Goal: Task Accomplishment & Management: Use online tool/utility

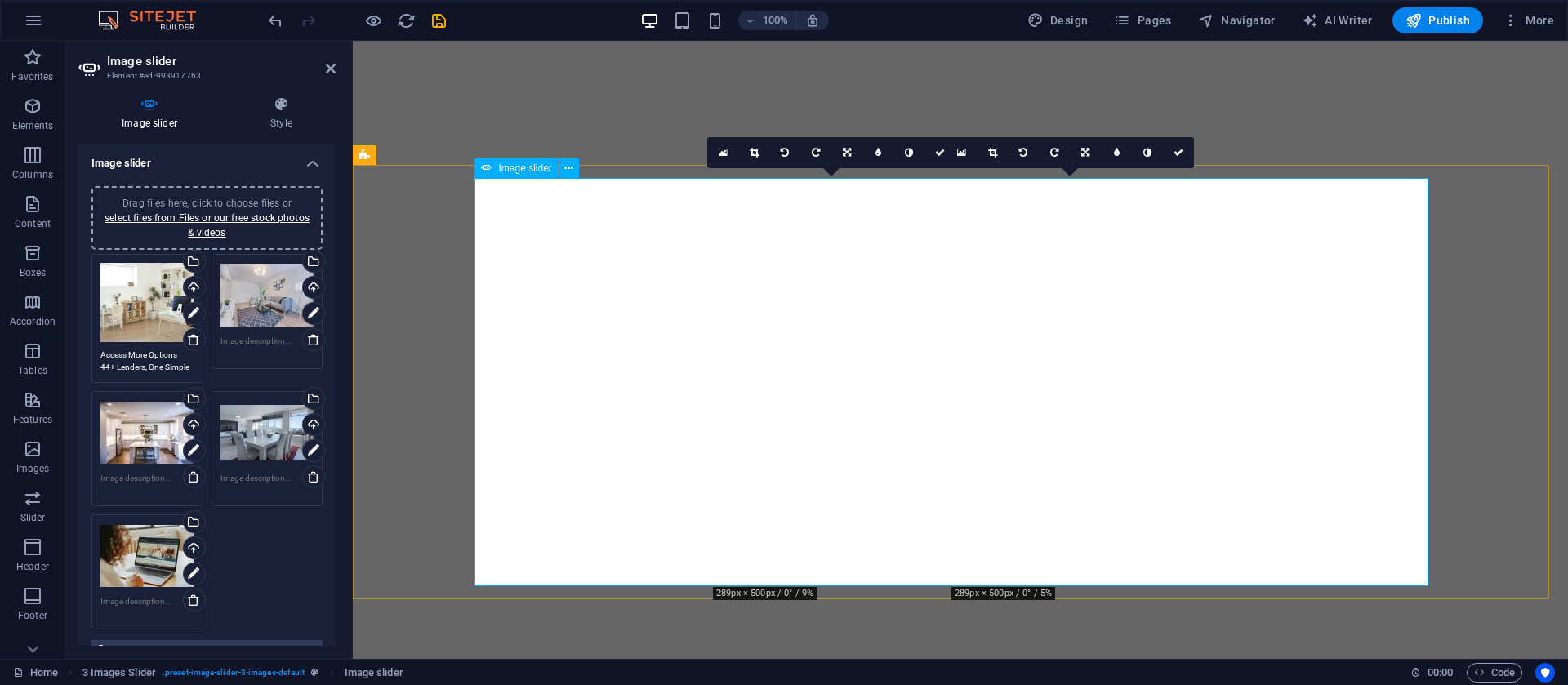
select select "px"
select select "ms"
select select "s"
select select "progressive"
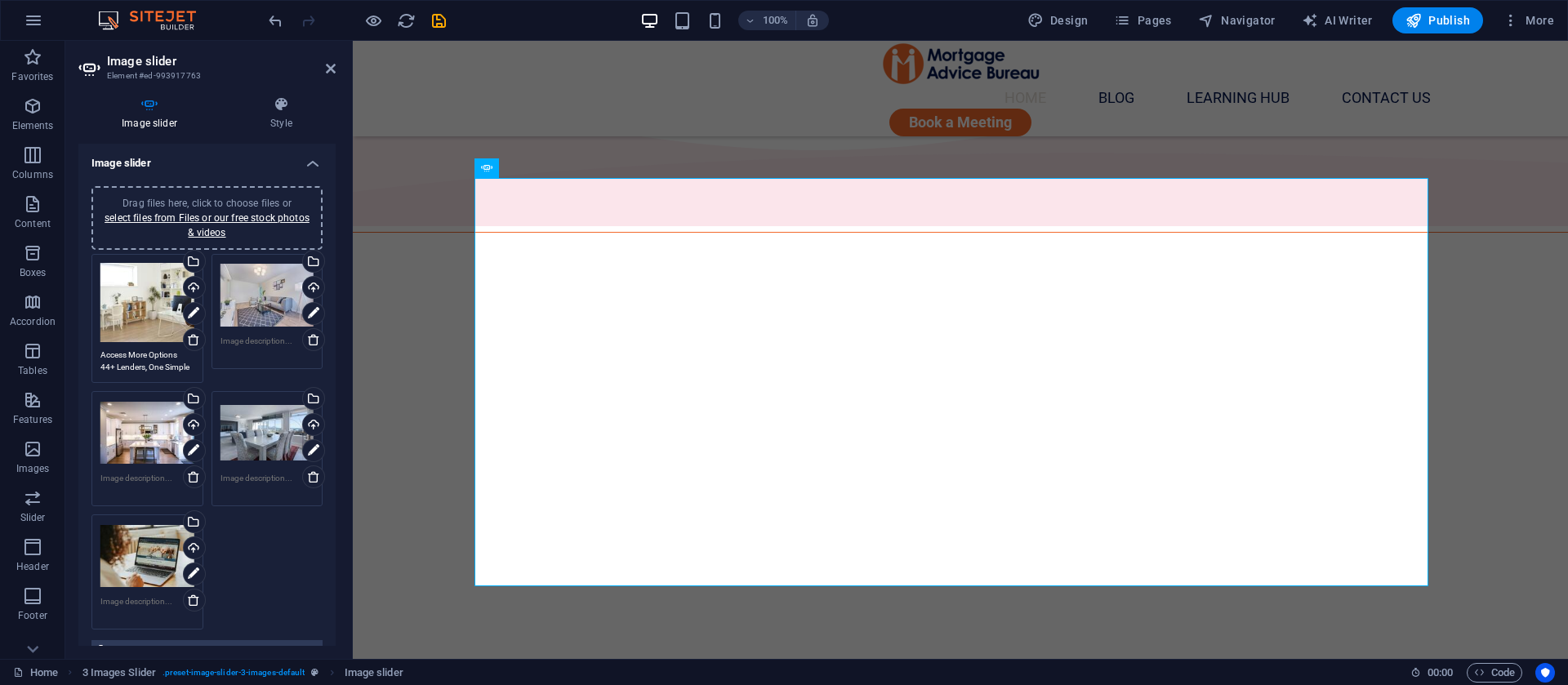
scroll to position [1348, 0]
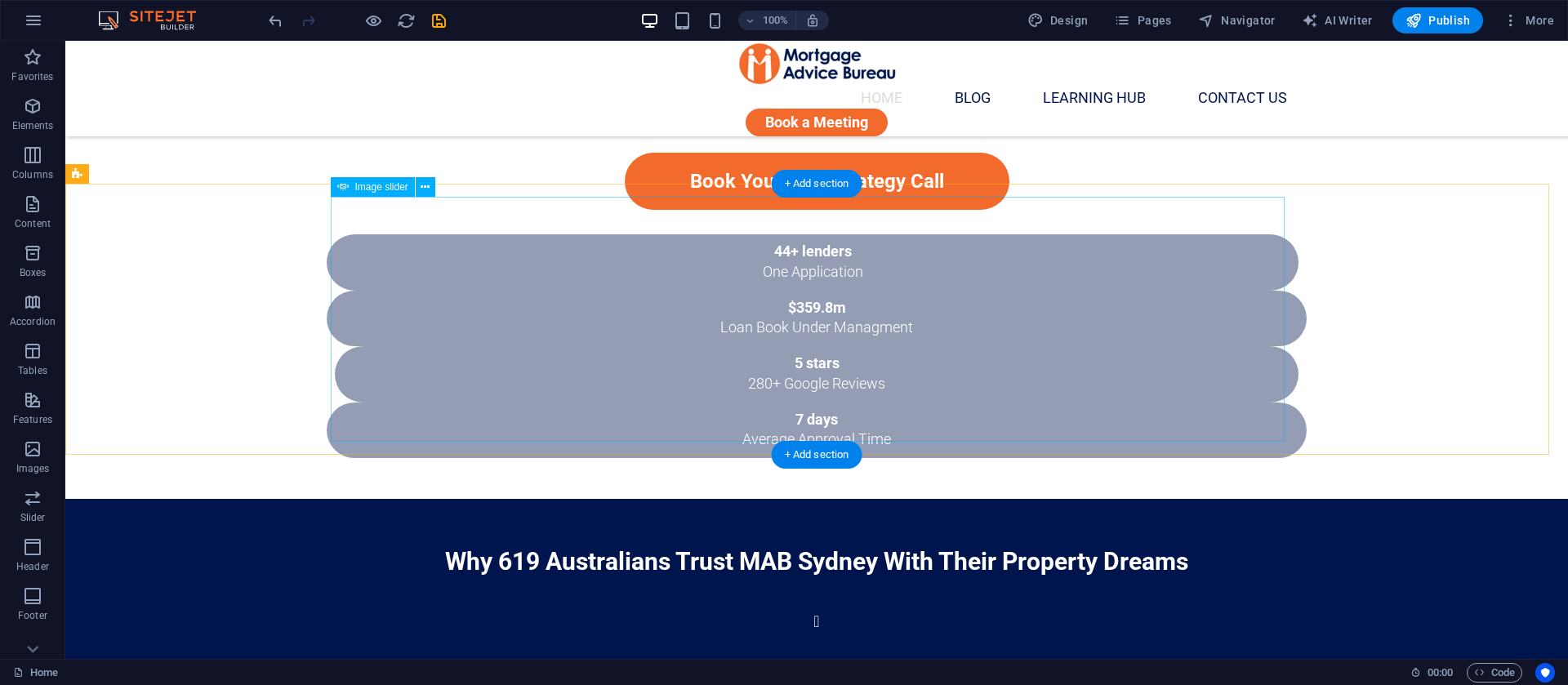
scroll to position [980, 0]
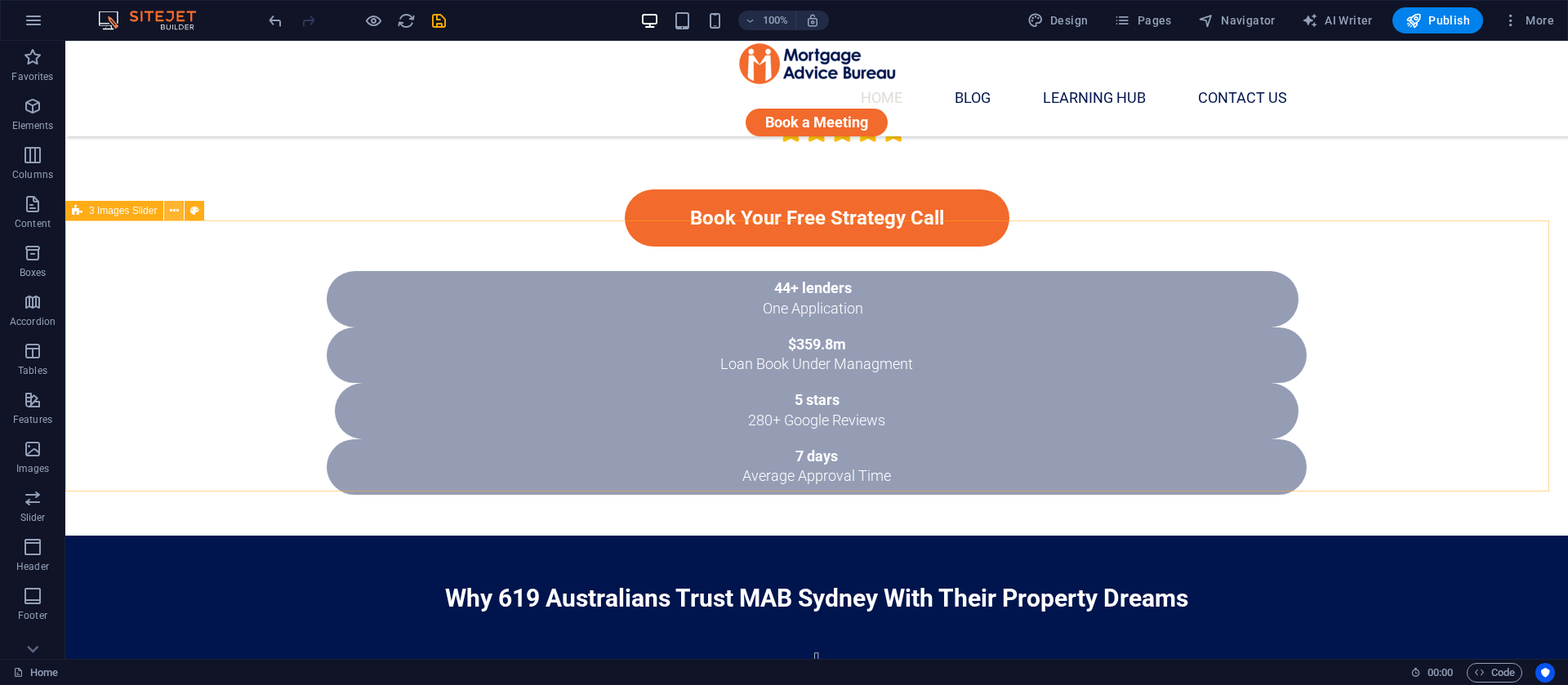
click at [177, 214] on icon at bounding box center [175, 211] width 9 height 17
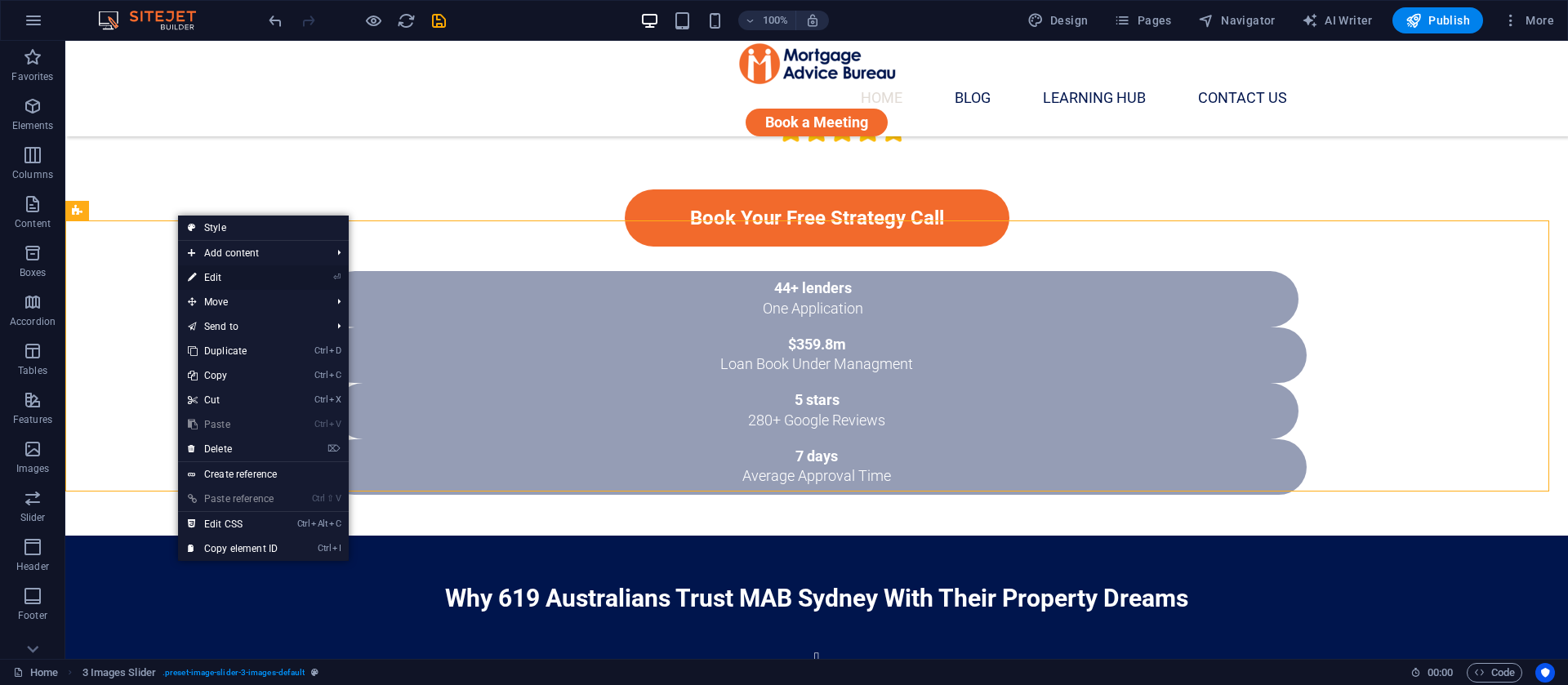
click at [214, 285] on link "⏎ Edit" at bounding box center [233, 277] width 110 height 25
select select "rem"
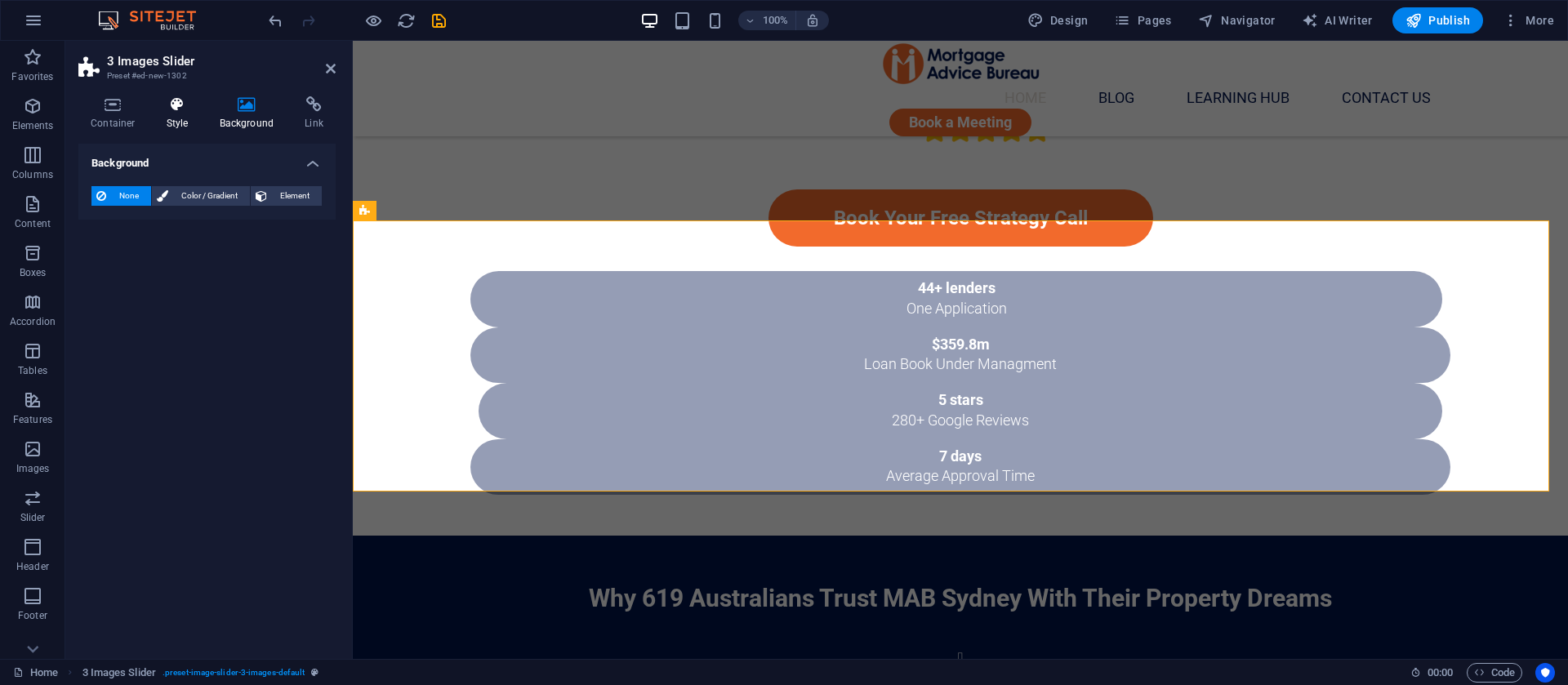
click at [170, 102] on icon at bounding box center [178, 104] width 47 height 16
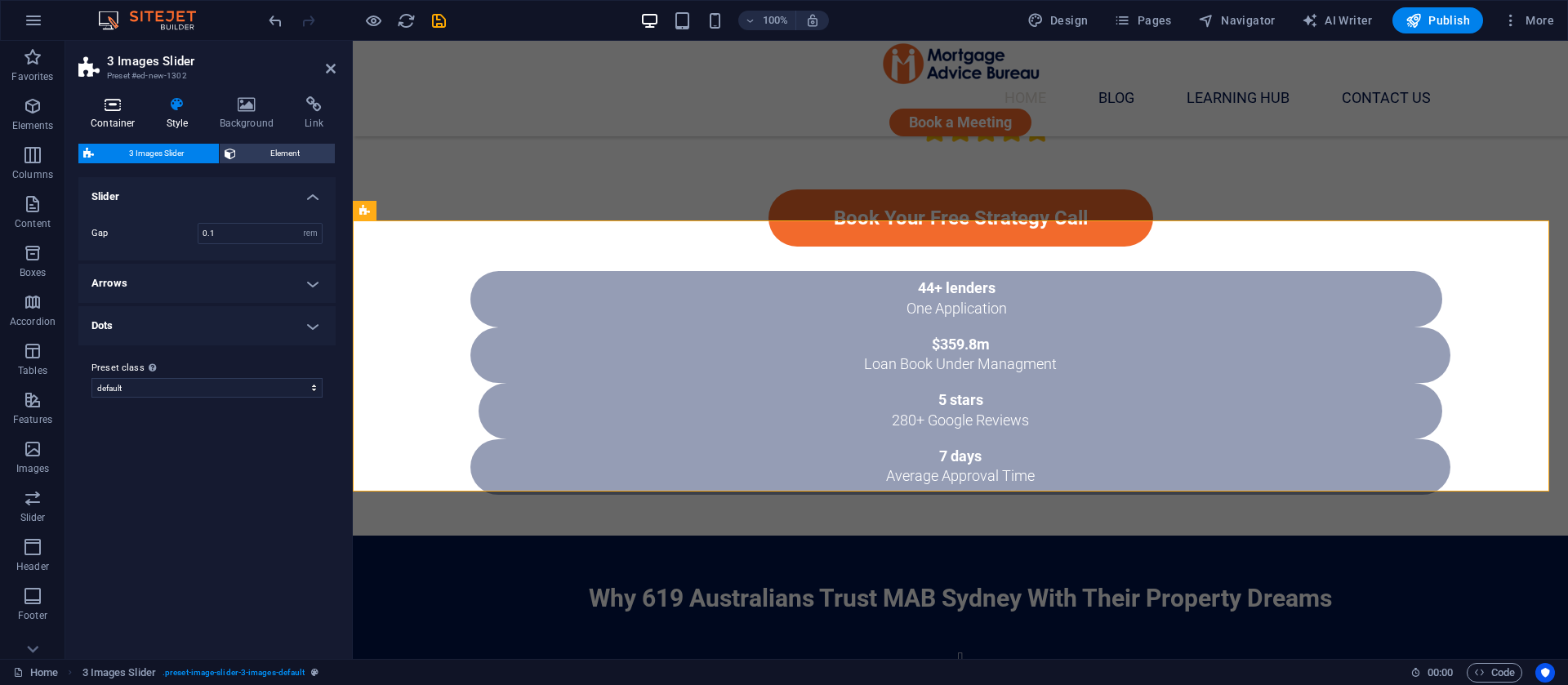
click at [106, 103] on icon at bounding box center [114, 104] width 70 height 16
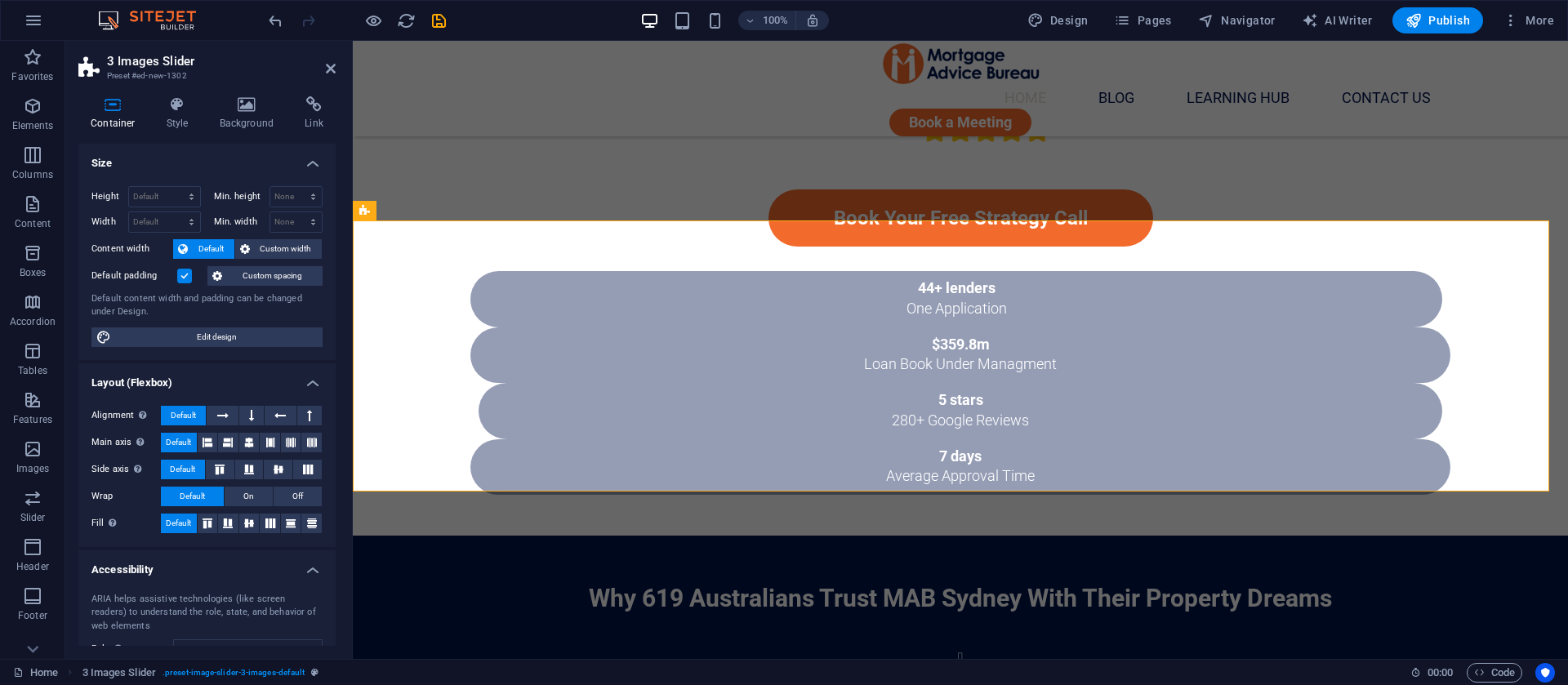
click at [210, 245] on span "Default" at bounding box center [211, 248] width 37 height 19
click at [171, 273] on label "Default padding" at bounding box center [135, 276] width 86 height 19
click at [0, 0] on input "Default padding" at bounding box center [0, 0] width 0 height 0
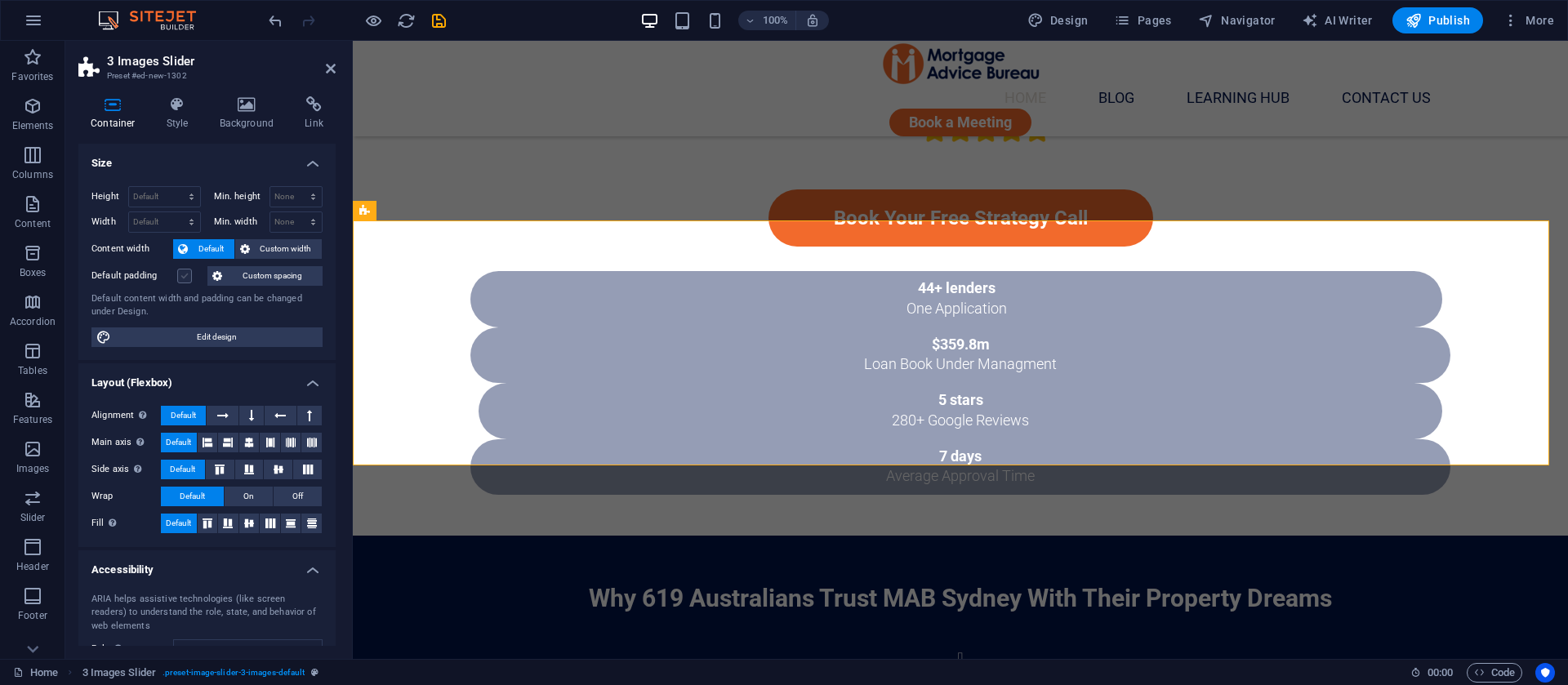
click at [184, 276] on label at bounding box center [185, 276] width 15 height 15
click at [0, 0] on input "Default padding" at bounding box center [0, 0] width 0 height 0
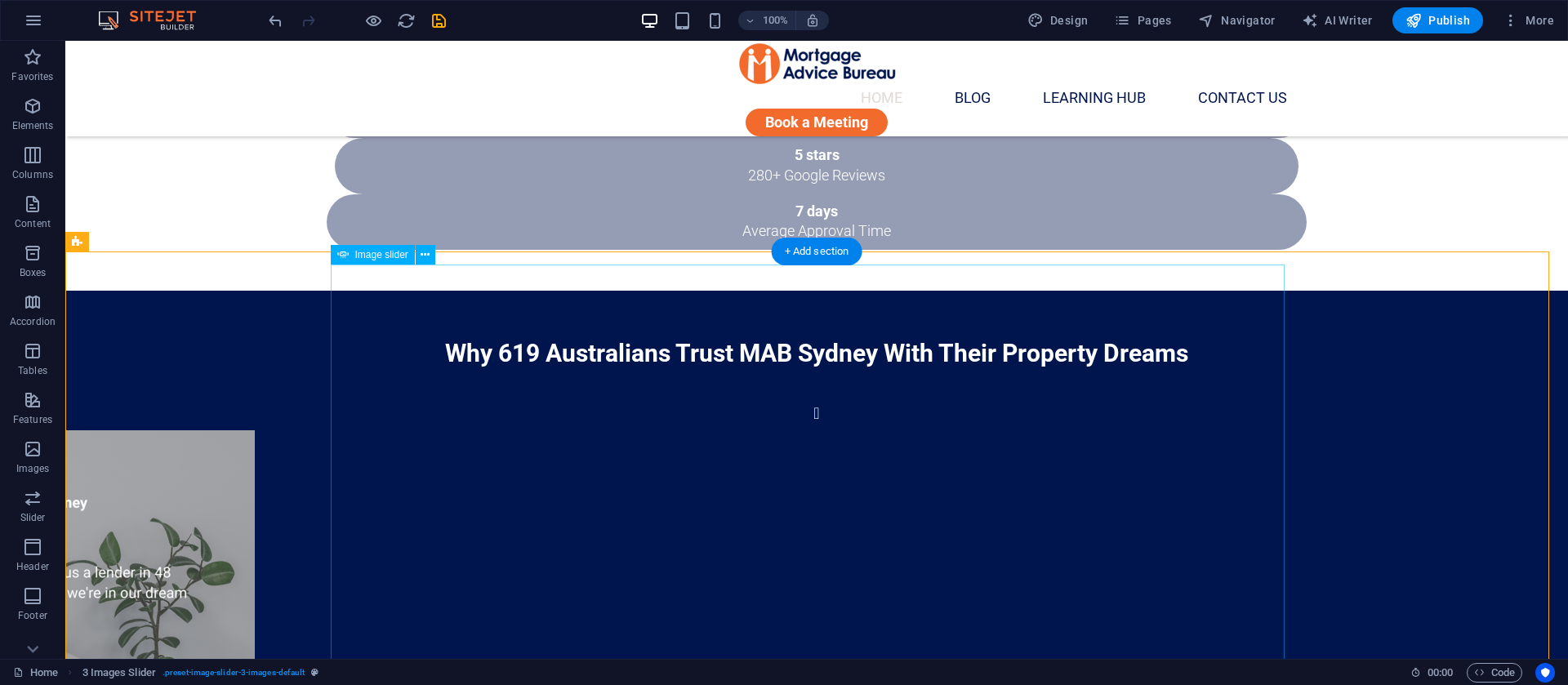
scroll to position [1348, 0]
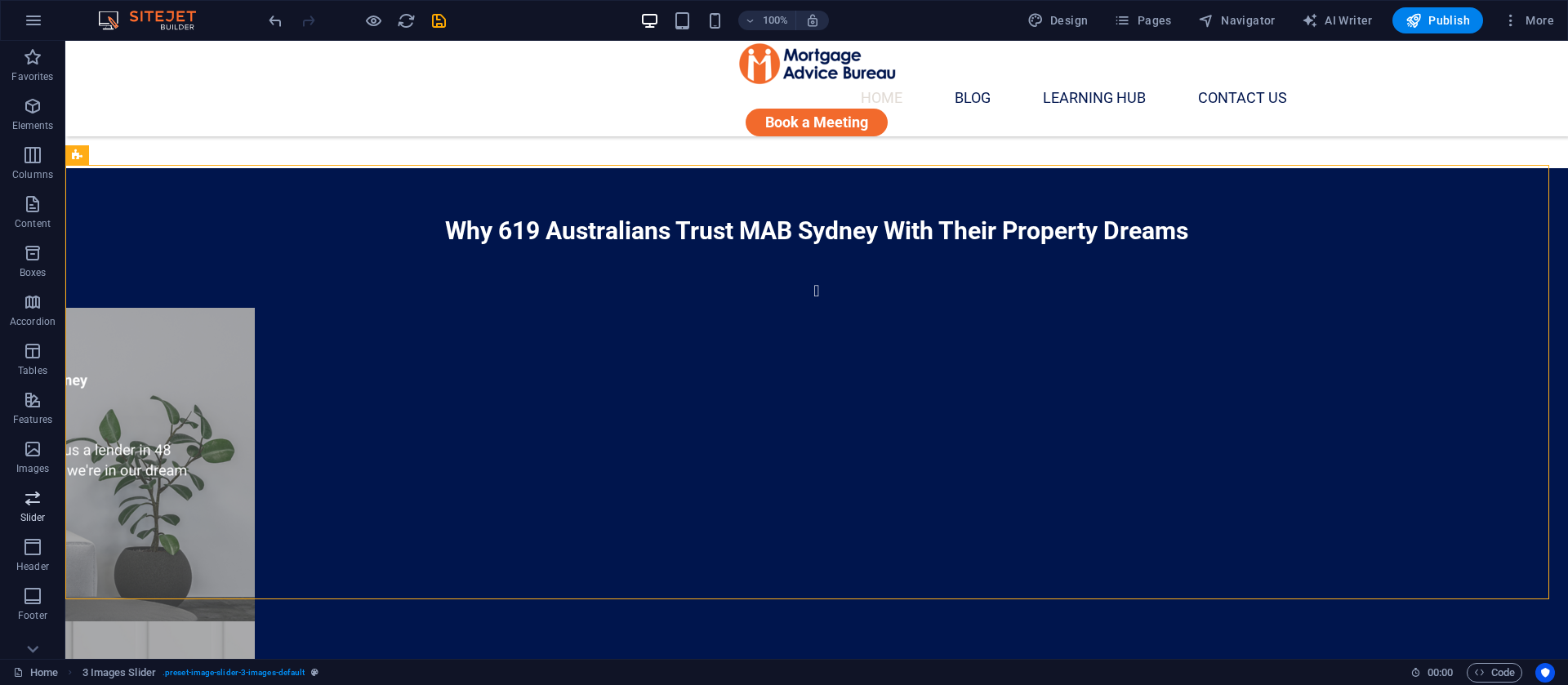
click at [34, 504] on icon "button" at bounding box center [32, 497] width 19 height 19
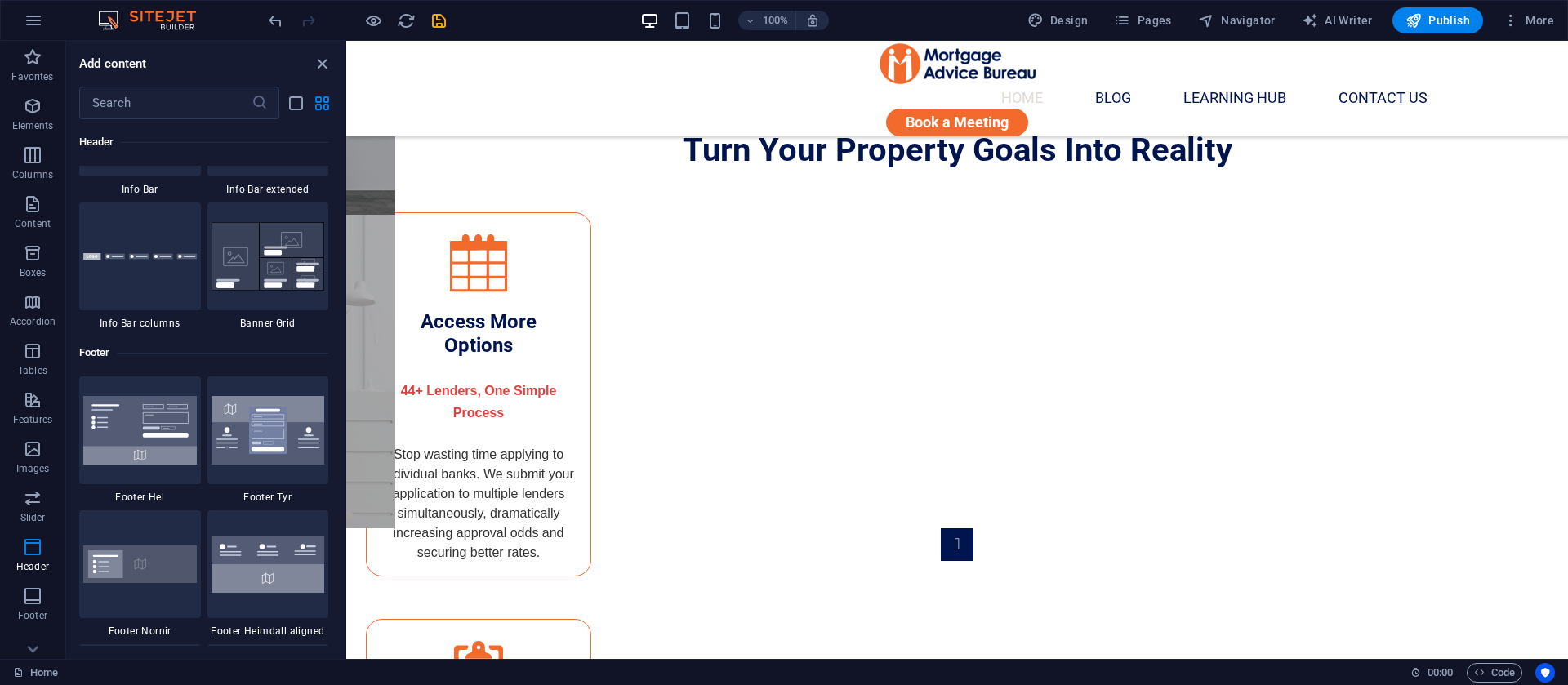
scroll to position [10607, 0]
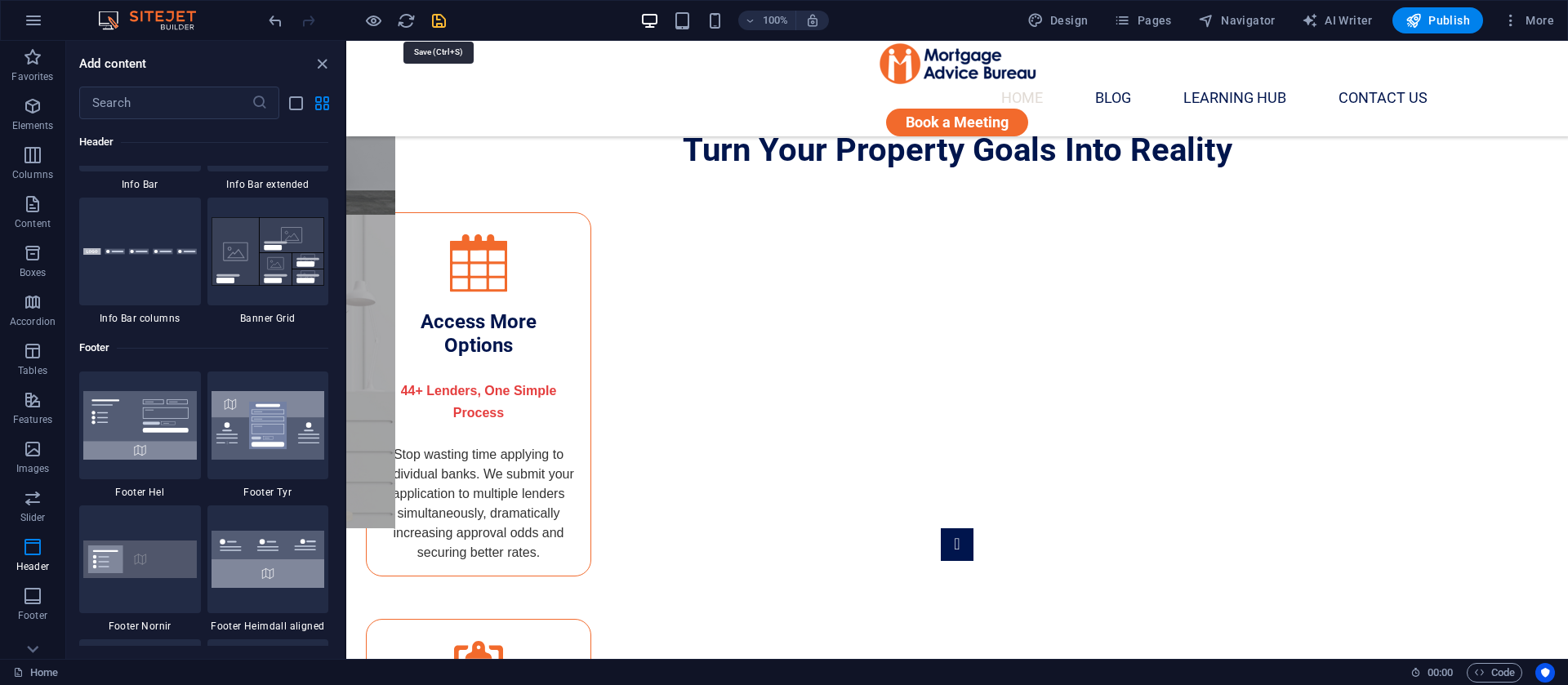
click at [442, 27] on icon "save" at bounding box center [439, 20] width 19 height 19
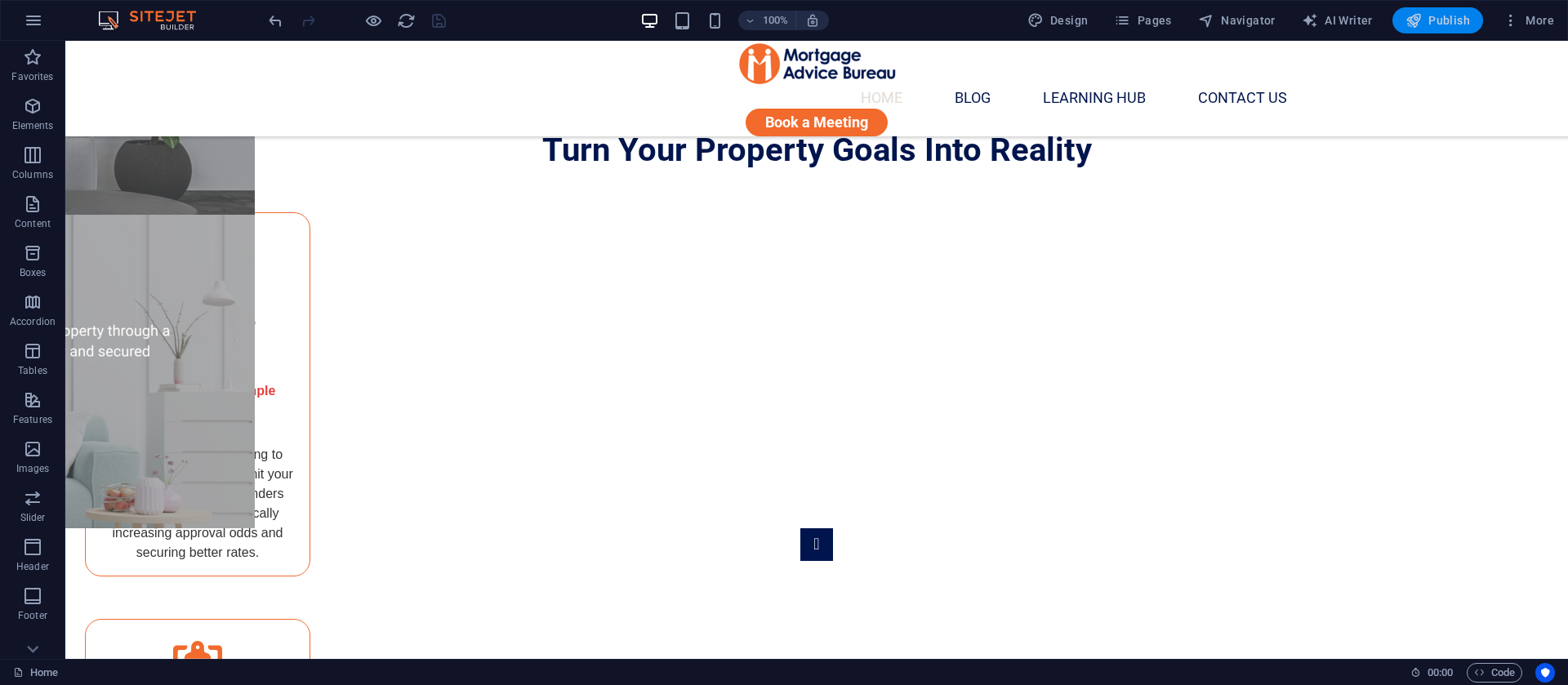
click at [1438, 26] on span "Publish" at bounding box center [1438, 20] width 64 height 16
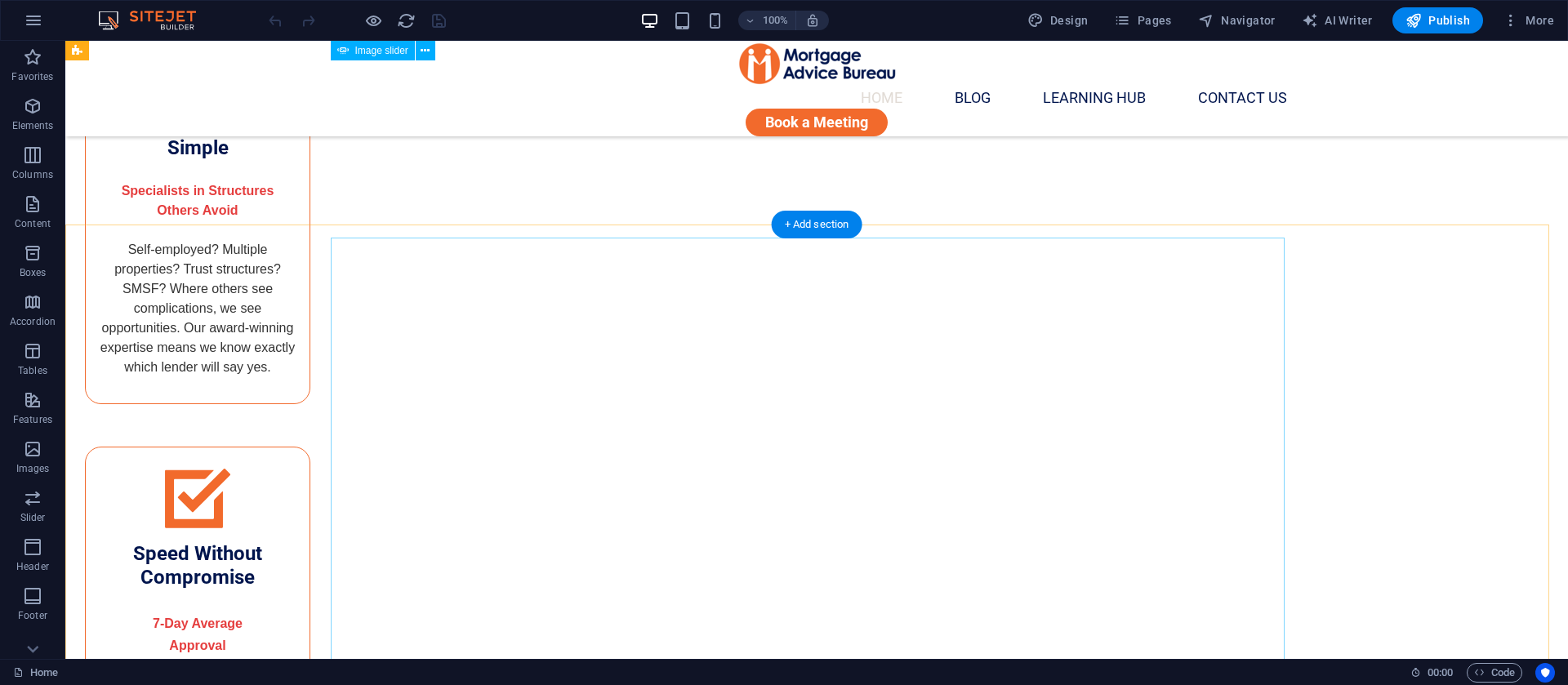
scroll to position [3185, 0]
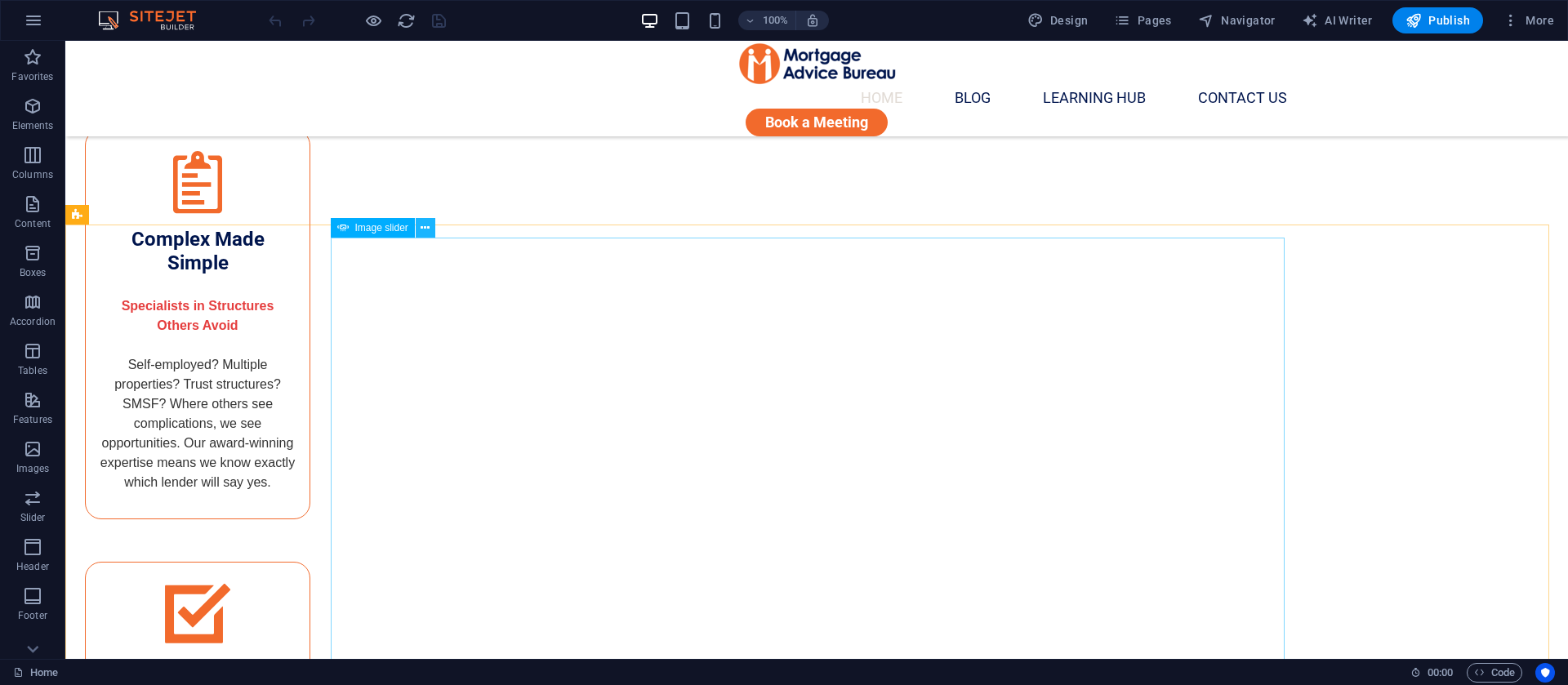
click at [422, 227] on icon at bounding box center [425, 228] width 9 height 17
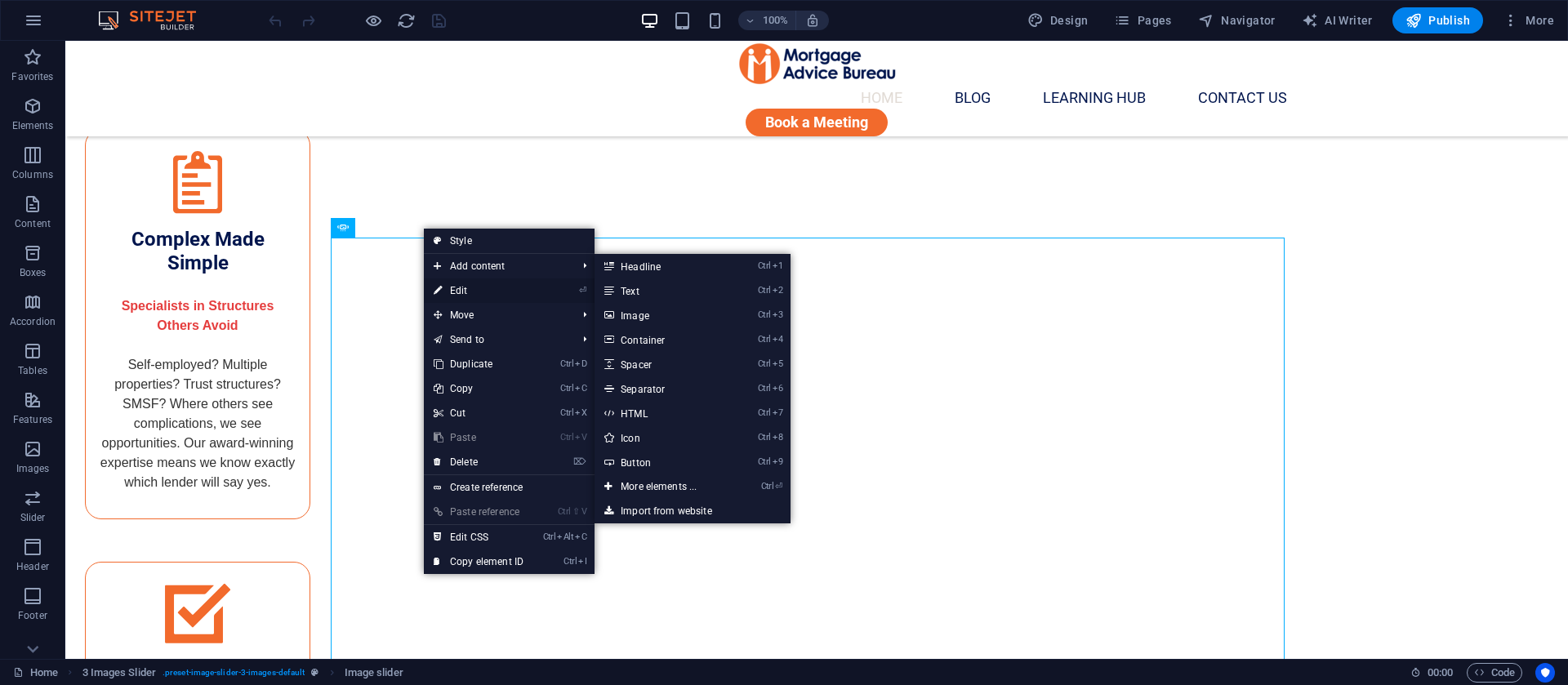
click at [461, 285] on link "⏎ Edit" at bounding box center [479, 290] width 110 height 25
select select "px"
select select "ms"
select select "s"
select select "progressive"
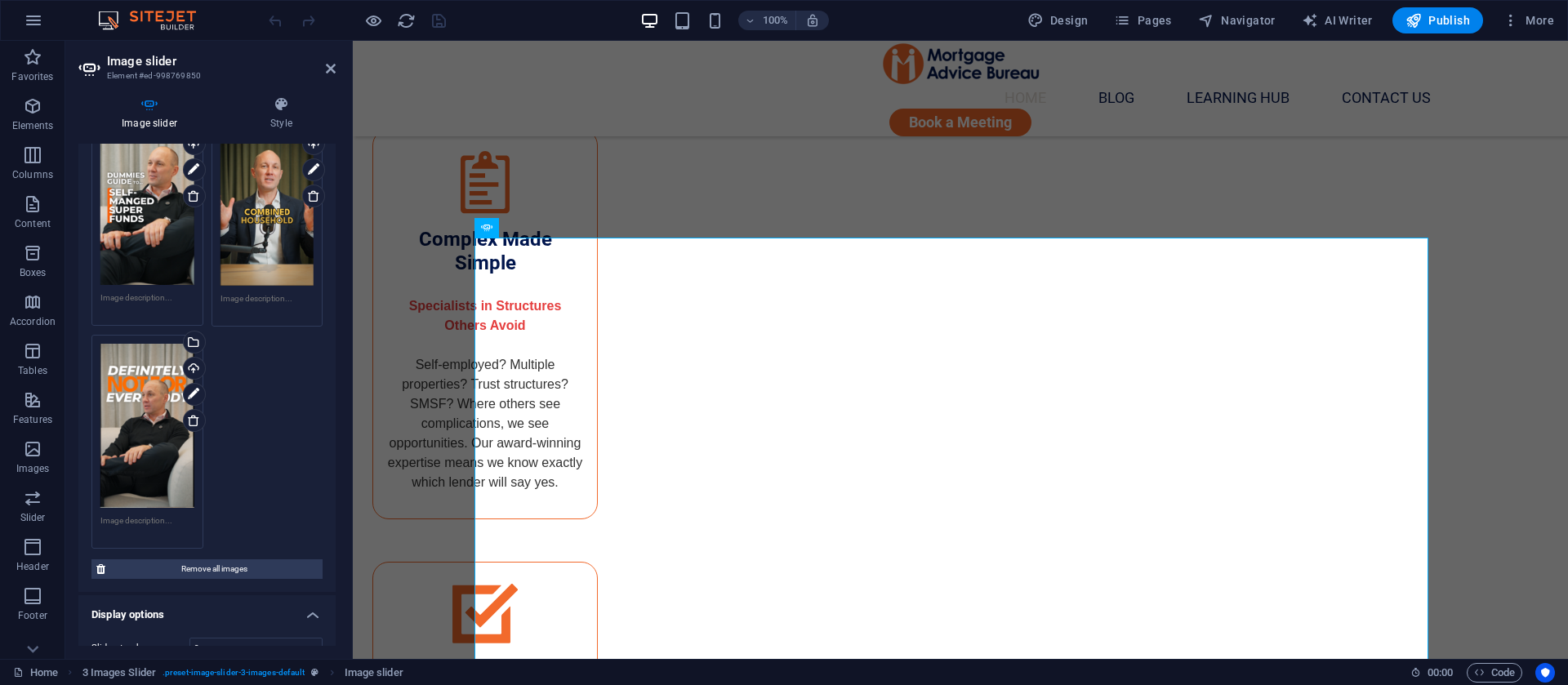
scroll to position [735, 0]
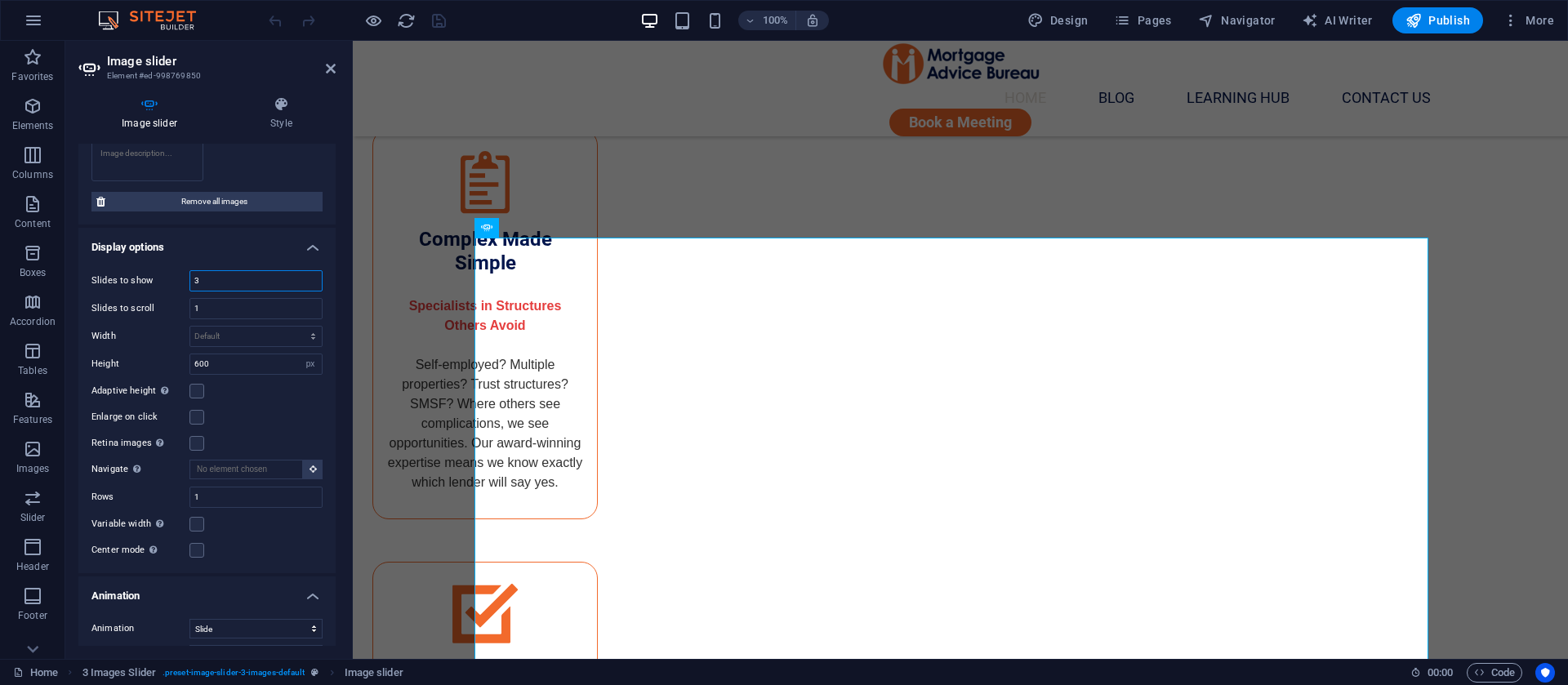
click at [229, 271] on input "3" at bounding box center [256, 280] width 132 height 19
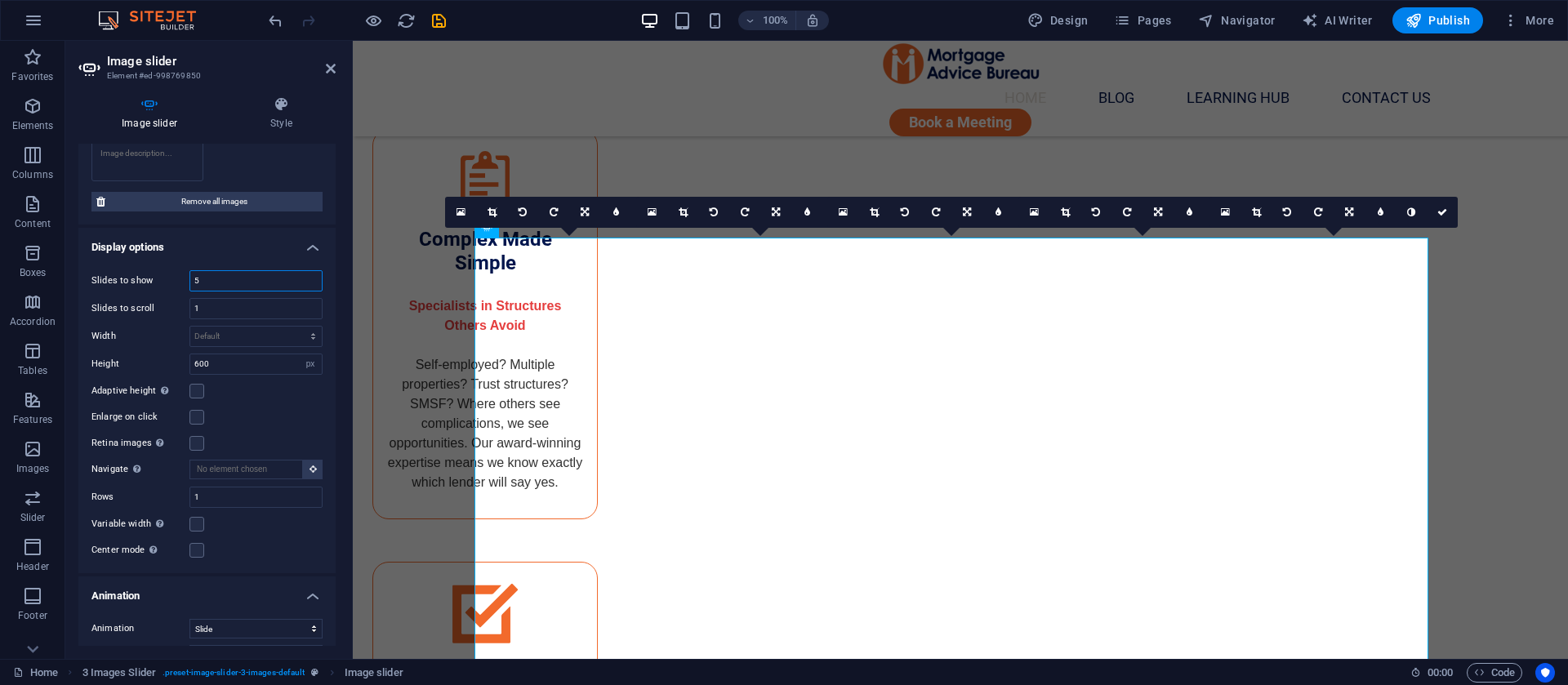
drag, startPoint x: 191, startPoint y: 276, endPoint x: 180, endPoint y: 276, distance: 11.0
click at [180, 276] on div "Slides to show 5" at bounding box center [207, 280] width 231 height 21
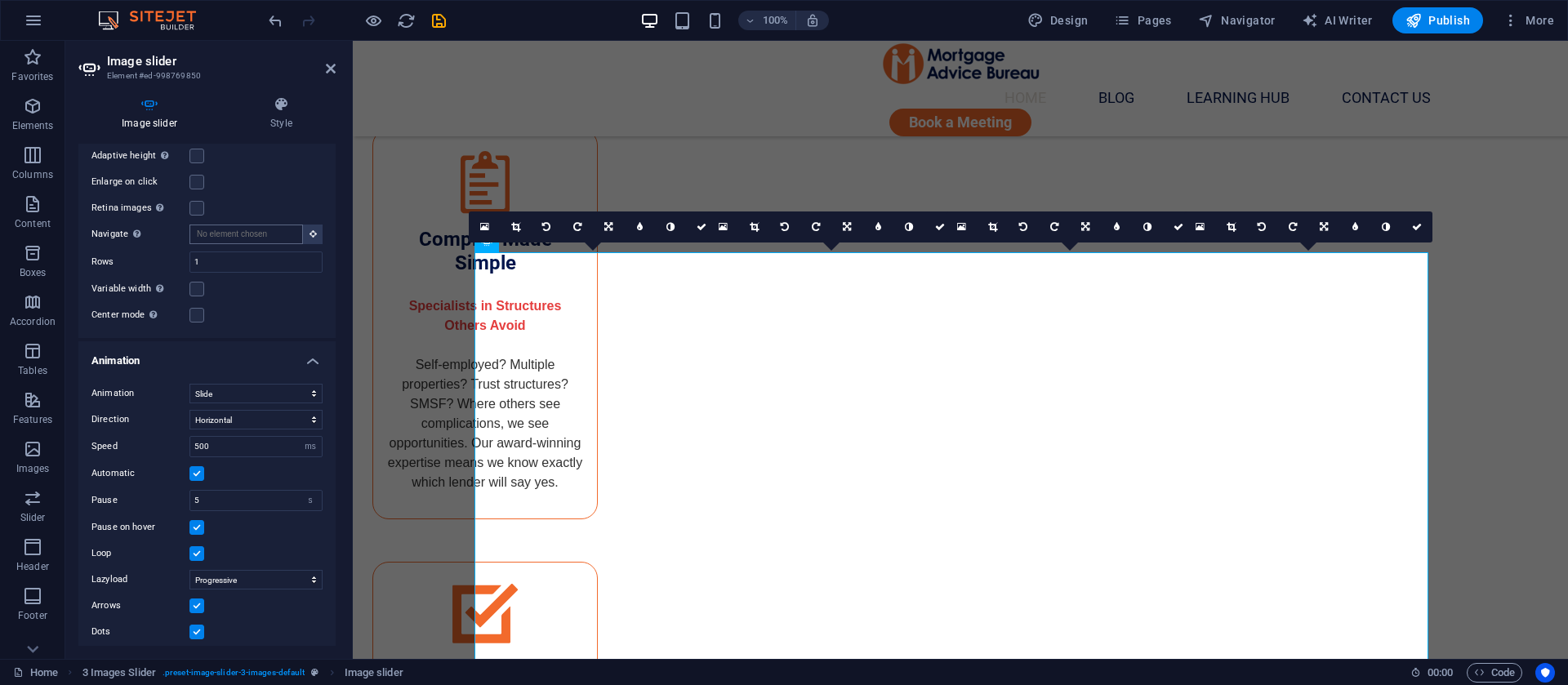
scroll to position [3139, 0]
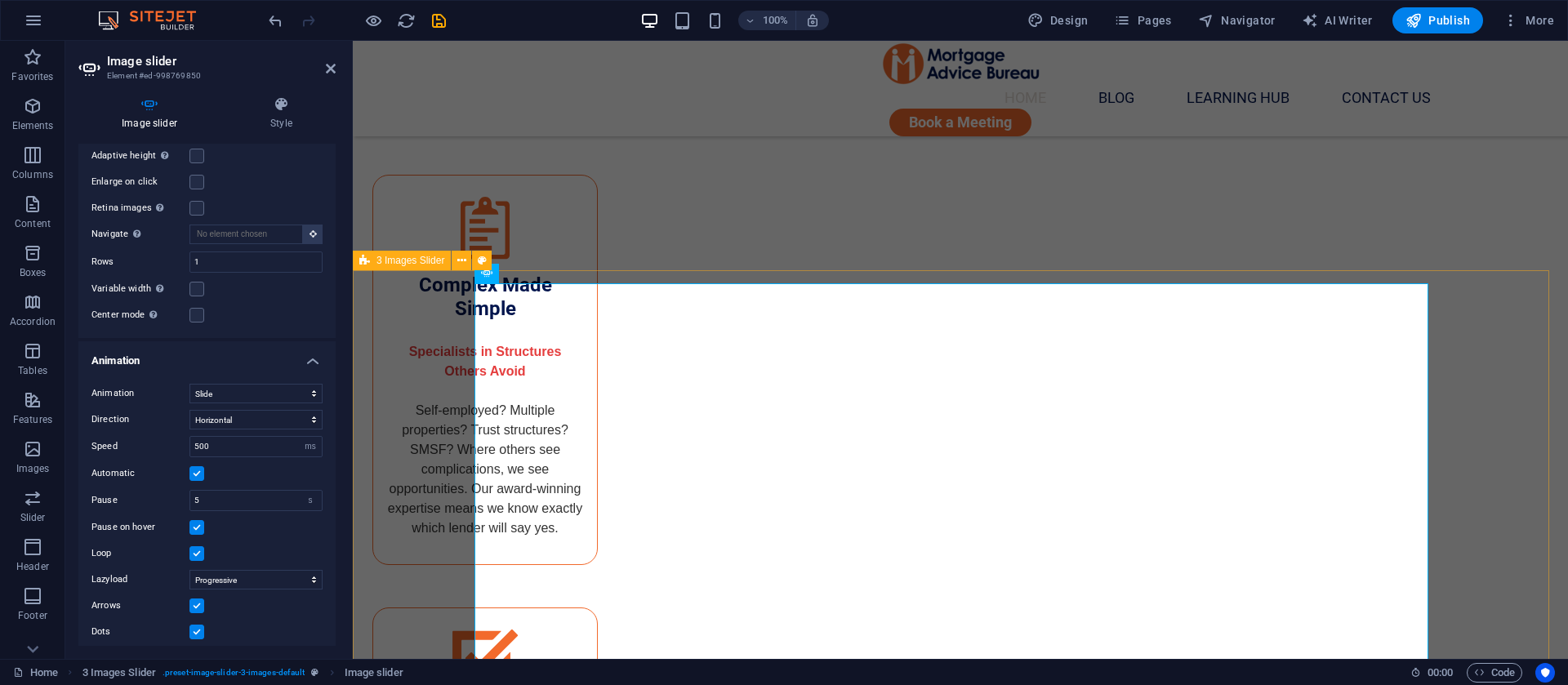
type input "4"
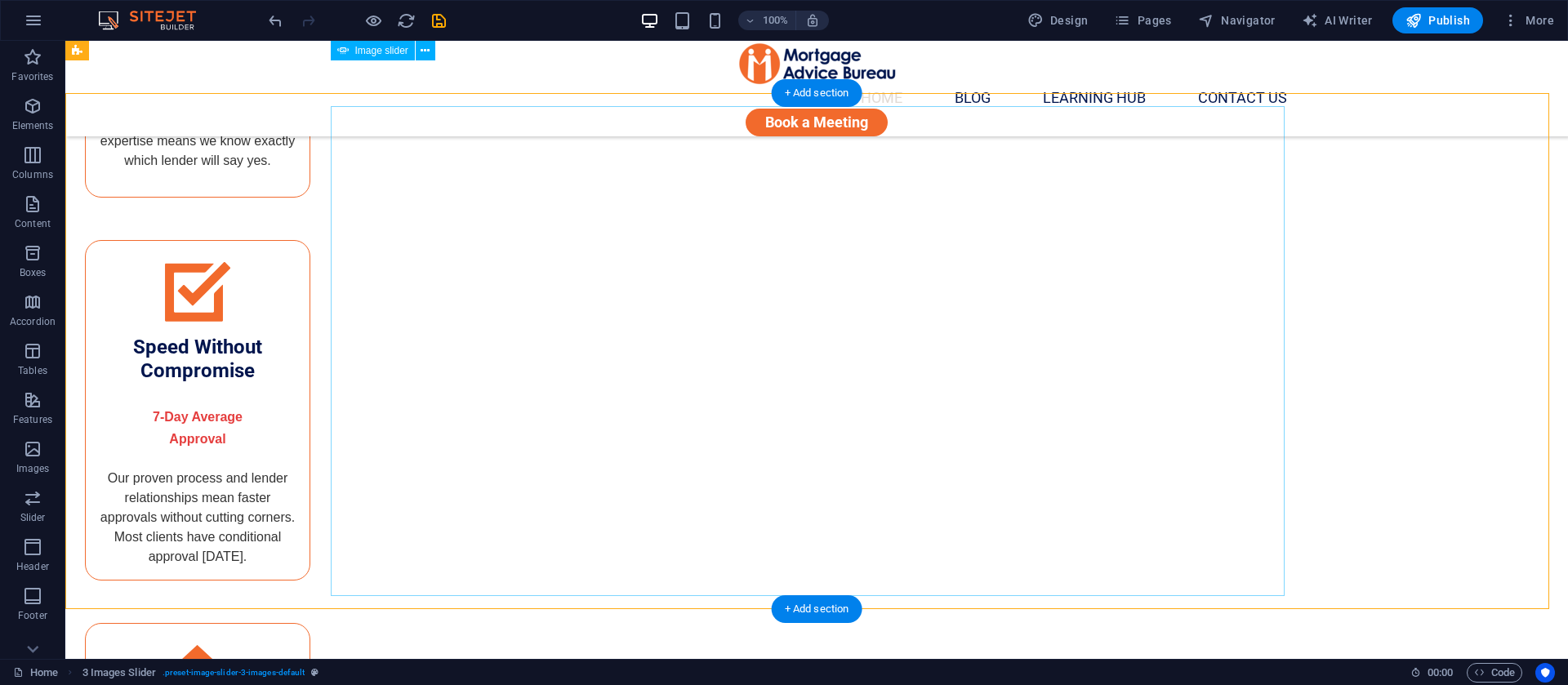
scroll to position [3262, 0]
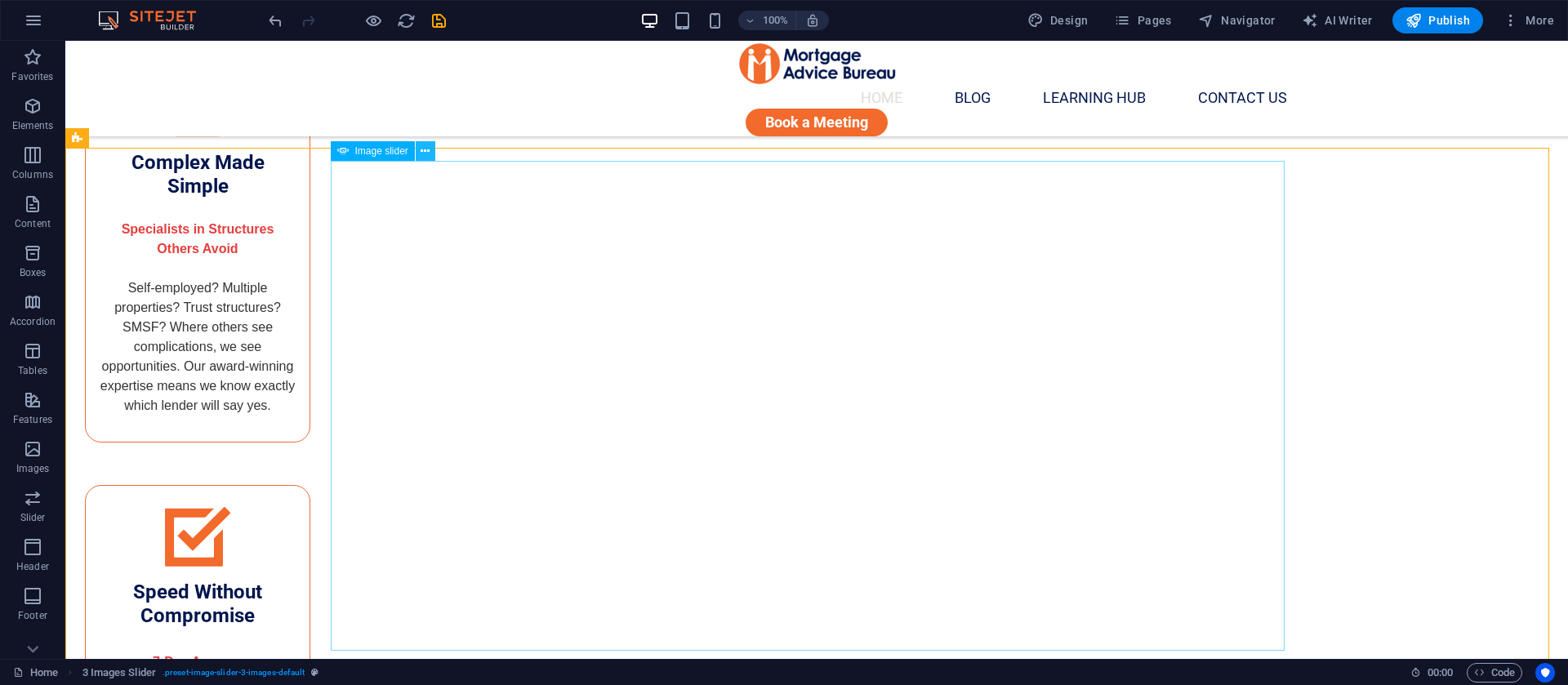
click at [427, 147] on icon at bounding box center [425, 151] width 9 height 17
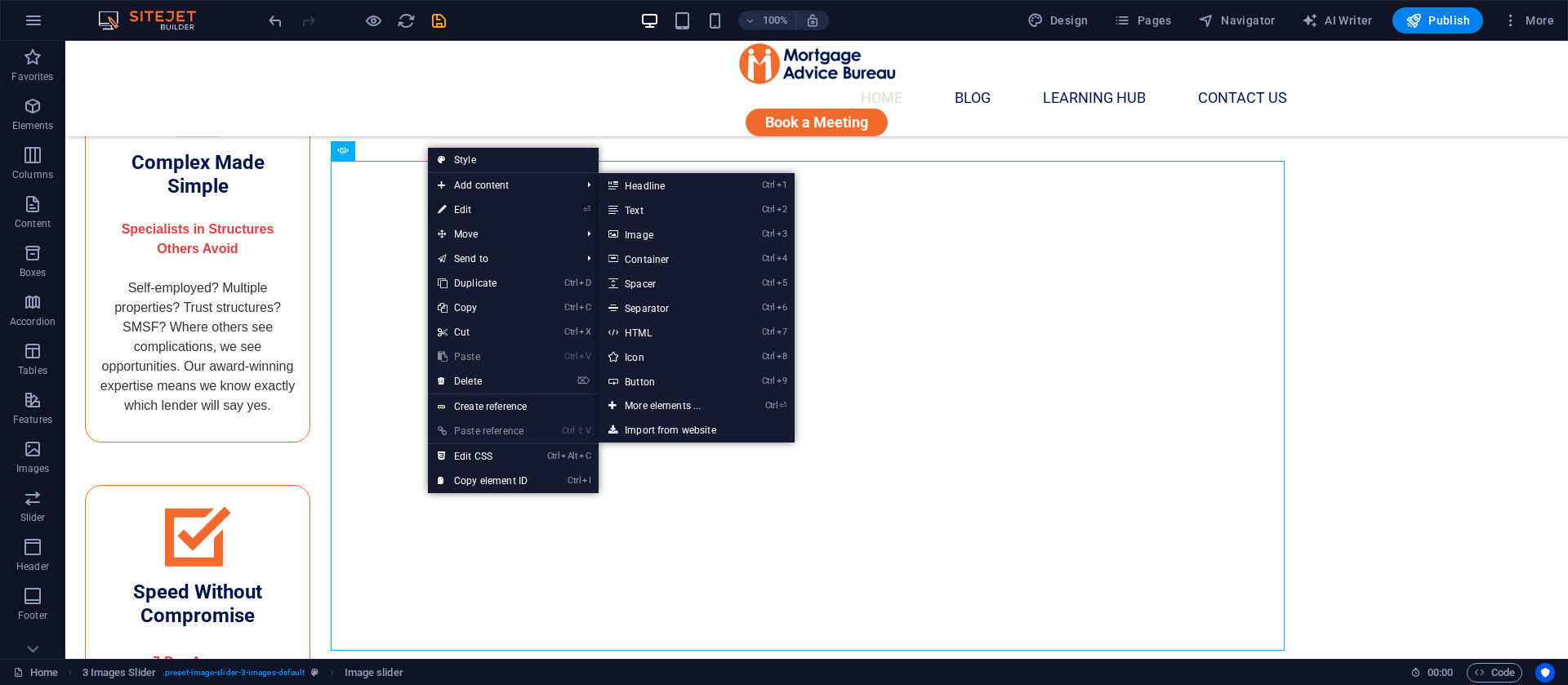
click at [463, 207] on link "⏎ Edit" at bounding box center [483, 210] width 110 height 25
select select "px"
select select "ms"
select select "s"
select select "progressive"
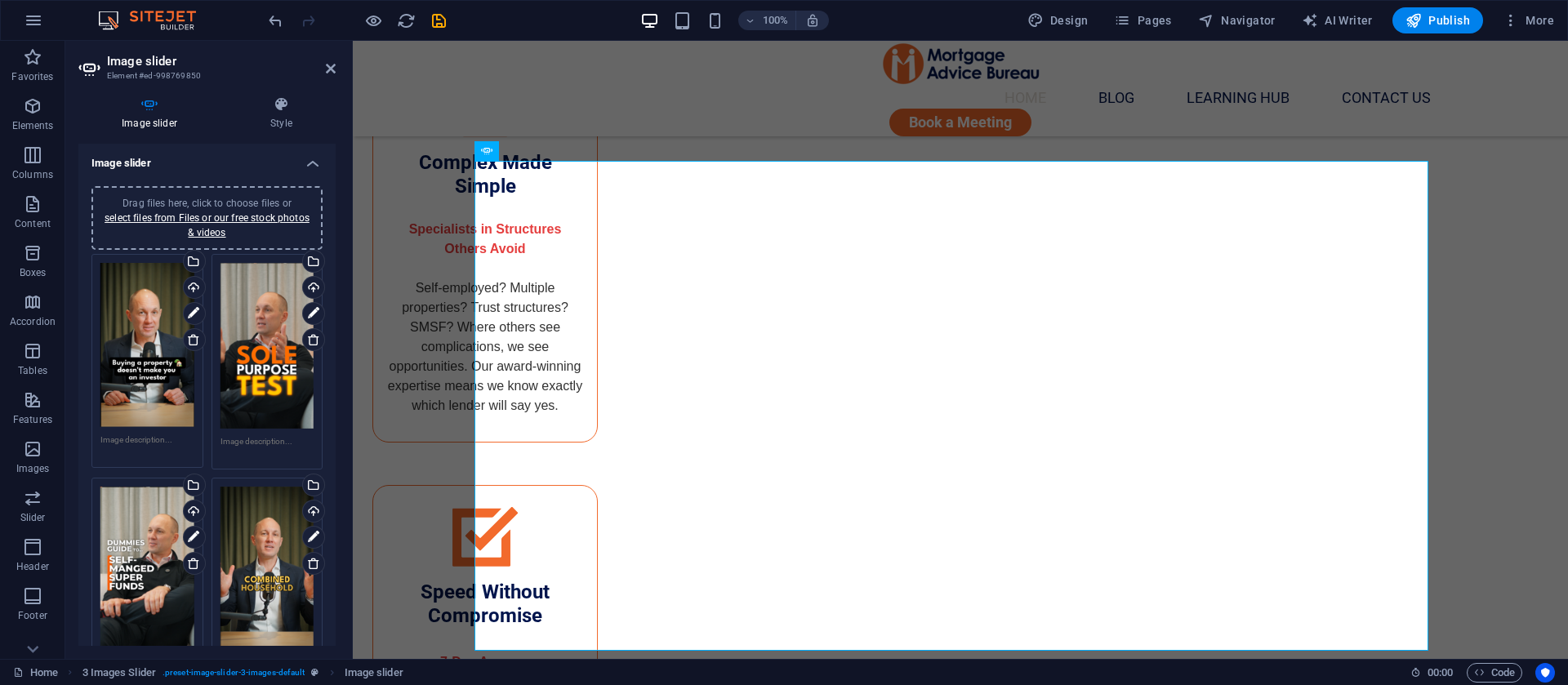
scroll to position [245, 0]
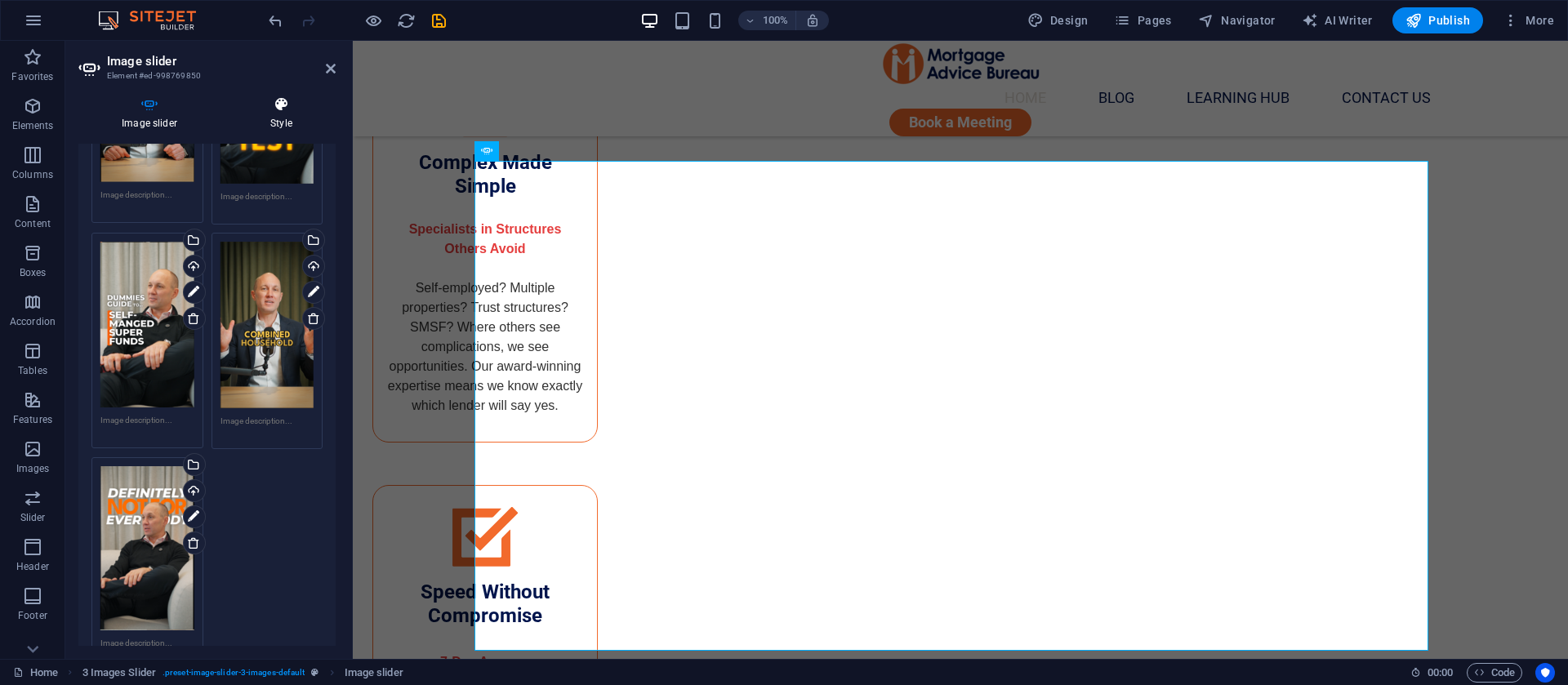
click at [278, 109] on icon at bounding box center [281, 104] width 109 height 16
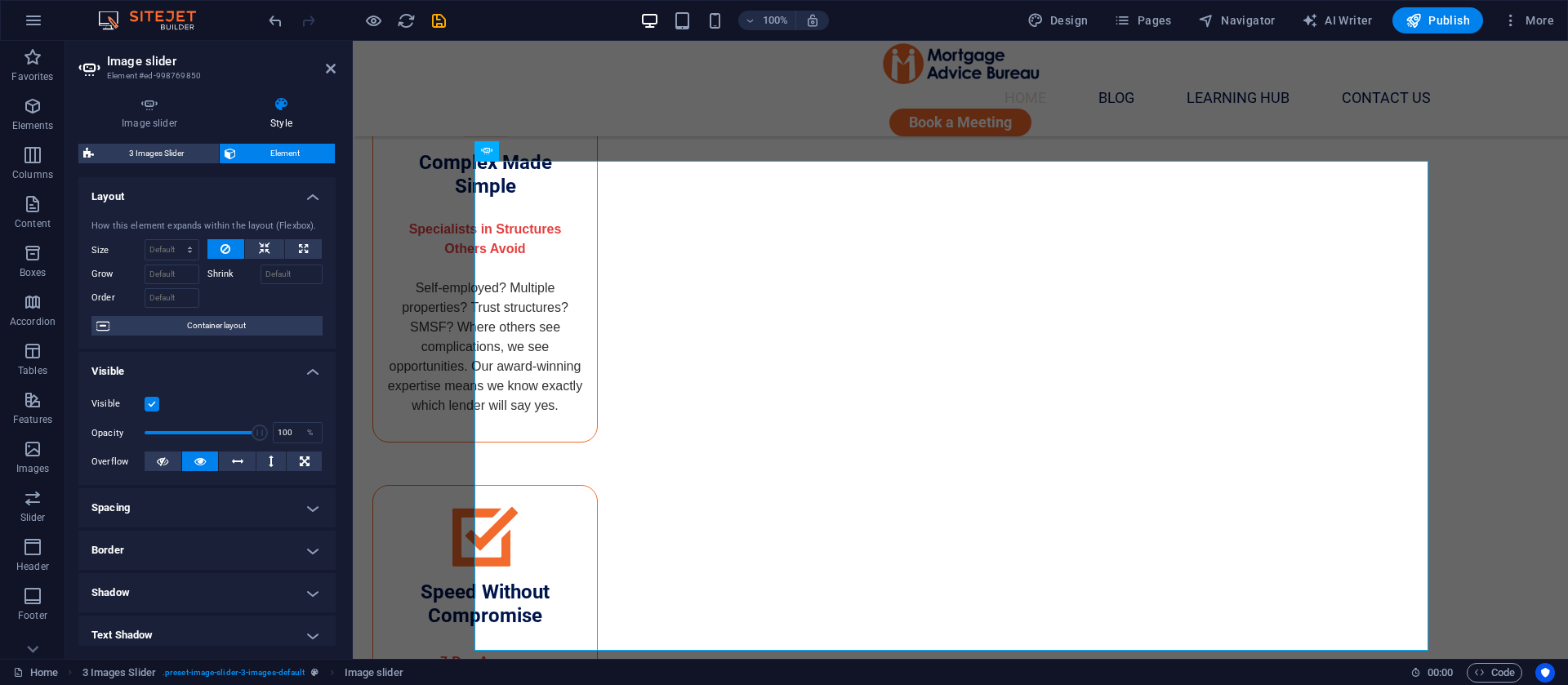
click at [157, 527] on ul "Layout How this element expands within the layout (Flexbox). Size Default auto …" at bounding box center [207, 523] width 257 height 690
click at [164, 516] on h4 "Spacing" at bounding box center [207, 507] width 257 height 39
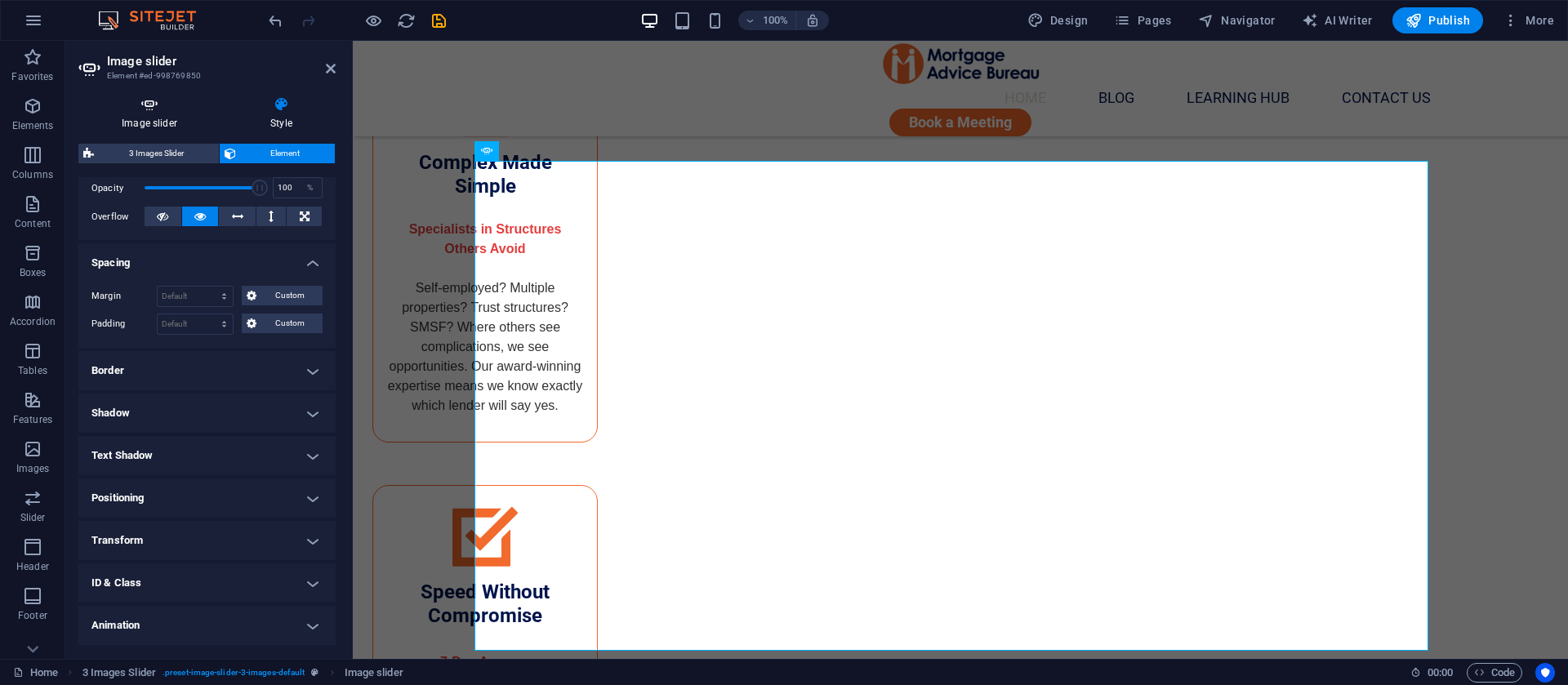
click at [169, 108] on icon at bounding box center [149, 104] width 142 height 16
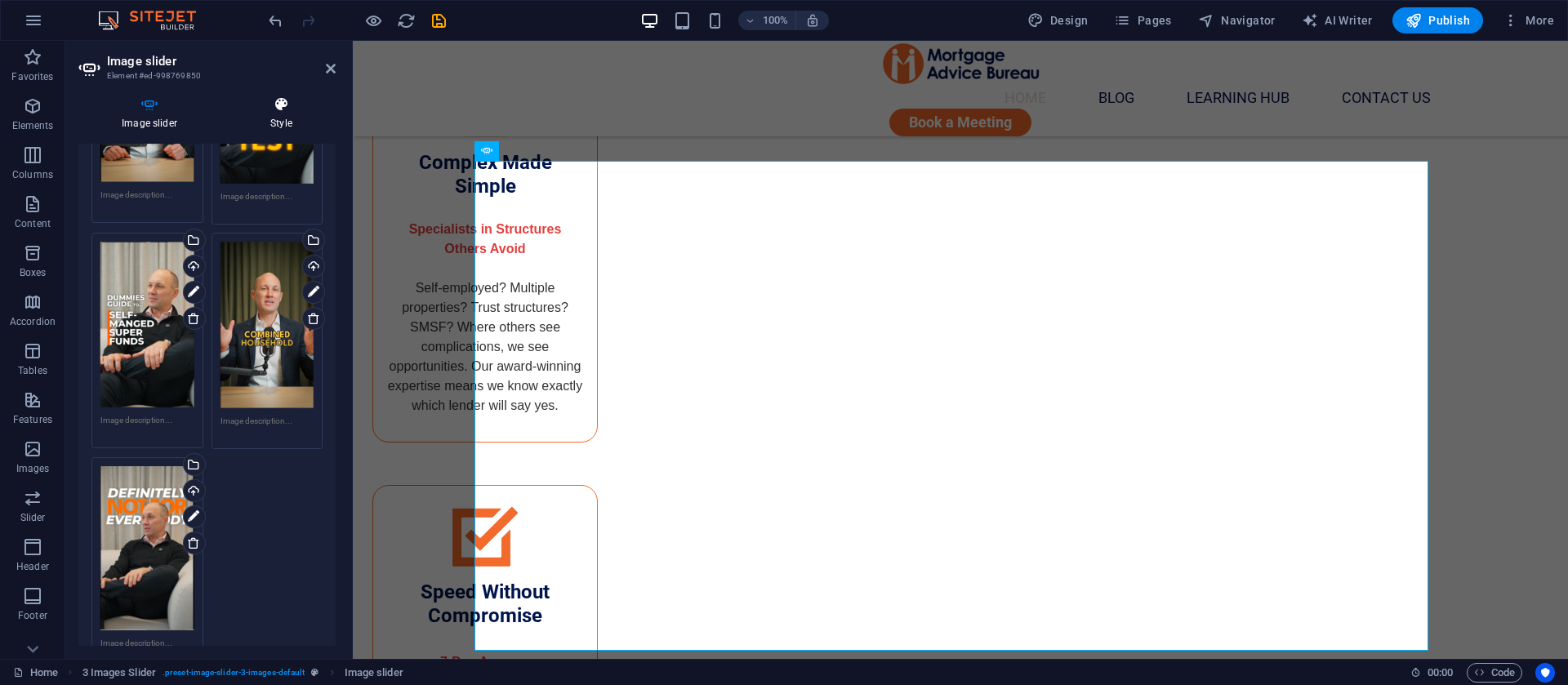
click at [290, 107] on icon at bounding box center [281, 104] width 109 height 16
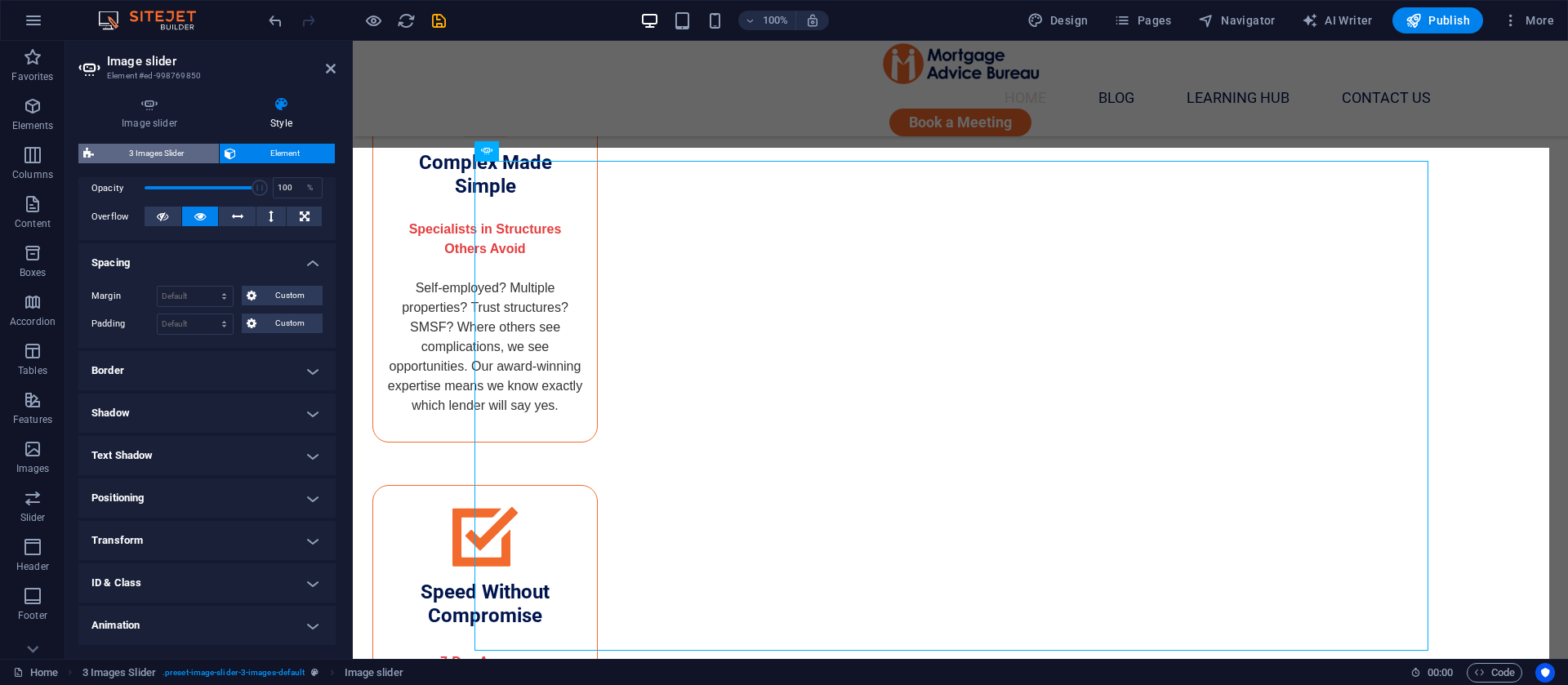
click at [168, 158] on span "3 Images Slider" at bounding box center [157, 153] width 115 height 19
select select "rem"
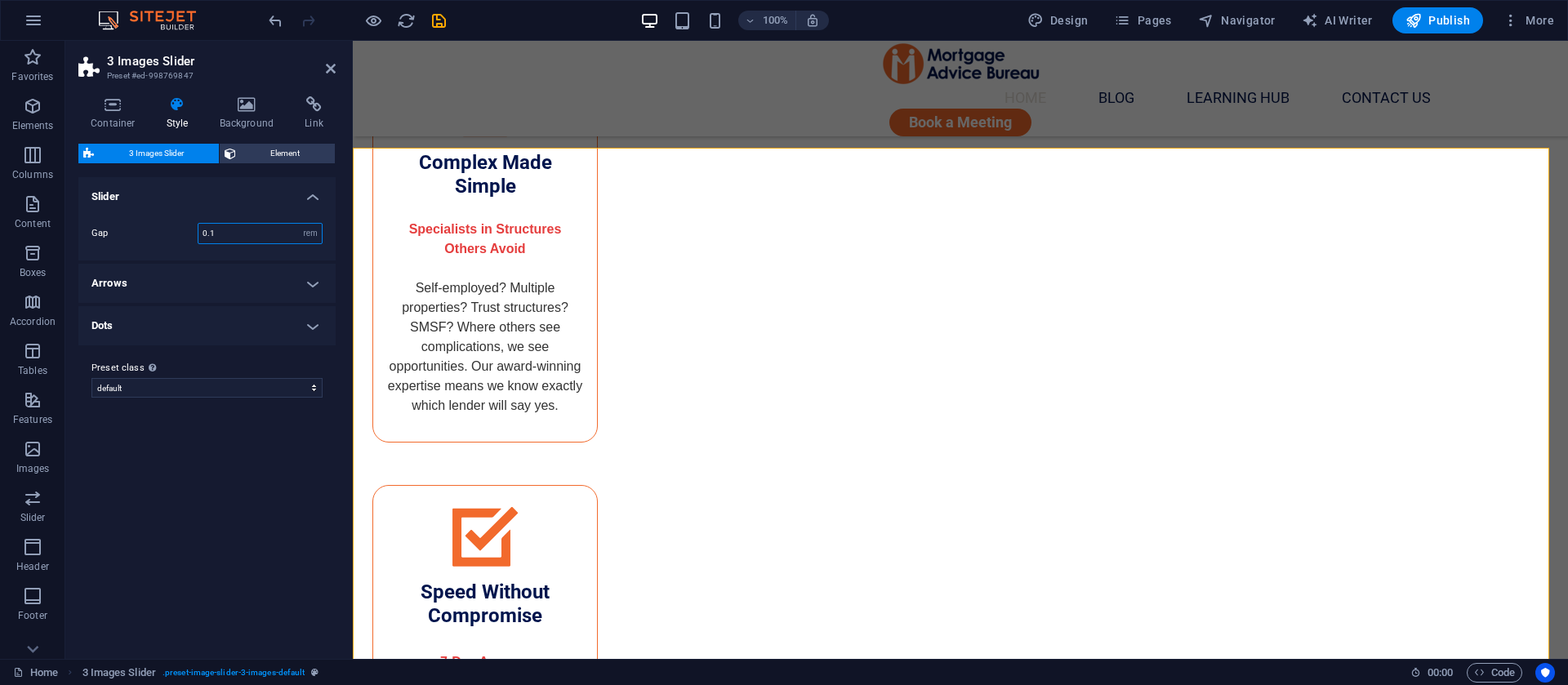
click at [220, 230] on input "0.1" at bounding box center [260, 233] width 124 height 19
click at [228, 239] on input "1" at bounding box center [260, 233] width 124 height 19
type input "0.5"
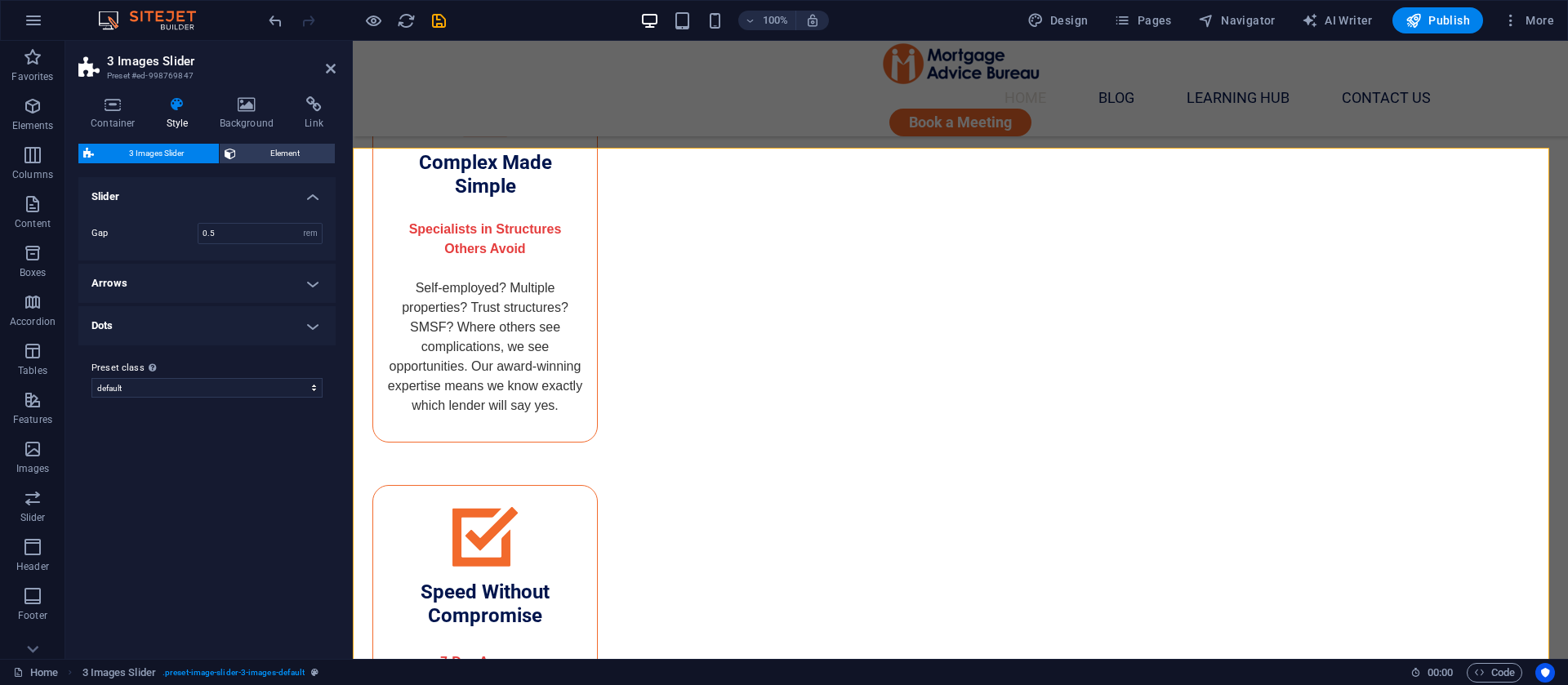
click at [190, 326] on h4 "Dots" at bounding box center [207, 325] width 257 height 39
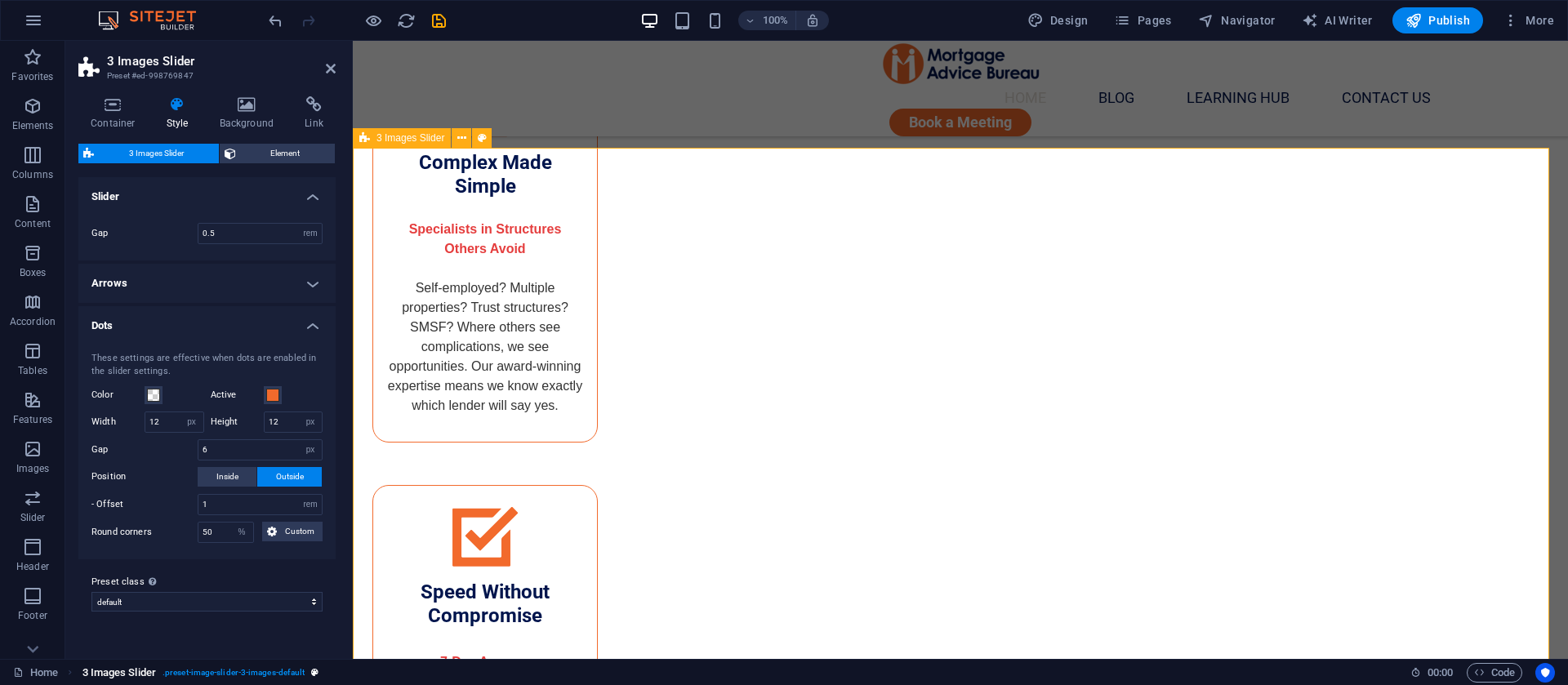
click at [233, 672] on span ". preset-image-slider-3-images-default" at bounding box center [233, 672] width 142 height 19
click at [459, 137] on icon at bounding box center [462, 138] width 9 height 17
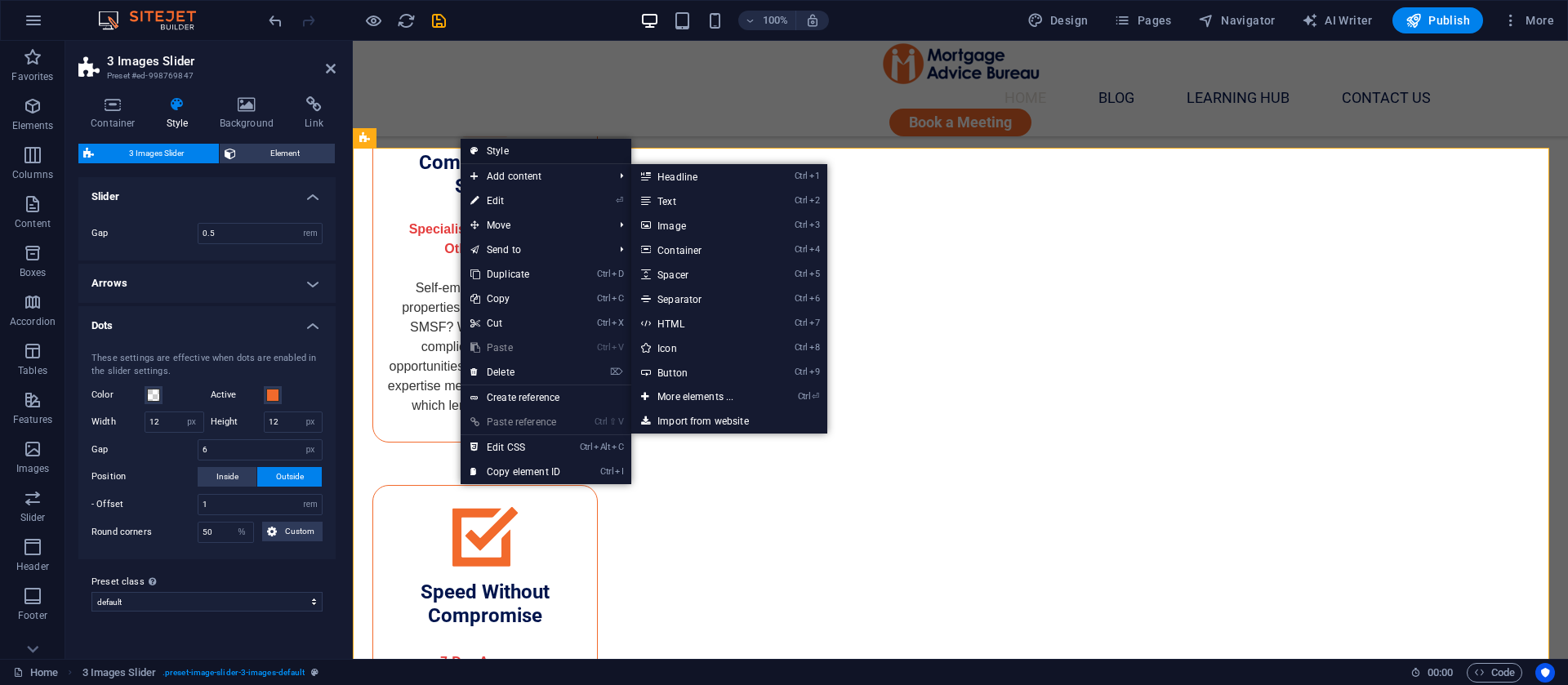
click at [524, 148] on link "Style" at bounding box center [546, 151] width 170 height 25
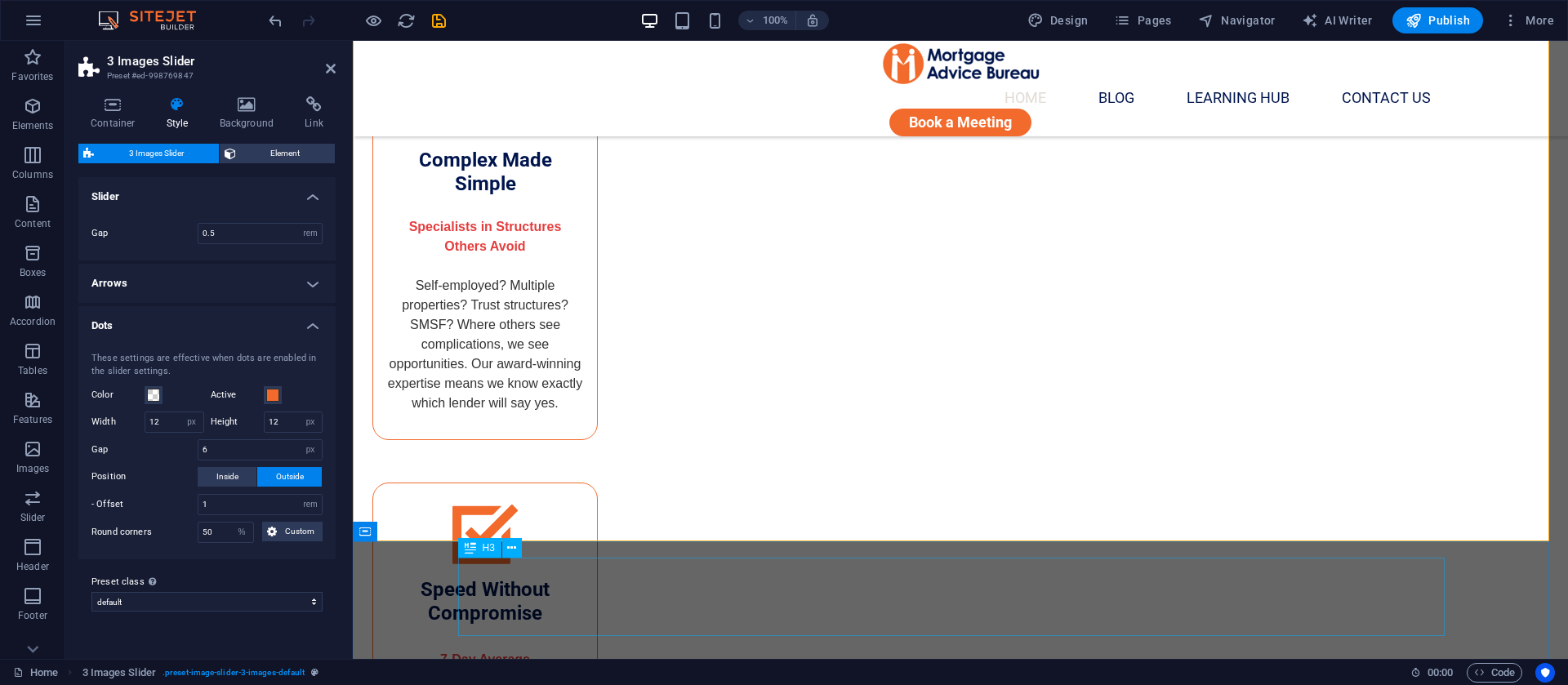
scroll to position [3385, 0]
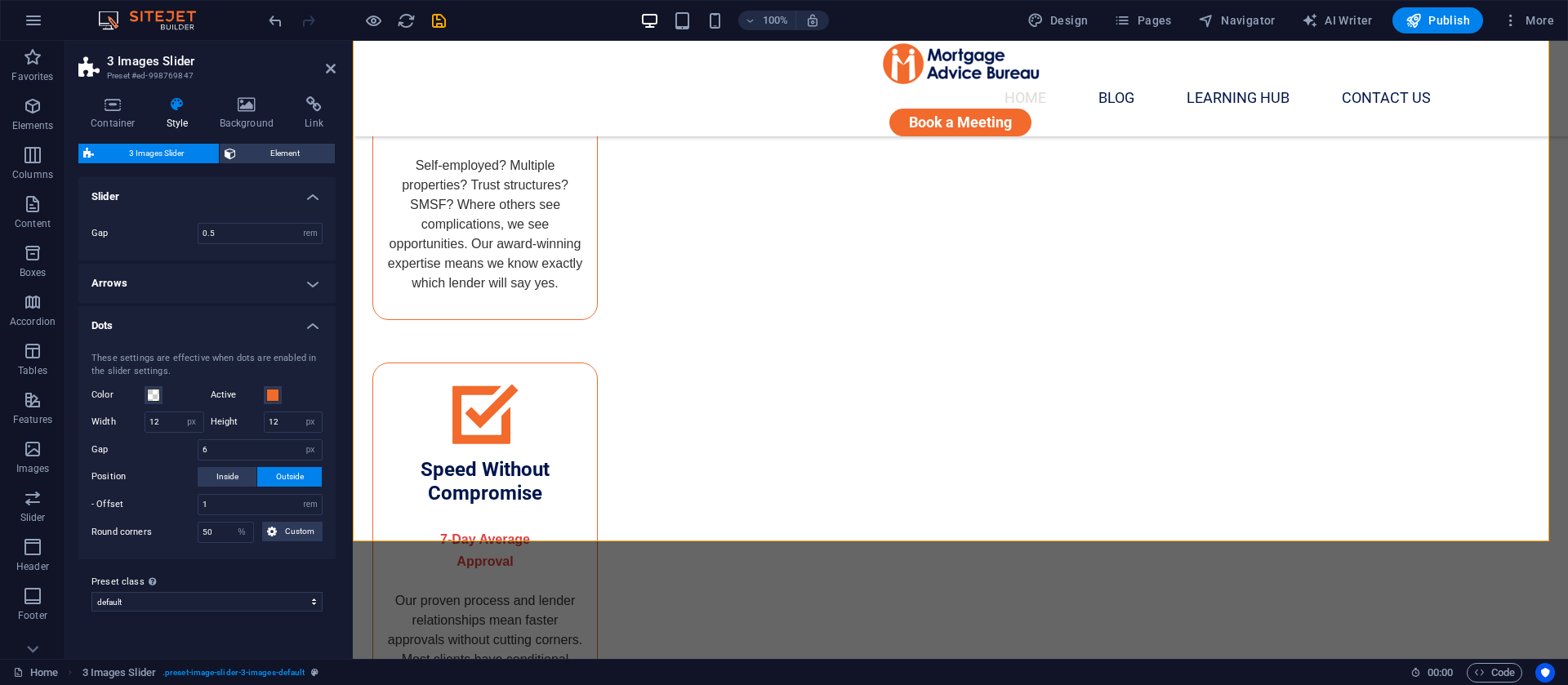
click at [311, 332] on h4 "Dots" at bounding box center [207, 321] width 257 height 29
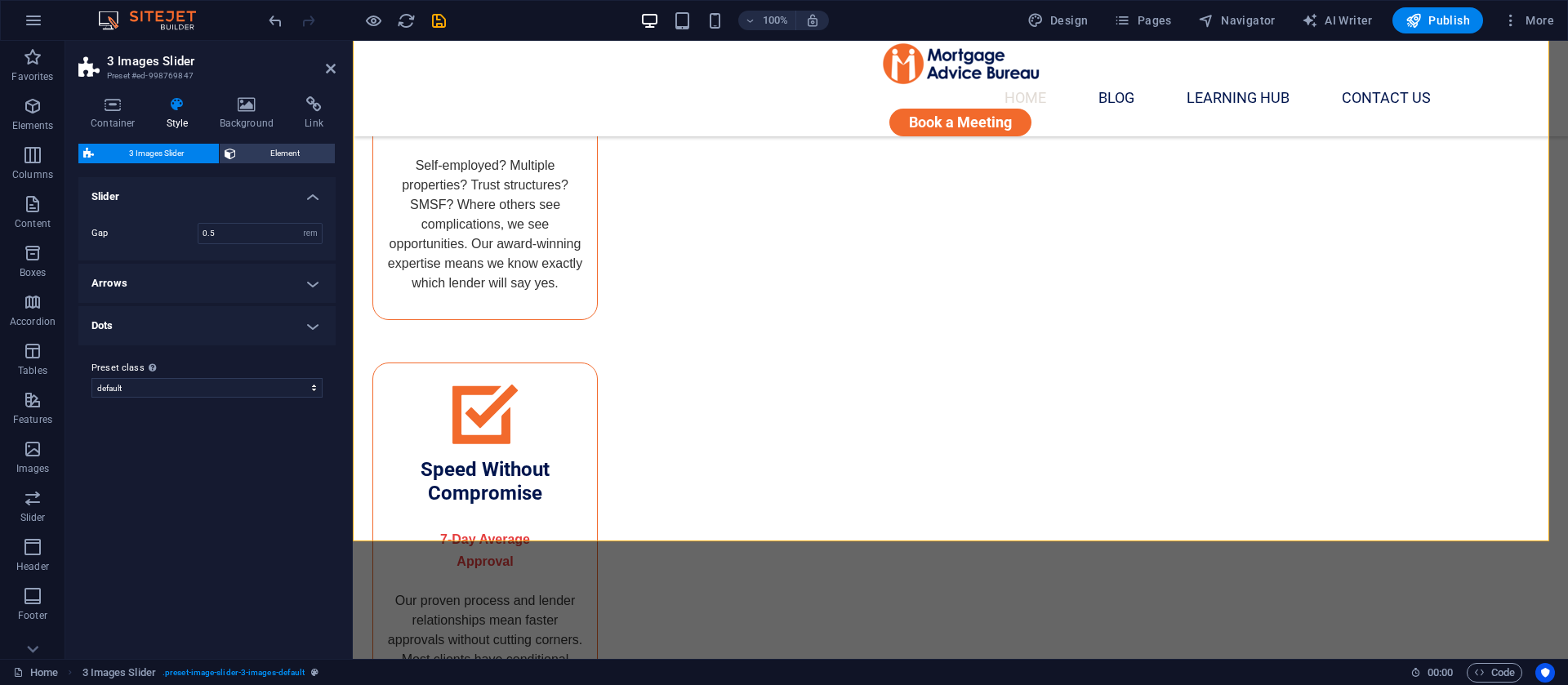
click at [311, 332] on h4 "Dots" at bounding box center [207, 325] width 257 height 39
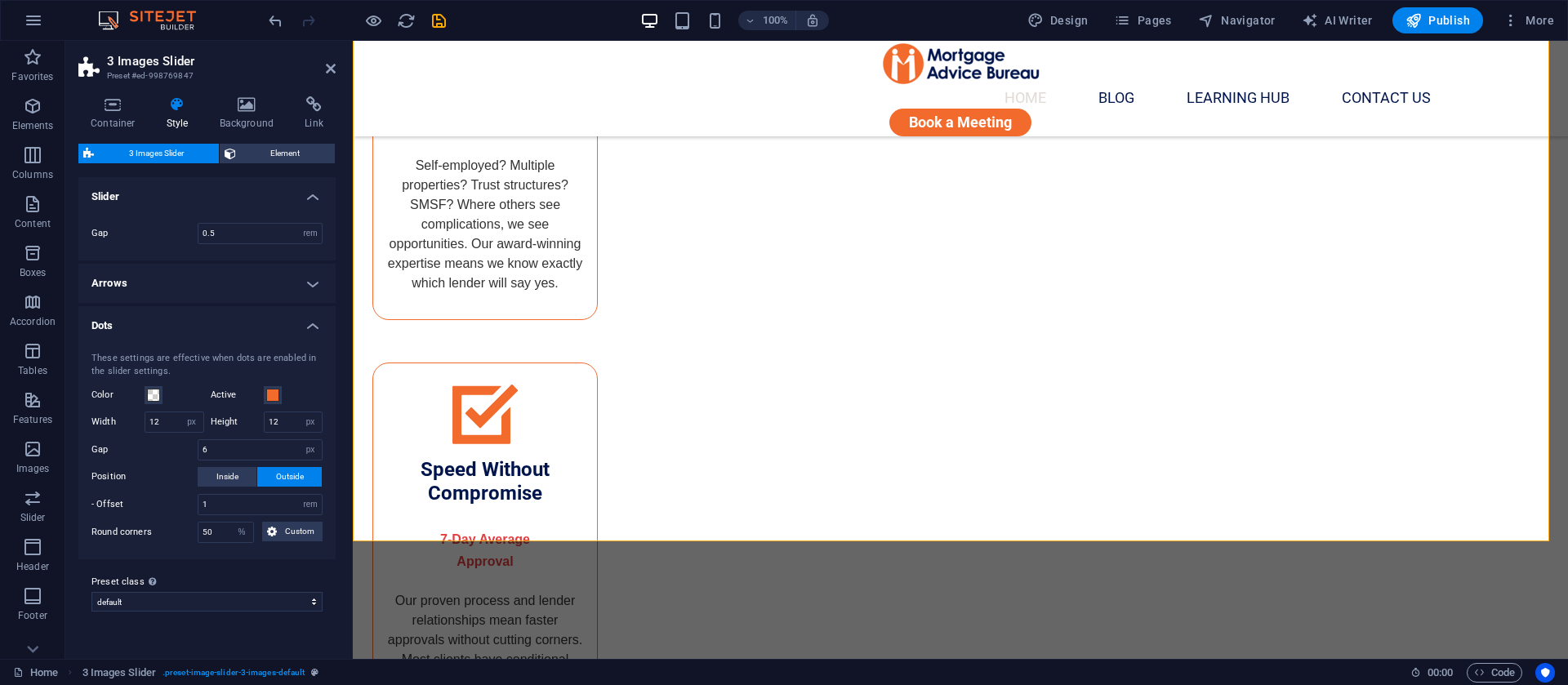
click at [311, 332] on h4 "Dots" at bounding box center [207, 321] width 257 height 29
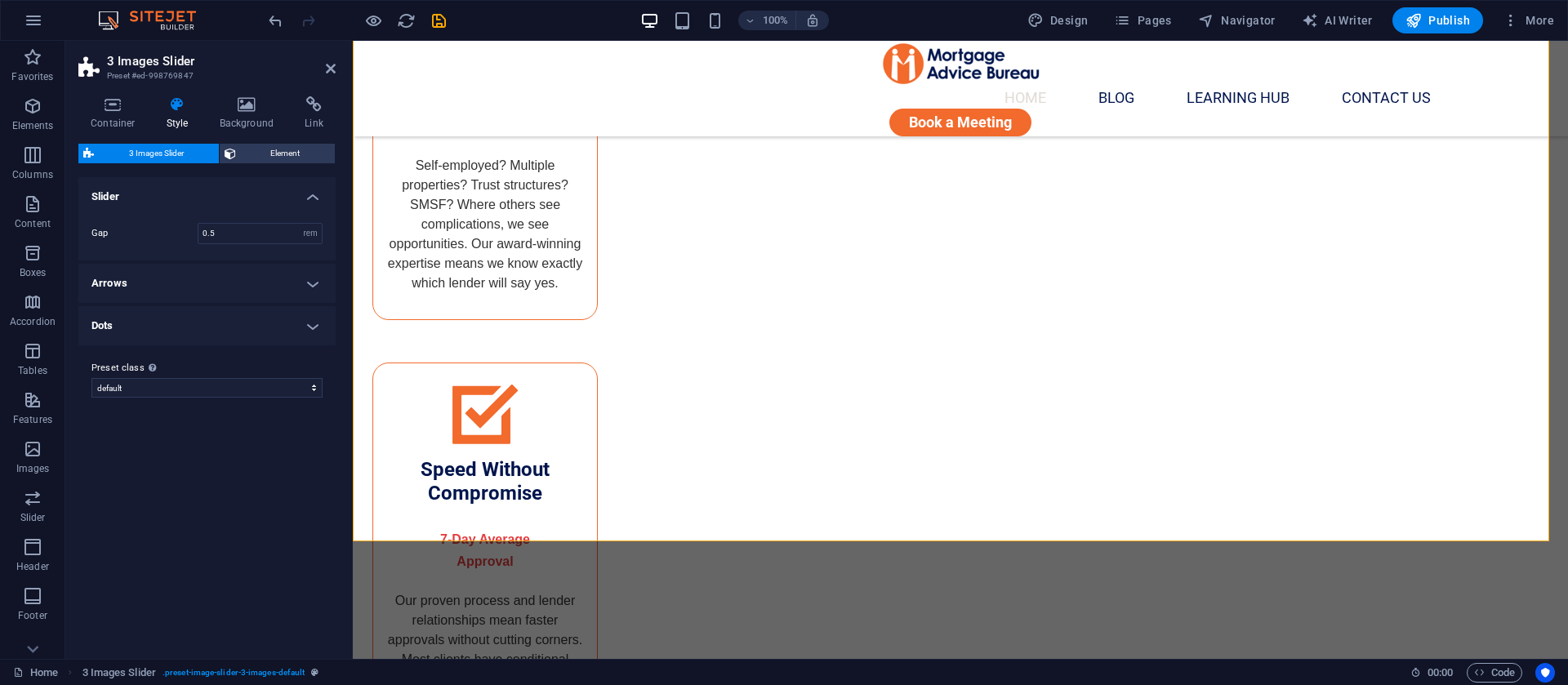
click at [183, 288] on h4 "Arrows" at bounding box center [207, 283] width 257 height 39
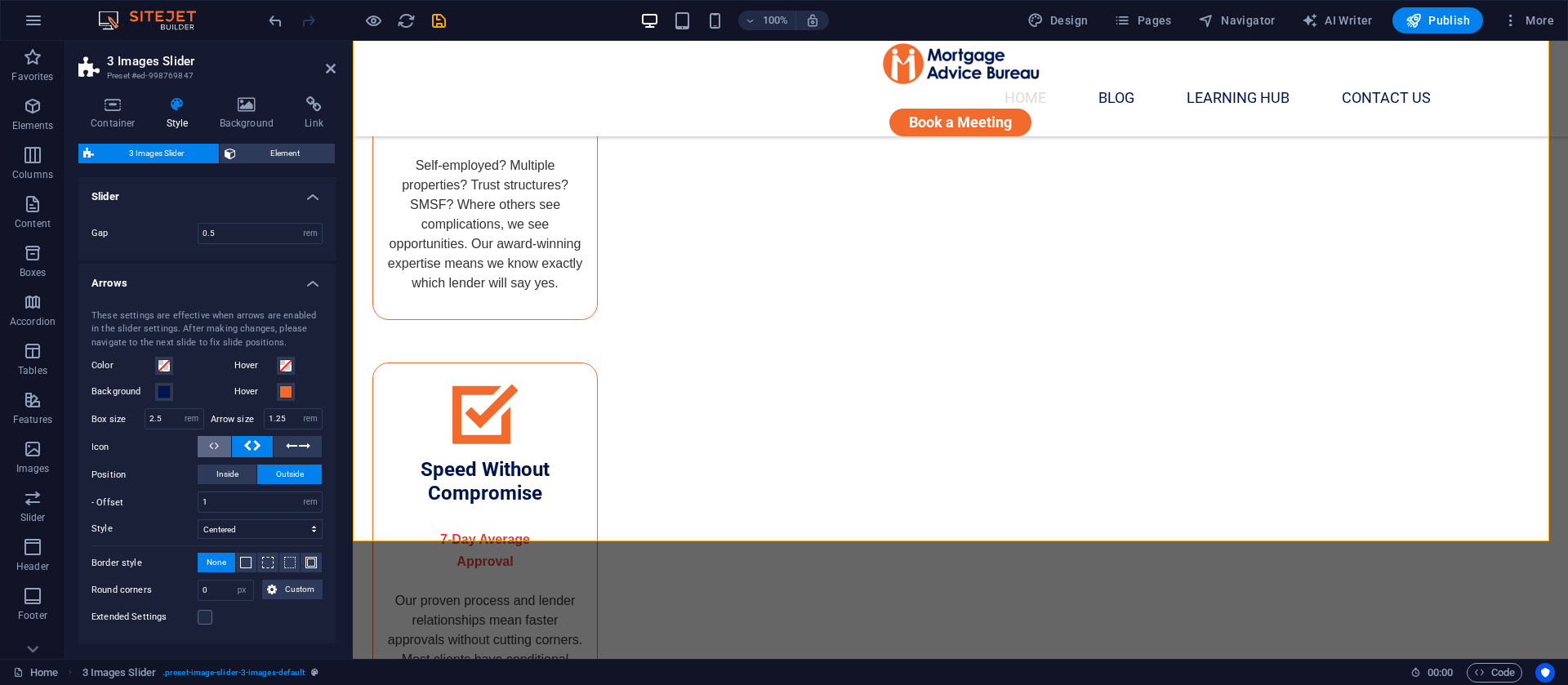
click at [213, 447] on span at bounding box center [213, 446] width 10 height 21
click at [282, 449] on button at bounding box center [298, 446] width 49 height 21
click at [213, 449] on span at bounding box center [213, 446] width 10 height 21
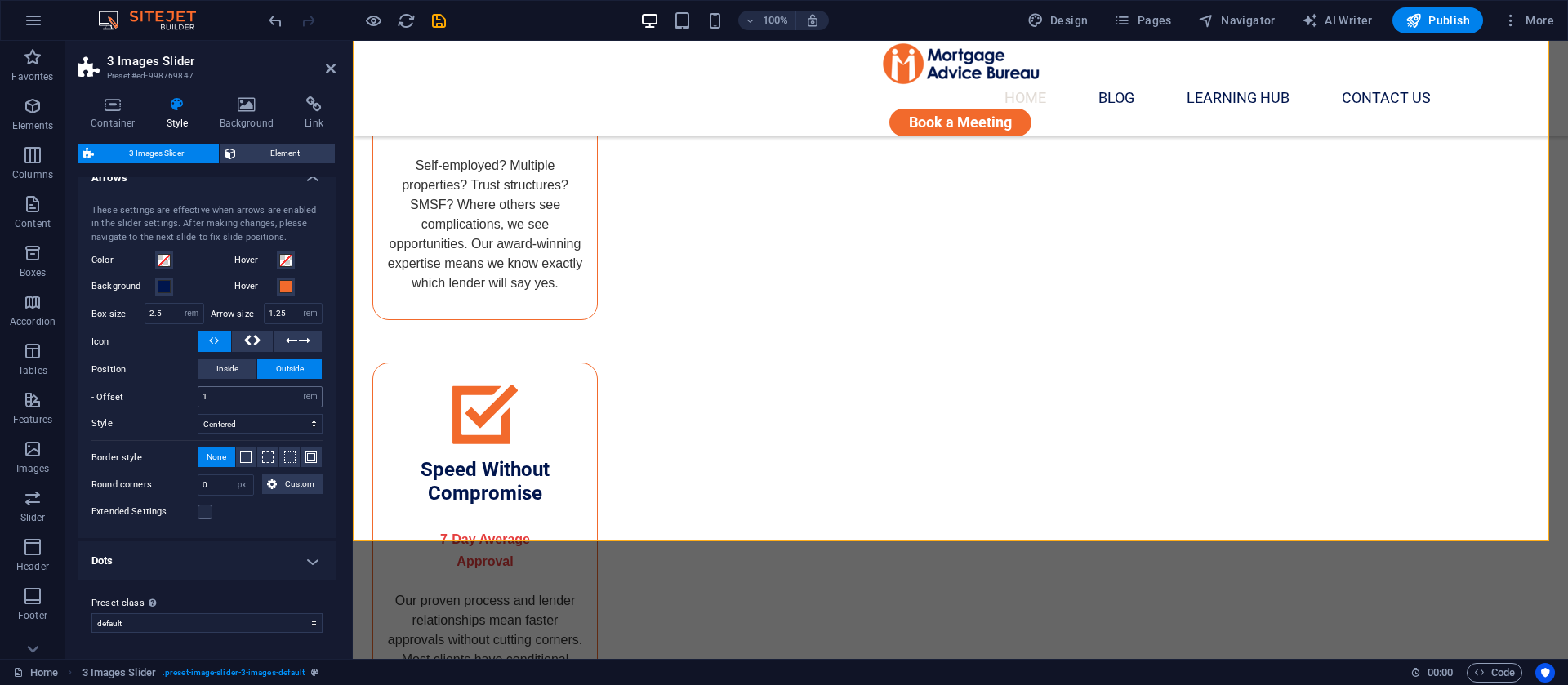
scroll to position [0, 0]
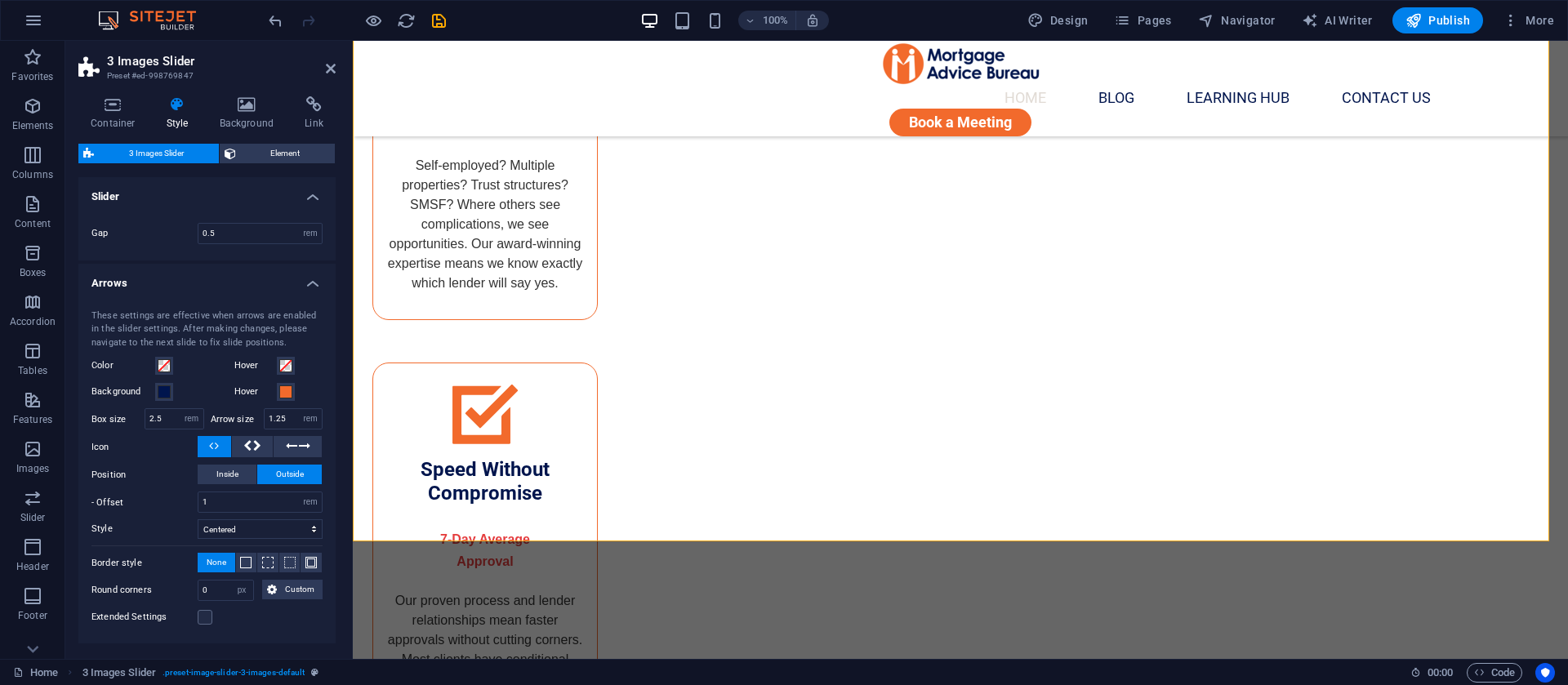
click at [307, 289] on h4 "Arrows" at bounding box center [207, 278] width 257 height 29
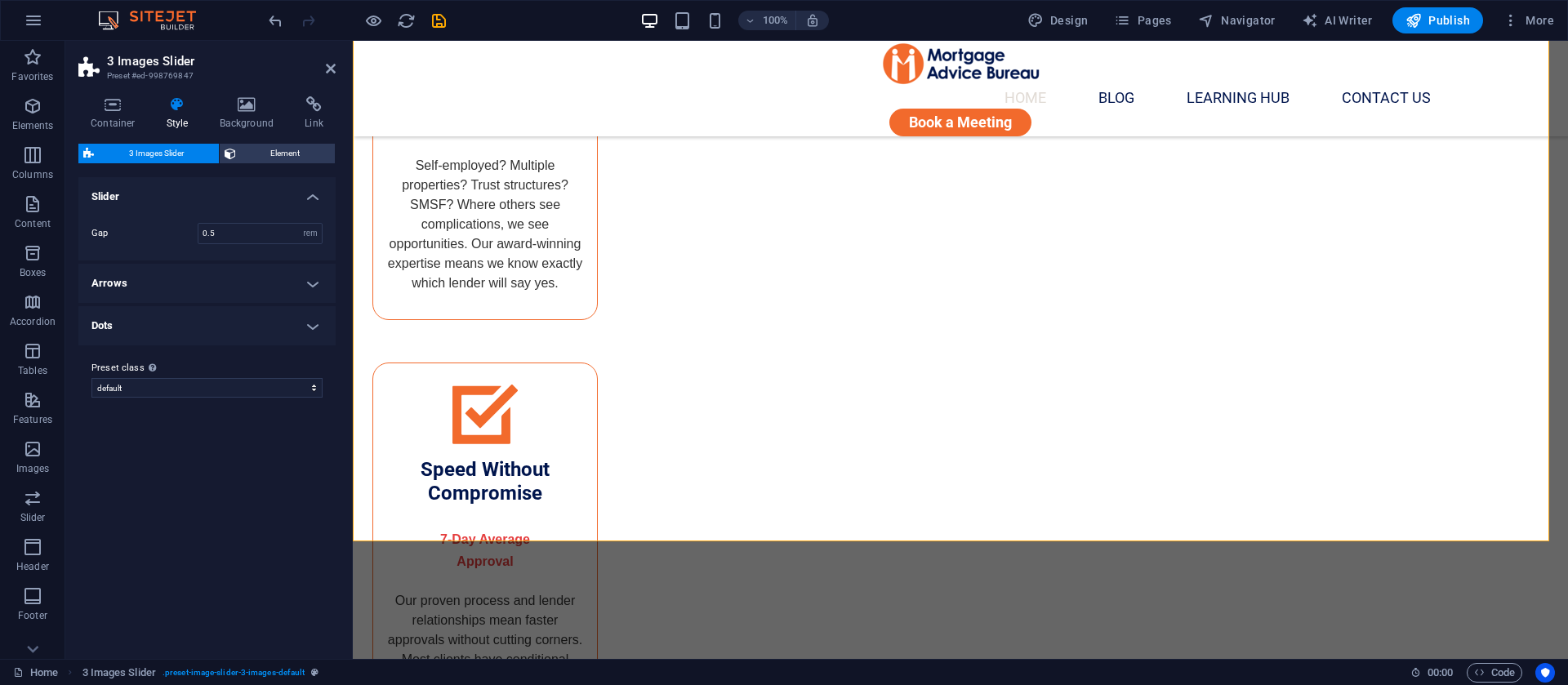
click at [205, 326] on h4 "Dots" at bounding box center [207, 325] width 257 height 39
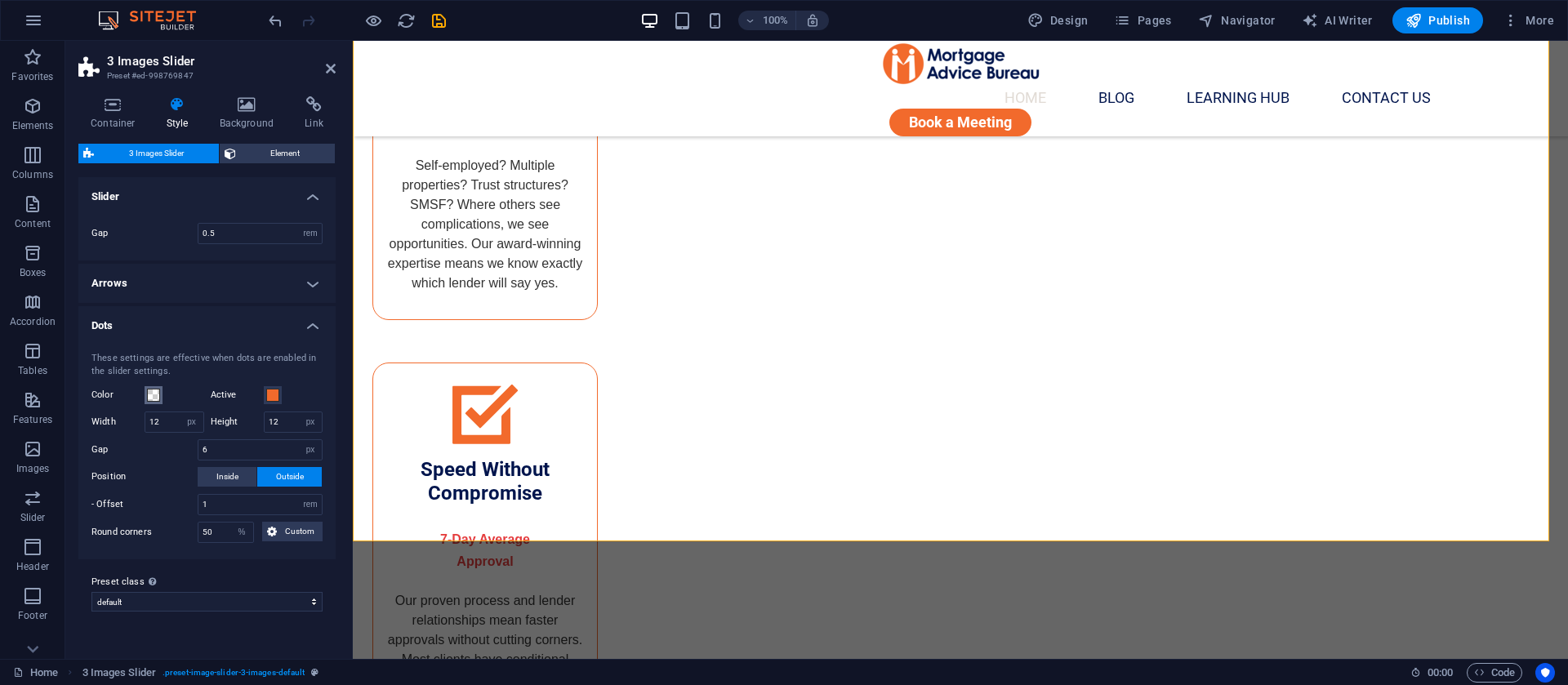
click at [147, 389] on span at bounding box center [154, 396] width 13 height 13
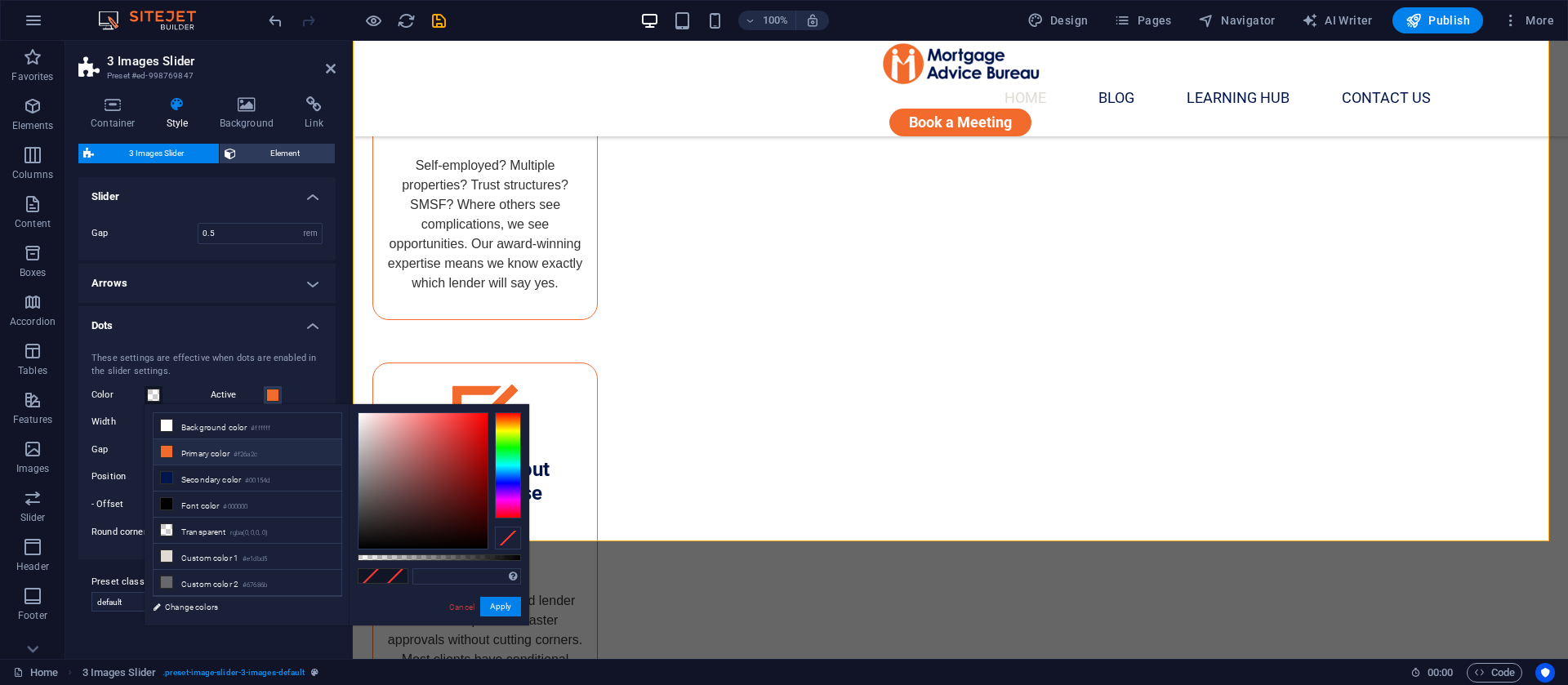
click at [187, 449] on li "Primary color #f26a2c" at bounding box center [247, 452] width 188 height 27
type input "#f26a2c"
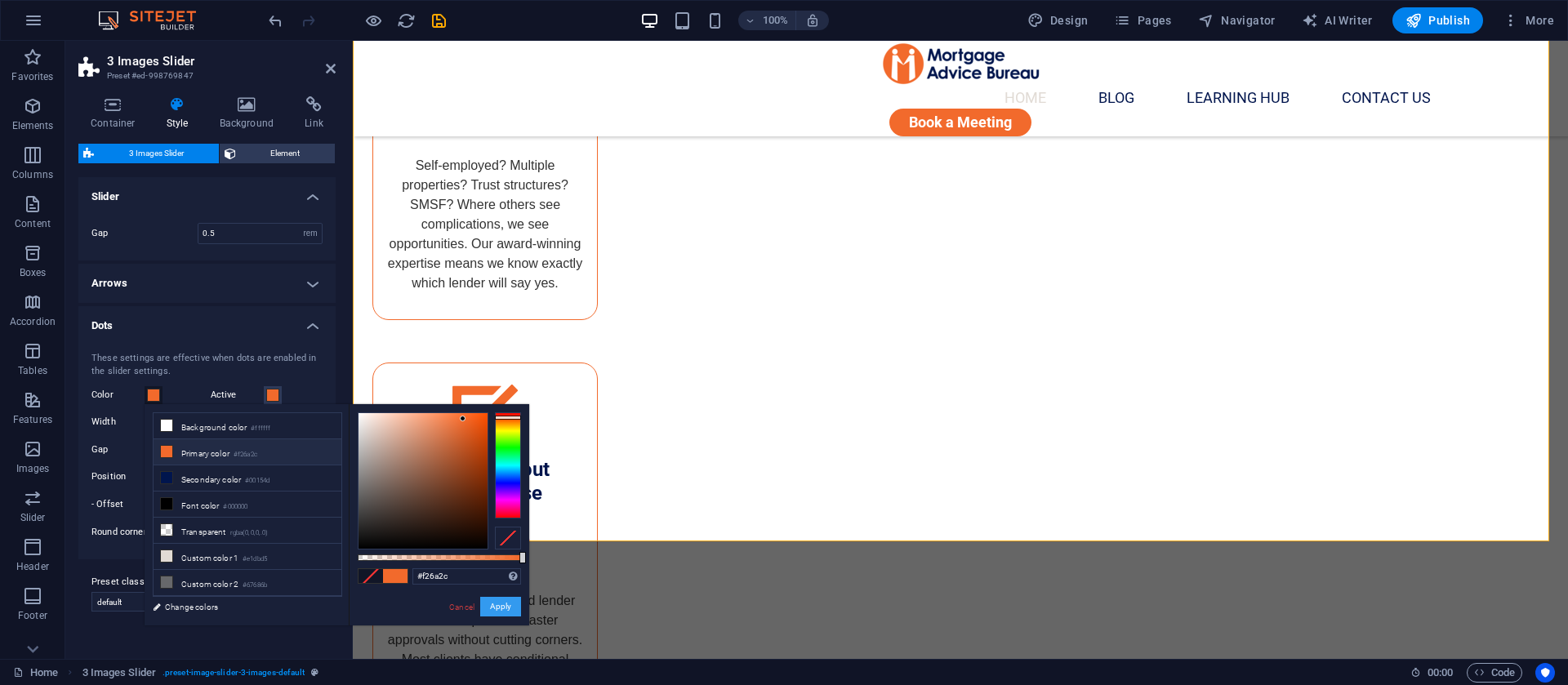
click at [506, 612] on button "Apply" at bounding box center [500, 606] width 41 height 19
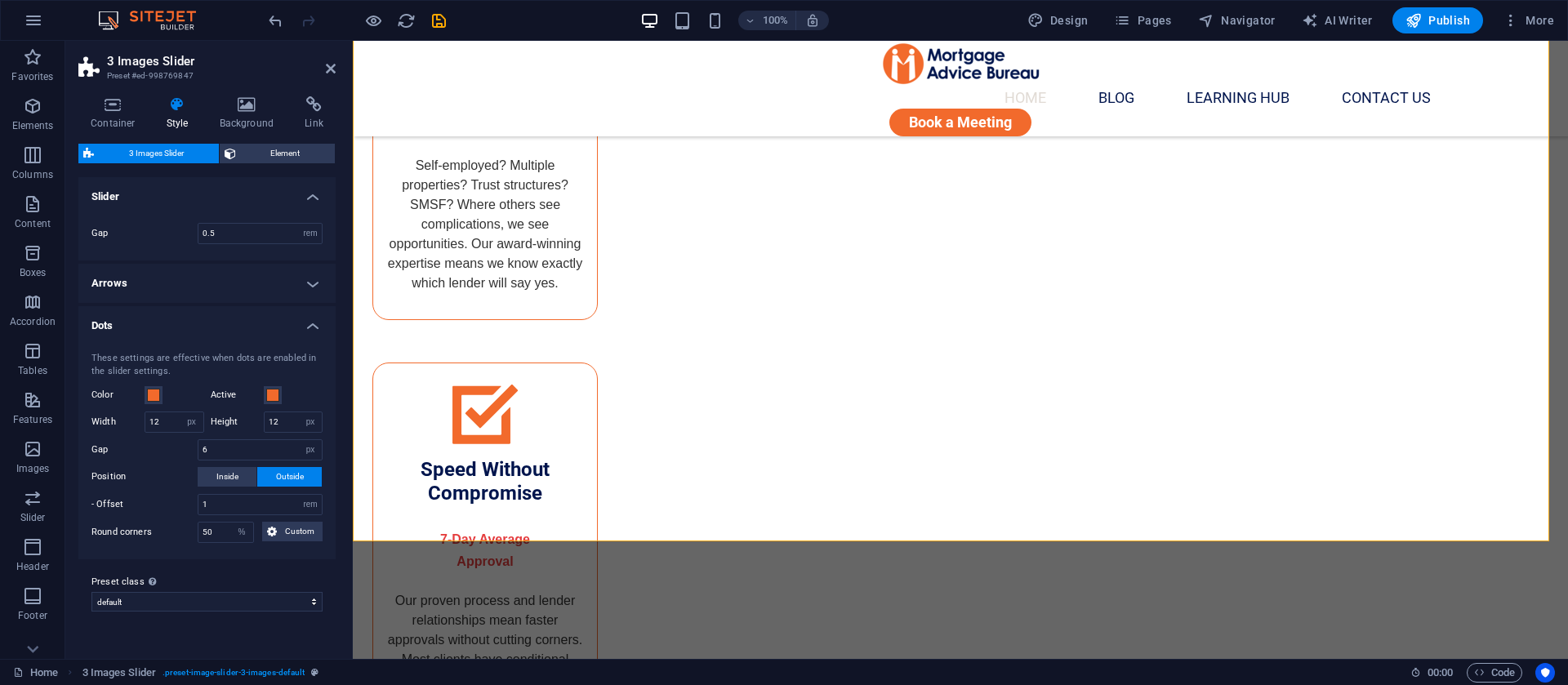
click at [192, 325] on h4 "Dots" at bounding box center [207, 321] width 257 height 29
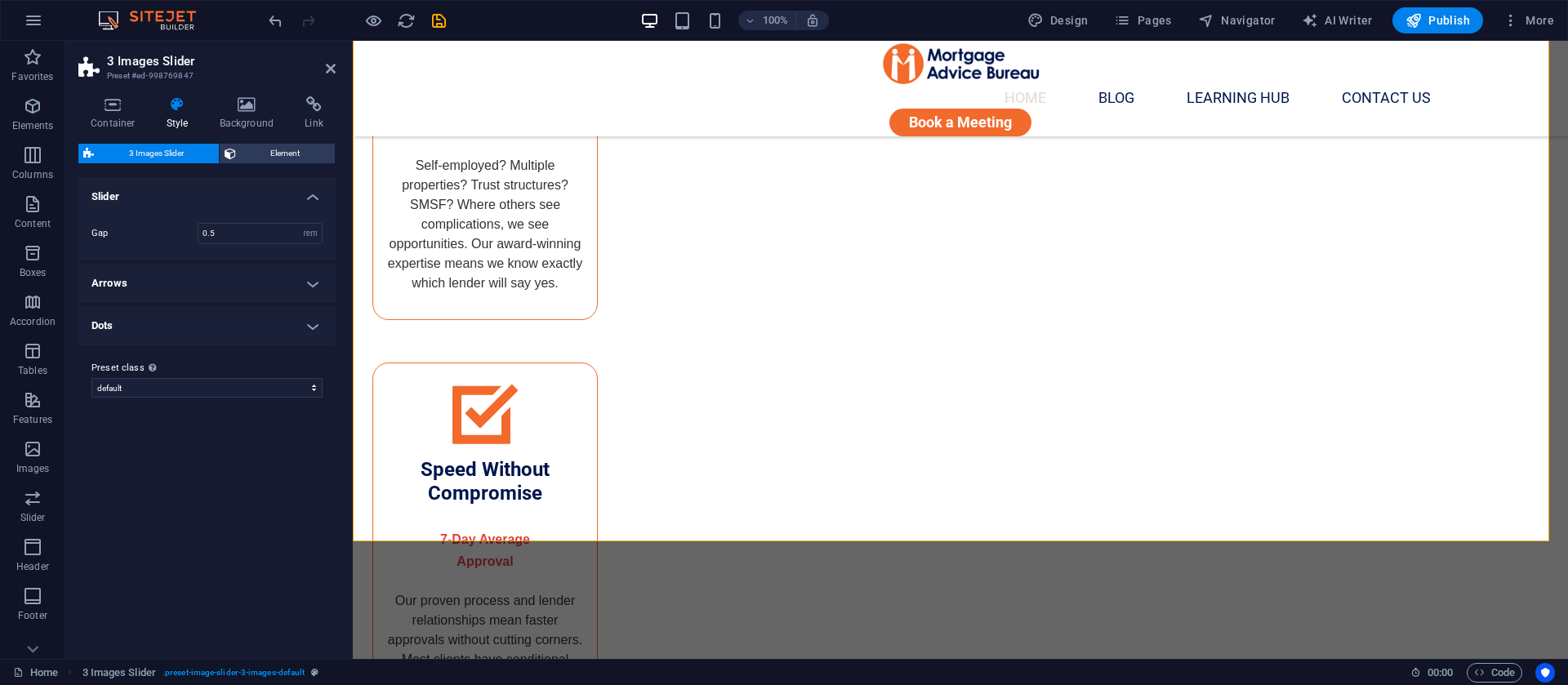
click at [287, 193] on h4 "Slider" at bounding box center [207, 192] width 257 height 29
click at [287, 193] on h4 "Slider" at bounding box center [207, 197] width 257 height 39
click at [245, 283] on h4 "Arrows" at bounding box center [207, 283] width 257 height 39
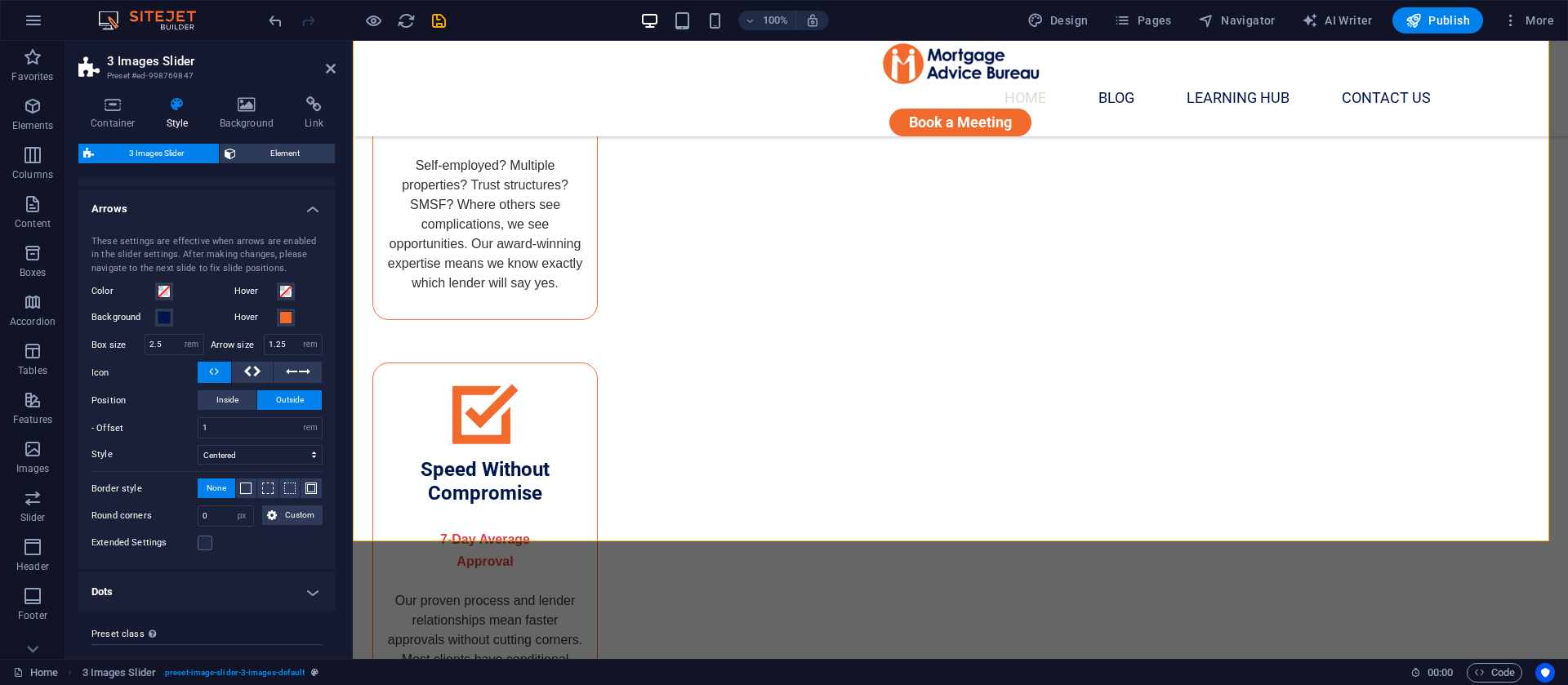
scroll to position [105, 0]
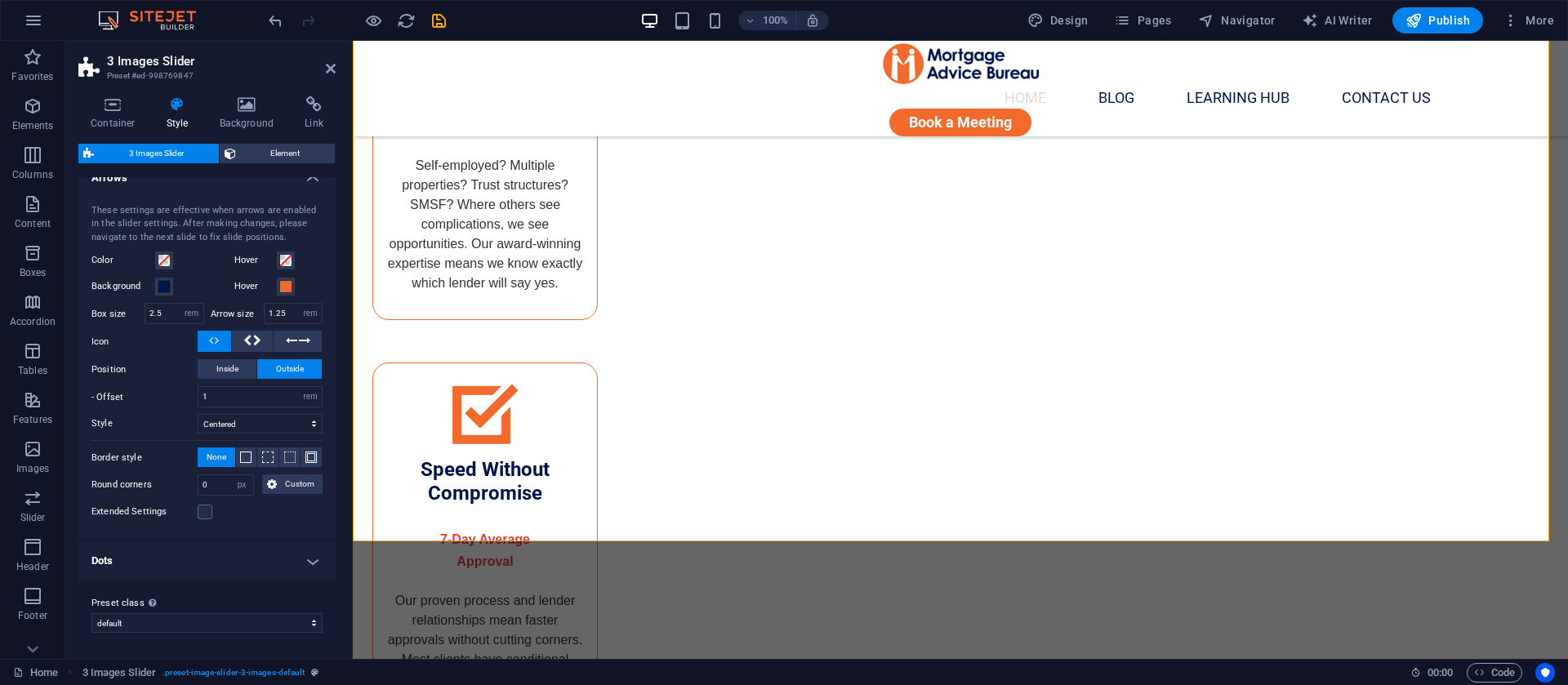
click at [185, 566] on h4 "Dots" at bounding box center [207, 560] width 257 height 39
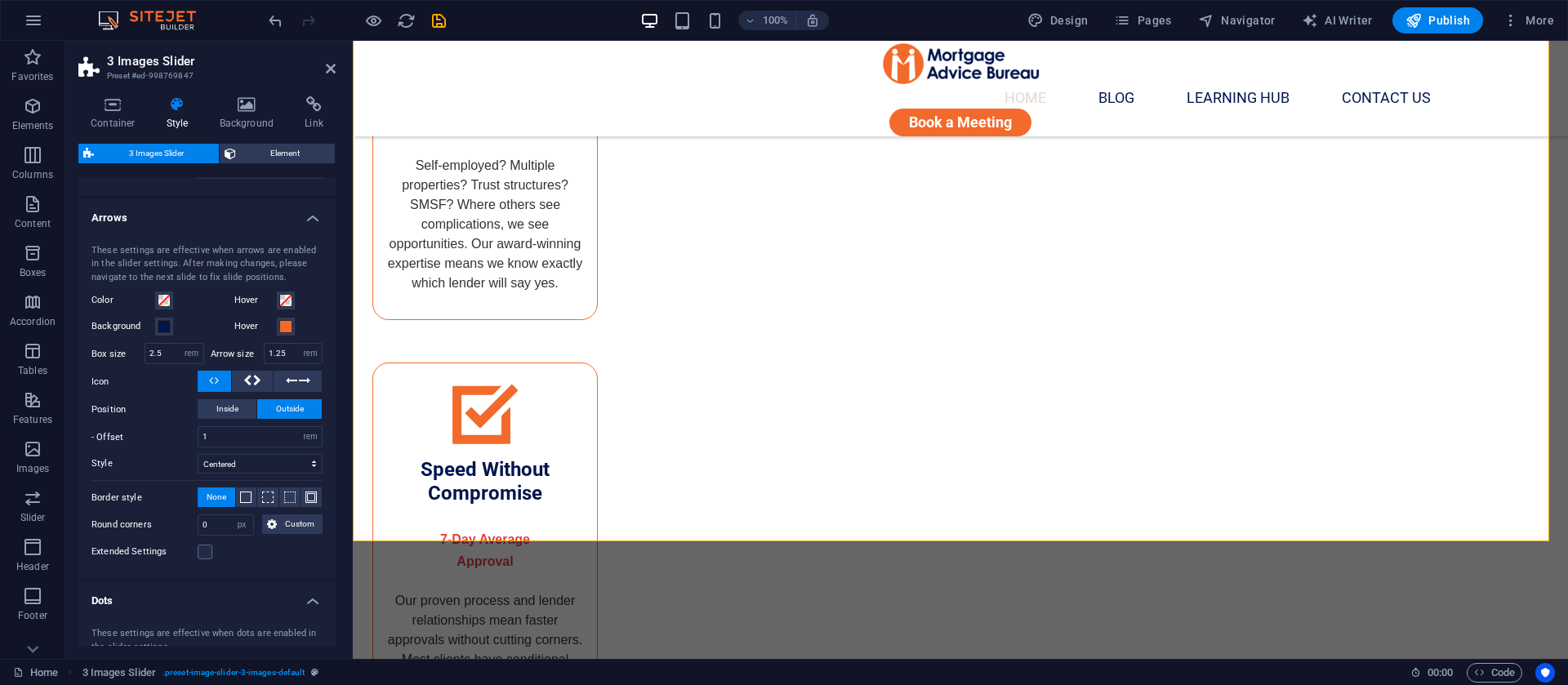
scroll to position [74, 0]
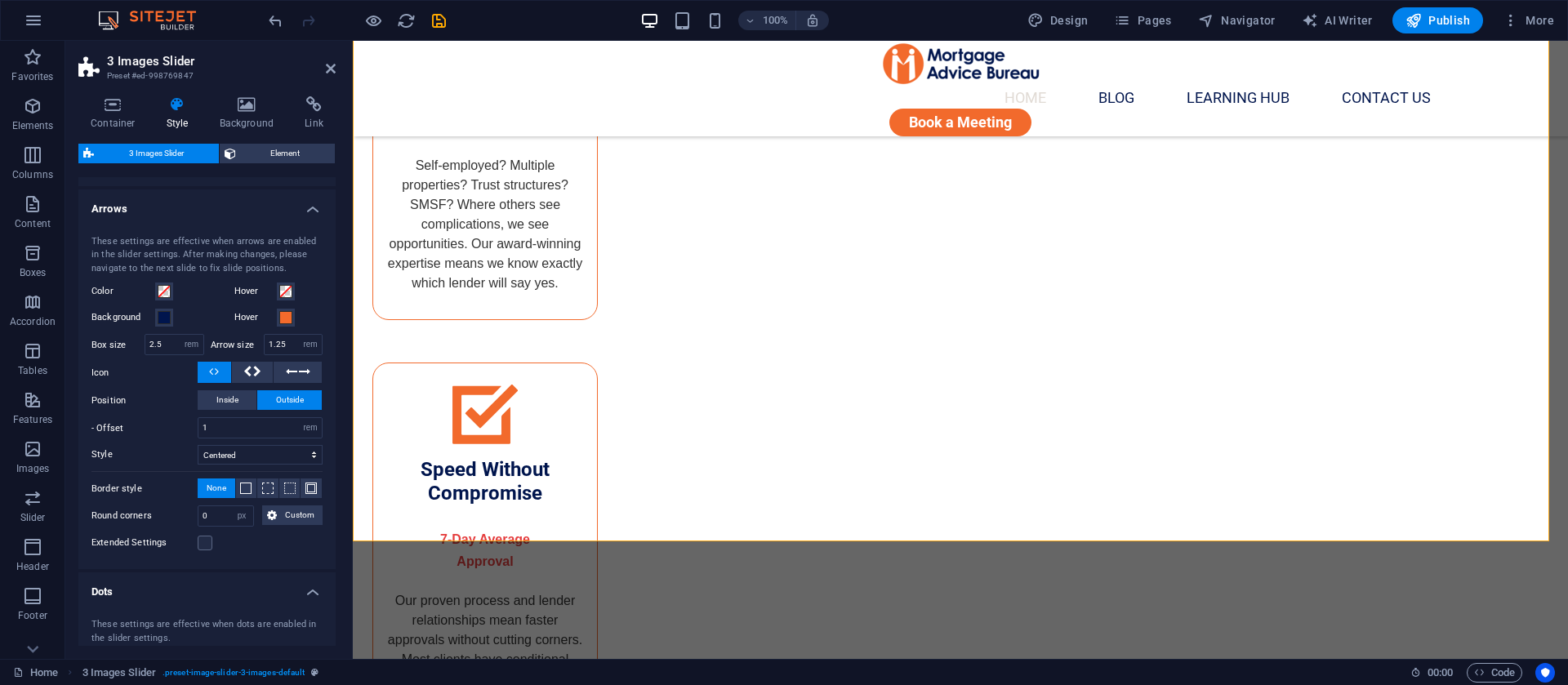
click at [325, 525] on div "These settings are effective when arrows are enabled in the slider settings. Af…" at bounding box center [207, 394] width 264 height 351
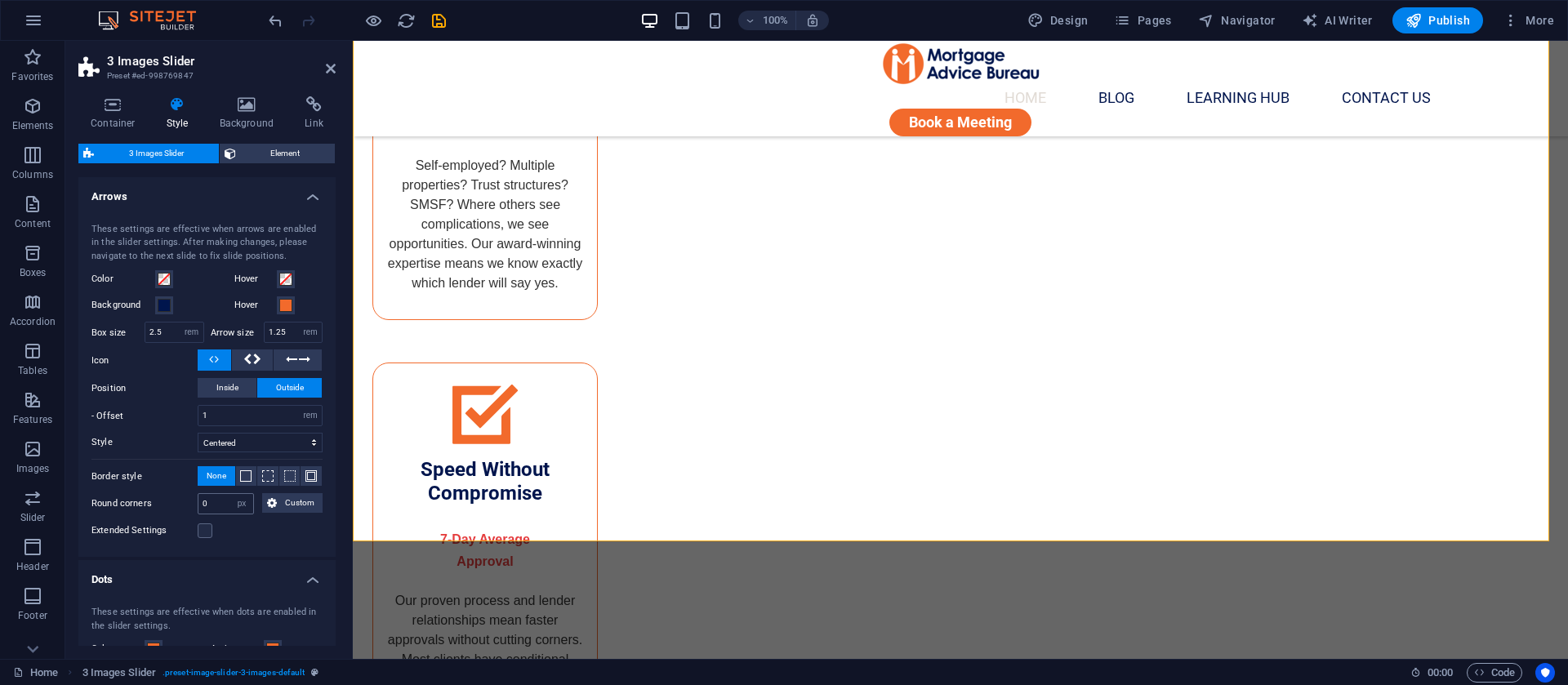
scroll to position [209, 0]
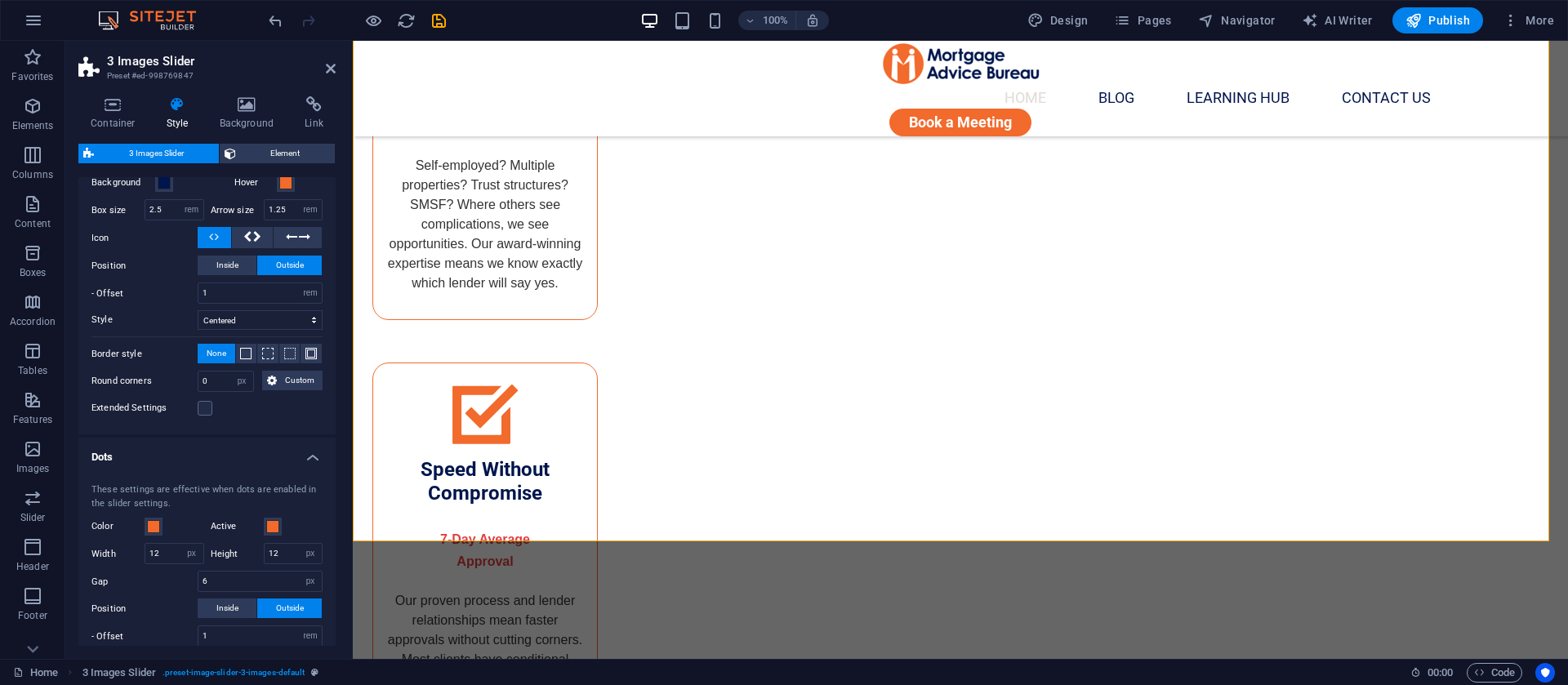
click at [216, 489] on div "These settings are effective when dots are enabled in the slider settings." at bounding box center [207, 496] width 231 height 27
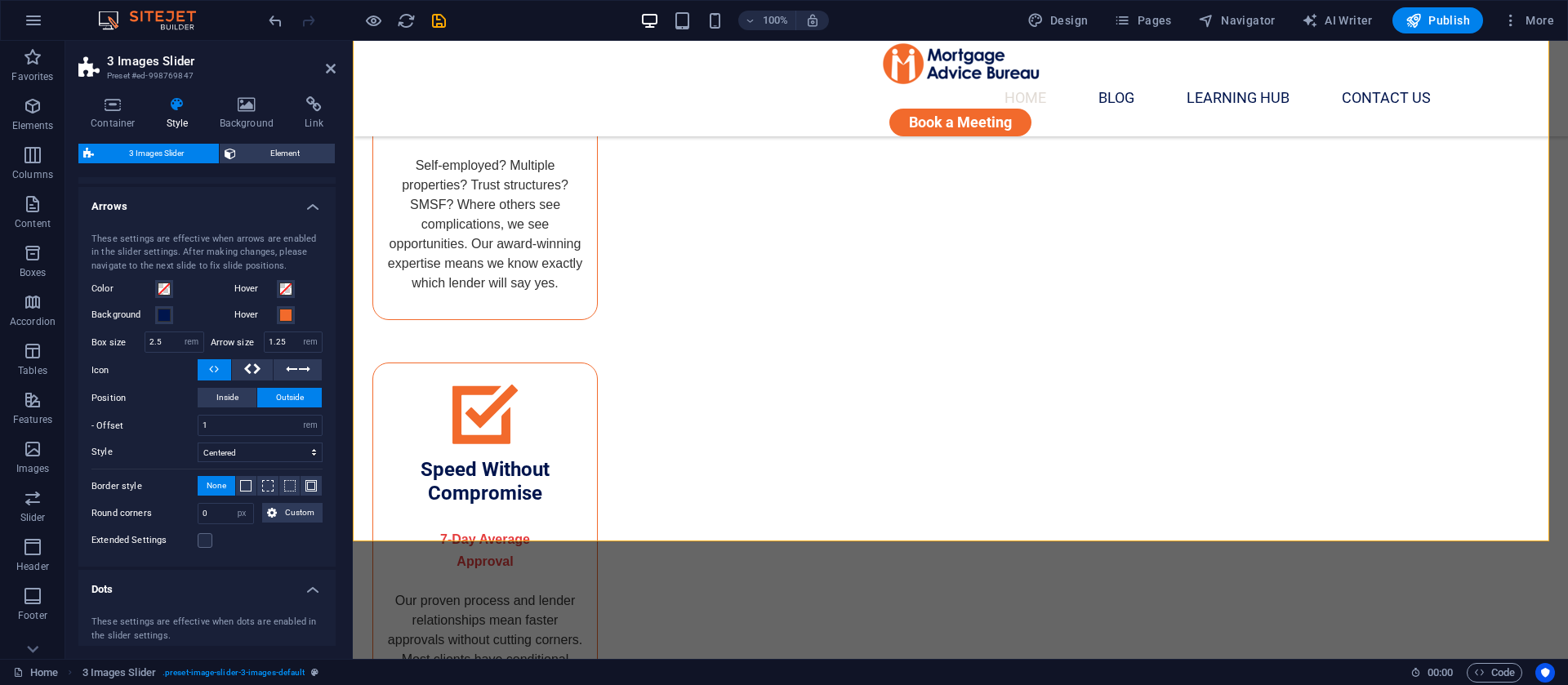
scroll to position [0, 0]
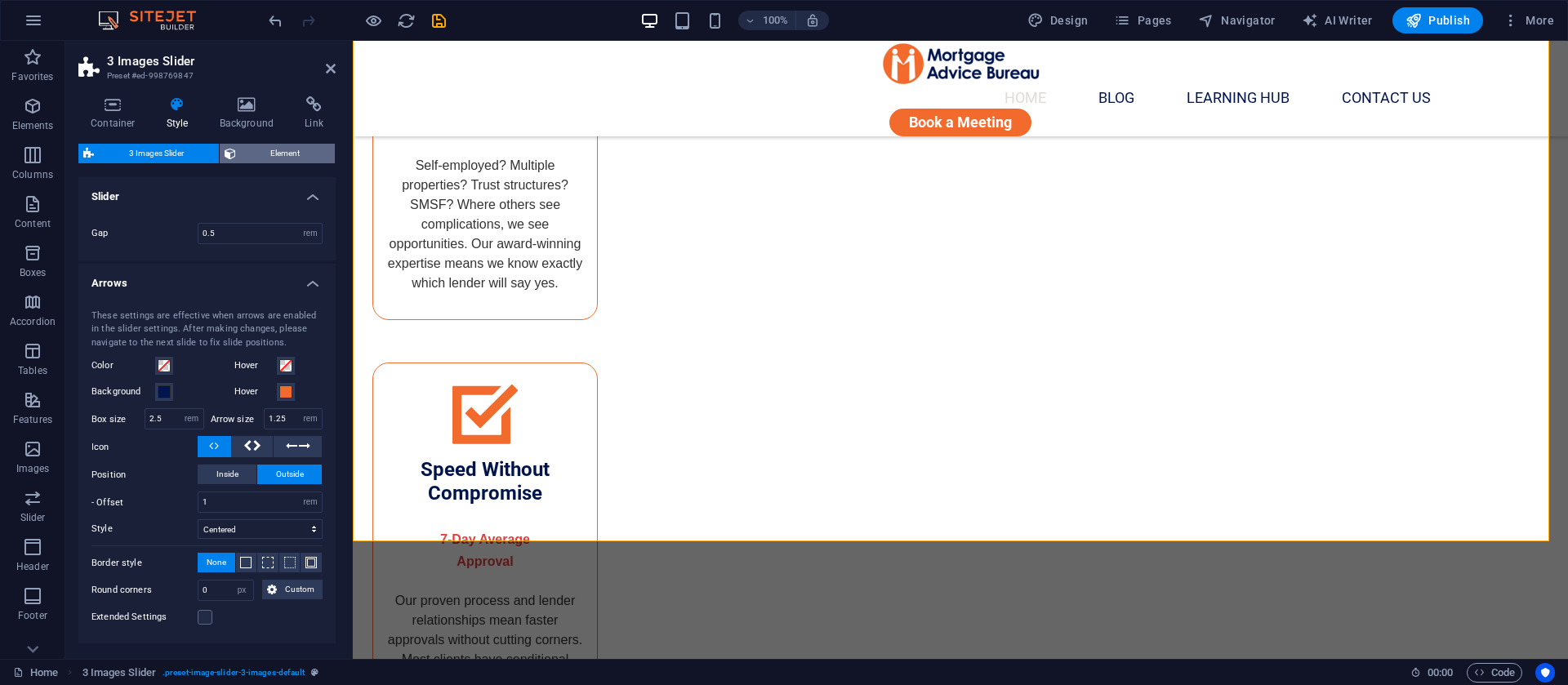
click at [245, 156] on span "Element" at bounding box center [286, 153] width 90 height 19
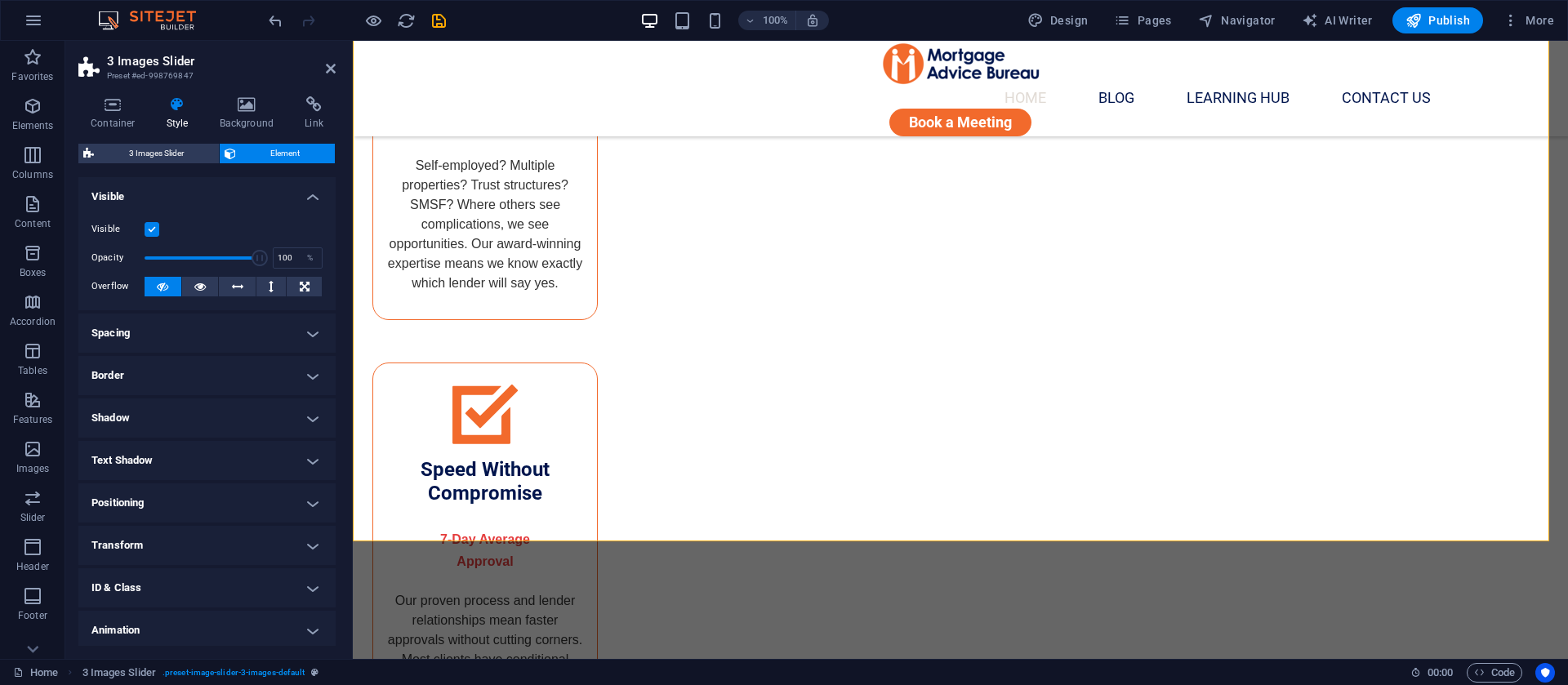
click at [324, 71] on header "3 Images Slider Preset #ed-998769847" at bounding box center [207, 62] width 257 height 42
click at [329, 72] on icon at bounding box center [331, 69] width 10 height 13
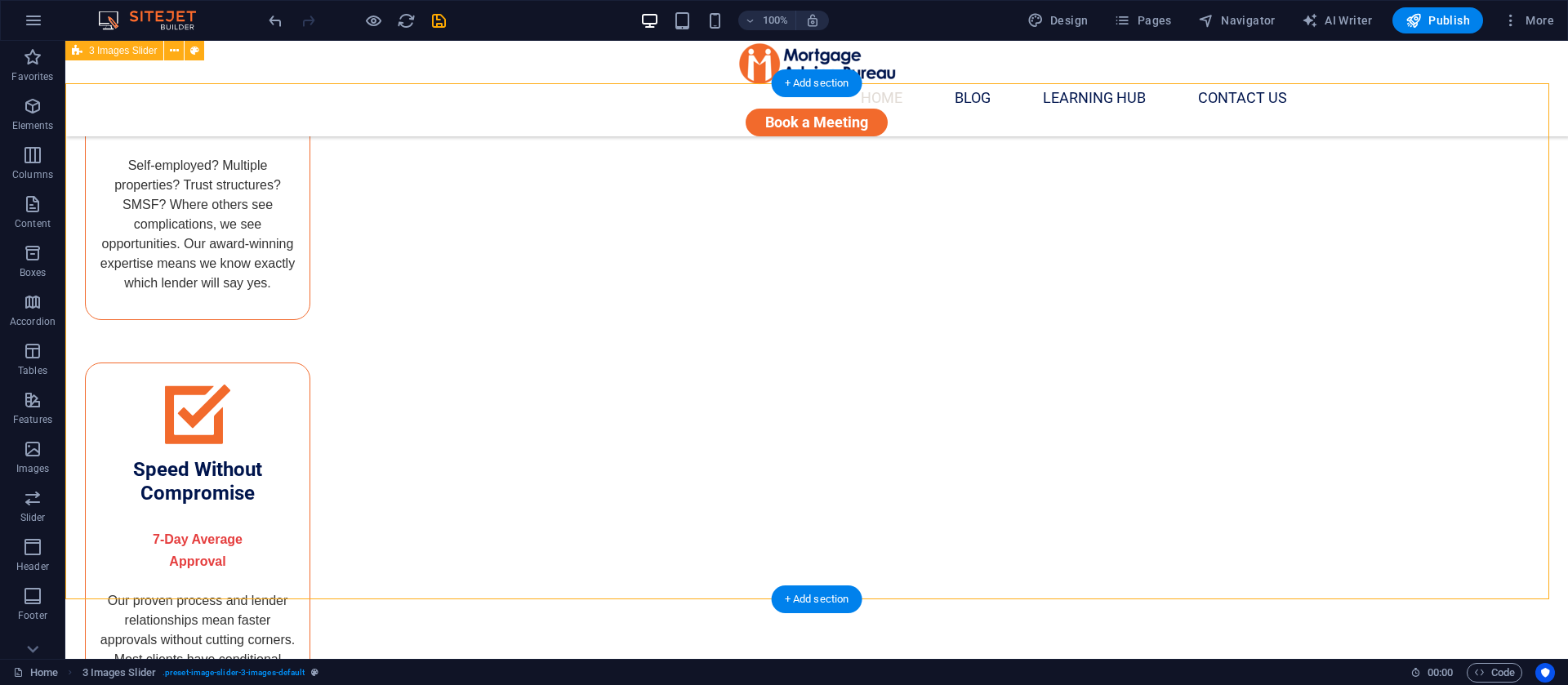
scroll to position [3262, 0]
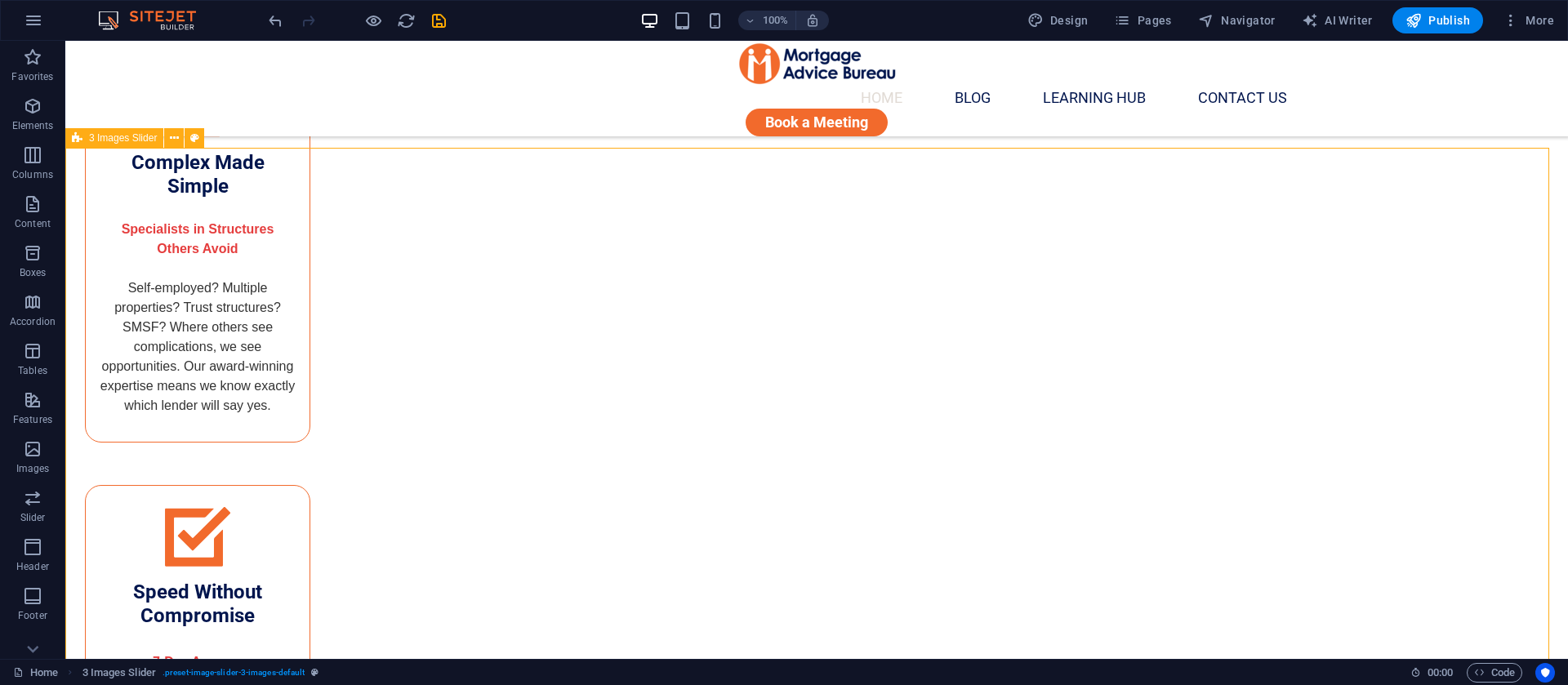
click at [163, 139] on div "3 Images Slider" at bounding box center [114, 137] width 98 height 19
click at [172, 137] on icon at bounding box center [175, 138] width 9 height 17
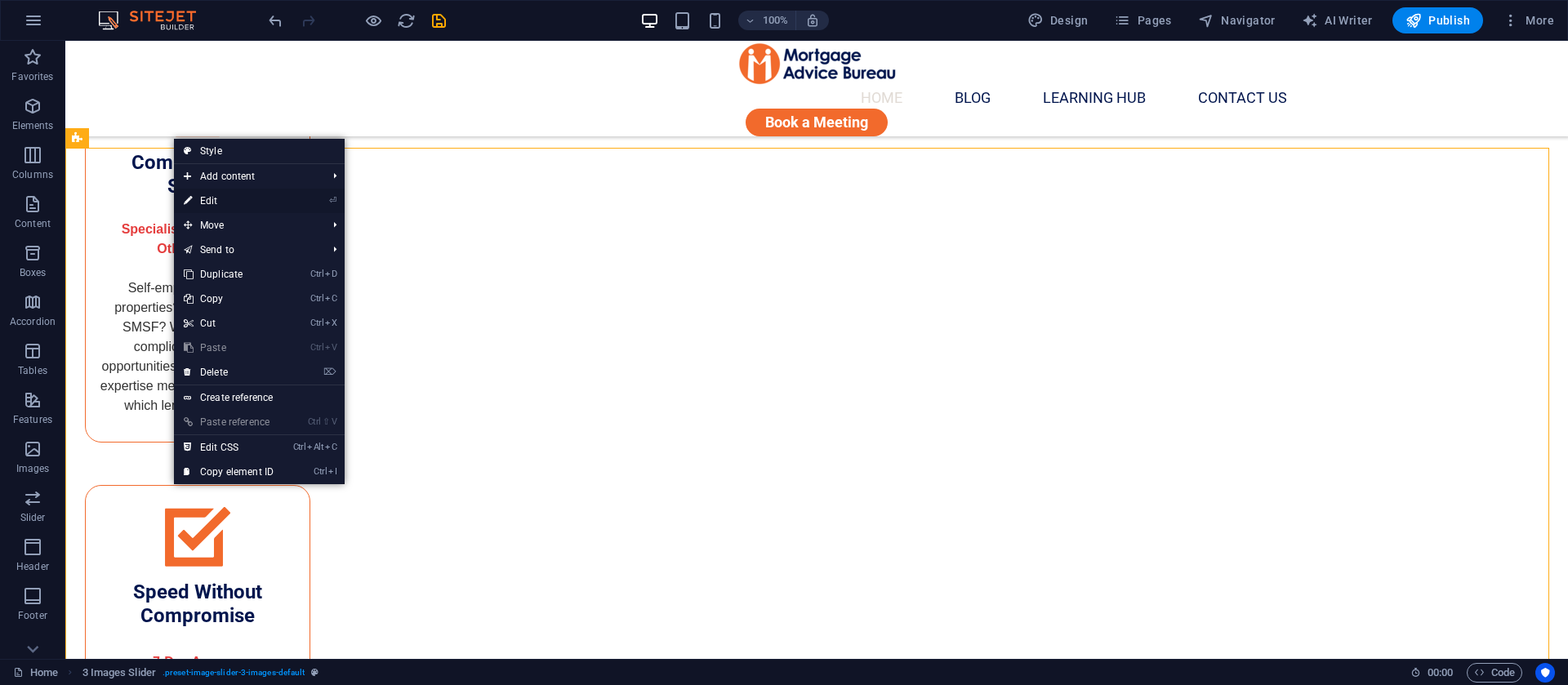
click at [207, 192] on link "⏎ Edit" at bounding box center [229, 201] width 110 height 25
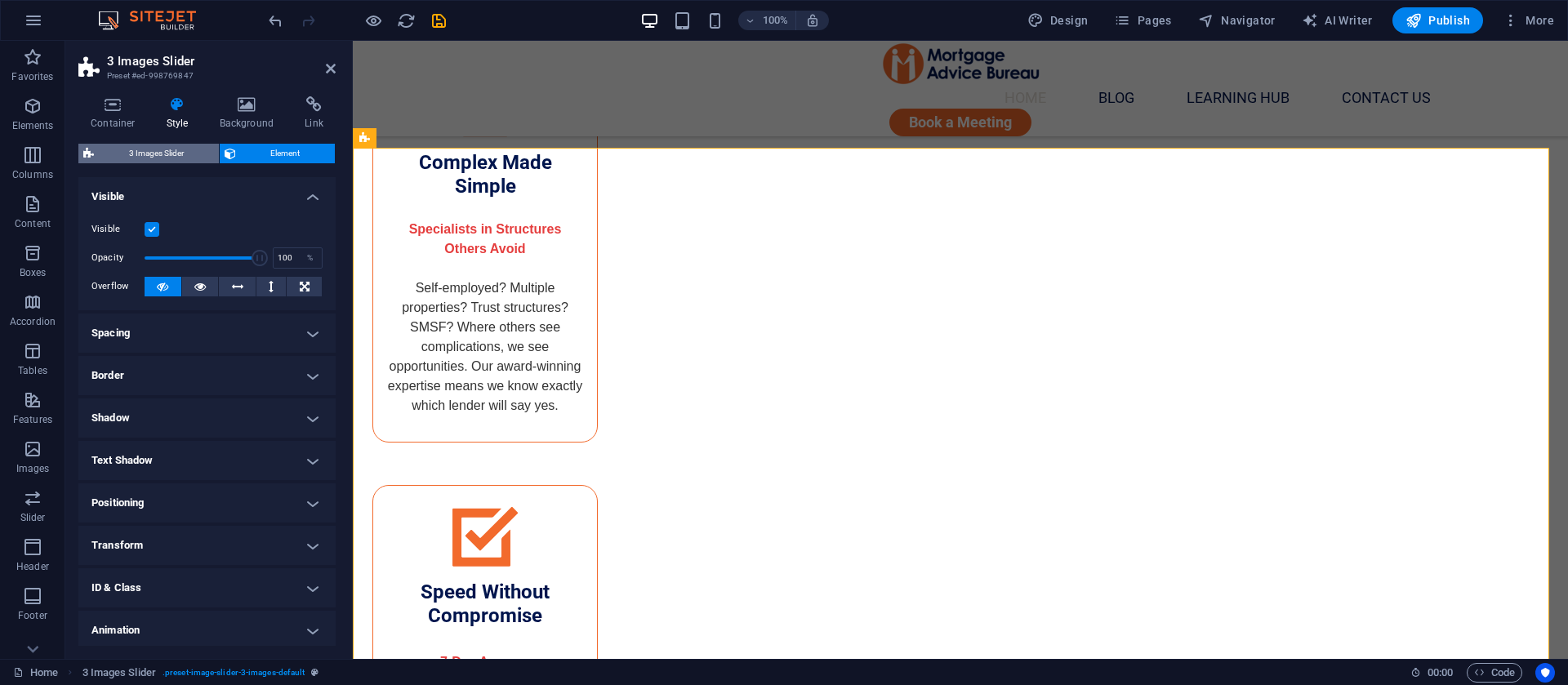
click at [177, 156] on span "3 Images Slider" at bounding box center [157, 153] width 115 height 19
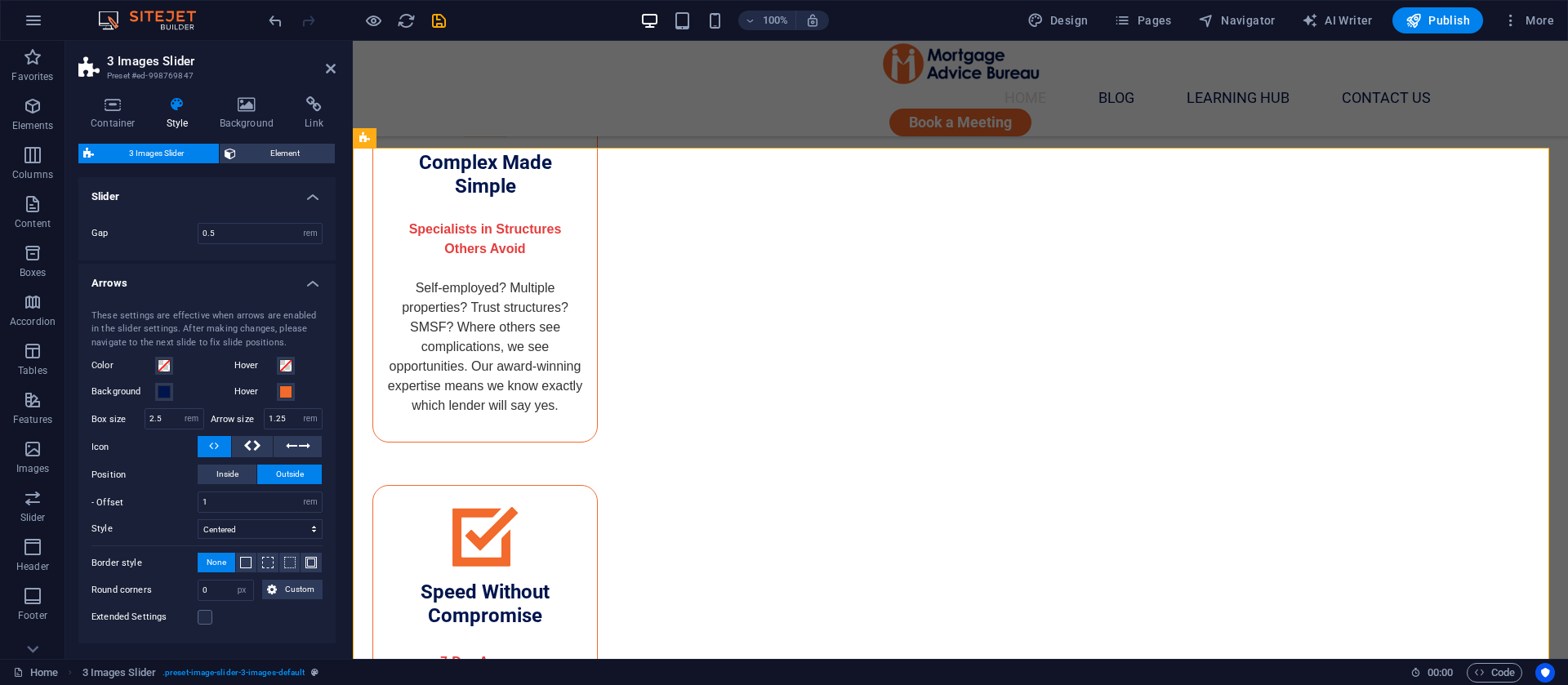
click at [323, 71] on header "3 Images Slider Preset #ed-998769847" at bounding box center [207, 62] width 257 height 42
click at [330, 64] on icon at bounding box center [331, 69] width 10 height 13
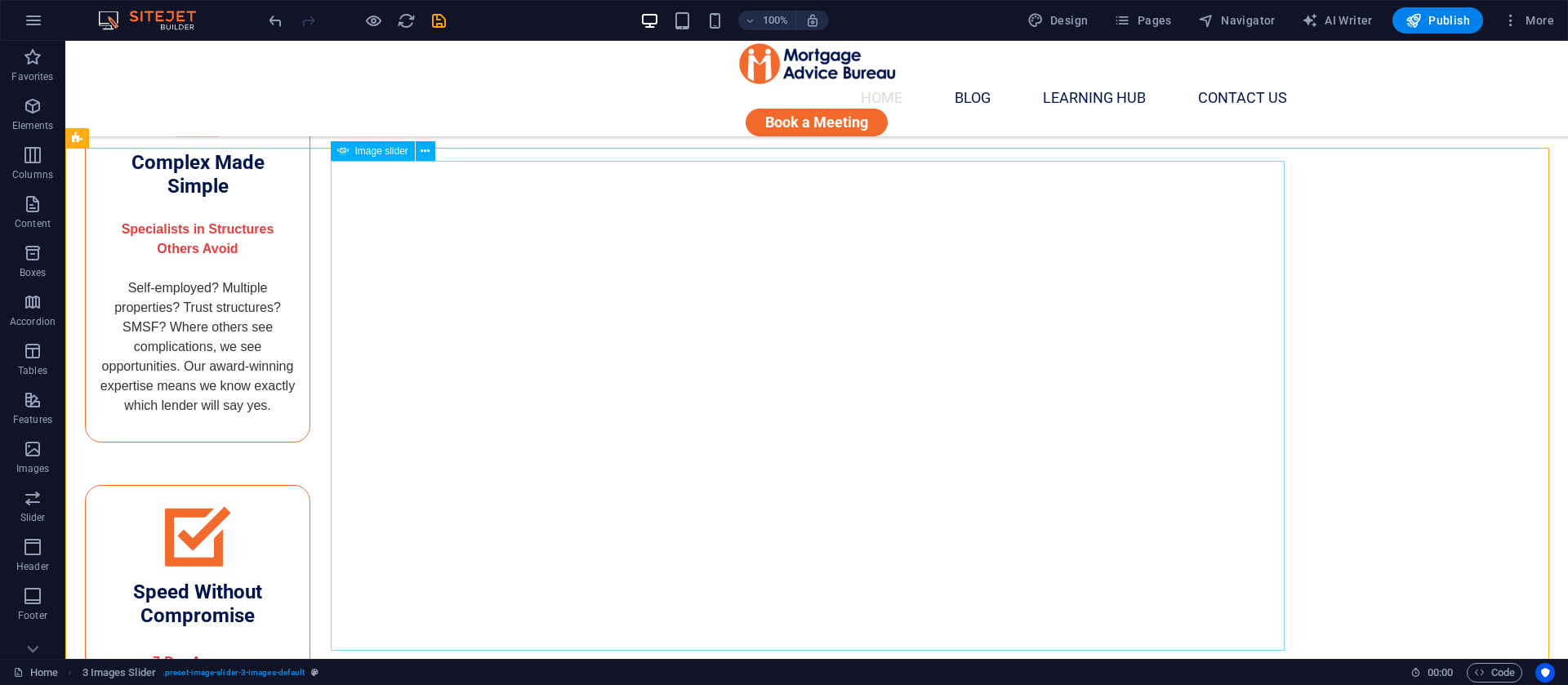
click at [375, 149] on span "Image slider" at bounding box center [382, 151] width 53 height 10
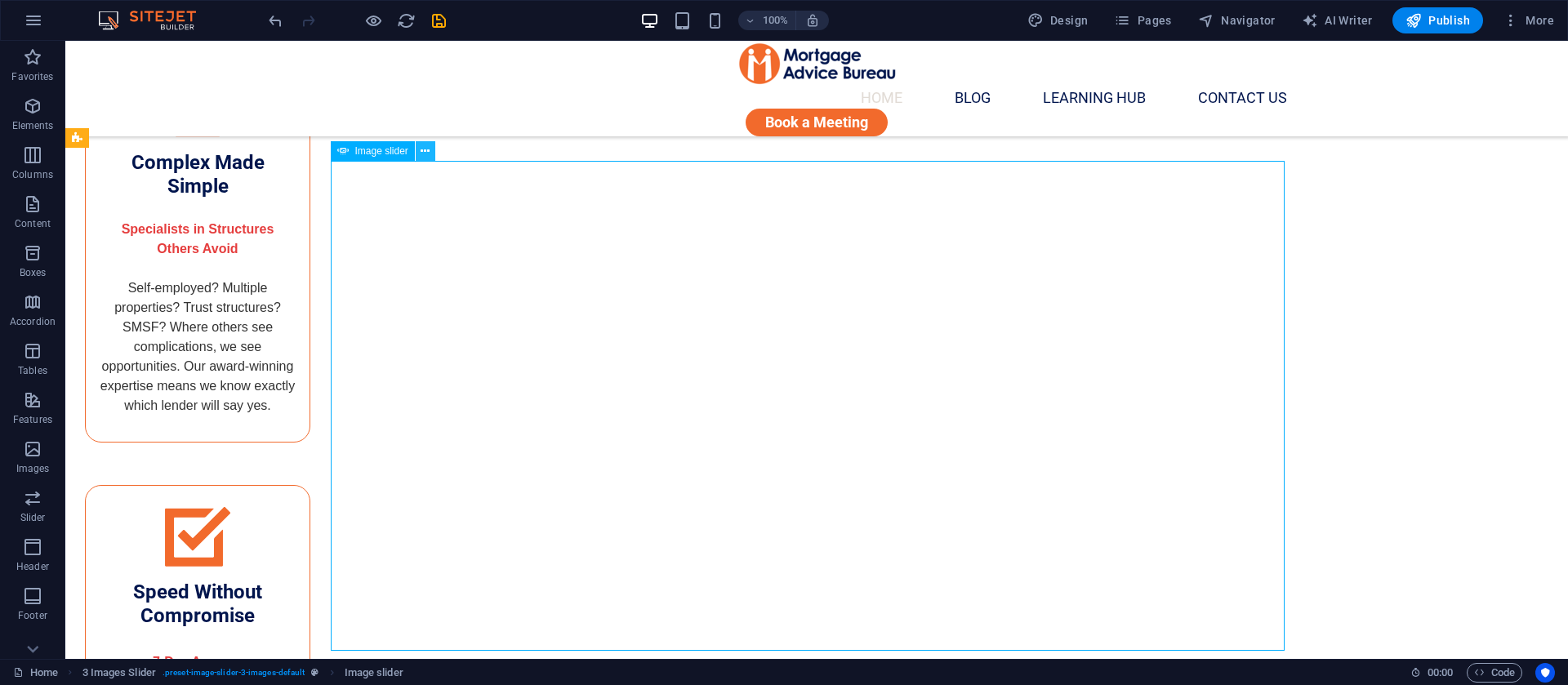
click at [426, 152] on icon at bounding box center [425, 151] width 9 height 17
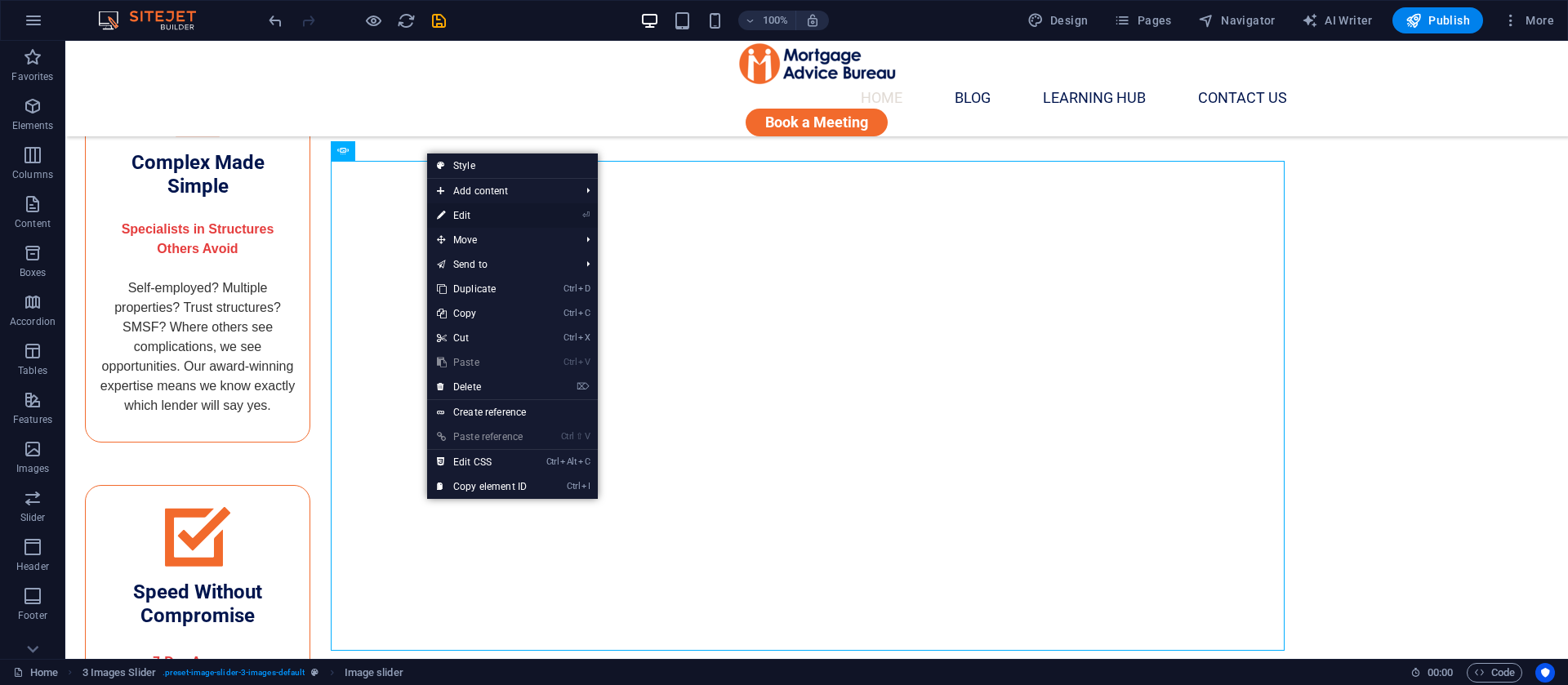
click at [457, 213] on link "⏎ Edit" at bounding box center [482, 215] width 110 height 25
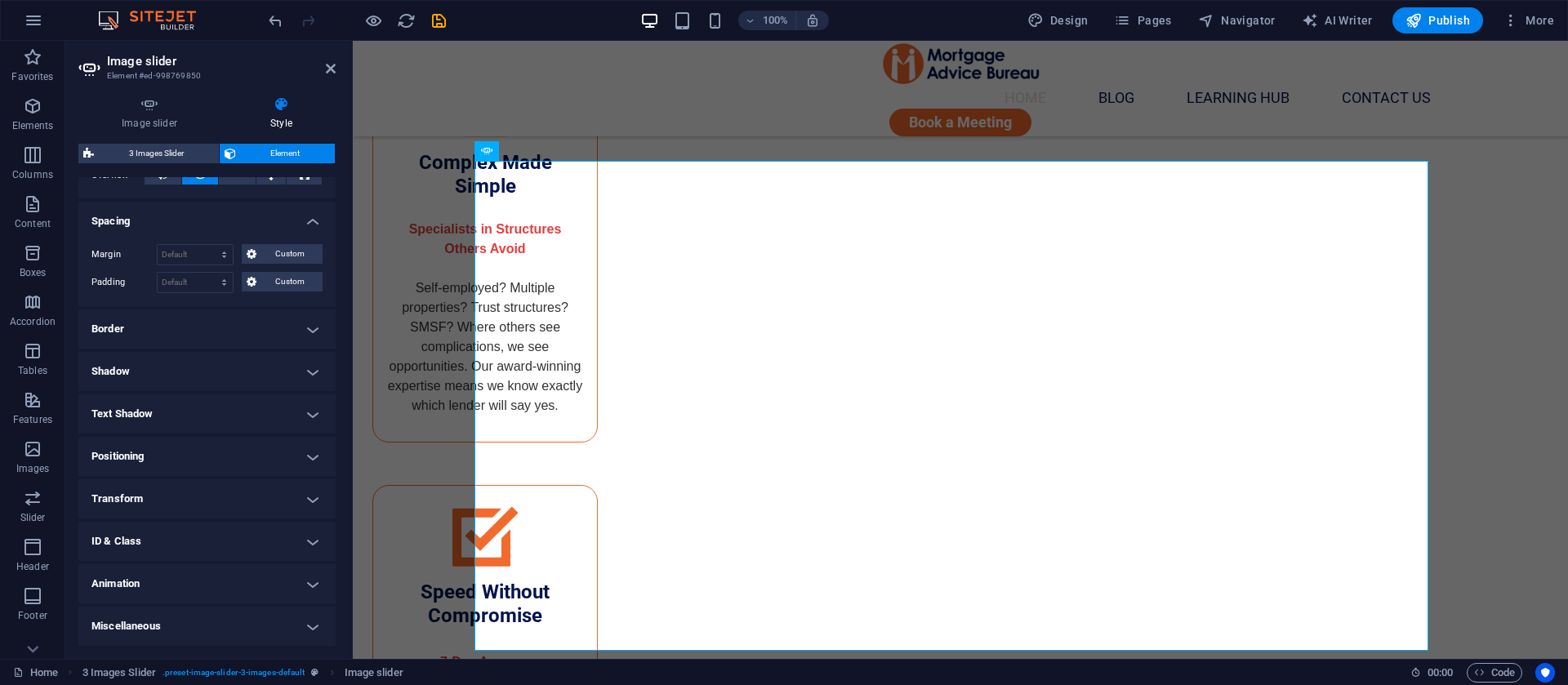
scroll to position [0, 0]
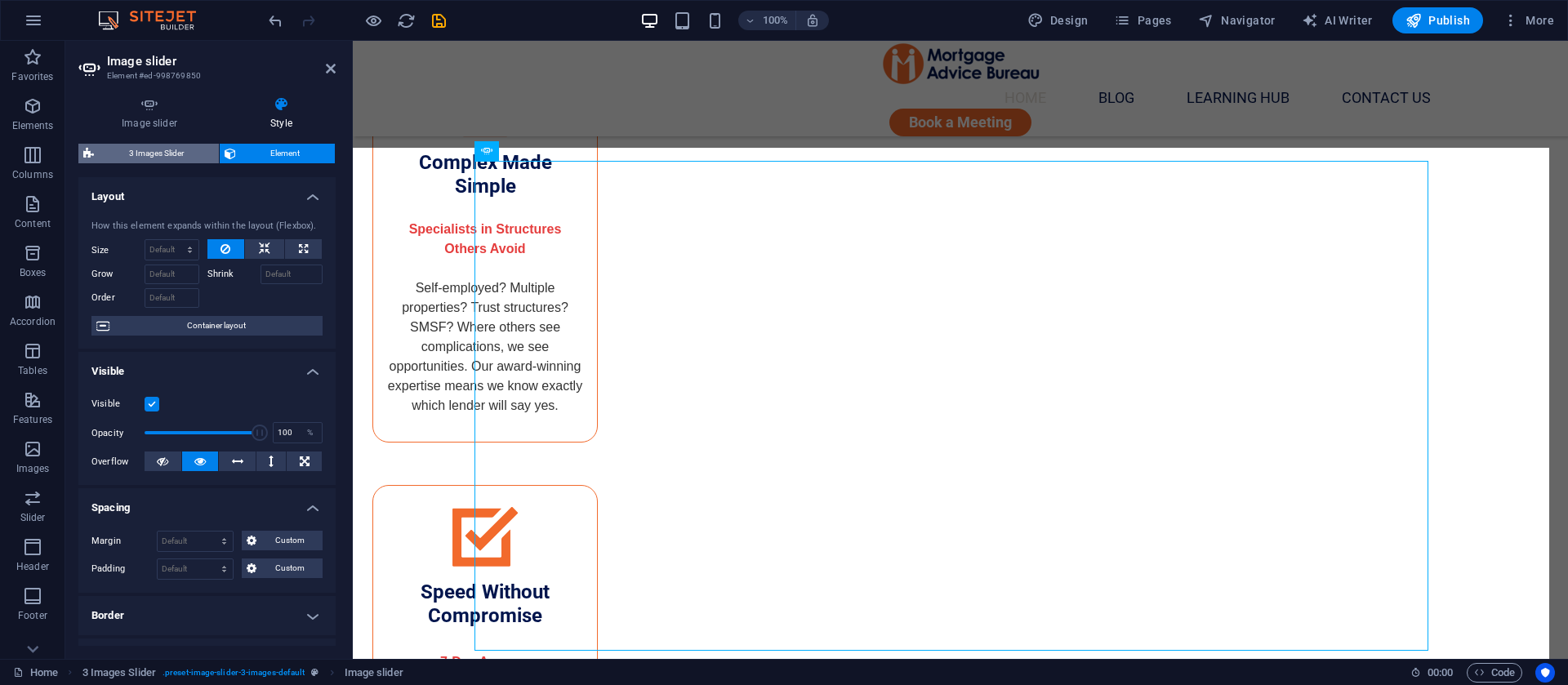
click at [143, 150] on span "3 Images Slider" at bounding box center [157, 153] width 115 height 19
select select "rem"
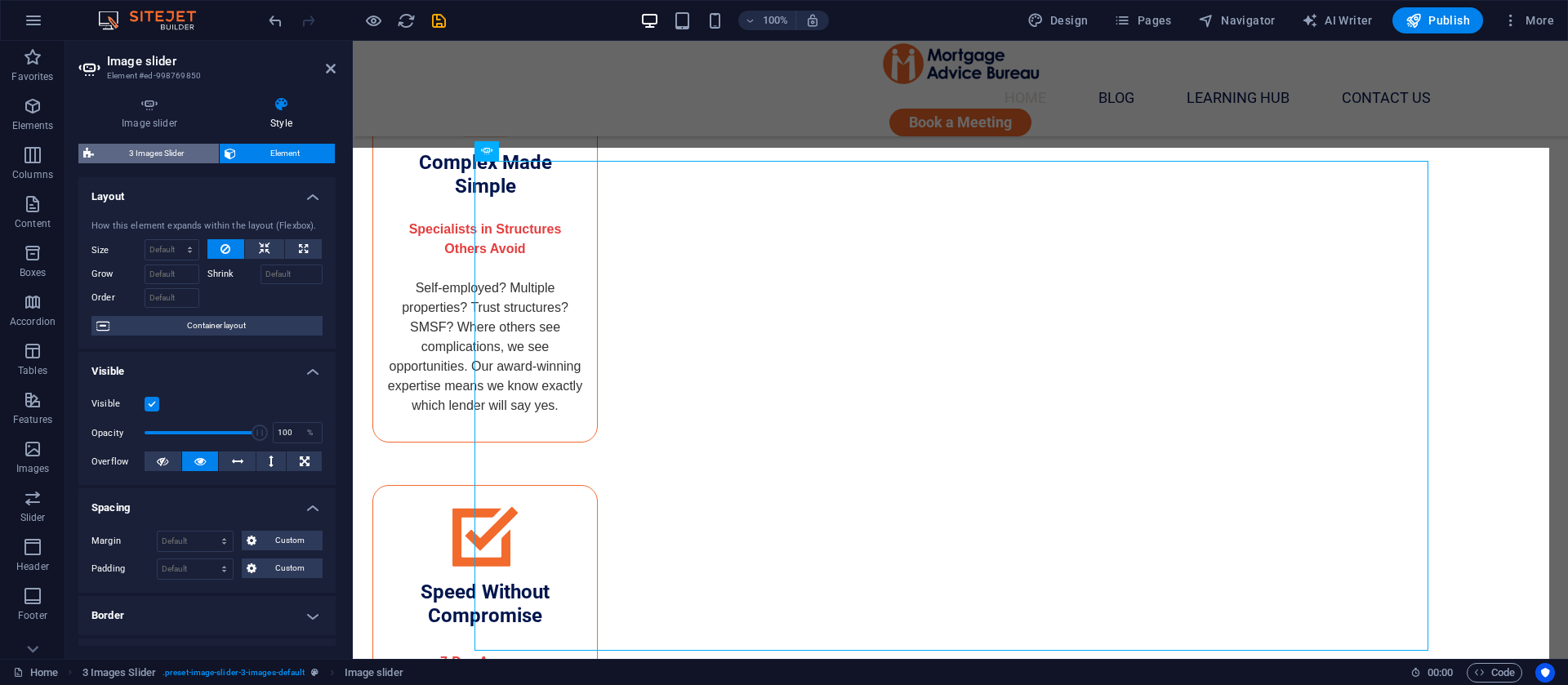
select select "px"
select select "rem"
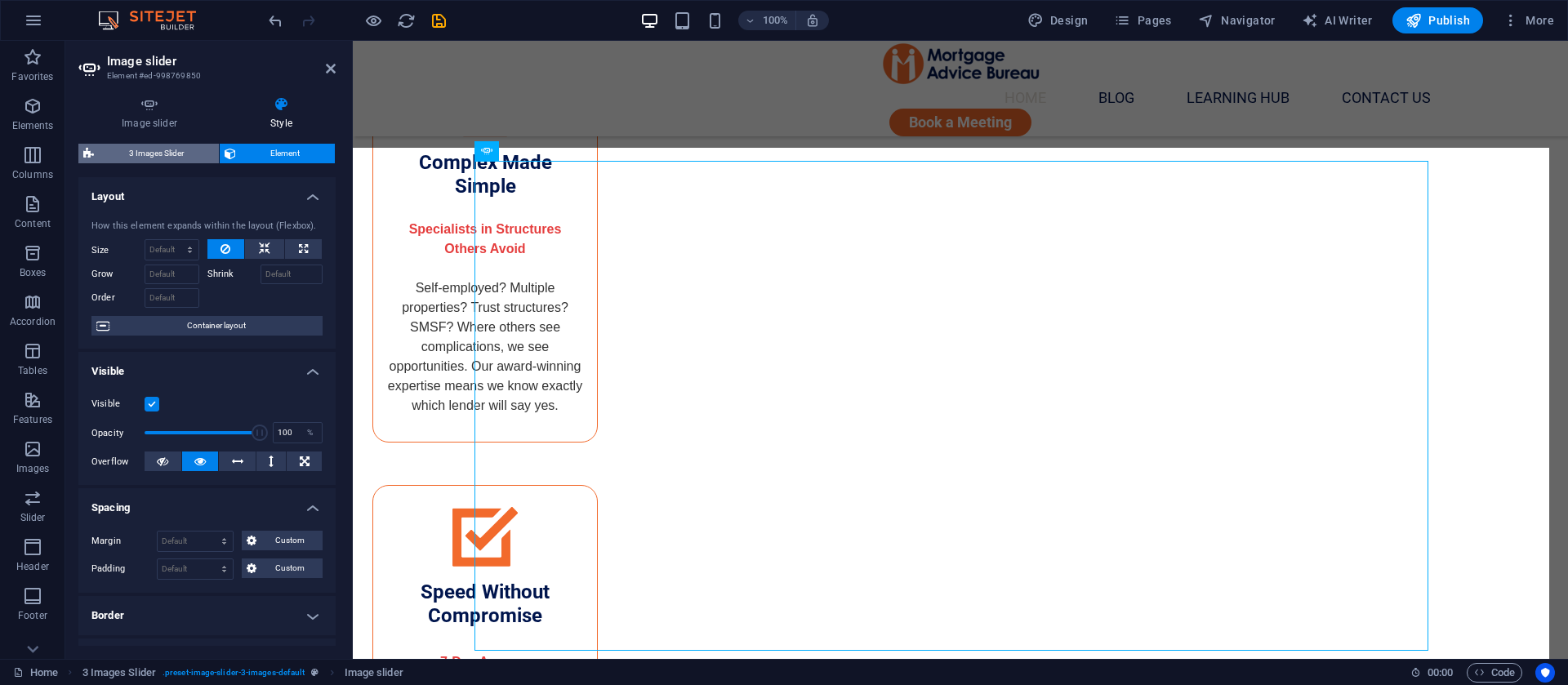
select select "%"
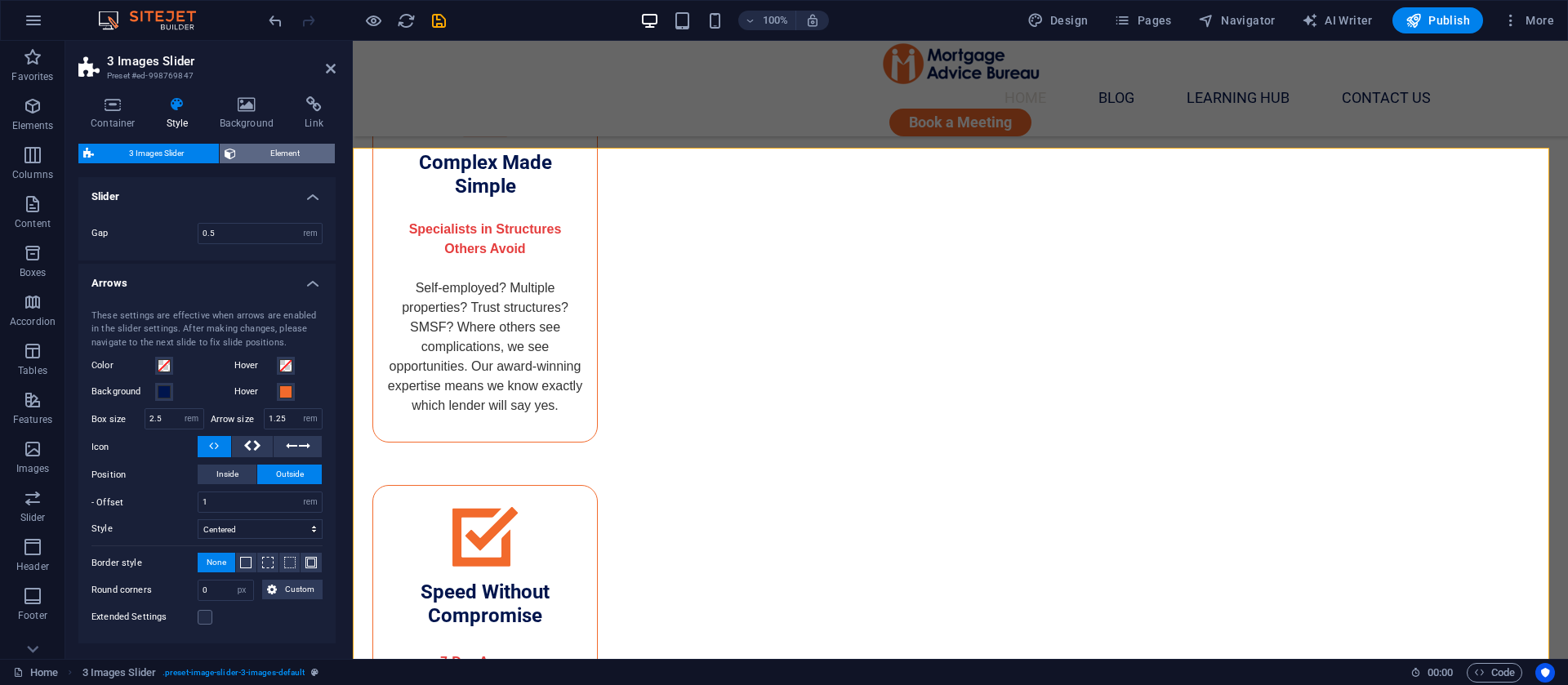
click at [251, 145] on span "Element" at bounding box center [286, 153] width 90 height 19
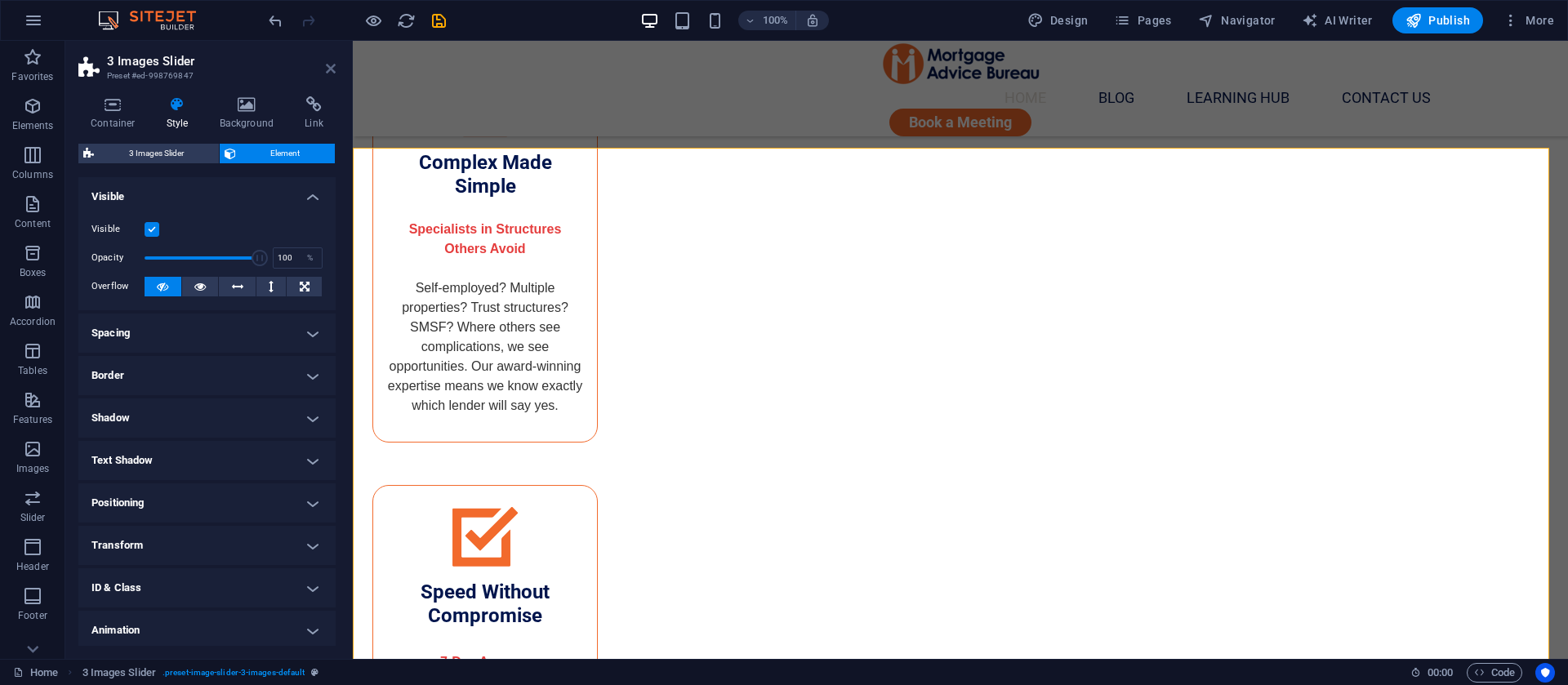
click at [330, 72] on icon at bounding box center [331, 69] width 10 height 13
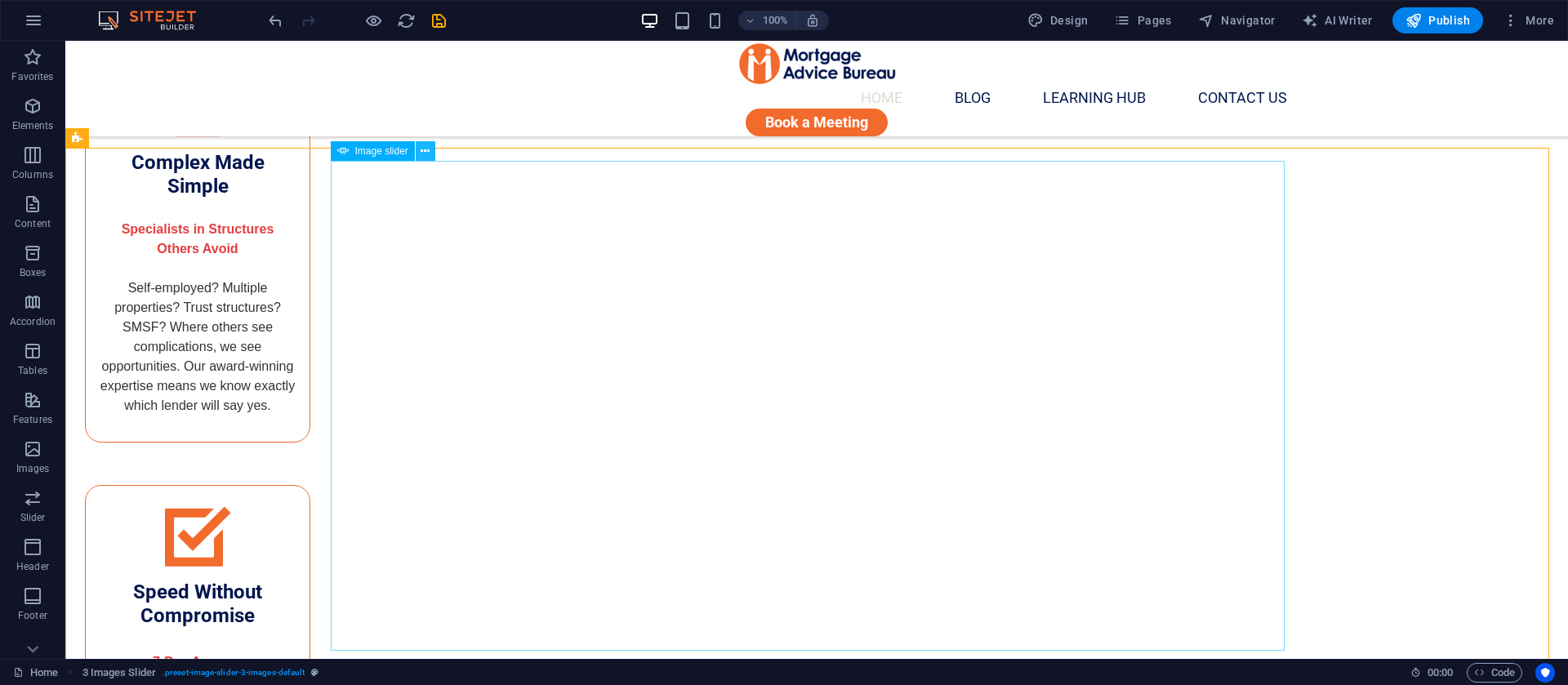
click at [429, 151] on icon at bounding box center [425, 151] width 9 height 17
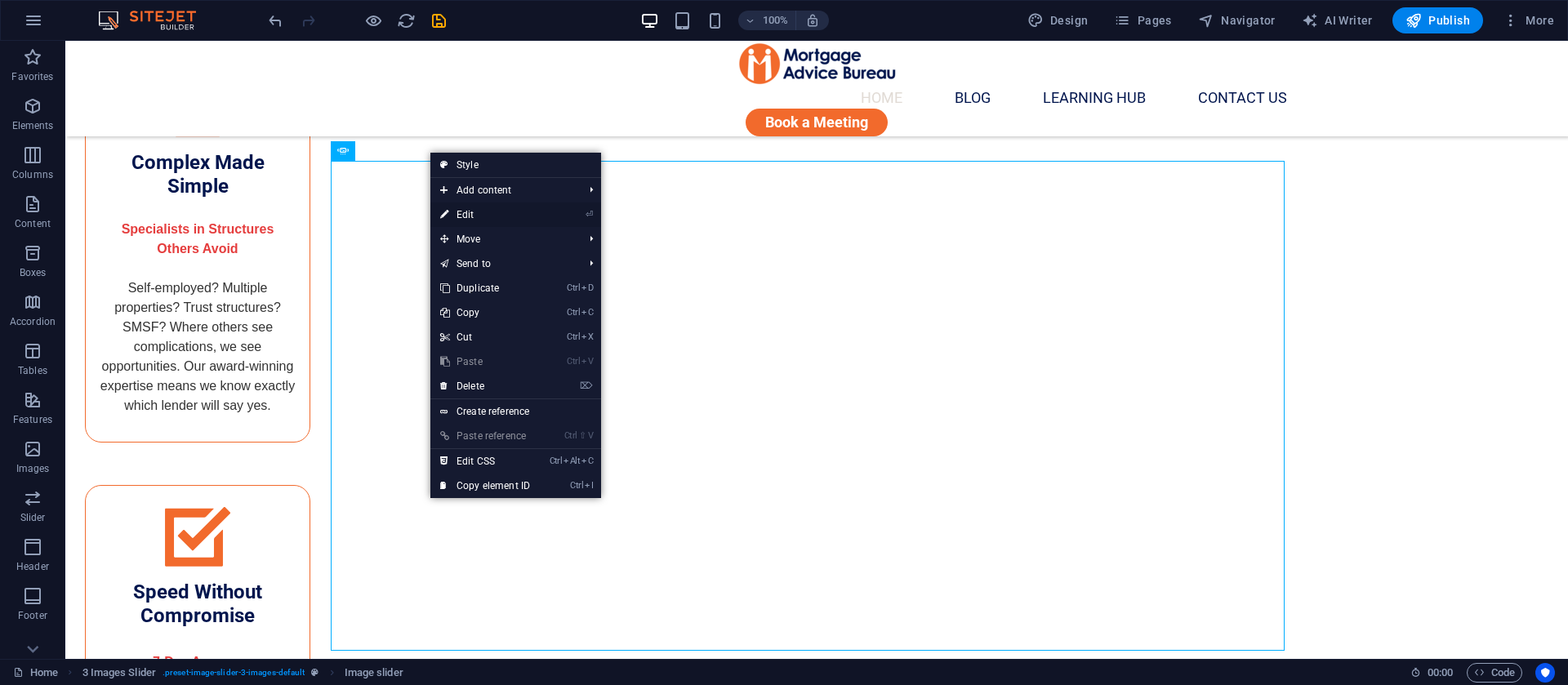
click at [453, 213] on link "⏎ Edit" at bounding box center [485, 214] width 110 height 25
select select "px"
select select "ms"
select select "s"
select select "progressive"
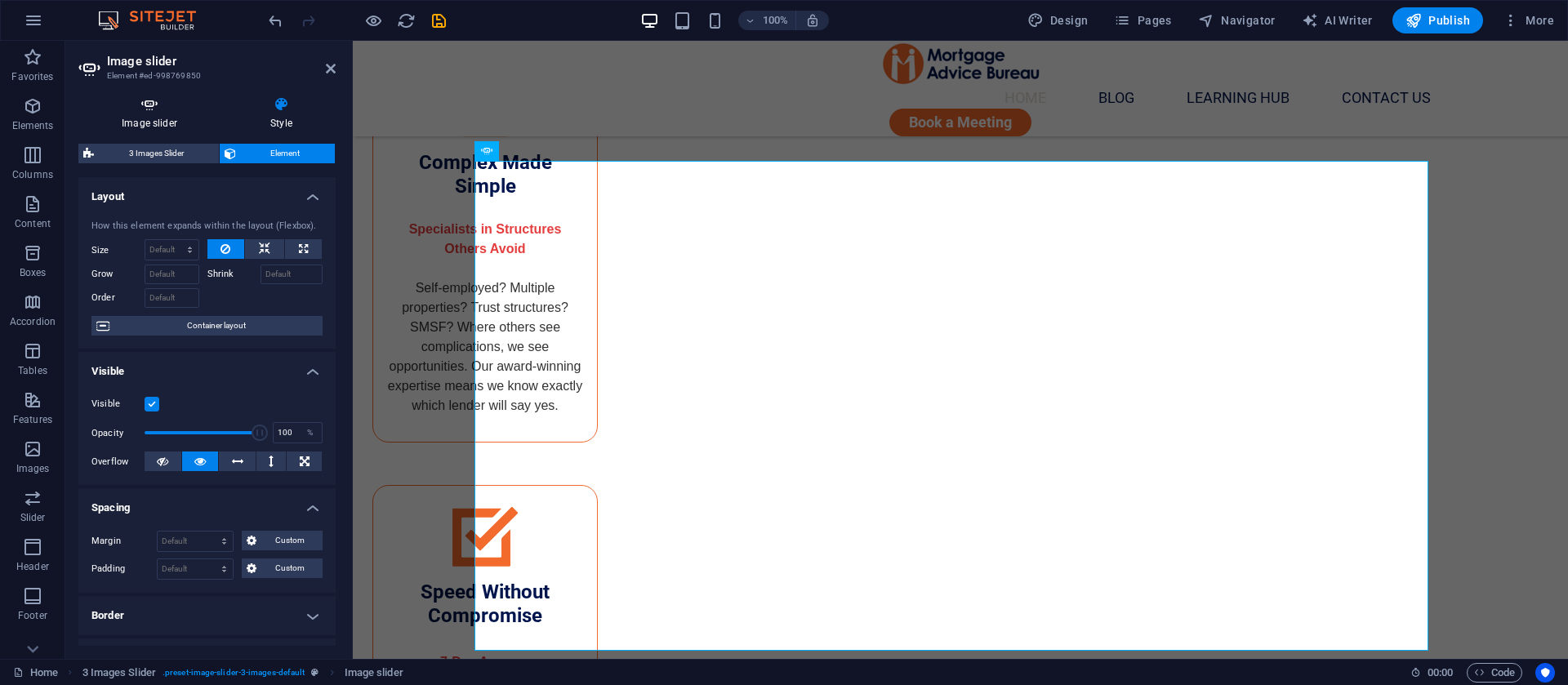
click at [135, 117] on h4 "Image slider" at bounding box center [153, 113] width 148 height 34
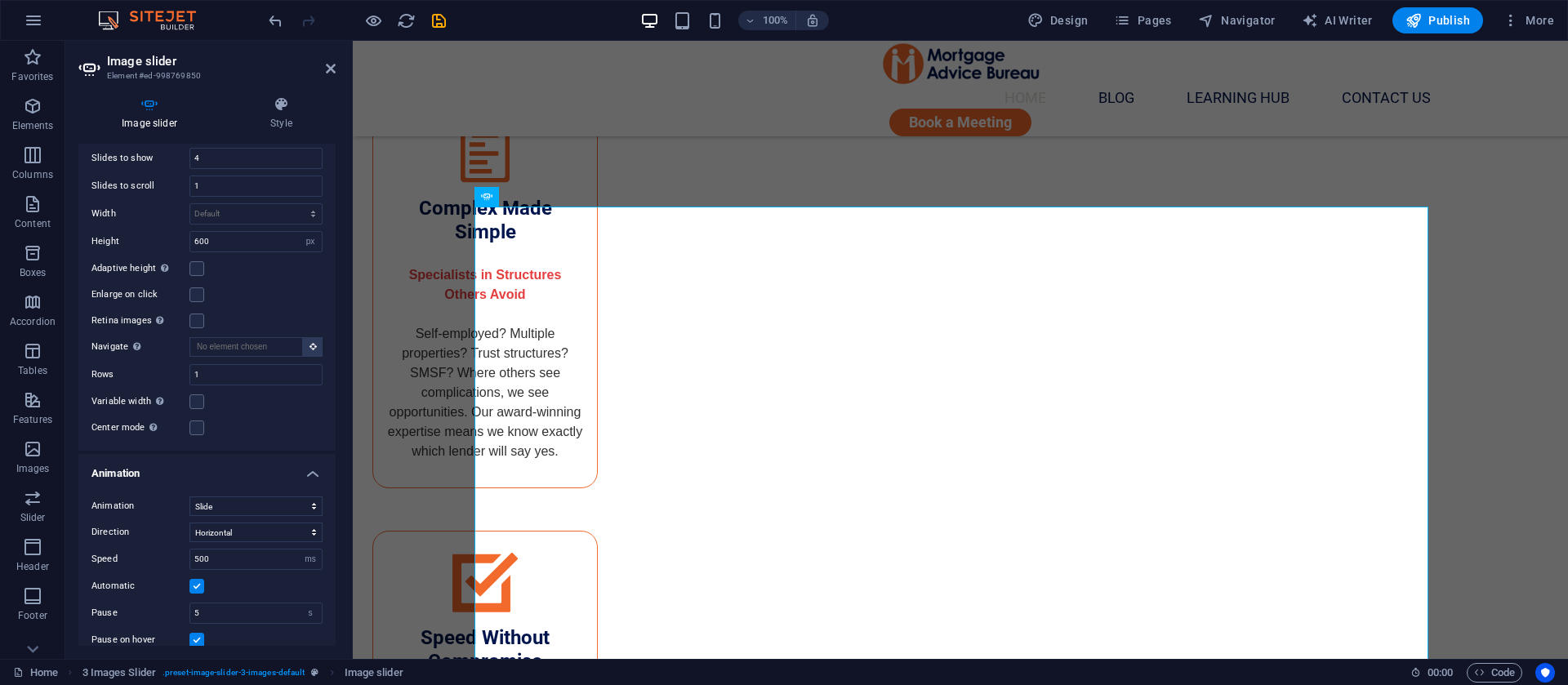
scroll to position [970, 0]
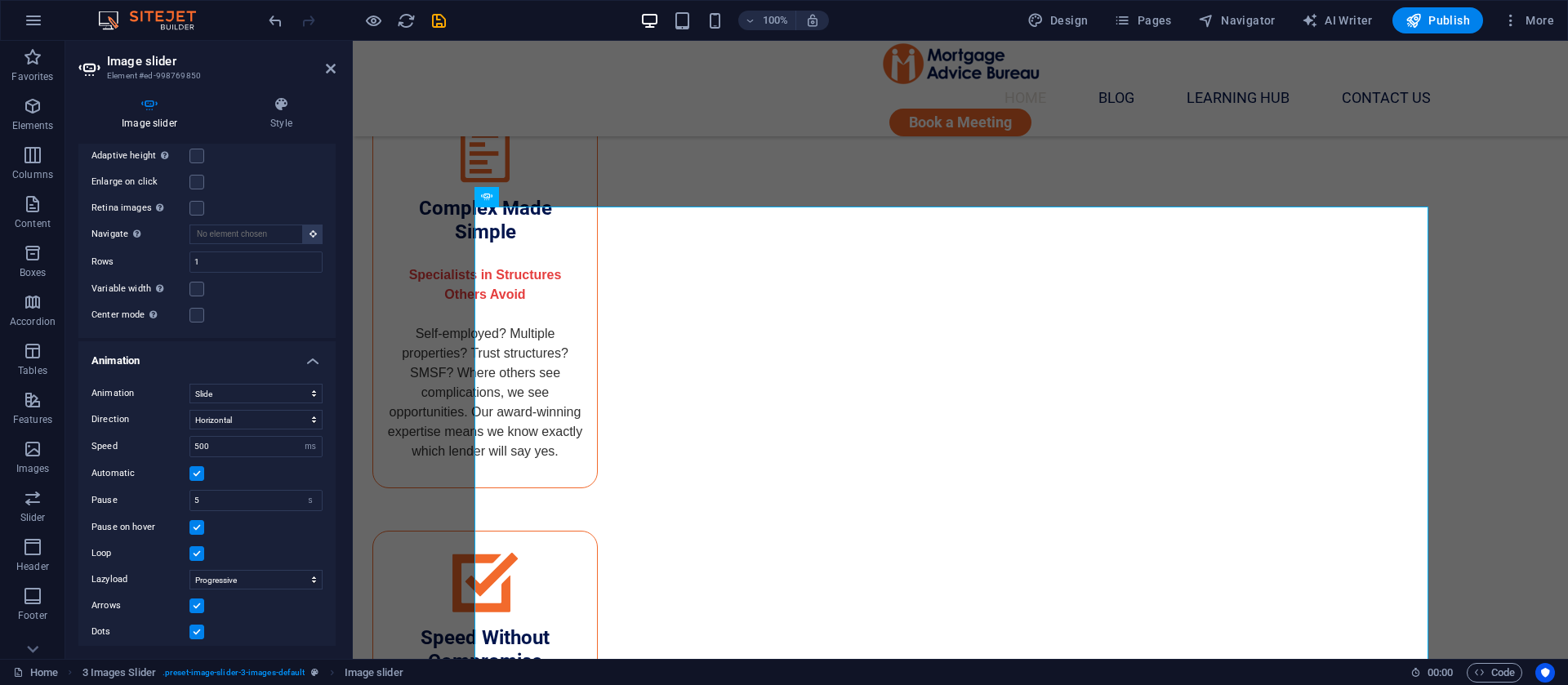
click at [197, 599] on label at bounding box center [197, 606] width 15 height 15
click at [0, 0] on input "Arrows" at bounding box center [0, 0] width 0 height 0
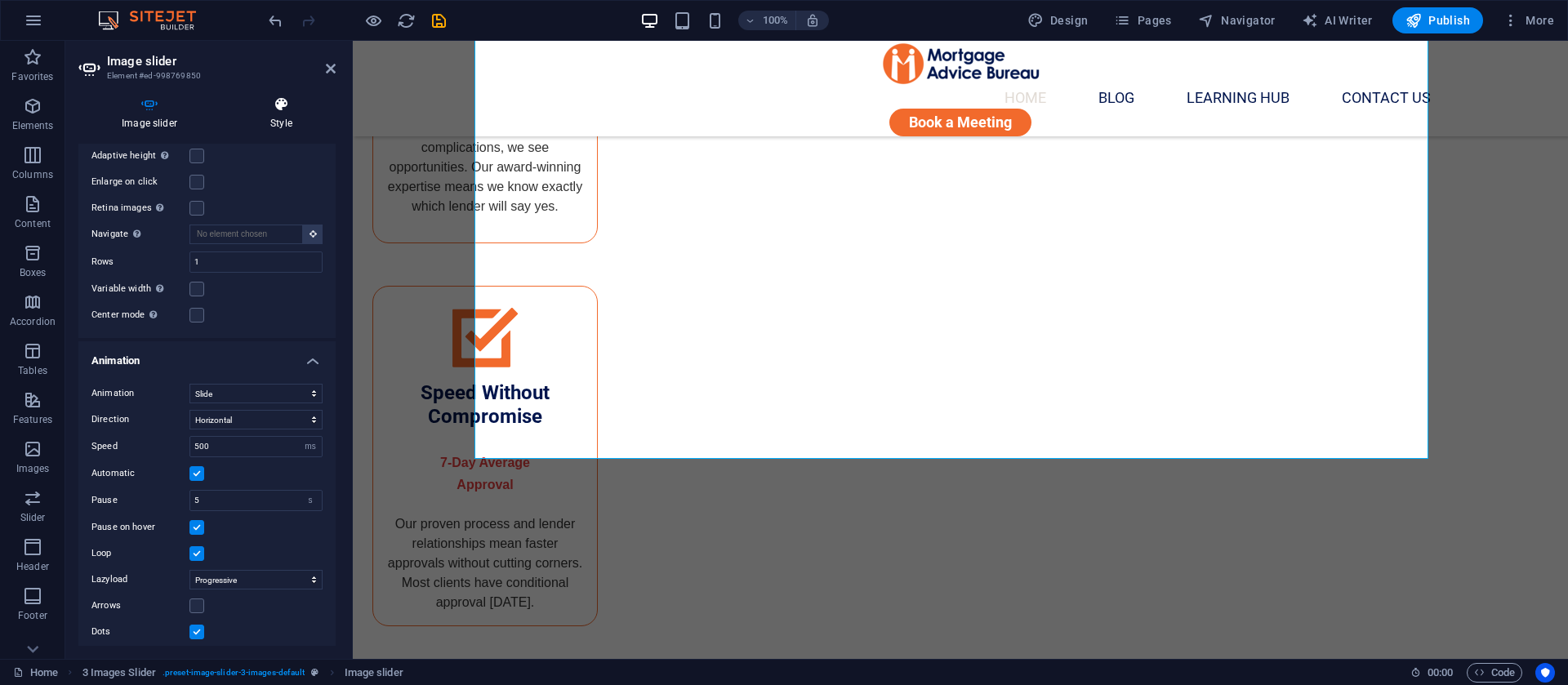
scroll to position [3416, 0]
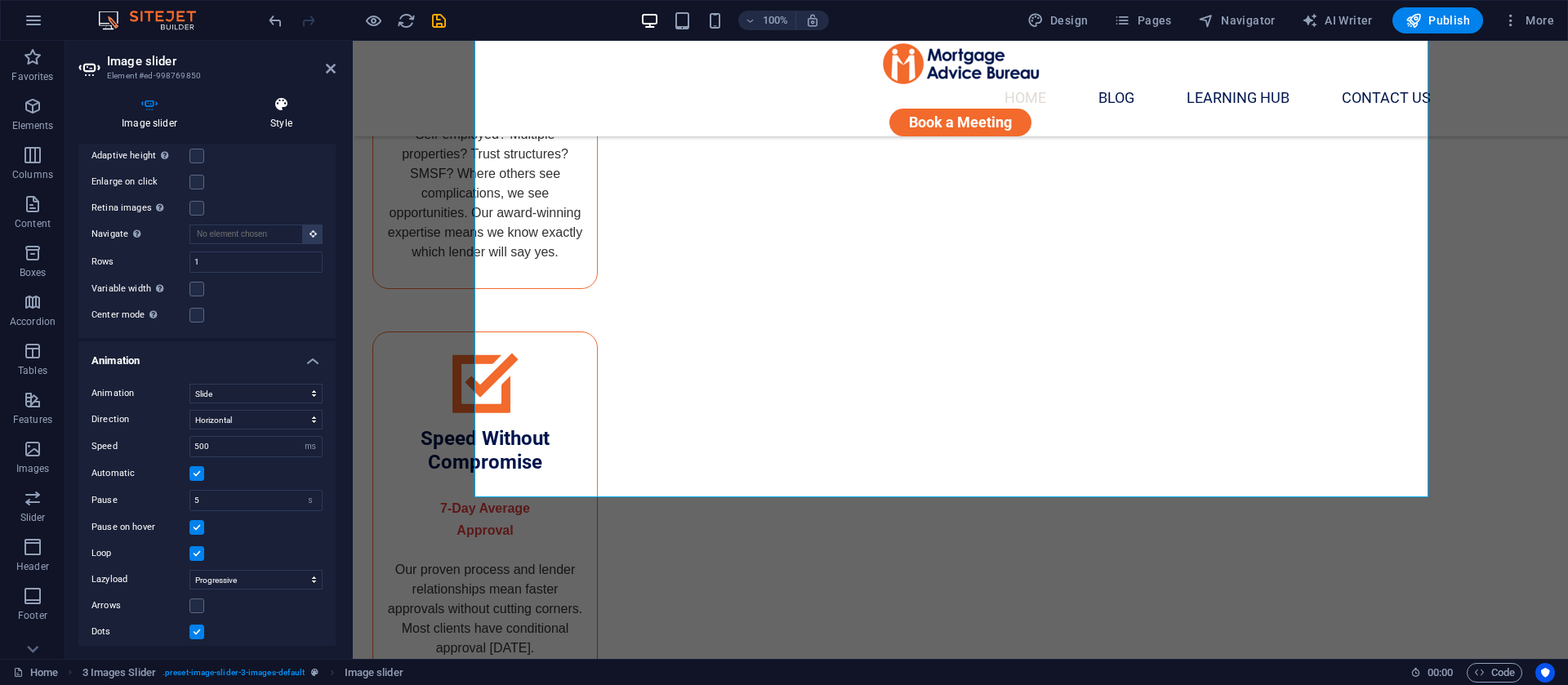
click at [284, 120] on h4 "Style" at bounding box center [281, 113] width 109 height 34
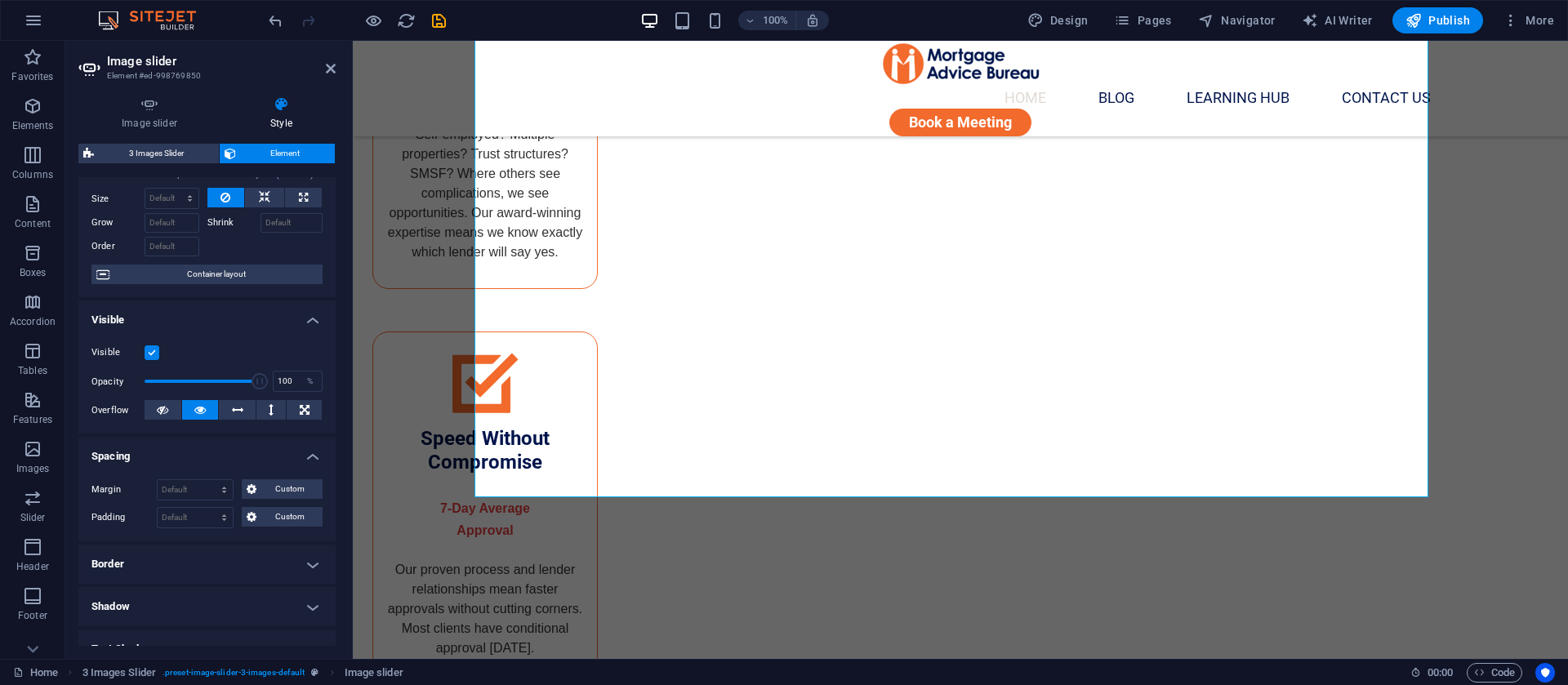
scroll to position [41, 0]
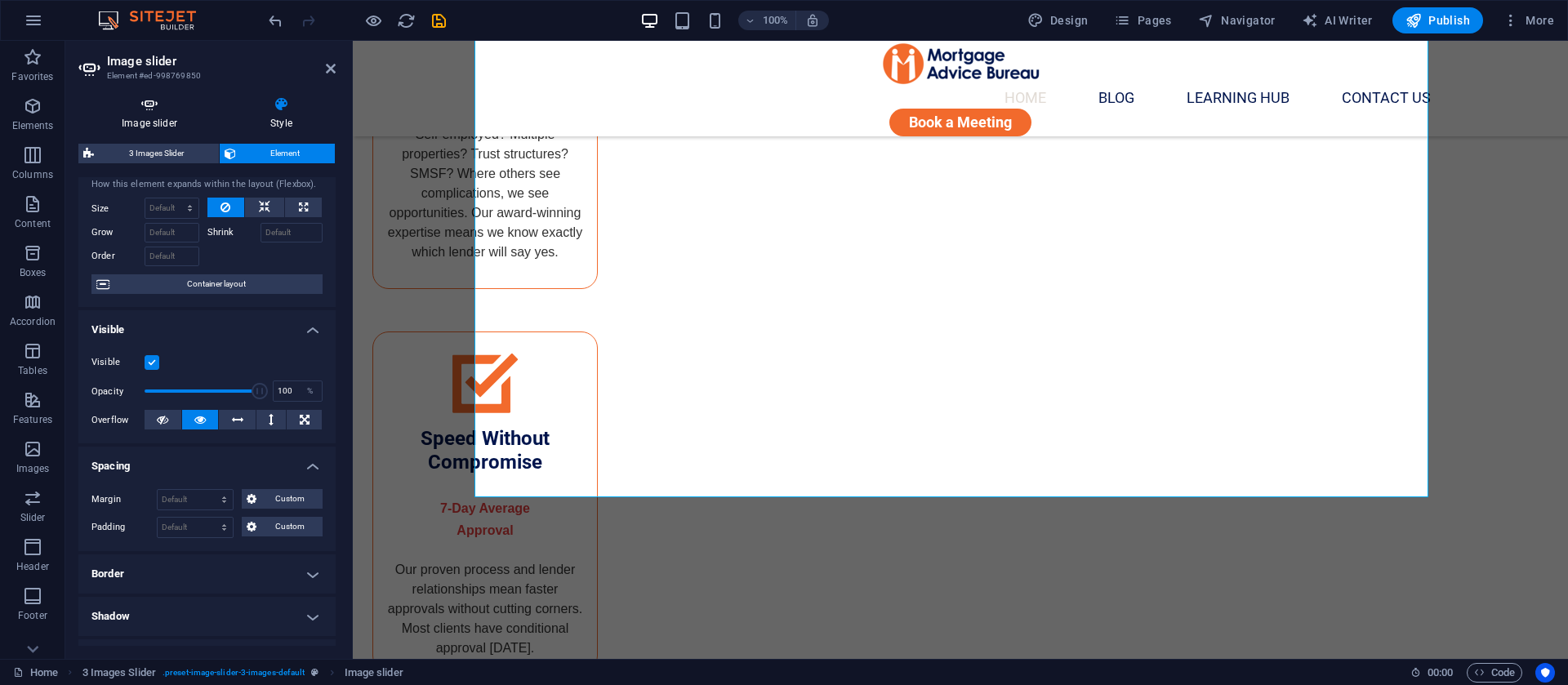
click at [149, 106] on icon at bounding box center [149, 104] width 142 height 16
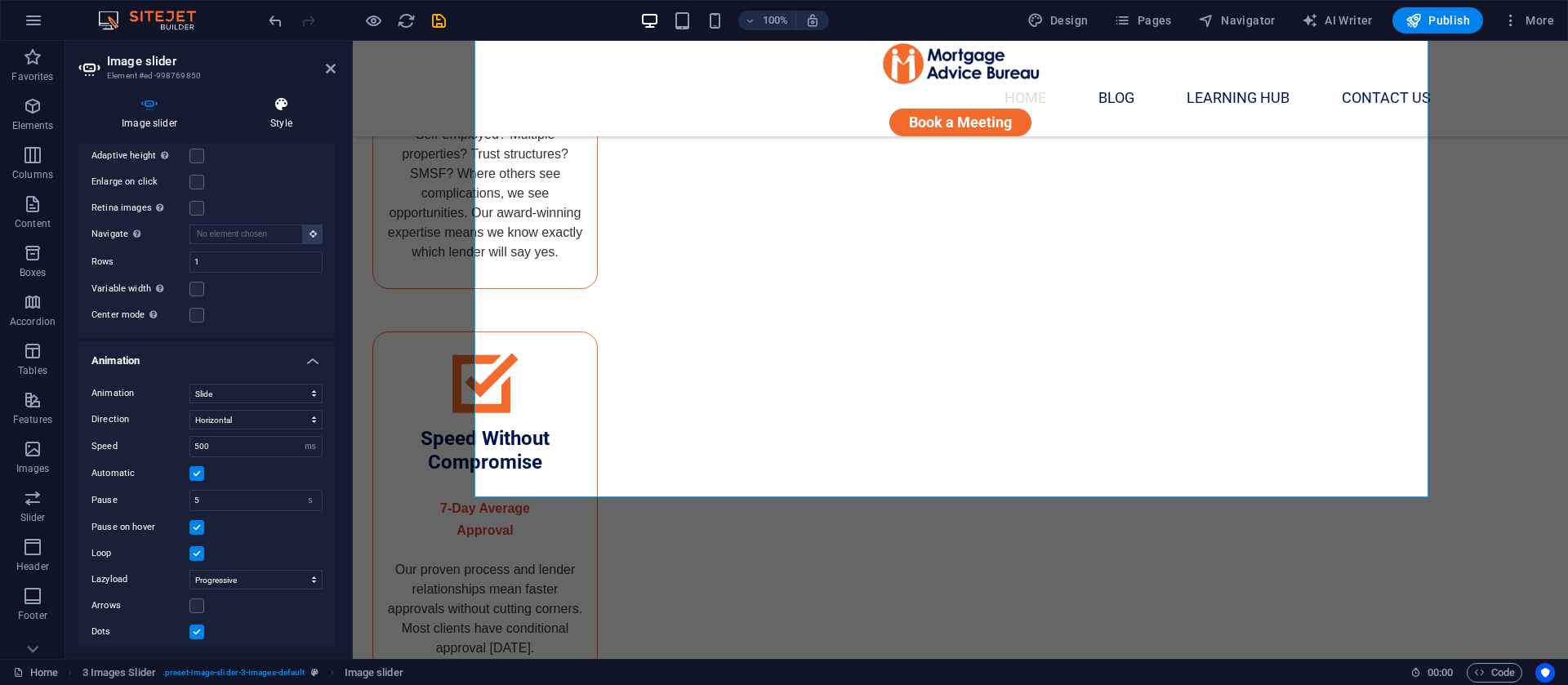
click at [260, 102] on icon at bounding box center [281, 104] width 109 height 16
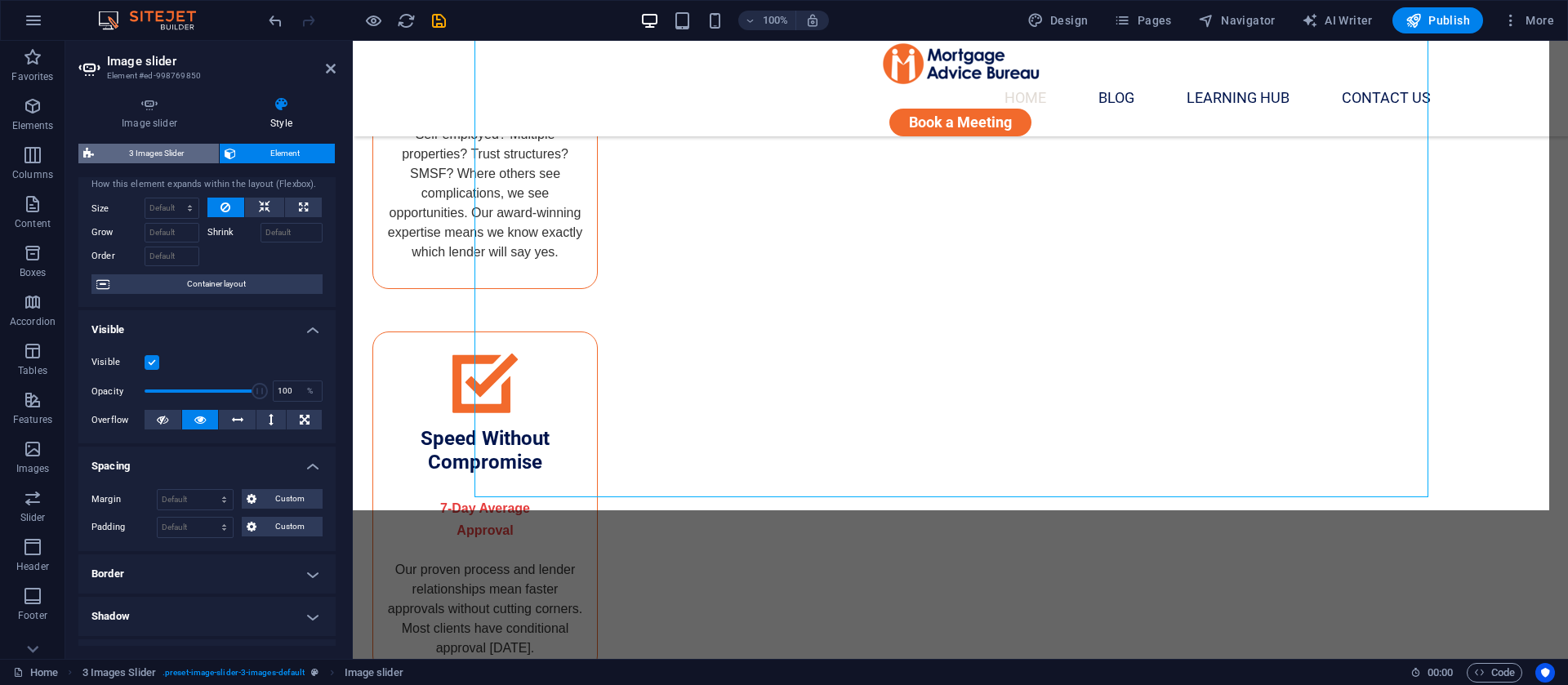
click at [131, 151] on span "3 Images Slider" at bounding box center [157, 153] width 115 height 19
select select "rem"
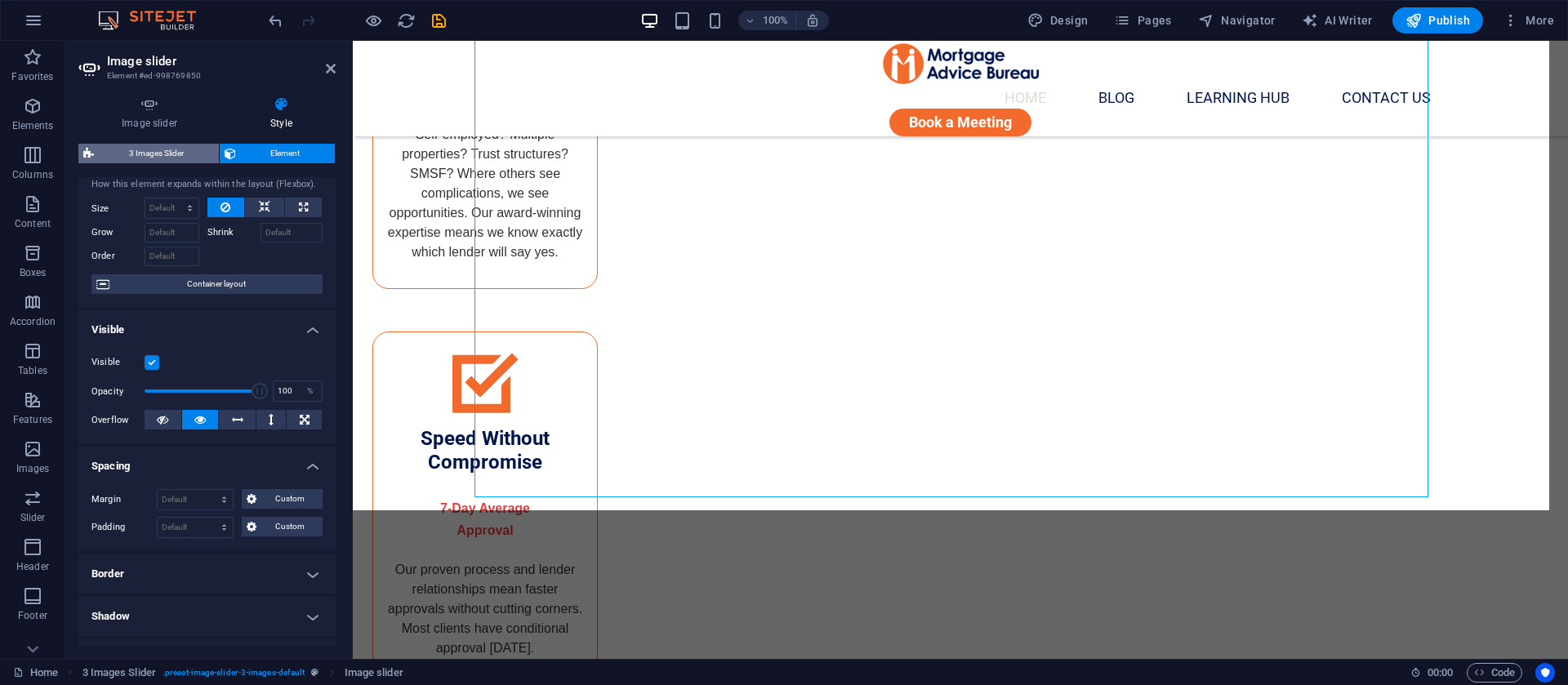
select select "px"
select select "rem"
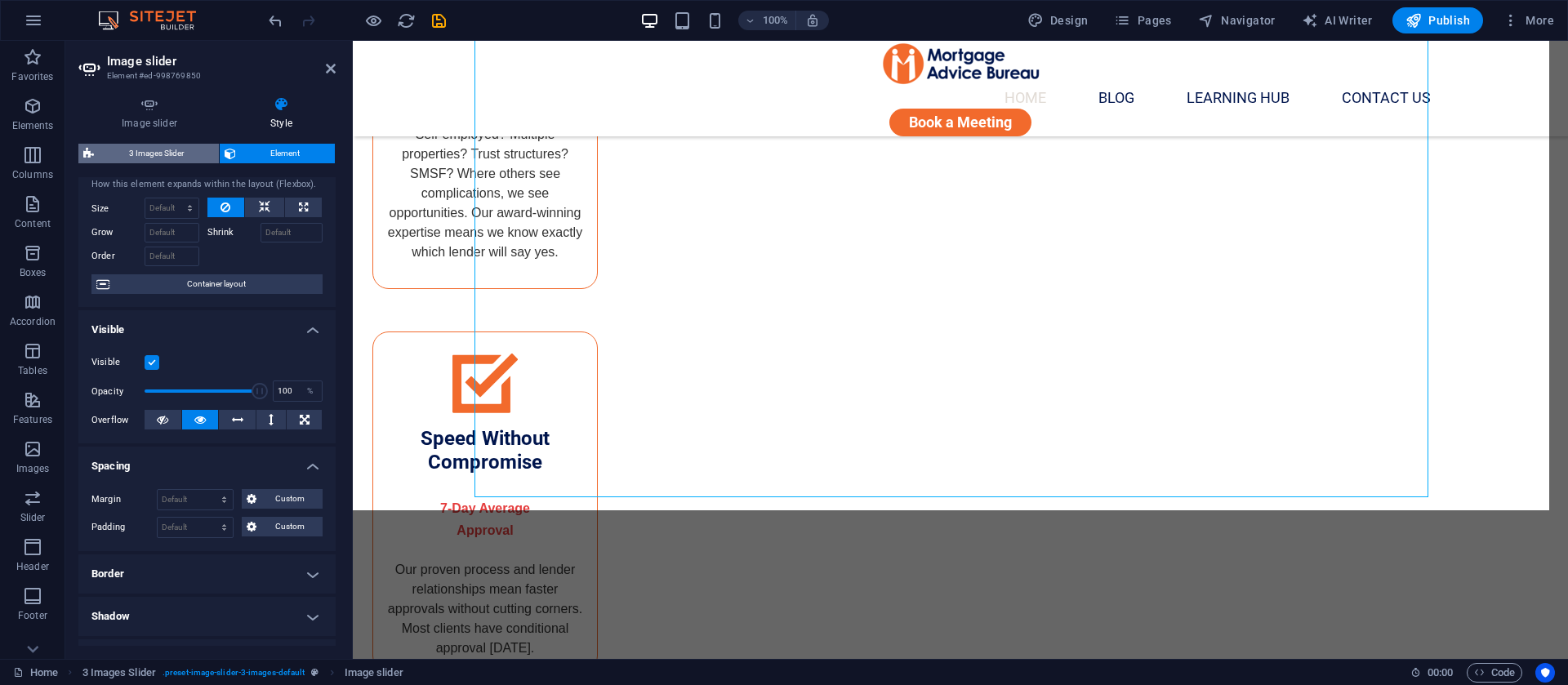
select select "%"
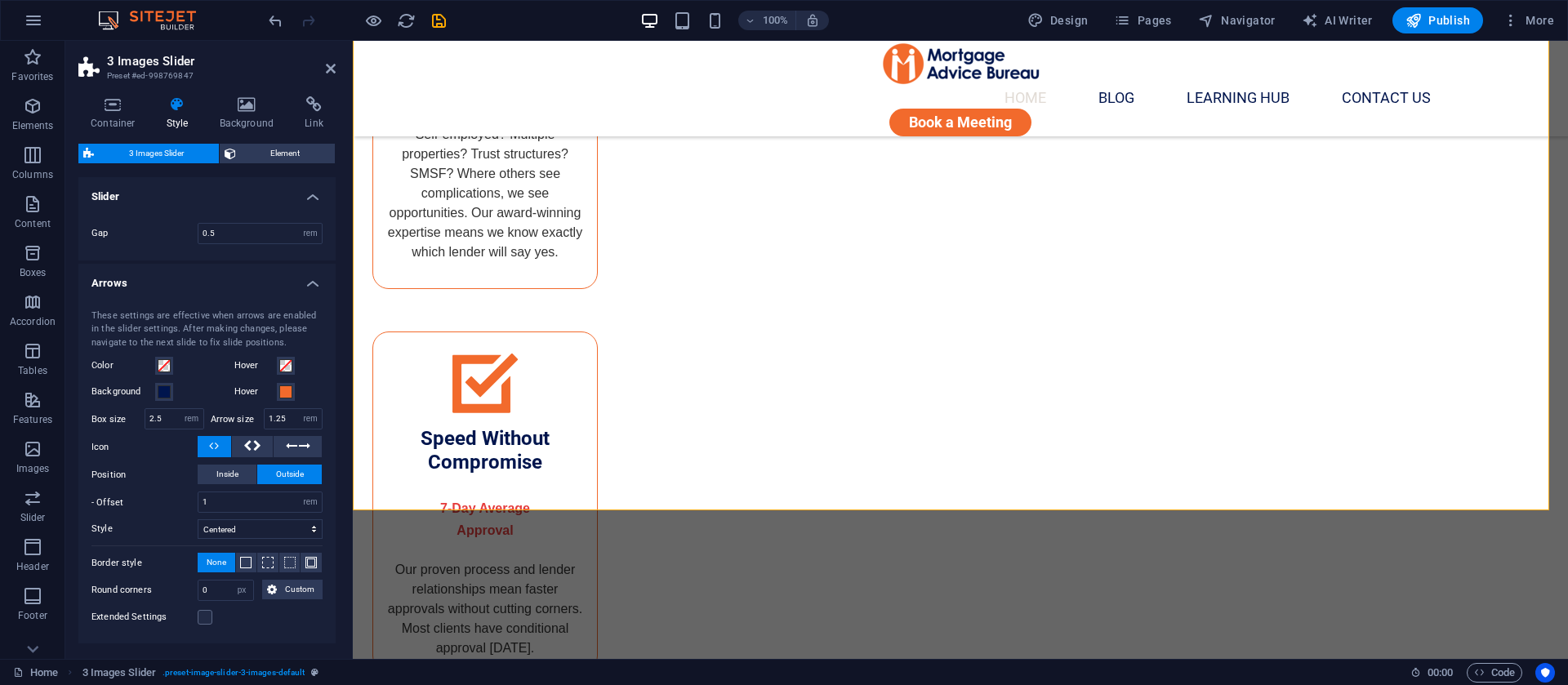
click at [210, 286] on h4 "Arrows" at bounding box center [207, 278] width 257 height 29
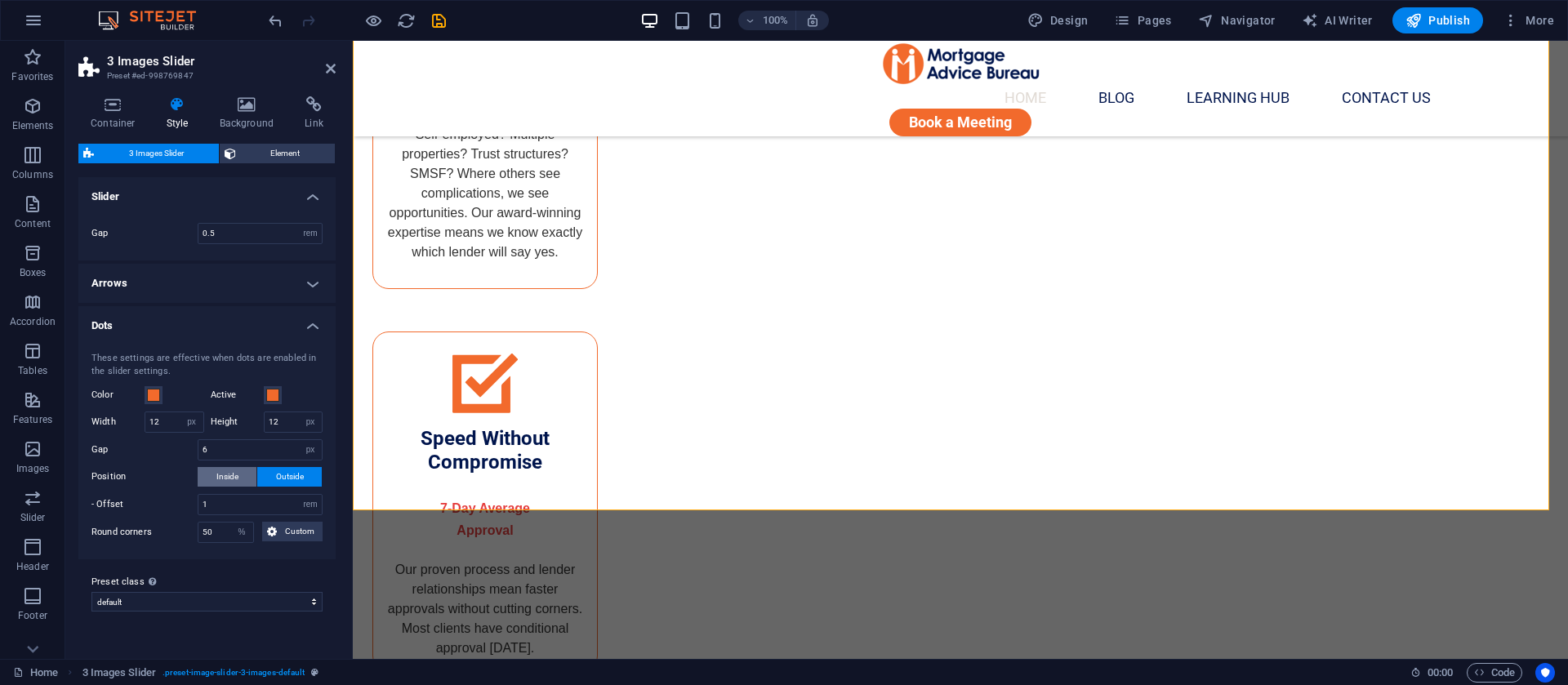
click at [212, 473] on button "Inside" at bounding box center [227, 476] width 59 height 19
click at [284, 485] on span "Outside" at bounding box center [289, 476] width 27 height 19
click at [342, 64] on aside "3 Images Slider Preset #ed-998769847 Container Style Background Link Size Heigh…" at bounding box center [209, 350] width 288 height 618
click at [338, 69] on aside "3 Images Slider Preset #ed-998769847 Container Style Background Link Size Heigh…" at bounding box center [209, 350] width 288 height 618
click at [329, 72] on icon at bounding box center [331, 69] width 10 height 13
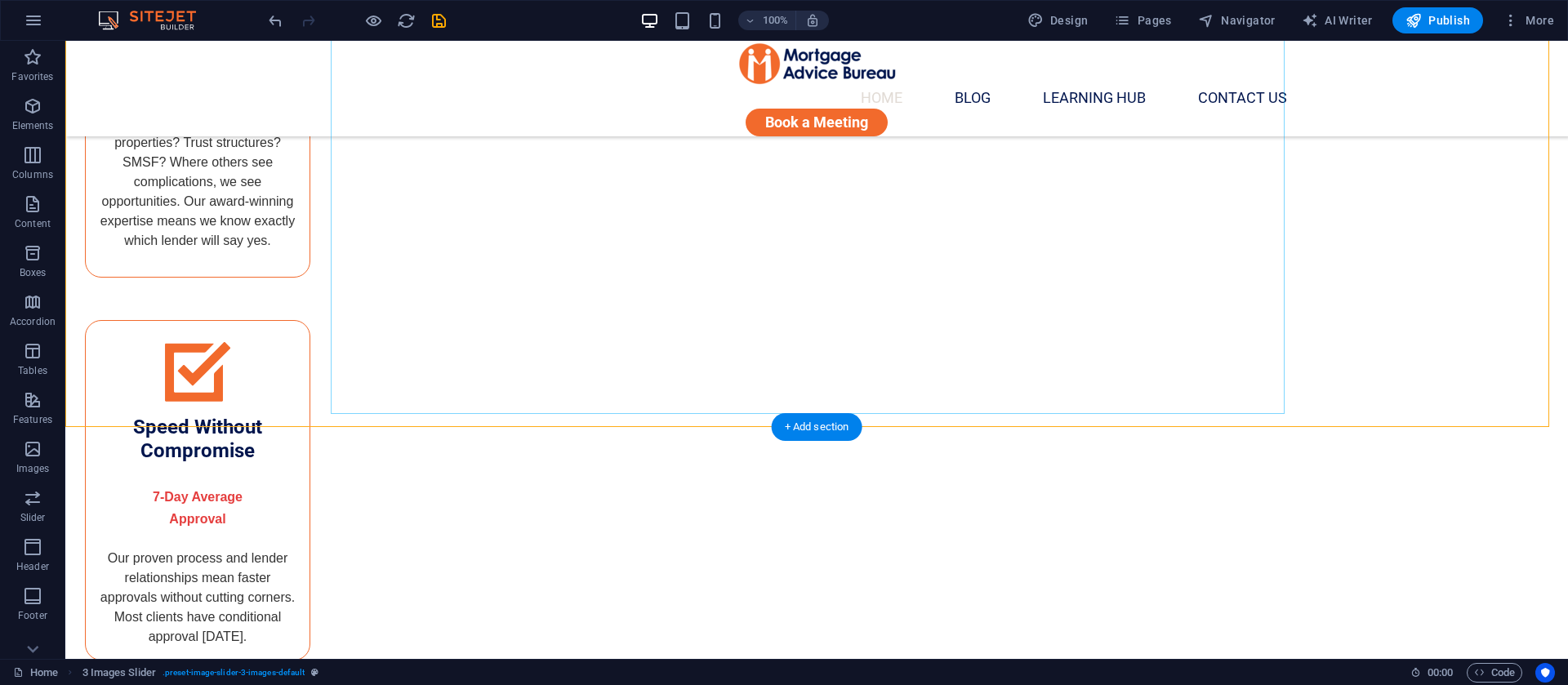
scroll to position [3538, 0]
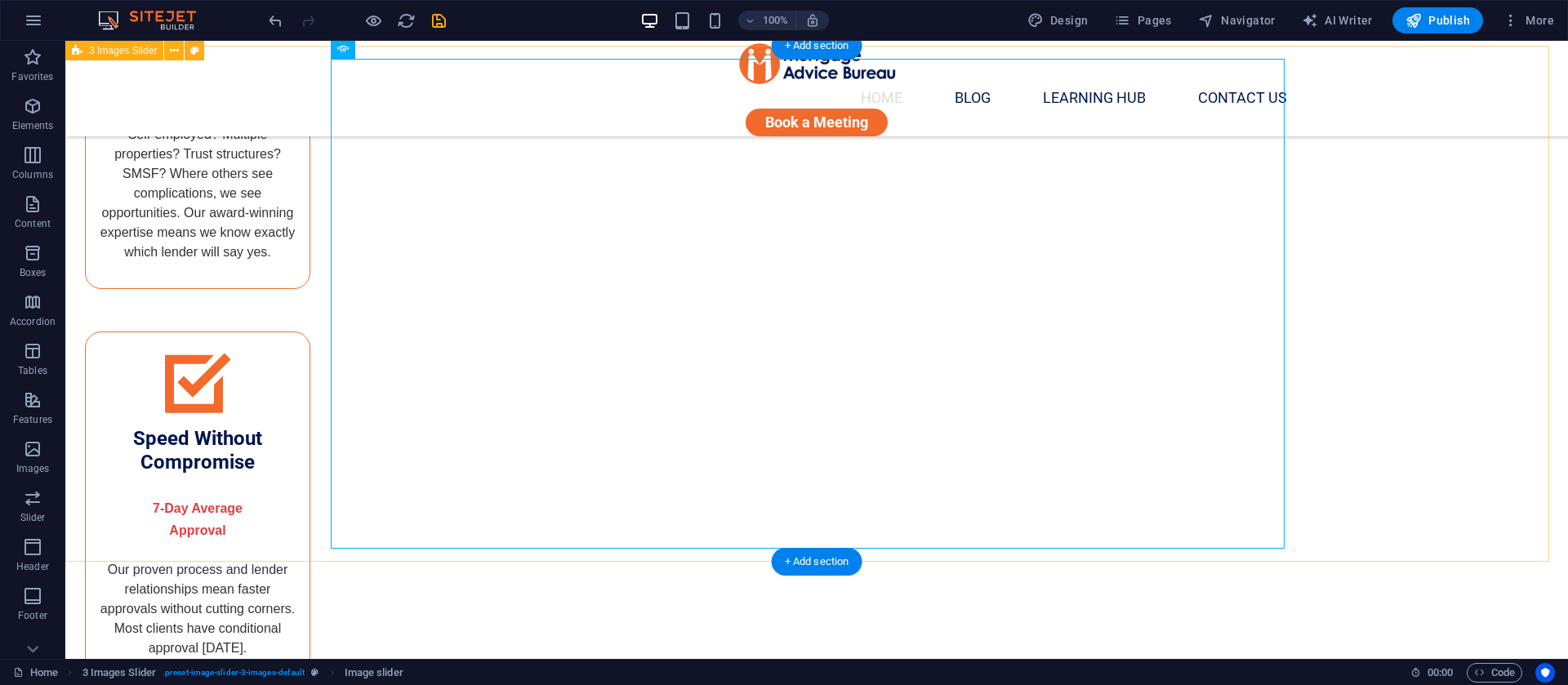
scroll to position [3170, 0]
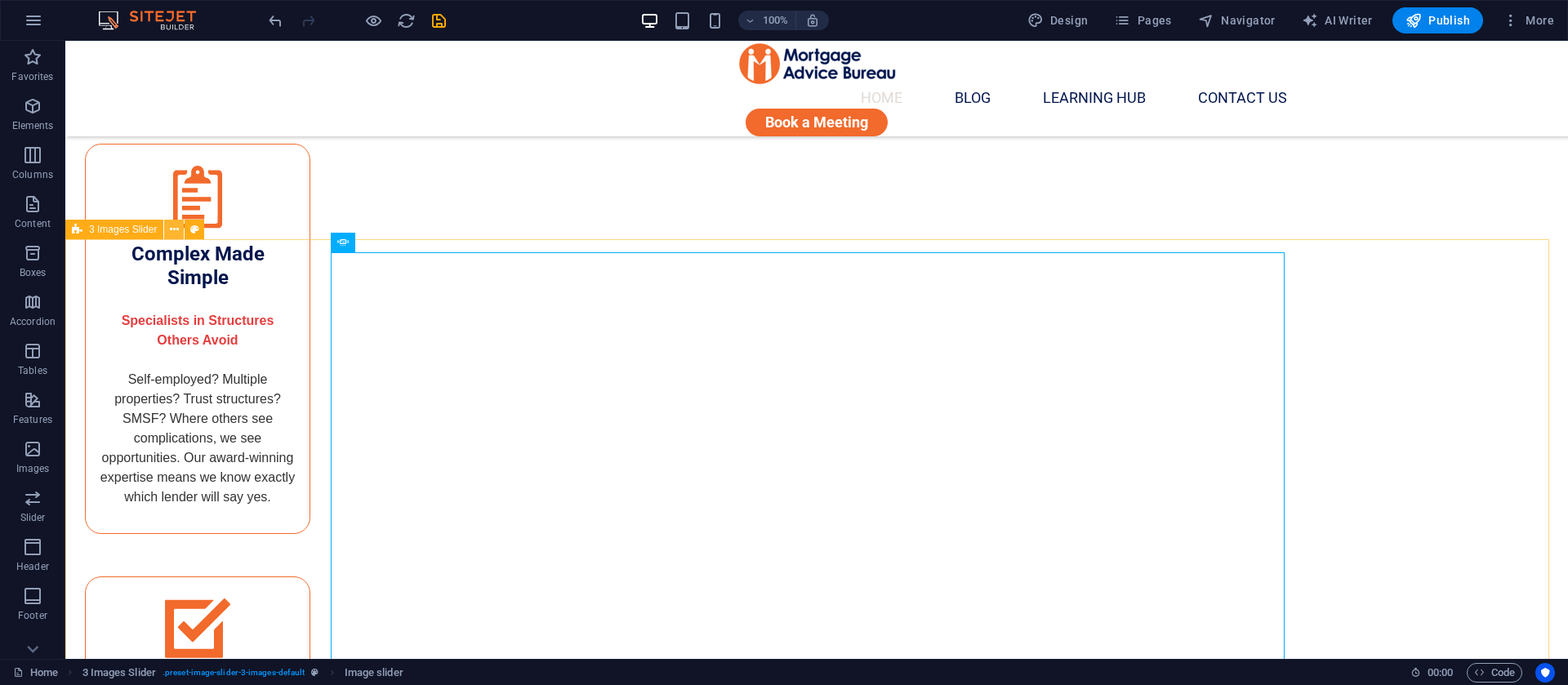
click at [179, 226] on button at bounding box center [173, 229] width 19 height 19
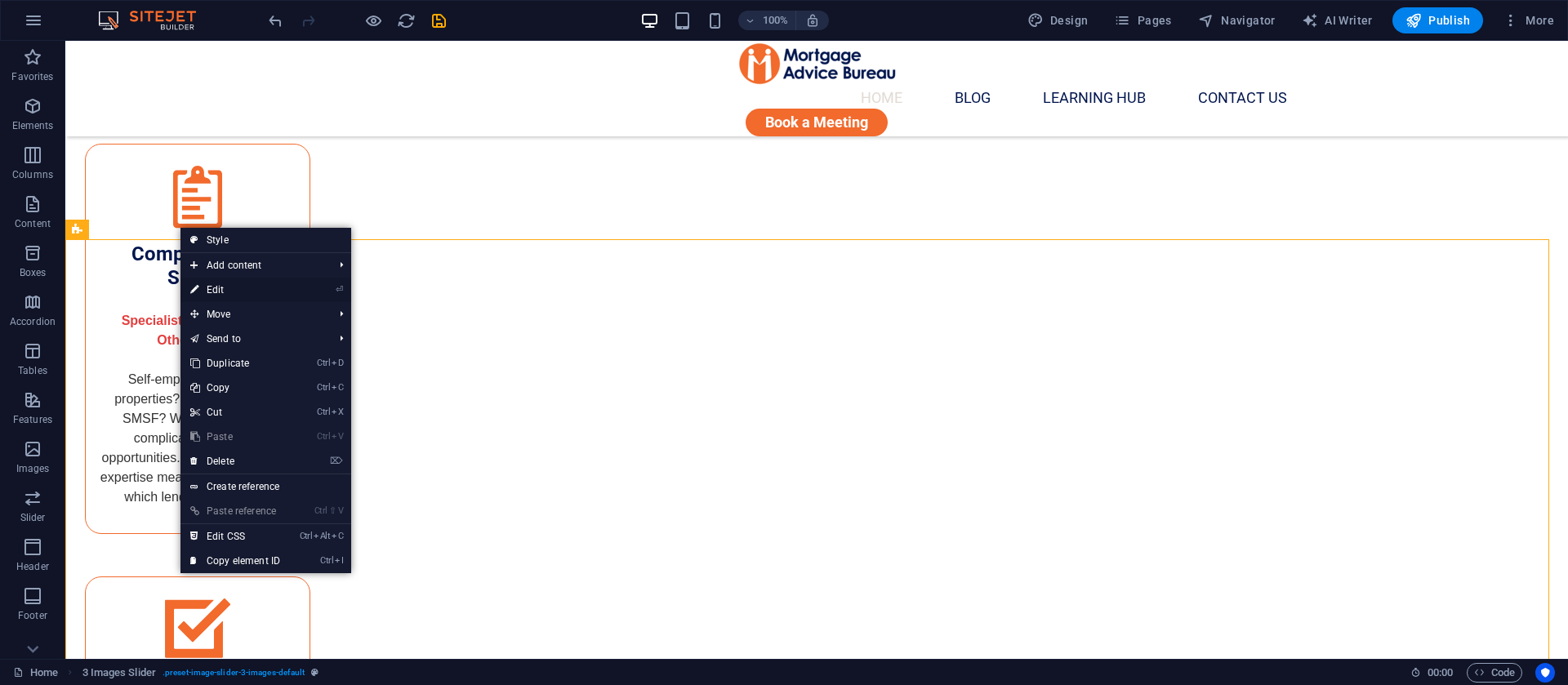
click at [275, 290] on link "⏎ Edit" at bounding box center [235, 289] width 110 height 25
select select "rem"
select select "px"
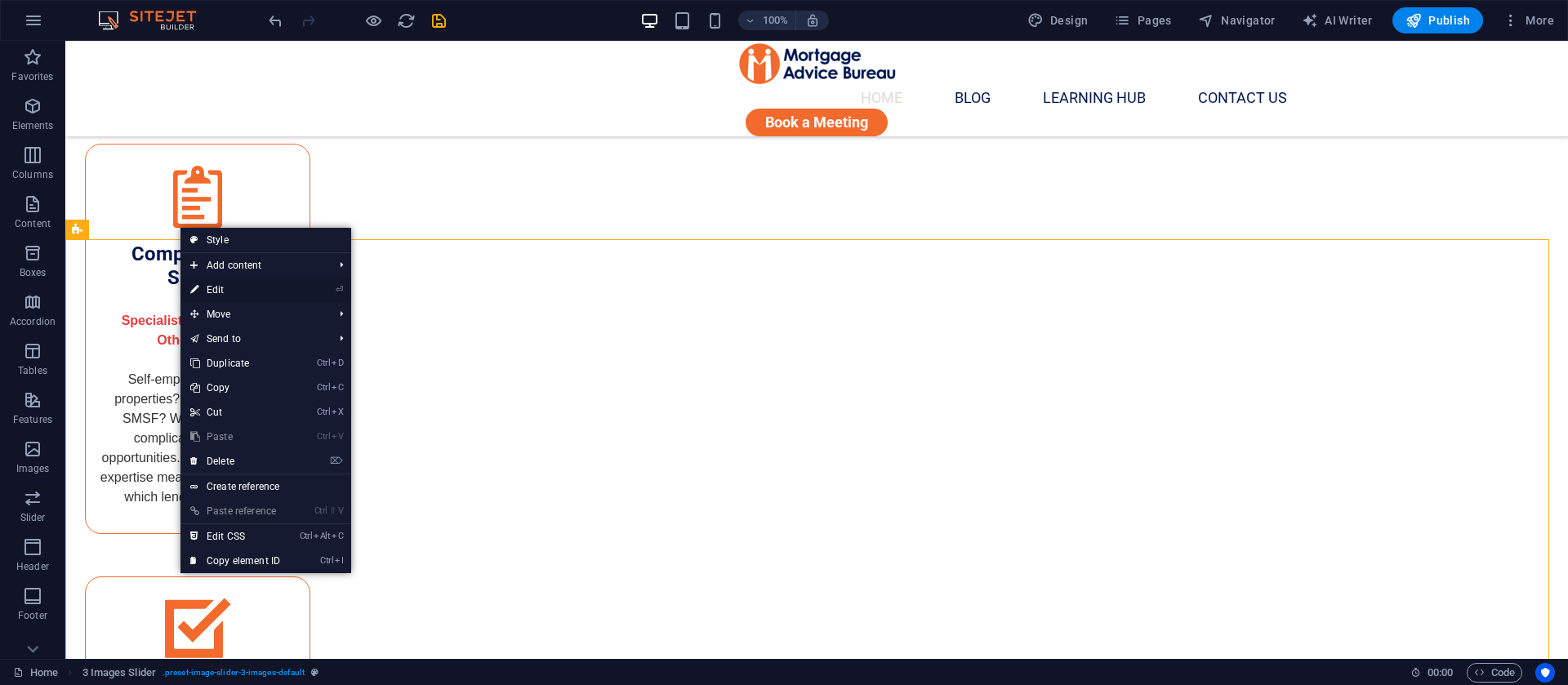
select select "rem"
select select "%"
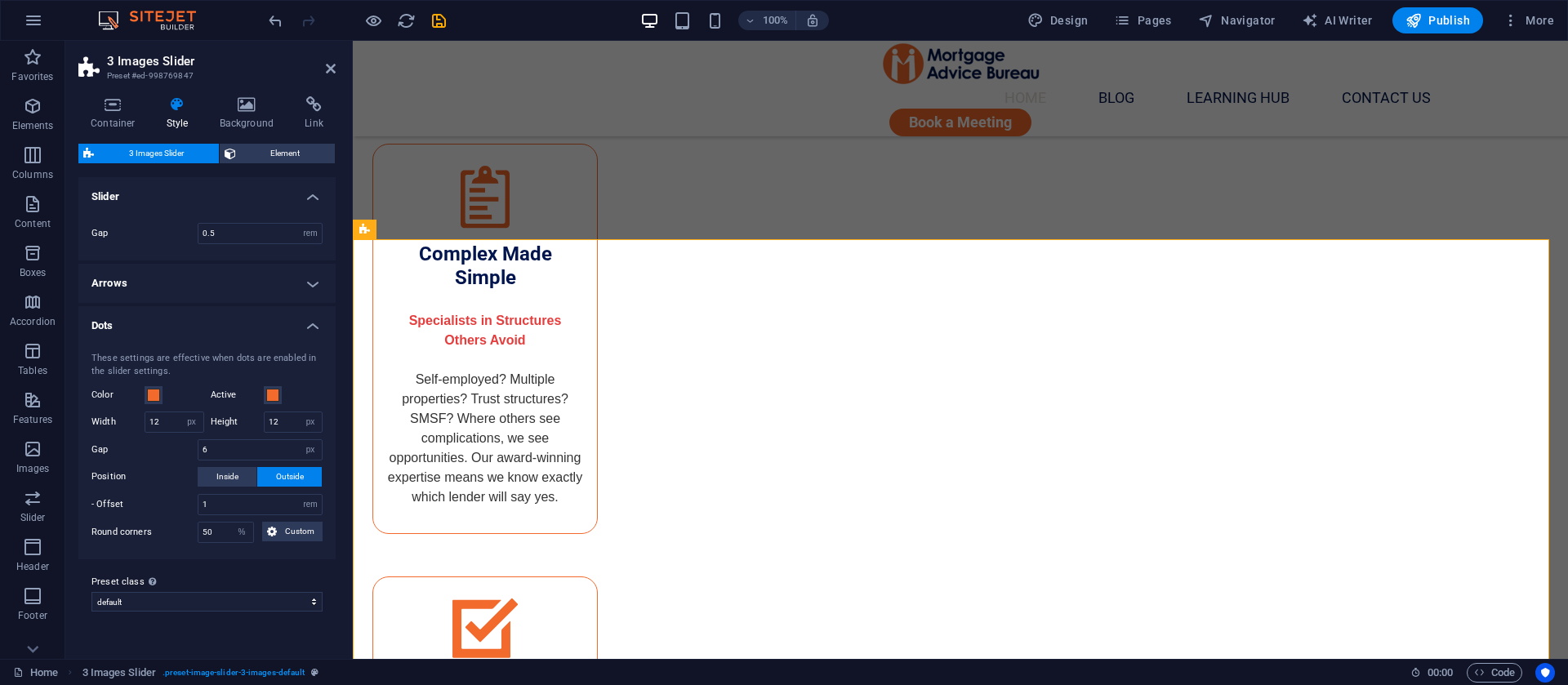
click at [336, 64] on aside "3 Images Slider Preset #ed-998769847 Container Style Background Link Size Heigh…" at bounding box center [209, 350] width 288 height 618
click at [331, 69] on icon at bounding box center [331, 69] width 10 height 13
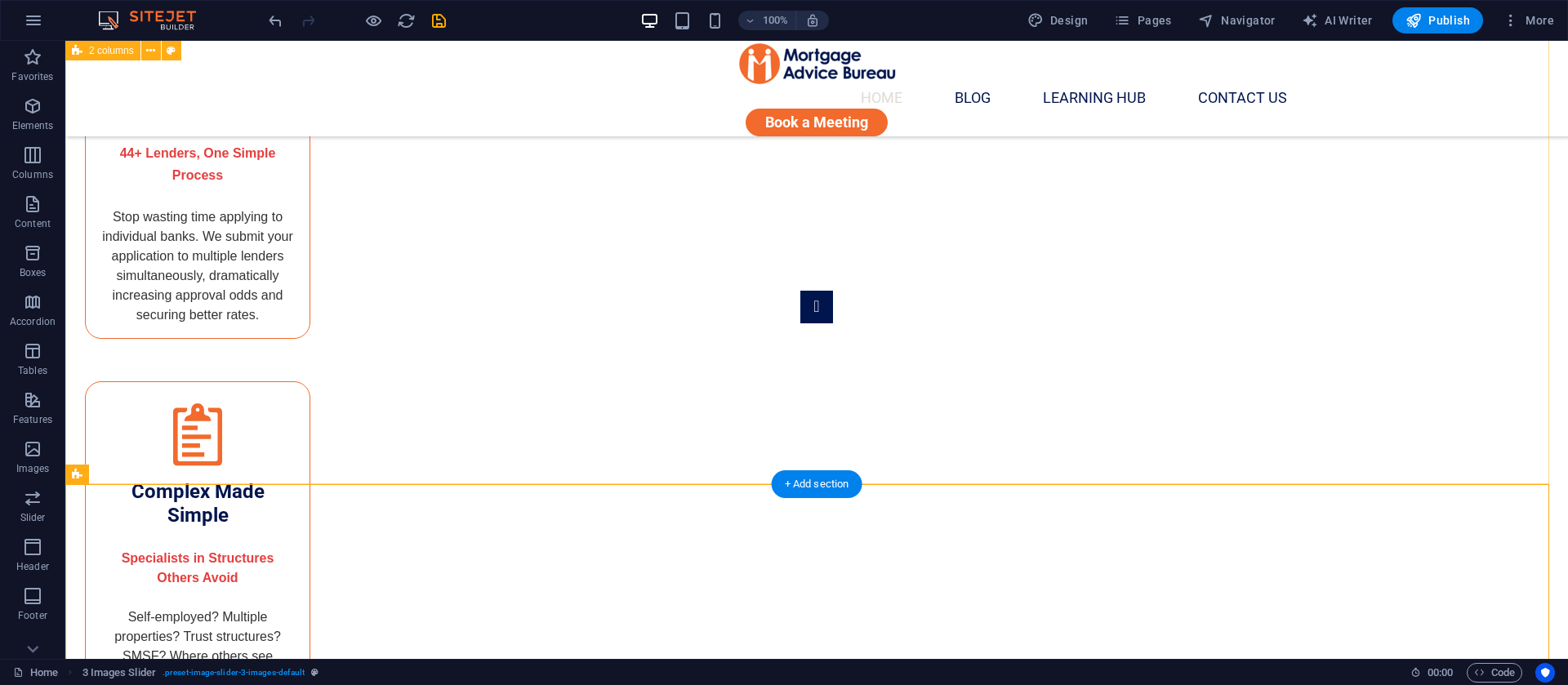
scroll to position [2926, 0]
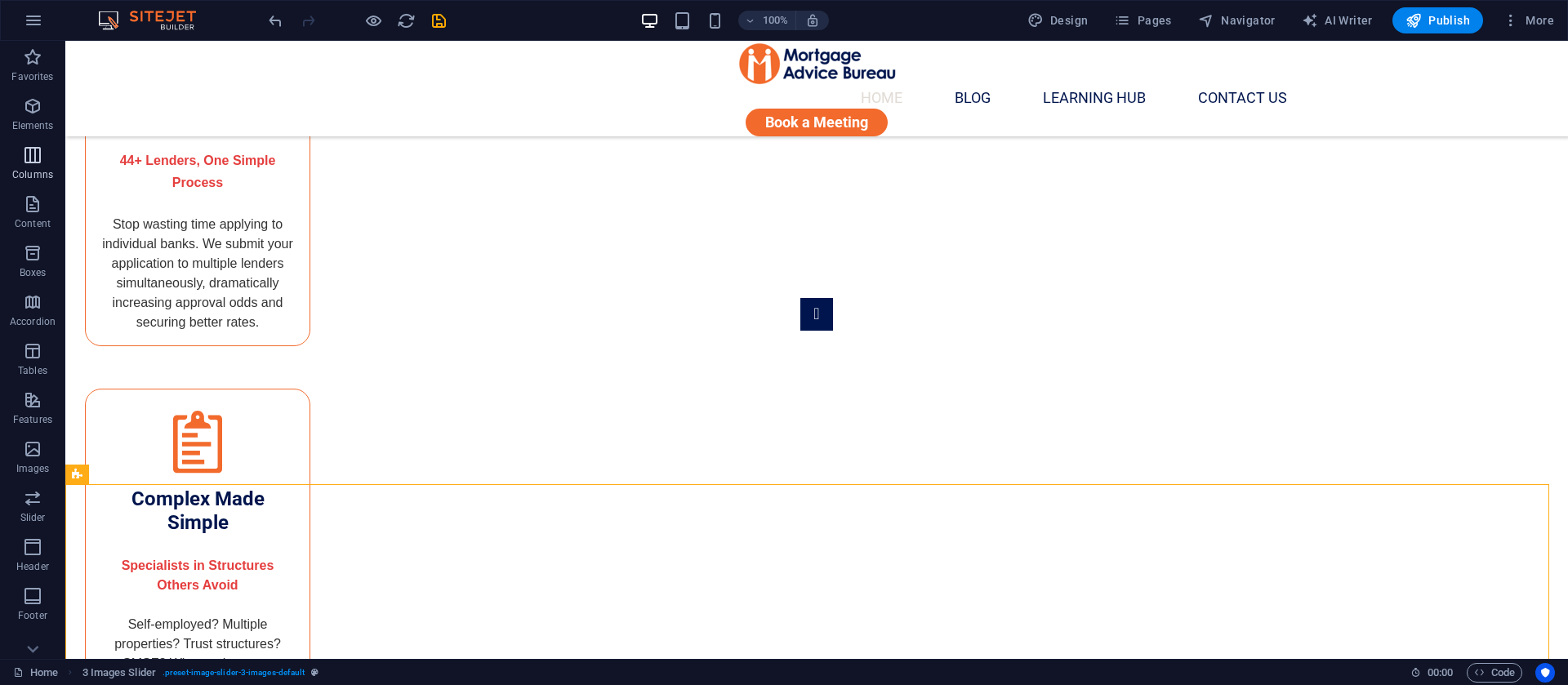
click at [18, 160] on span "Columns" at bounding box center [32, 165] width 65 height 39
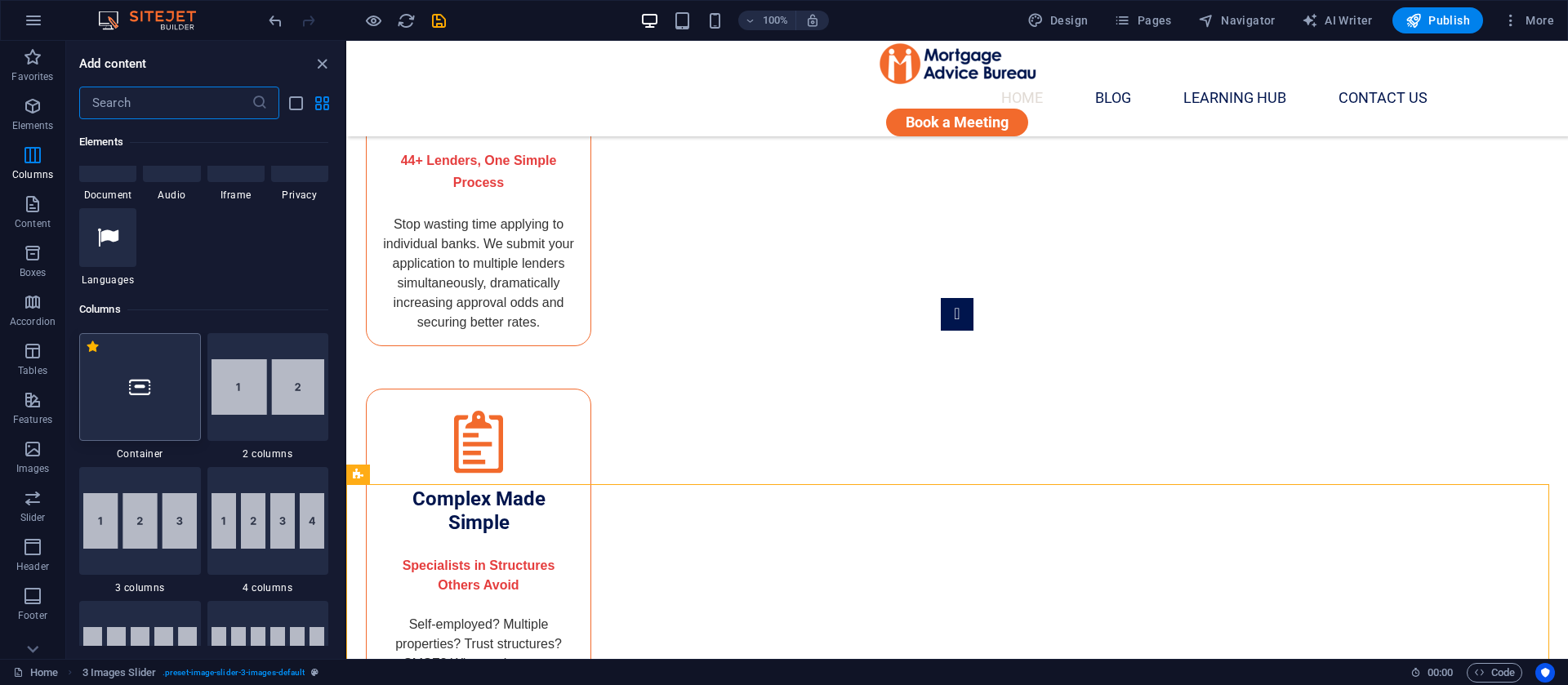
scroll to position [809, 0]
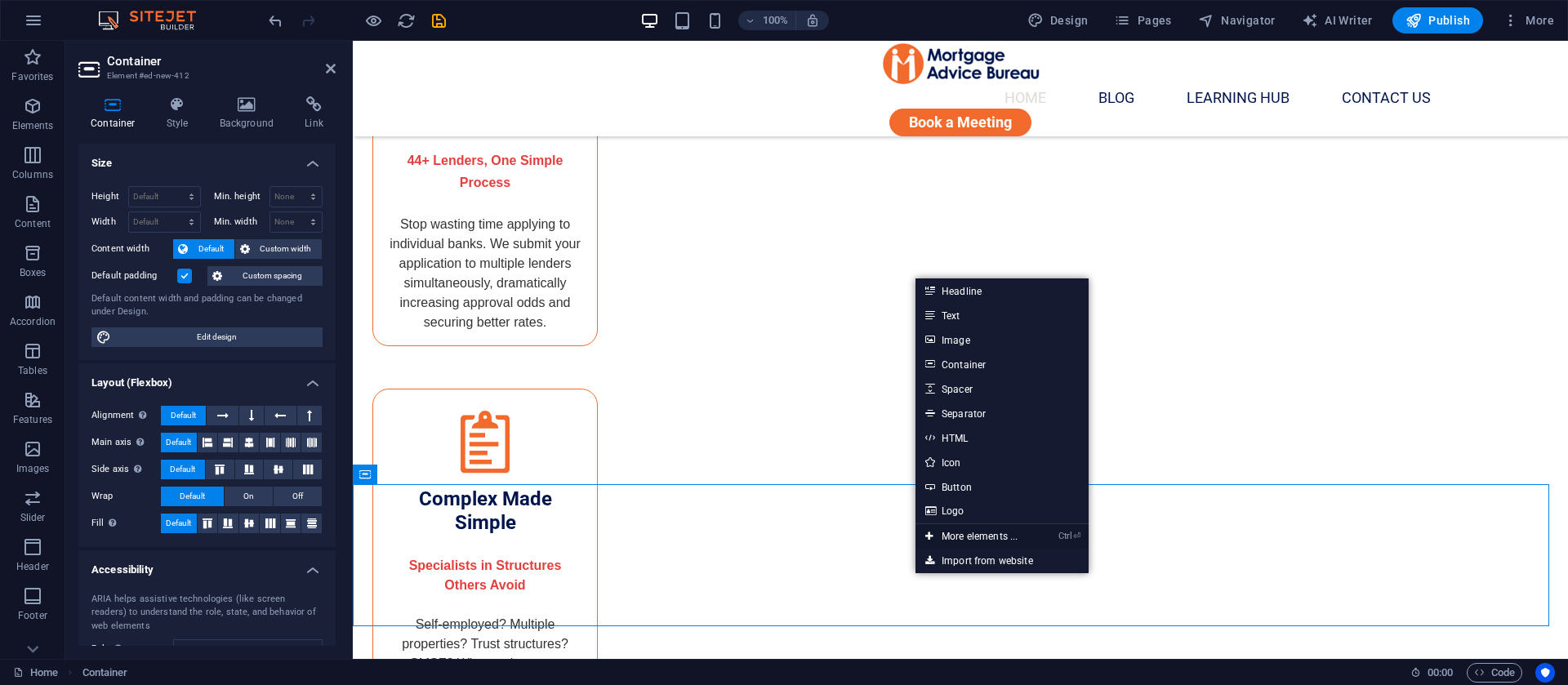
click at [954, 533] on link "Ctrl ⏎ More elements ..." at bounding box center [972, 537] width 112 height 25
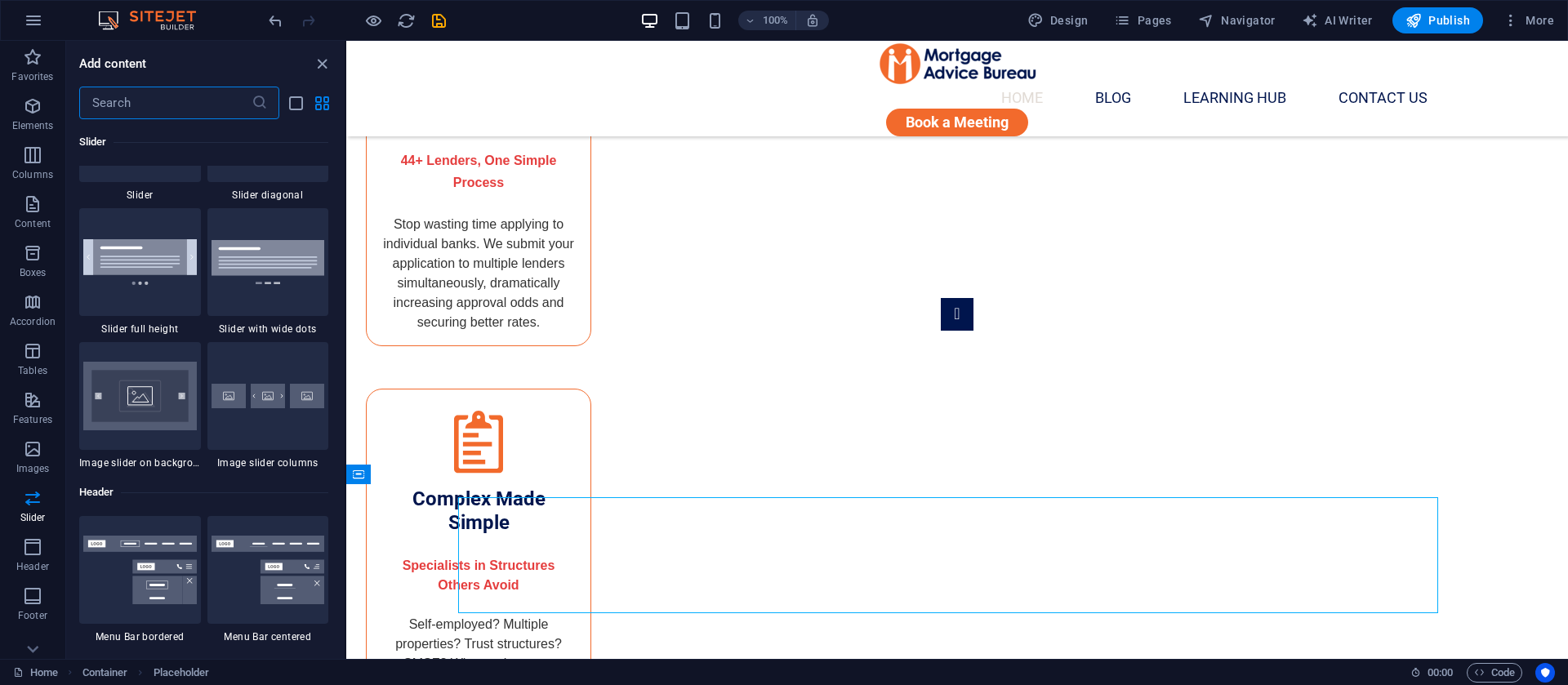
scroll to position [9239, 0]
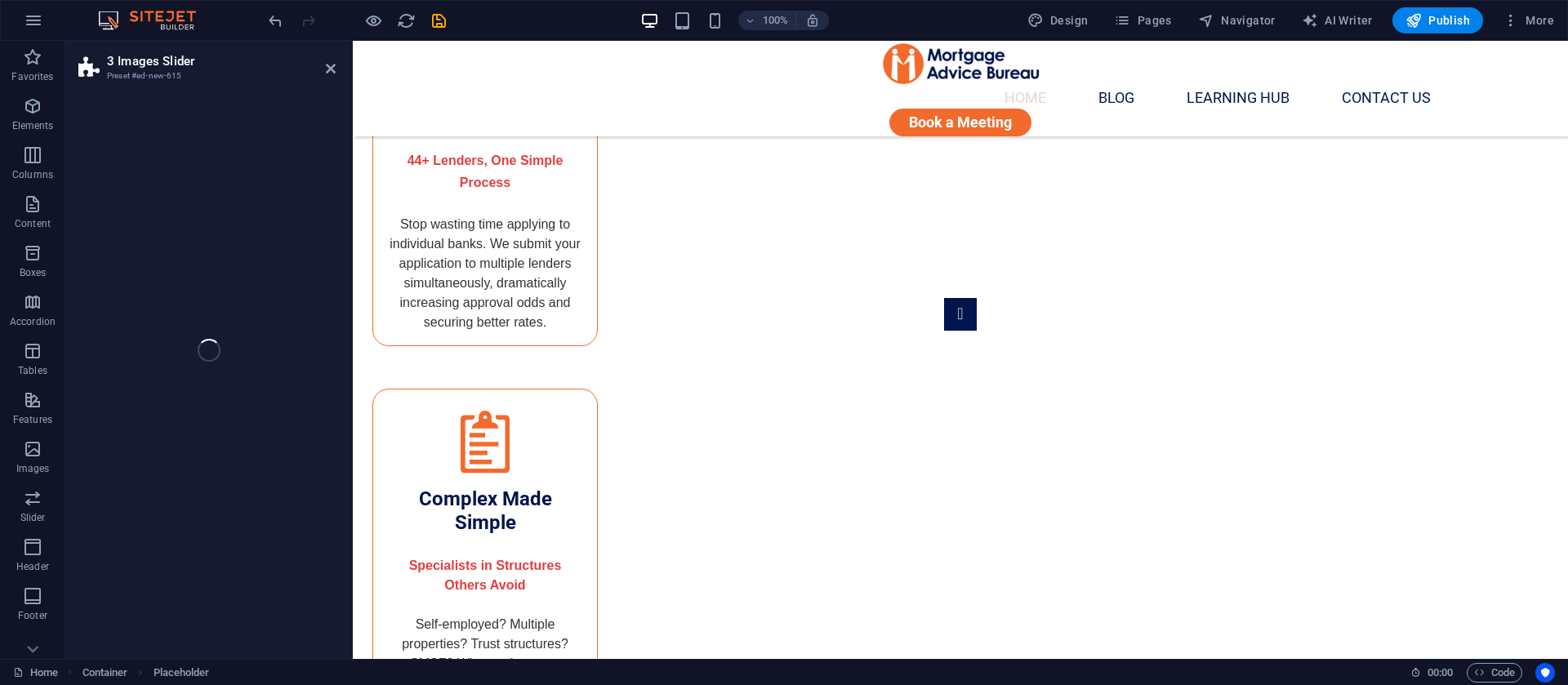
select select "rem"
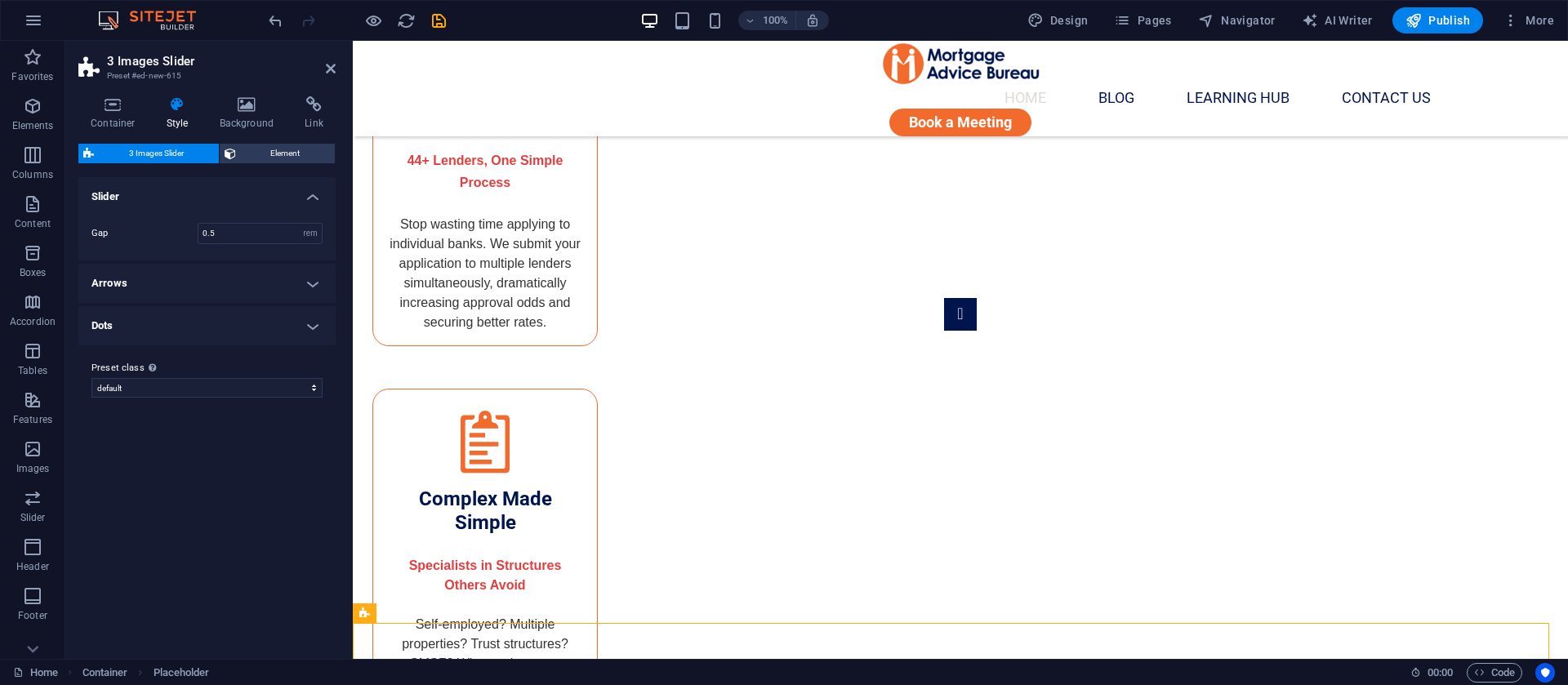
scroll to position [3048, 0]
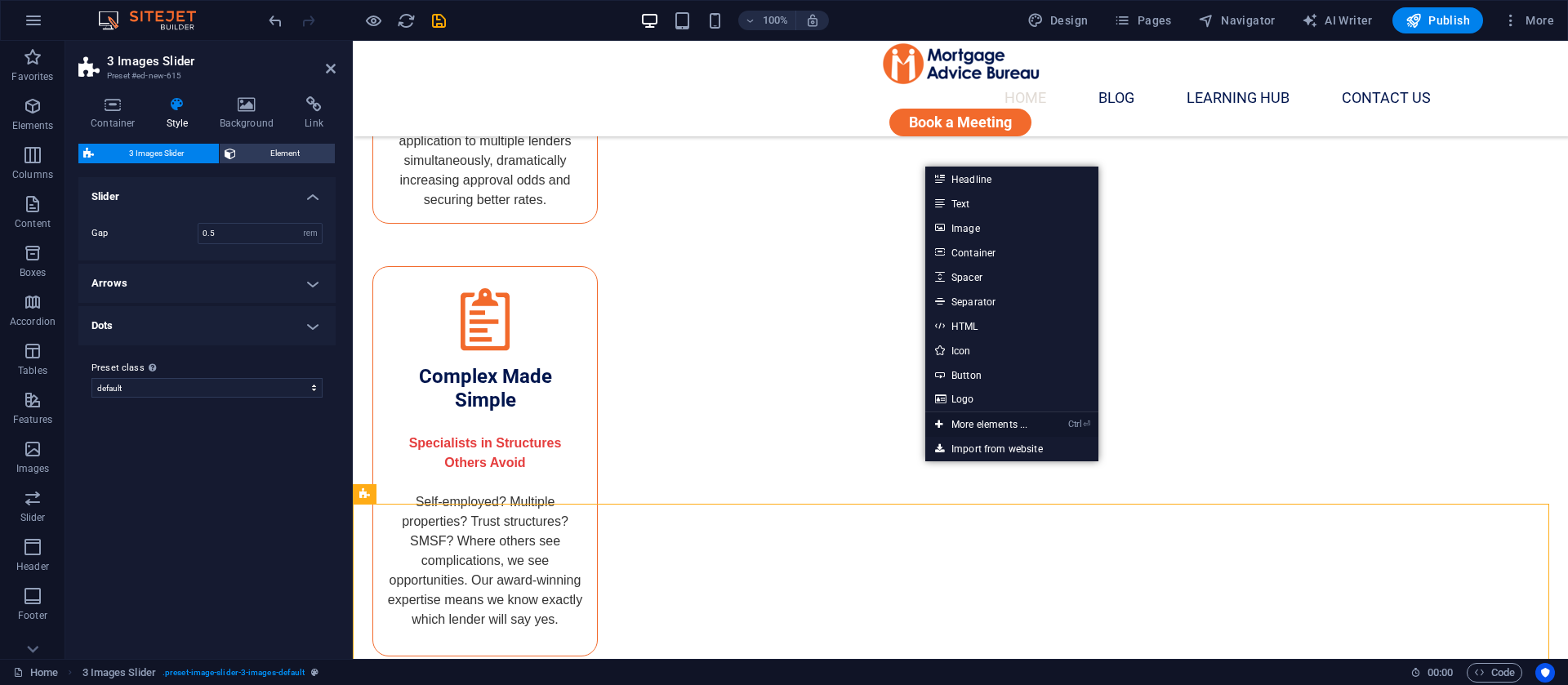
click at [971, 429] on link "Ctrl ⏎ More elements ..." at bounding box center [981, 424] width 112 height 25
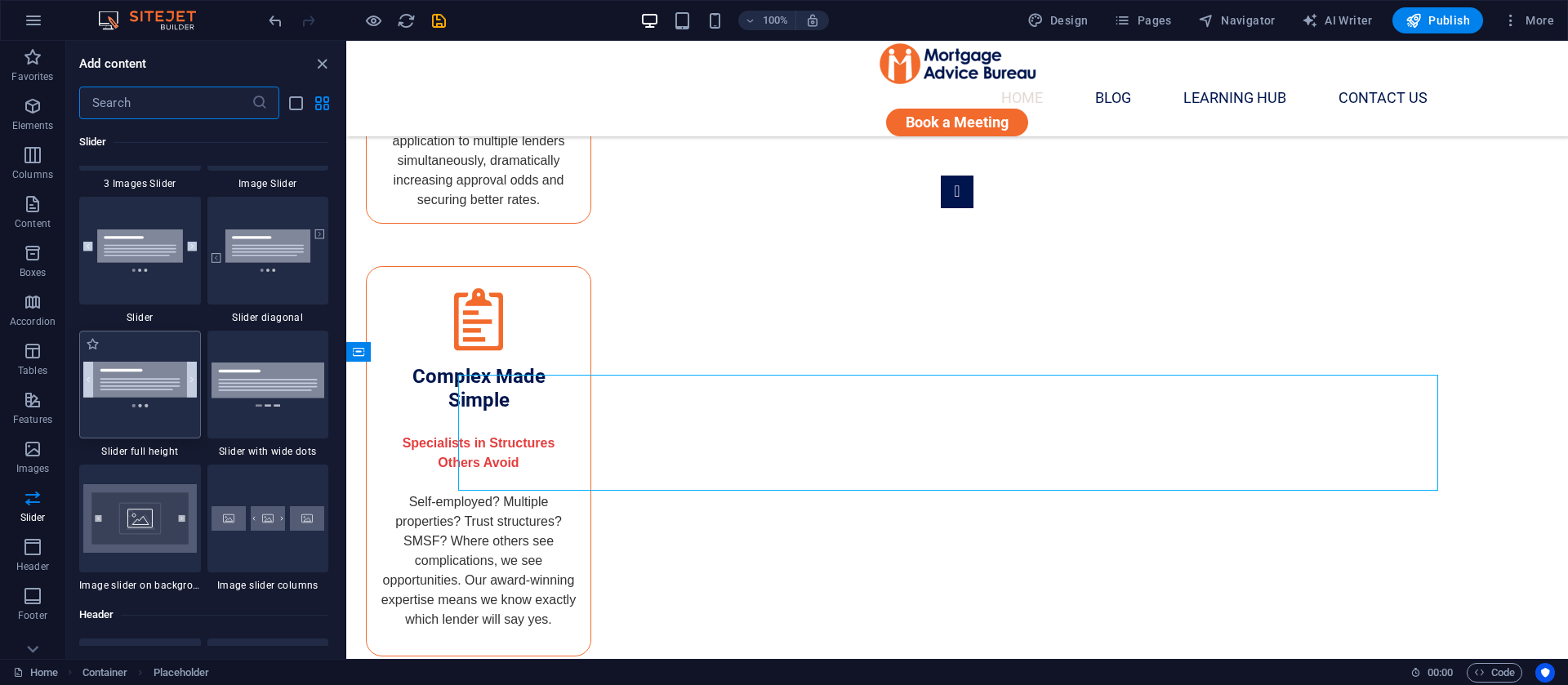
scroll to position [9117, 0]
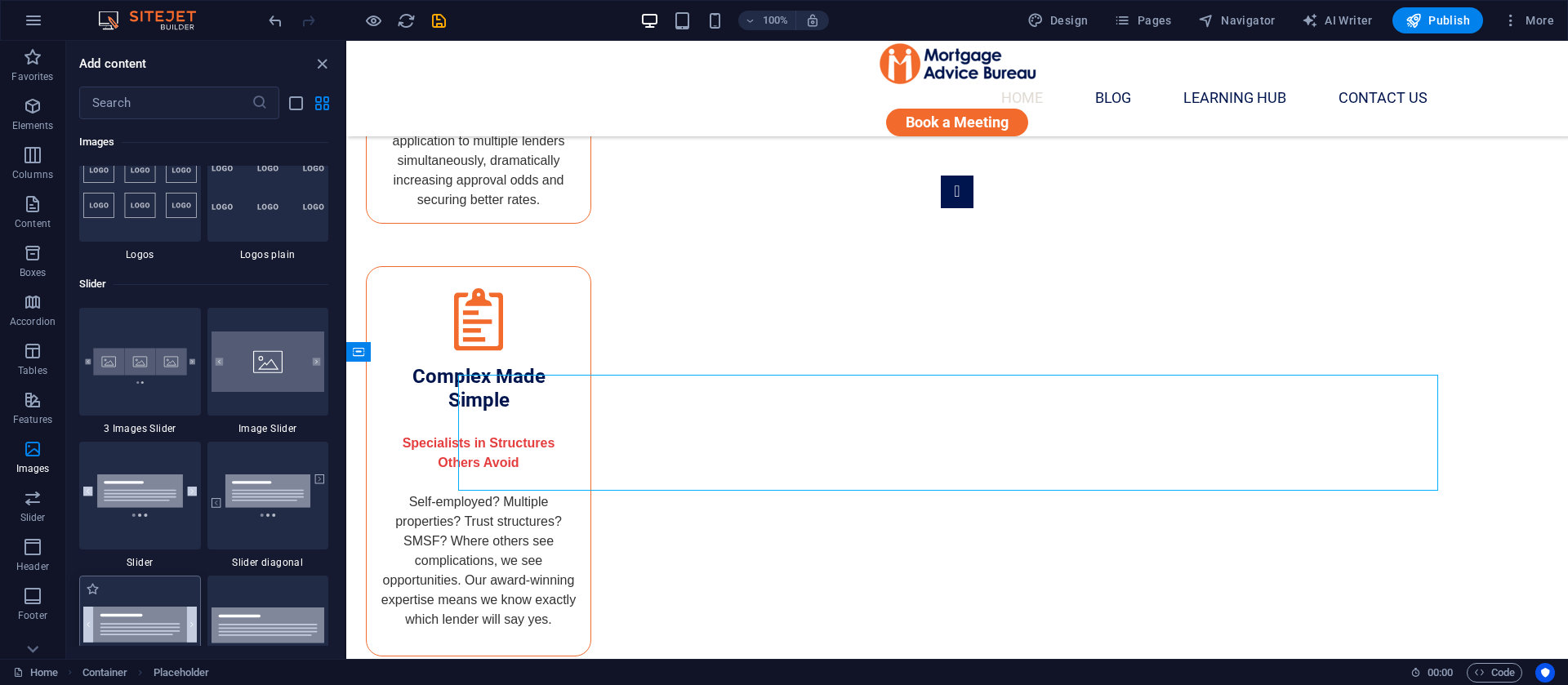
click at [120, 368] on img at bounding box center [140, 362] width 114 height 75
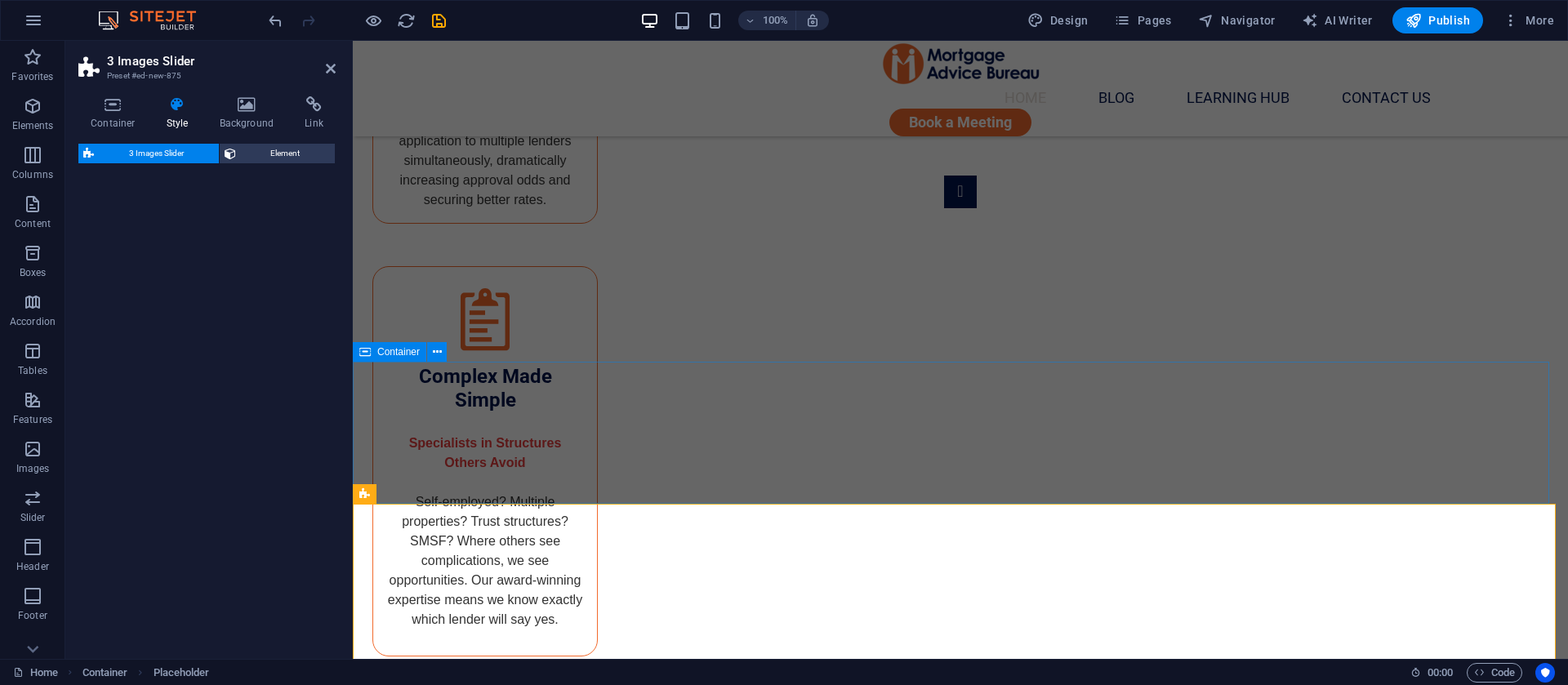
select select "rem"
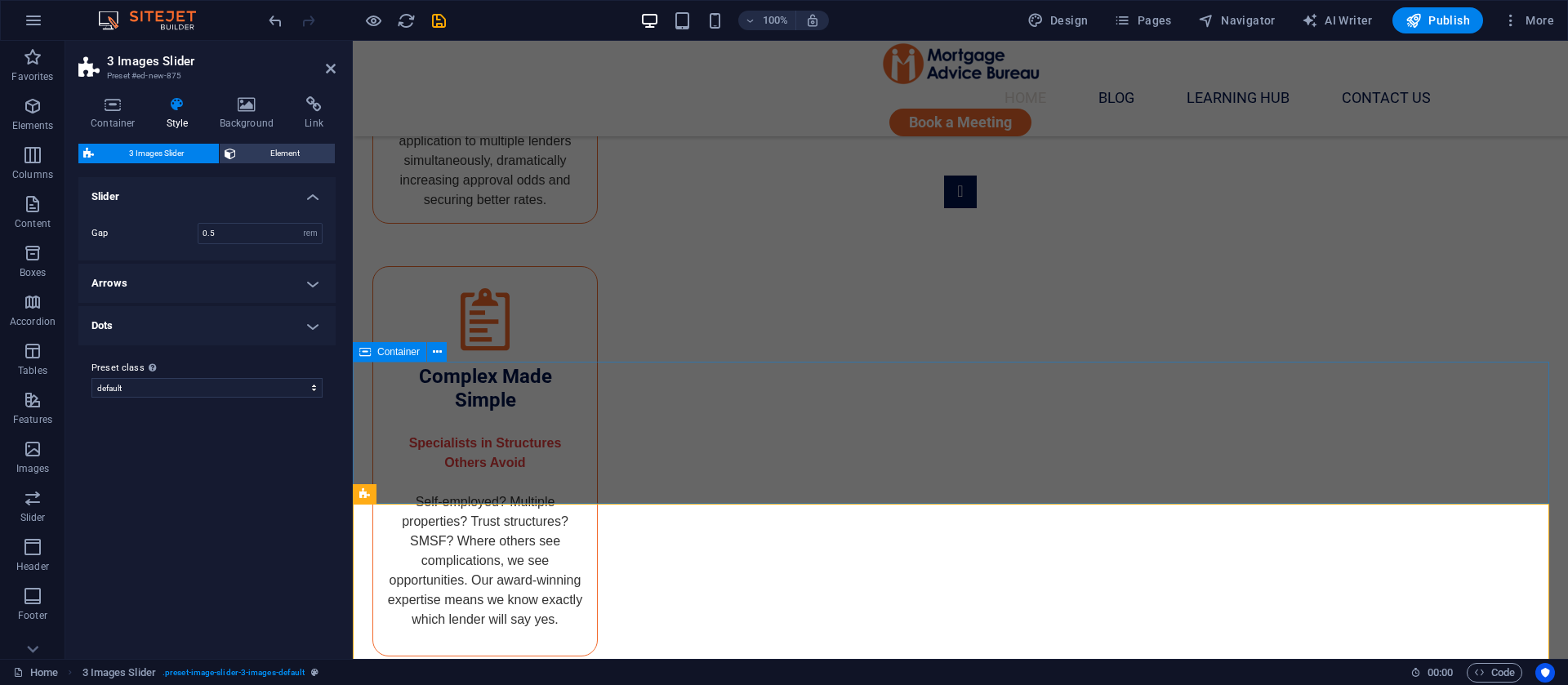
drag, startPoint x: 497, startPoint y: 414, endPoint x: 802, endPoint y: 425, distance: 305.2
click at [328, 63] on icon at bounding box center [331, 69] width 10 height 13
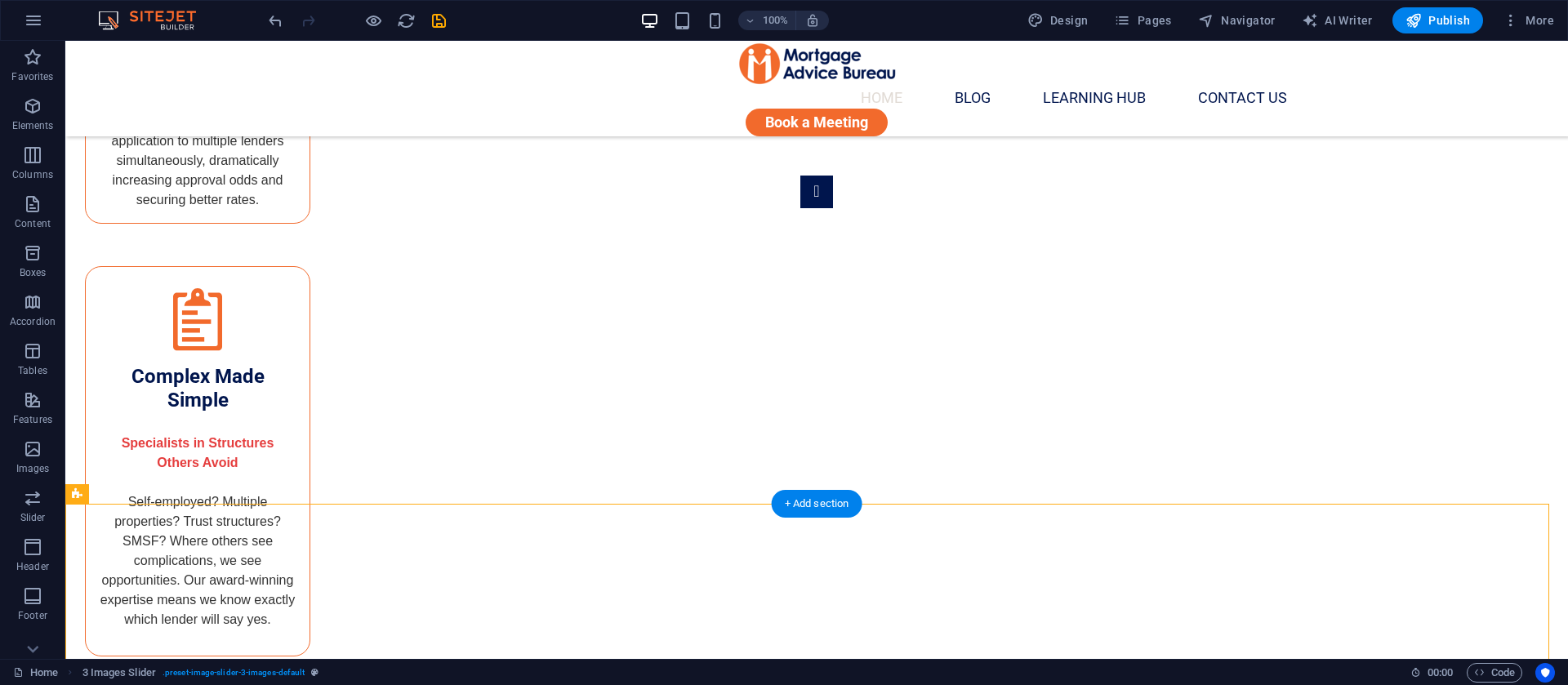
drag, startPoint x: 169, startPoint y: 536, endPoint x: 726, endPoint y: 522, distance: 557.2
click at [140, 353] on button at bounding box center [149, 352] width 19 height 19
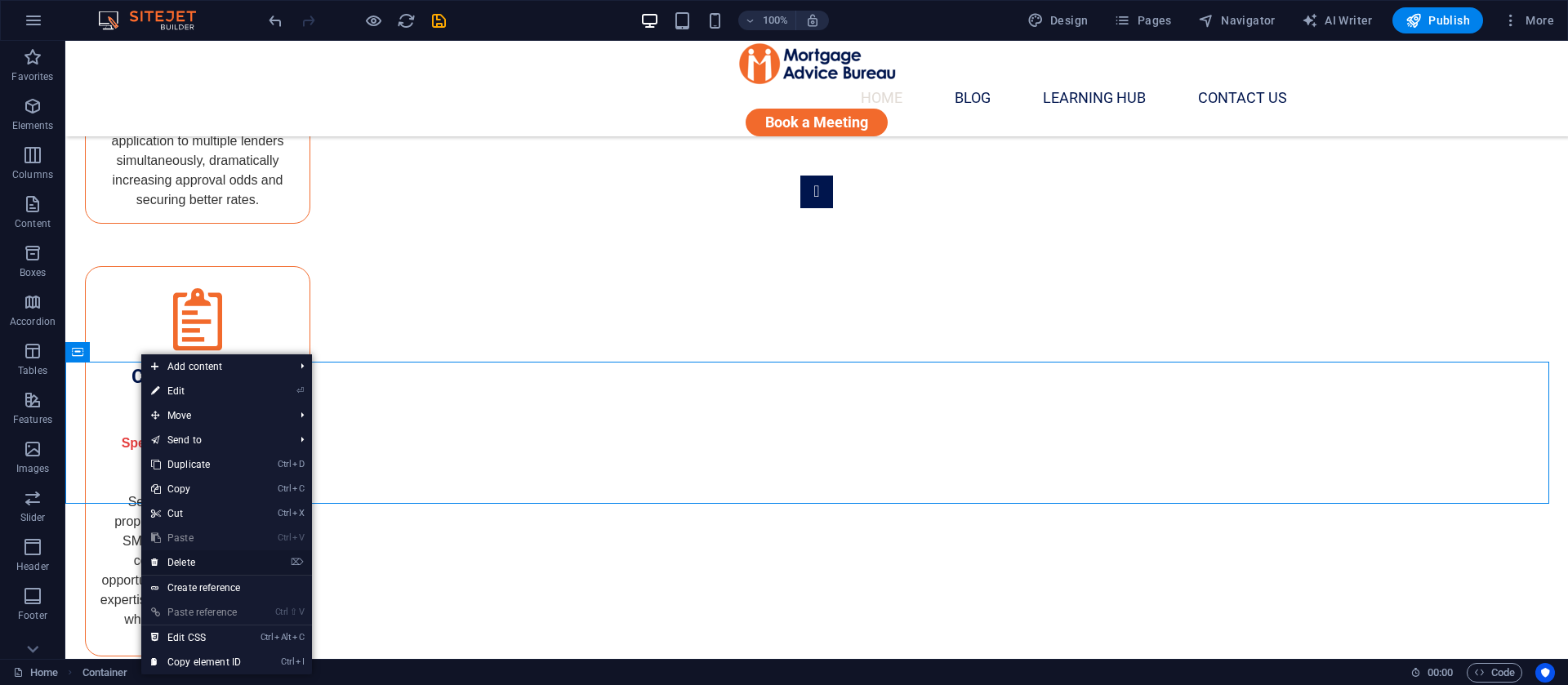
click at [180, 565] on link "⌦ Delete" at bounding box center [196, 562] width 110 height 25
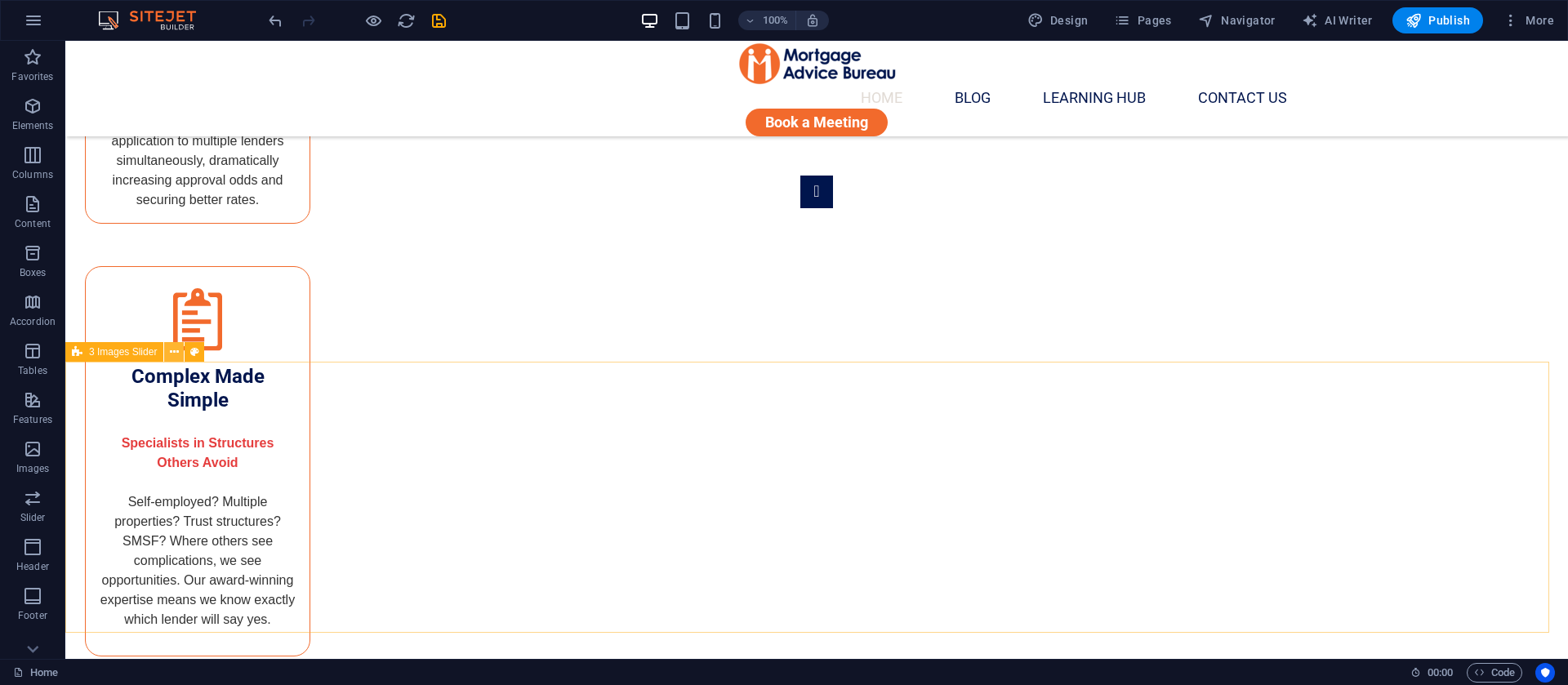
click at [170, 350] on icon at bounding box center [175, 352] width 9 height 17
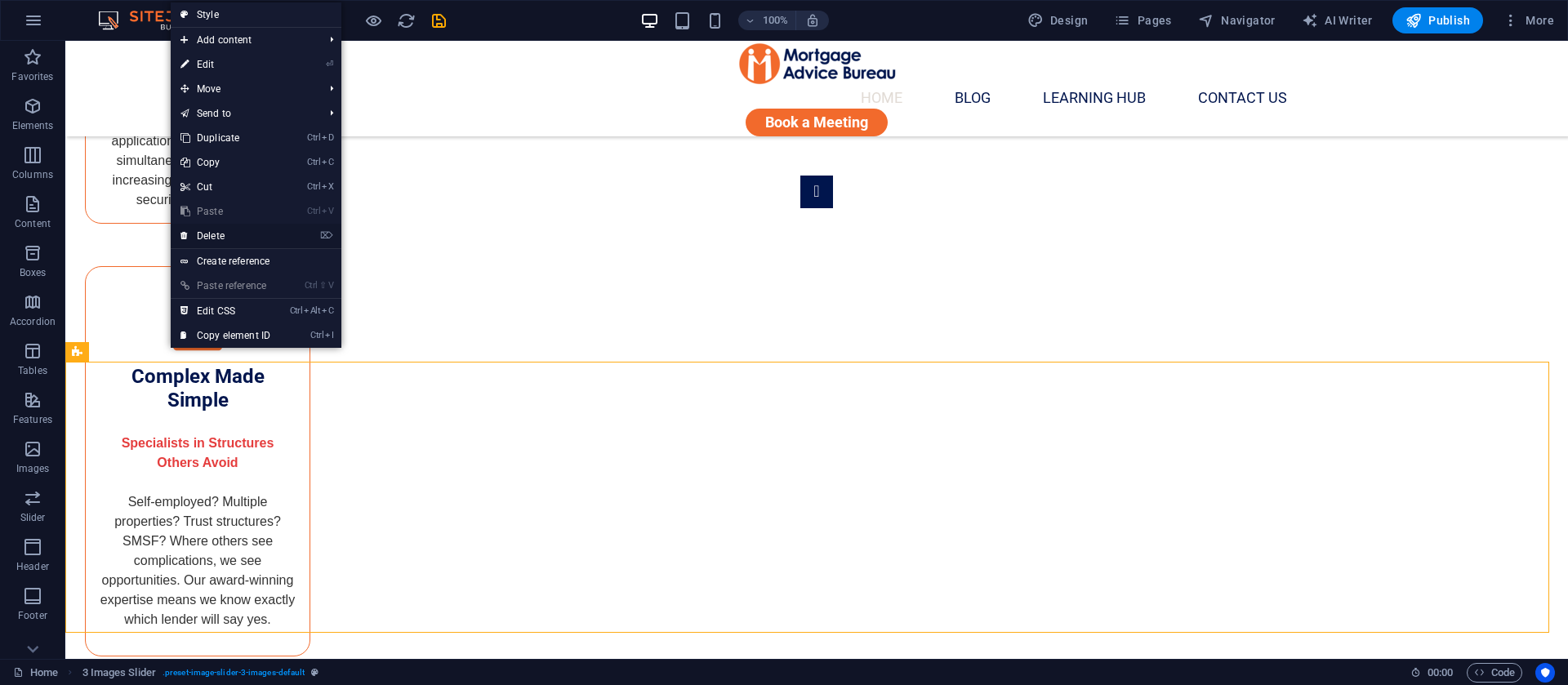
click at [228, 230] on link "⌦ Delete" at bounding box center [225, 235] width 110 height 25
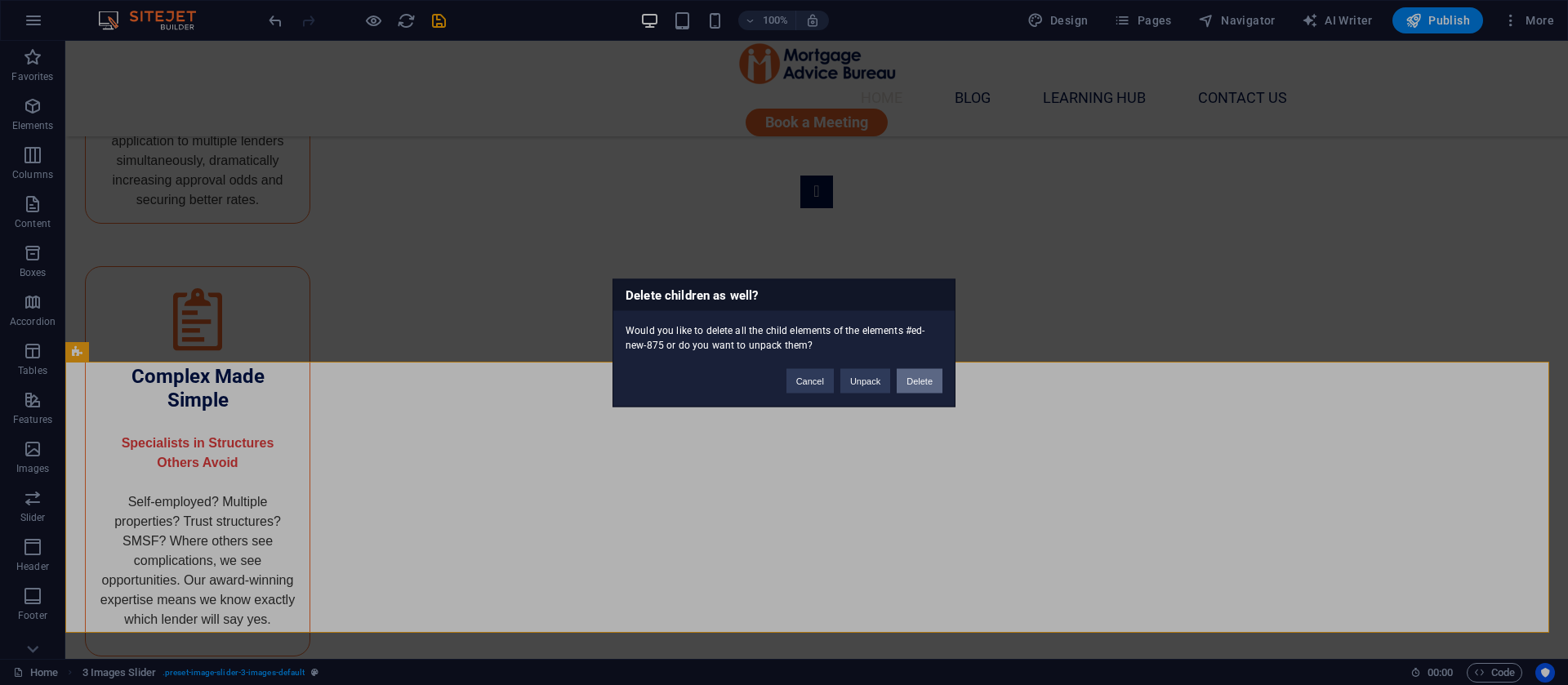
click at [927, 390] on button "Delete" at bounding box center [920, 380] width 46 height 25
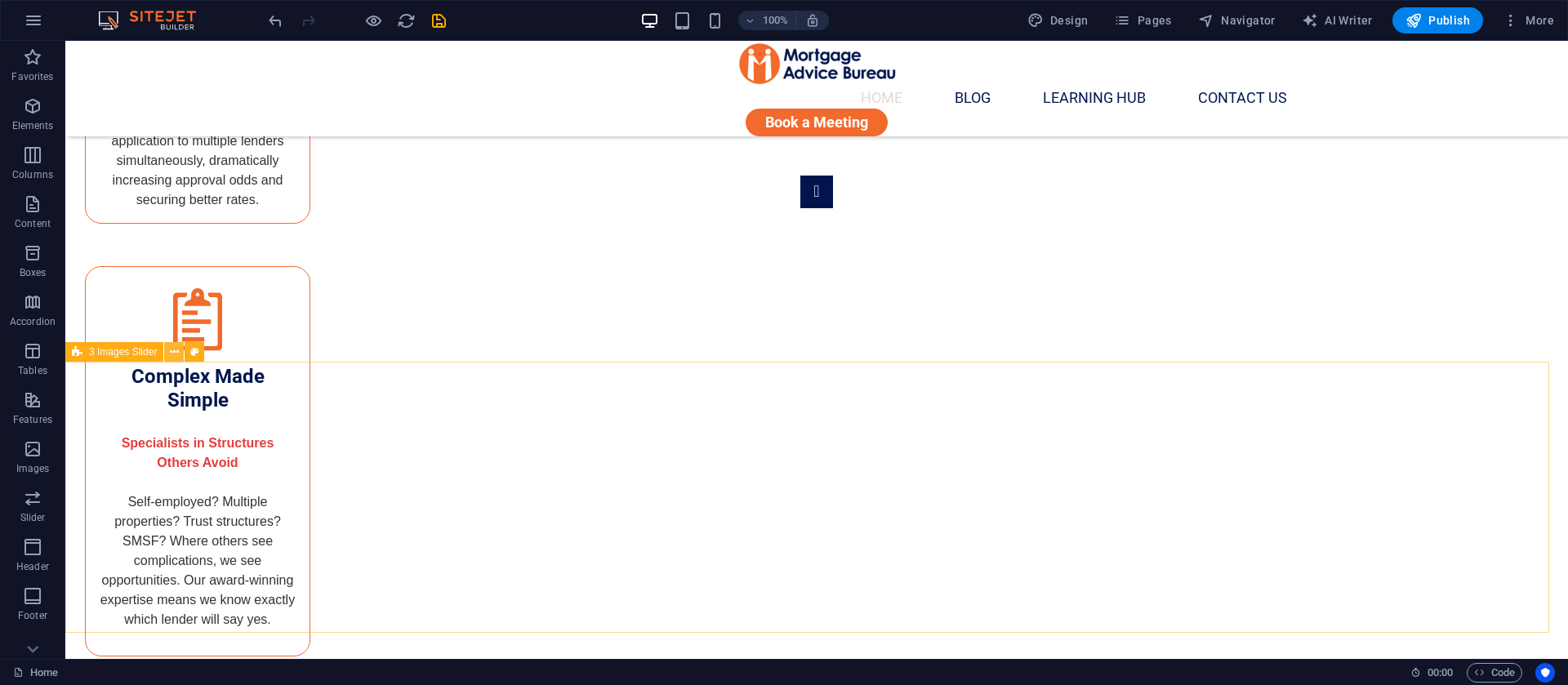
click at [173, 345] on icon at bounding box center [175, 352] width 9 height 17
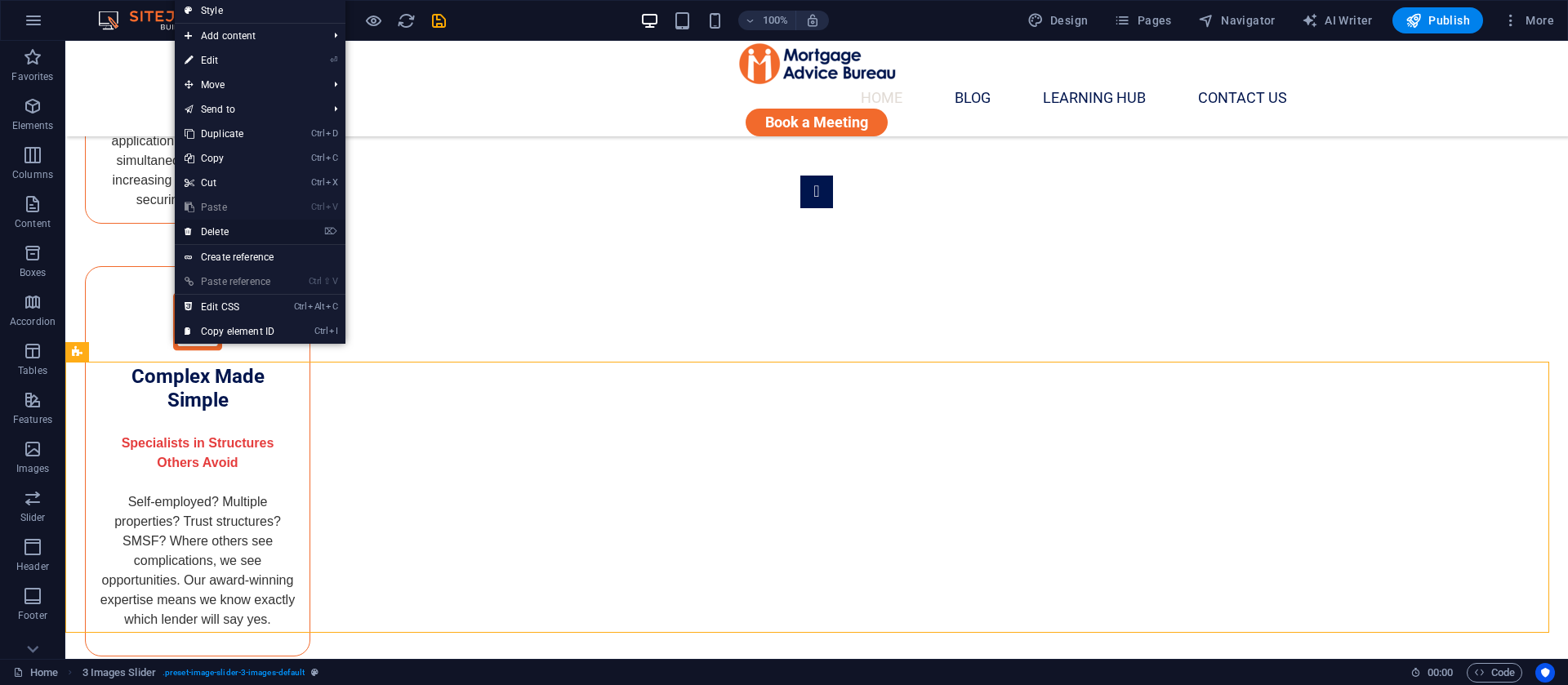
click at [240, 239] on link "⌦ Delete" at bounding box center [230, 232] width 110 height 25
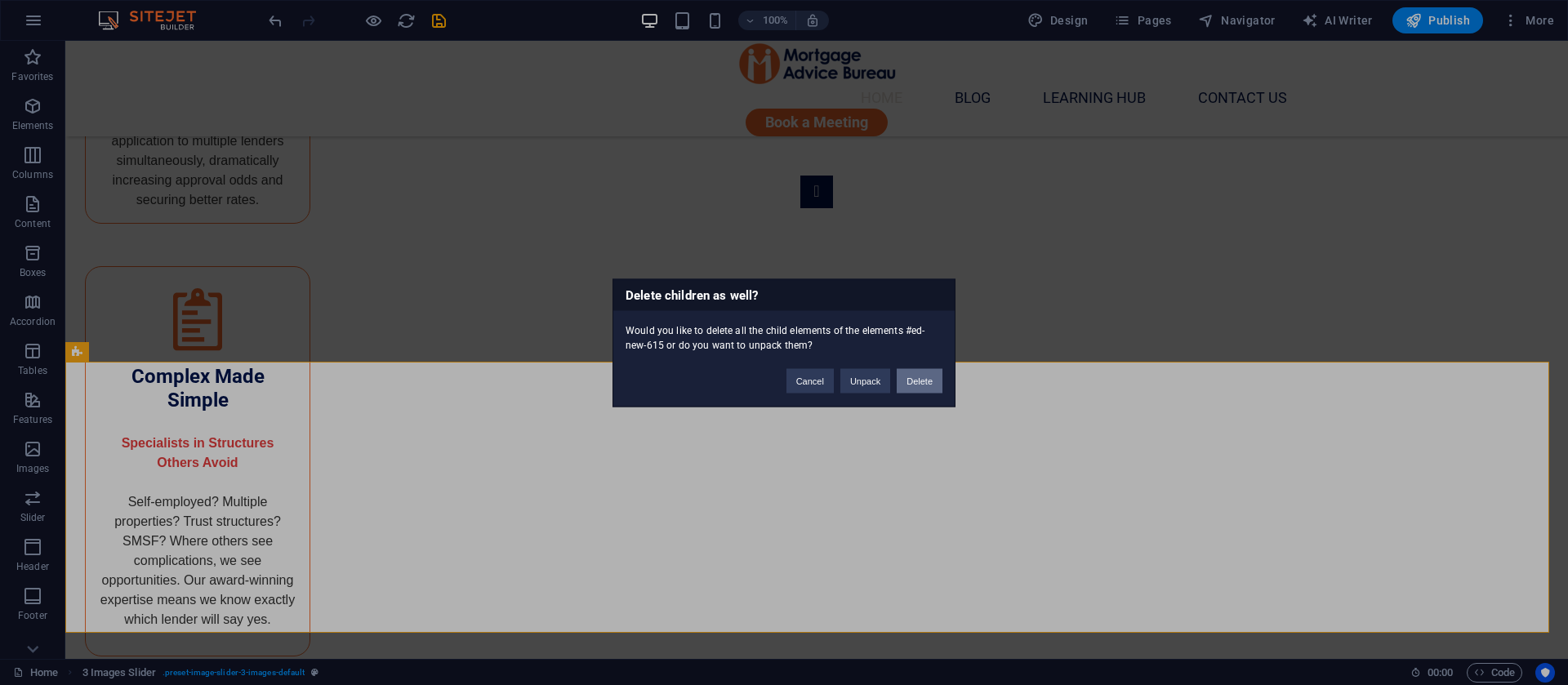
click at [938, 385] on button "Delete" at bounding box center [920, 380] width 46 height 25
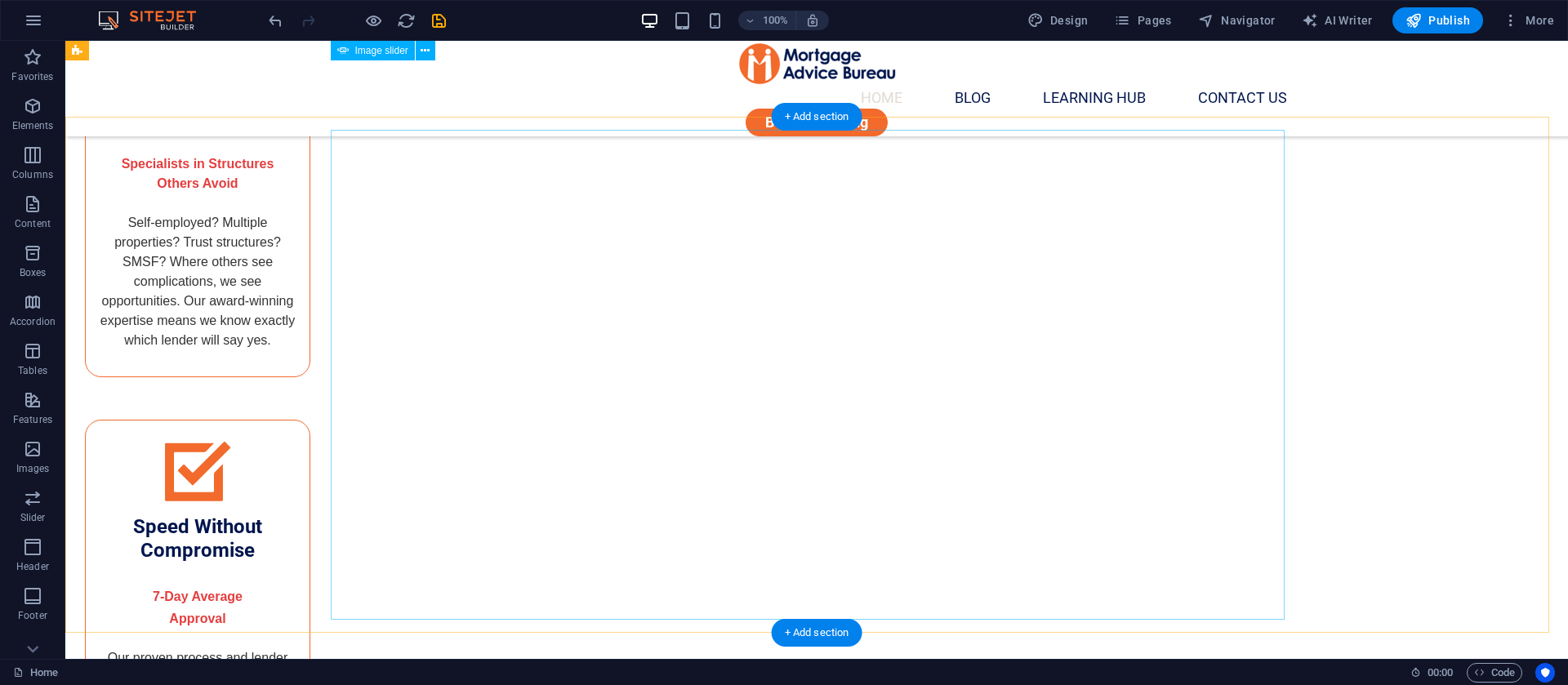
scroll to position [3293, 0]
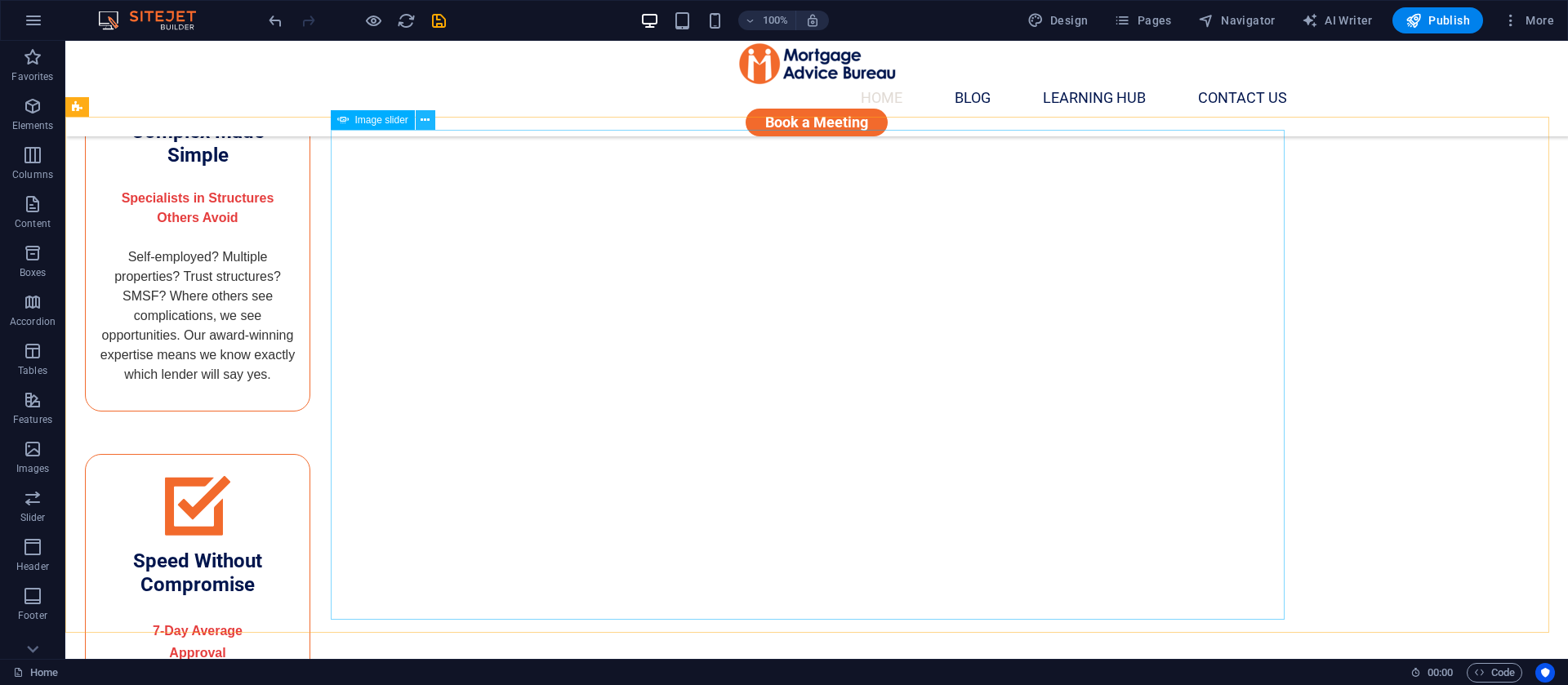
click at [422, 120] on icon at bounding box center [425, 120] width 9 height 17
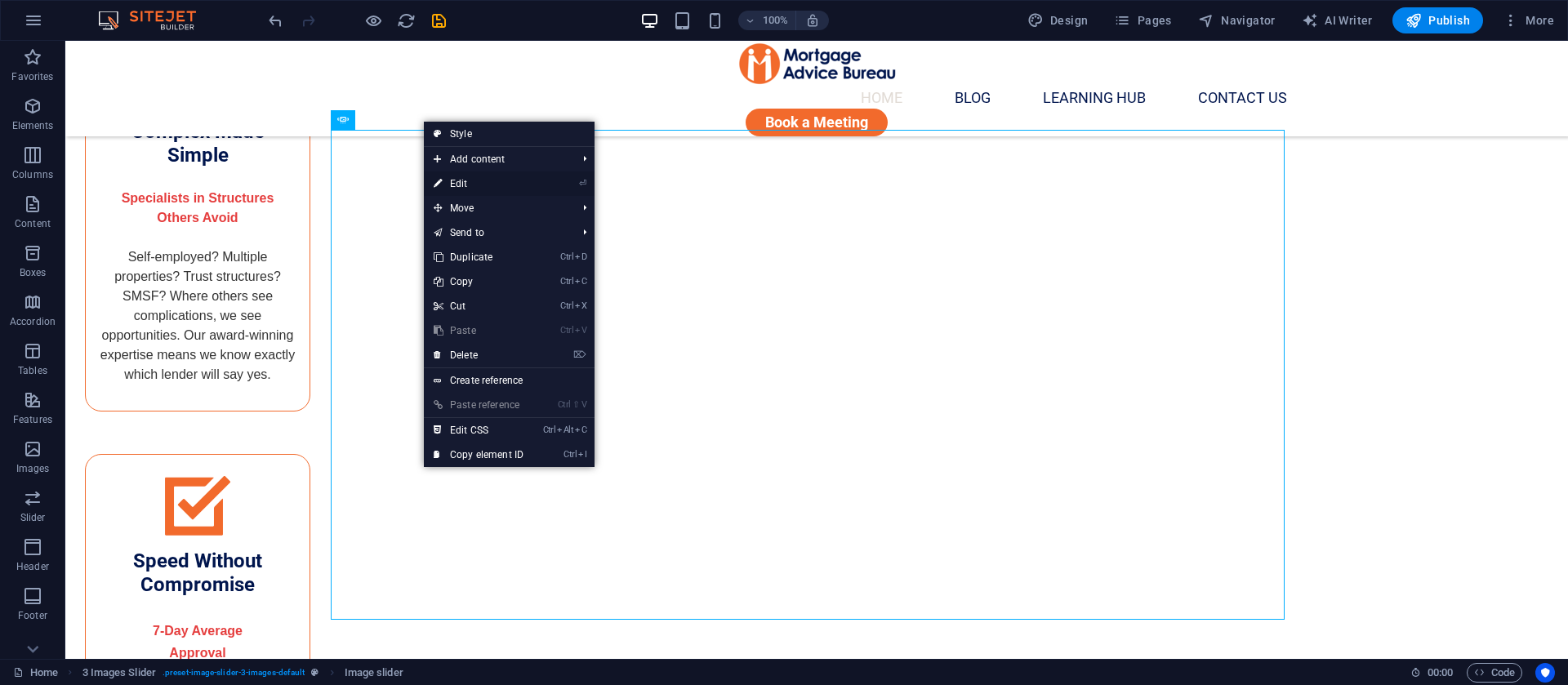
click at [457, 189] on link "⏎ Edit" at bounding box center [479, 183] width 110 height 25
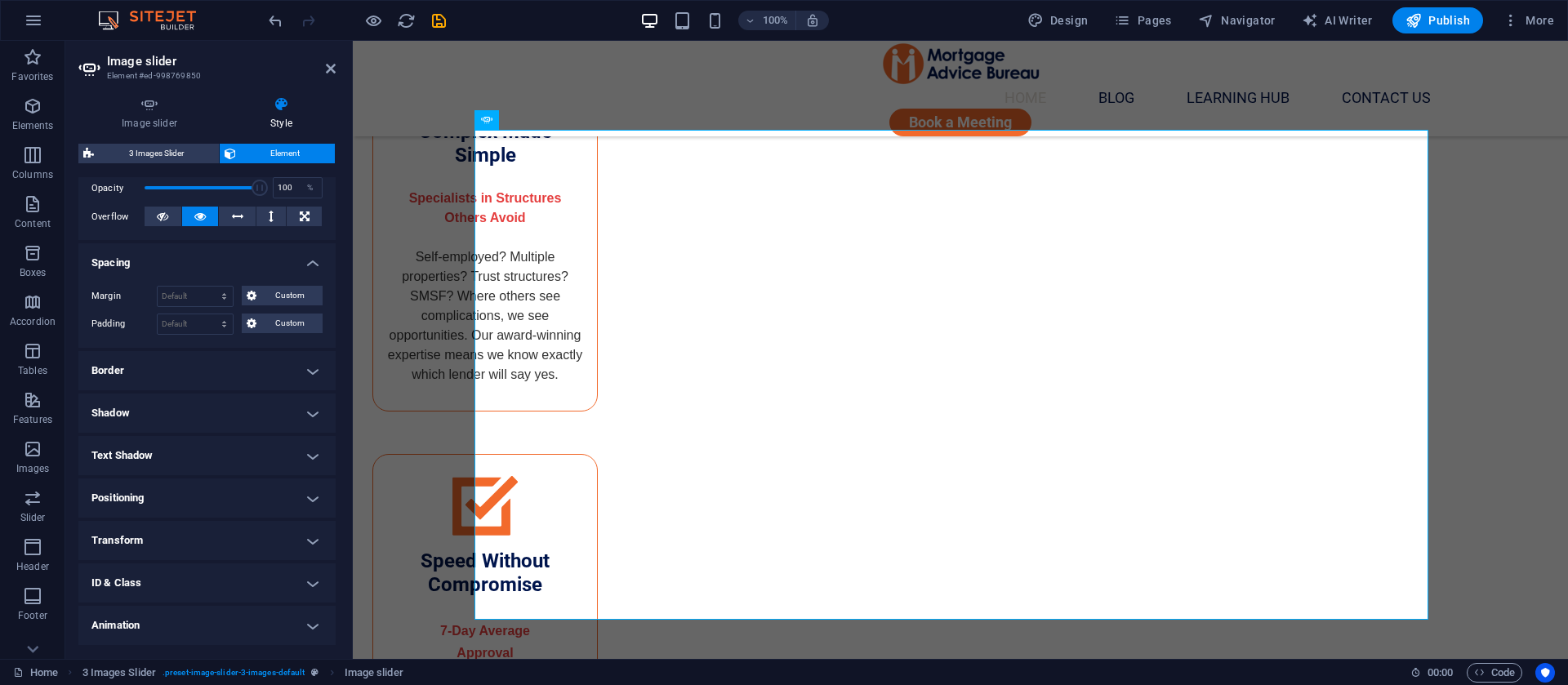
scroll to position [0, 0]
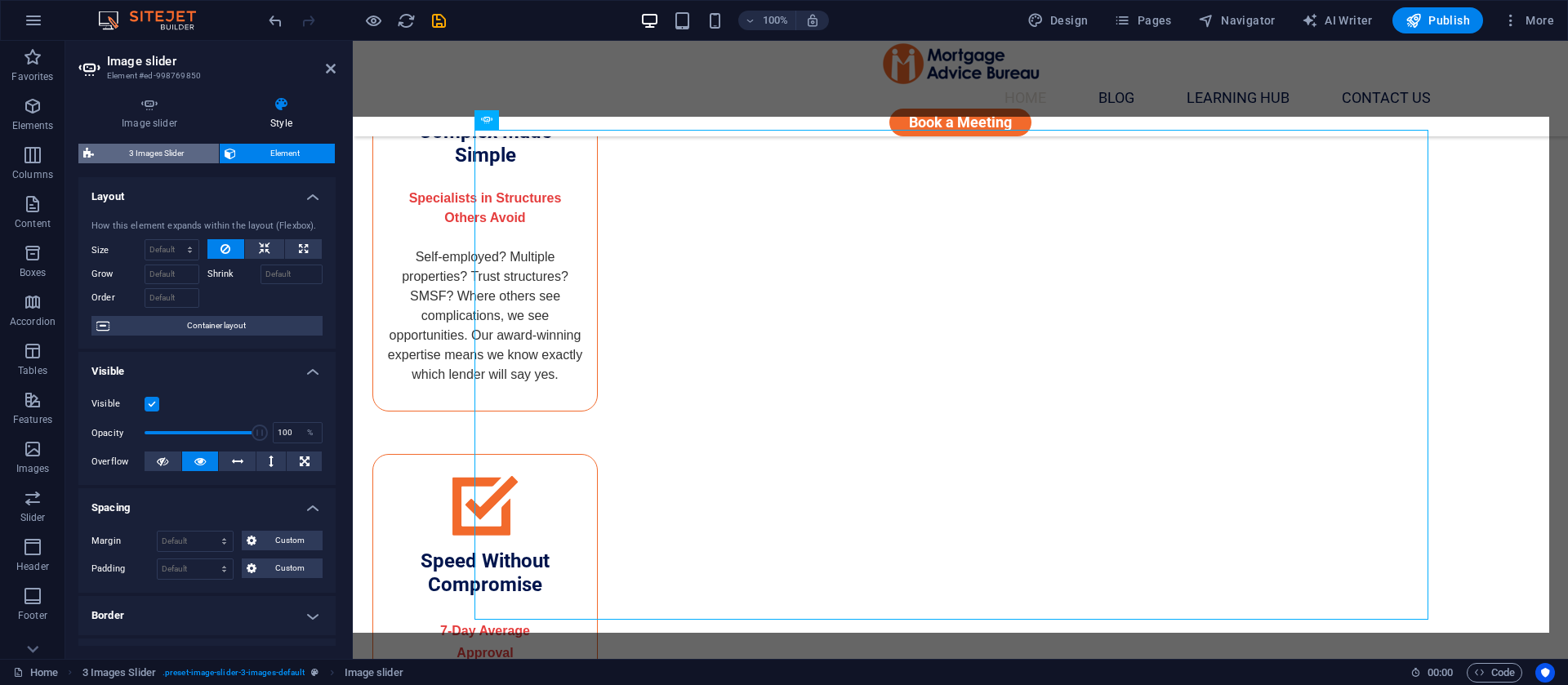
click at [147, 160] on span "3 Images Slider" at bounding box center [157, 153] width 115 height 19
select select "rem"
select select "px"
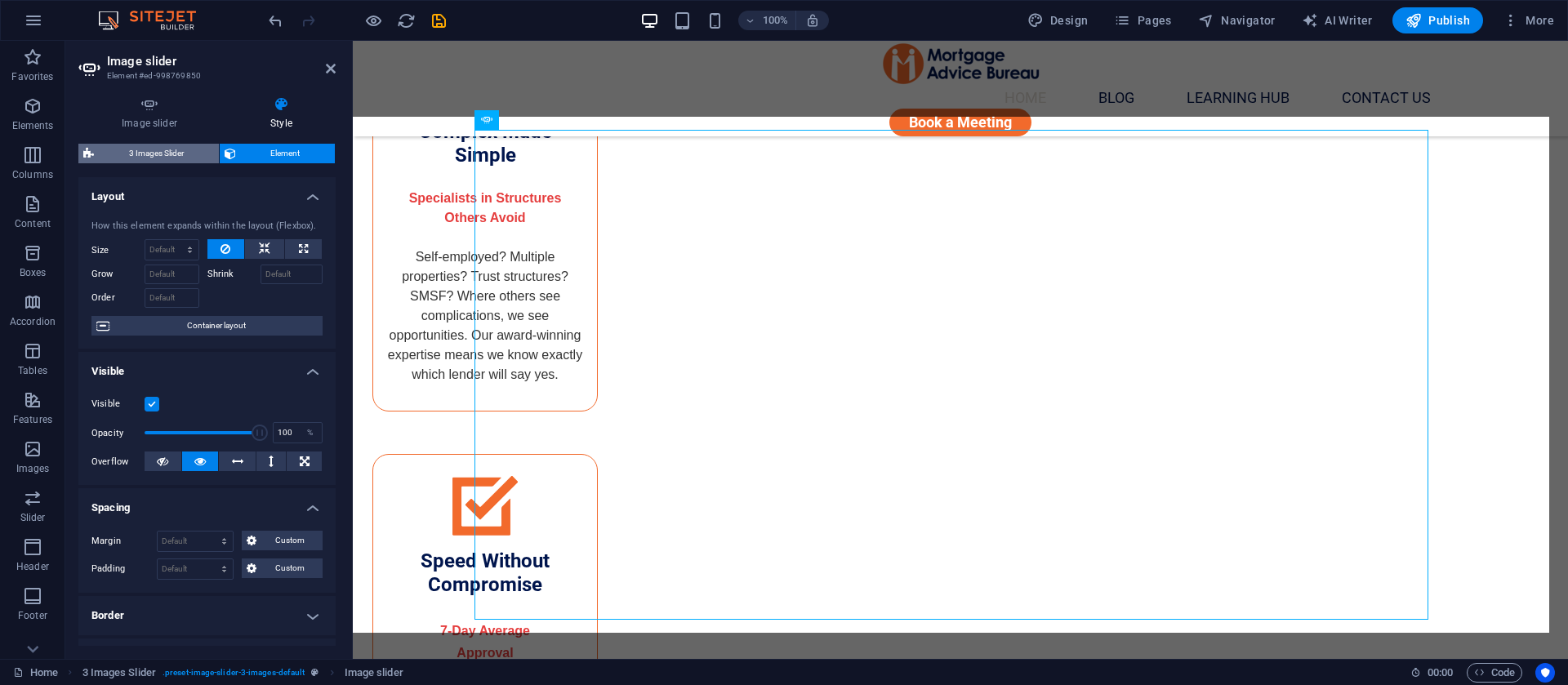
select select "rem"
select select "%"
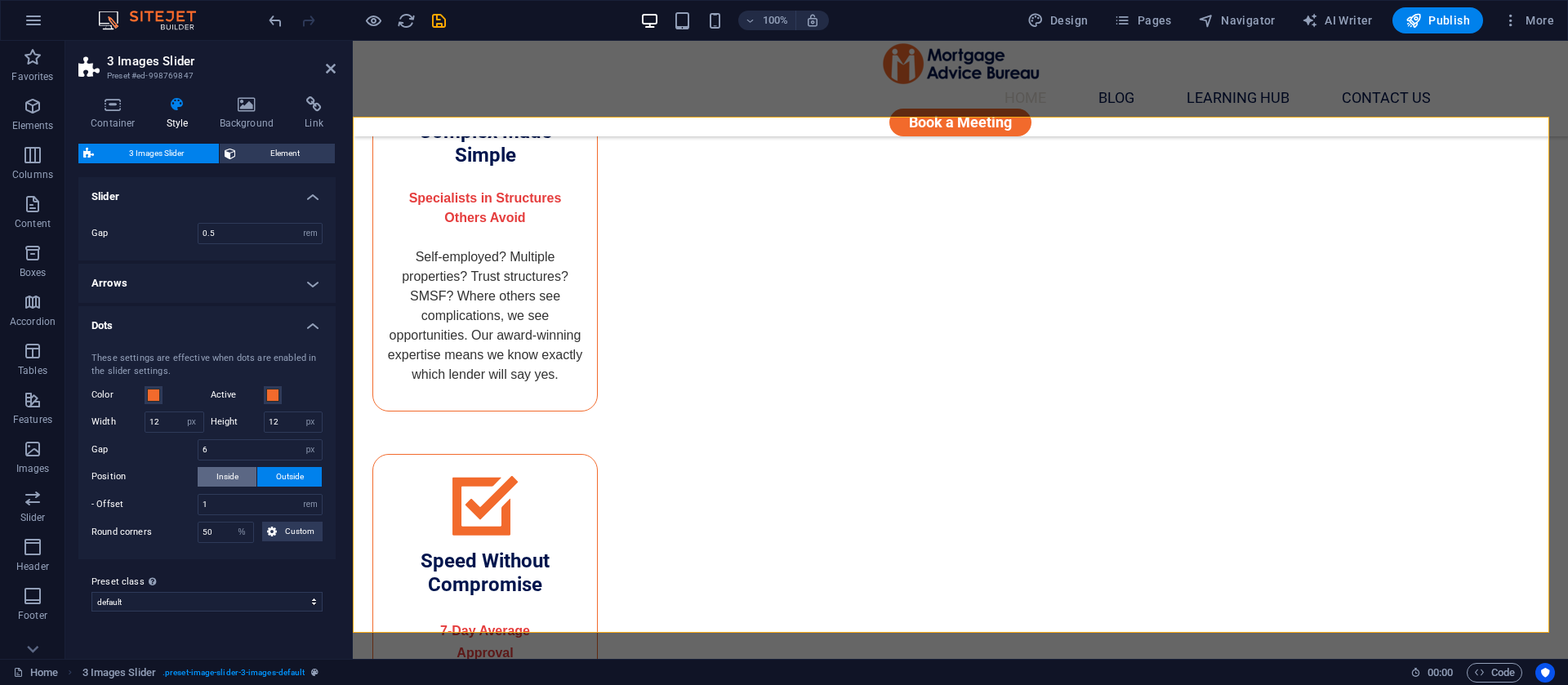
click at [218, 481] on span "Inside" at bounding box center [227, 476] width 22 height 19
click at [281, 423] on input "12" at bounding box center [293, 421] width 58 height 19
type input "5"
click at [170, 430] on input "12" at bounding box center [174, 421] width 58 height 19
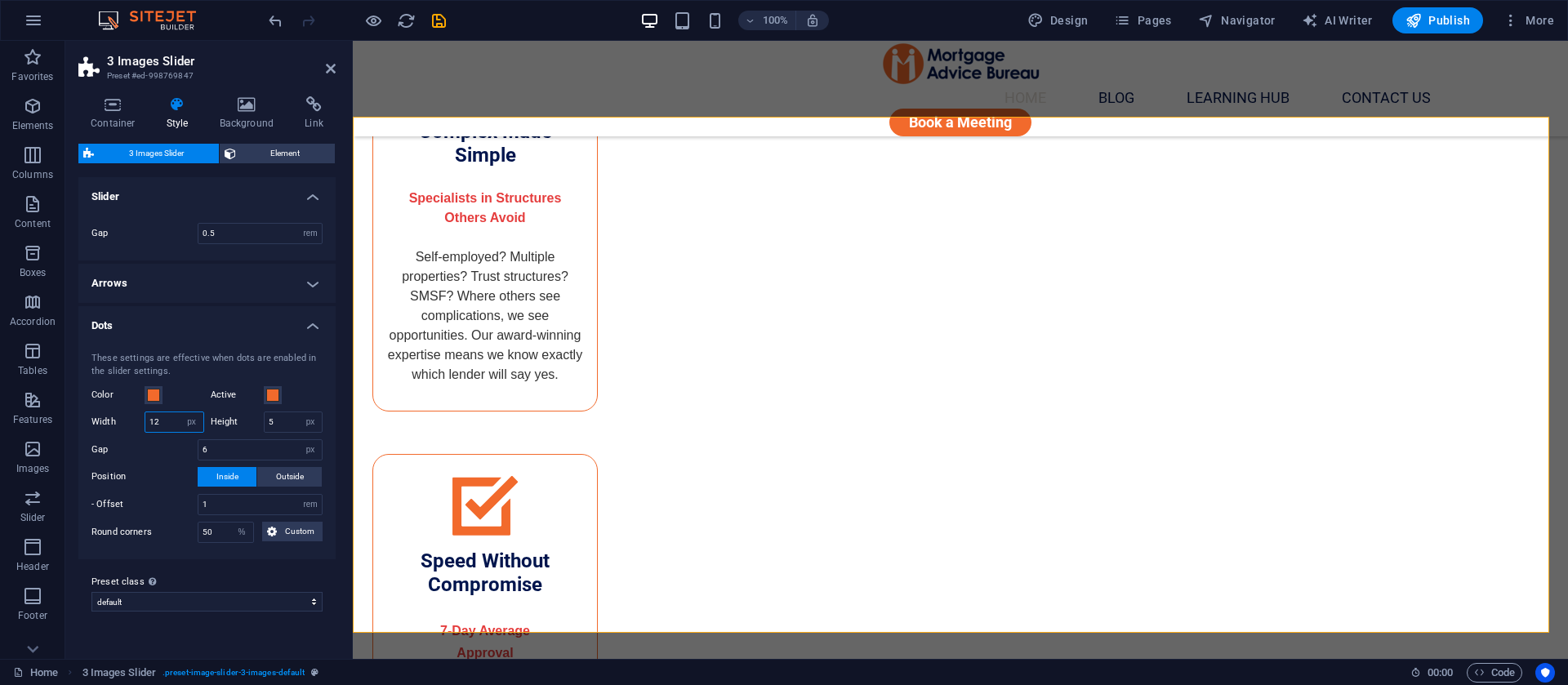
click at [170, 430] on input "12" at bounding box center [174, 421] width 58 height 19
type input "5"
click at [328, 71] on icon at bounding box center [331, 69] width 10 height 13
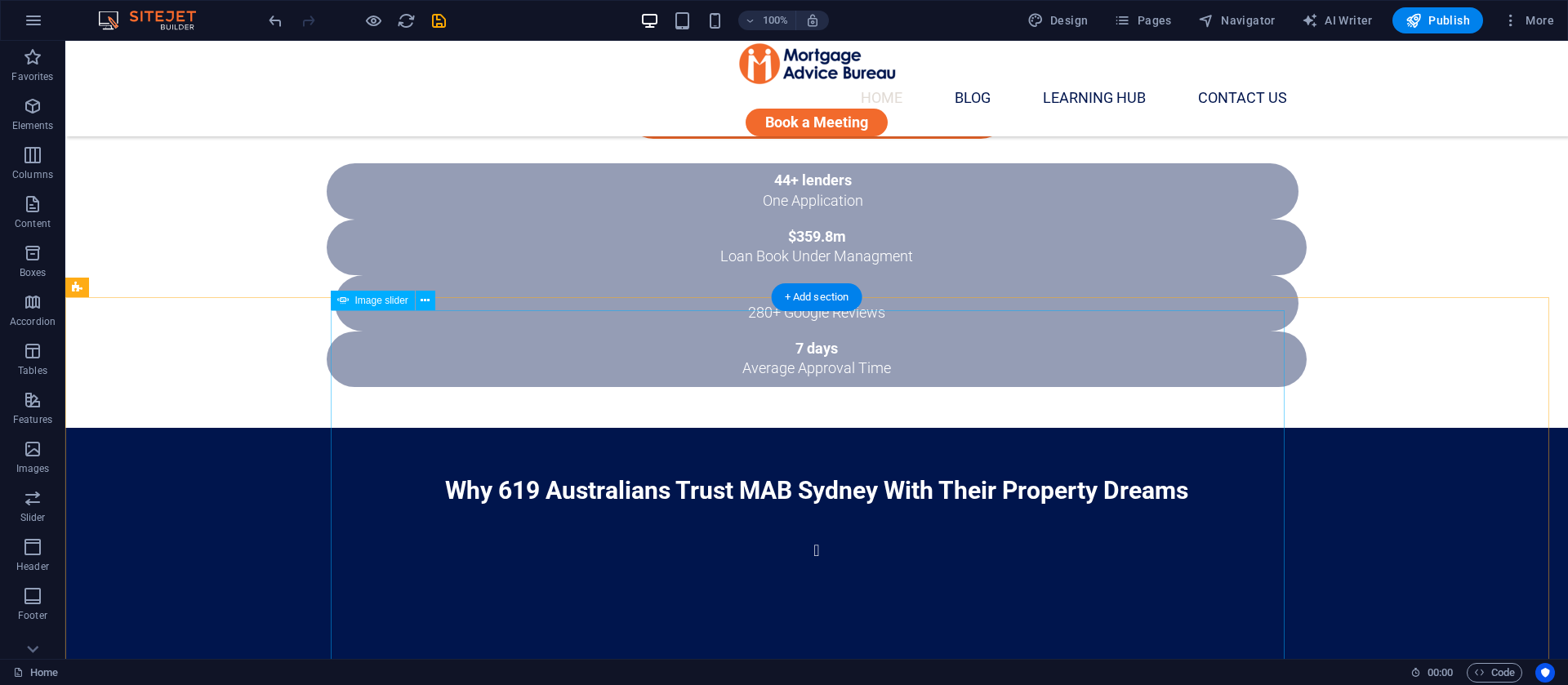
scroll to position [1332, 0]
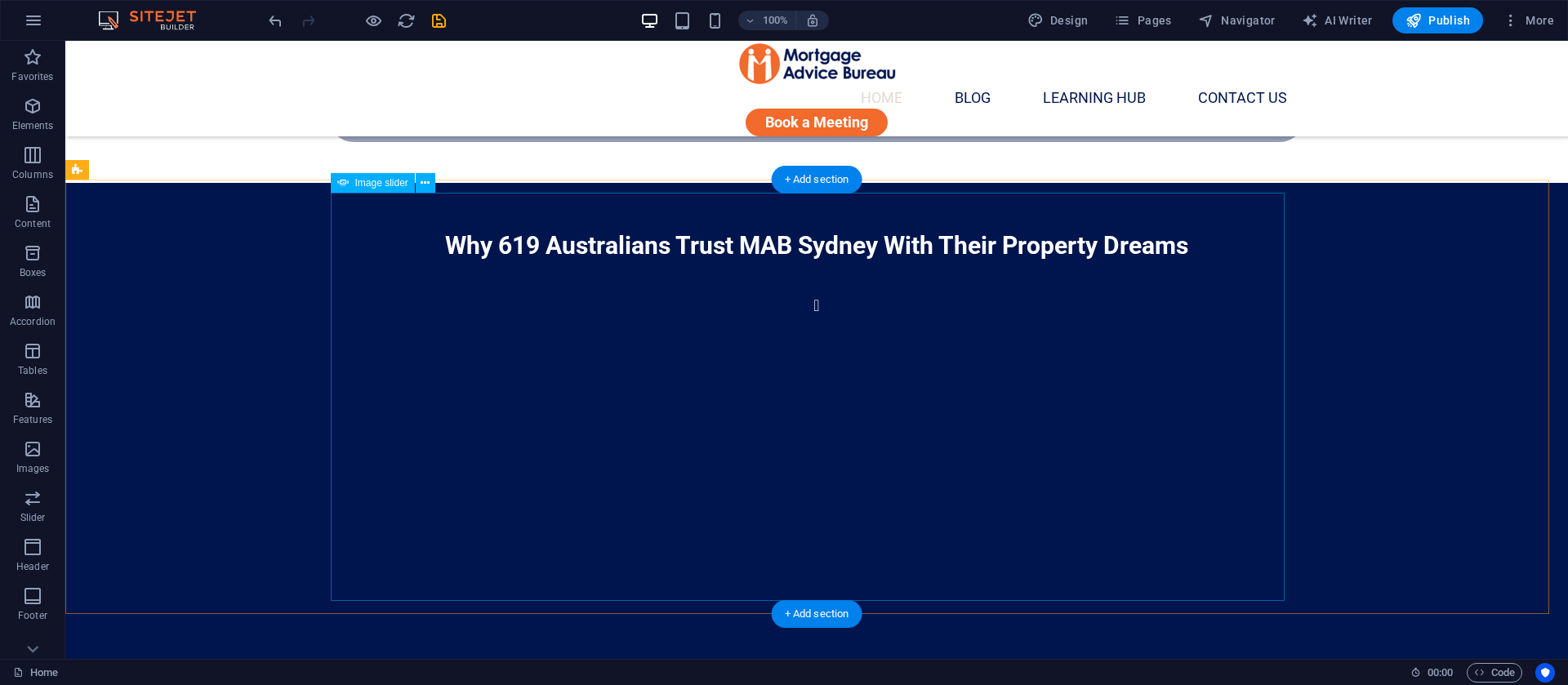
select select "px"
select select "ms"
select select "s"
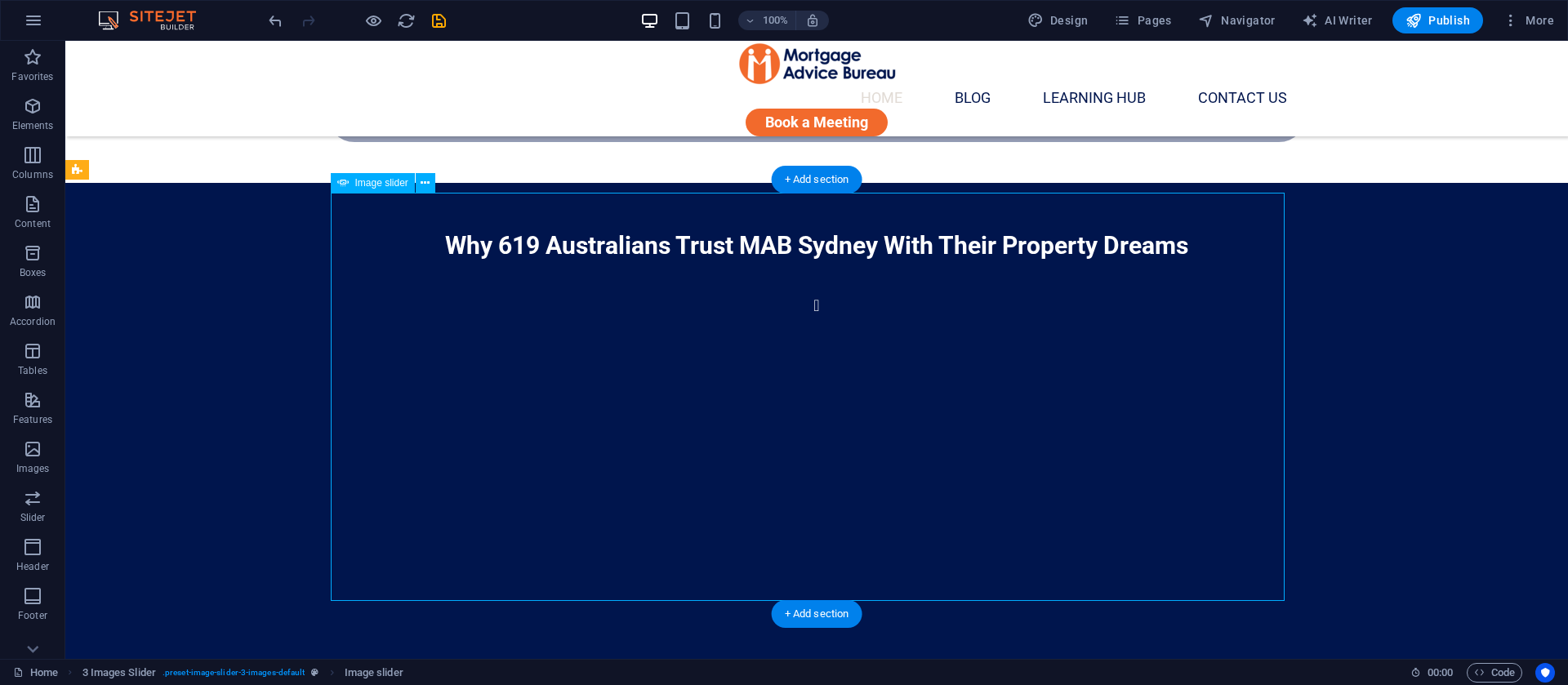
select select "progressive"
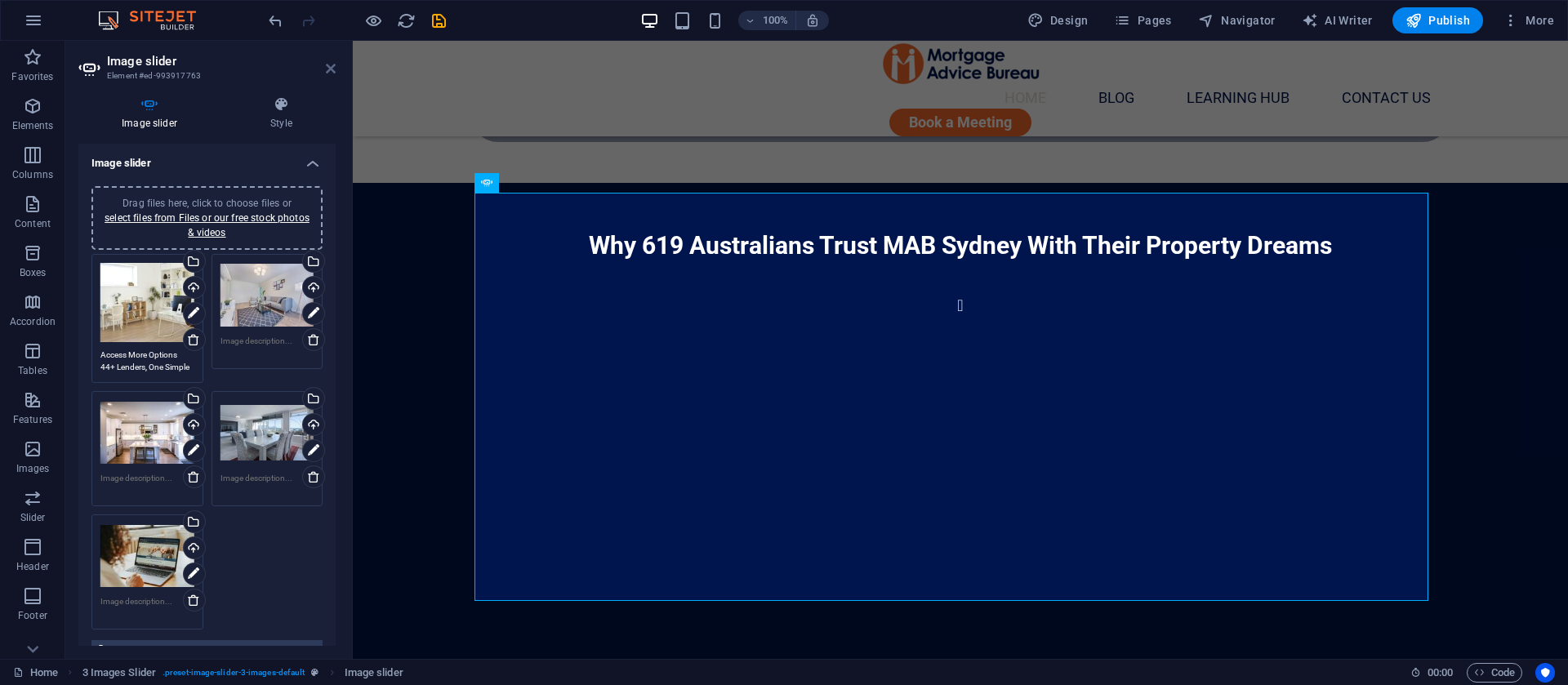
click at [332, 74] on icon at bounding box center [331, 69] width 10 height 13
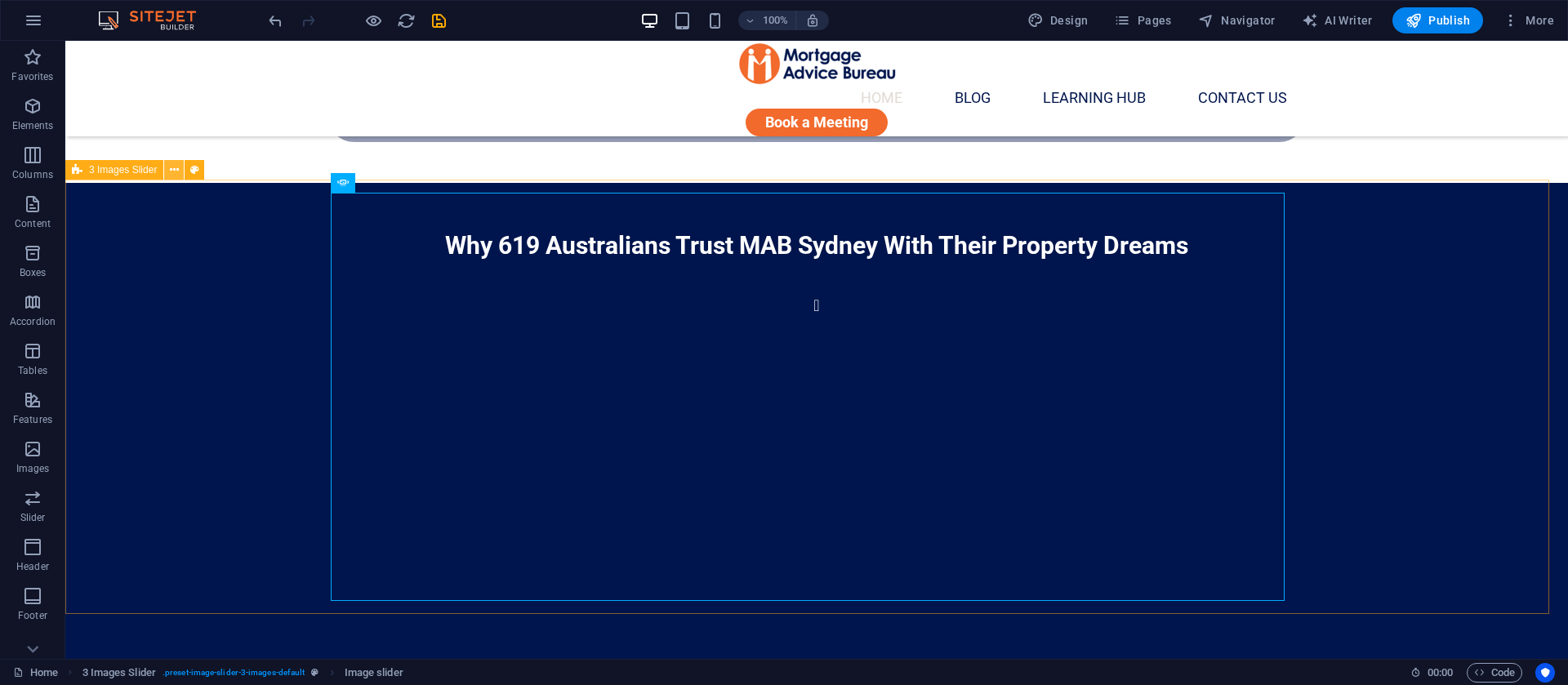
click at [177, 175] on icon at bounding box center [175, 170] width 9 height 17
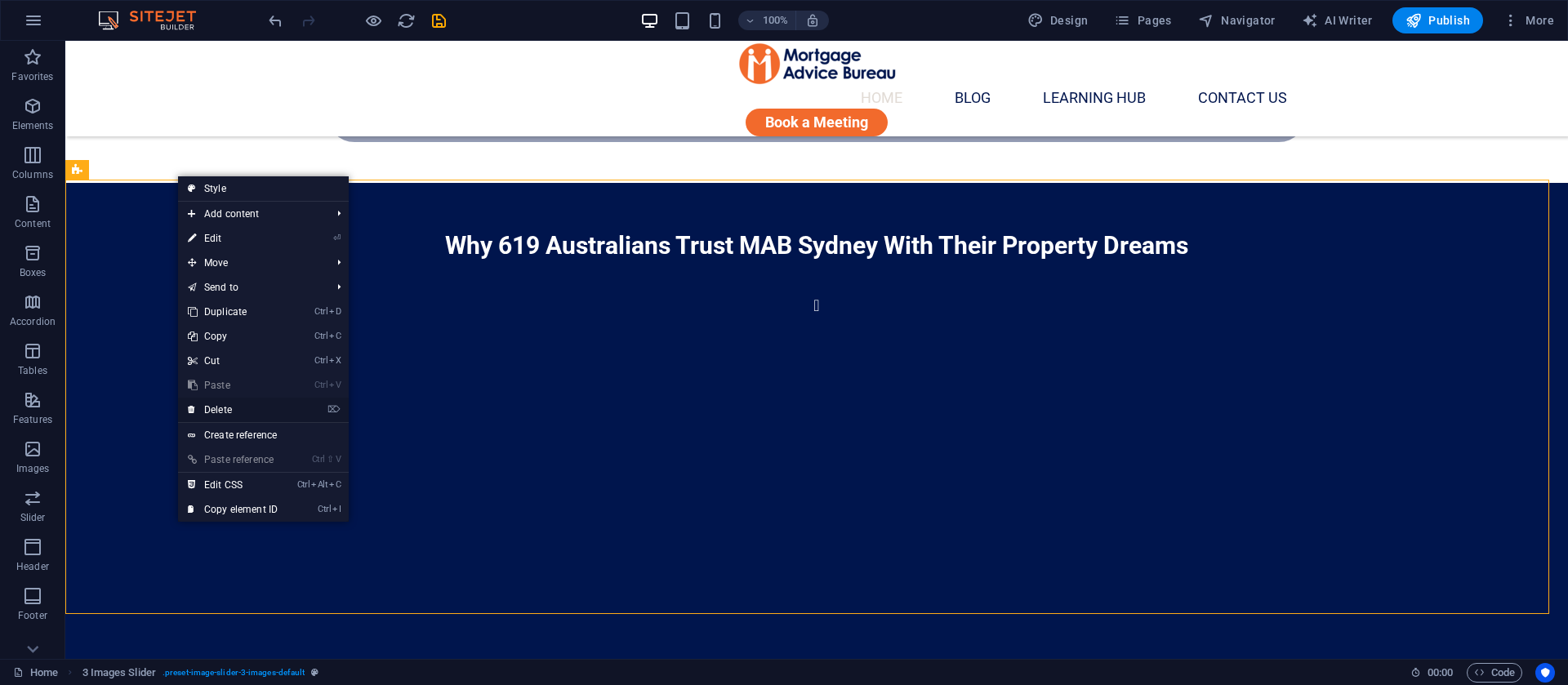
click at [213, 410] on link "⌦ Delete" at bounding box center [233, 409] width 110 height 25
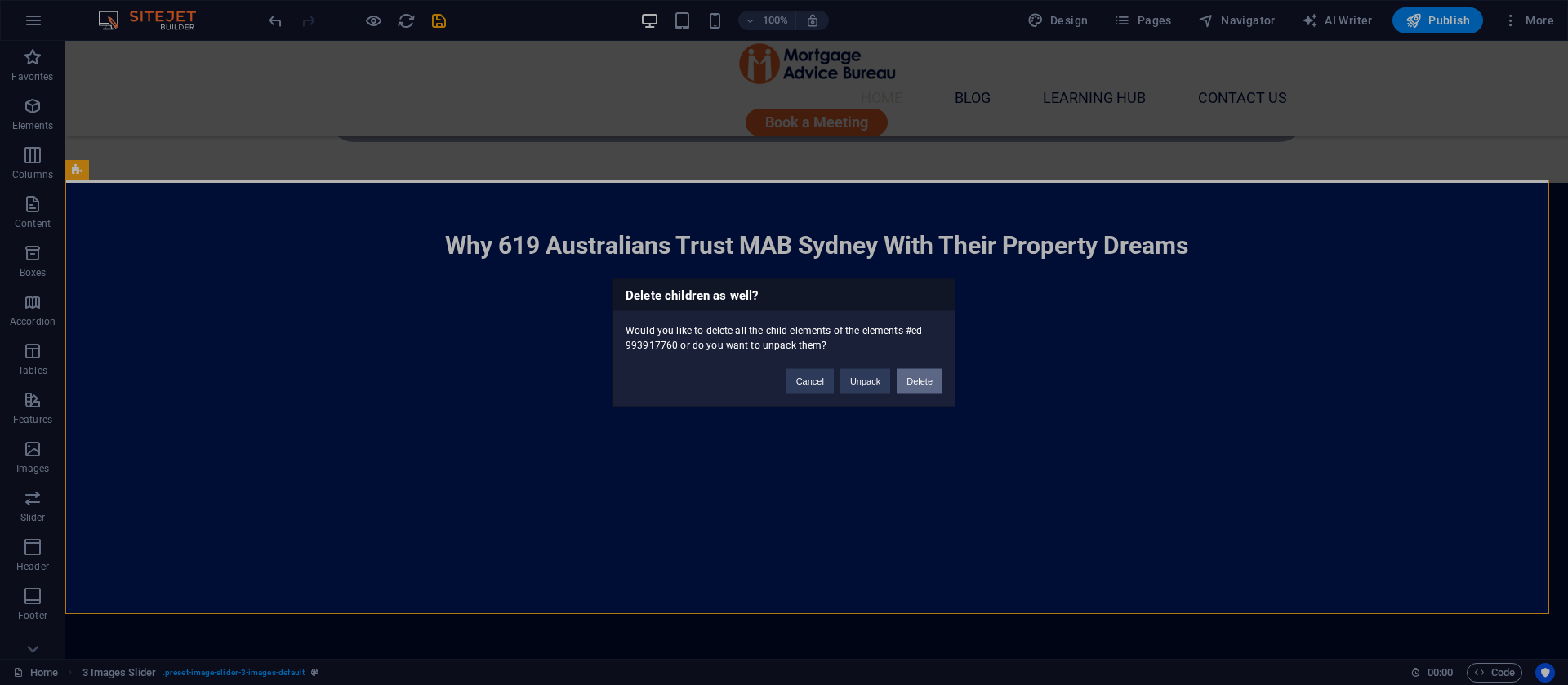
click at [925, 389] on button "Delete" at bounding box center [920, 380] width 46 height 25
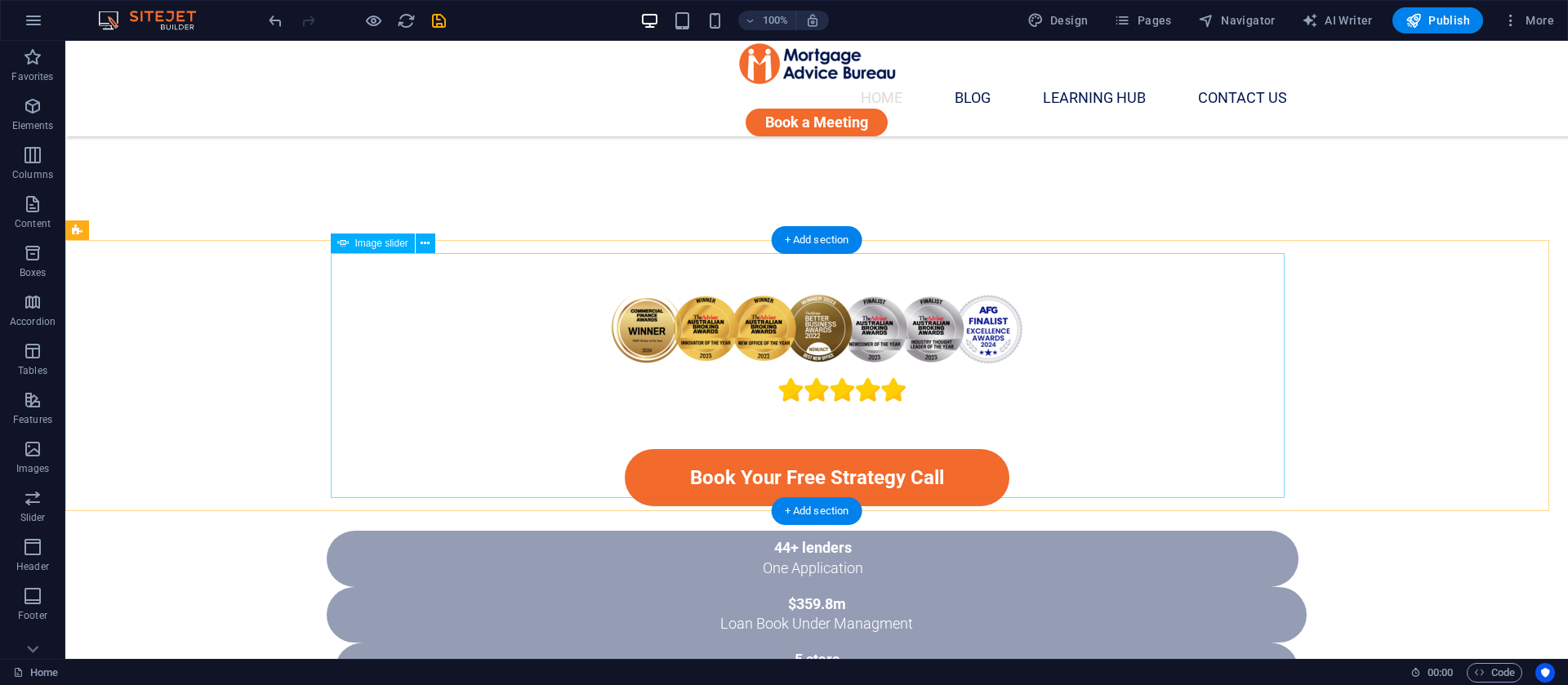
scroll to position [965, 0]
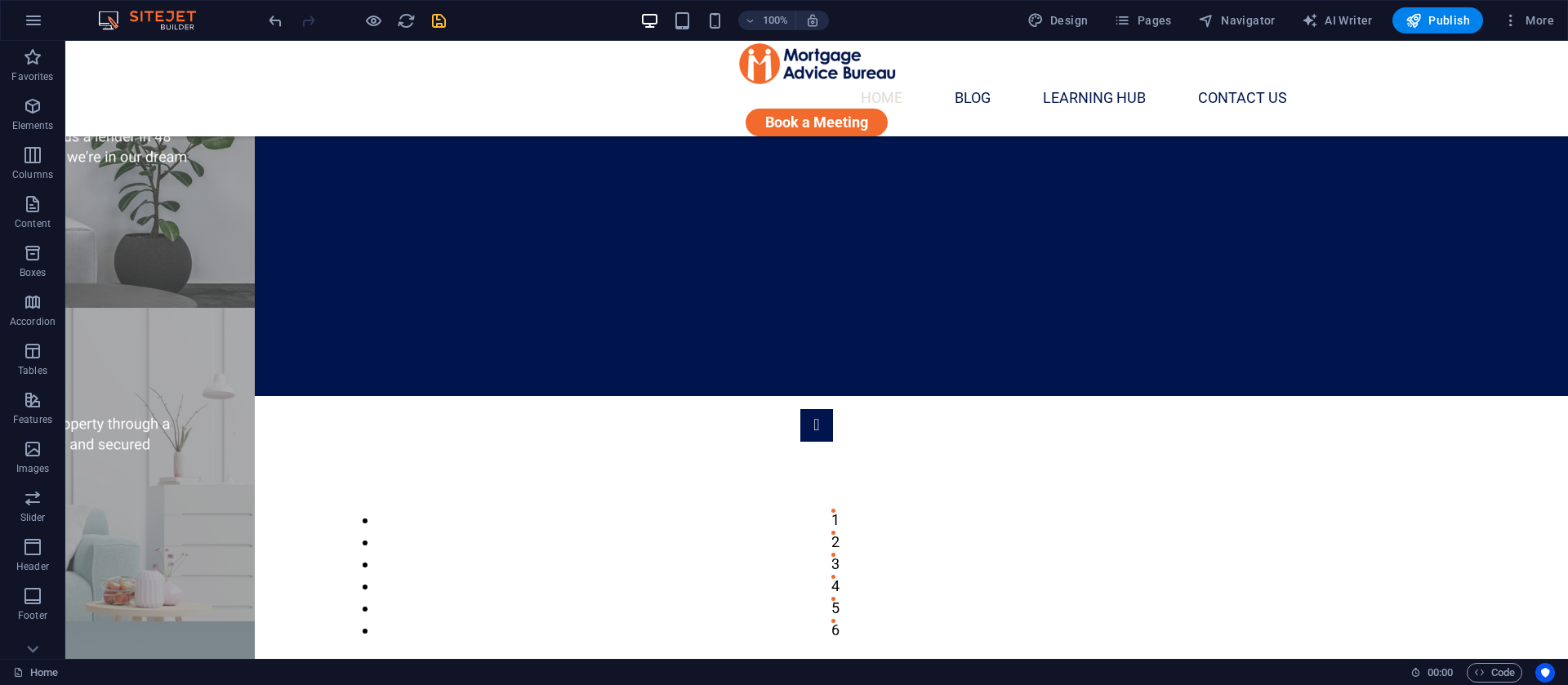
scroll to position [1295, 0]
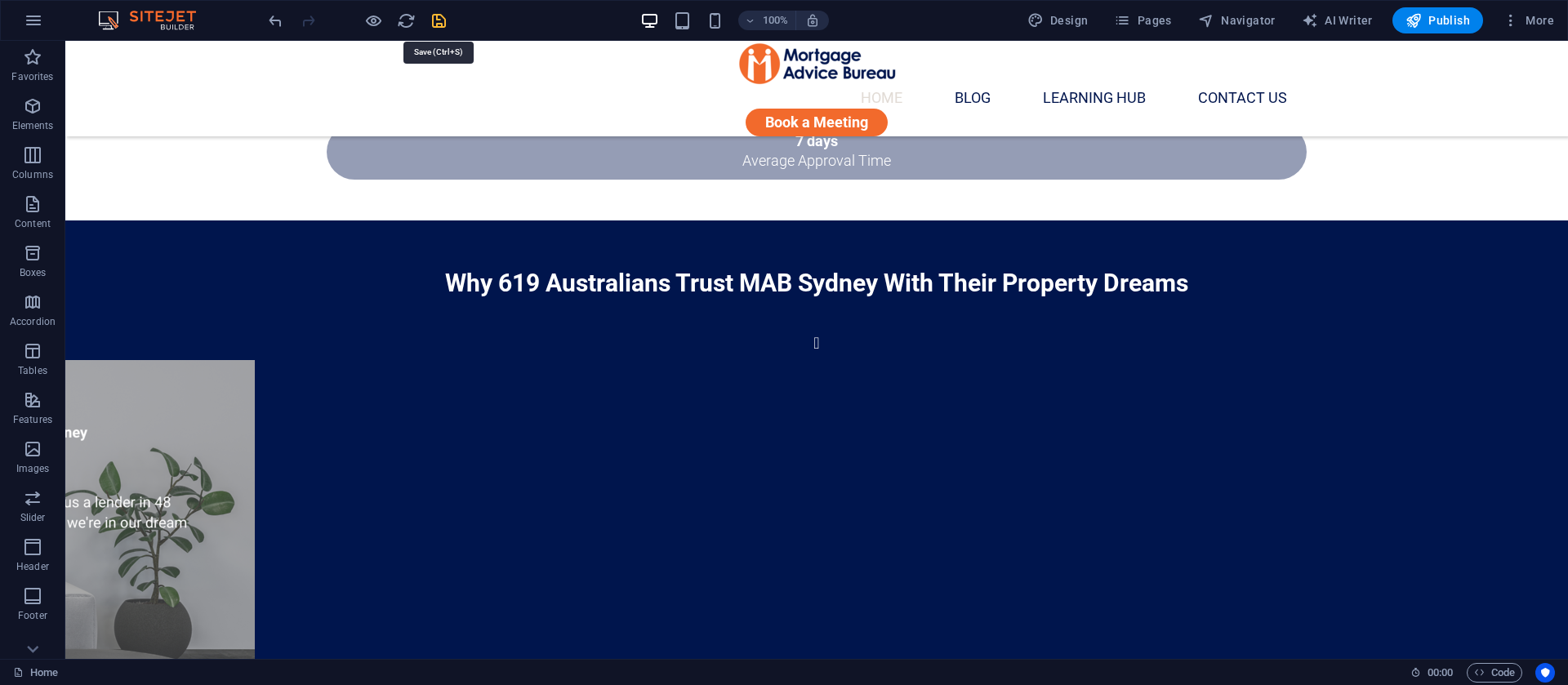
click at [435, 11] on icon "save" at bounding box center [439, 20] width 19 height 19
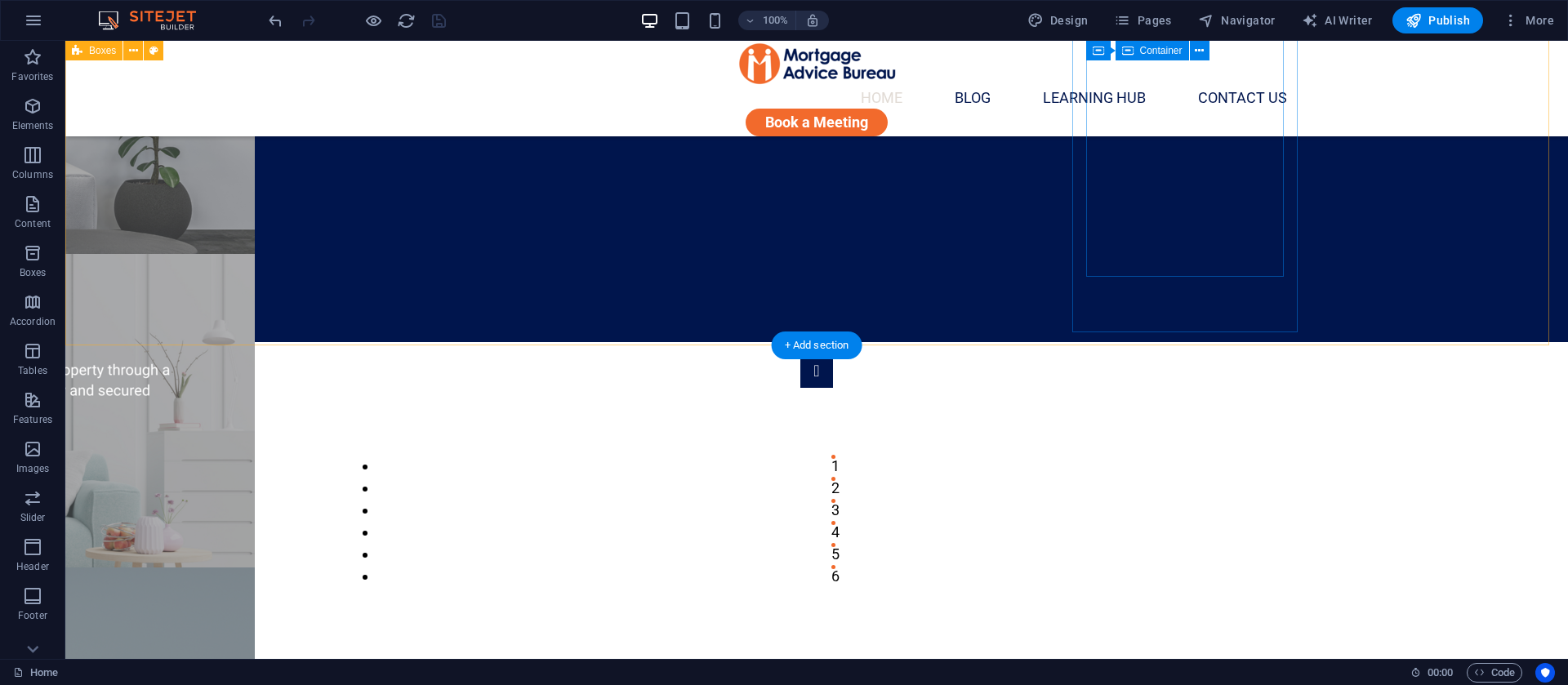
scroll to position [1348, 0]
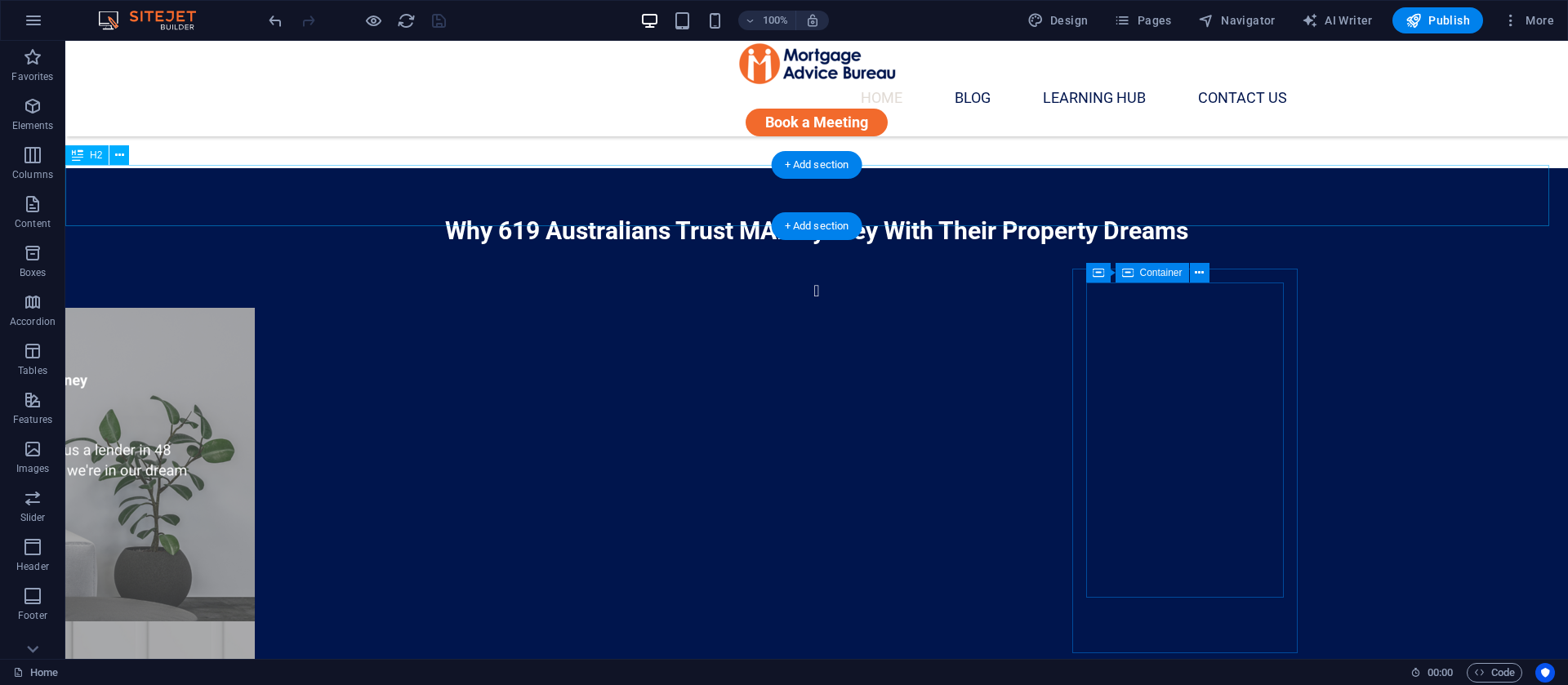
click at [117, 157] on icon at bounding box center [120, 156] width 9 height 17
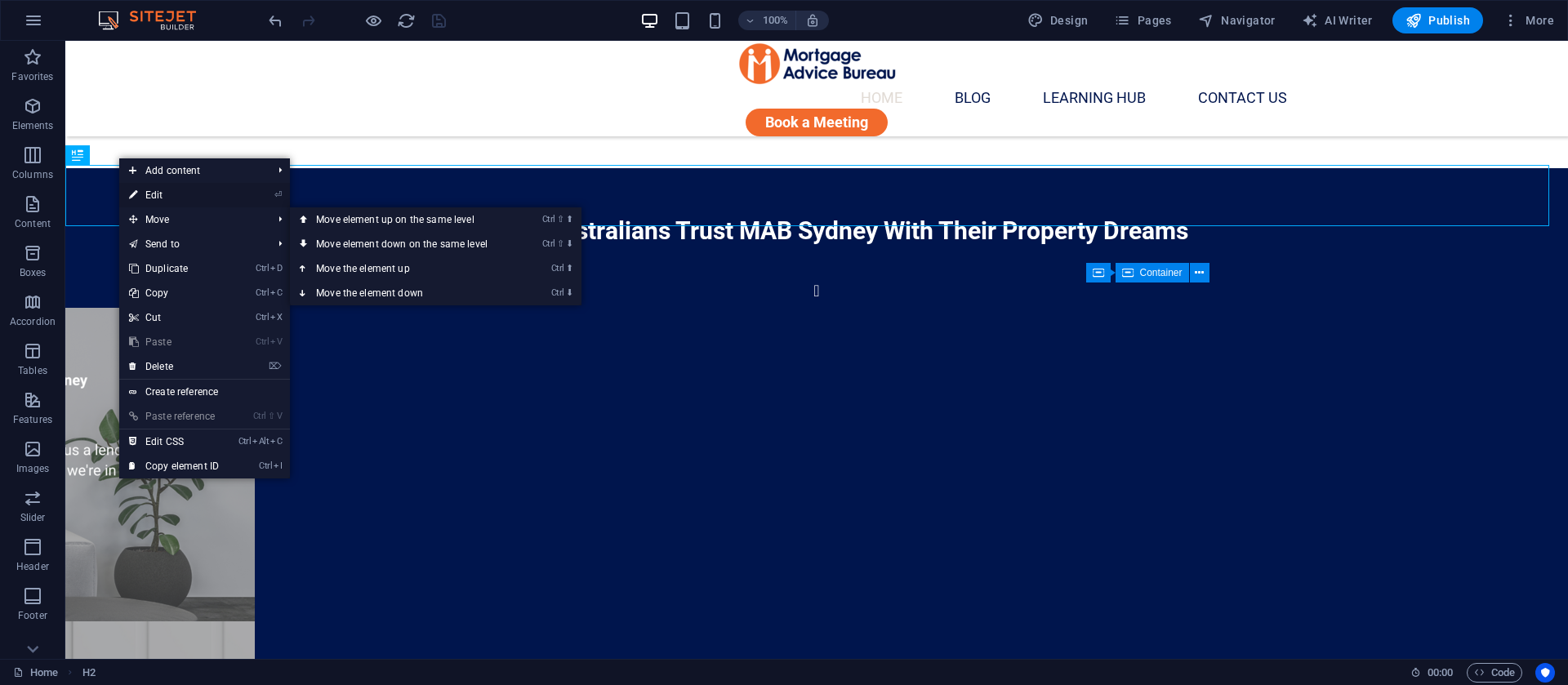
click at [169, 199] on link "⏎ Edit" at bounding box center [174, 195] width 110 height 25
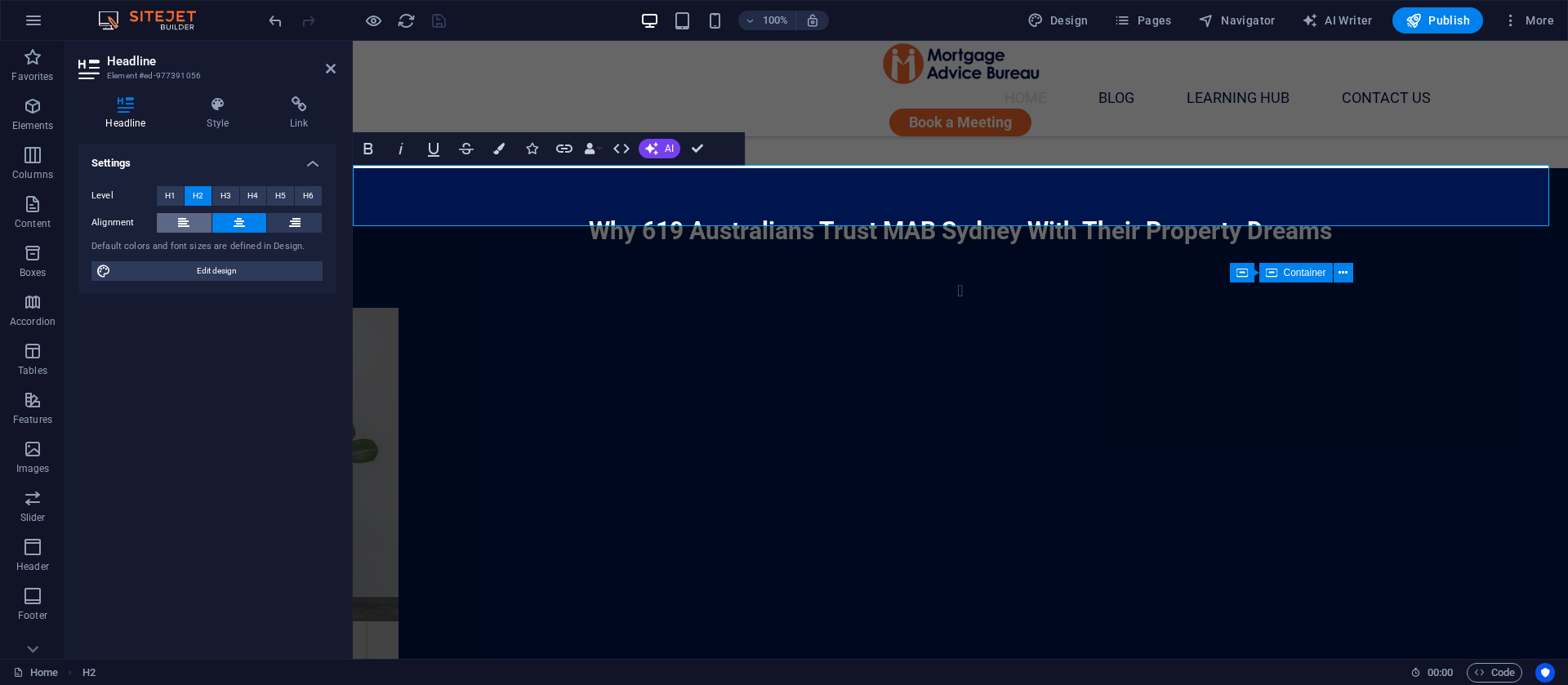
click at [178, 219] on button at bounding box center [184, 223] width 55 height 19
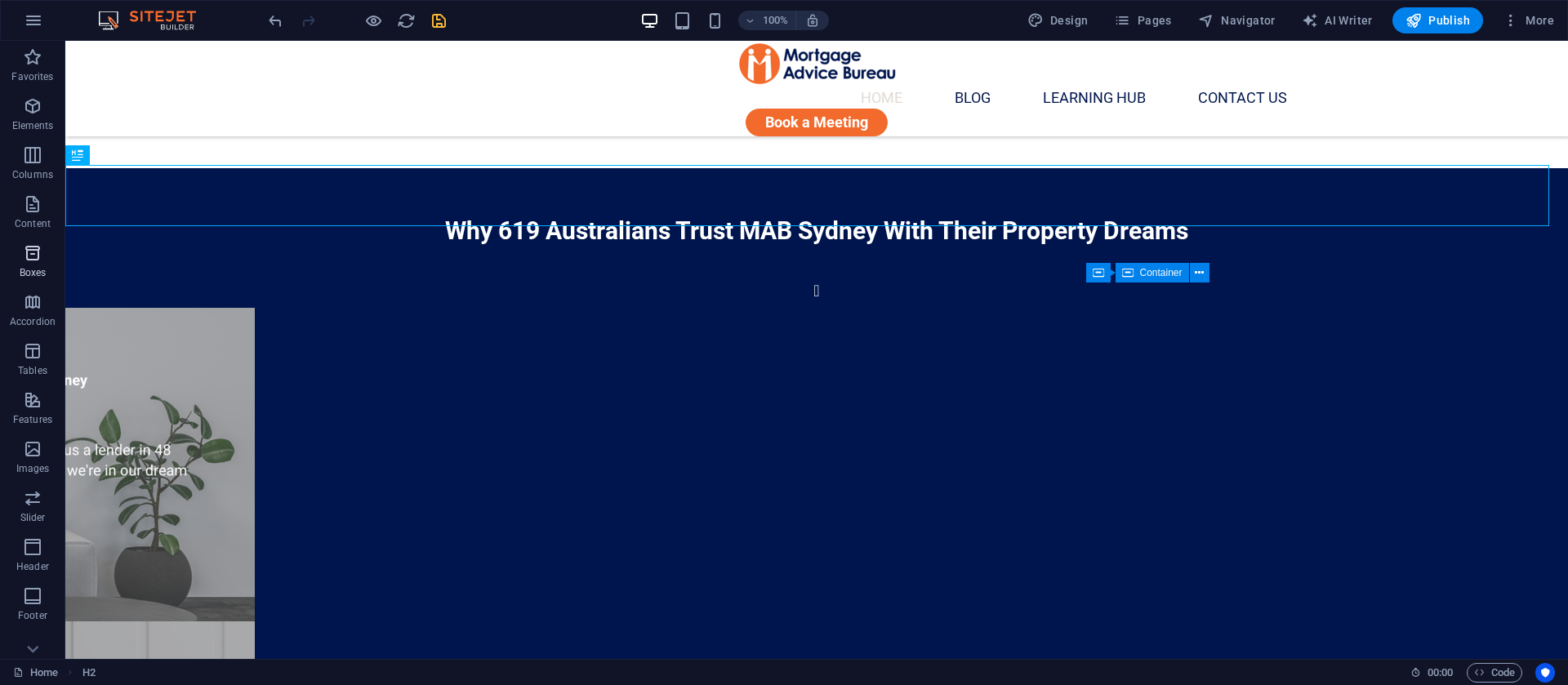
click at [35, 245] on icon "button" at bounding box center [32, 253] width 19 height 19
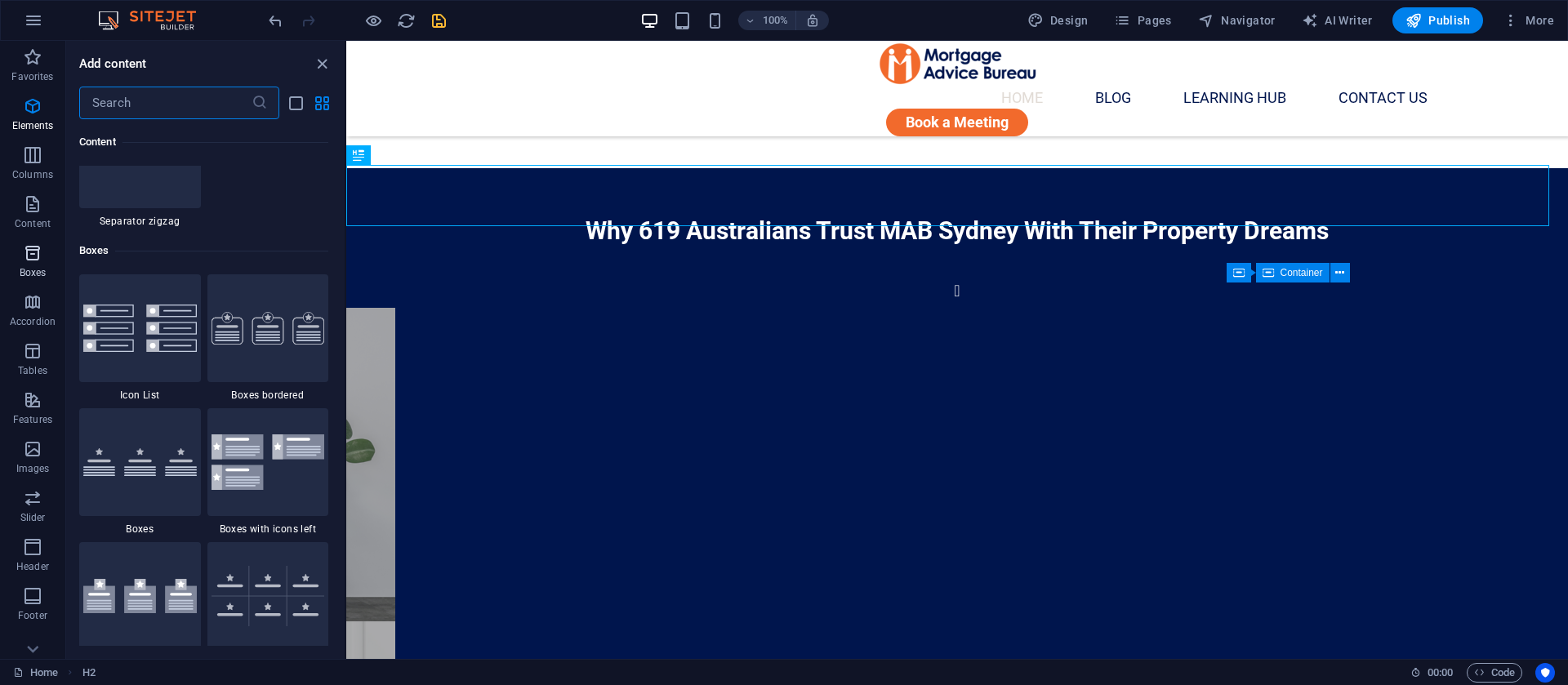
scroll to position [4505, 0]
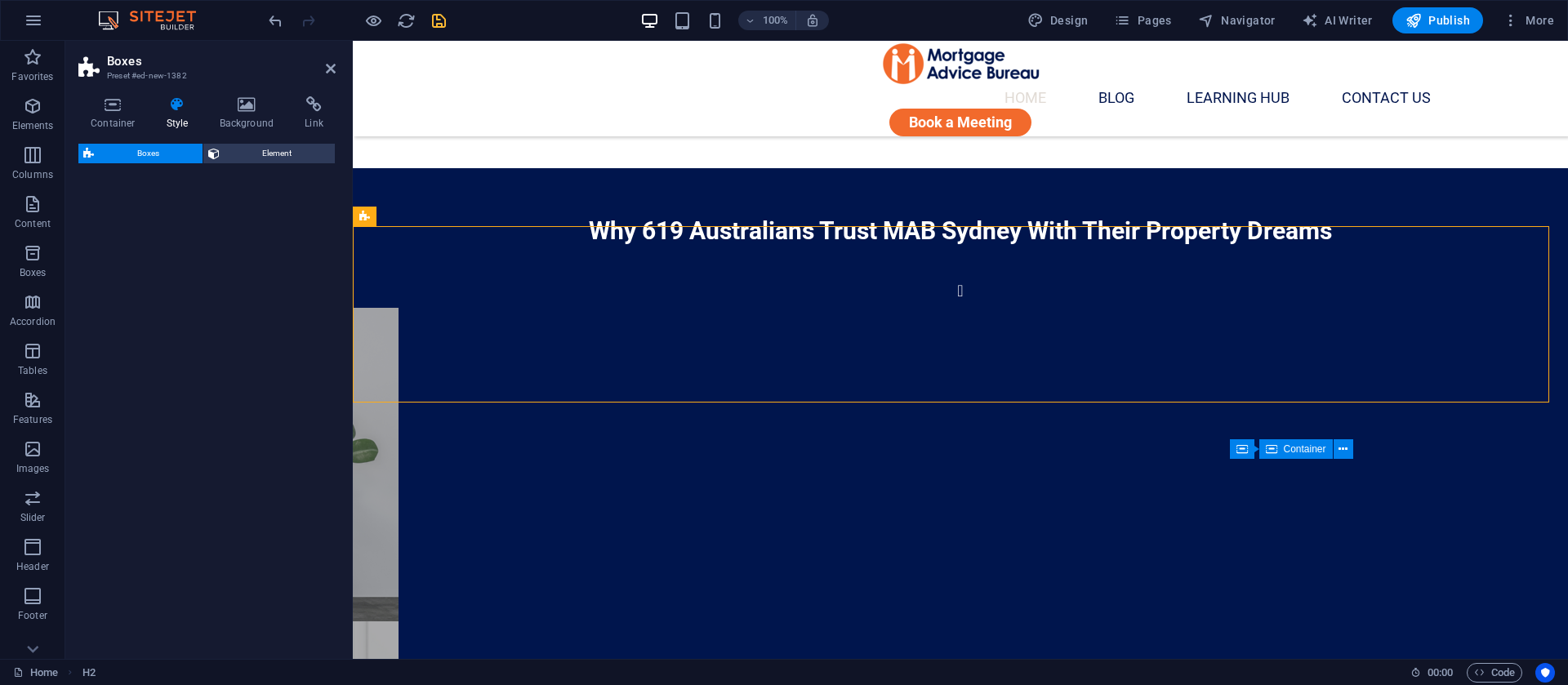
select select "rem"
select select "preset-boxes-v3-default"
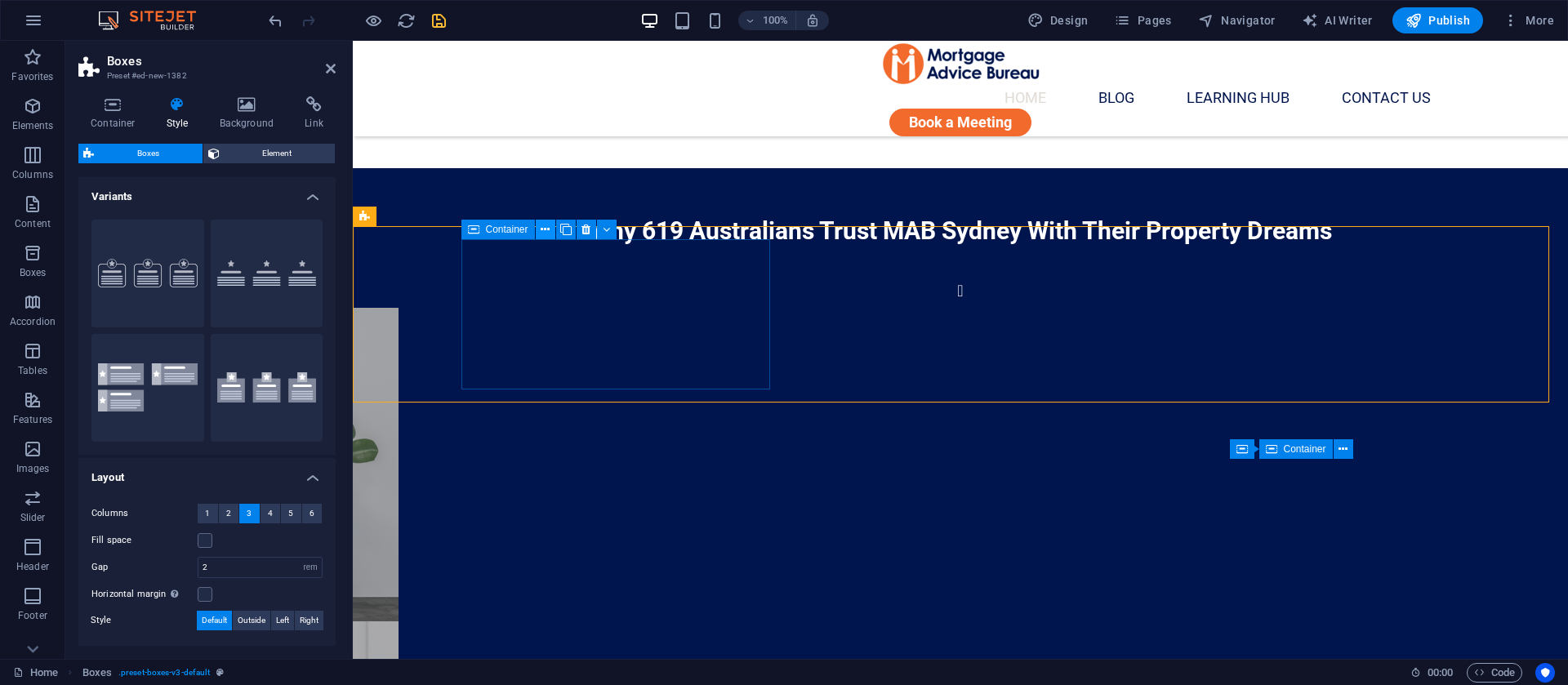
click at [548, 230] on icon at bounding box center [545, 230] width 9 height 17
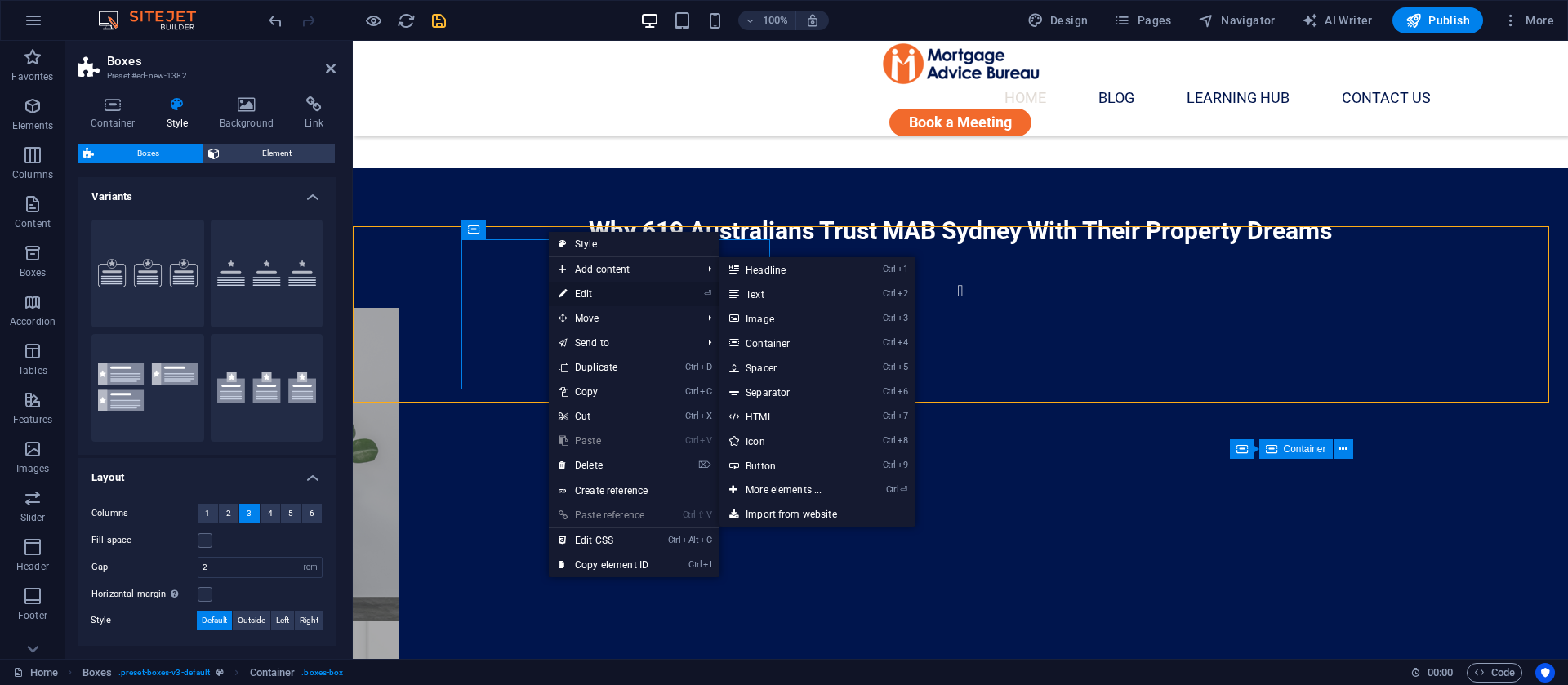
click at [587, 288] on link "⏎ Edit" at bounding box center [604, 294] width 110 height 25
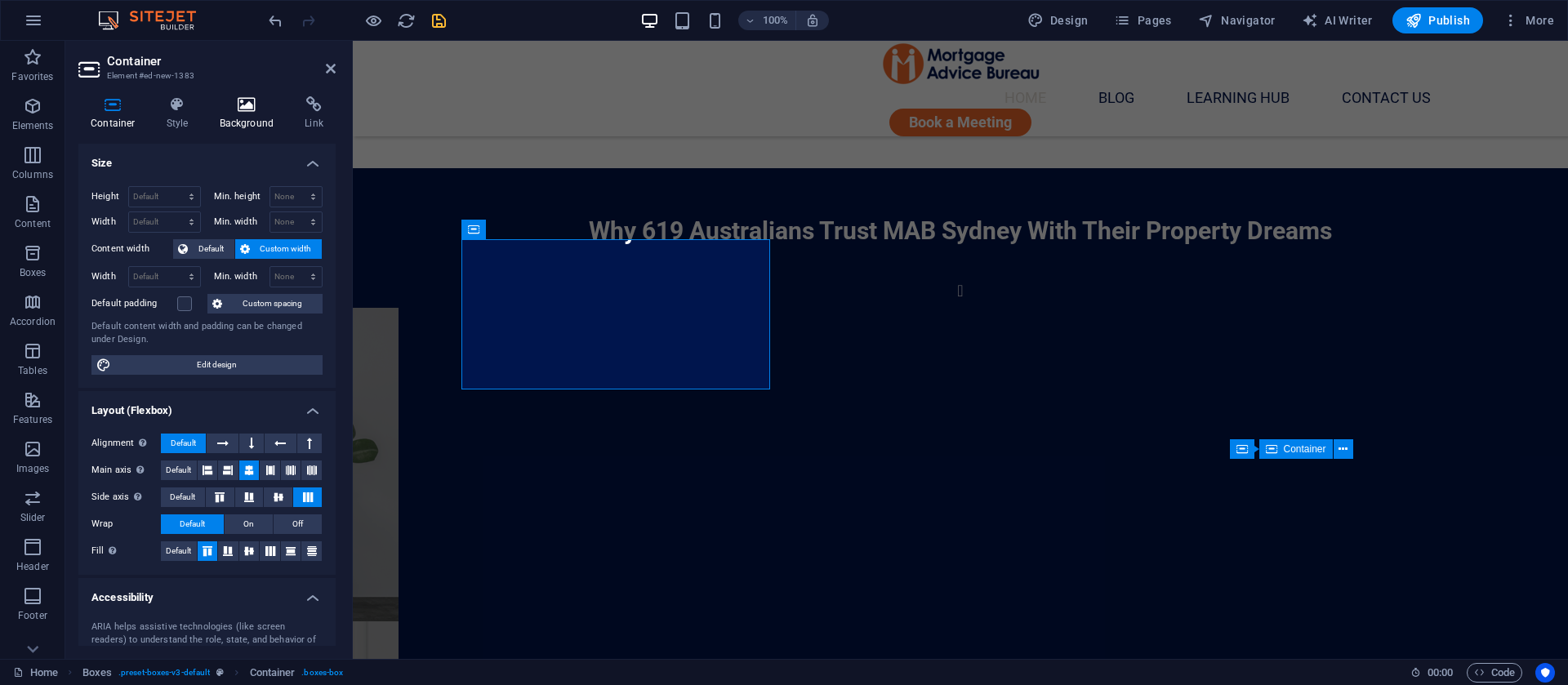
click at [245, 114] on h4 "Background" at bounding box center [251, 113] width 86 height 34
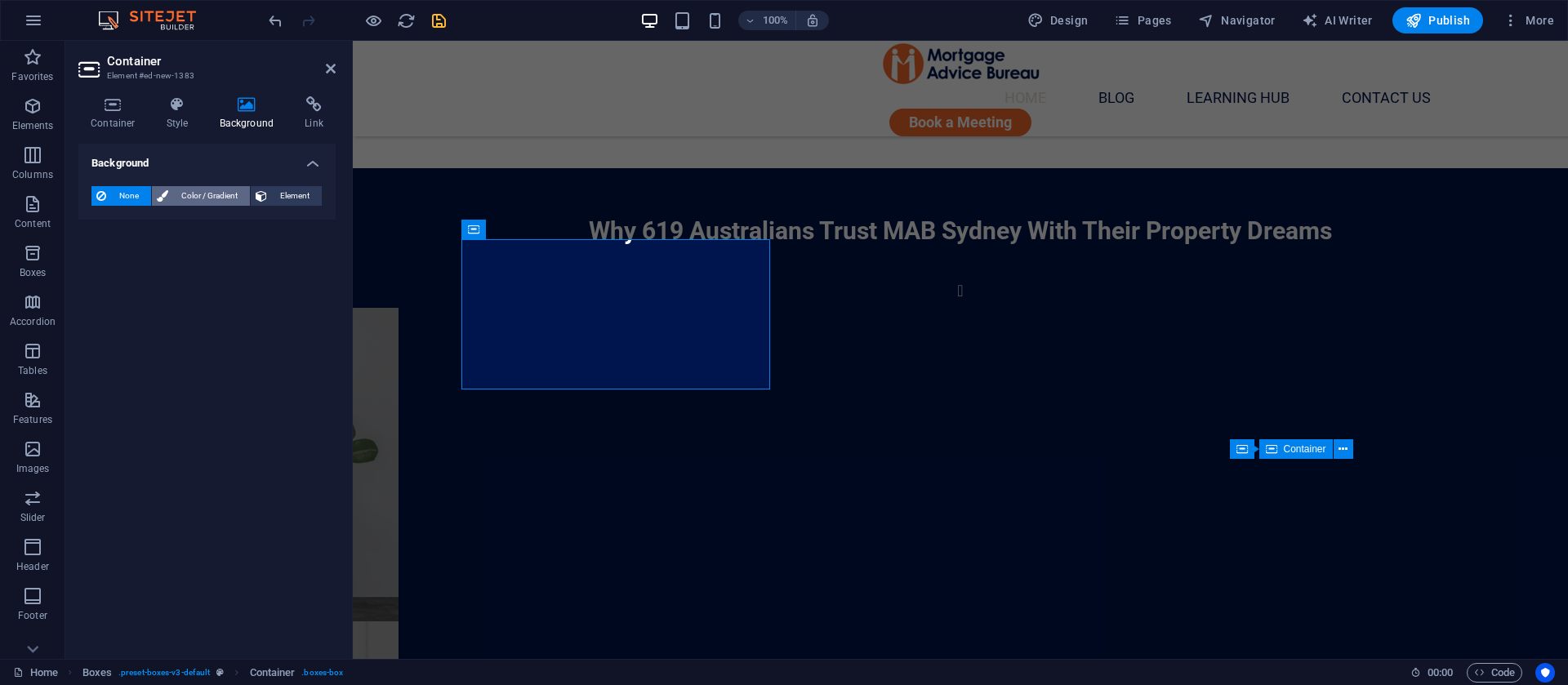
click at [196, 195] on span "Color / Gradient" at bounding box center [209, 195] width 71 height 19
click at [117, 256] on div "Color" at bounding box center [207, 261] width 230 height 19
click at [99, 259] on span at bounding box center [103, 262] width 18 height 18
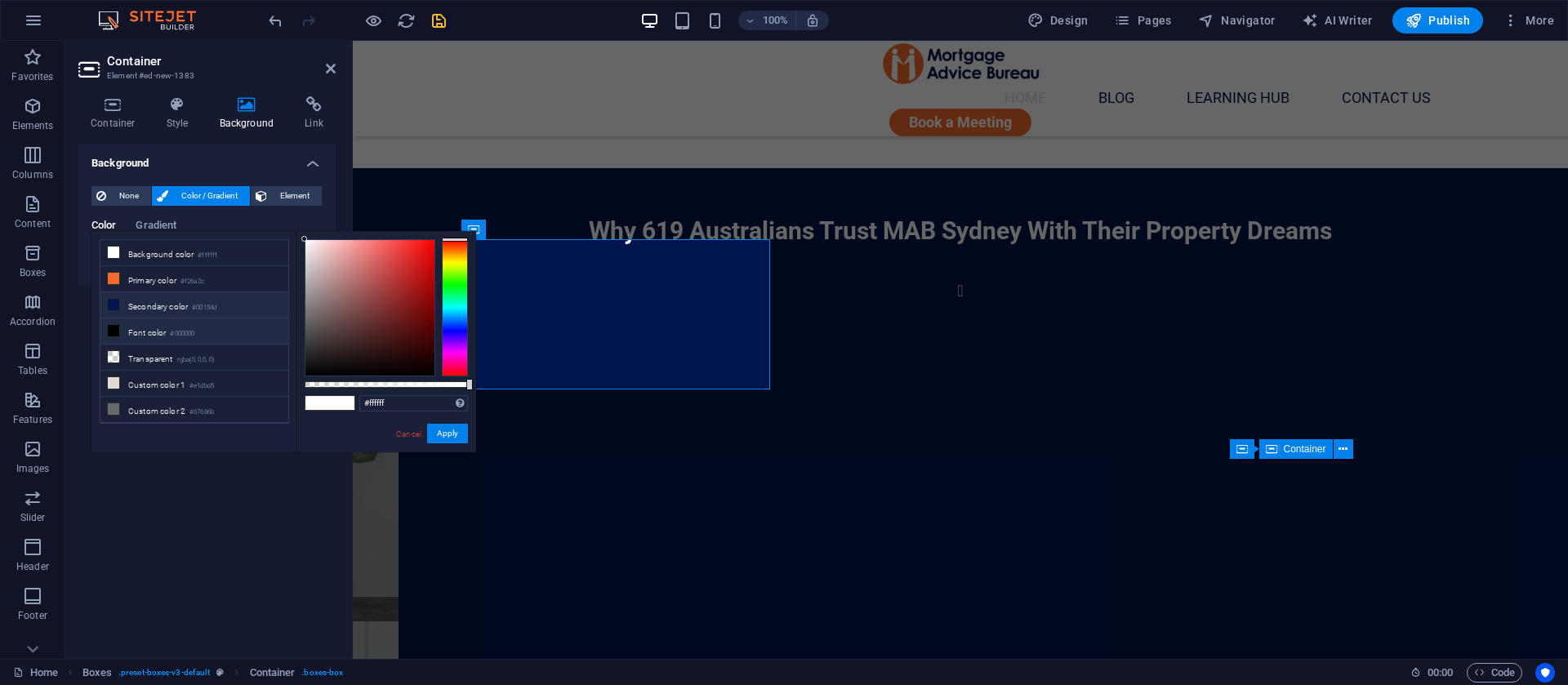
click at [156, 303] on li "Secondary color #00154d" at bounding box center [194, 305] width 188 height 27
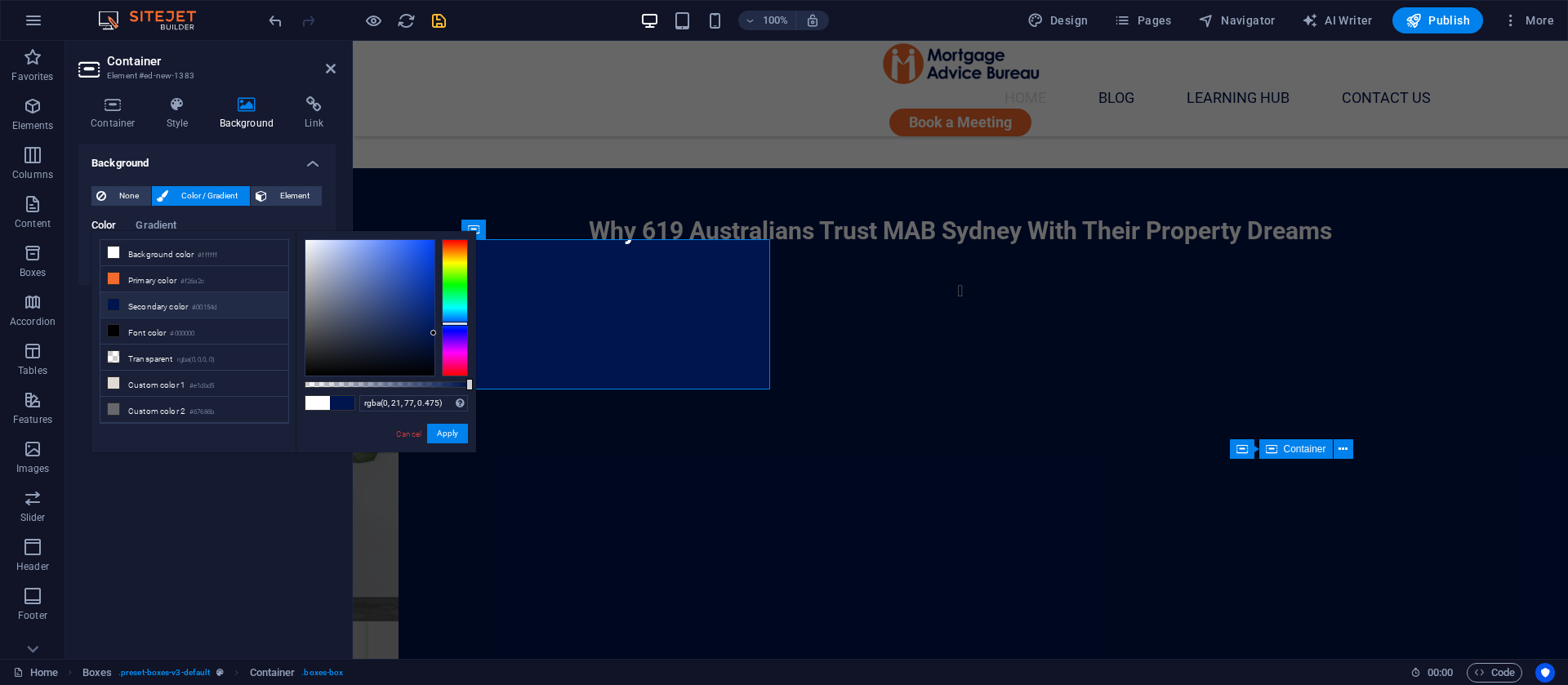
click at [382, 383] on div at bounding box center [387, 384] width 163 height 6
type input "rgba(0, 21, 77, 0.395)"
drag, startPoint x: 382, startPoint y: 383, endPoint x: 369, endPoint y: 389, distance: 14.3
click at [369, 389] on div at bounding box center [370, 385] width 6 height 11
click at [446, 440] on button "Apply" at bounding box center [447, 433] width 41 height 19
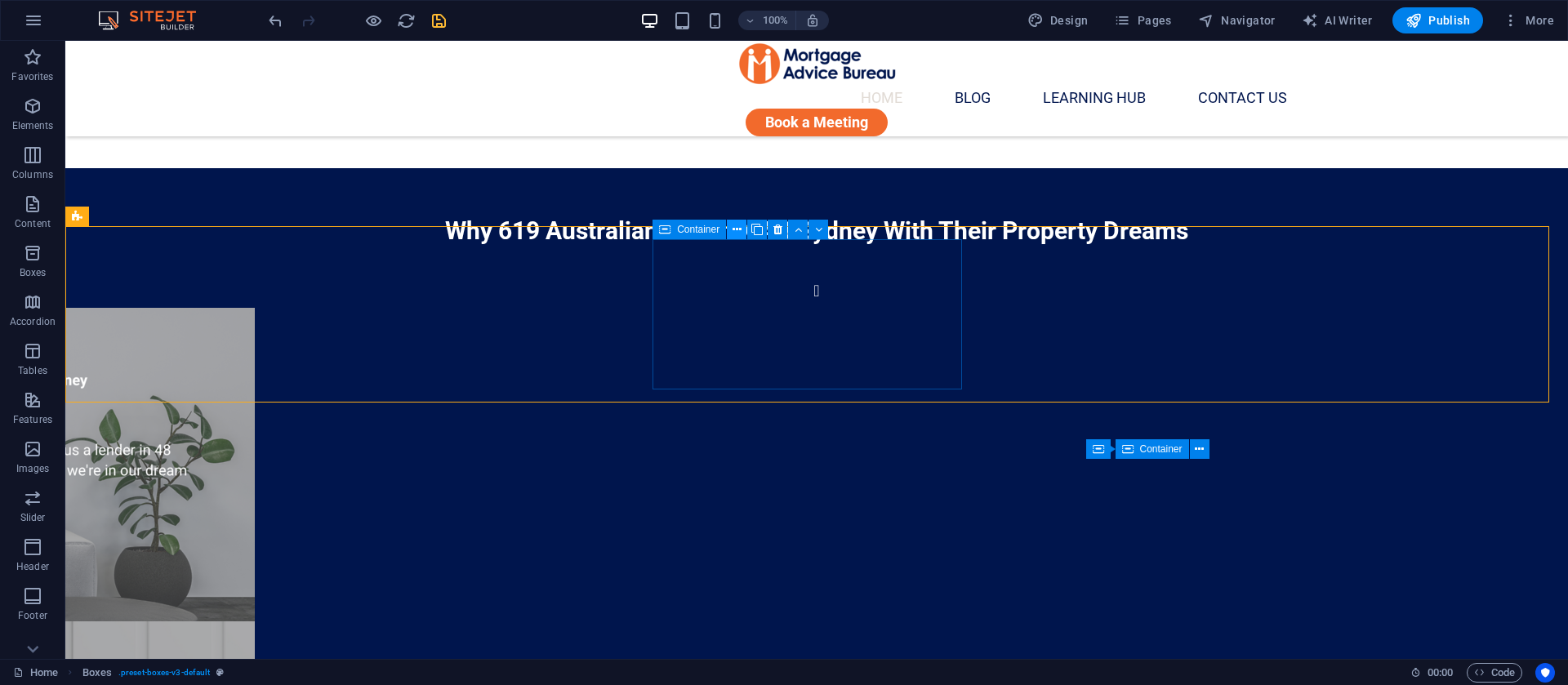
click at [737, 232] on icon at bounding box center [737, 230] width 9 height 17
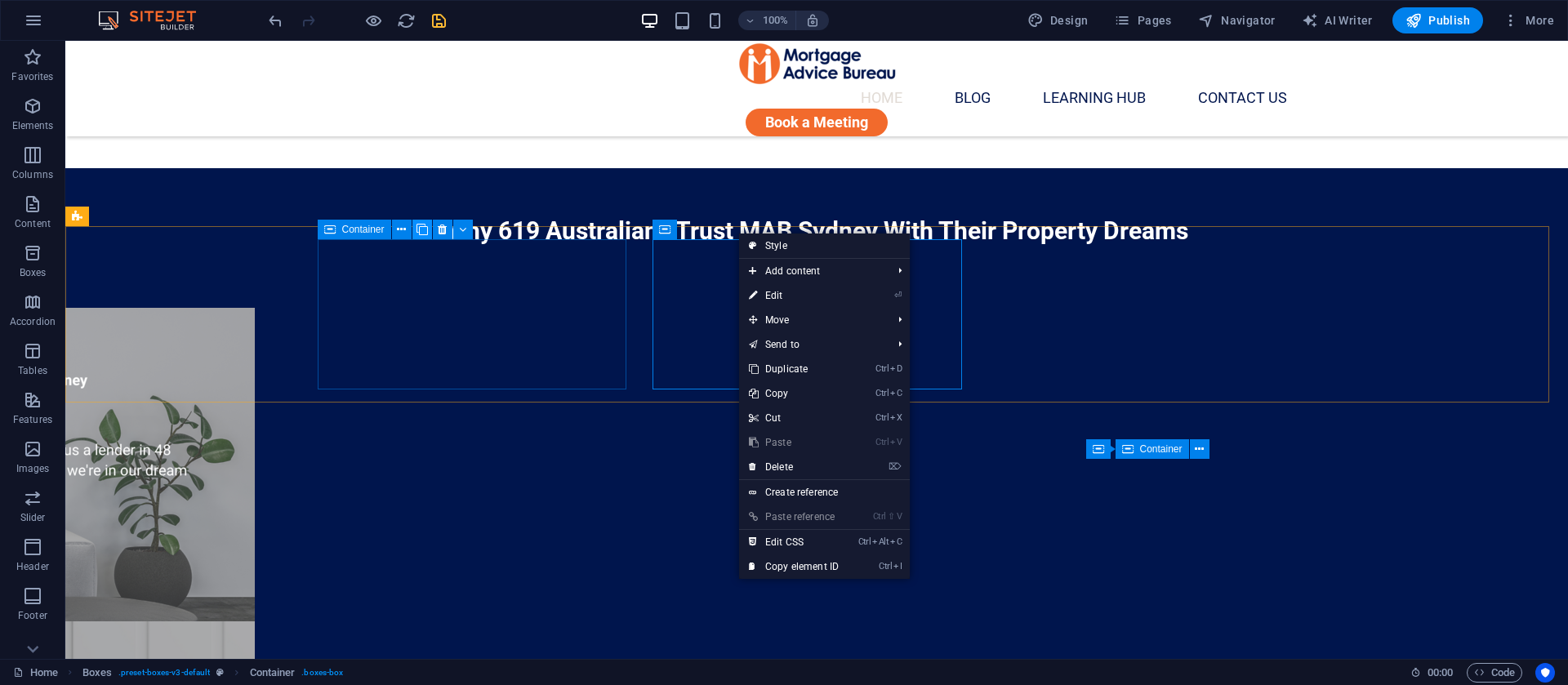
click at [422, 231] on icon at bounding box center [422, 230] width 11 height 17
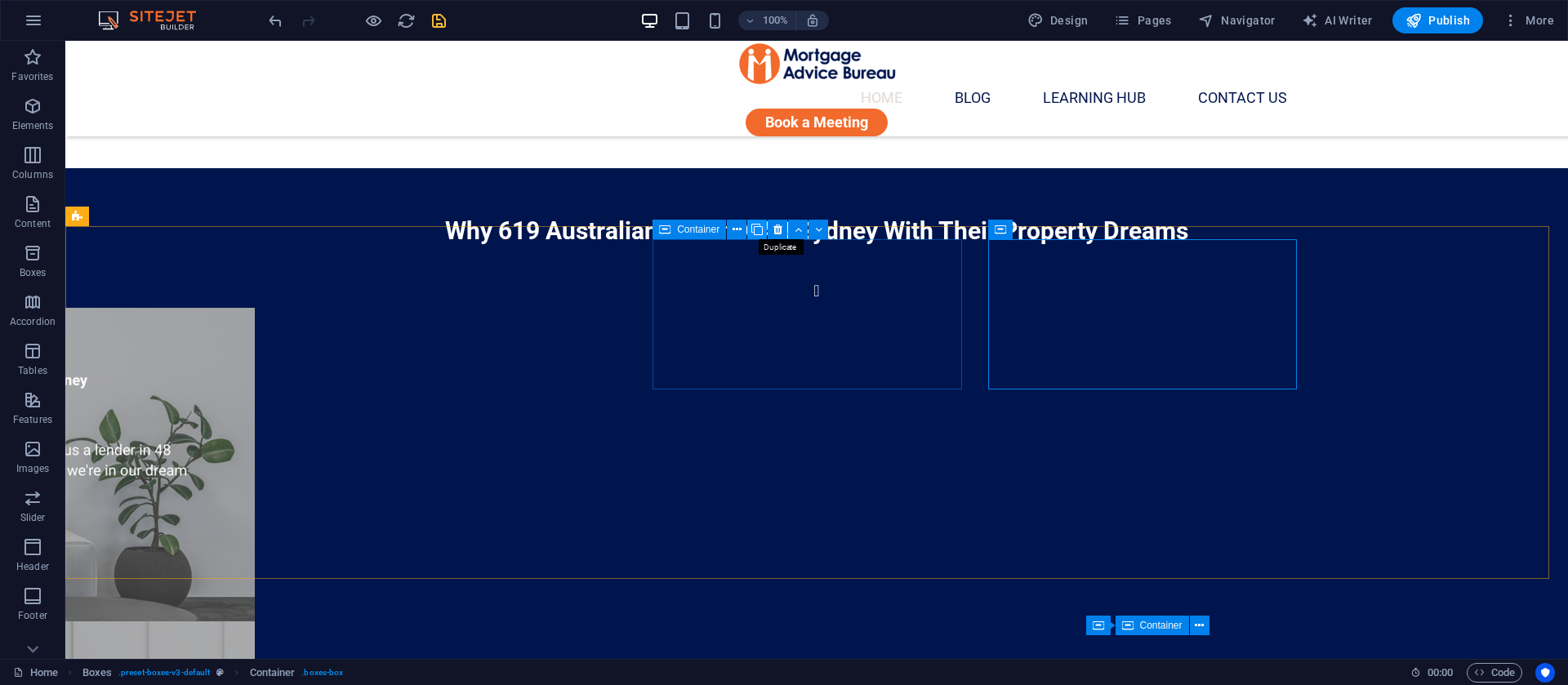
click at [757, 228] on icon at bounding box center [757, 230] width 11 height 17
click at [758, 232] on icon at bounding box center [757, 230] width 11 height 17
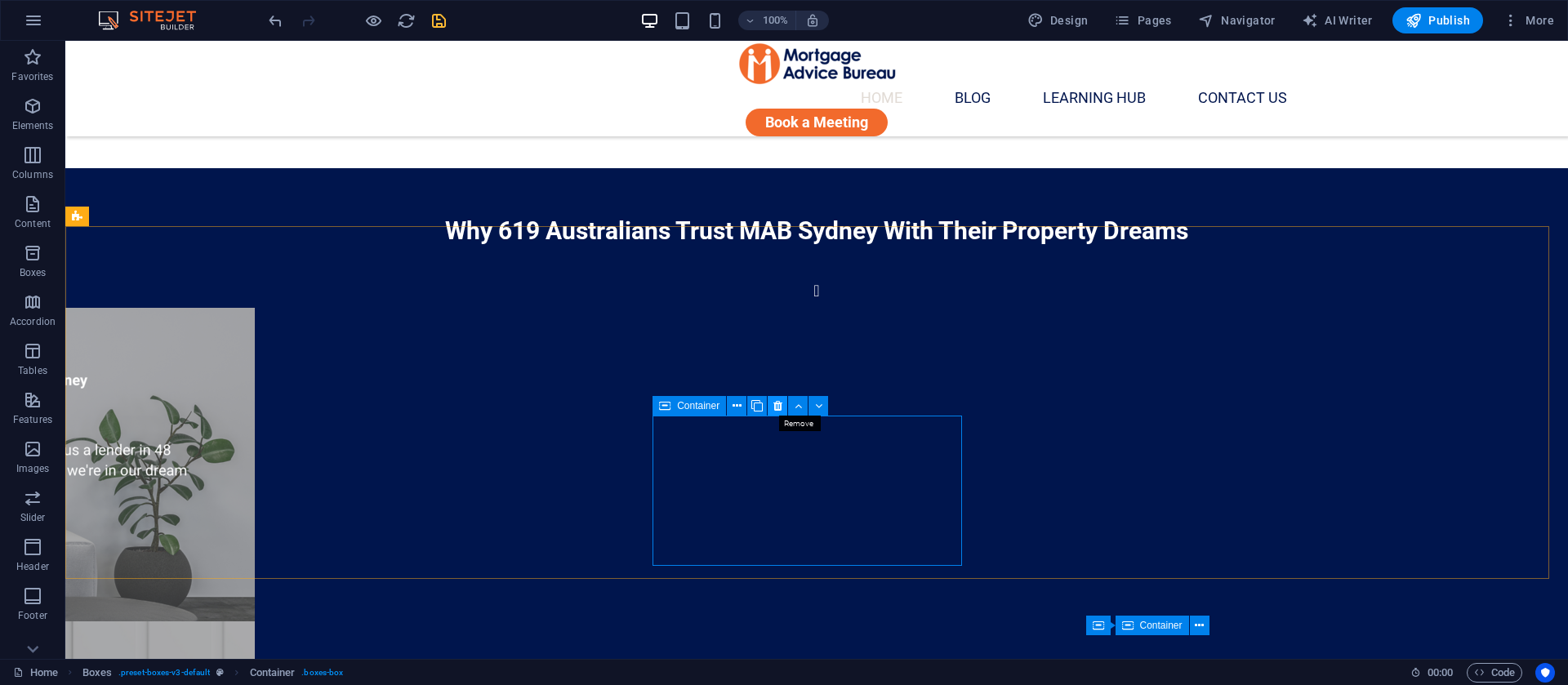
click at [774, 403] on icon at bounding box center [779, 406] width 9 height 17
click at [771, 407] on button at bounding box center [777, 406] width 19 height 19
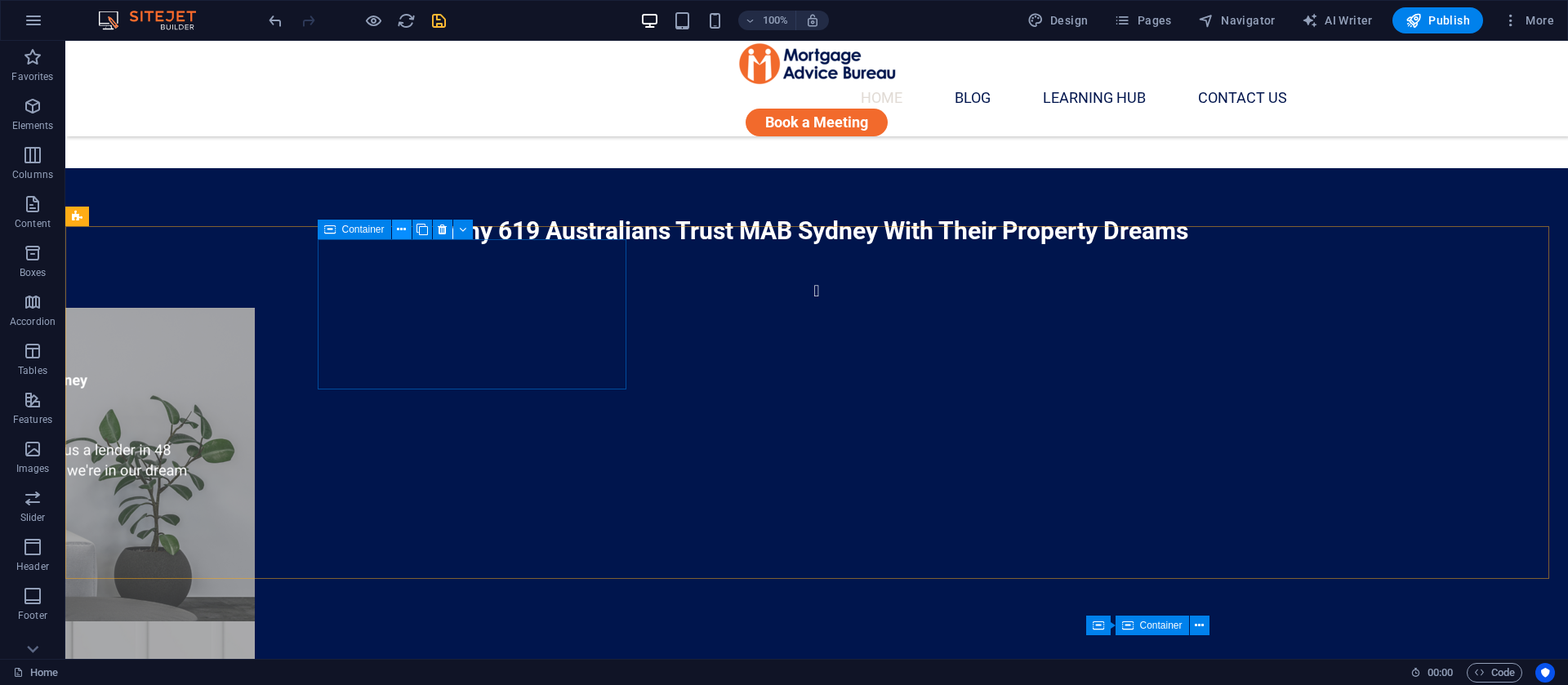
click at [397, 230] on icon at bounding box center [401, 230] width 9 height 17
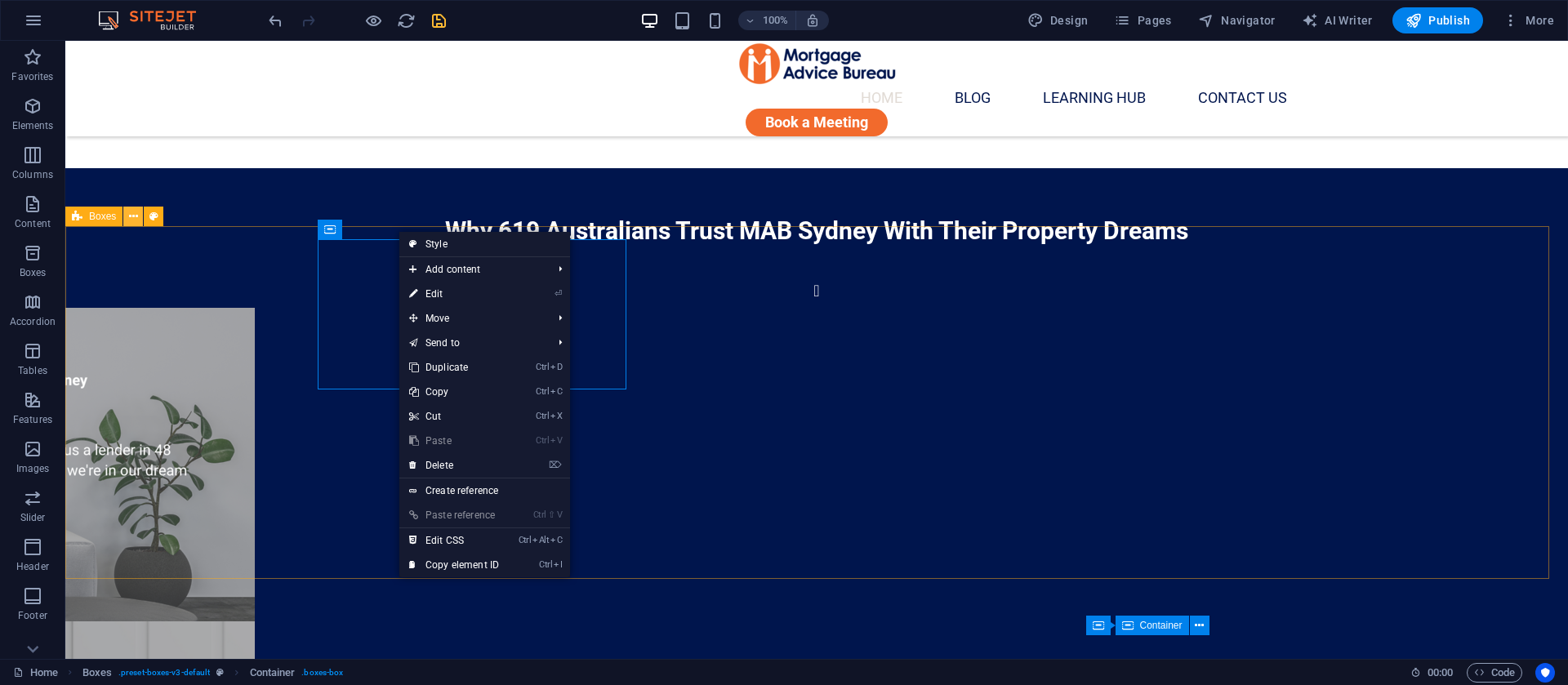
click at [134, 211] on icon at bounding box center [134, 216] width 9 height 17
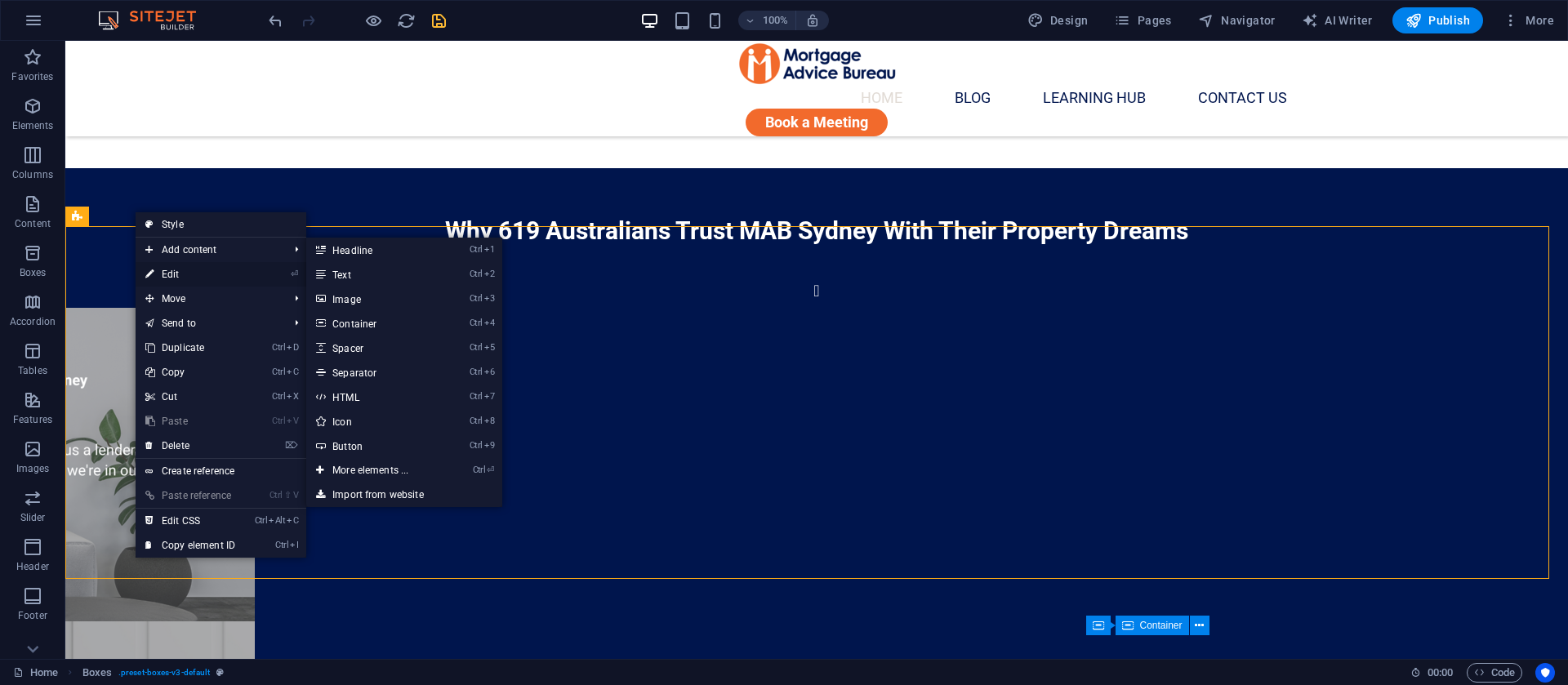
click at [179, 266] on link "⏎ Edit" at bounding box center [191, 274] width 110 height 25
select select "rem"
select select "preset-boxes-v3-default"
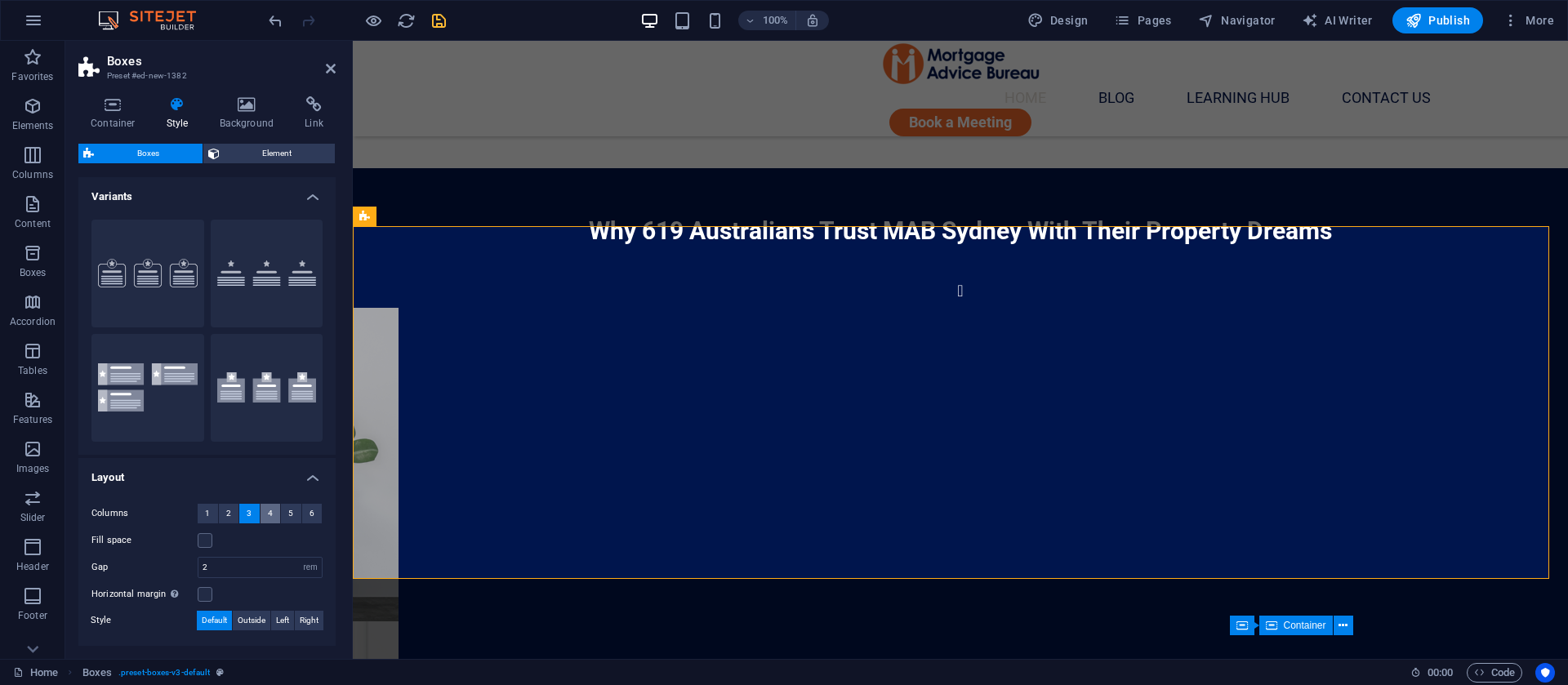
click at [261, 514] on button "4" at bounding box center [270, 513] width 20 height 19
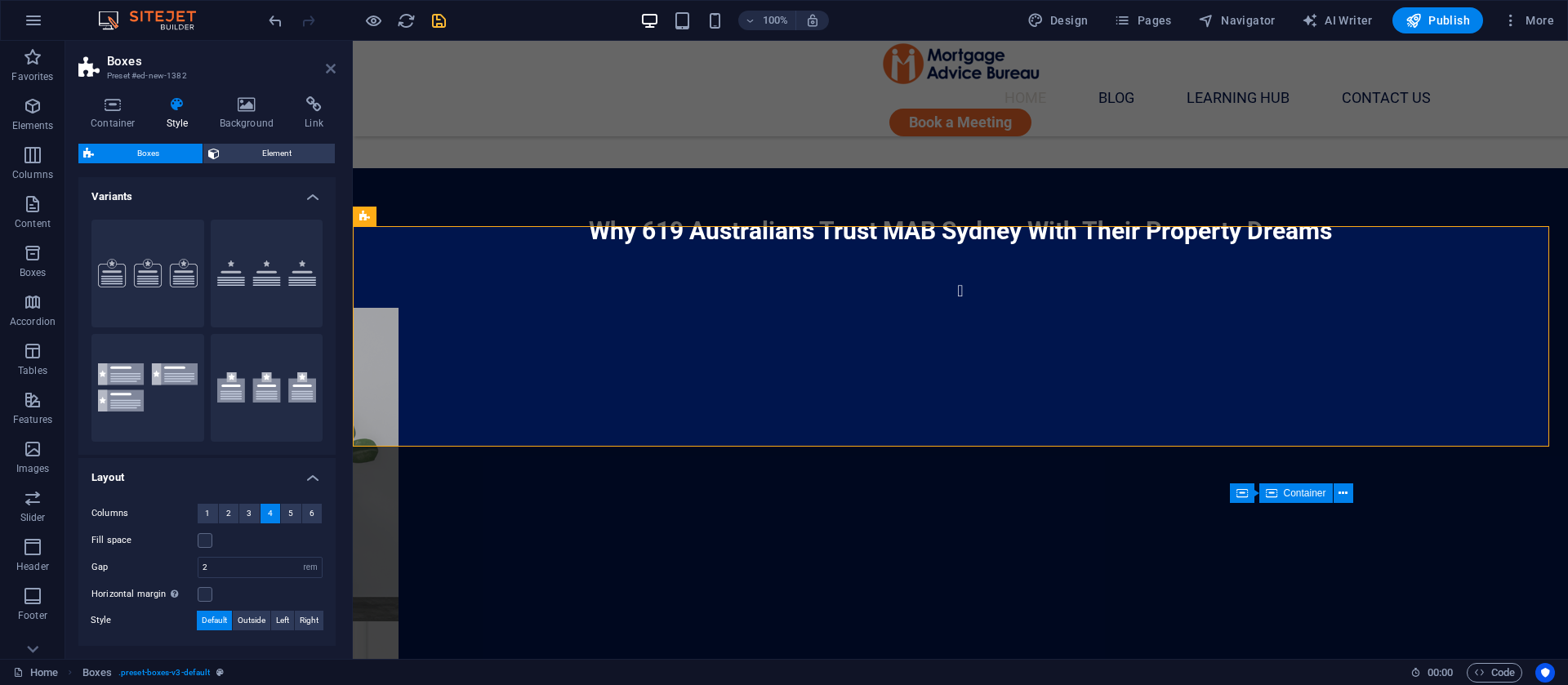
click at [332, 71] on icon at bounding box center [331, 69] width 10 height 13
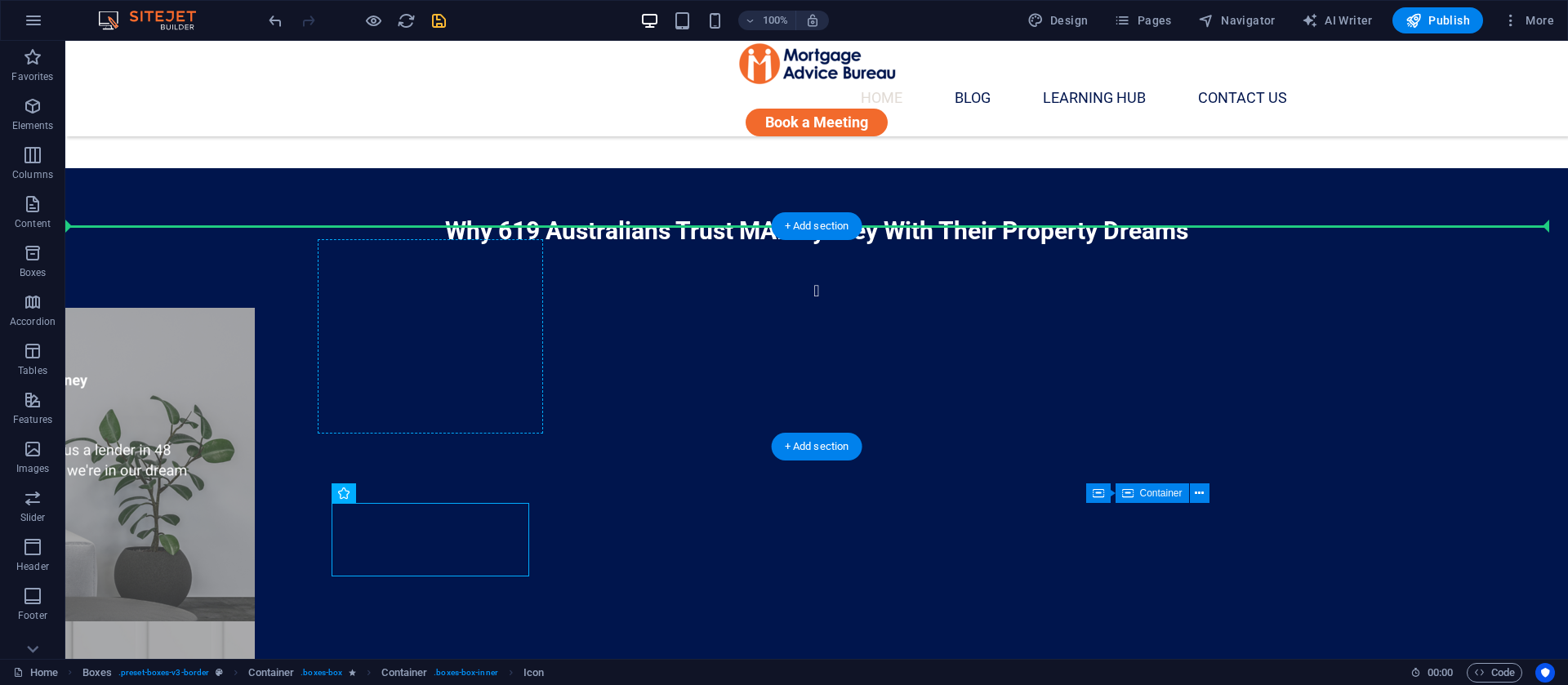
drag, startPoint x: 422, startPoint y: 545, endPoint x: 433, endPoint y: 263, distance: 282.2
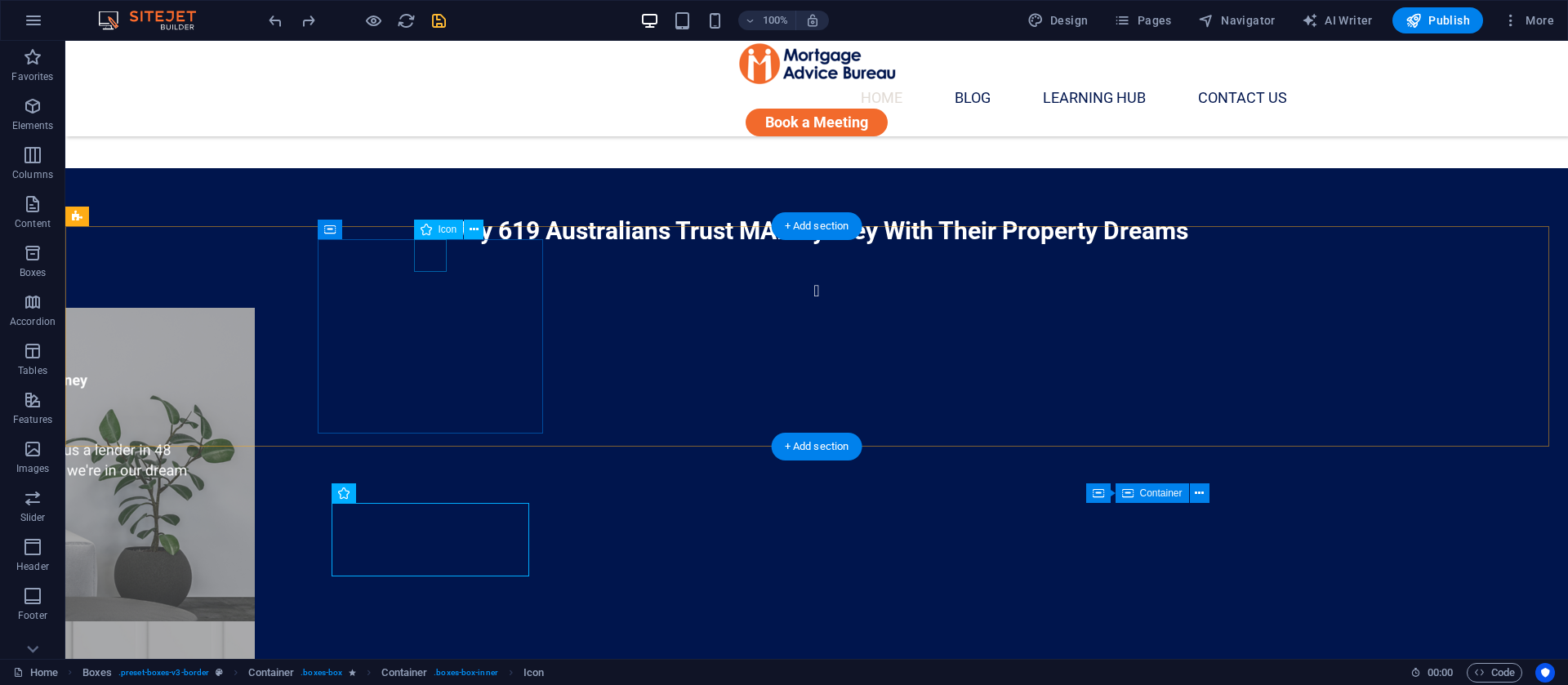
click at [475, 231] on icon at bounding box center [474, 230] width 9 height 17
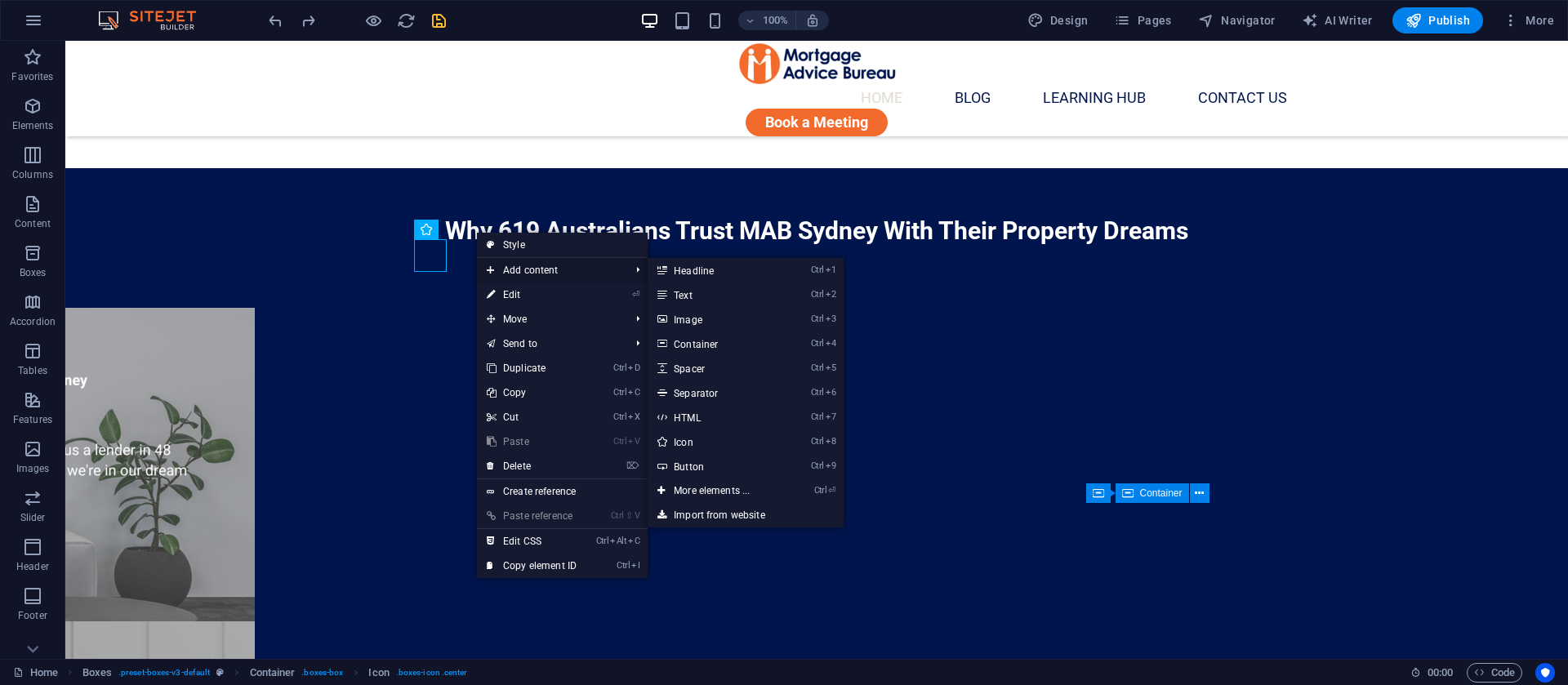
click at [513, 281] on span "Add content" at bounding box center [550, 270] width 147 height 25
click at [513, 297] on link "⏎ Edit" at bounding box center [532, 295] width 110 height 25
select select "xMidYMid"
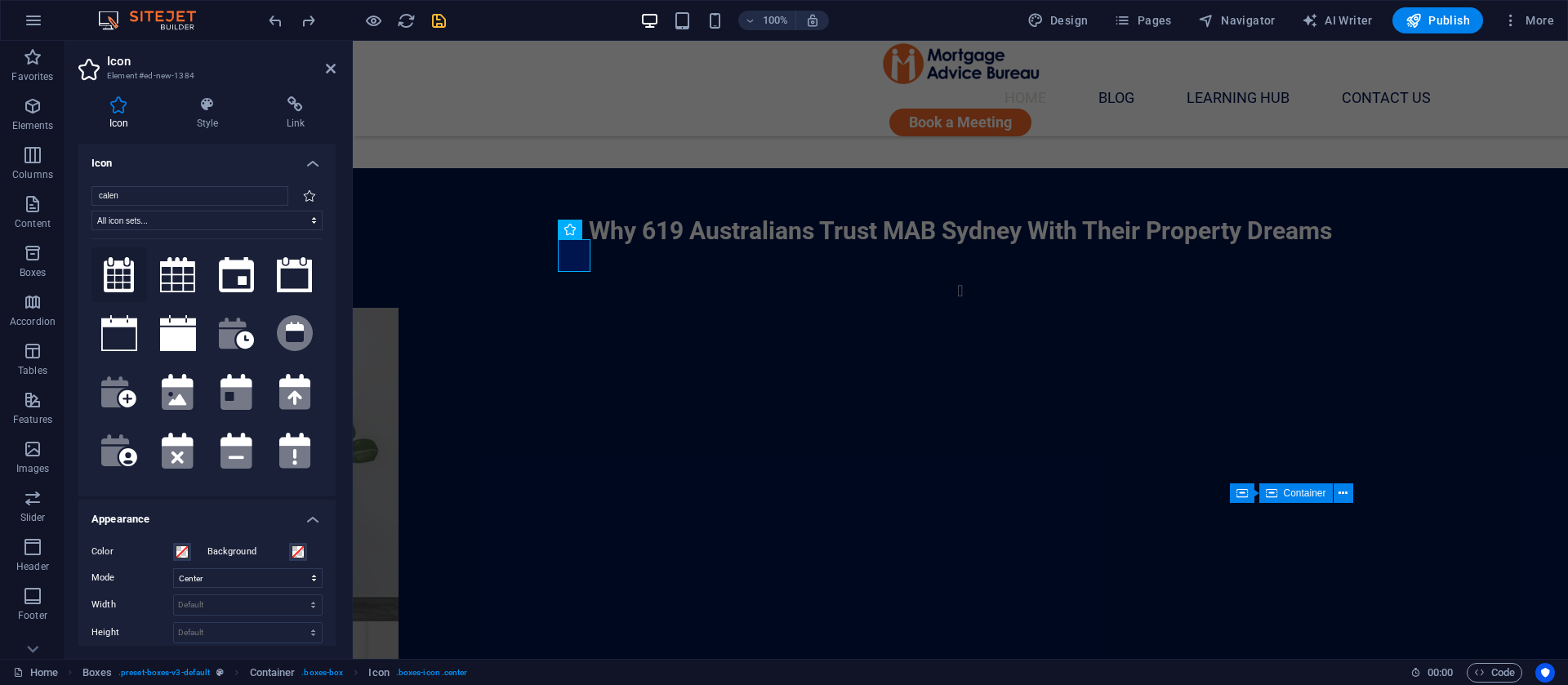
type input "calen"
click at [130, 274] on icon at bounding box center [119, 275] width 31 height 36
drag, startPoint x: 275, startPoint y: 556, endPoint x: 181, endPoint y: 550, distance: 94.2
click at [181, 550] on span at bounding box center [182, 552] width 13 height 13
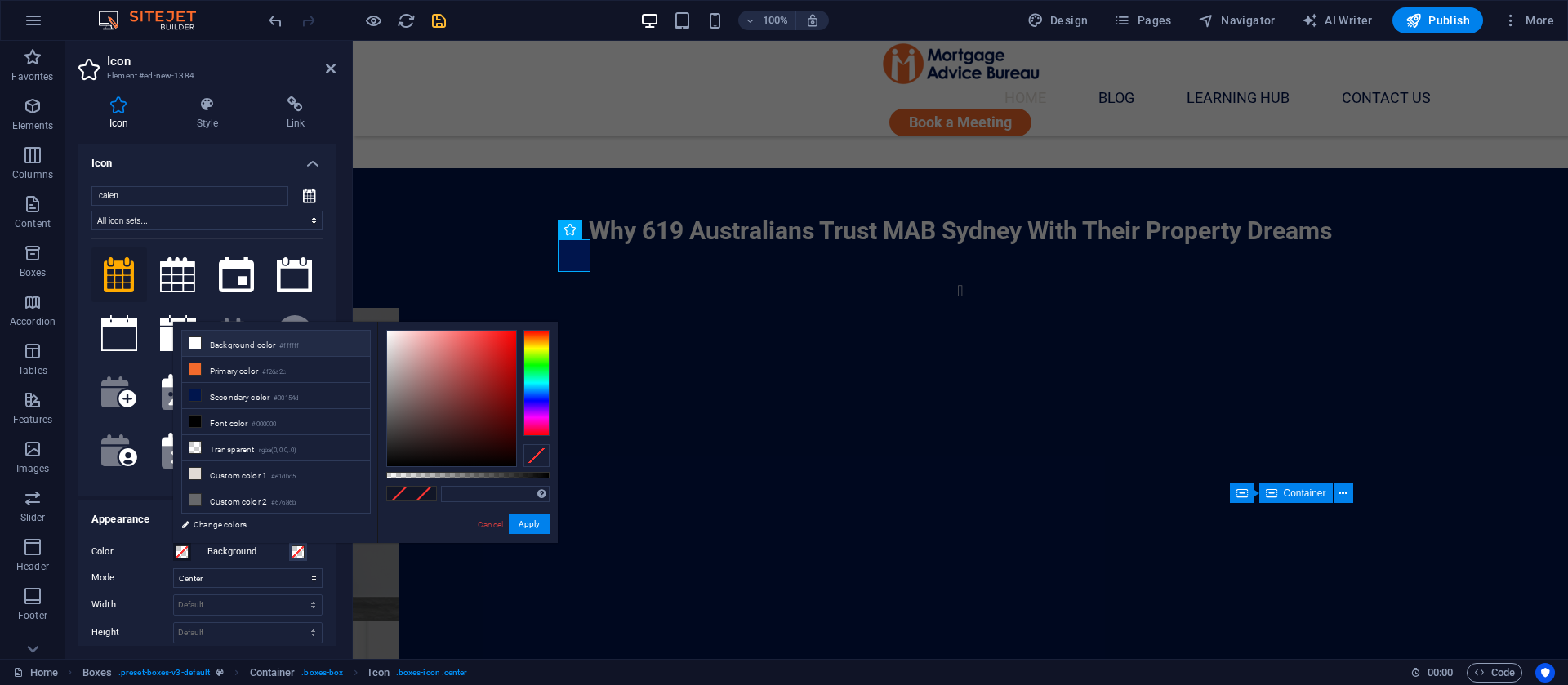
click at [234, 350] on li "Background color #ffffff" at bounding box center [276, 343] width 188 height 27
type input "#ffffff"
click at [520, 522] on button "Apply" at bounding box center [529, 524] width 41 height 19
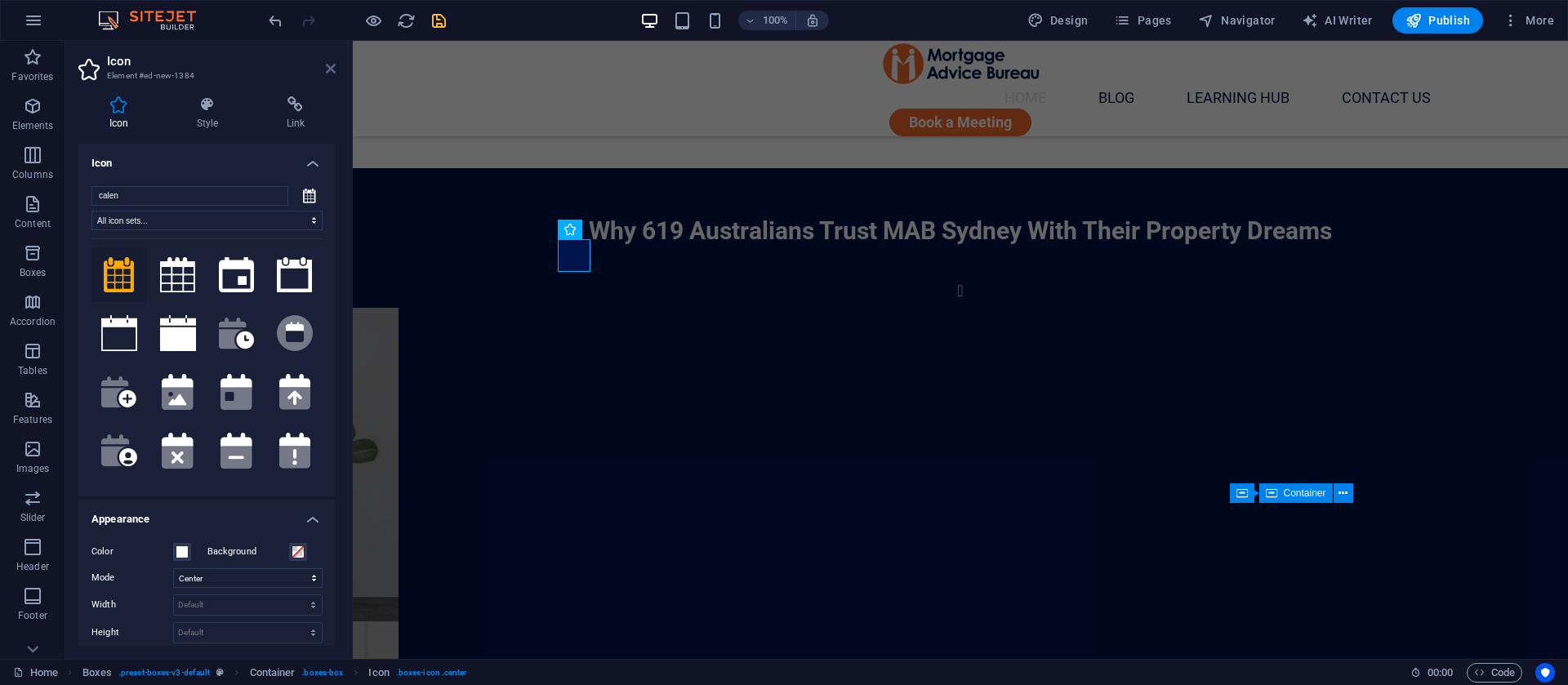
click at [327, 68] on icon at bounding box center [331, 69] width 10 height 13
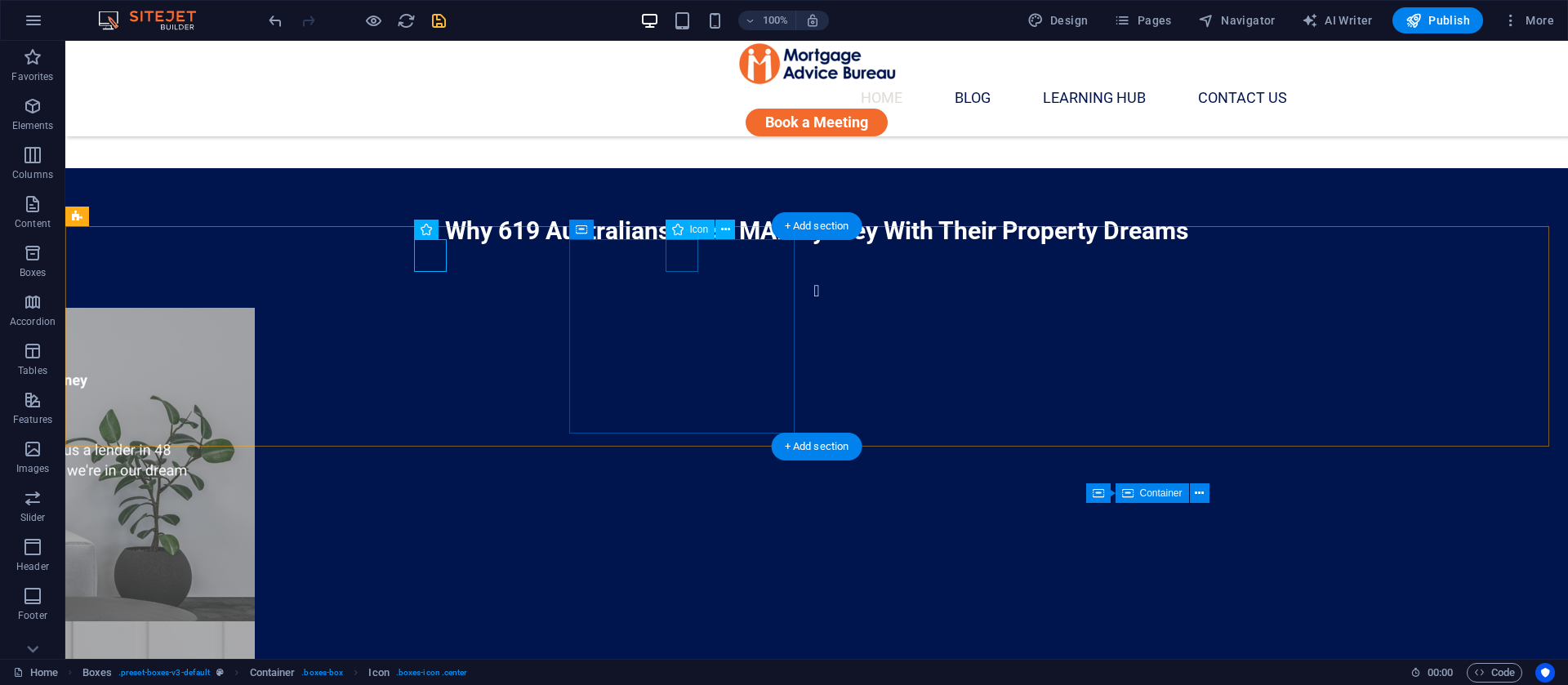
click at [719, 229] on button at bounding box center [724, 229] width 19 height 19
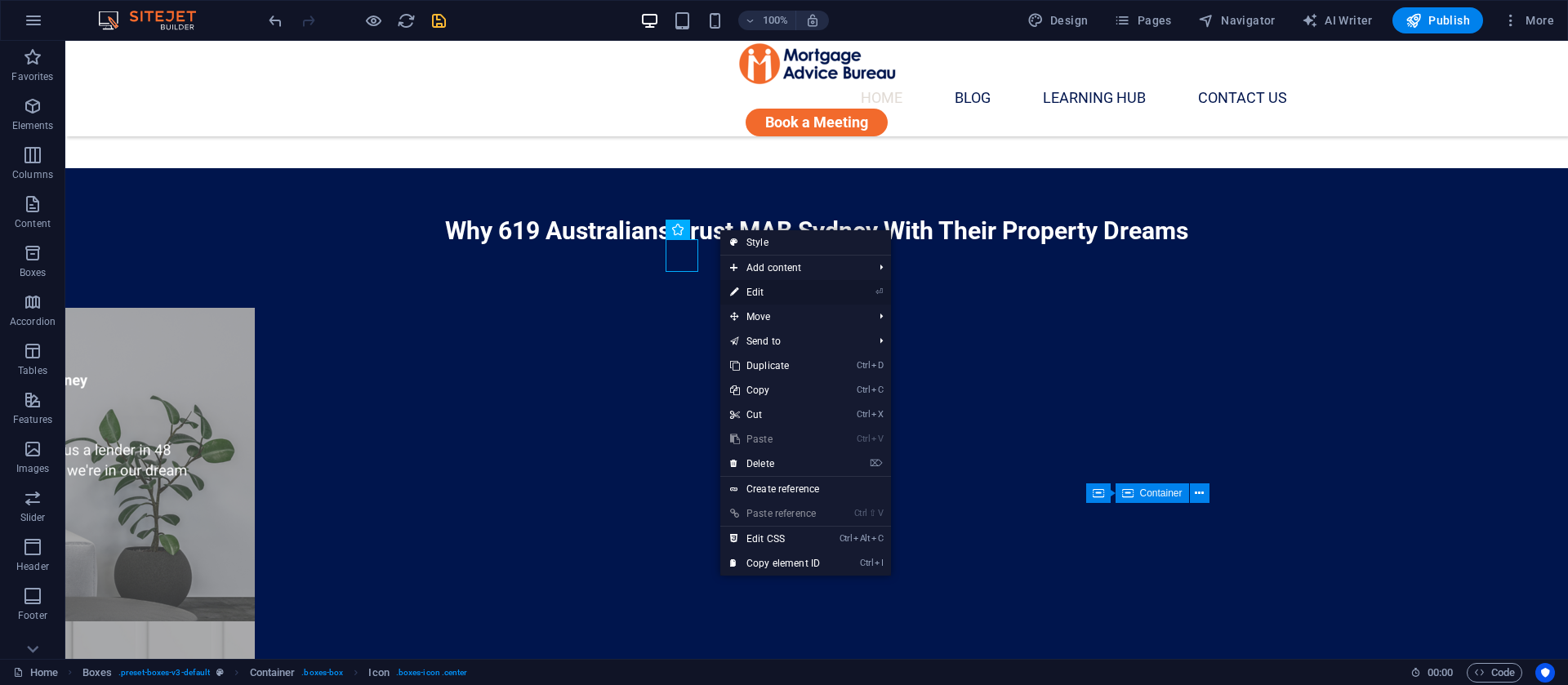
click at [742, 285] on link "⏎ Edit" at bounding box center [776, 292] width 110 height 25
select select "xMidYMid"
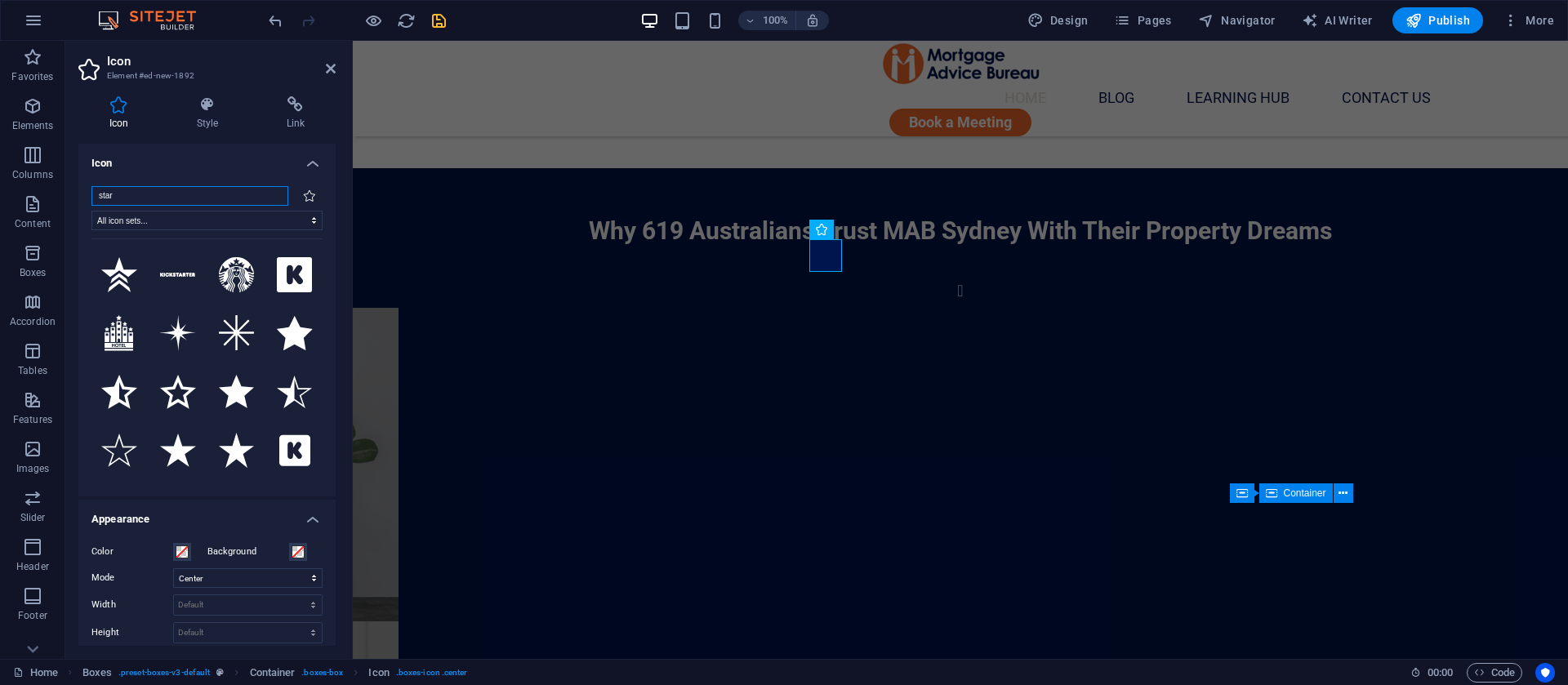
type input "o"
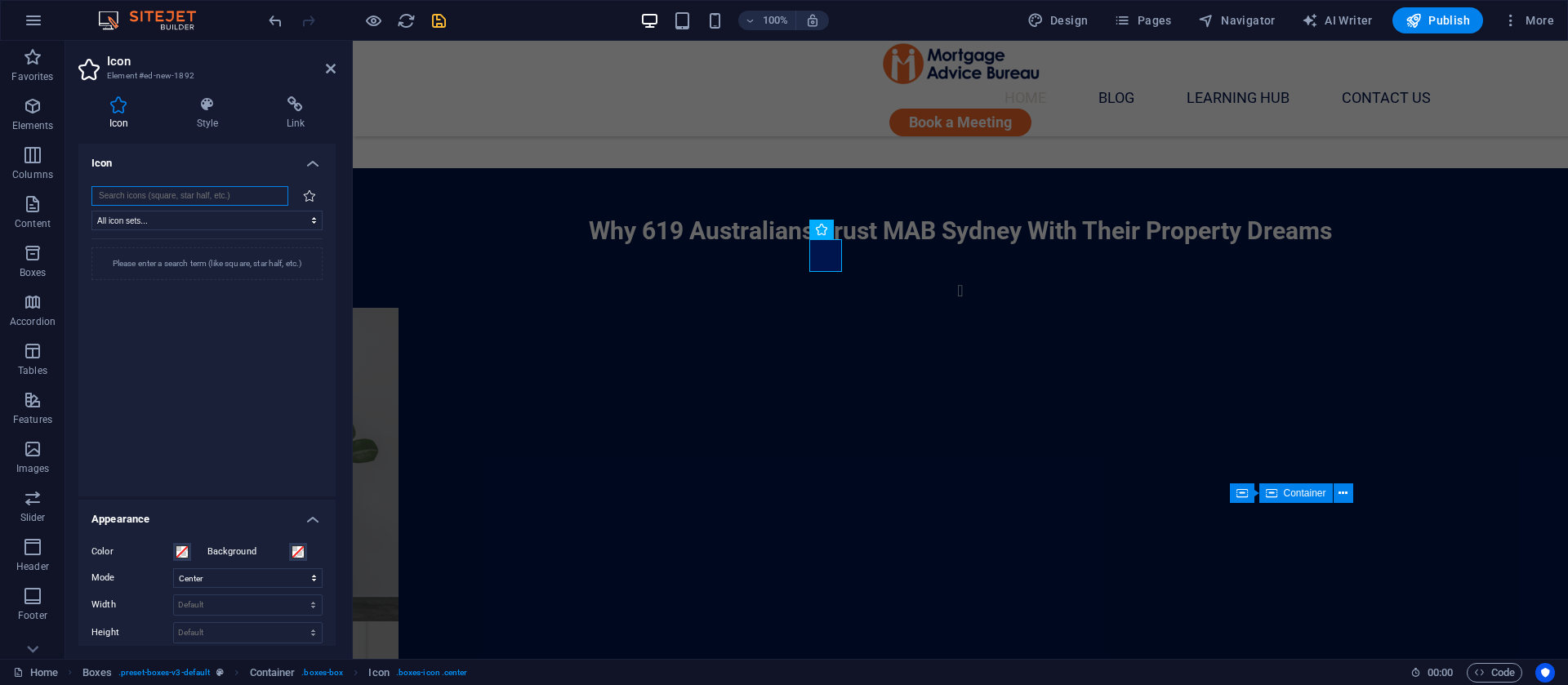
type input "f"
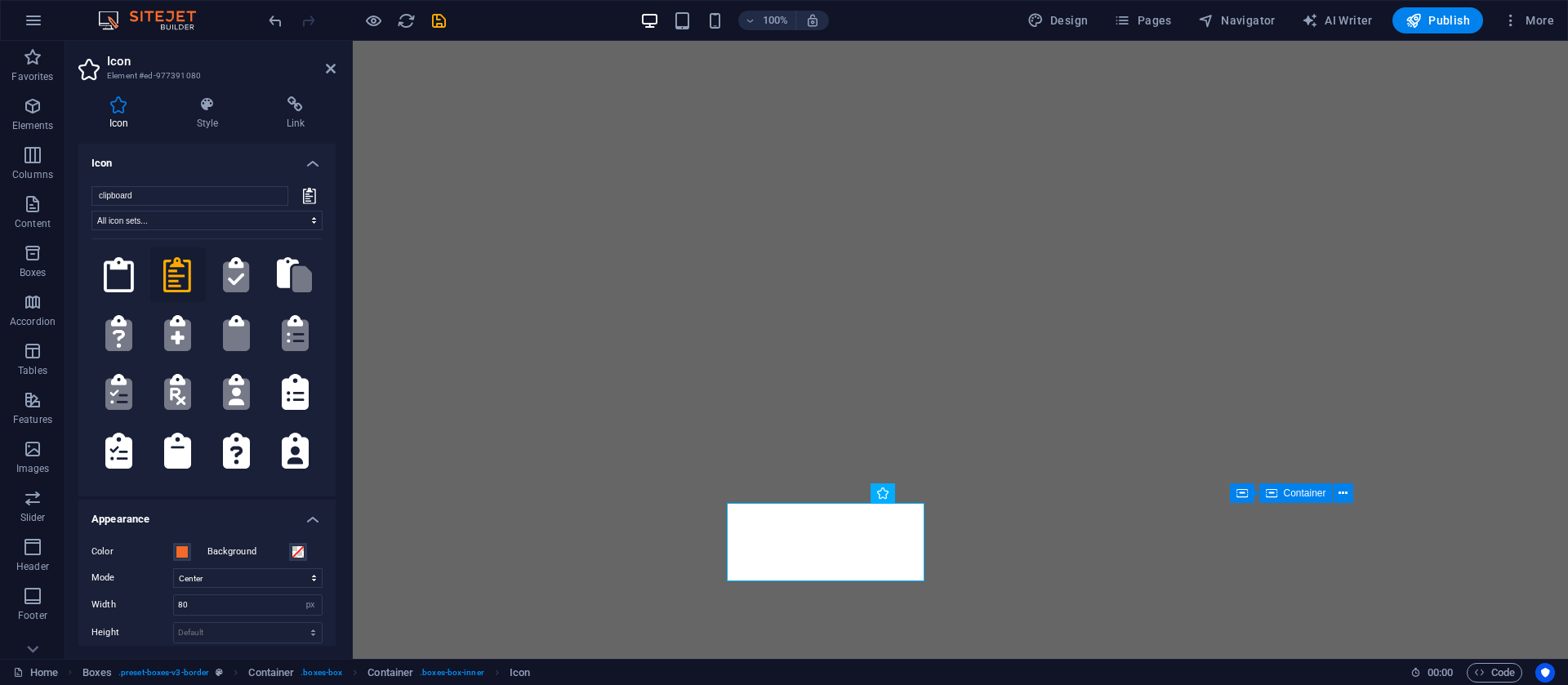
select select "xMidYMid"
select select "px"
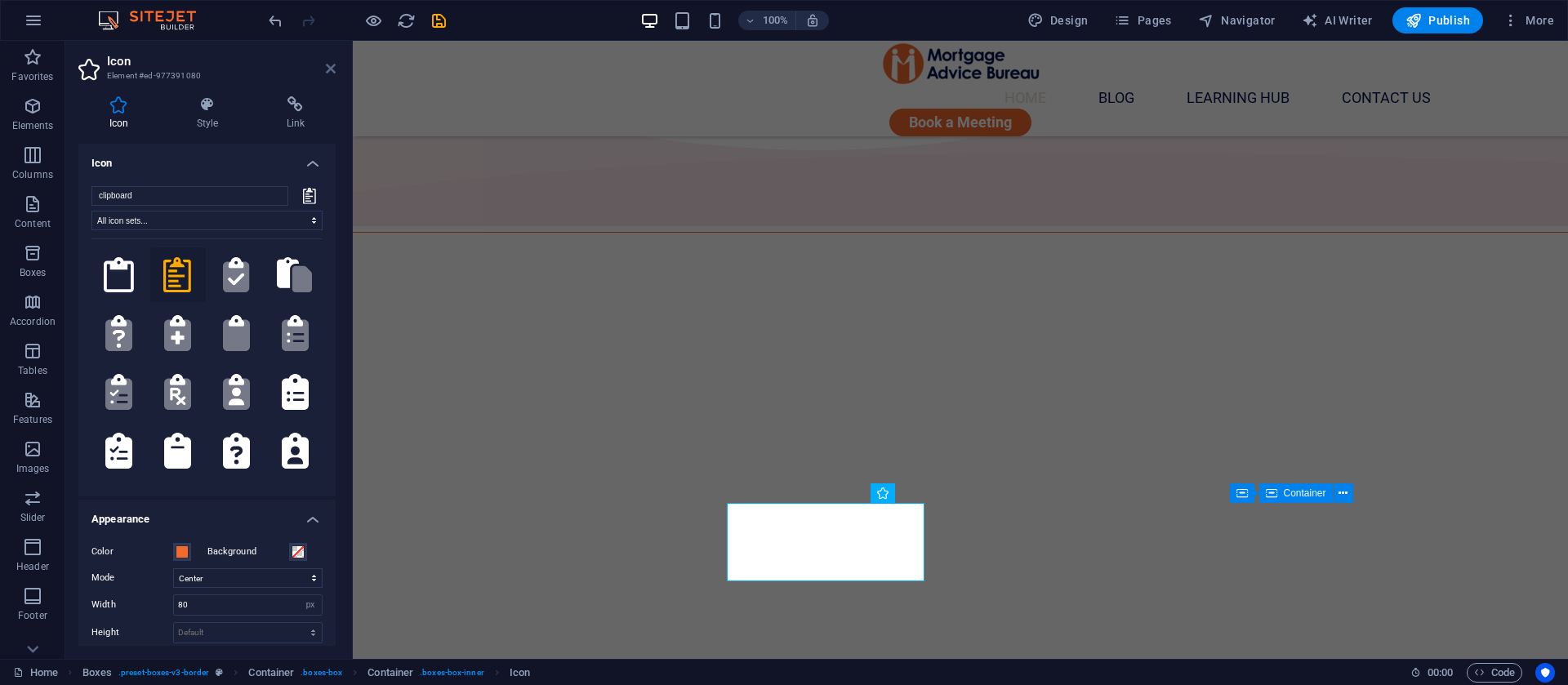
scroll to position [1348, 0]
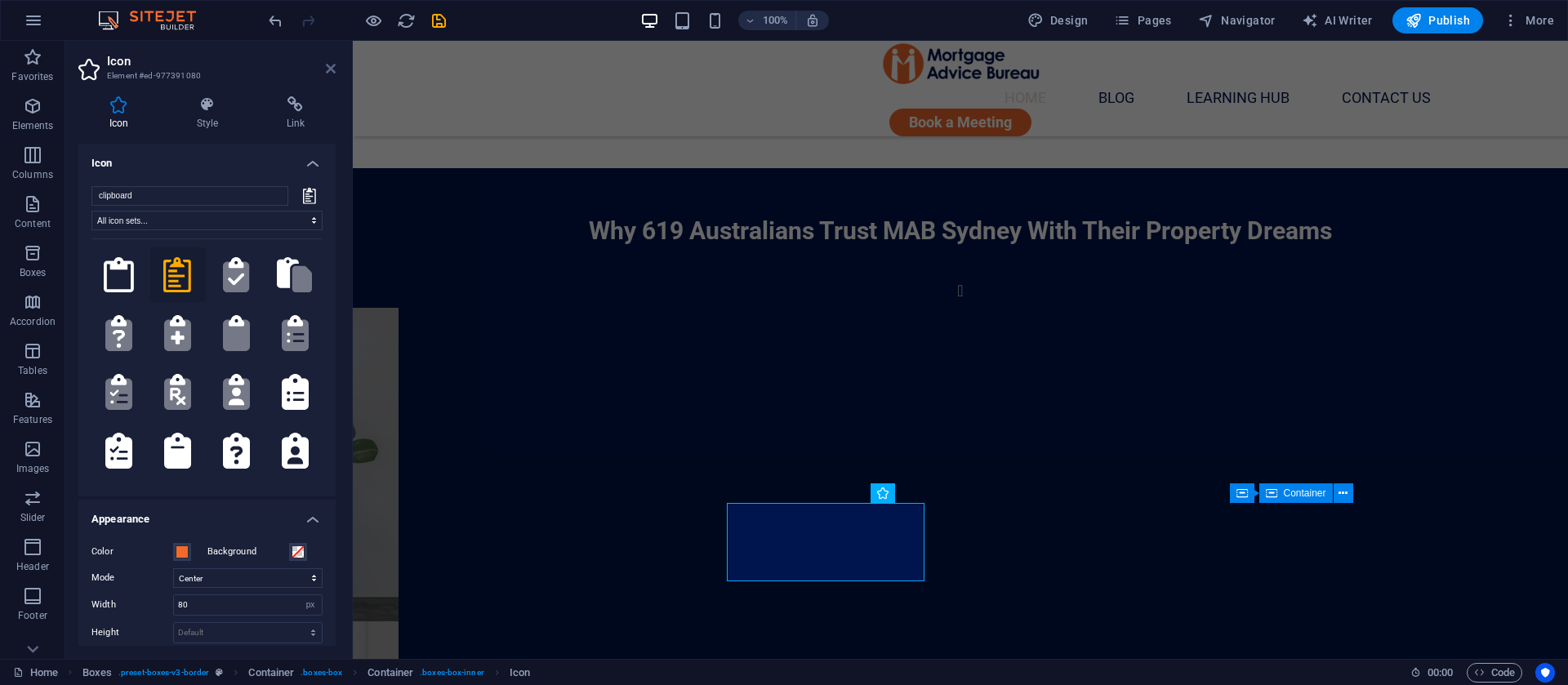
click at [329, 72] on icon at bounding box center [331, 69] width 10 height 13
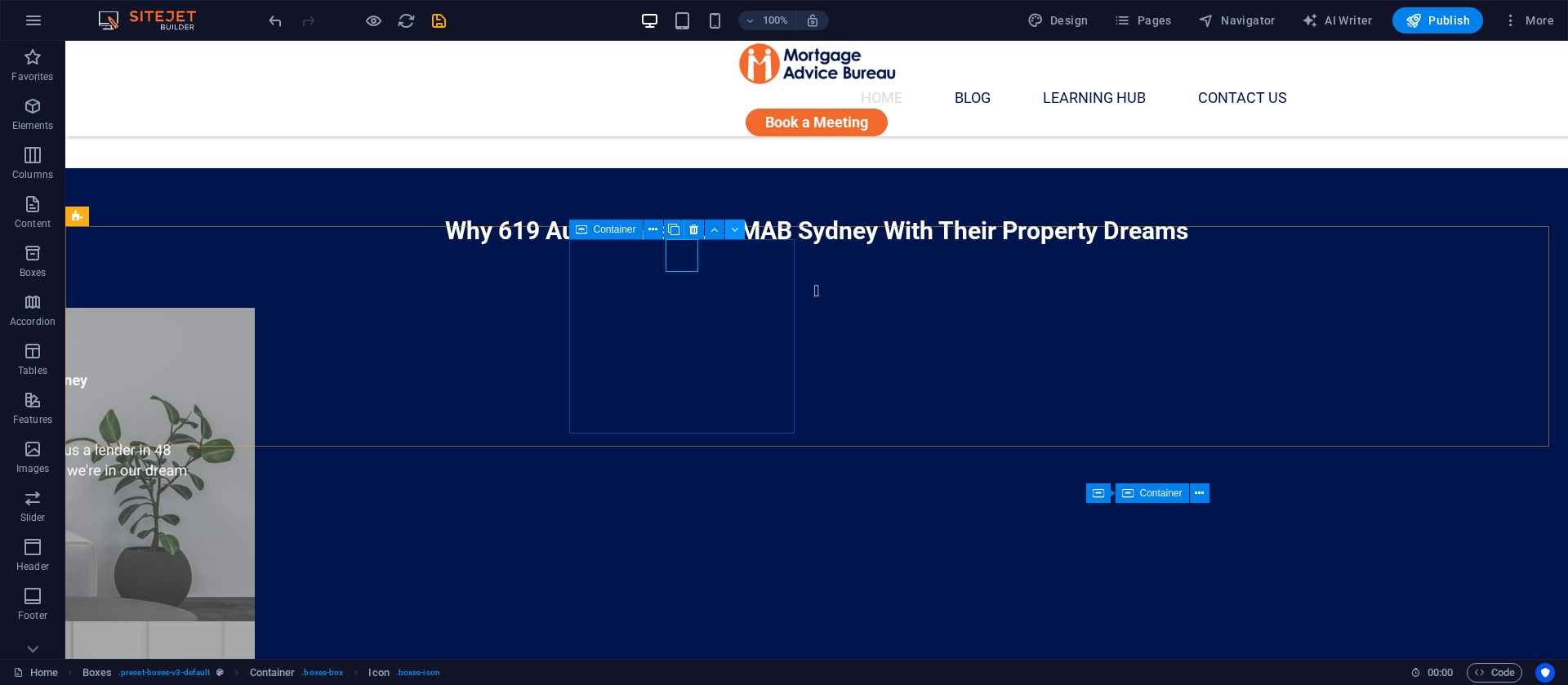
click at [735, 227] on icon at bounding box center [735, 230] width 7 height 17
click at [721, 226] on icon at bounding box center [725, 230] width 9 height 17
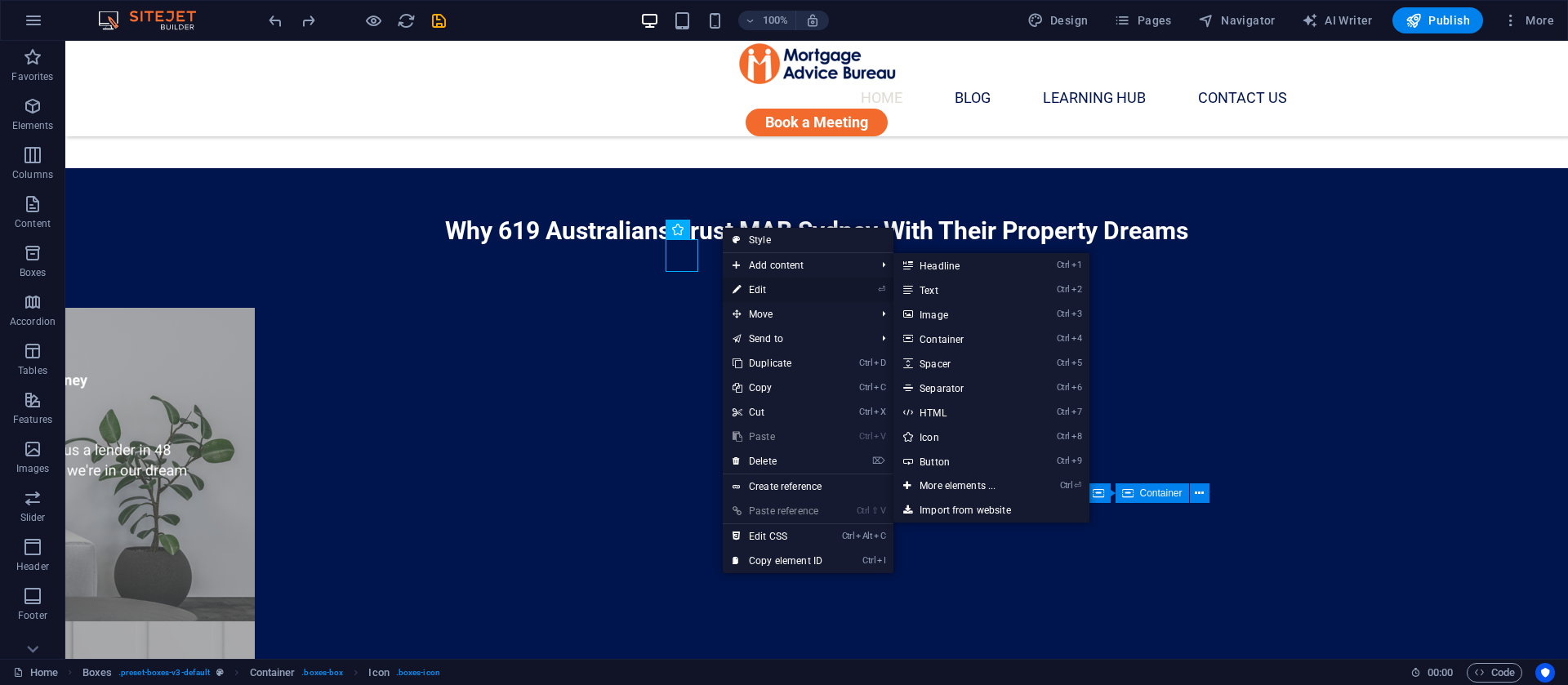
click at [761, 285] on link "⏎ Edit" at bounding box center [778, 289] width 110 height 25
select select "xMidYMid"
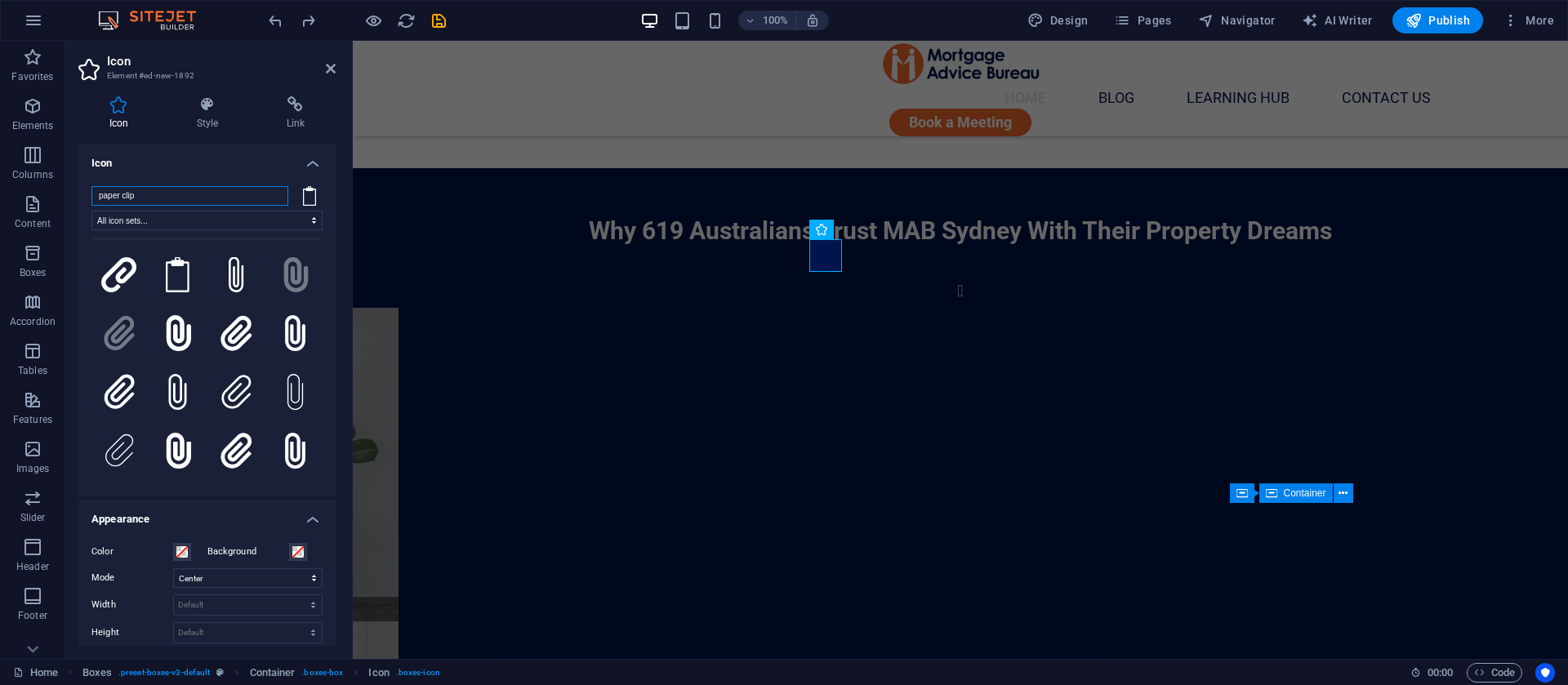
drag, startPoint x: 156, startPoint y: 194, endPoint x: 142, endPoint y: 195, distance: 14.0
click at [151, 195] on input "paper clip" at bounding box center [190, 195] width 197 height 19
click at [136, 200] on input "paper clip" at bounding box center [190, 195] width 197 height 19
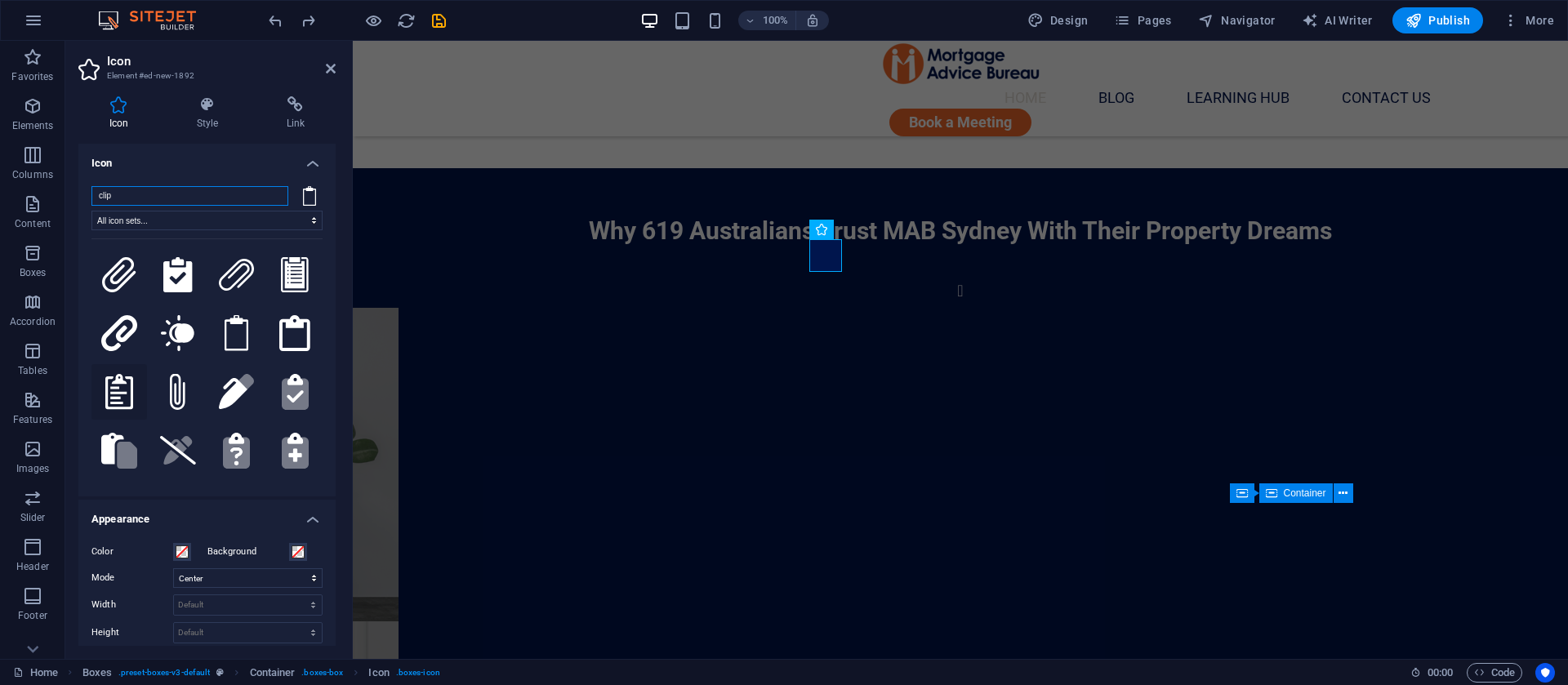
type input "clip"
click at [123, 374] on icon at bounding box center [119, 391] width 27 height 36
click at [185, 546] on span at bounding box center [182, 552] width 13 height 13
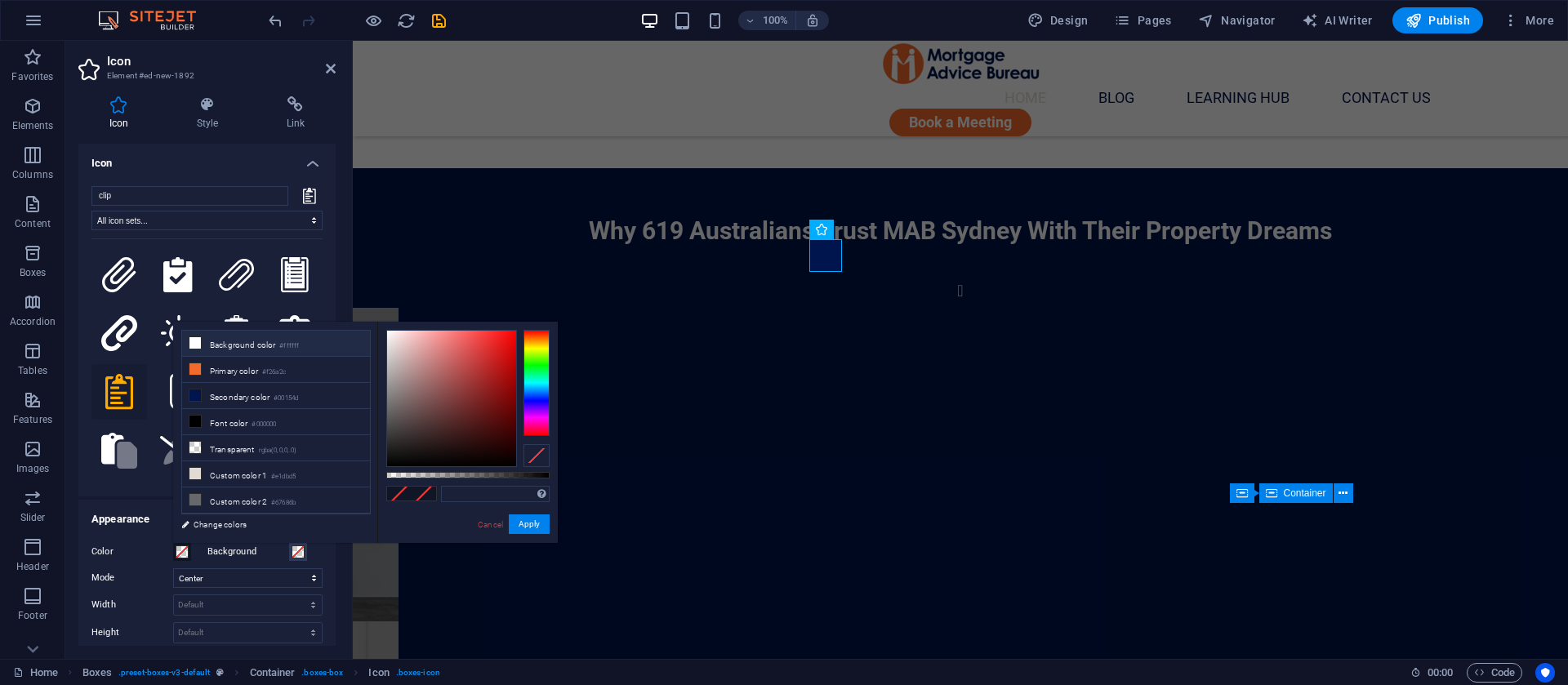
click at [234, 352] on li "Background color #ffffff" at bounding box center [276, 343] width 188 height 27
type input "#ffffff"
click at [528, 528] on button "Apply" at bounding box center [529, 524] width 41 height 19
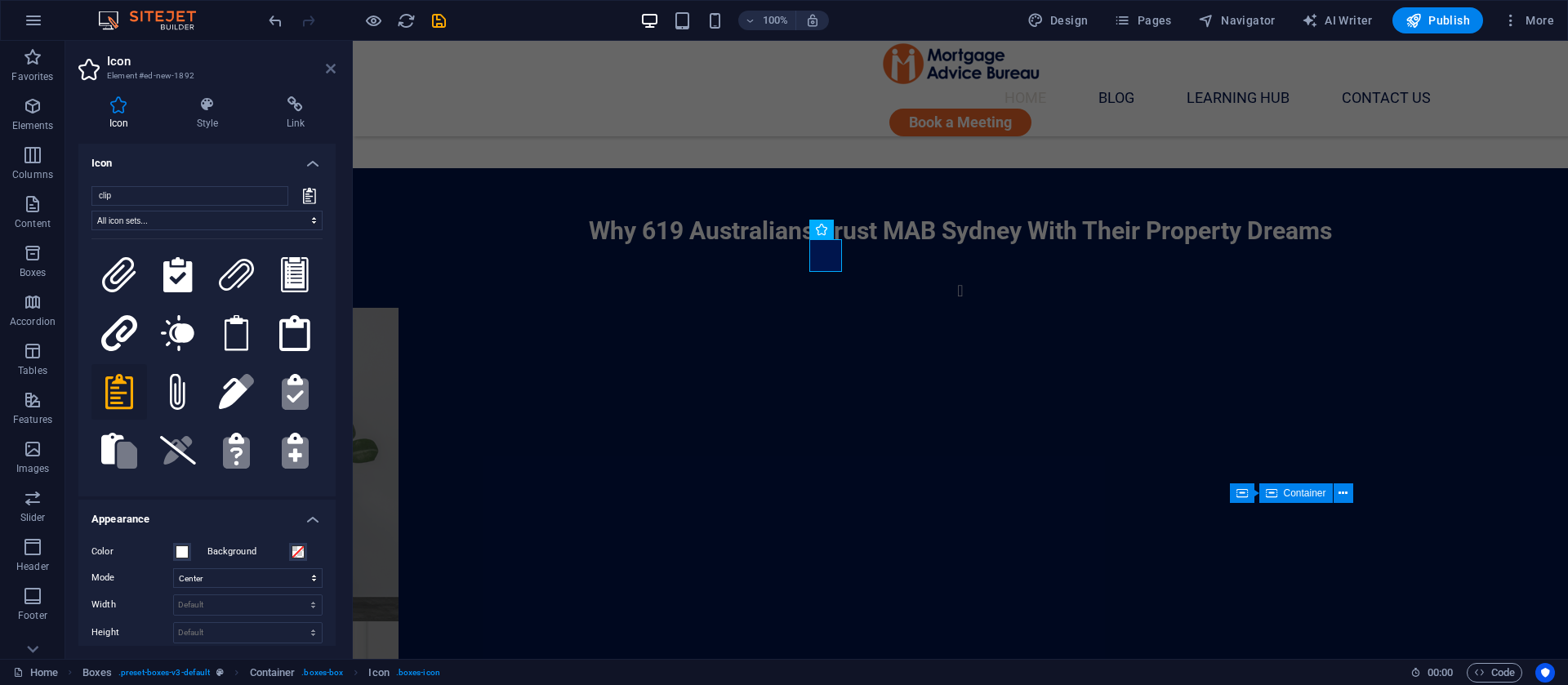
click at [332, 68] on icon at bounding box center [331, 69] width 10 height 13
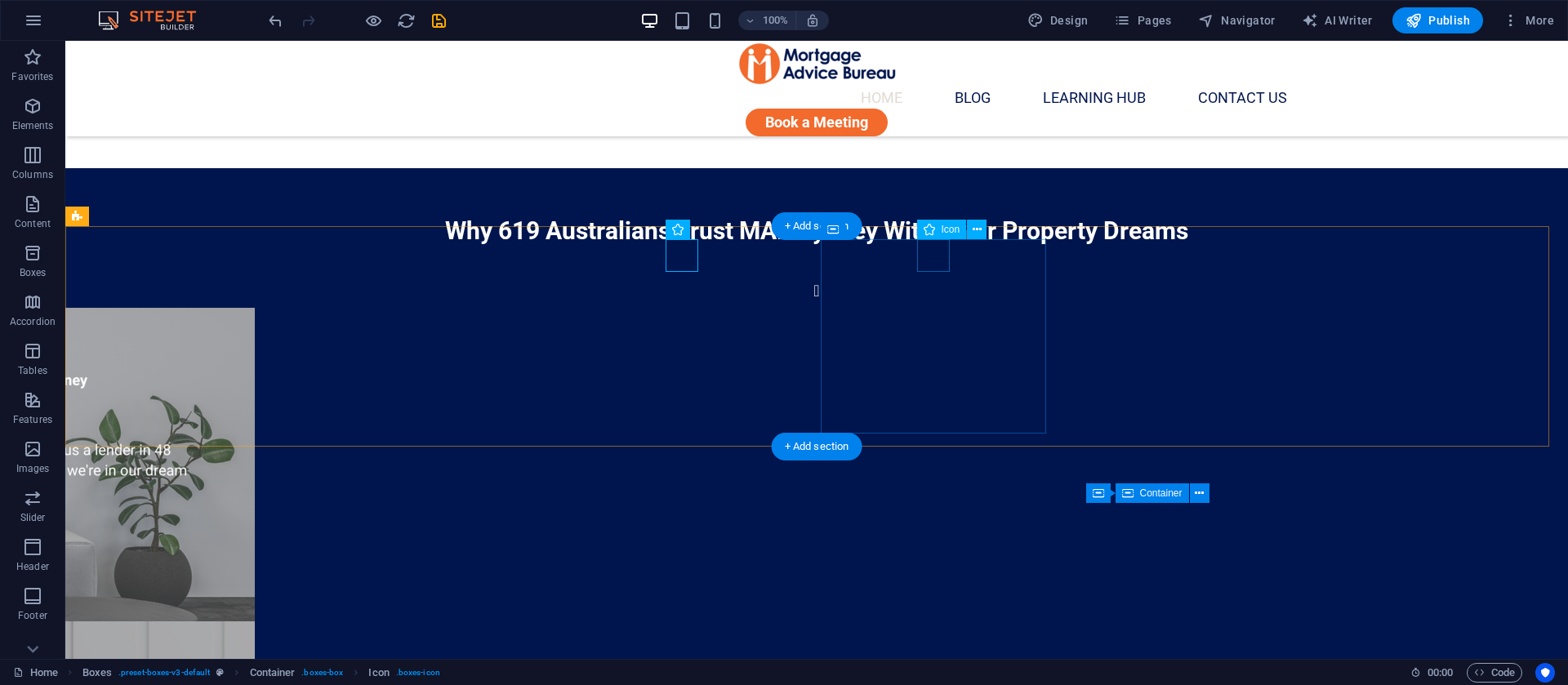
click at [975, 230] on icon at bounding box center [977, 230] width 9 height 17
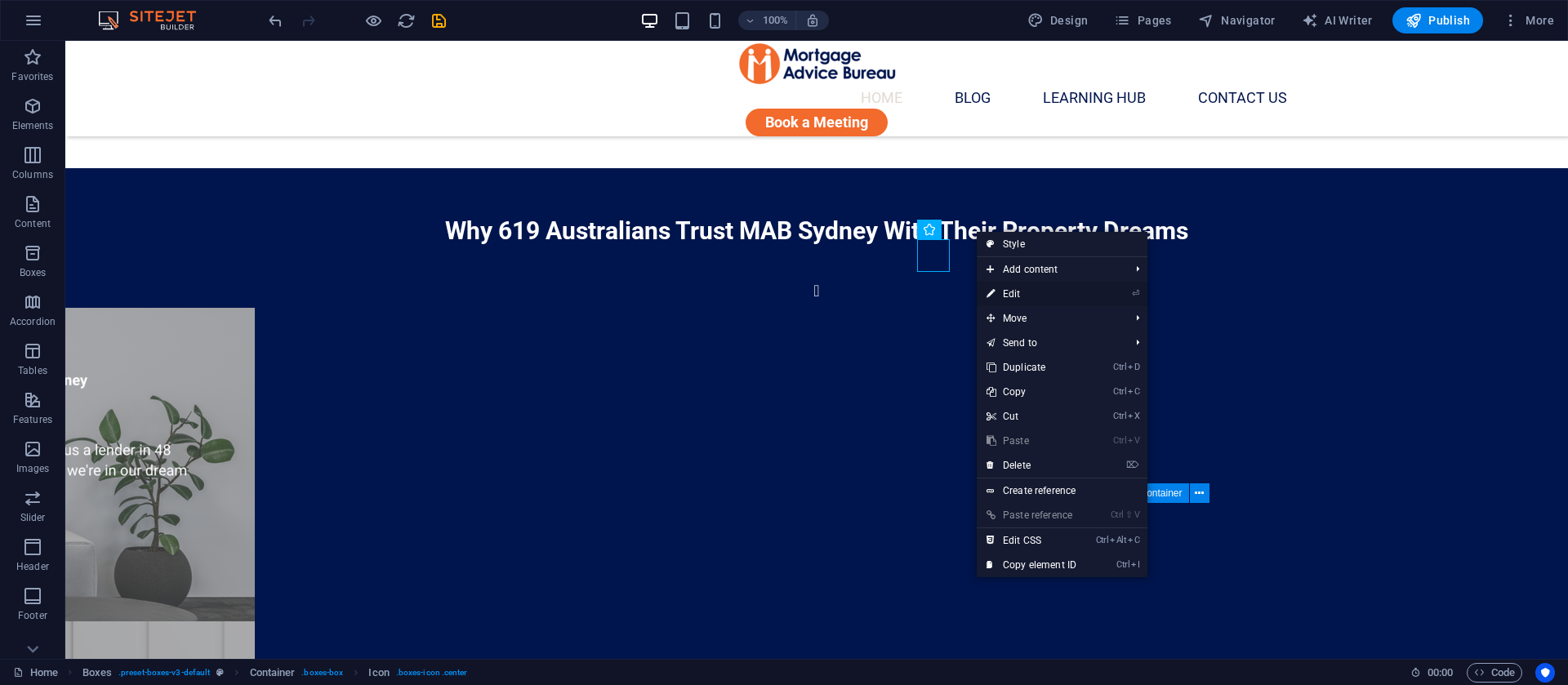
drag, startPoint x: 1007, startPoint y: 293, endPoint x: 646, endPoint y: 240, distance: 364.9
click at [1007, 293] on link "⏎ Edit" at bounding box center [1032, 294] width 110 height 25
select select "xMidYMid"
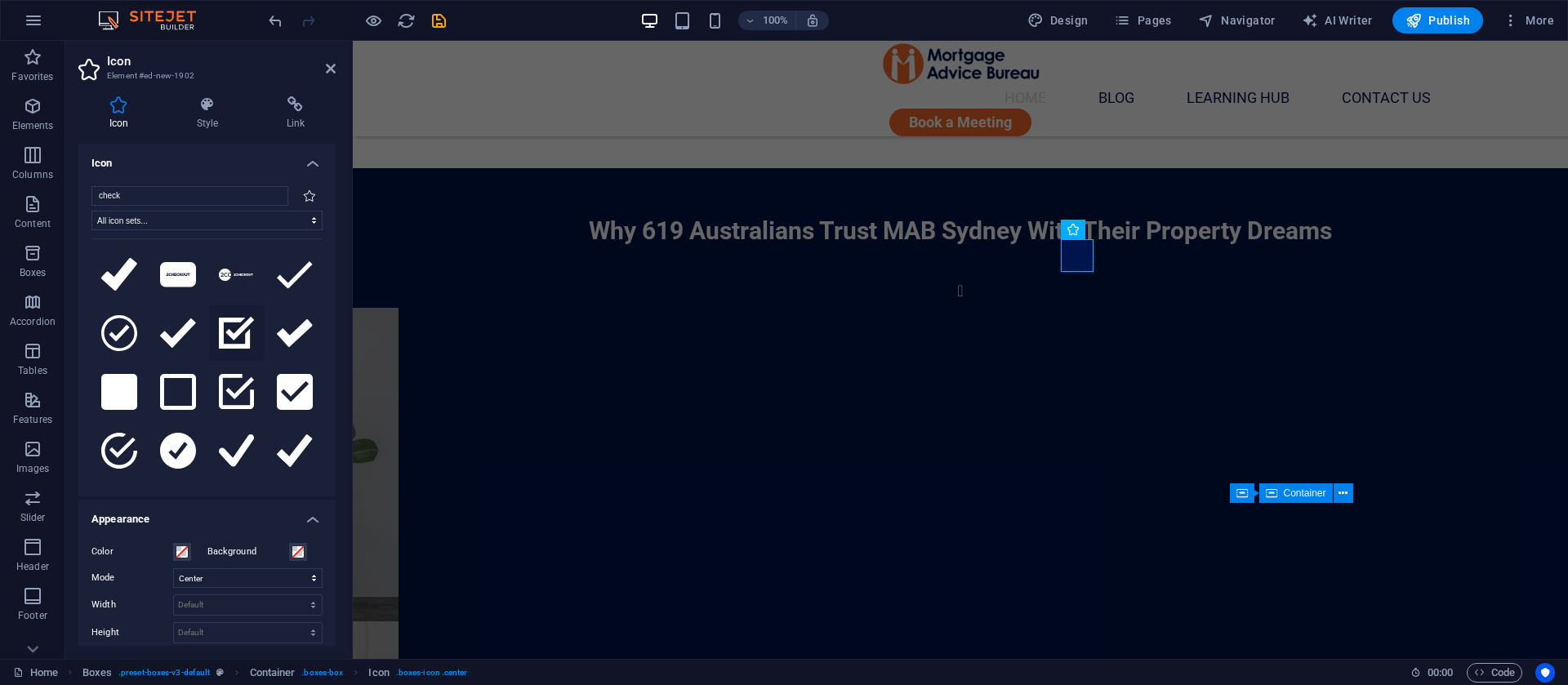
type input "check"
click at [234, 324] on icon at bounding box center [236, 333] width 36 height 33
click at [185, 543] on button "Color" at bounding box center [182, 552] width 18 height 18
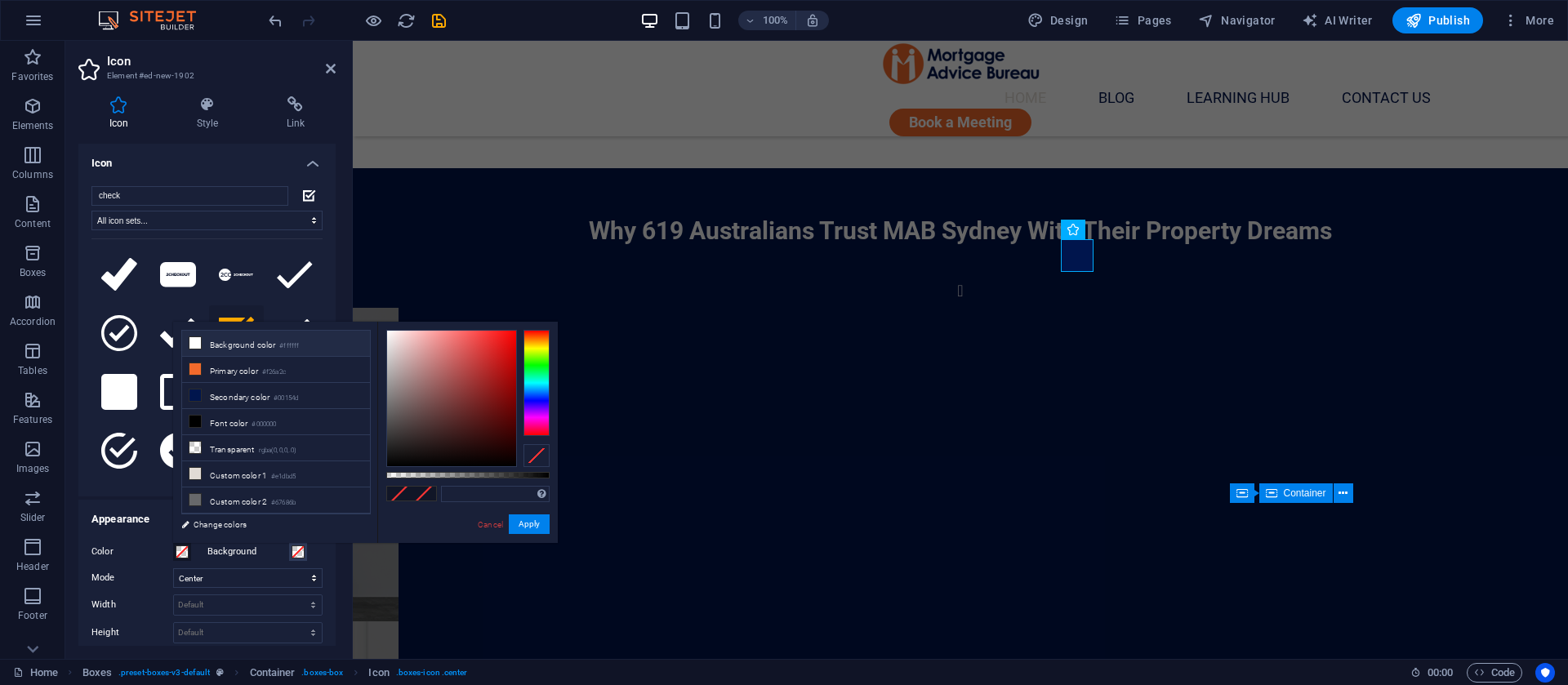
click at [253, 348] on li "Background color #ffffff" at bounding box center [276, 343] width 188 height 27
type input "#ffffff"
click at [518, 525] on button "Apply" at bounding box center [529, 524] width 41 height 19
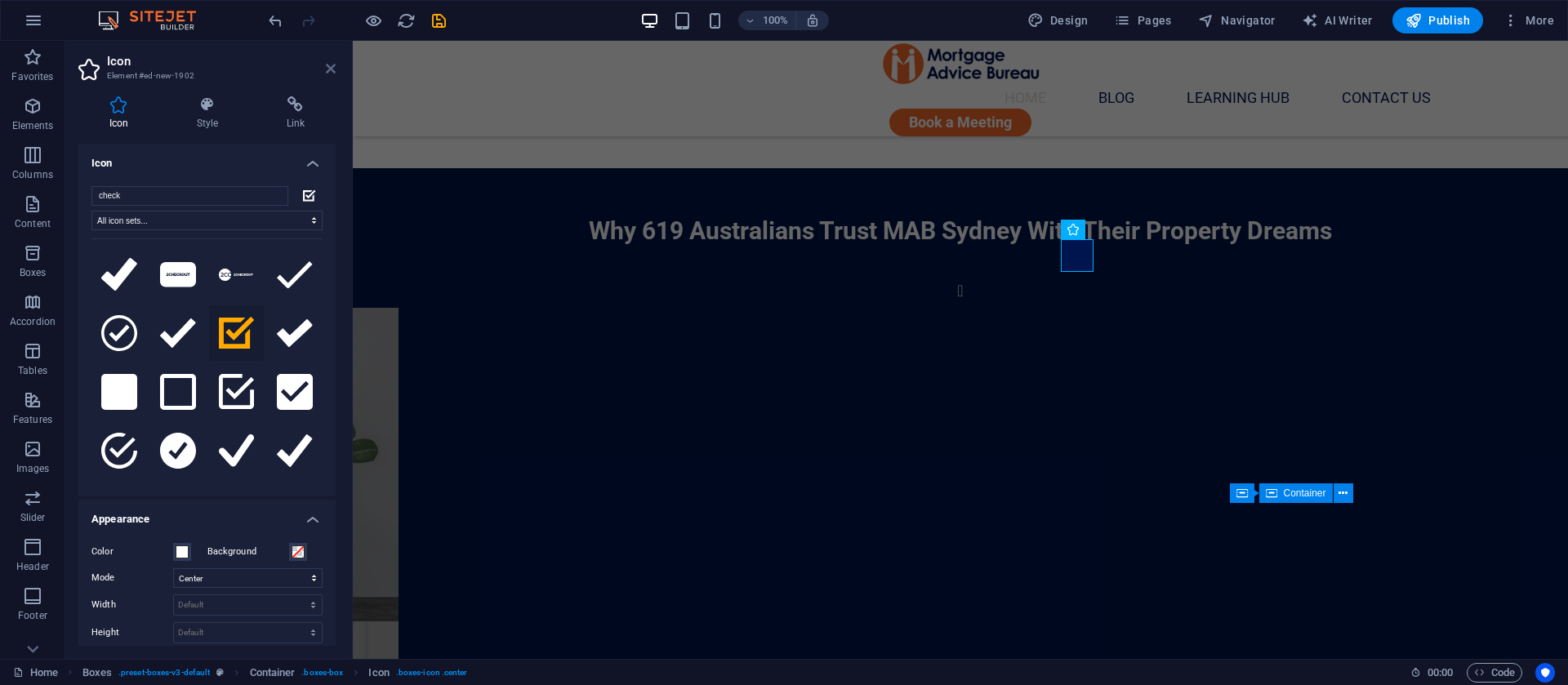
click at [334, 72] on icon at bounding box center [331, 69] width 10 height 13
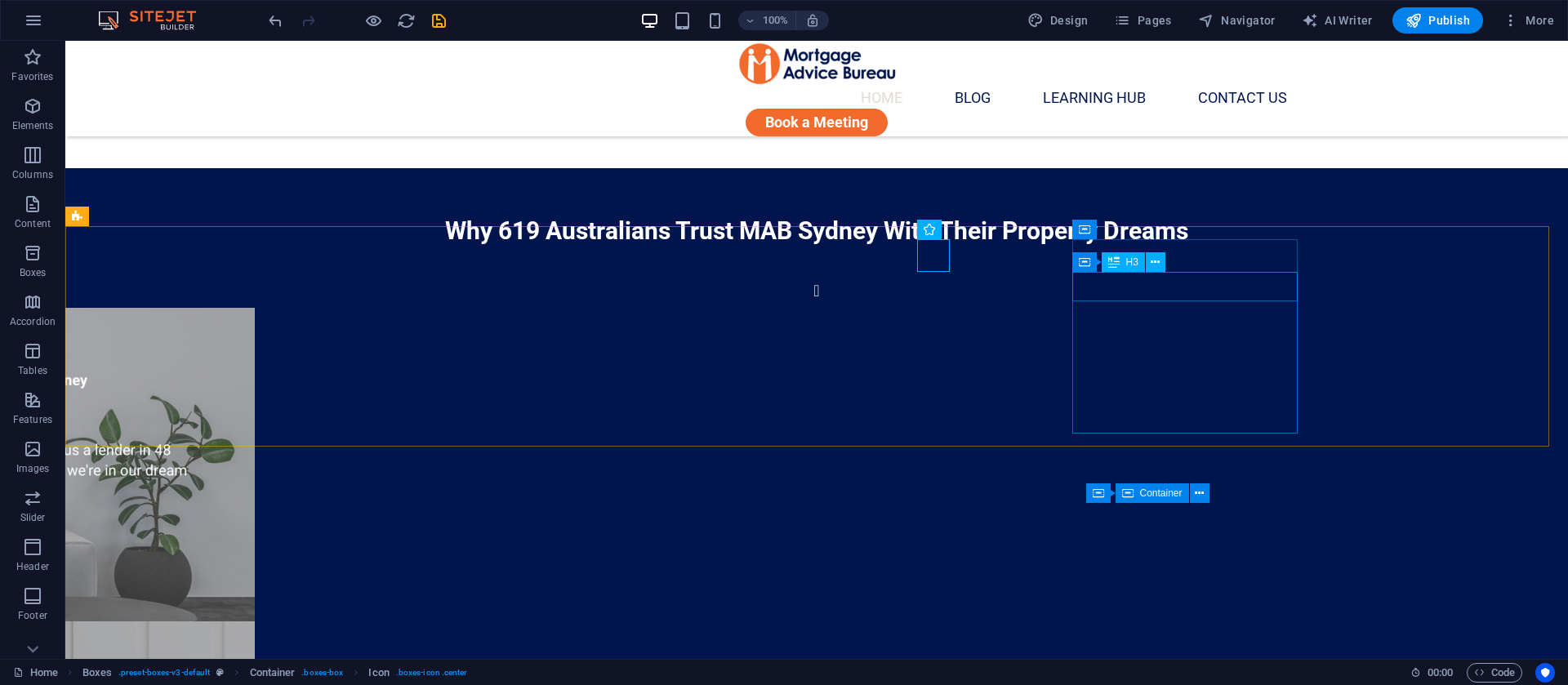
click at [1225, 231] on icon at bounding box center [1229, 230] width 9 height 17
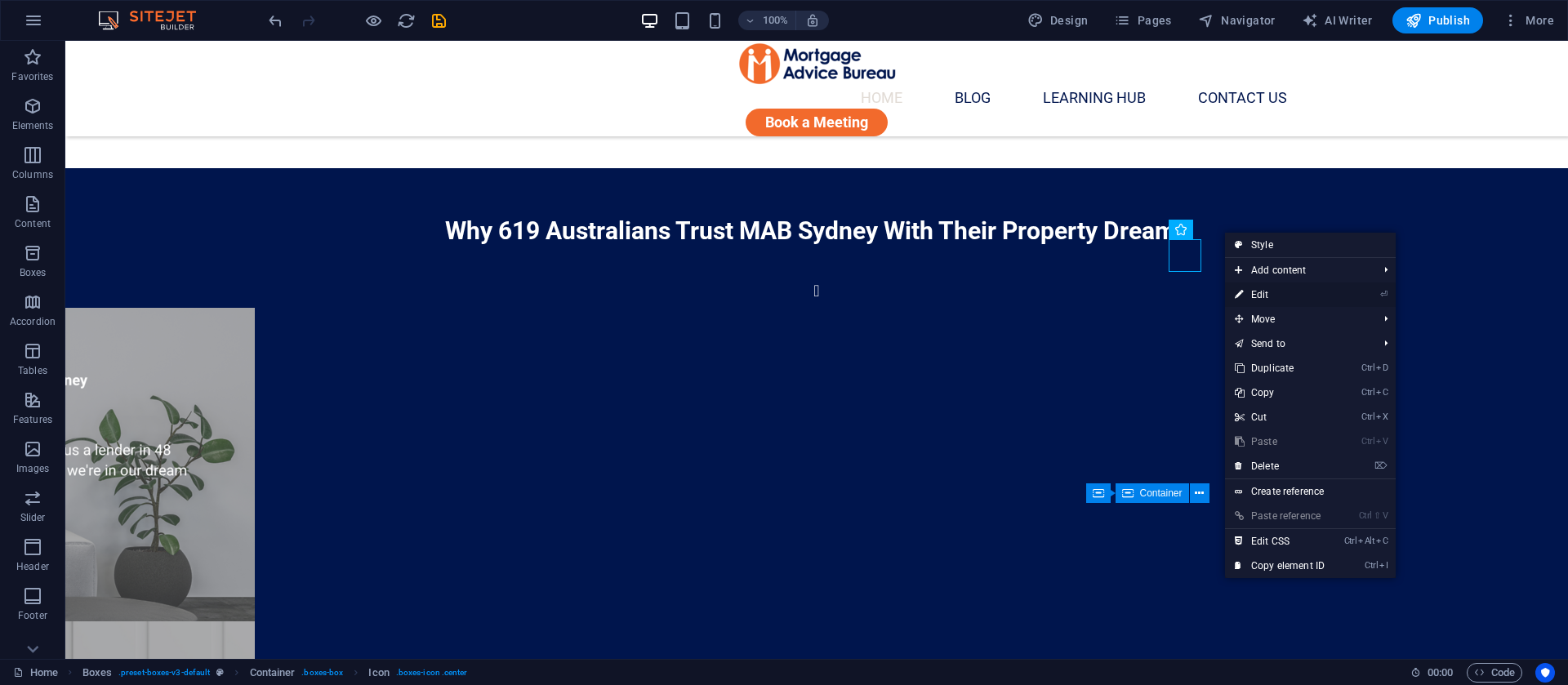
click at [1243, 292] on icon at bounding box center [1238, 295] width 8 height 25
select select "xMidYMid"
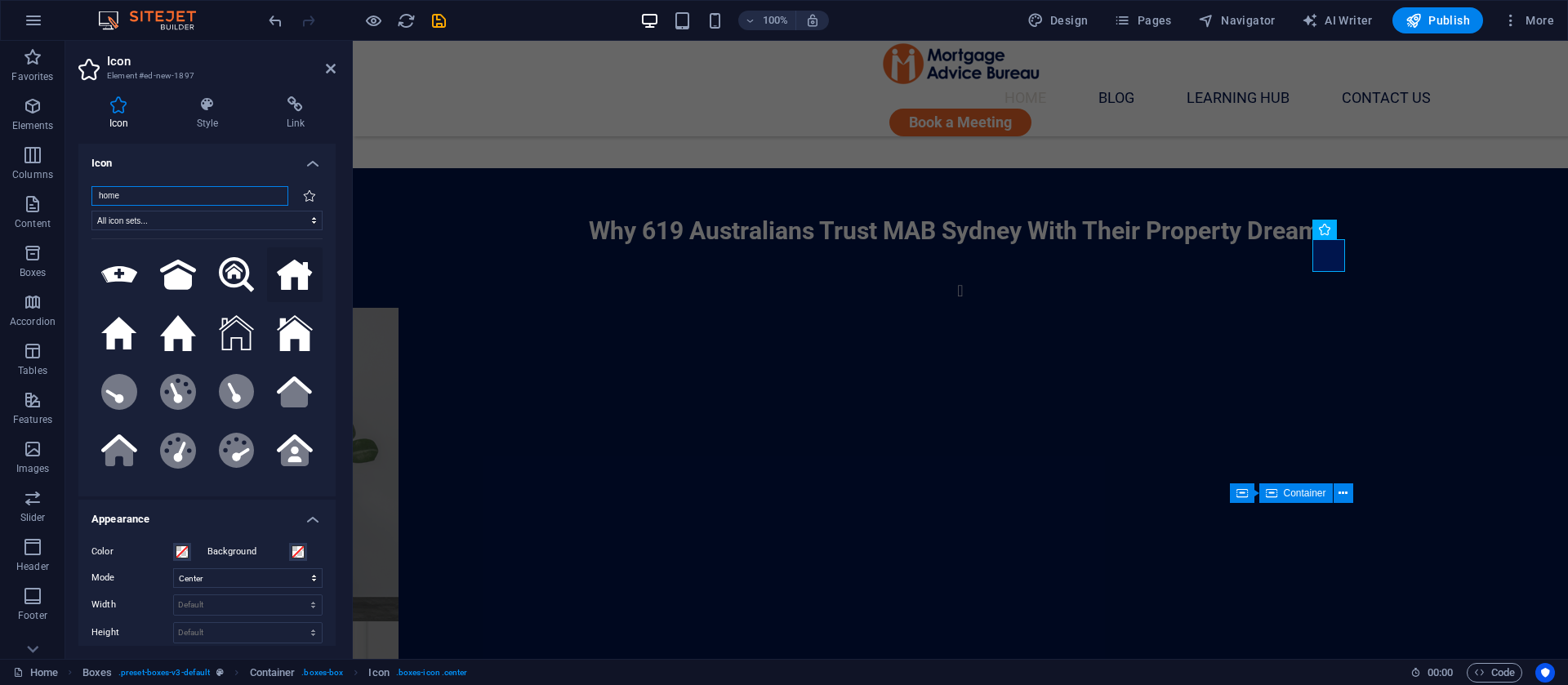
type input "home"
click at [290, 270] on icon at bounding box center [294, 275] width 36 height 30
click at [178, 548] on span at bounding box center [182, 552] width 13 height 13
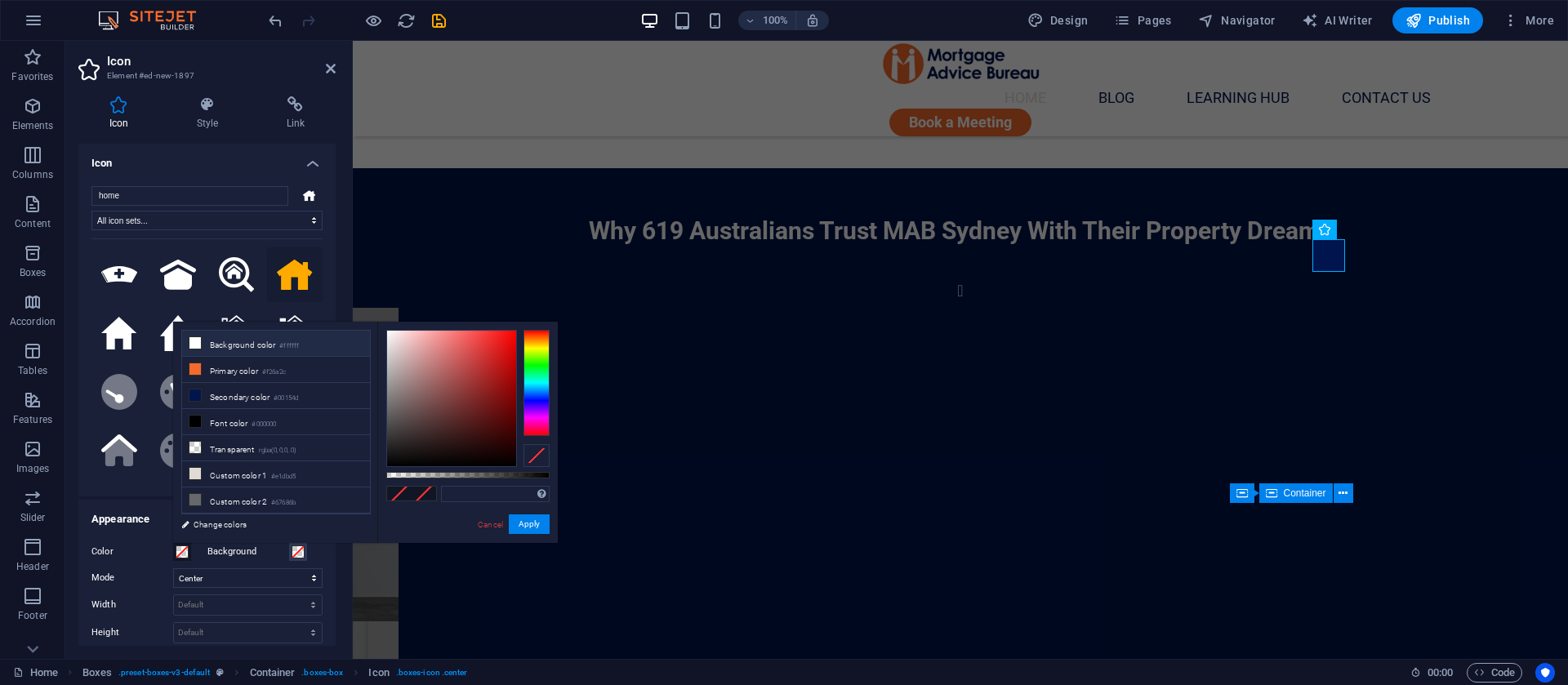
click at [228, 348] on li "Background color #ffffff" at bounding box center [276, 343] width 188 height 27
type input "#ffffff"
click at [517, 521] on button "Apply" at bounding box center [529, 524] width 41 height 19
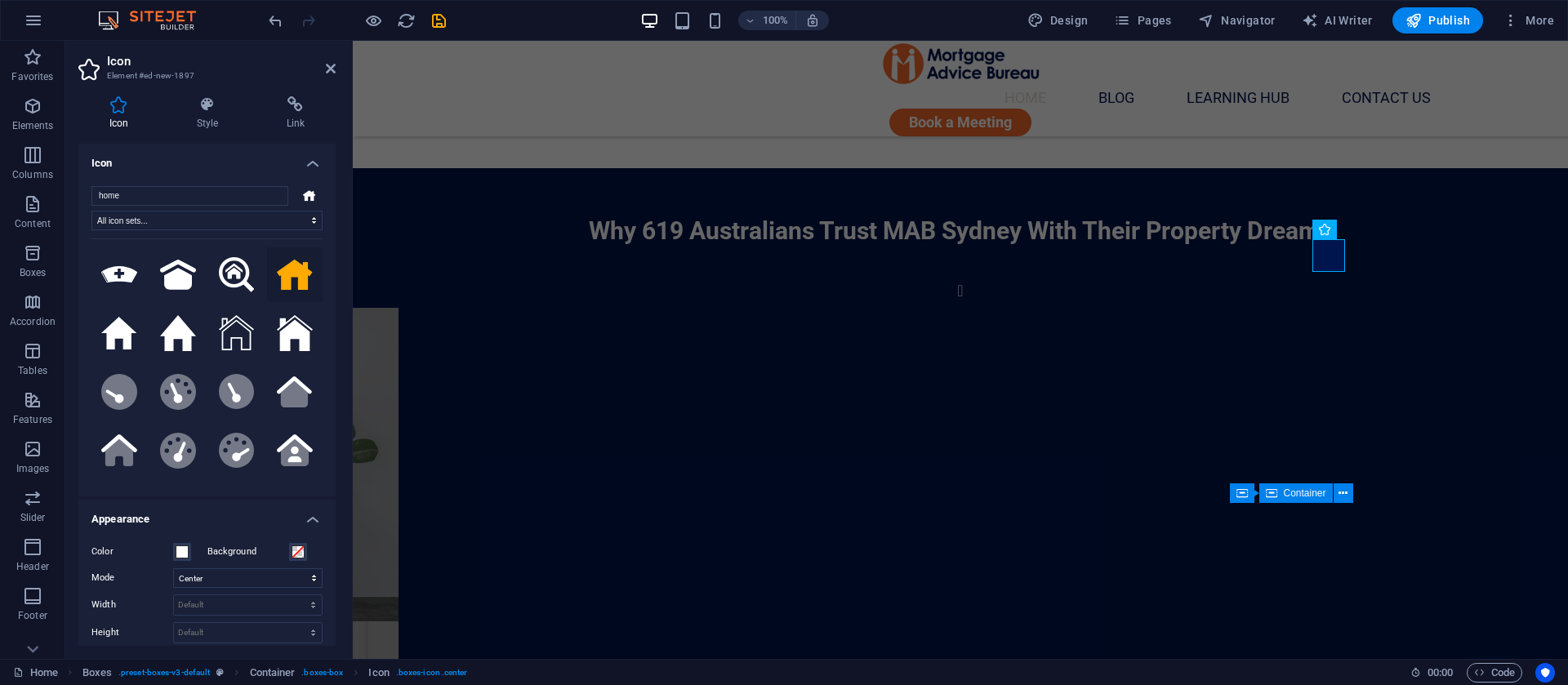
click at [266, 60] on h2 "Icon" at bounding box center [222, 61] width 229 height 15
click at [336, 72] on aside "Icon Element #ed-new-1897 Icon Style Link Icon home All icon sets... IcoFont Io…" at bounding box center [209, 350] width 288 height 618
click at [326, 72] on icon at bounding box center [331, 69] width 10 height 13
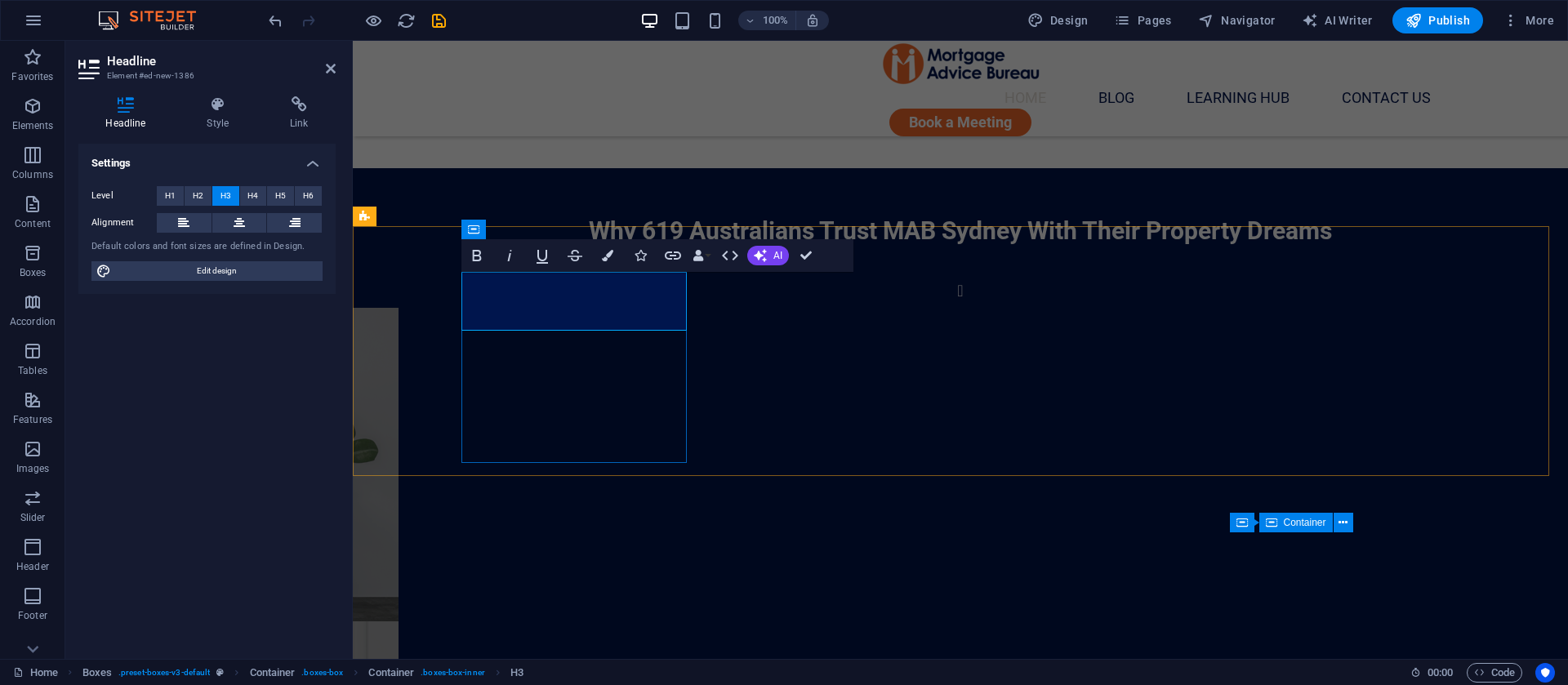
click at [279, 198] on span "H5" at bounding box center [281, 195] width 11 height 19
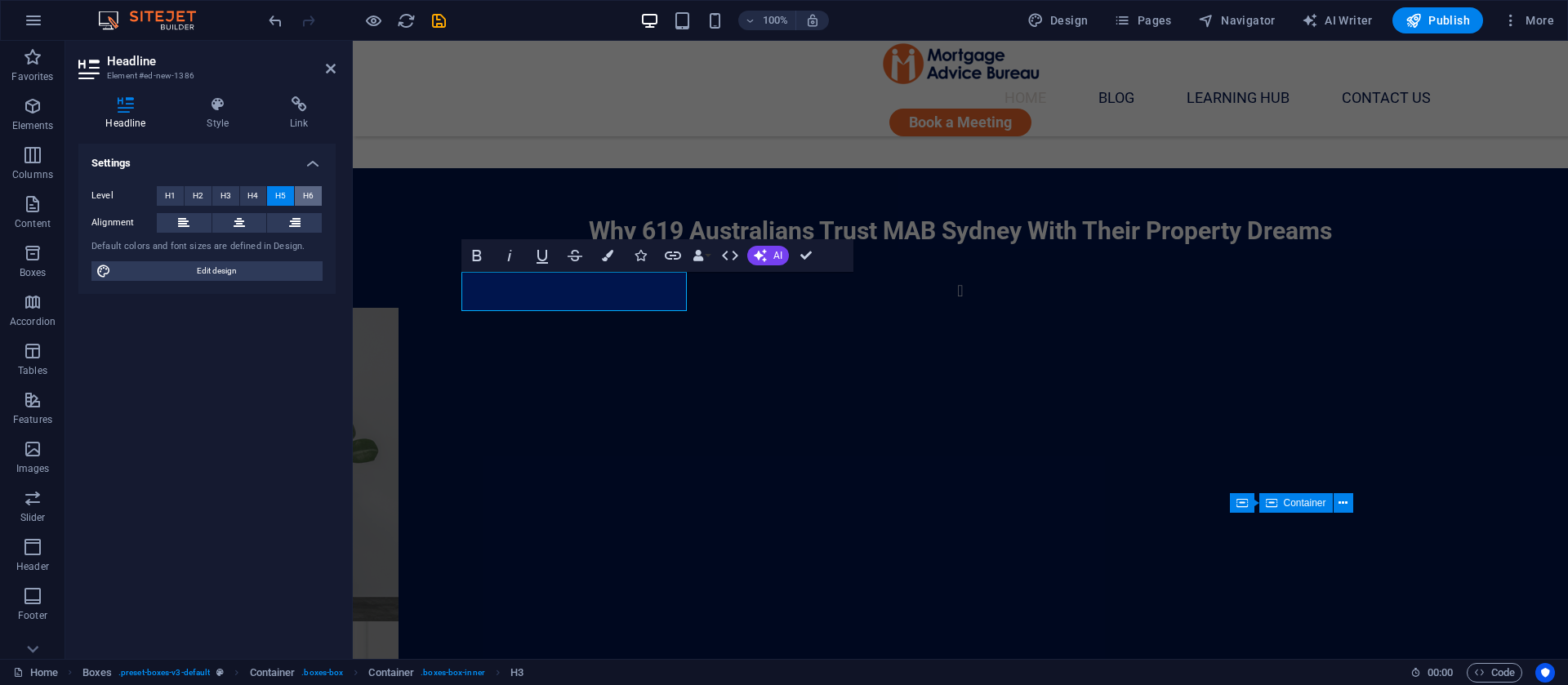
click at [308, 187] on span "H6" at bounding box center [309, 195] width 11 height 19
click at [243, 191] on button "H4" at bounding box center [253, 195] width 27 height 19
click at [222, 190] on span "H3" at bounding box center [226, 195] width 11 height 19
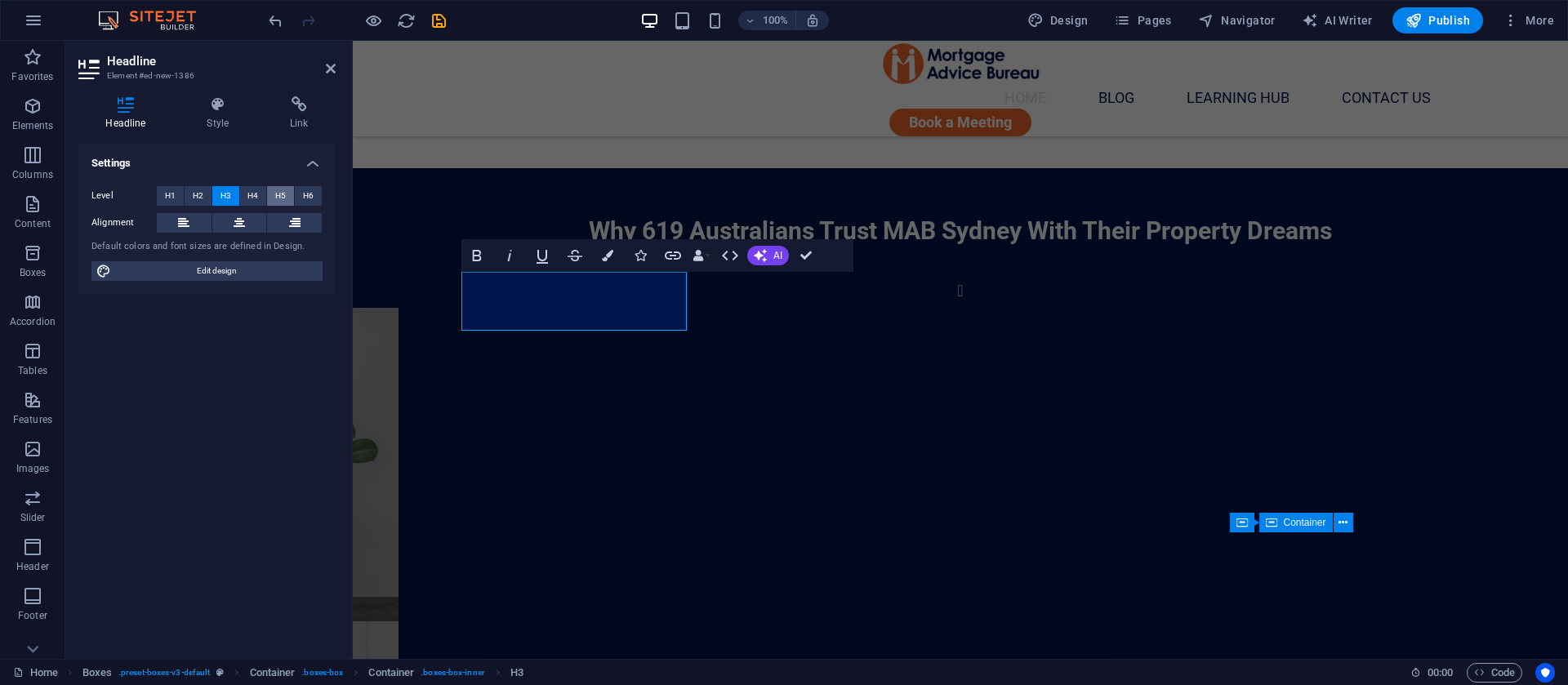
drag, startPoint x: 276, startPoint y: 202, endPoint x: 96, endPoint y: 230, distance: 182.2
click at [276, 202] on span "H5" at bounding box center [281, 195] width 11 height 19
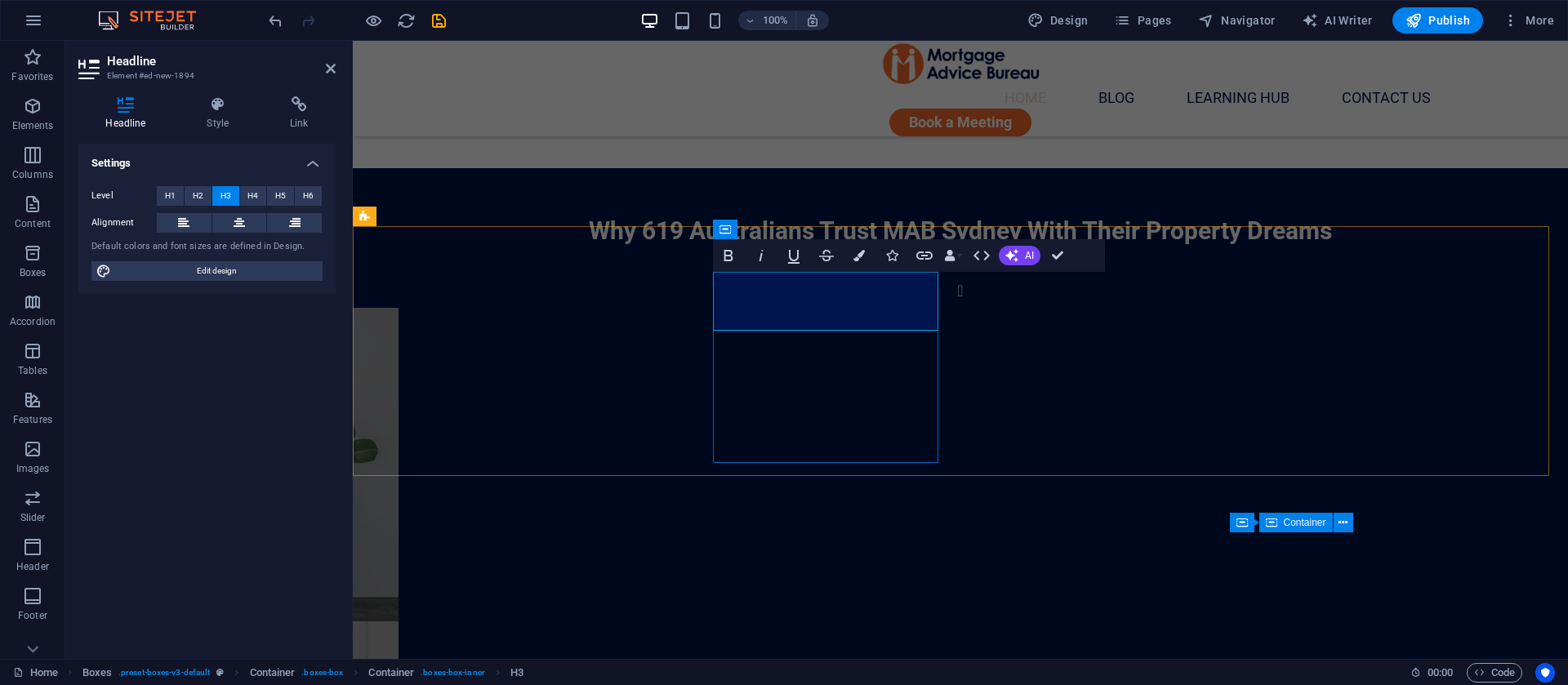
click at [279, 194] on span "H5" at bounding box center [281, 195] width 11 height 19
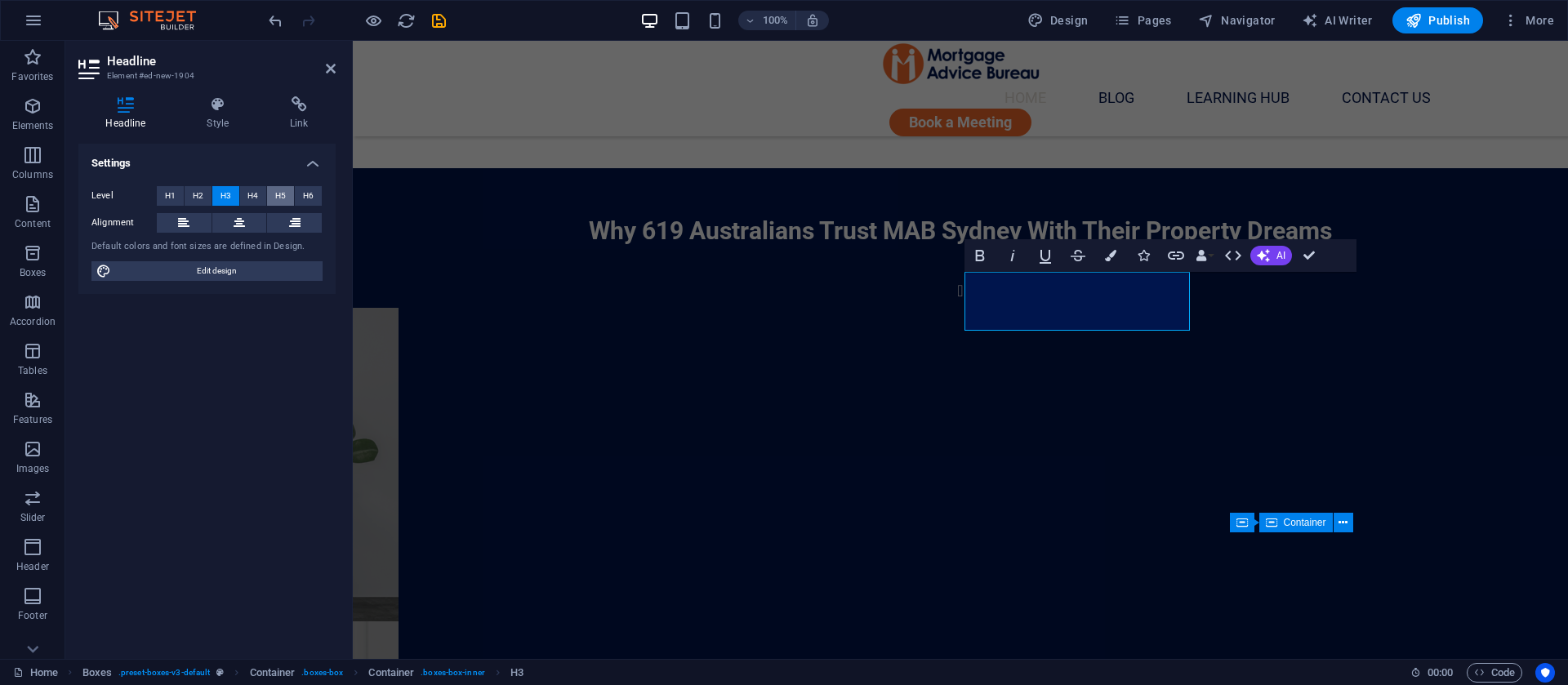
click at [276, 195] on span "H5" at bounding box center [281, 195] width 11 height 19
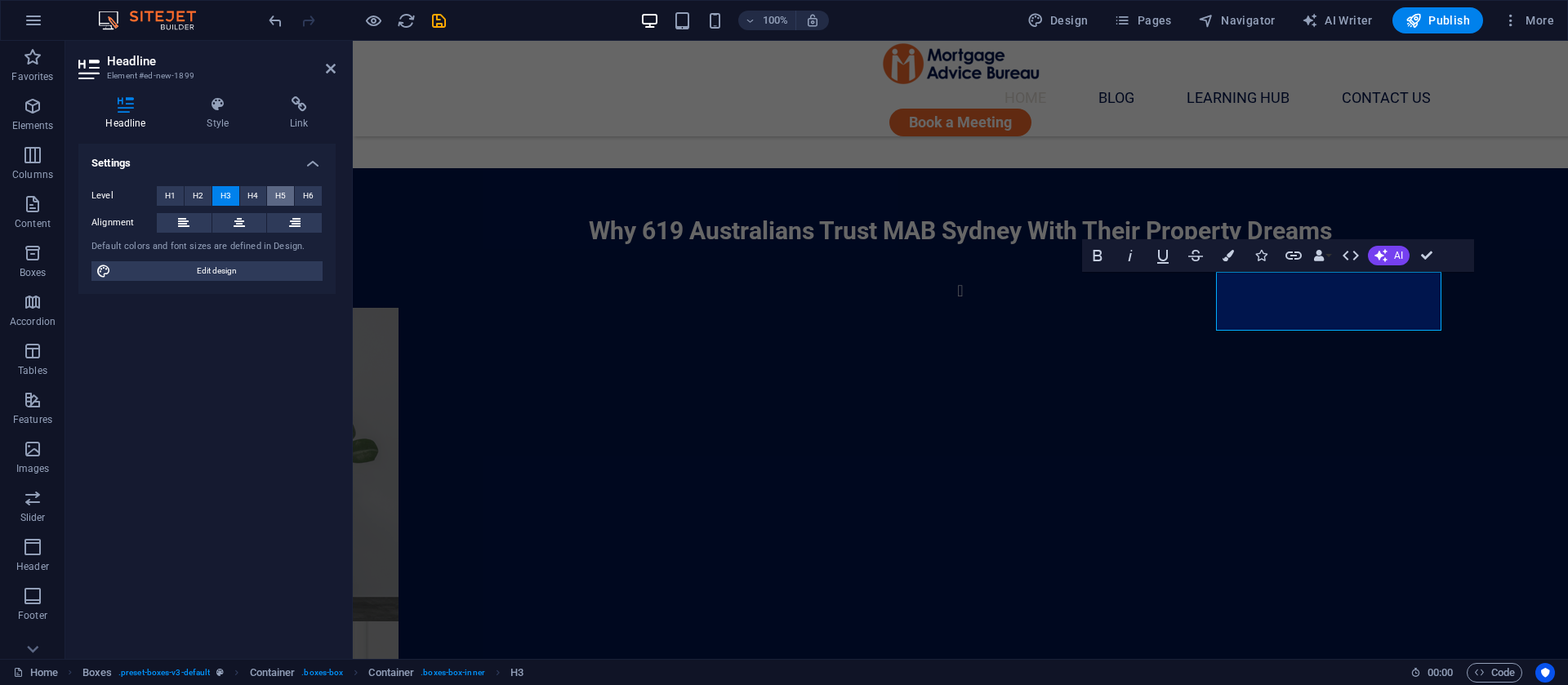
click at [276, 195] on span "H5" at bounding box center [281, 195] width 11 height 19
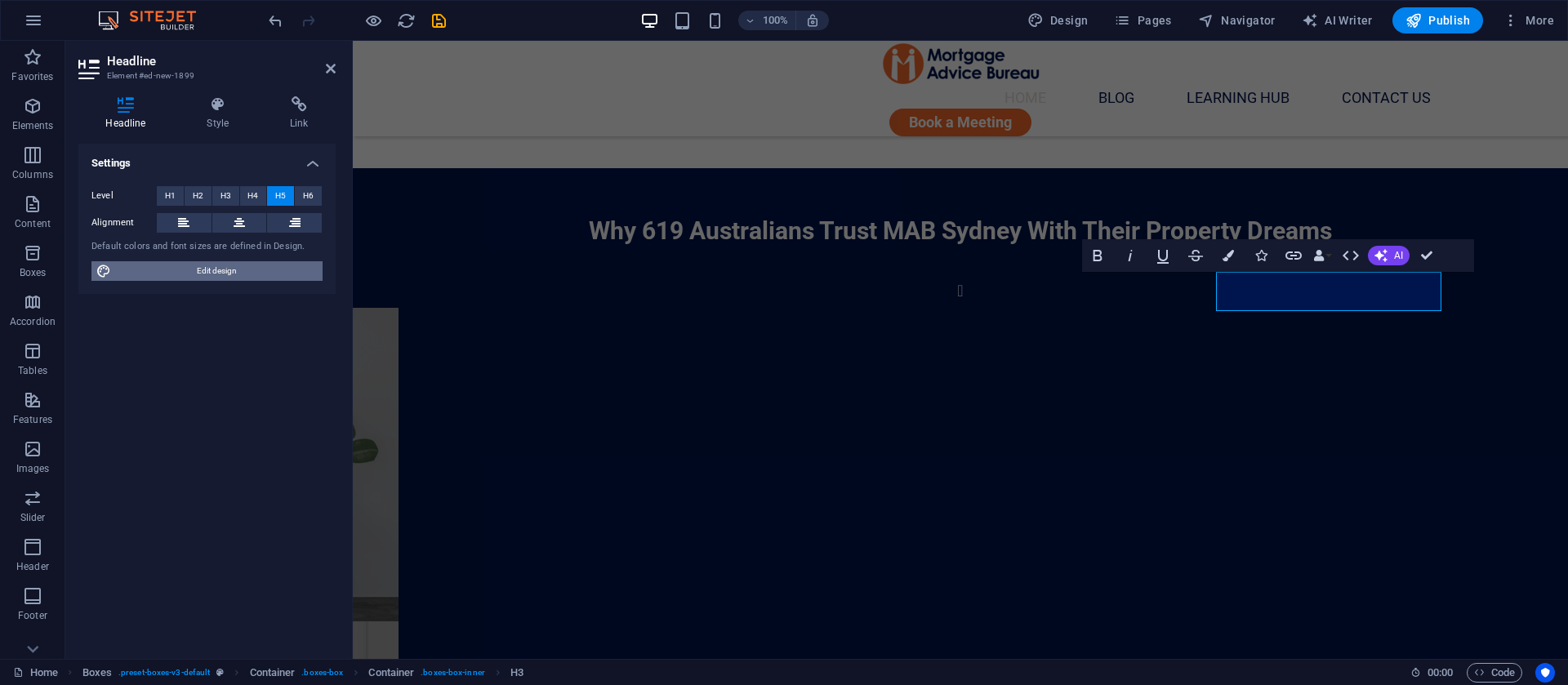
click at [200, 278] on span "Edit design" at bounding box center [217, 270] width 201 height 19
select select "ease-in-out"
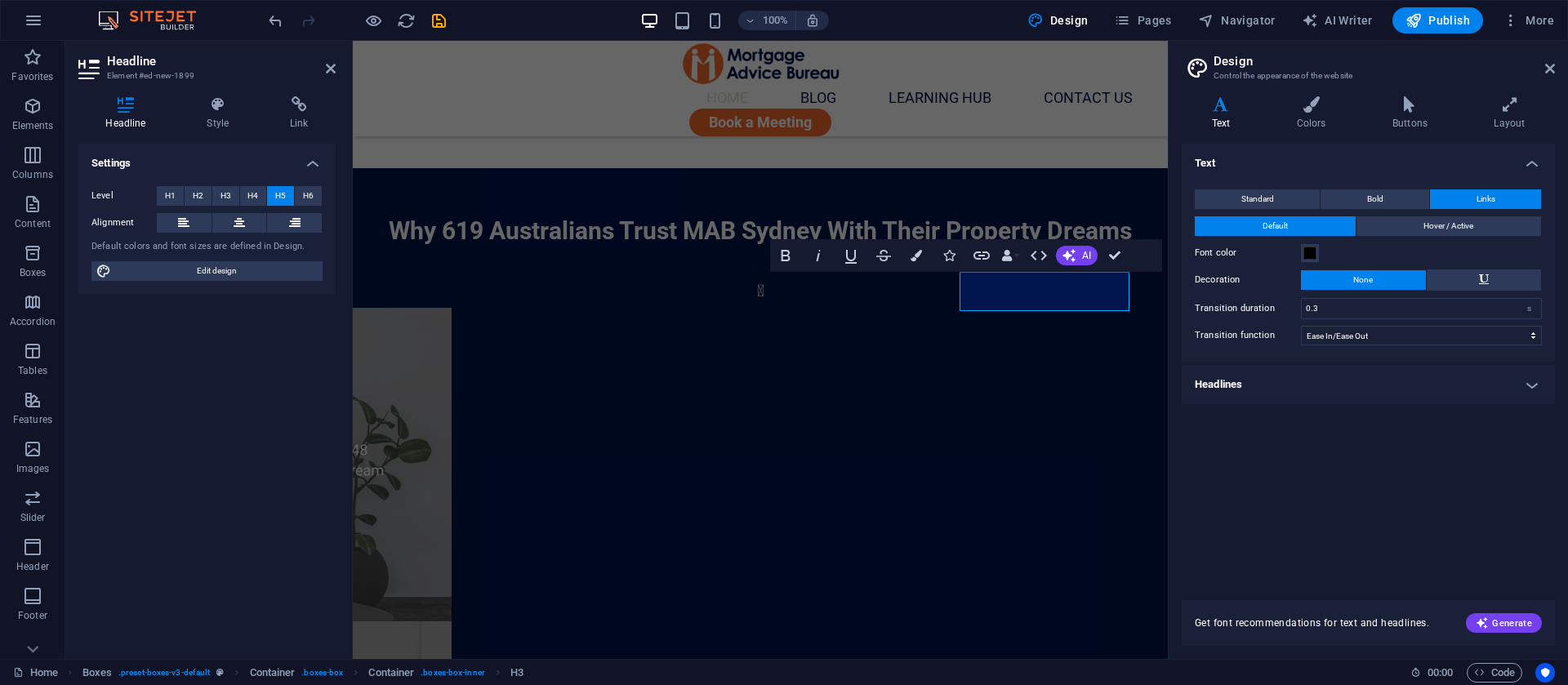
click at [1423, 372] on h4 "Headlines" at bounding box center [1368, 385] width 374 height 39
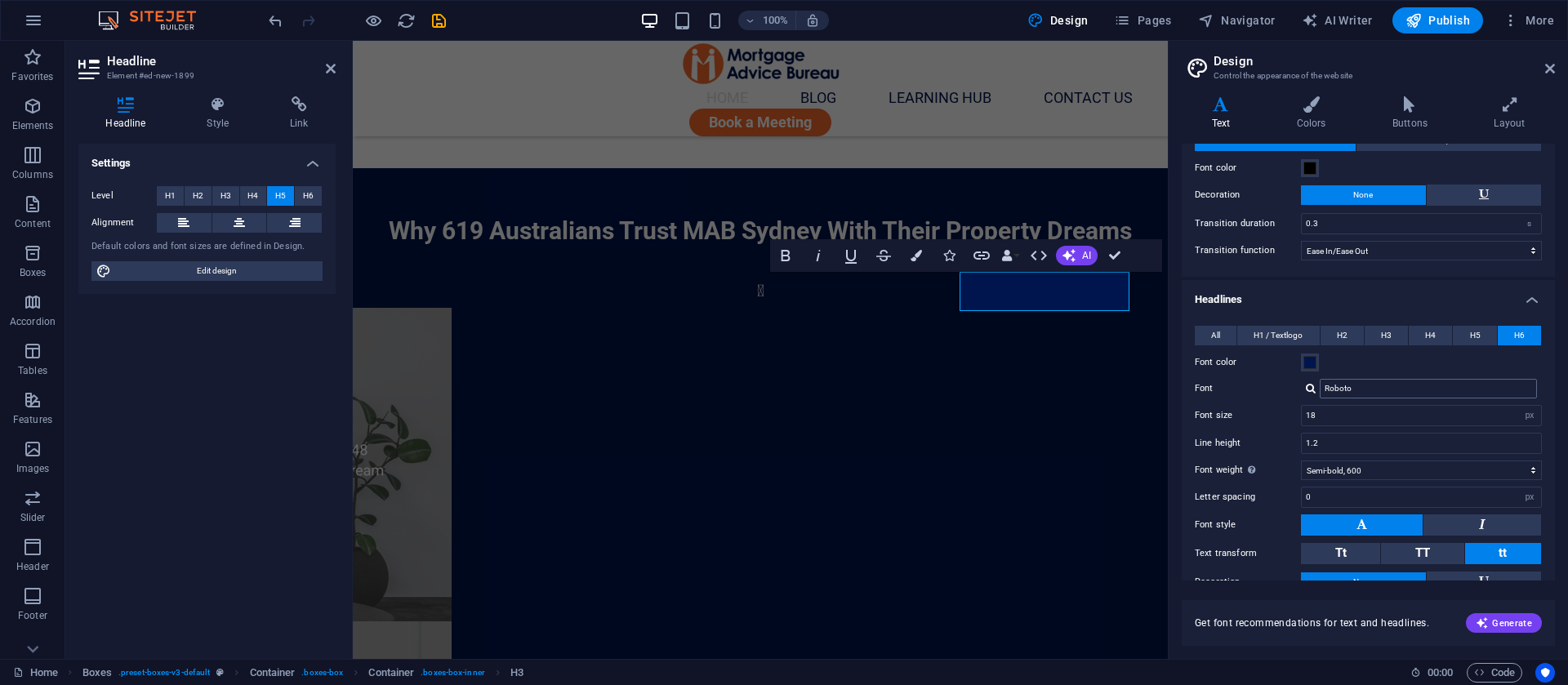
scroll to position [123, 0]
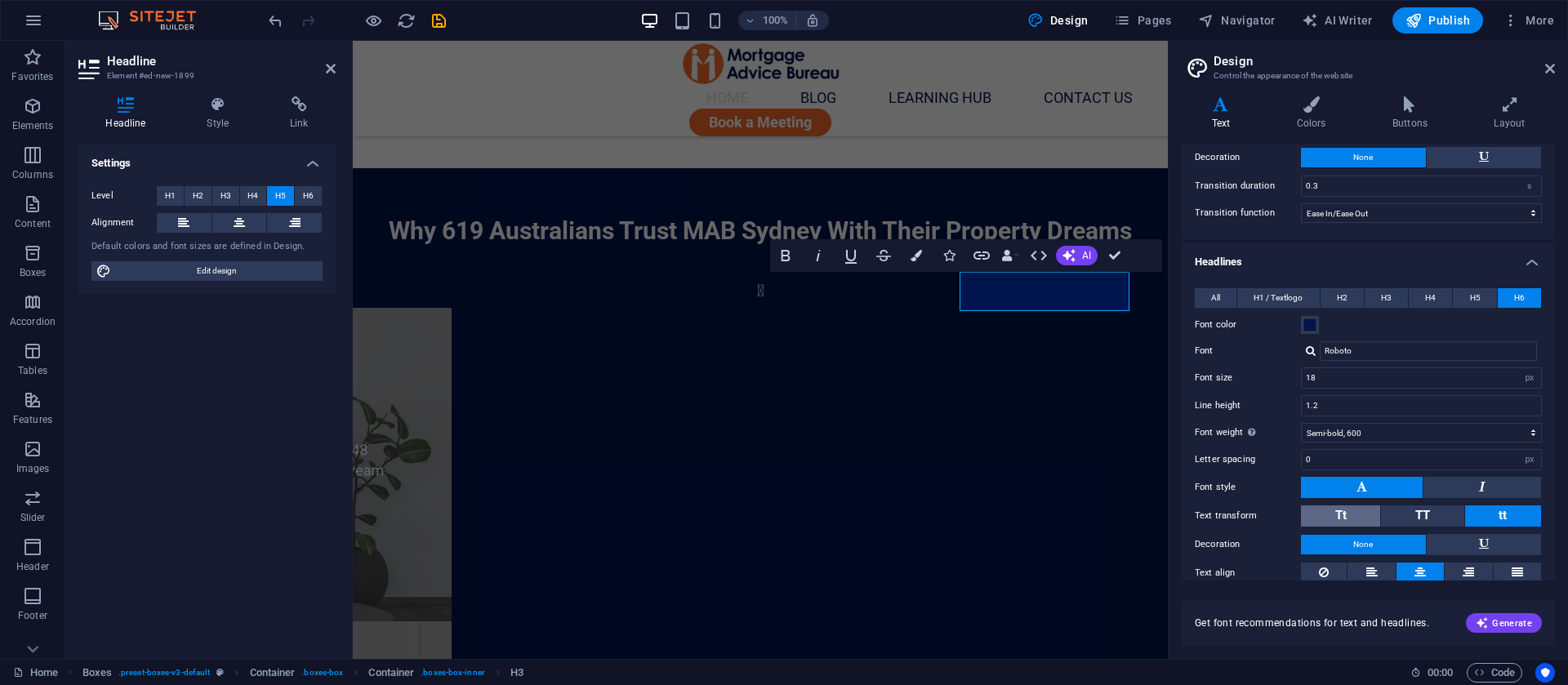
click at [1349, 511] on button "Tt" at bounding box center [1341, 516] width 80 height 21
click at [1556, 71] on aside "Design Control the appearance of the website Variants Text Colors Buttons Layou…" at bounding box center [1367, 350] width 400 height 618
click at [1552, 71] on icon at bounding box center [1550, 69] width 10 height 13
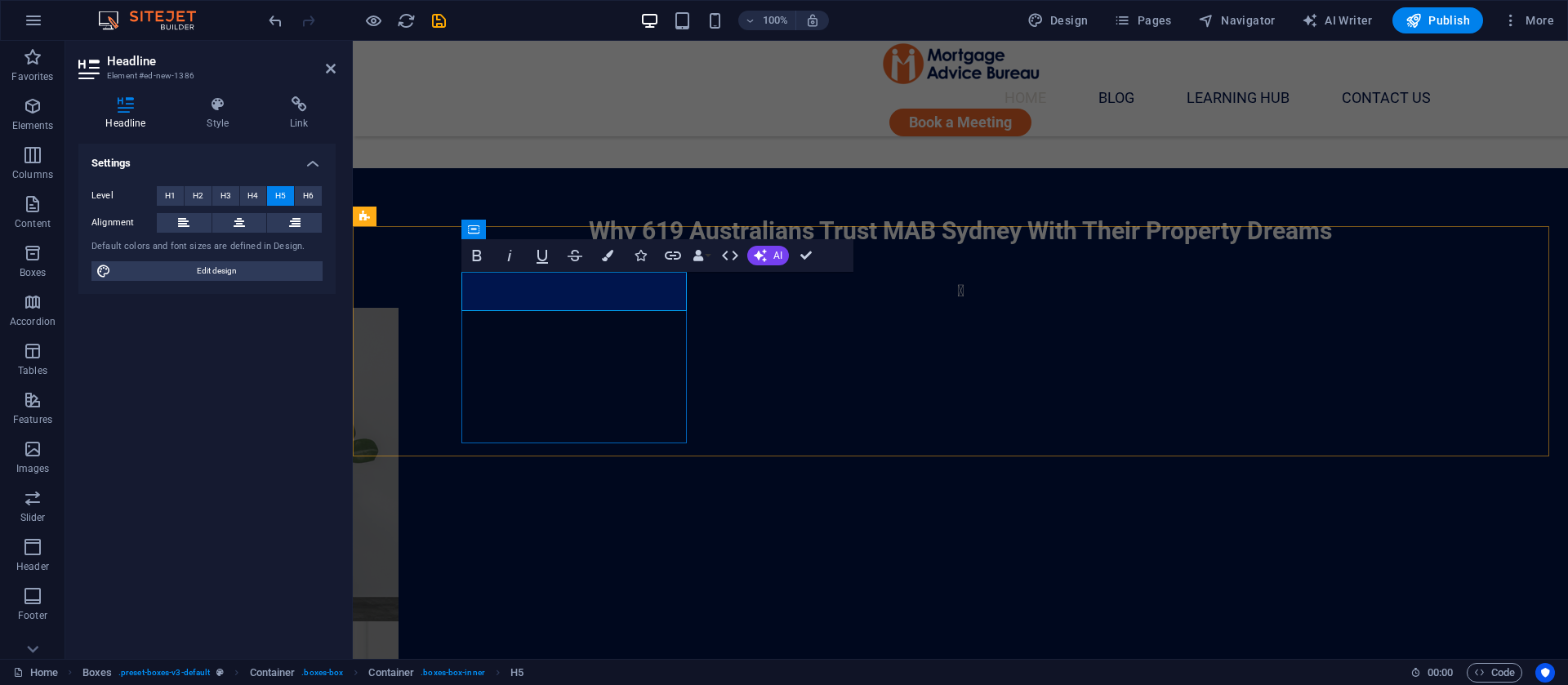
click at [189, 261] on span "Edit design" at bounding box center [217, 270] width 201 height 19
select select "ease-in-out"
select select "px"
select select "600"
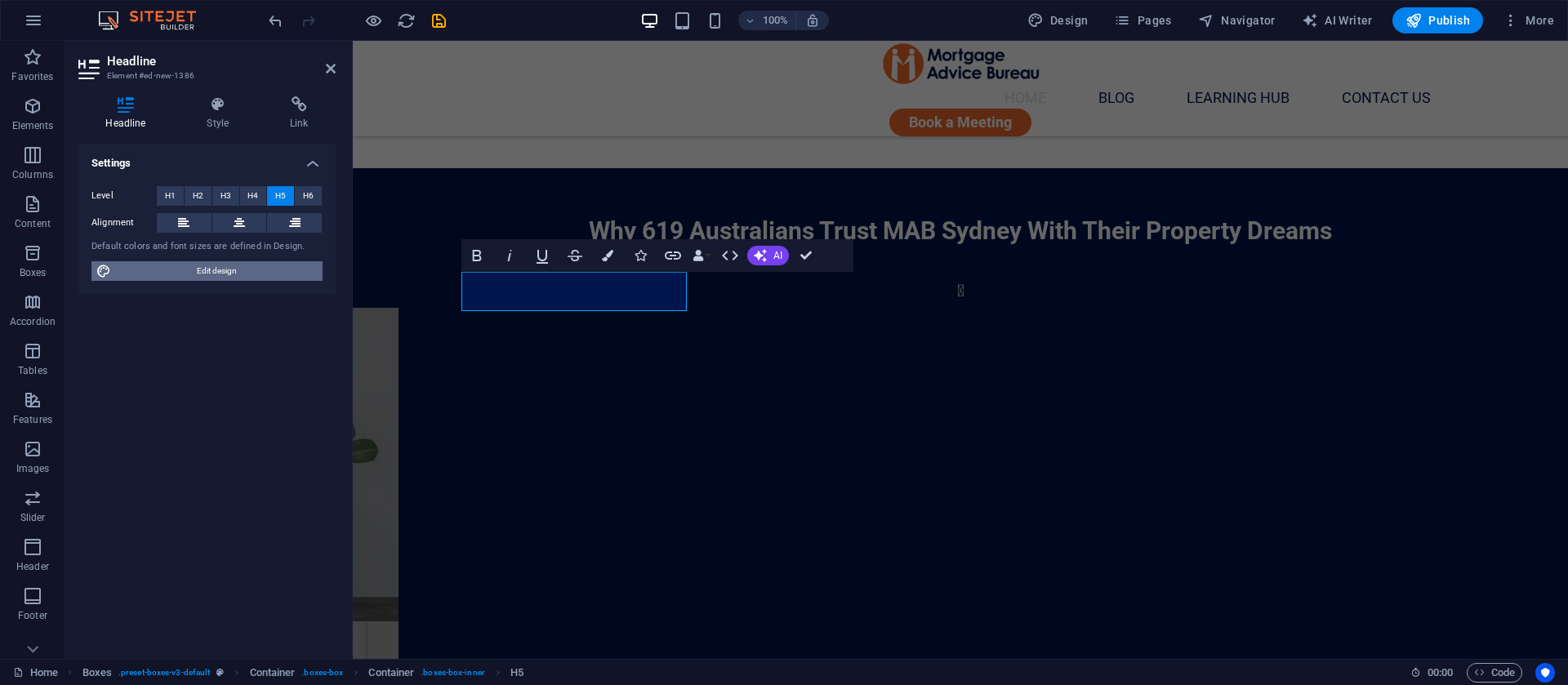
select select "px"
select select "rem"
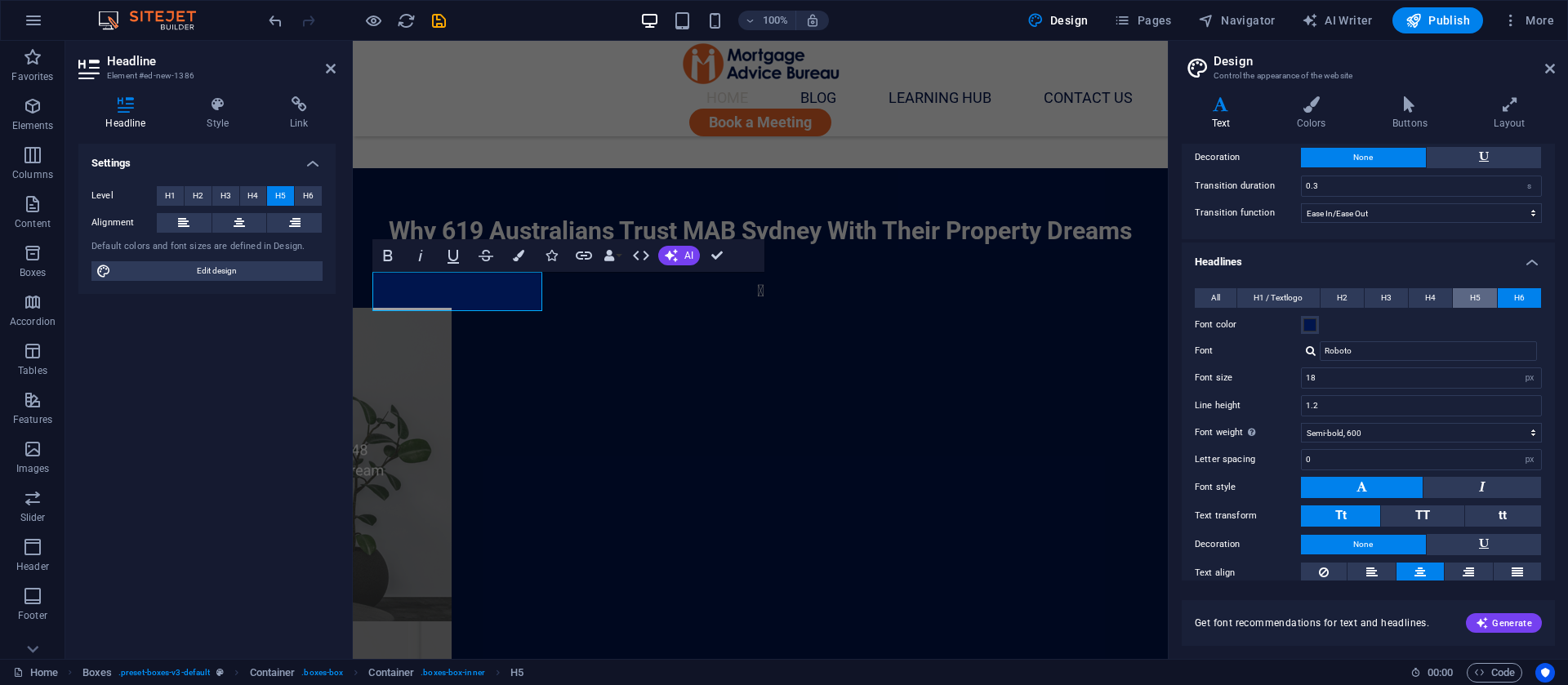
click at [1470, 305] on span "H5" at bounding box center [1475, 298] width 11 height 19
click at [1360, 510] on button "Tt" at bounding box center [1341, 516] width 80 height 21
click at [1552, 69] on icon at bounding box center [1550, 69] width 10 height 13
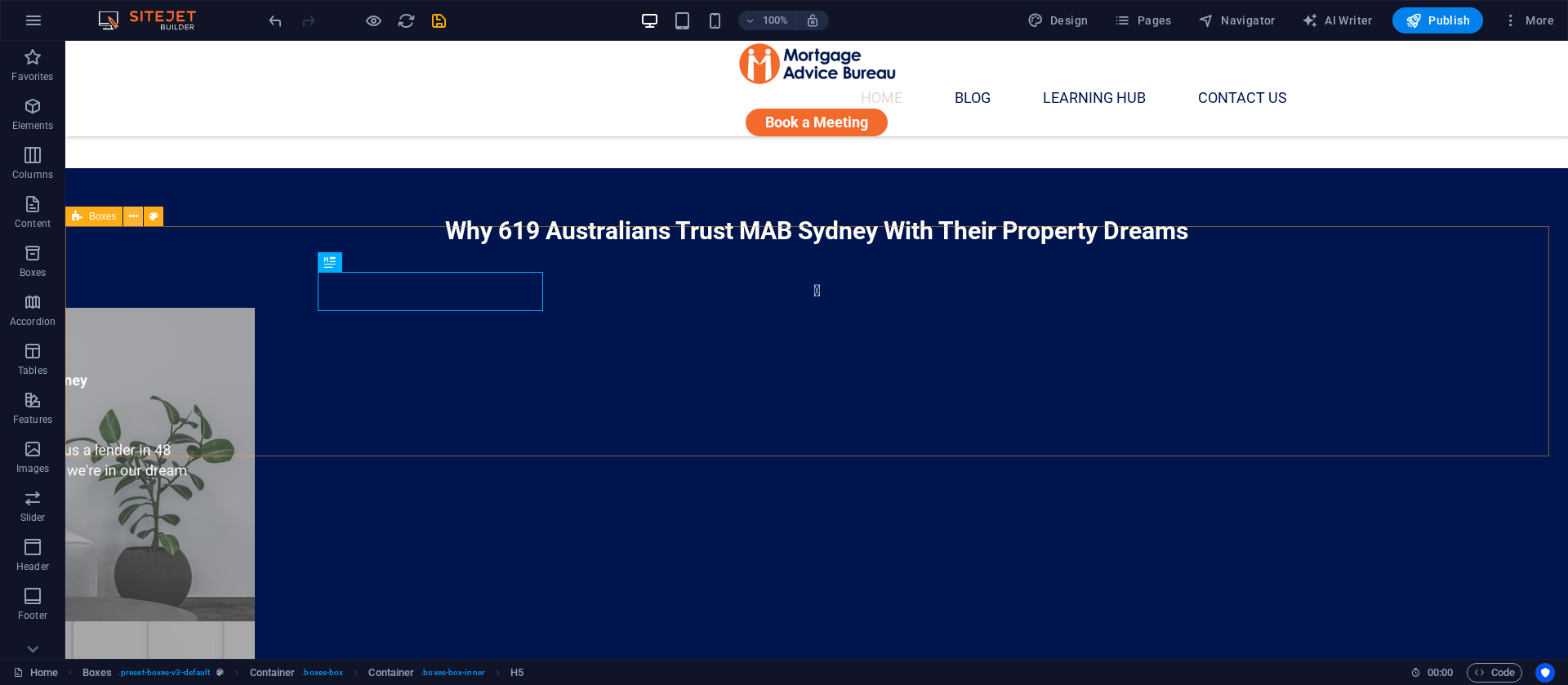
click at [131, 214] on icon at bounding box center [134, 216] width 9 height 17
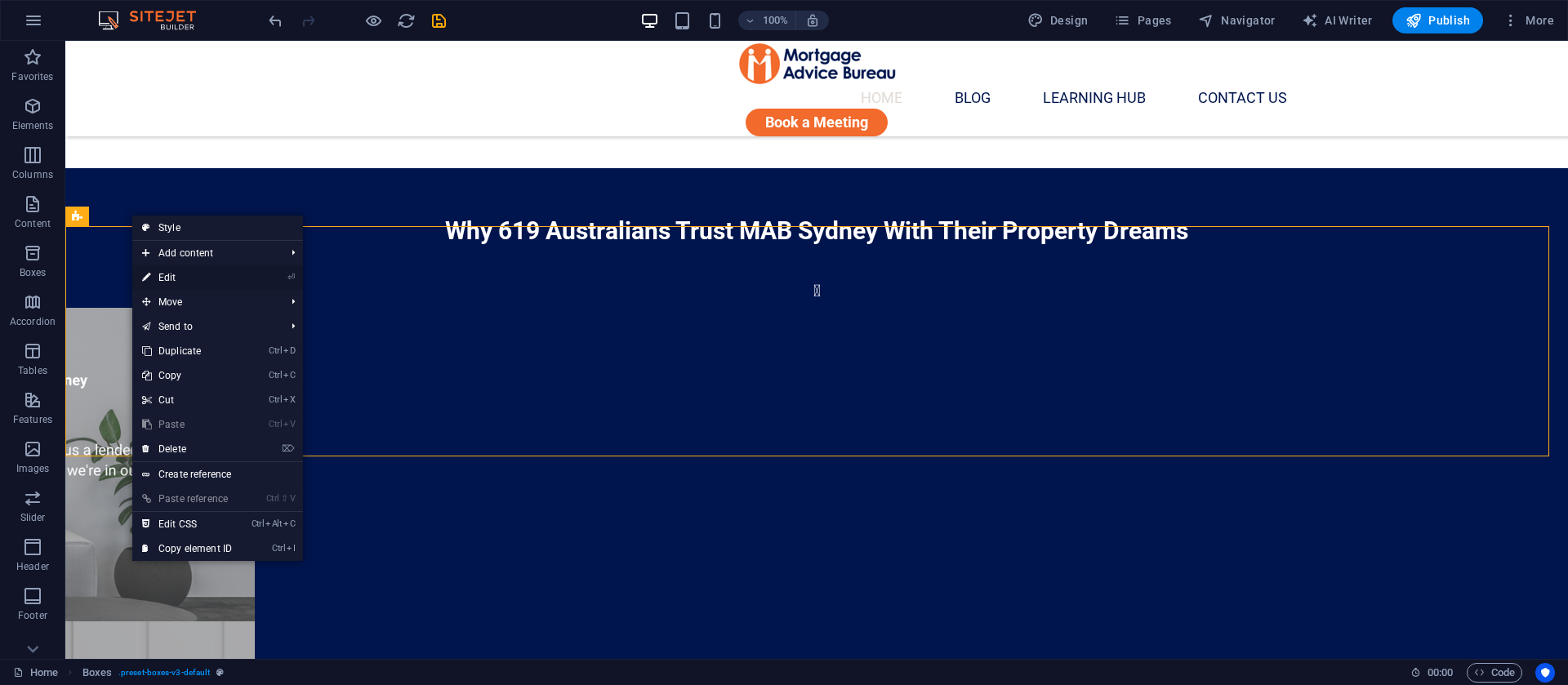
click at [178, 283] on link "⏎ Edit" at bounding box center [187, 277] width 110 height 25
select select "rem"
select select "preset-boxes-v3-default"
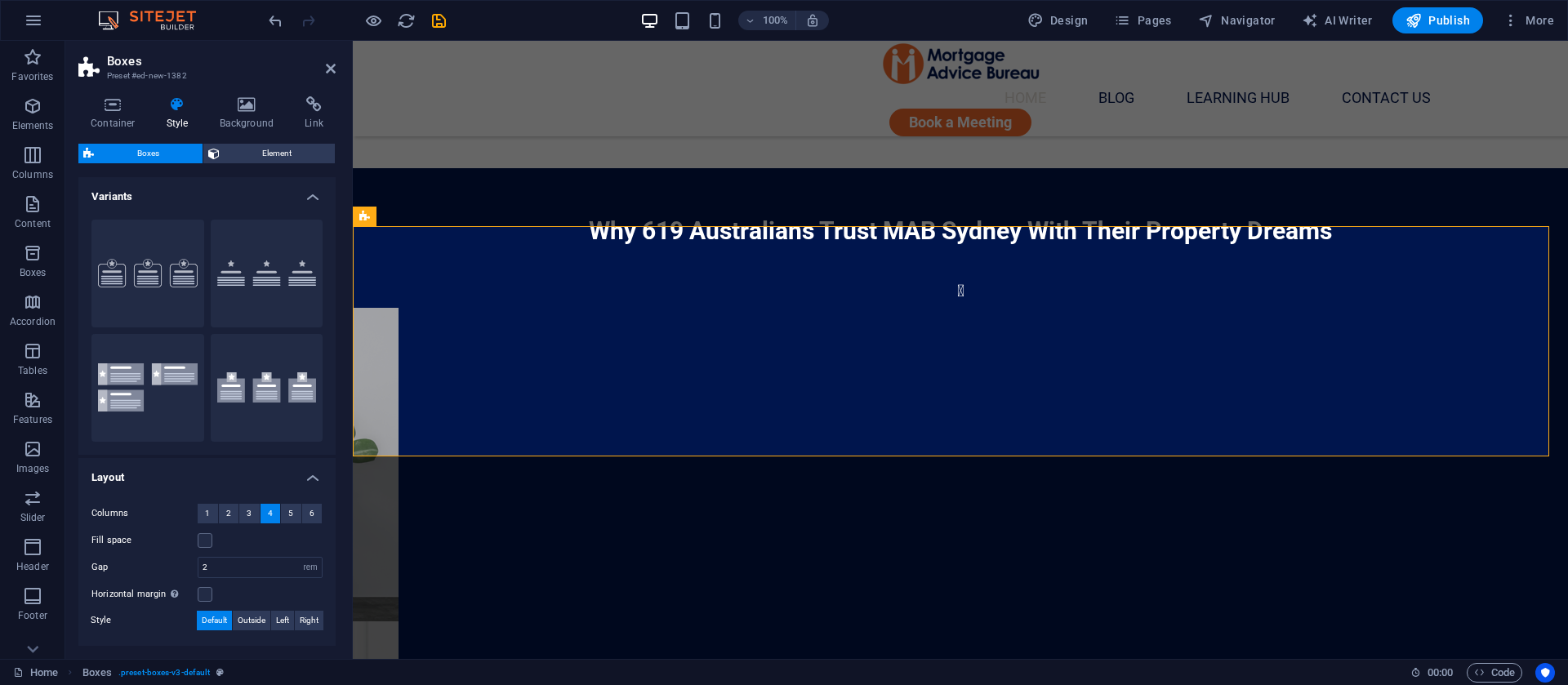
click at [336, 70] on aside "Boxes Preset #ed-new-1382 Container Style Background Link Size Height Default p…" at bounding box center [209, 350] width 288 height 618
click at [326, 67] on icon at bounding box center [331, 69] width 10 height 13
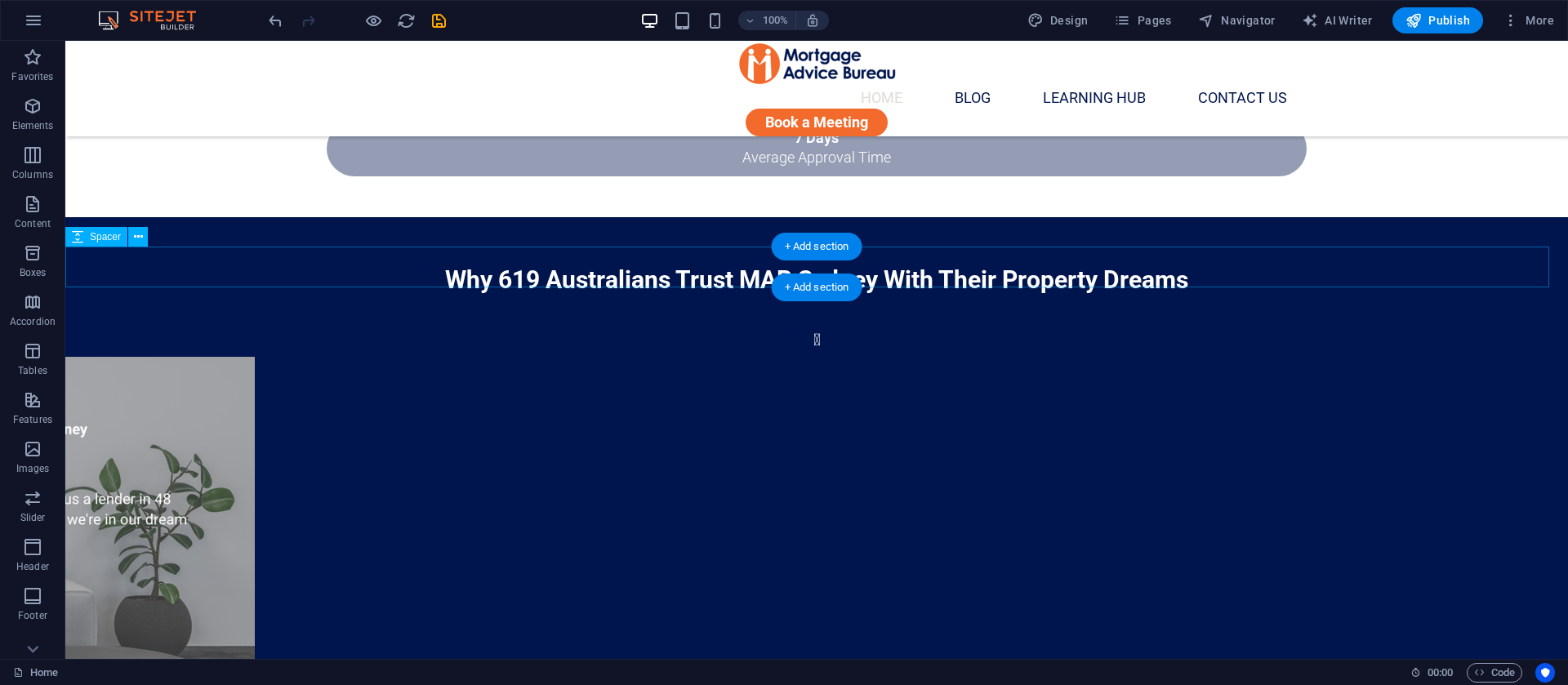
scroll to position [1225, 0]
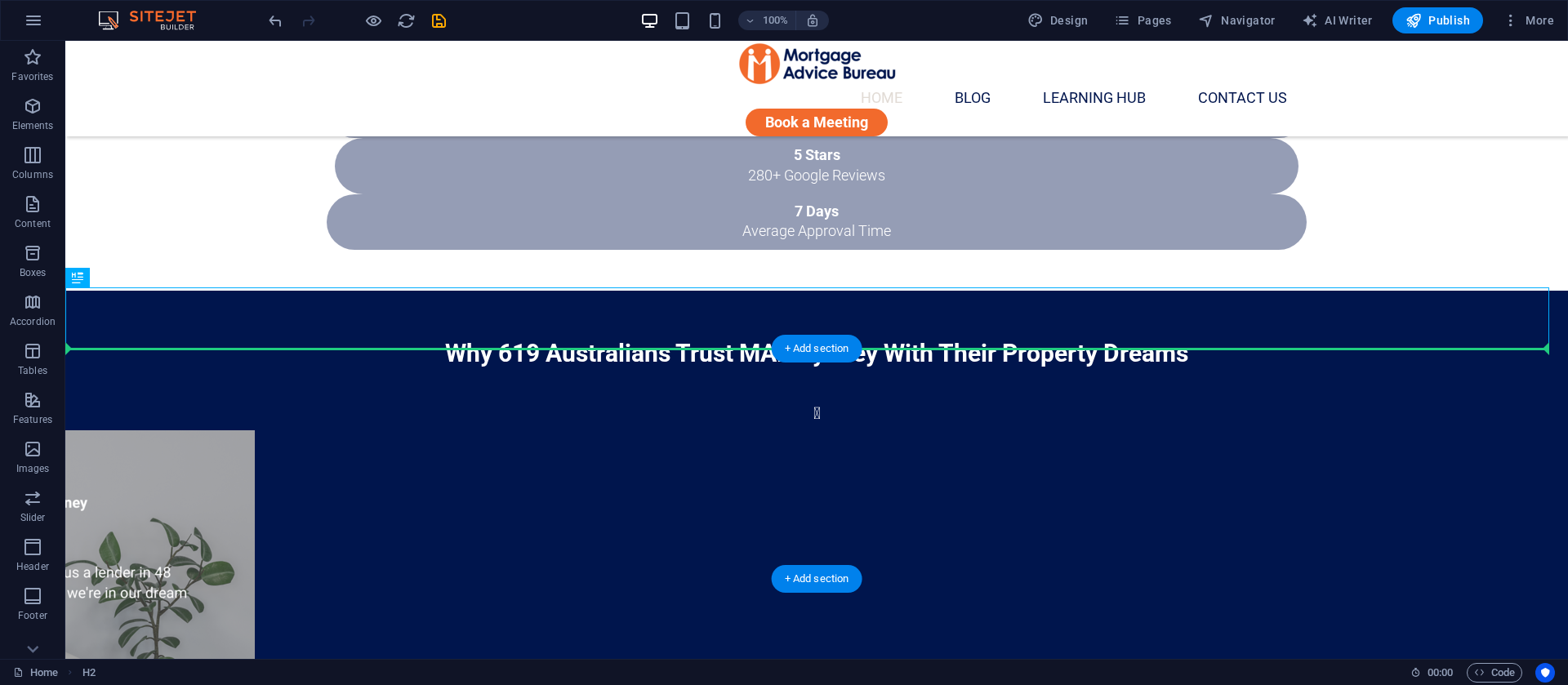
drag, startPoint x: 268, startPoint y: 327, endPoint x: 262, endPoint y: 395, distance: 68.3
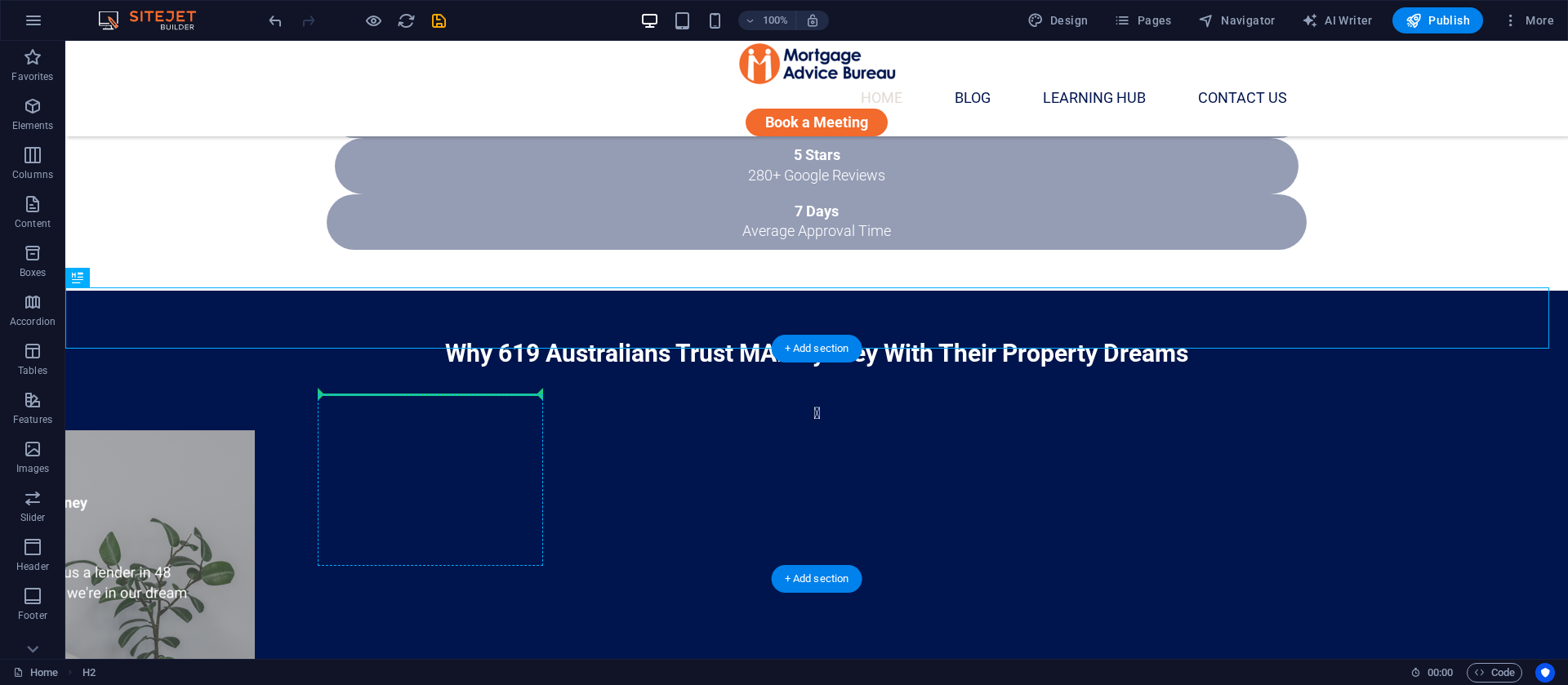
drag, startPoint x: 328, startPoint y: 318, endPoint x: 387, endPoint y: 430, distance: 126.6
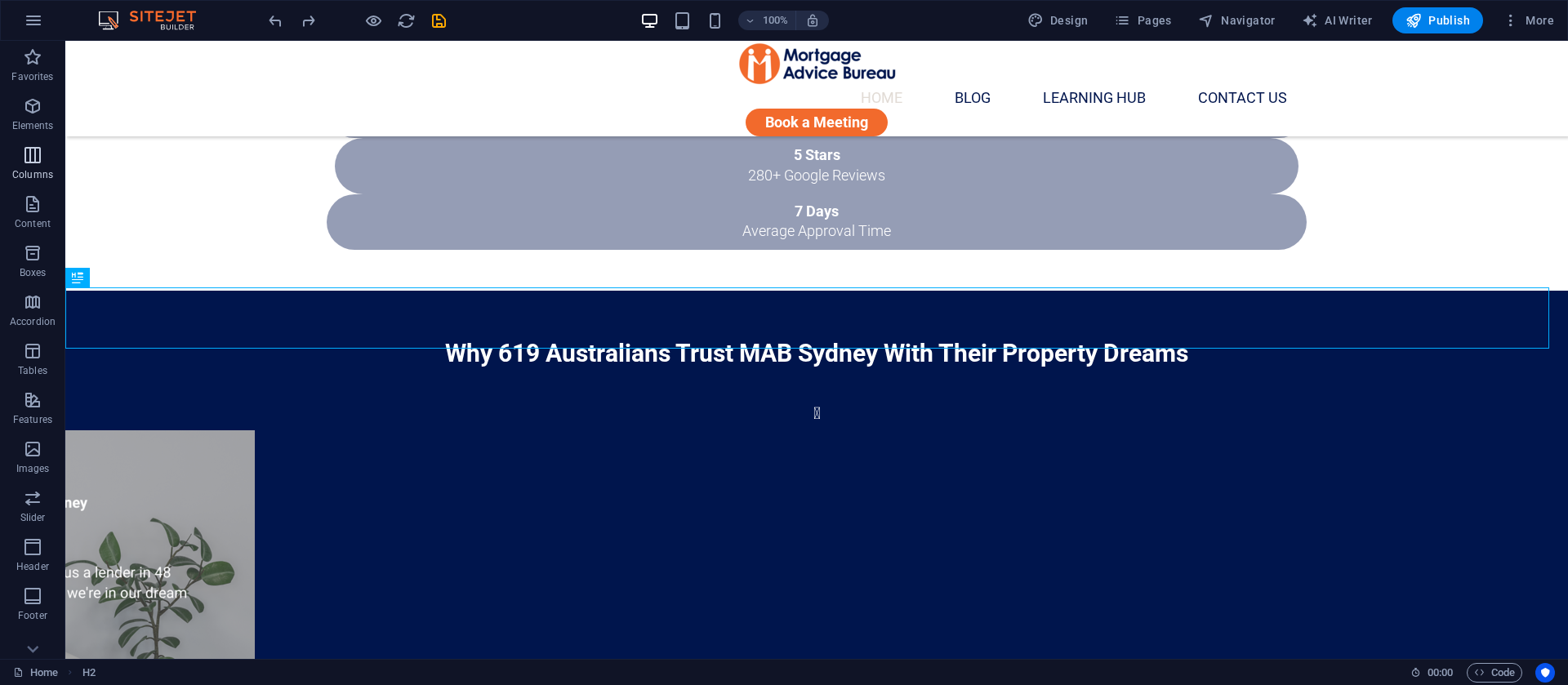
click at [36, 164] on icon "button" at bounding box center [32, 155] width 19 height 19
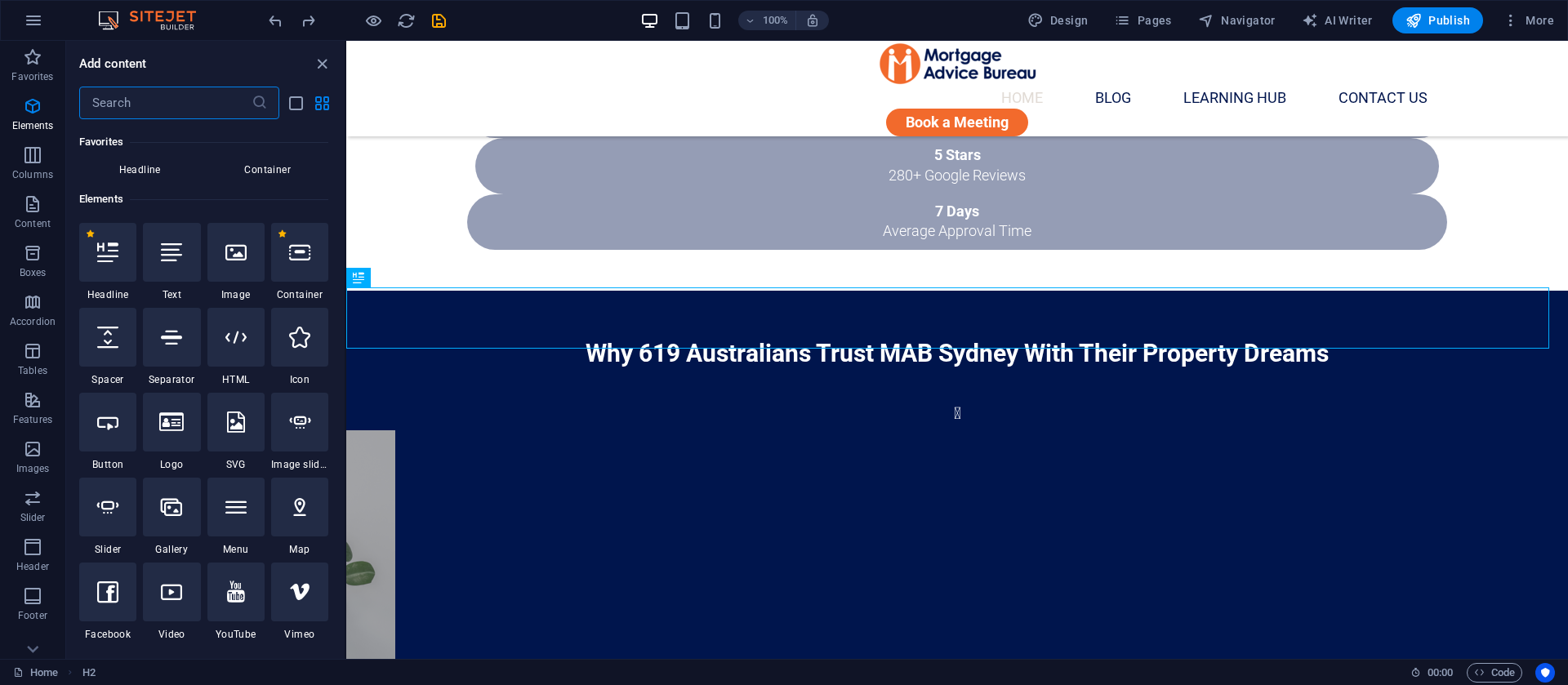
scroll to position [809, 0]
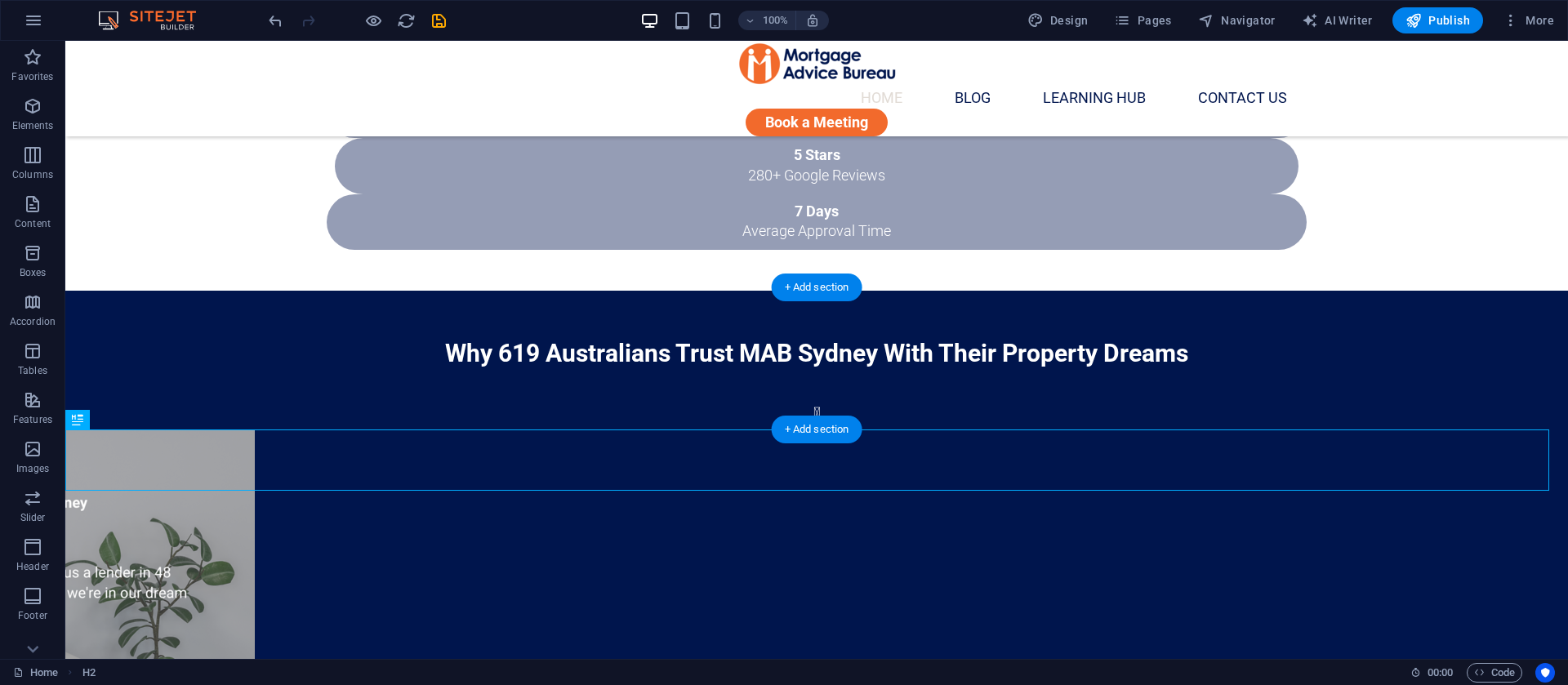
drag, startPoint x: 138, startPoint y: 469, endPoint x: 510, endPoint y: 363, distance: 386.8
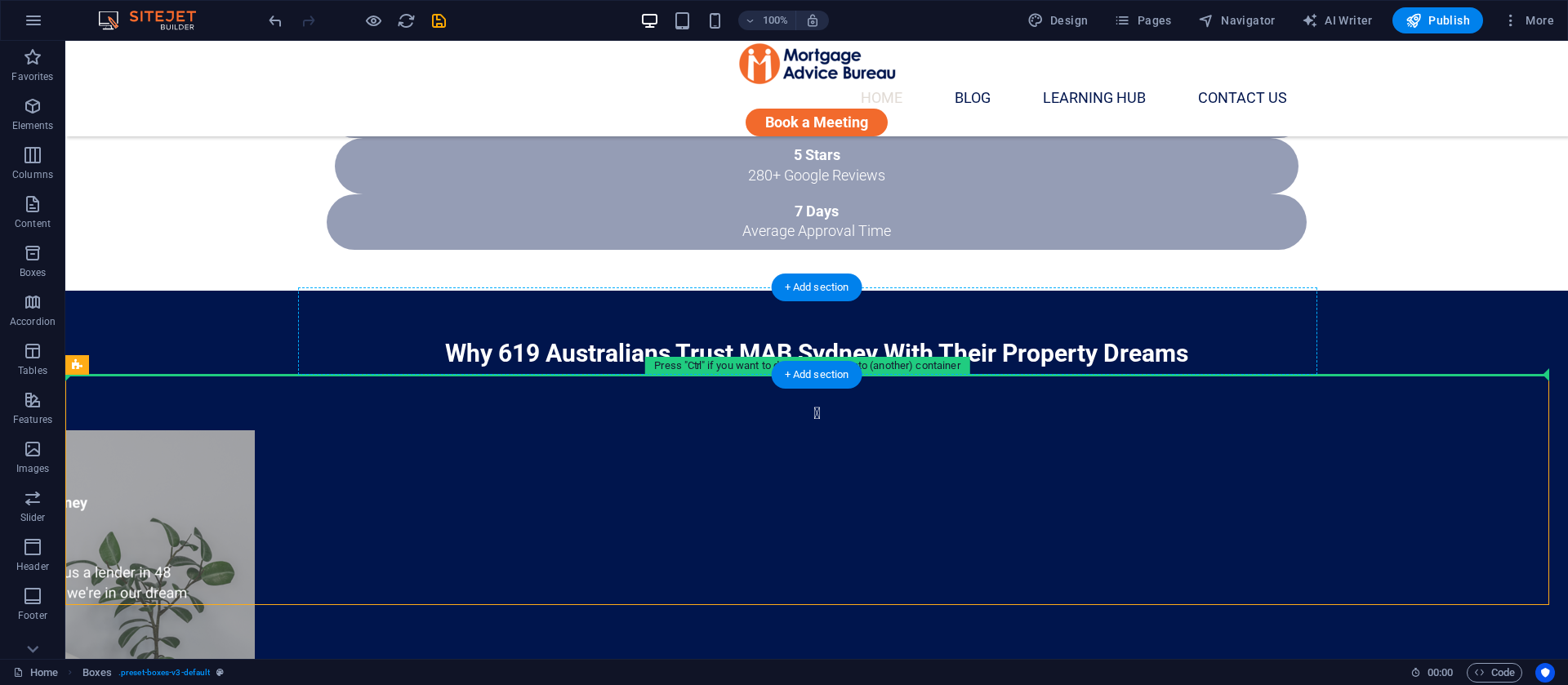
drag, startPoint x: 165, startPoint y: 406, endPoint x: 423, endPoint y: 353, distance: 263.4
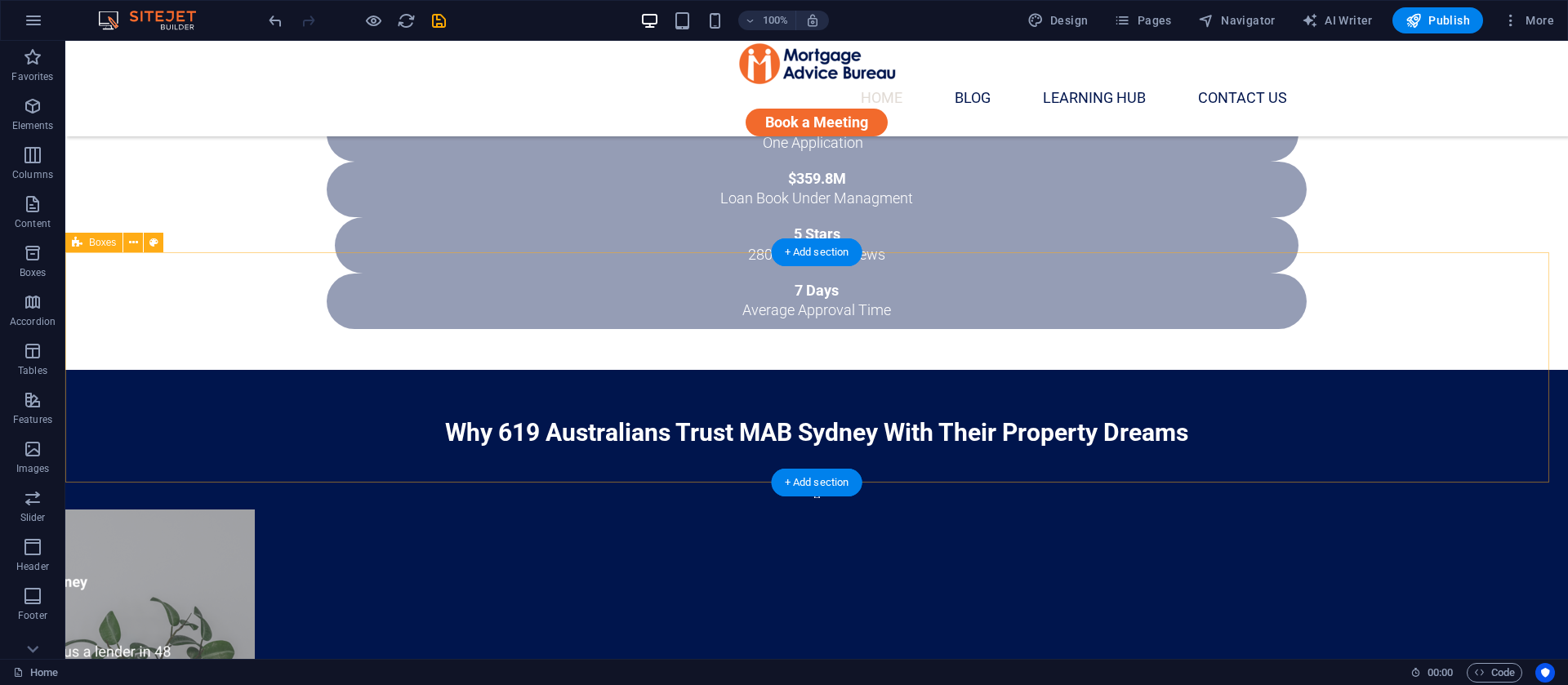
scroll to position [1348, 0]
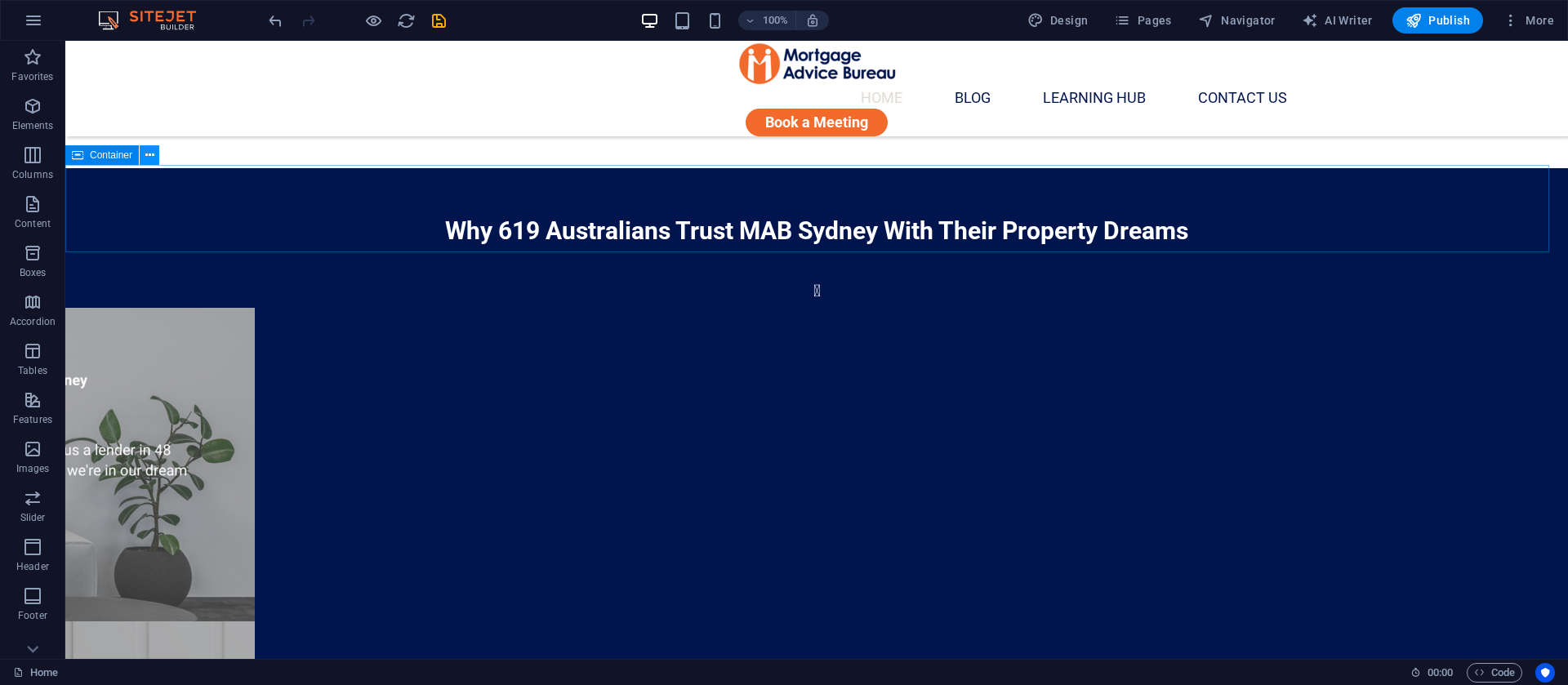
click at [154, 157] on icon at bounding box center [150, 156] width 9 height 17
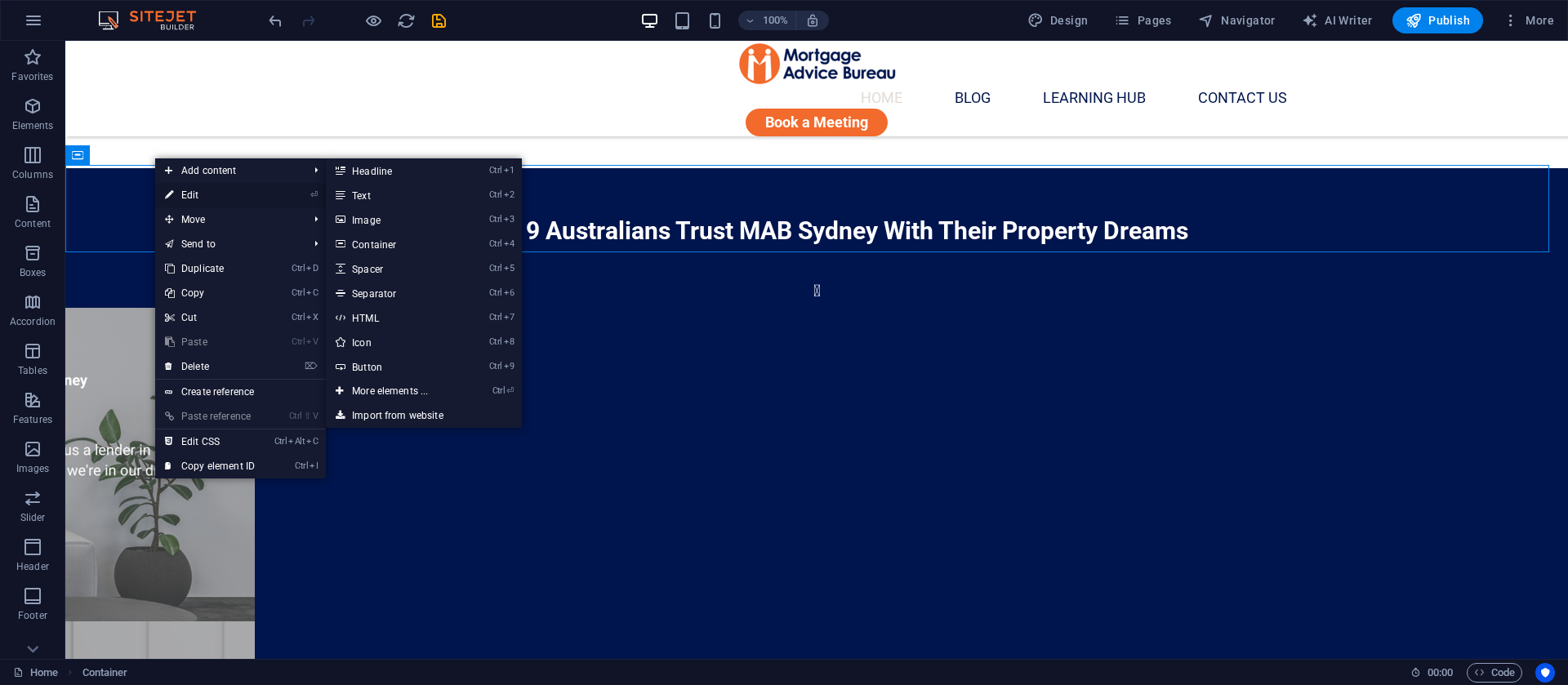
click at [183, 195] on link "⏎ Edit" at bounding box center [210, 195] width 110 height 25
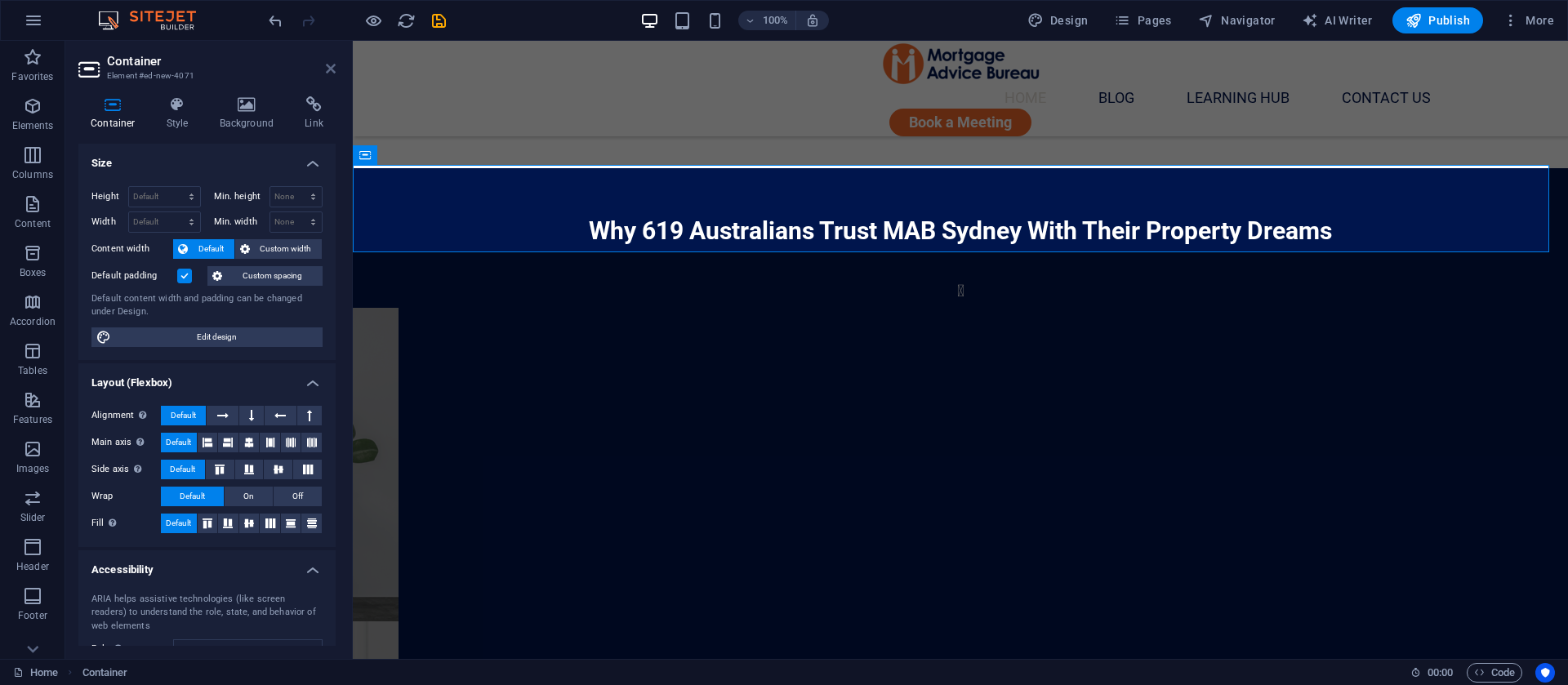
click at [330, 67] on icon at bounding box center [331, 69] width 10 height 13
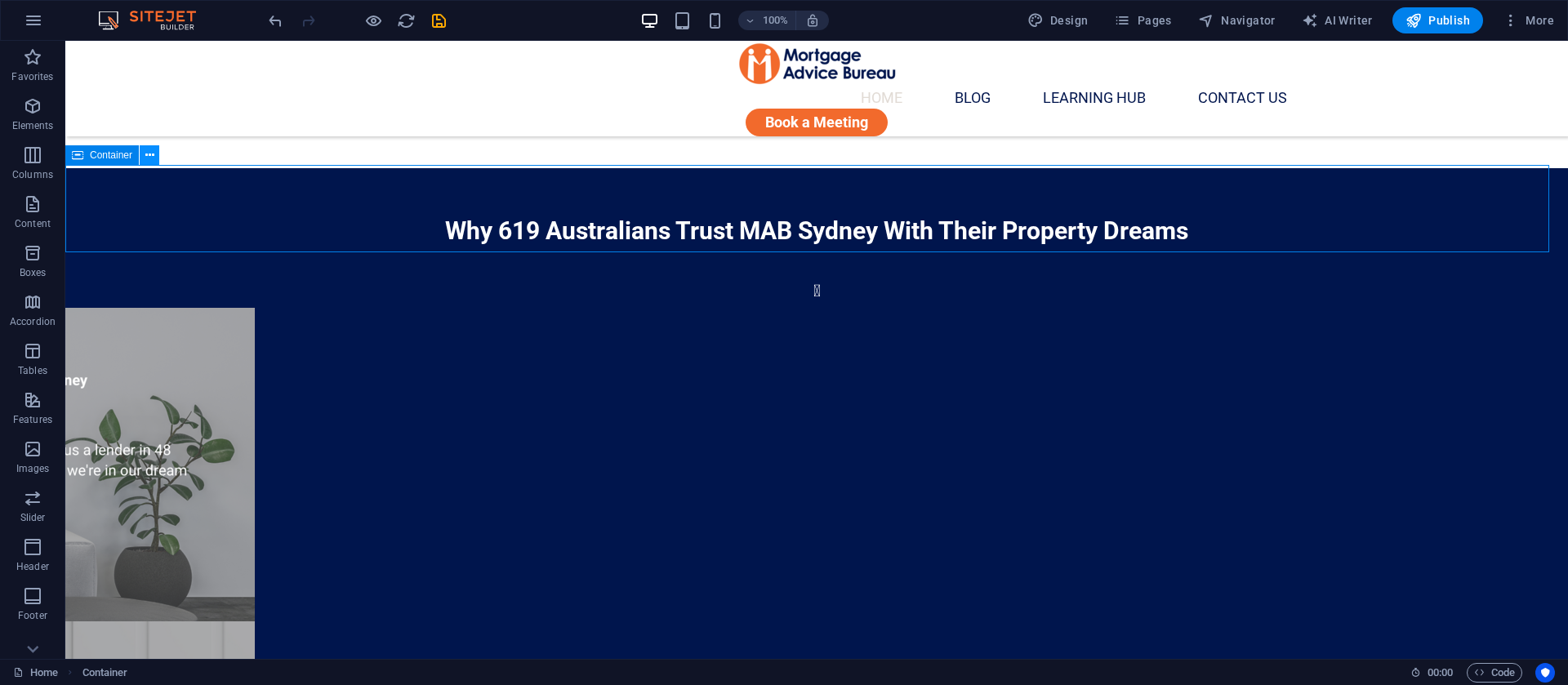
click at [147, 155] on icon at bounding box center [150, 156] width 9 height 17
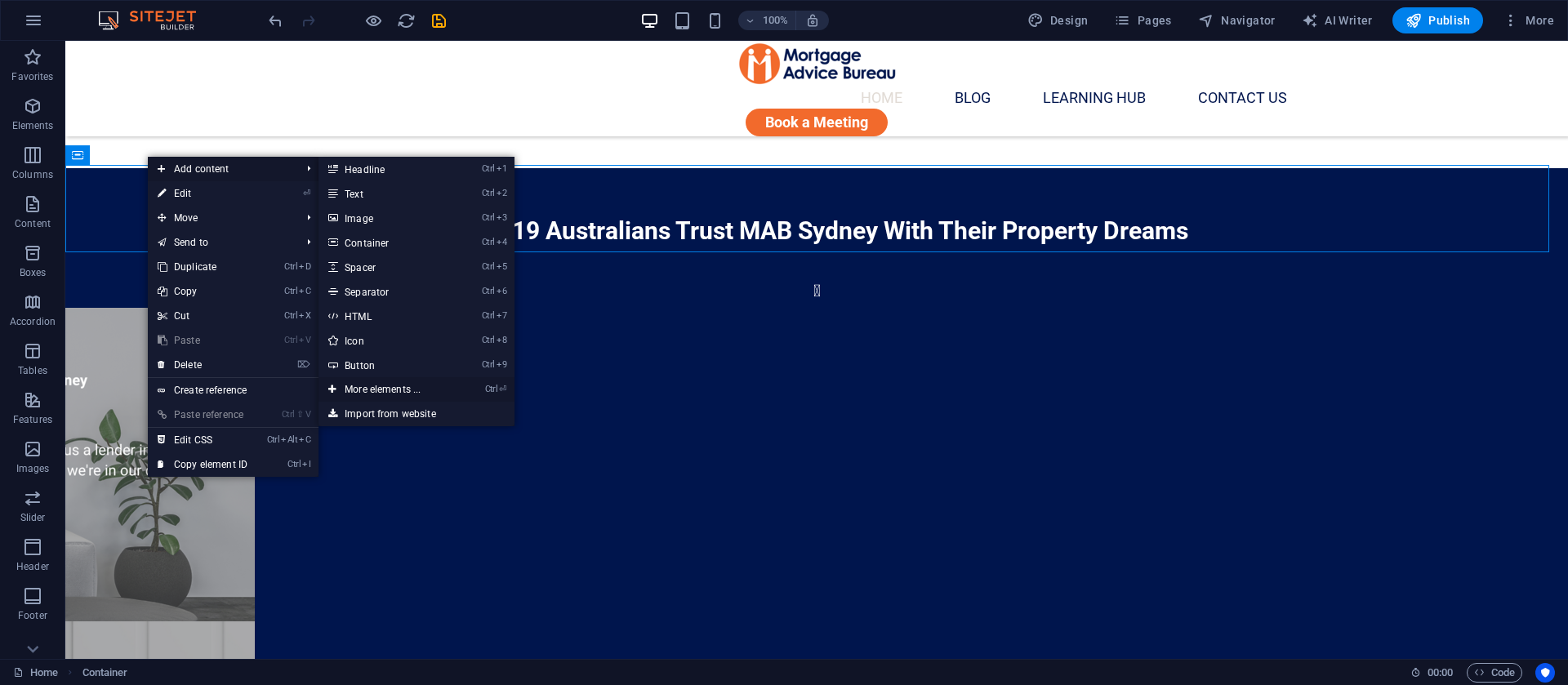
click at [367, 389] on link "Ctrl ⏎ More elements ..." at bounding box center [386, 389] width 135 height 25
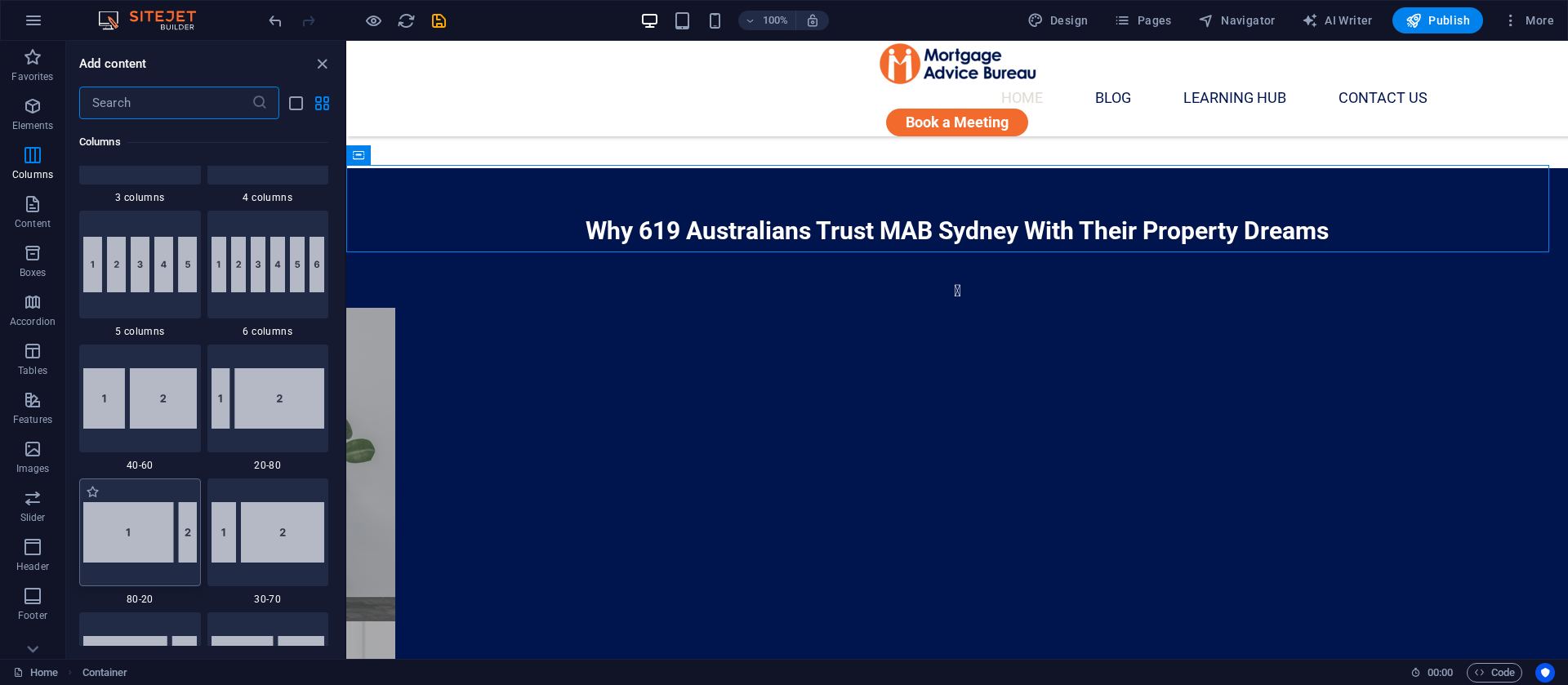
scroll to position [787, 0]
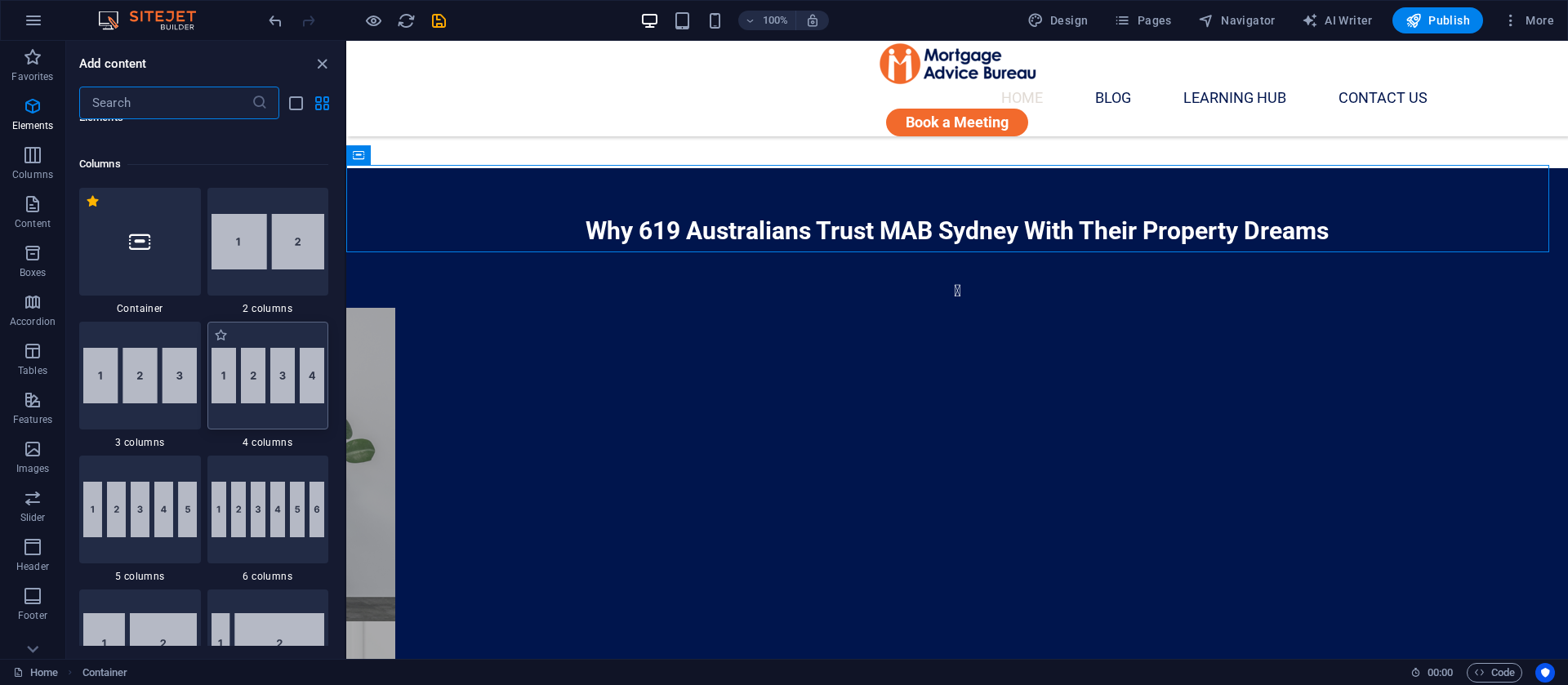
click at [288, 407] on div at bounding box center [268, 375] width 122 height 108
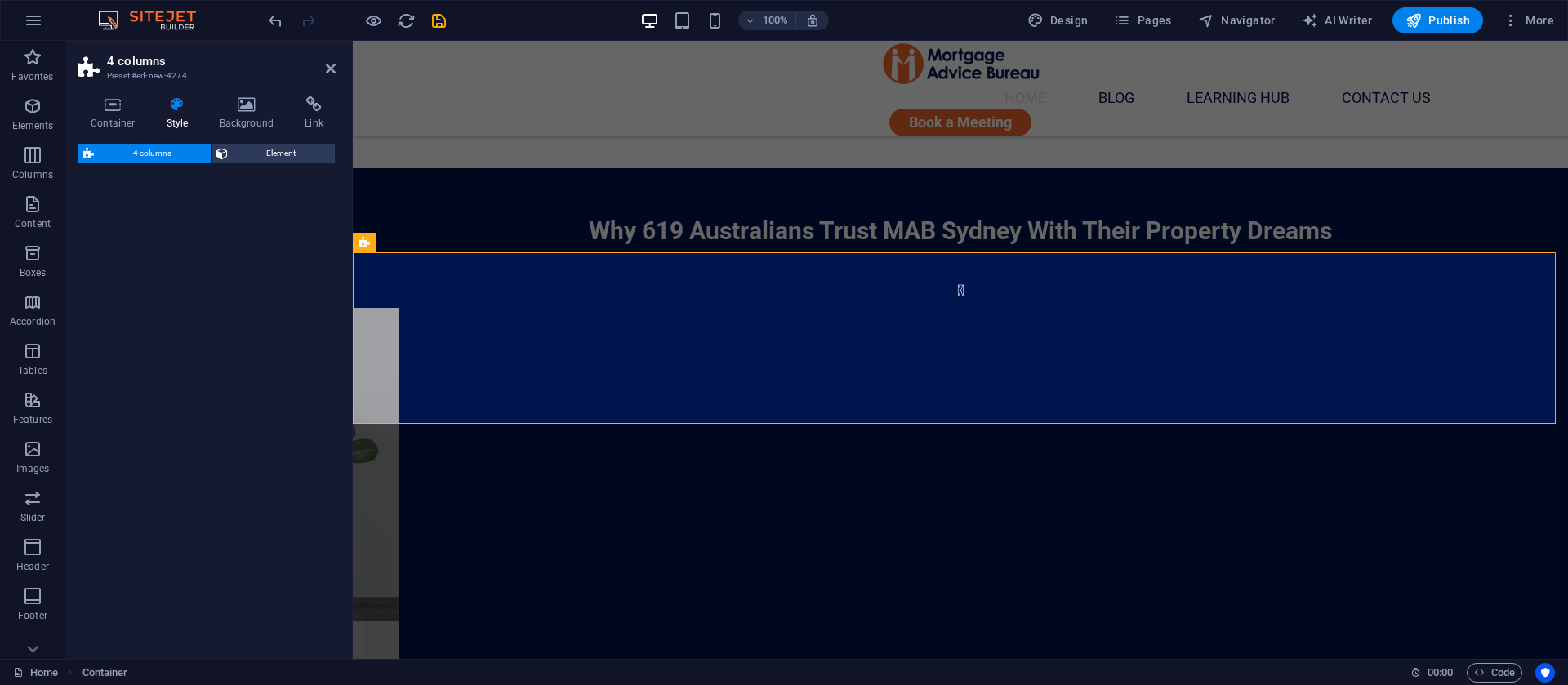
select select "rem"
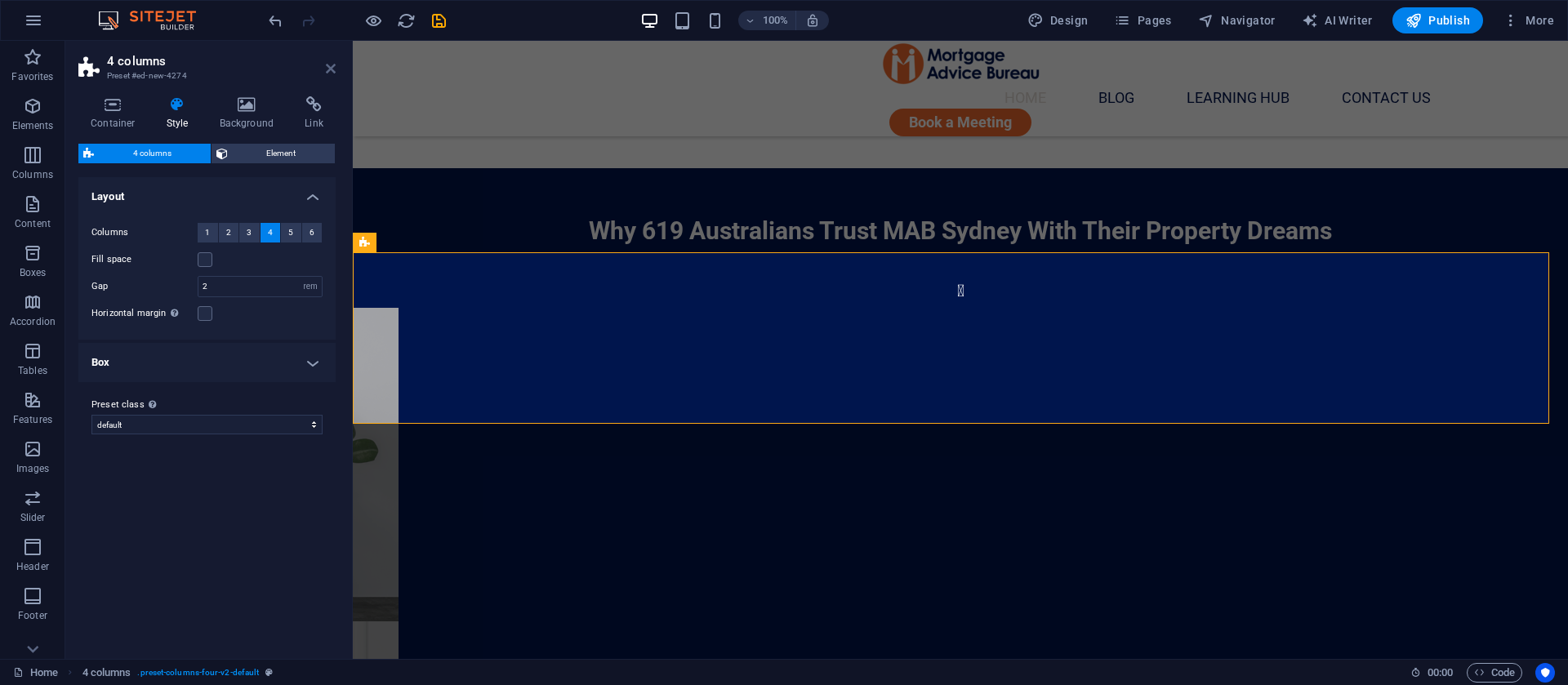
click at [333, 72] on icon at bounding box center [331, 69] width 10 height 13
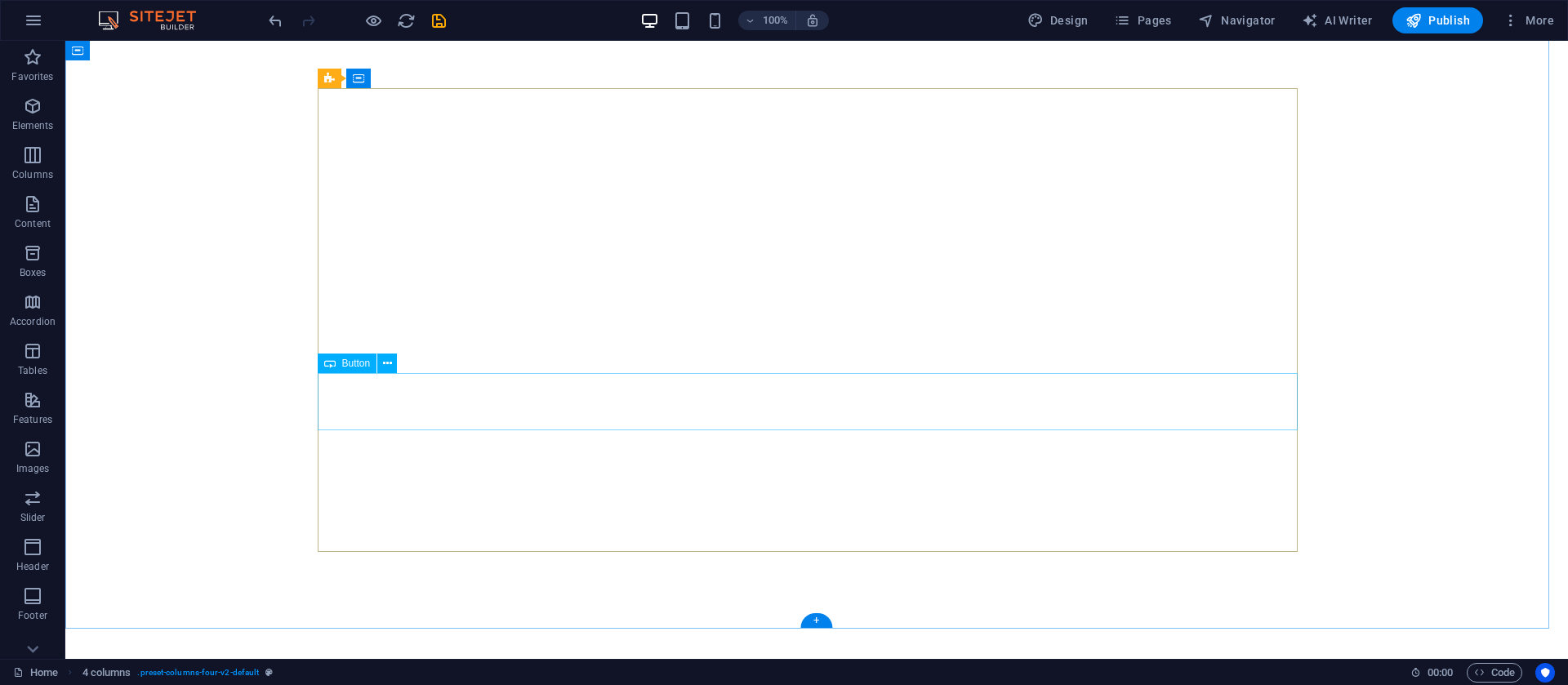
scroll to position [0, 0]
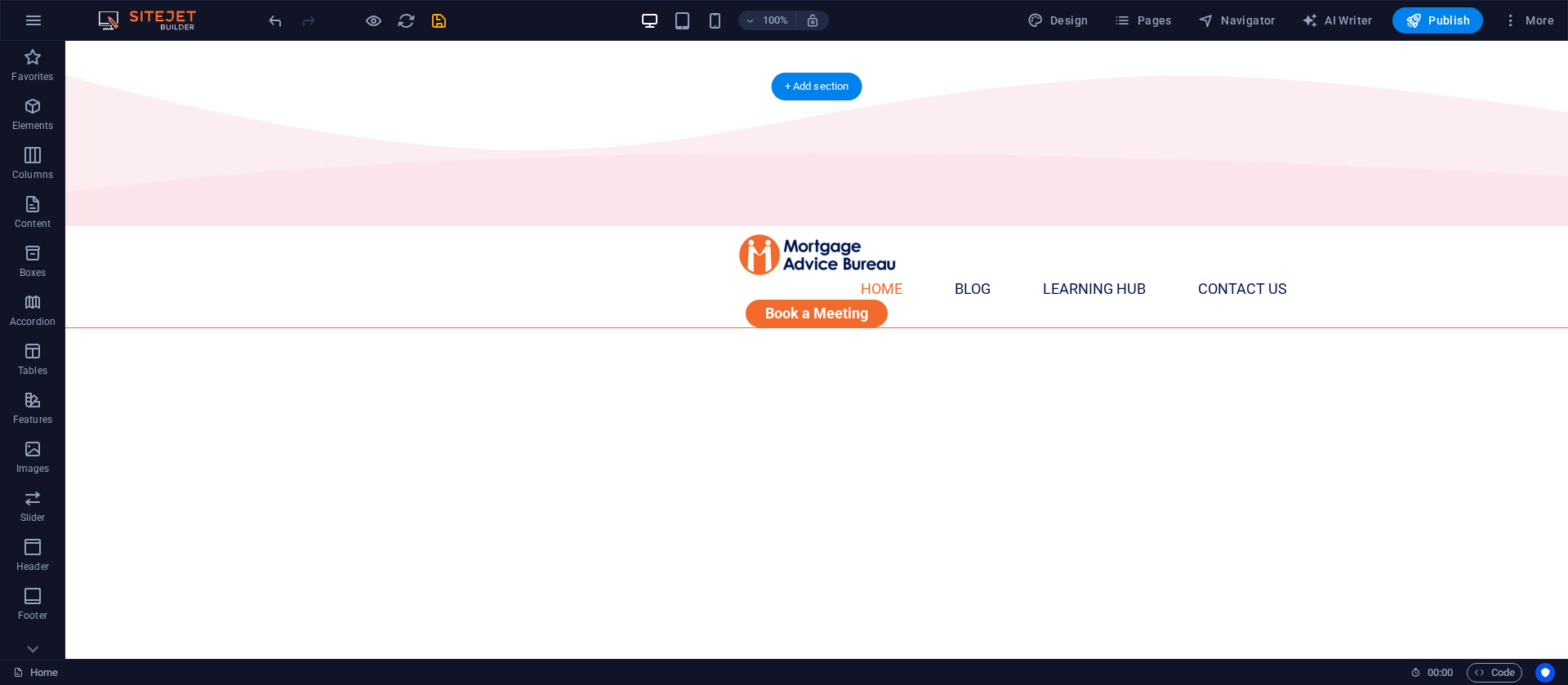
click at [102, 329] on figure at bounding box center [816, 637] width 1503 height 618
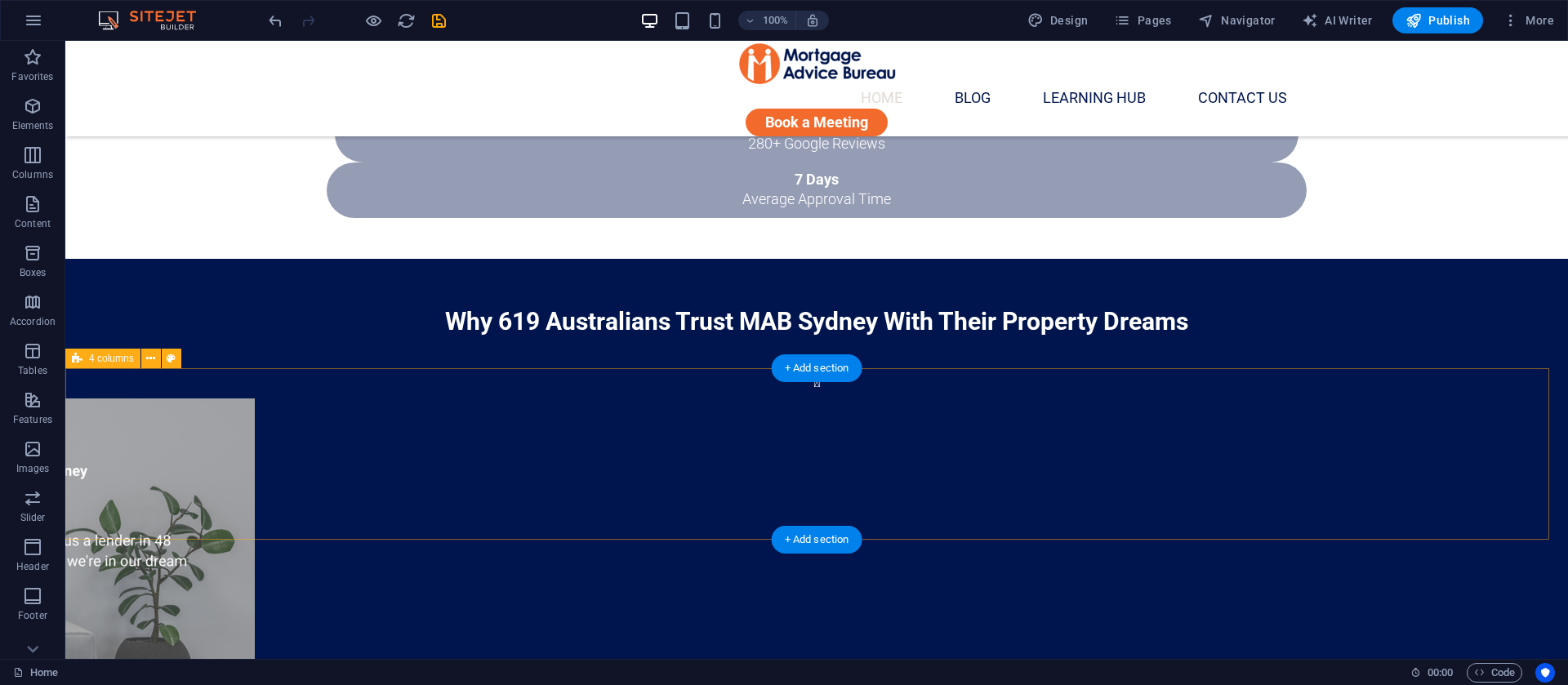
scroll to position [1225, 0]
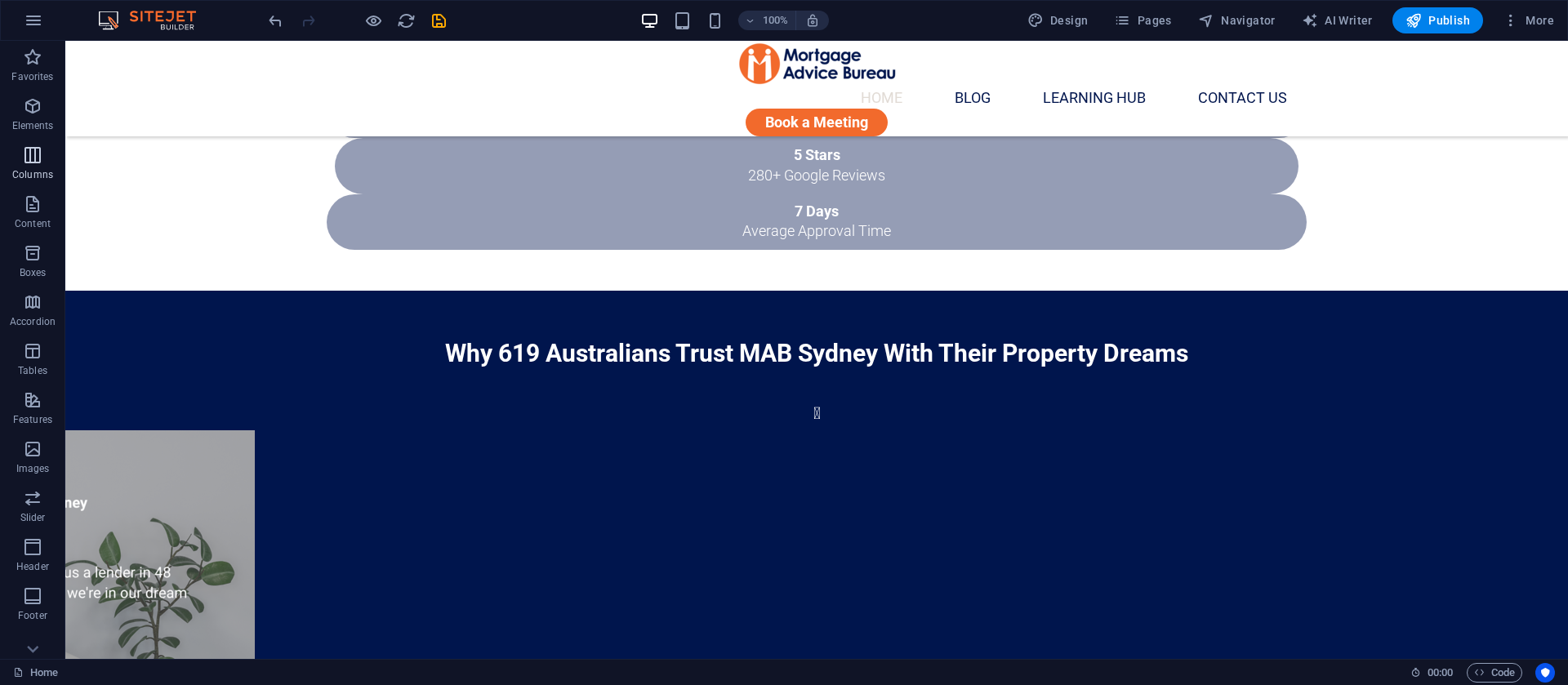
click at [23, 160] on icon "button" at bounding box center [32, 155] width 19 height 19
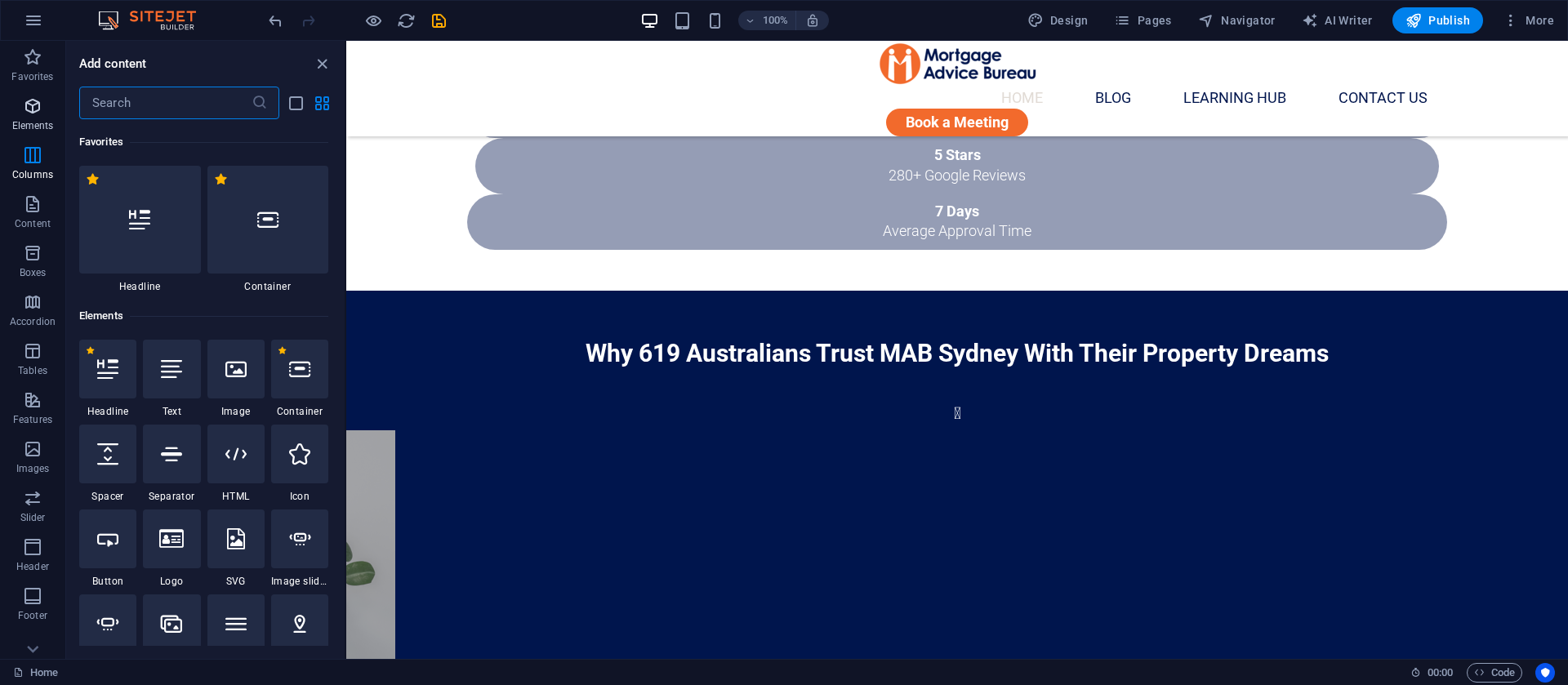
scroll to position [809, 0]
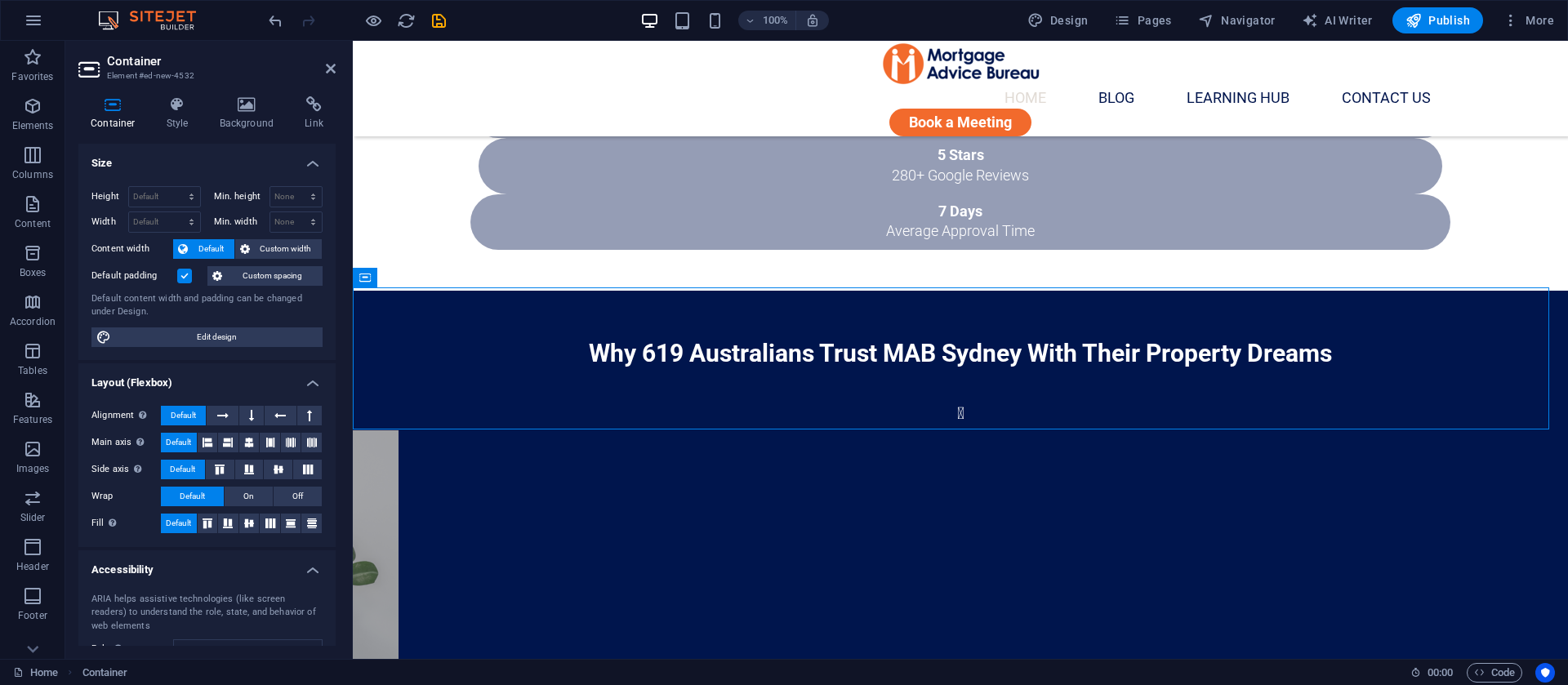
click at [336, 70] on aside "Container Element #ed-new-4532 Container Style Background Link Size Height Defa…" at bounding box center [209, 350] width 288 height 618
click at [324, 71] on header "Container Element #ed-new-4532" at bounding box center [207, 62] width 257 height 42
click at [327, 70] on icon at bounding box center [331, 69] width 10 height 13
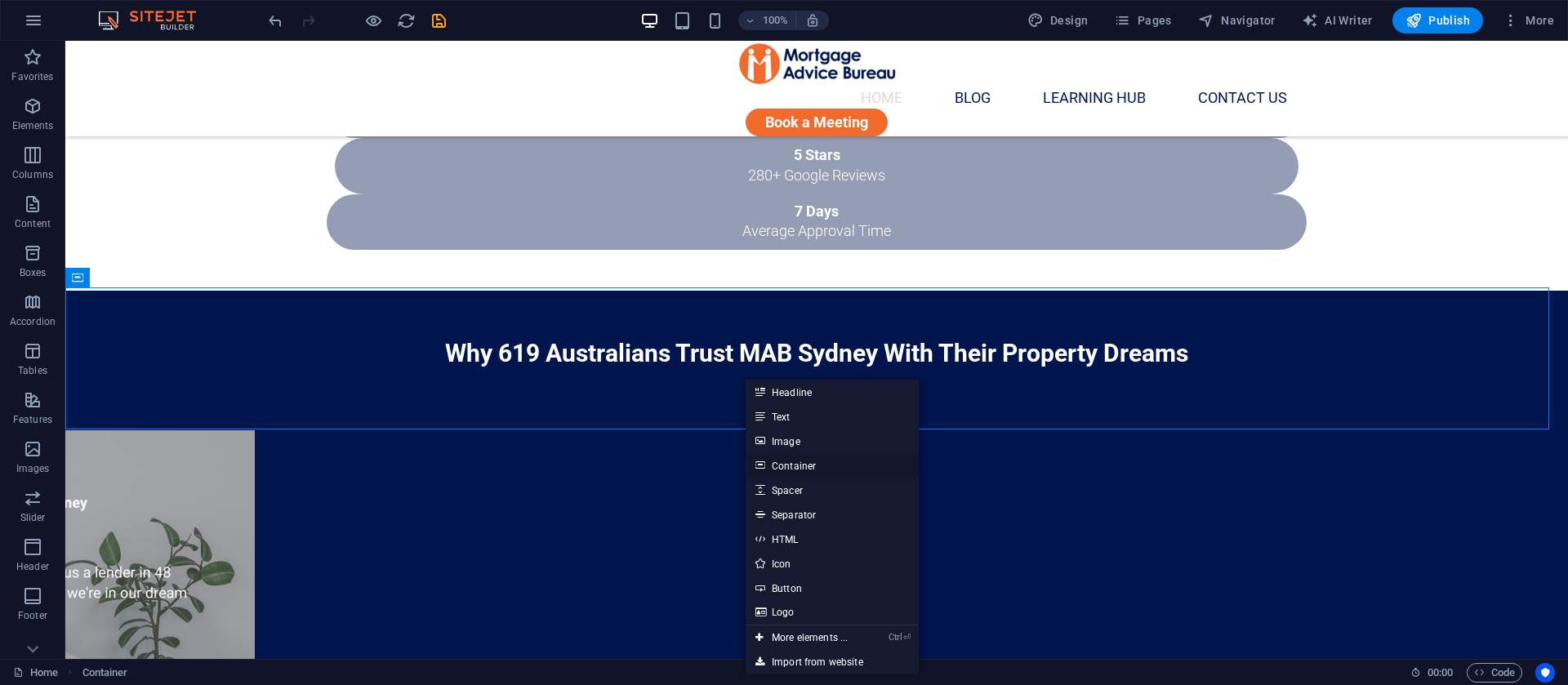
click at [811, 469] on link "Container" at bounding box center [832, 465] width 173 height 25
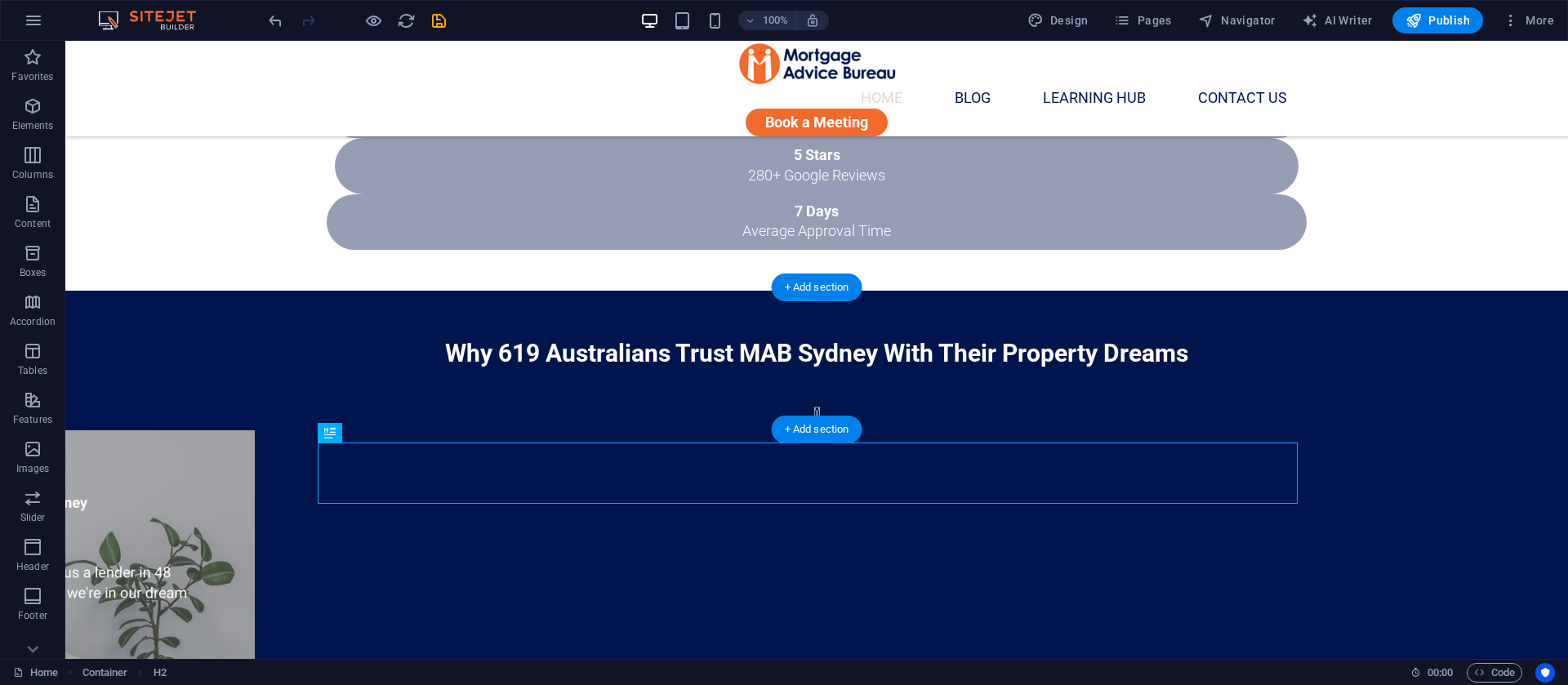
drag, startPoint x: 455, startPoint y: 488, endPoint x: 485, endPoint y: 360, distance: 131.5
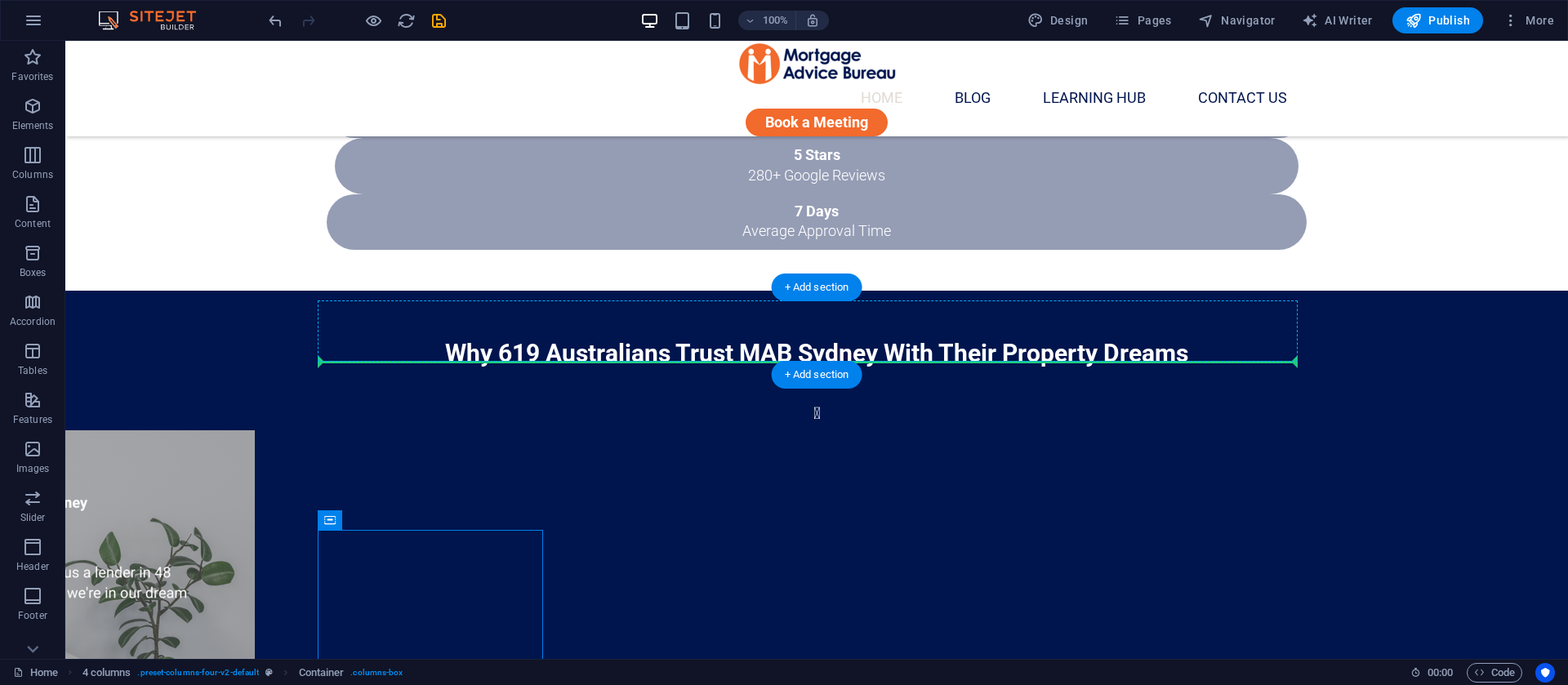
drag, startPoint x: 401, startPoint y: 566, endPoint x: 362, endPoint y: 358, distance: 211.6
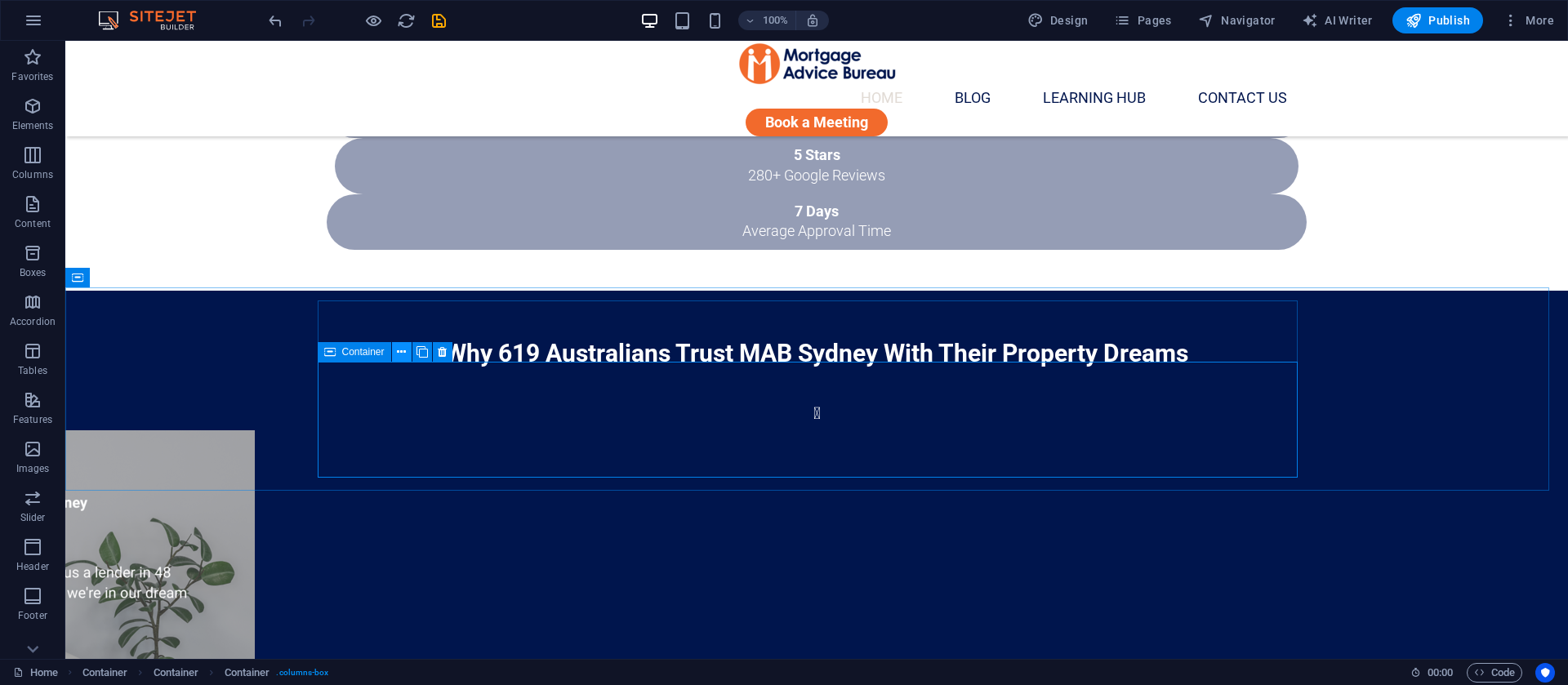
click at [400, 353] on icon at bounding box center [401, 352] width 9 height 17
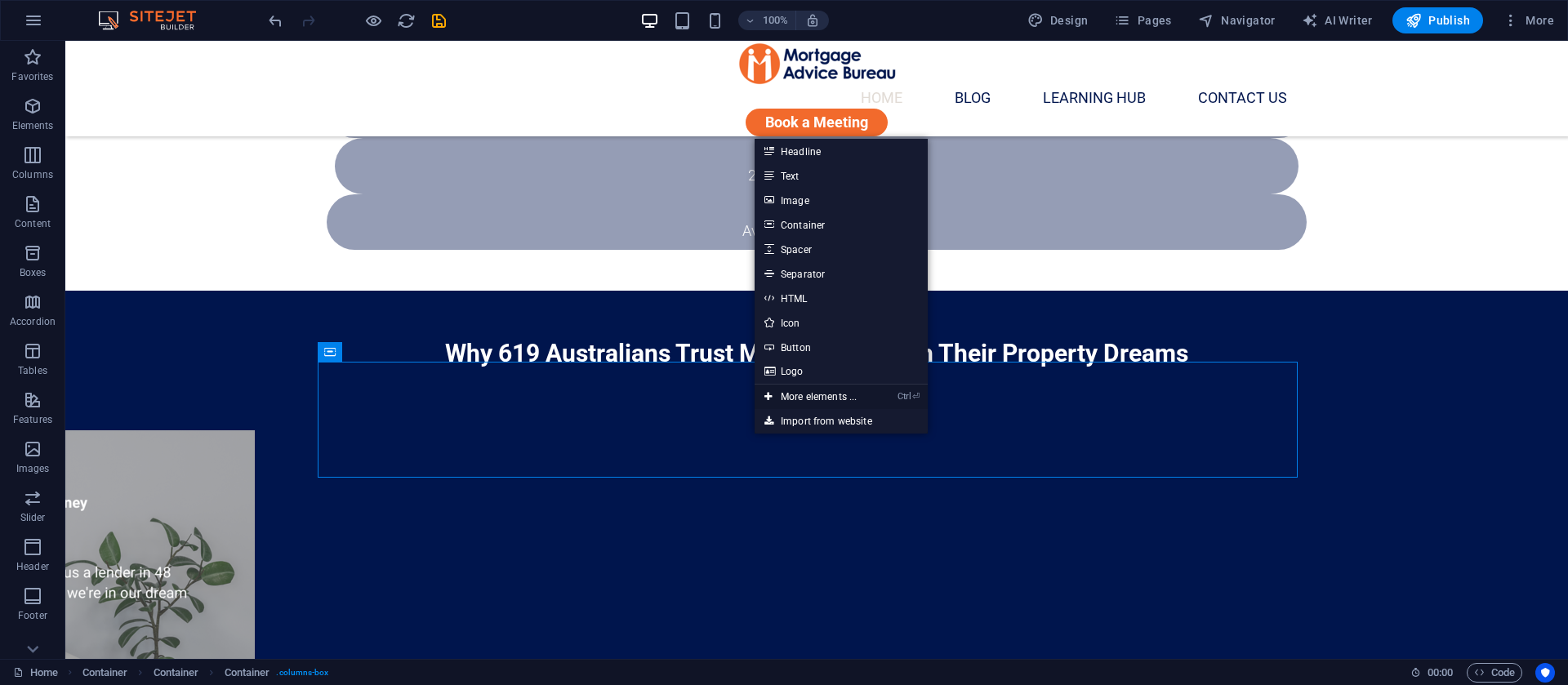
click at [805, 393] on link "Ctrl ⏎ More elements ..." at bounding box center [811, 397] width 112 height 25
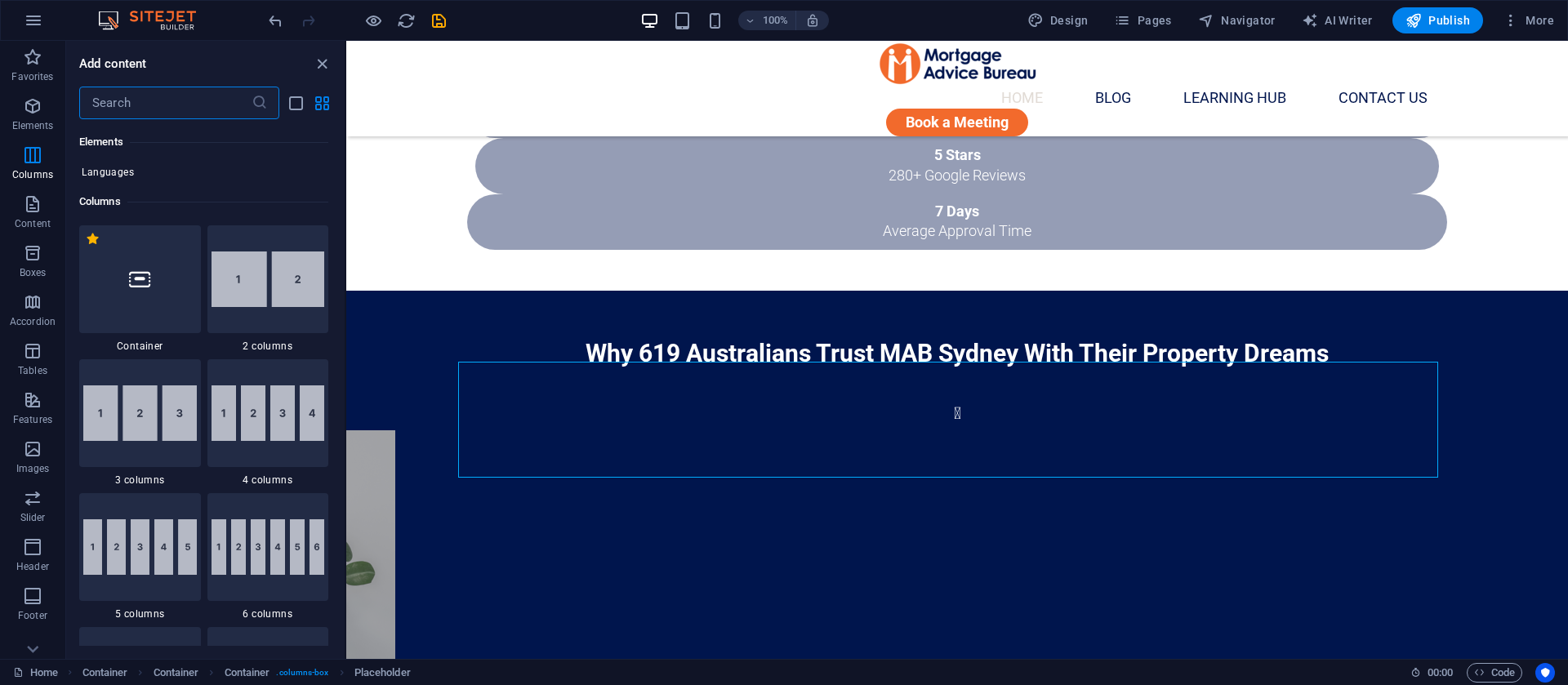
scroll to position [664, 0]
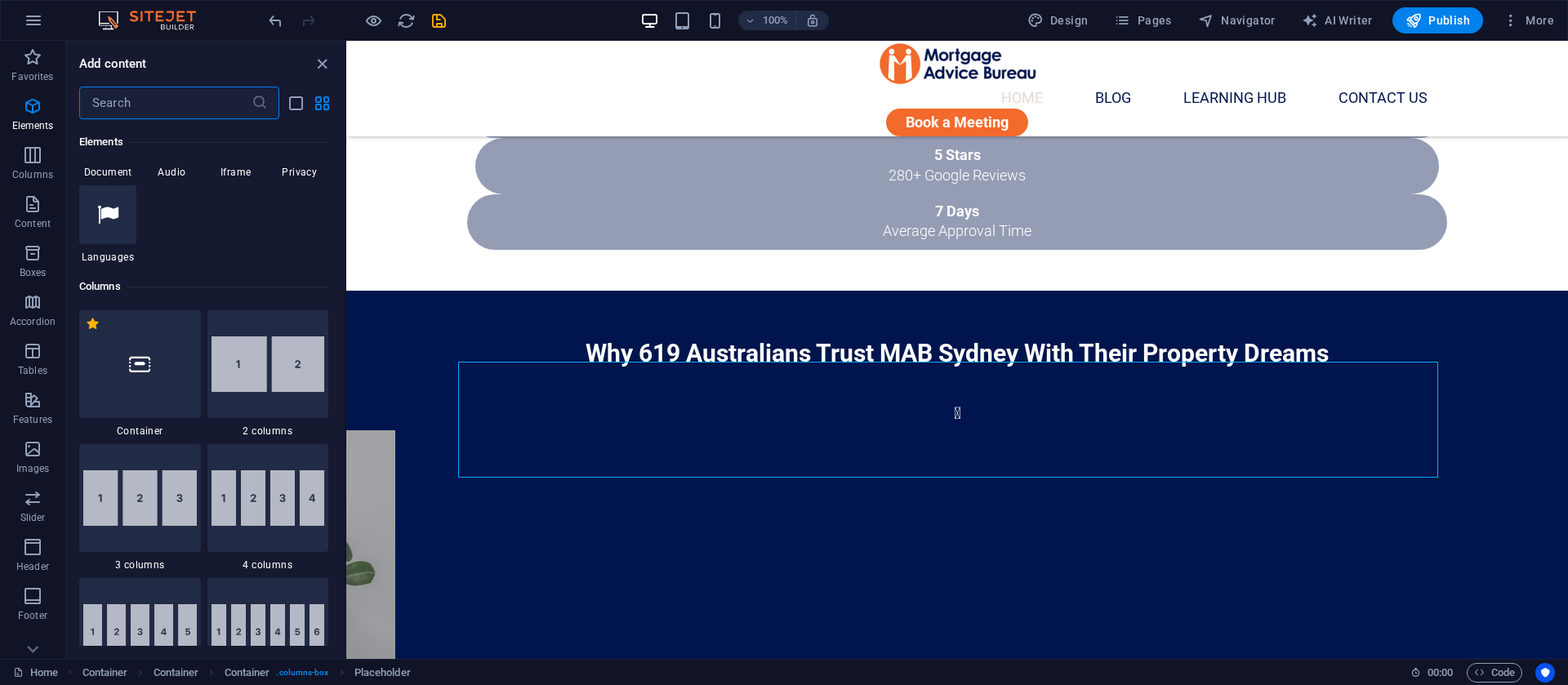
click at [273, 510] on img at bounding box center [268, 498] width 114 height 56
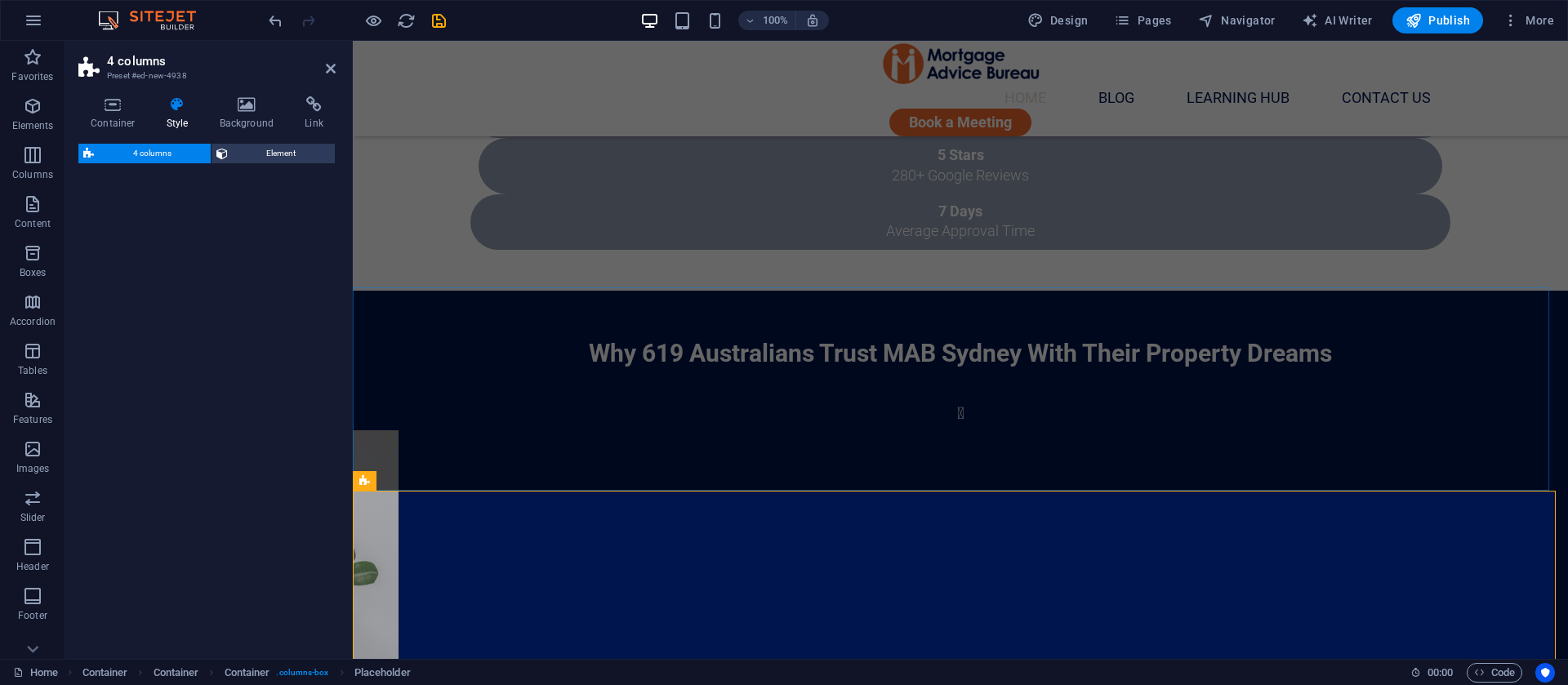
select select "rem"
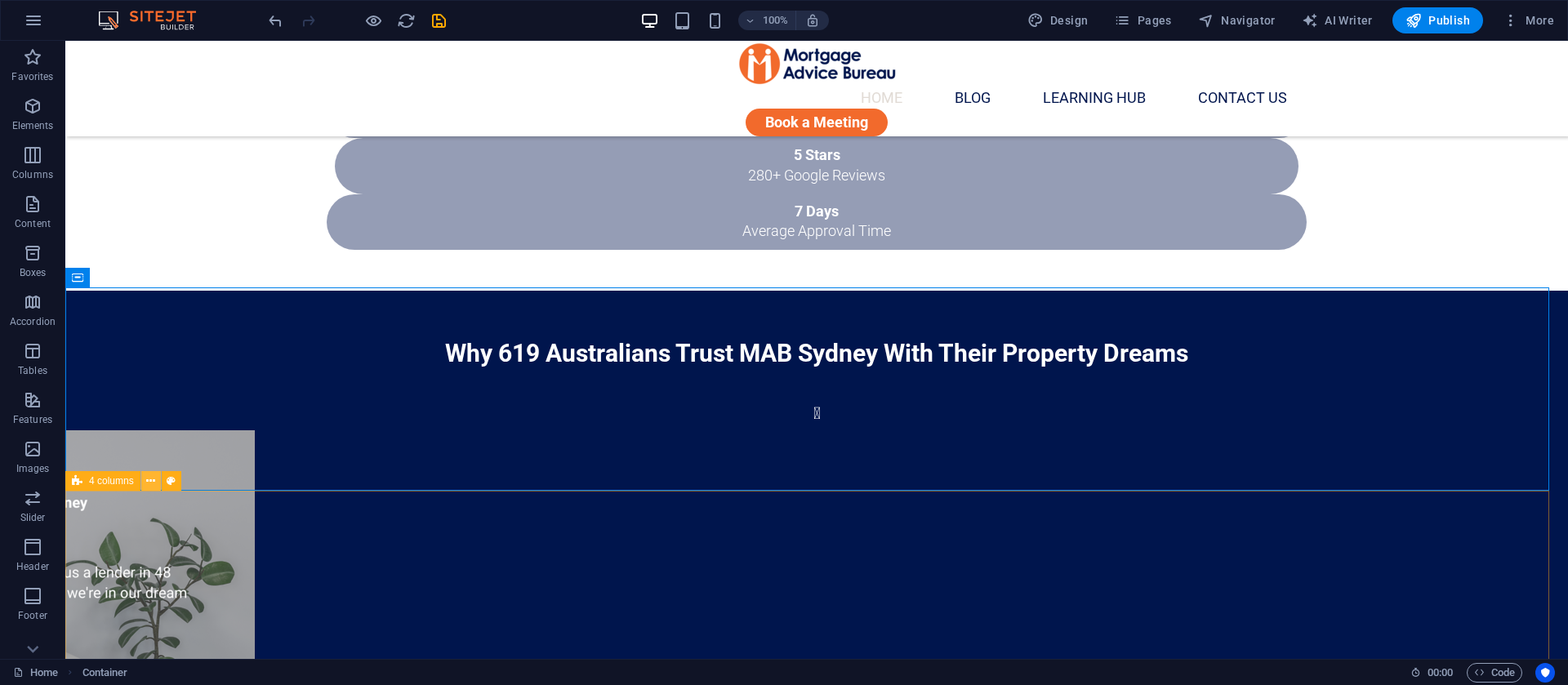
click at [154, 480] on icon at bounding box center [151, 481] width 9 height 17
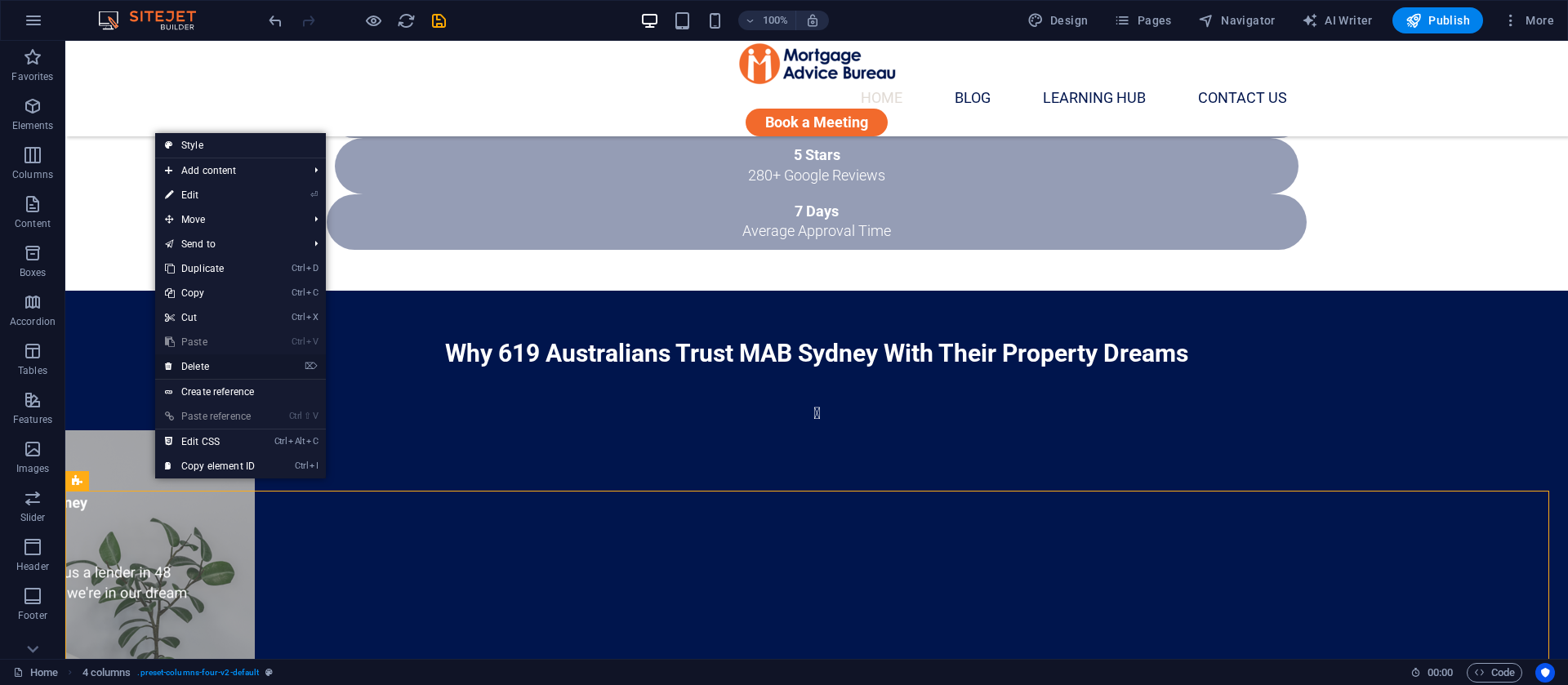
click at [200, 366] on link "⌦ Delete" at bounding box center [210, 366] width 110 height 25
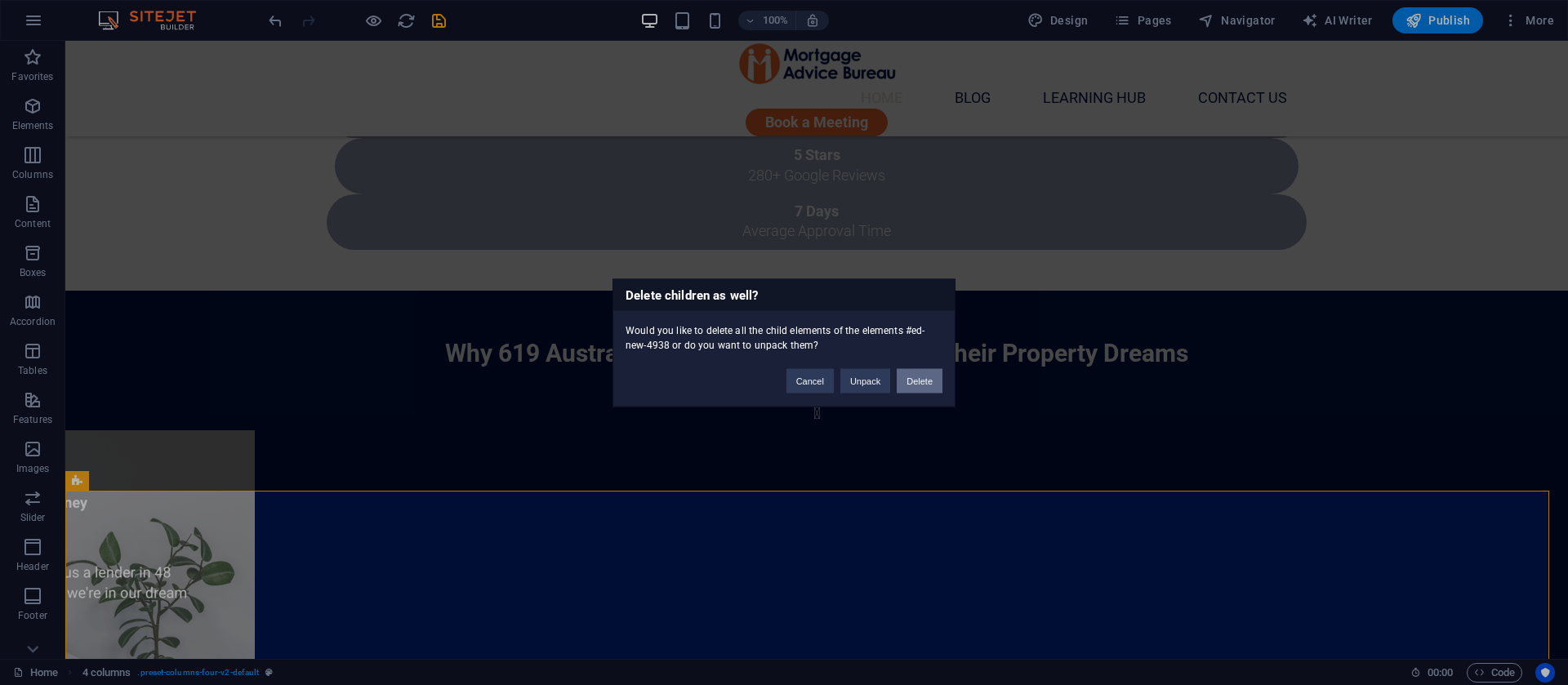
click at [923, 377] on button "Delete" at bounding box center [920, 380] width 46 height 25
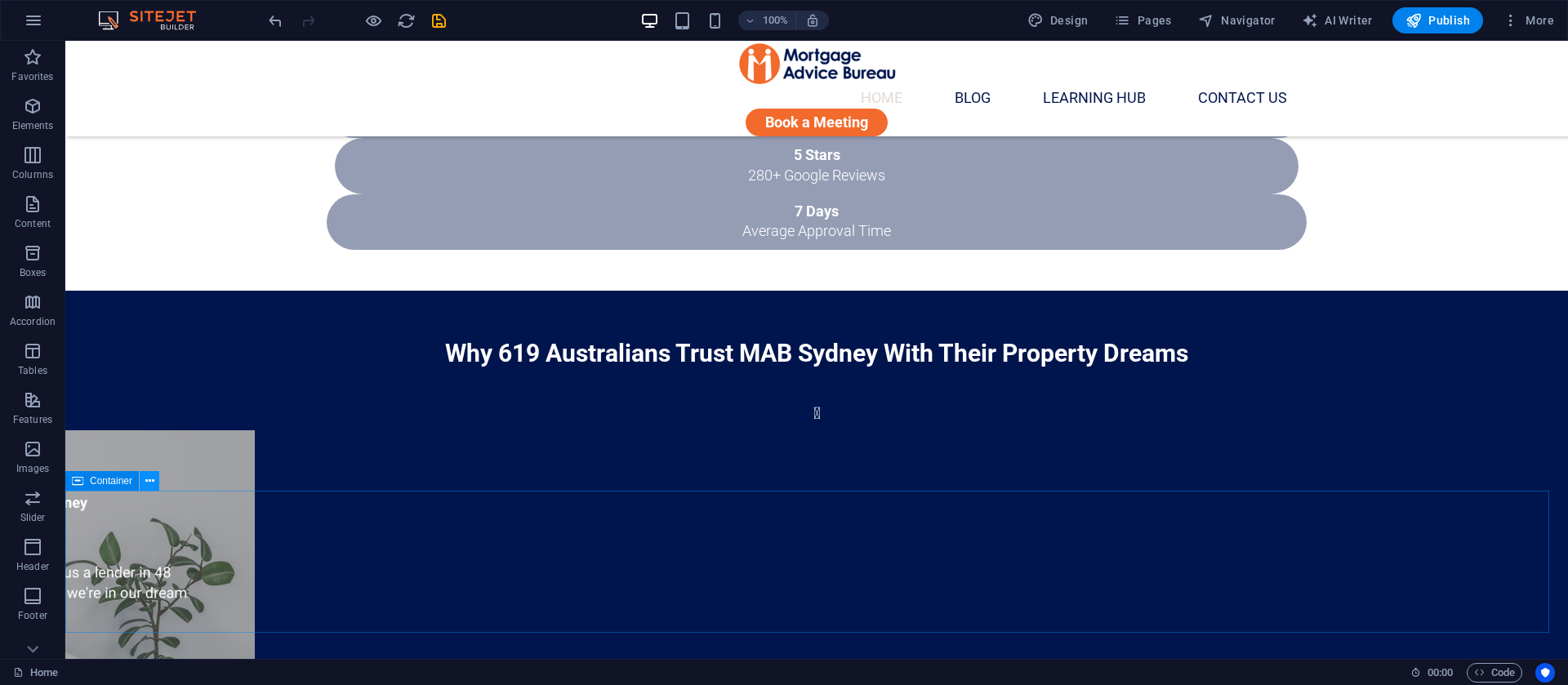
click at [147, 481] on icon at bounding box center [150, 481] width 9 height 17
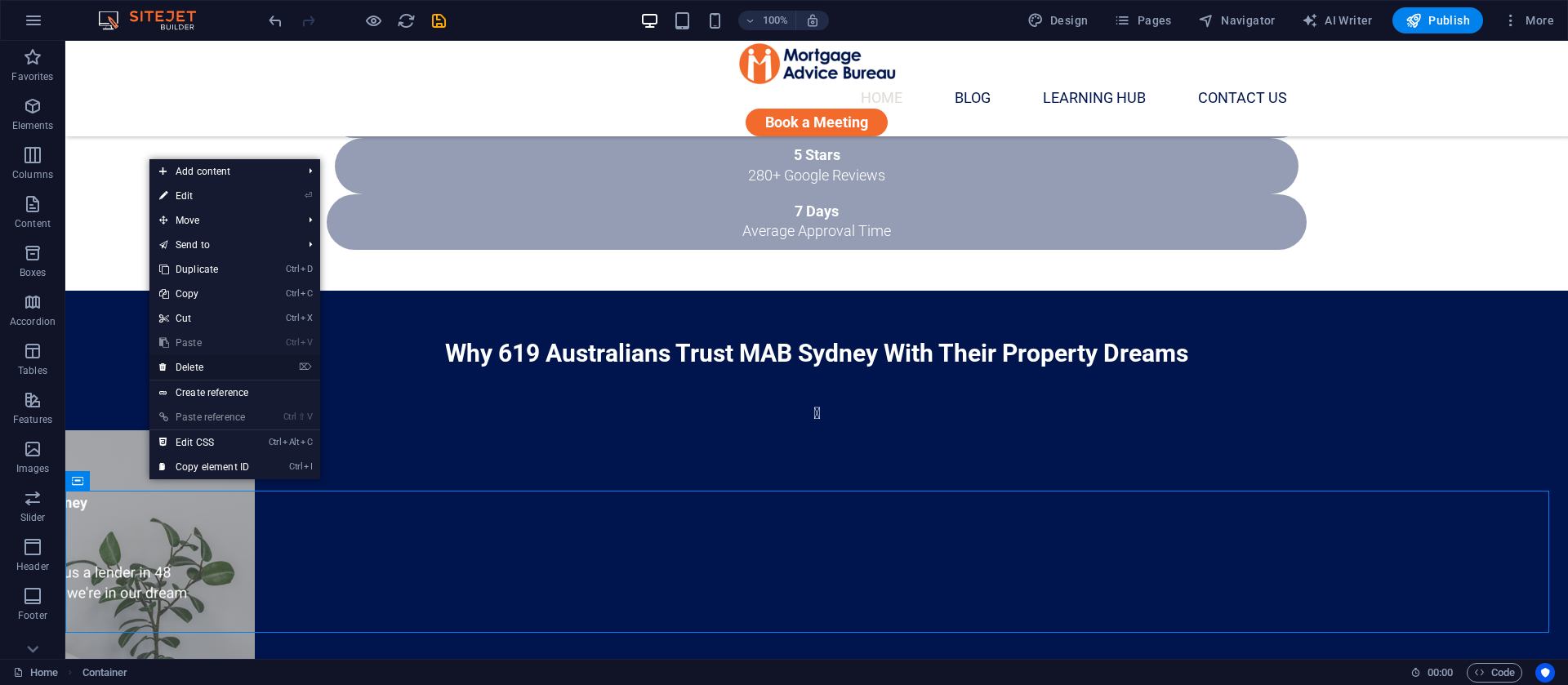
drag, startPoint x: 195, startPoint y: 370, endPoint x: 489, endPoint y: 301, distance: 302.0
click at [195, 370] on link "⌦ Delete" at bounding box center [204, 367] width 110 height 25
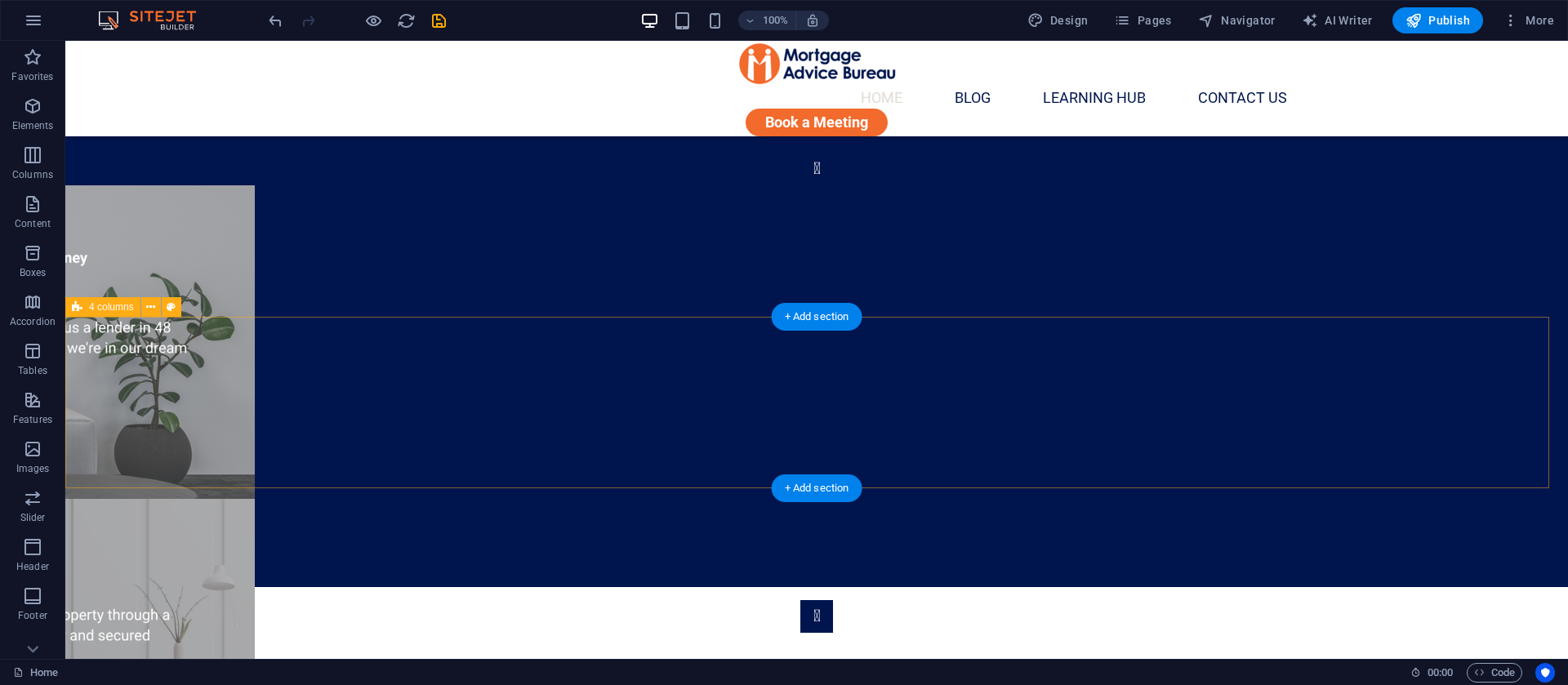
scroll to position [1348, 0]
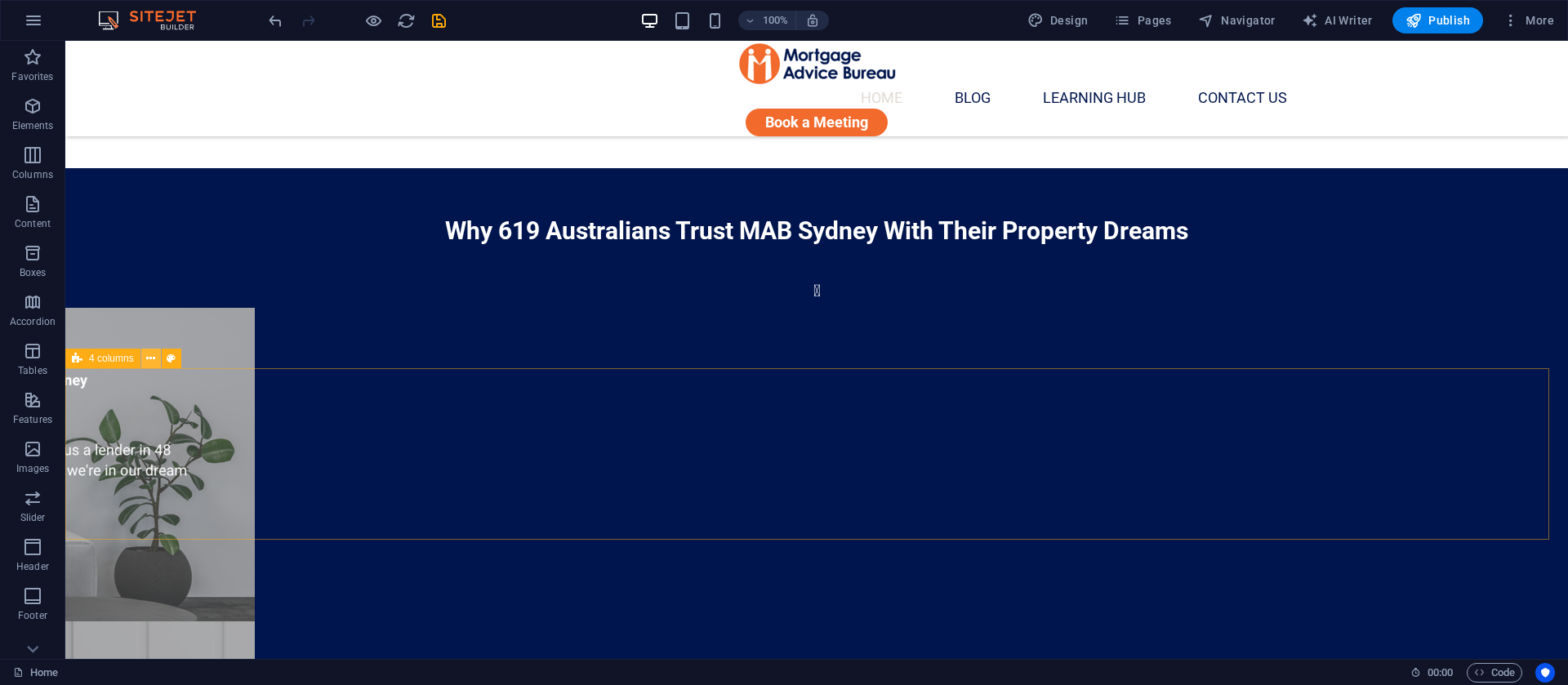
click at [148, 353] on icon at bounding box center [151, 359] width 9 height 17
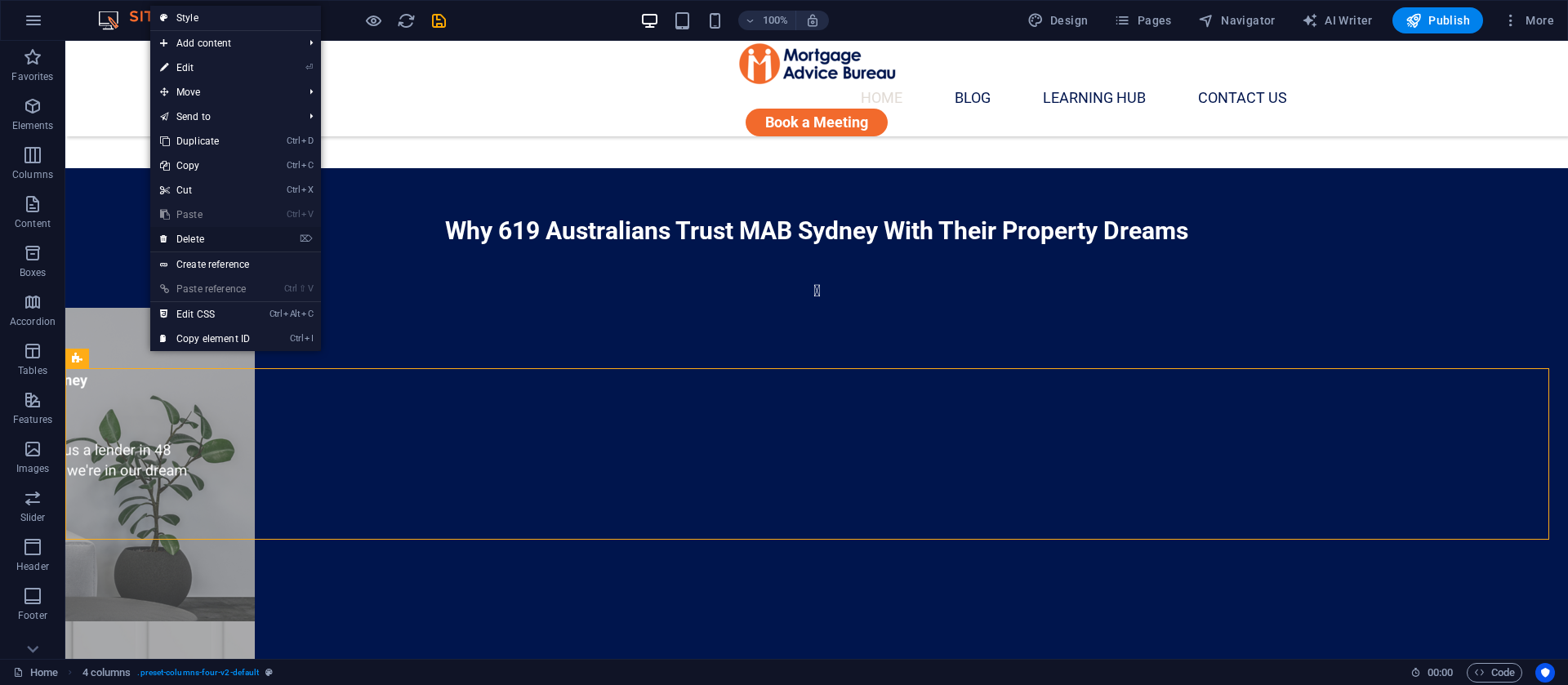
click at [208, 242] on link "⌦ Delete" at bounding box center [205, 239] width 110 height 25
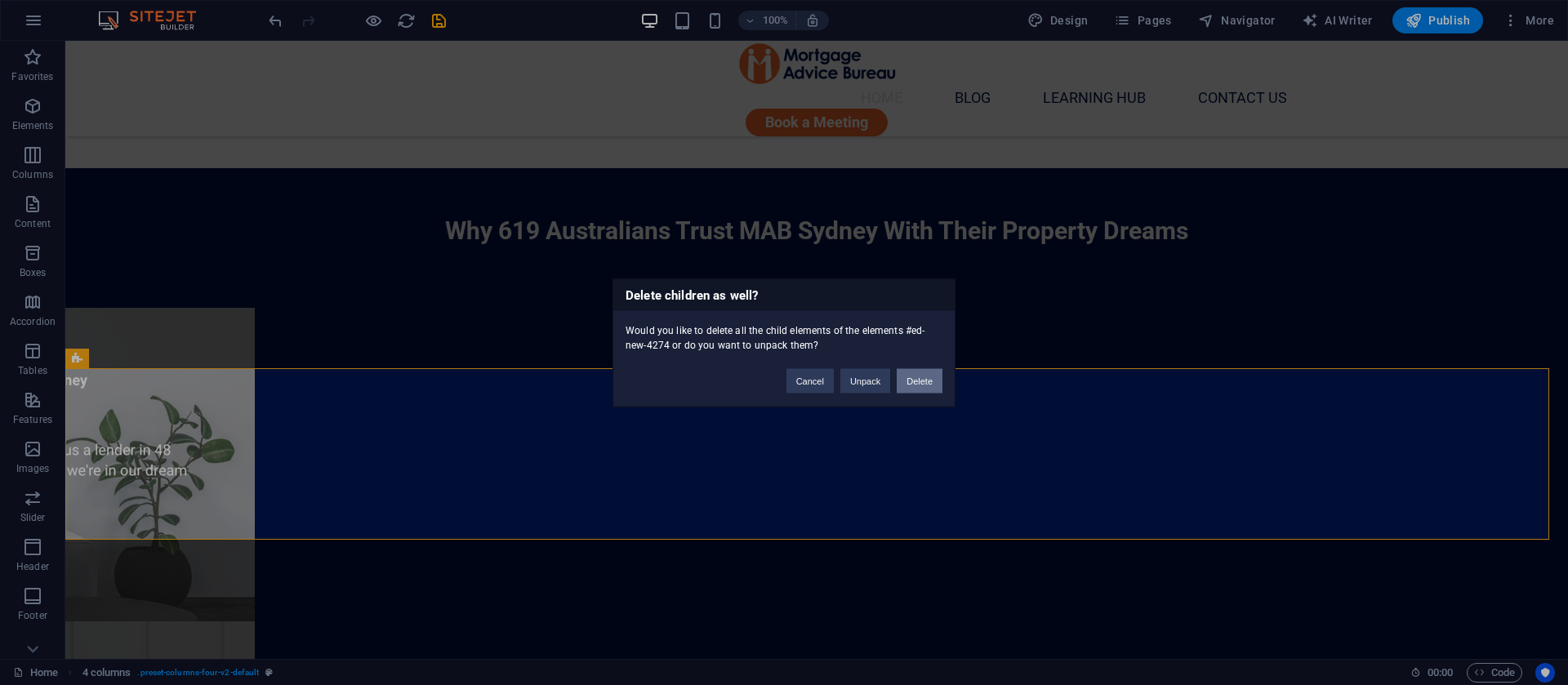
click at [918, 382] on button "Delete" at bounding box center [920, 380] width 46 height 25
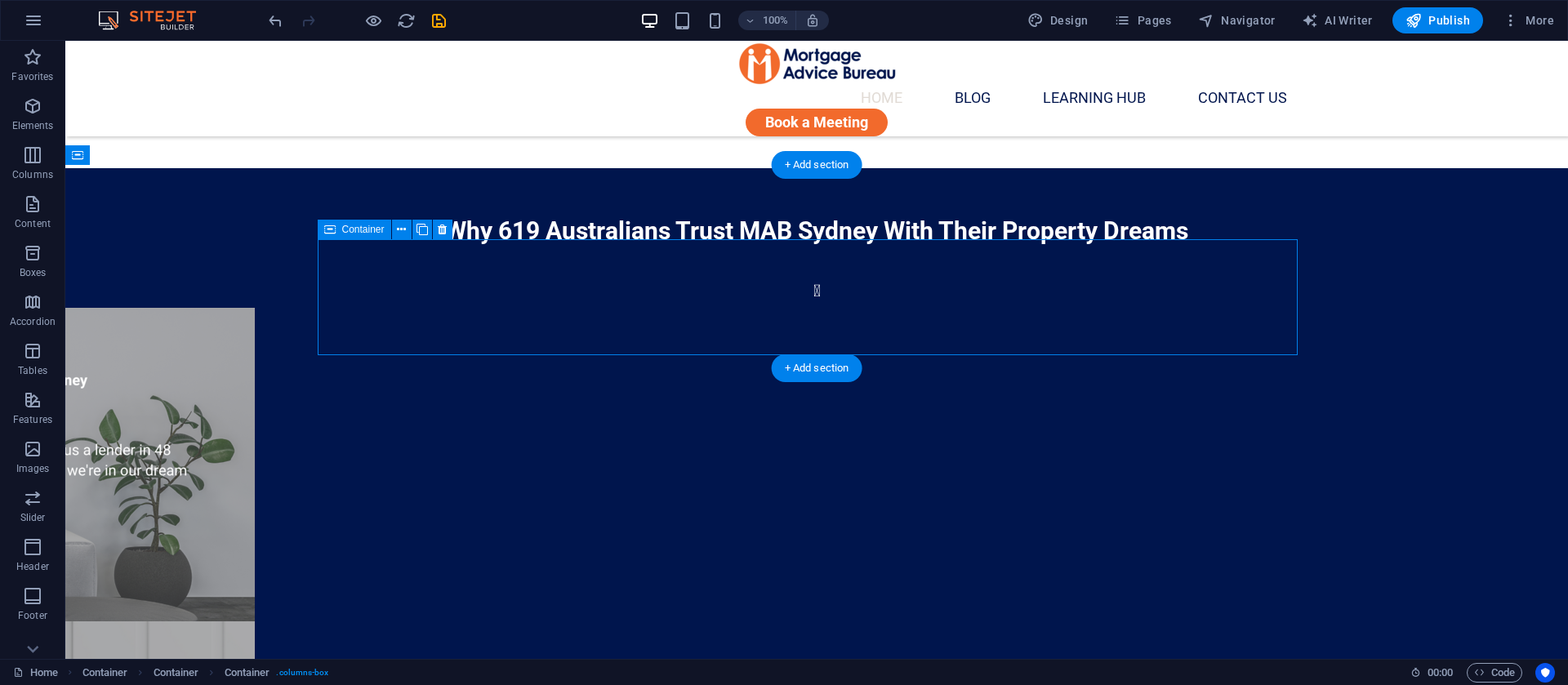
drag, startPoint x: 369, startPoint y: 255, endPoint x: 389, endPoint y: 277, distance: 29.7
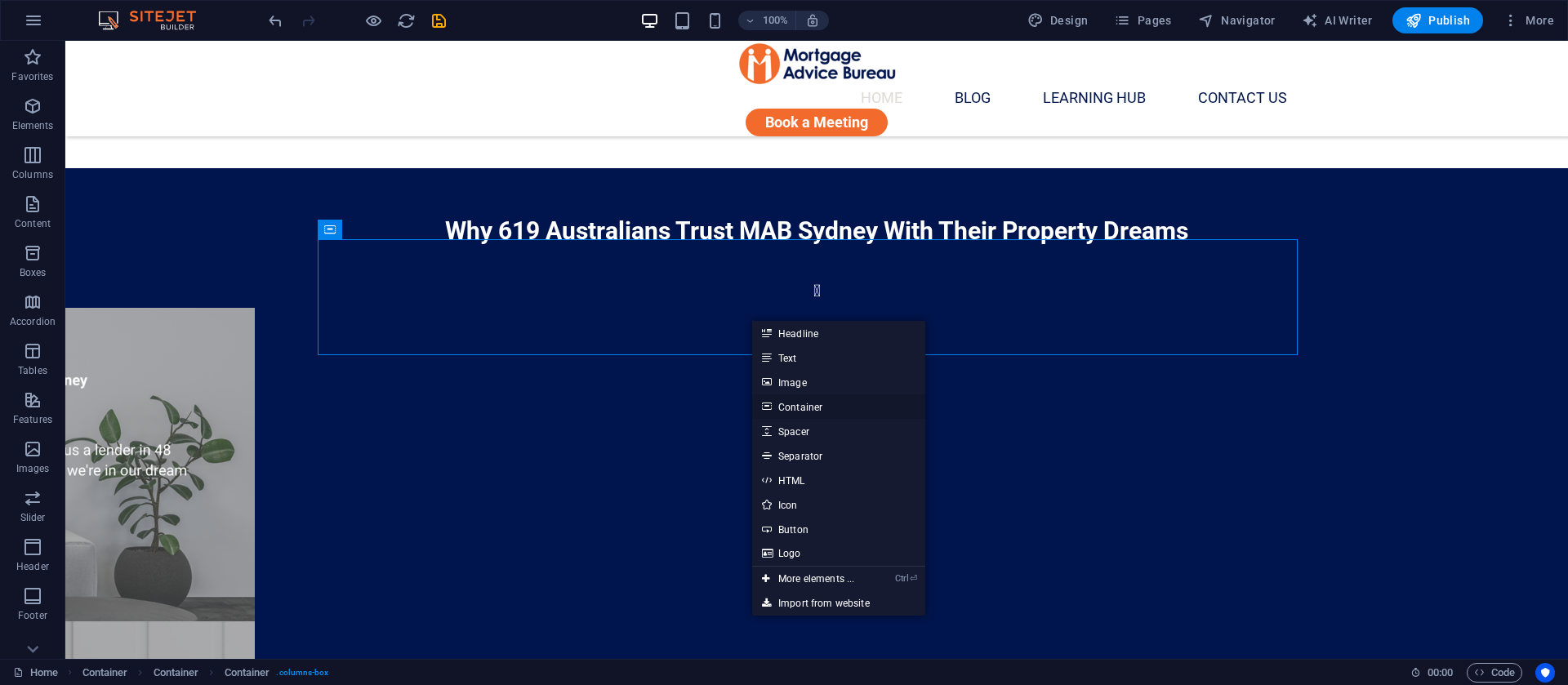
click at [804, 404] on link "Container" at bounding box center [838, 407] width 173 height 25
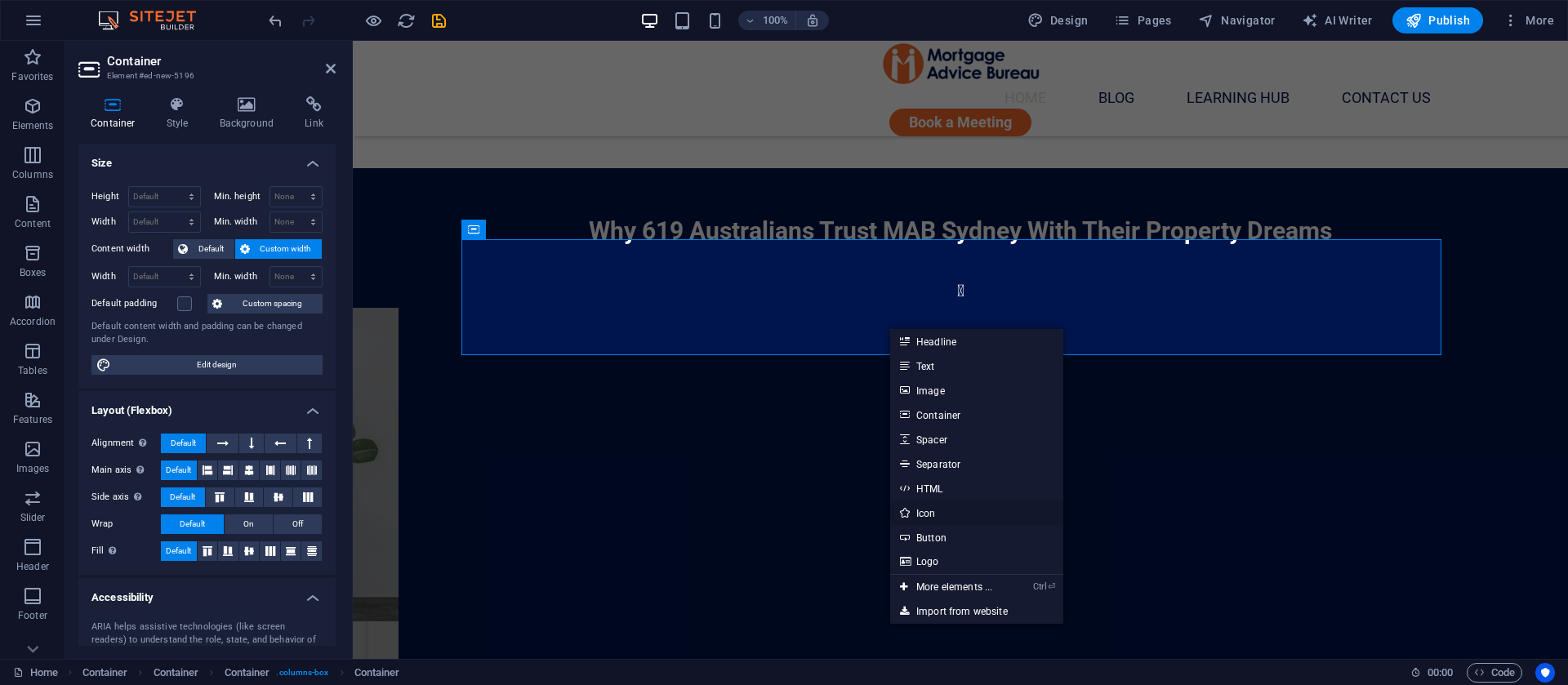
click at [919, 517] on link "Icon" at bounding box center [976, 513] width 173 height 25
select select "xMidYMid"
select select "px"
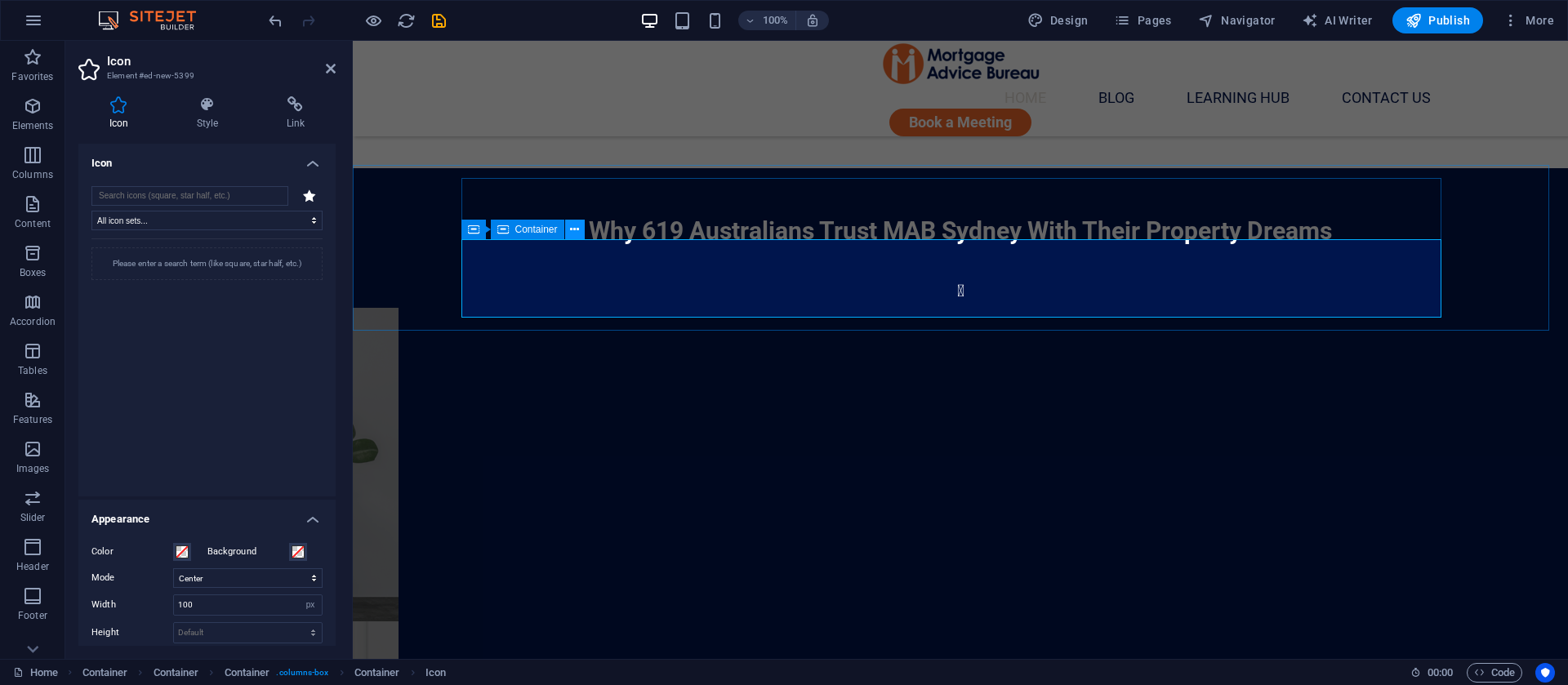
click at [578, 223] on icon at bounding box center [574, 230] width 9 height 17
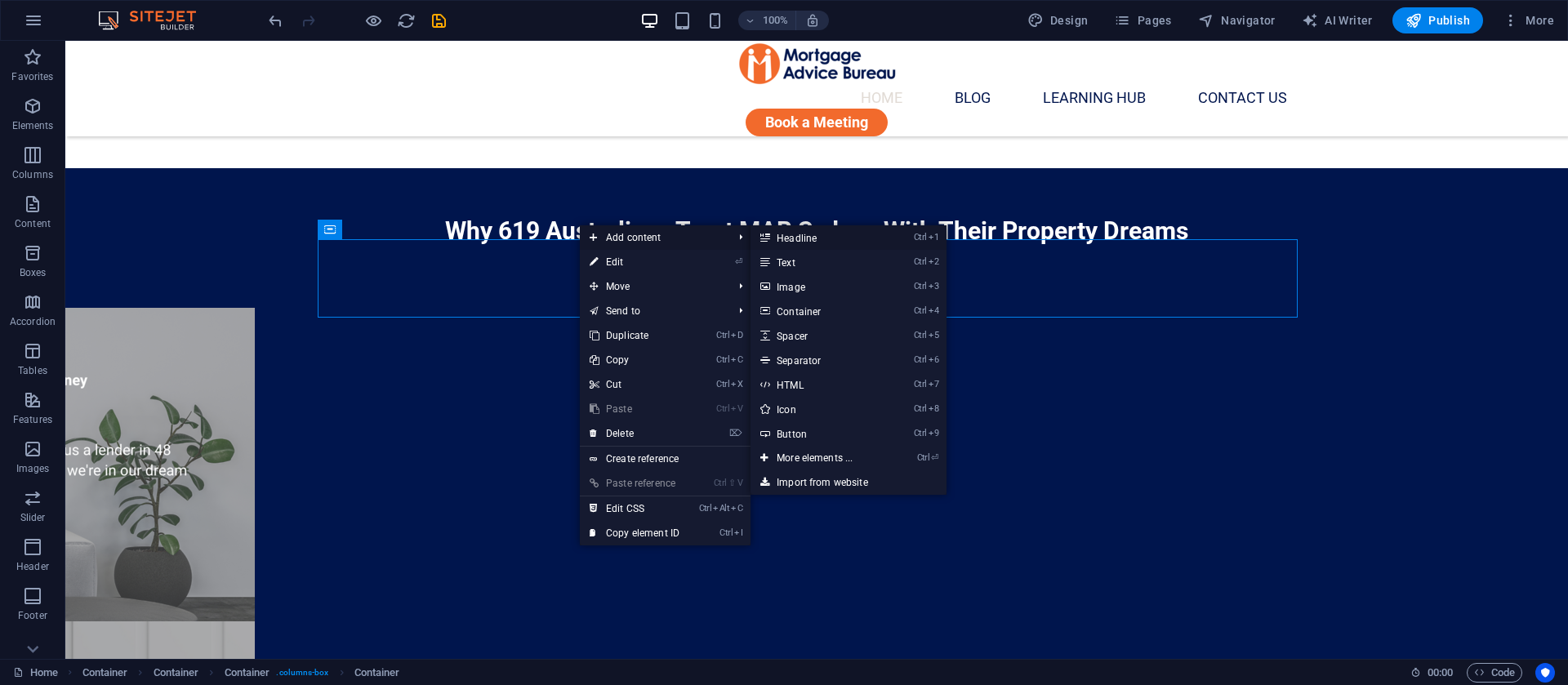
click at [828, 244] on link "Ctrl 1 Headline" at bounding box center [818, 237] width 135 height 25
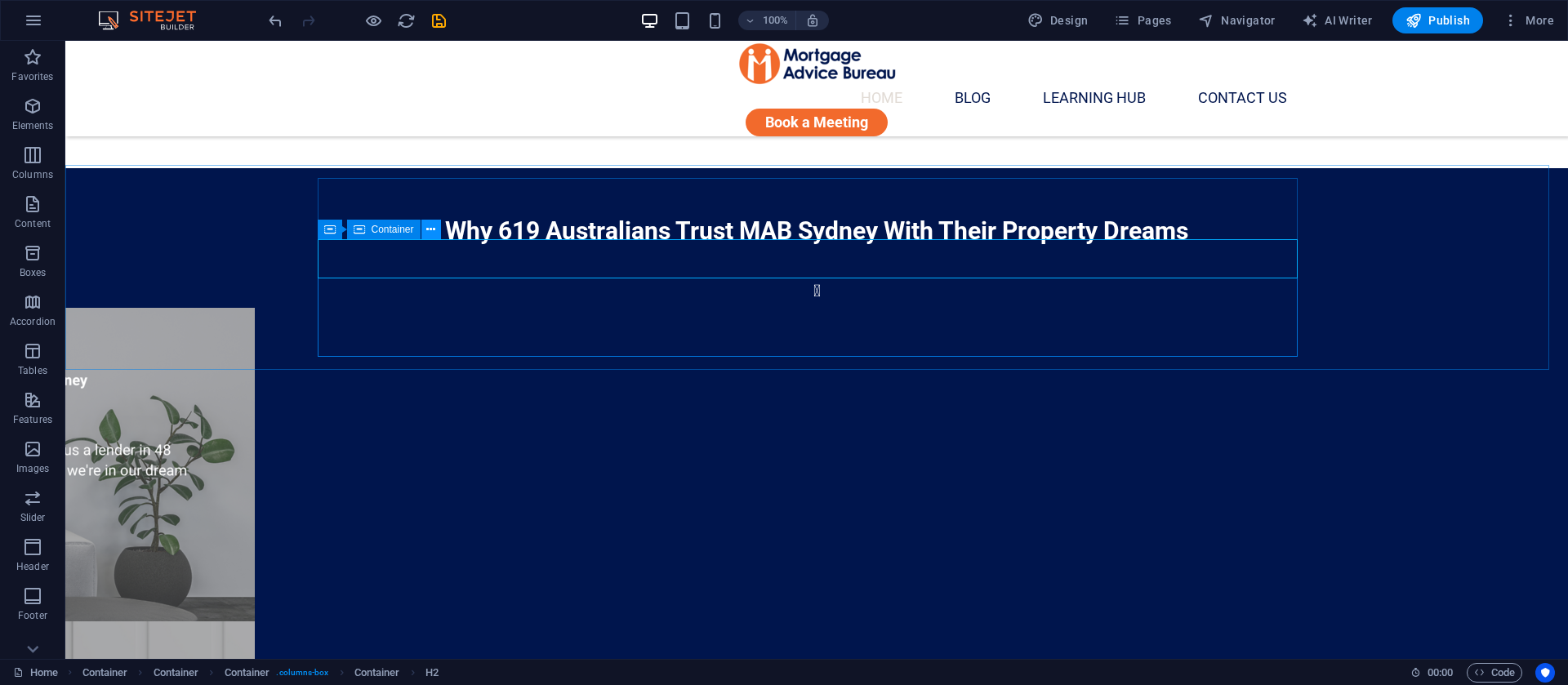
click at [425, 230] on button at bounding box center [430, 229] width 19 height 19
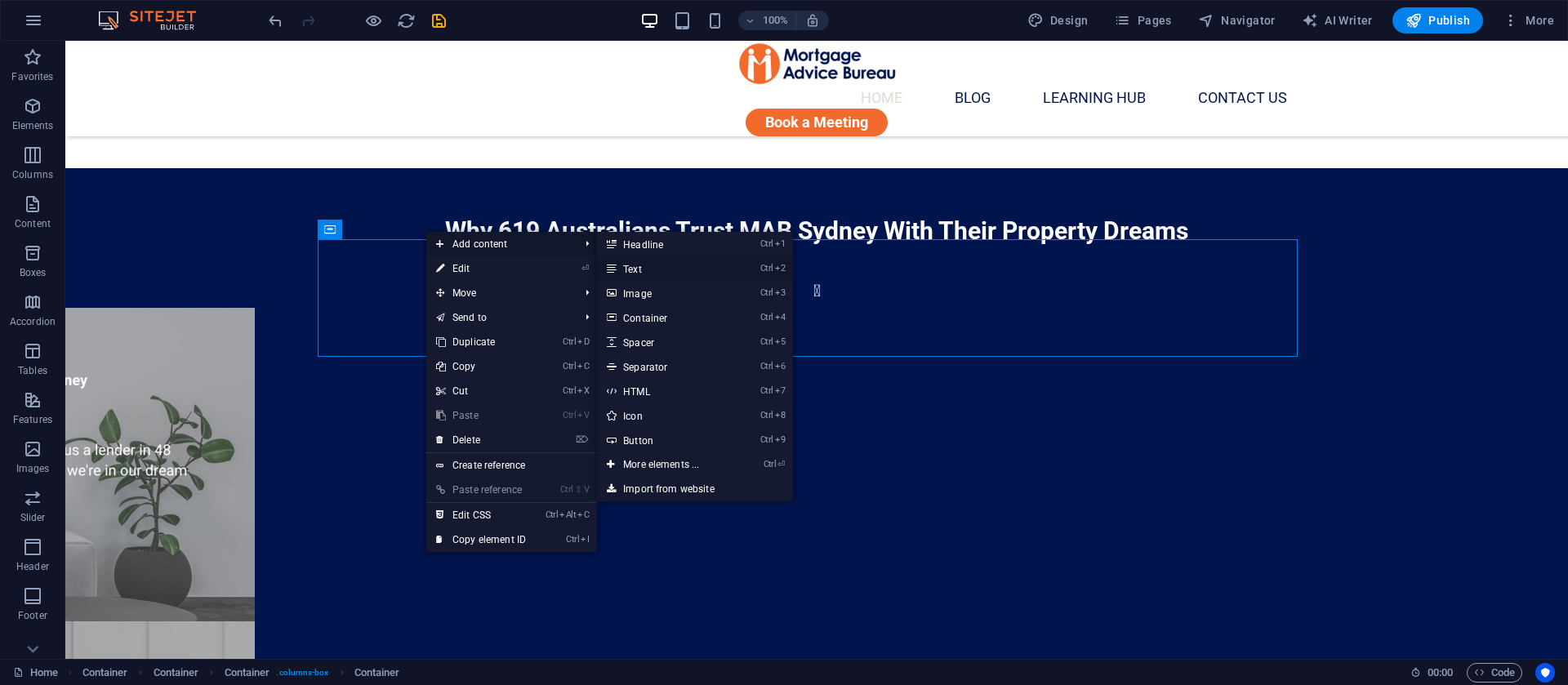
click at [676, 262] on link "Ctrl 2 Text" at bounding box center [664, 268] width 135 height 25
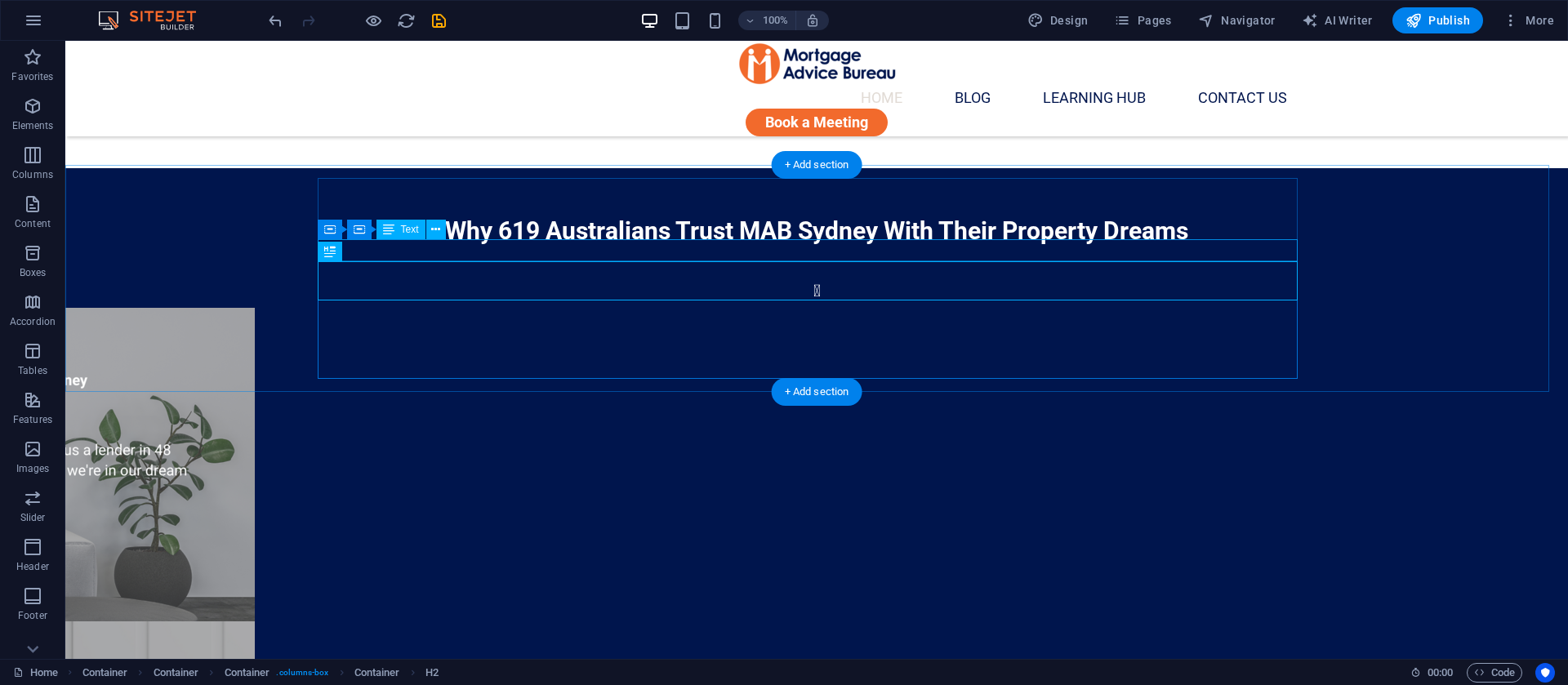
click at [363, 235] on icon at bounding box center [359, 229] width 11 height 19
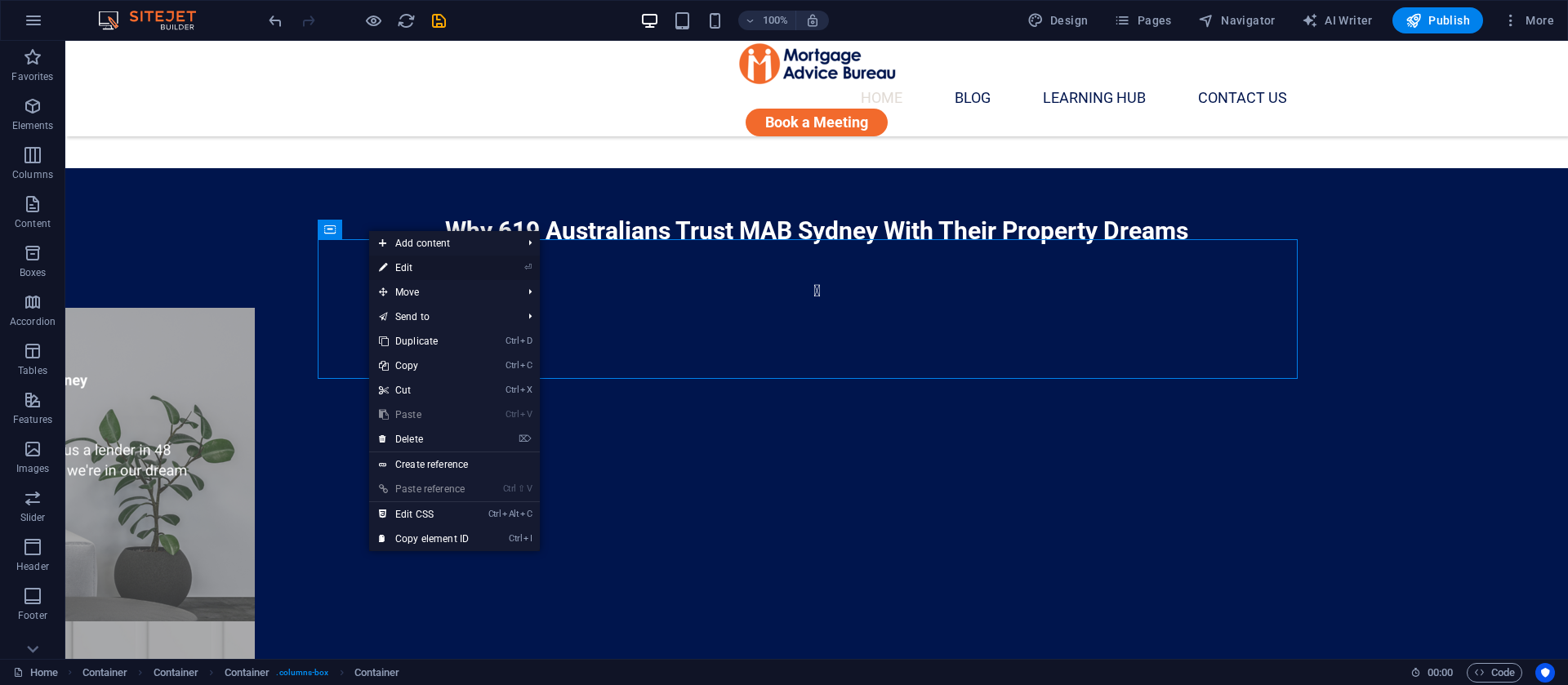
click at [433, 274] on link "⏎ Edit" at bounding box center [424, 267] width 110 height 25
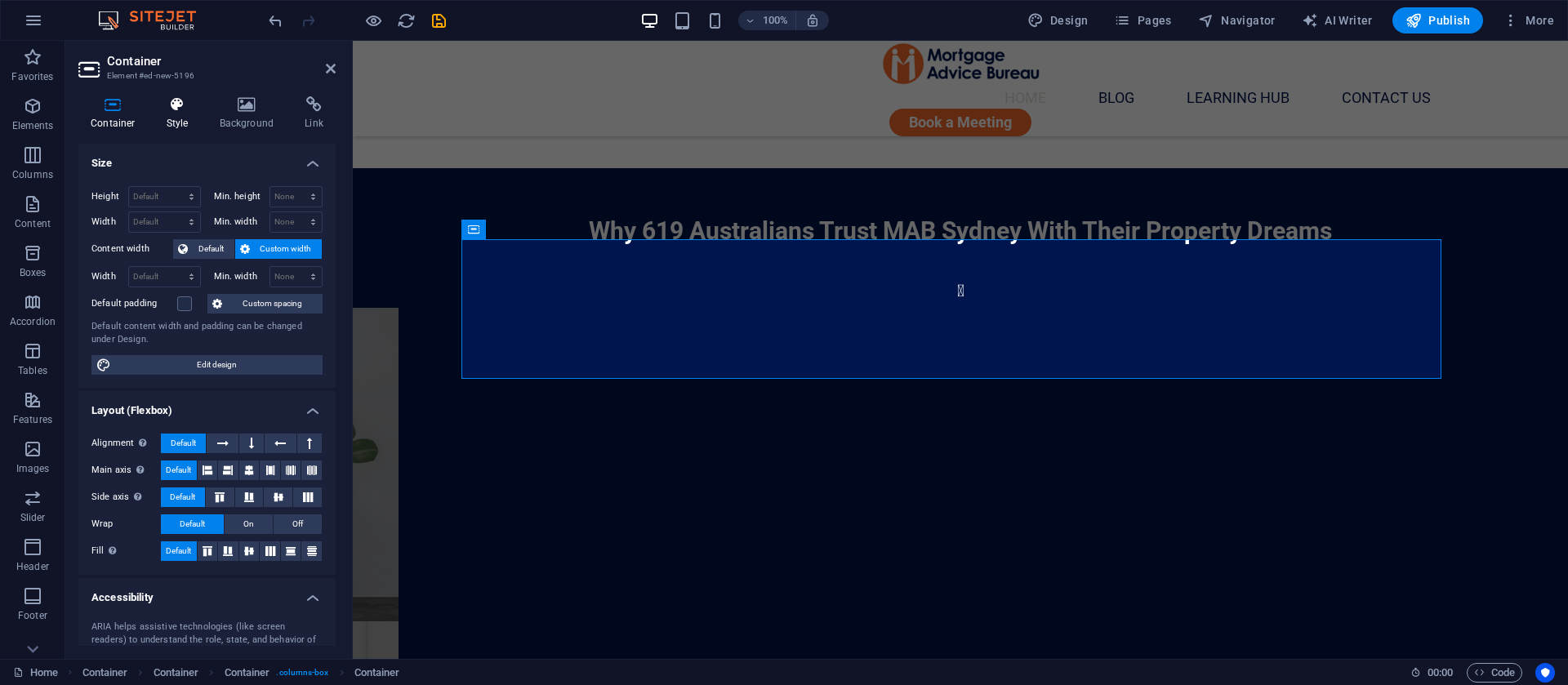
click at [178, 117] on h4 "Style" at bounding box center [181, 113] width 53 height 34
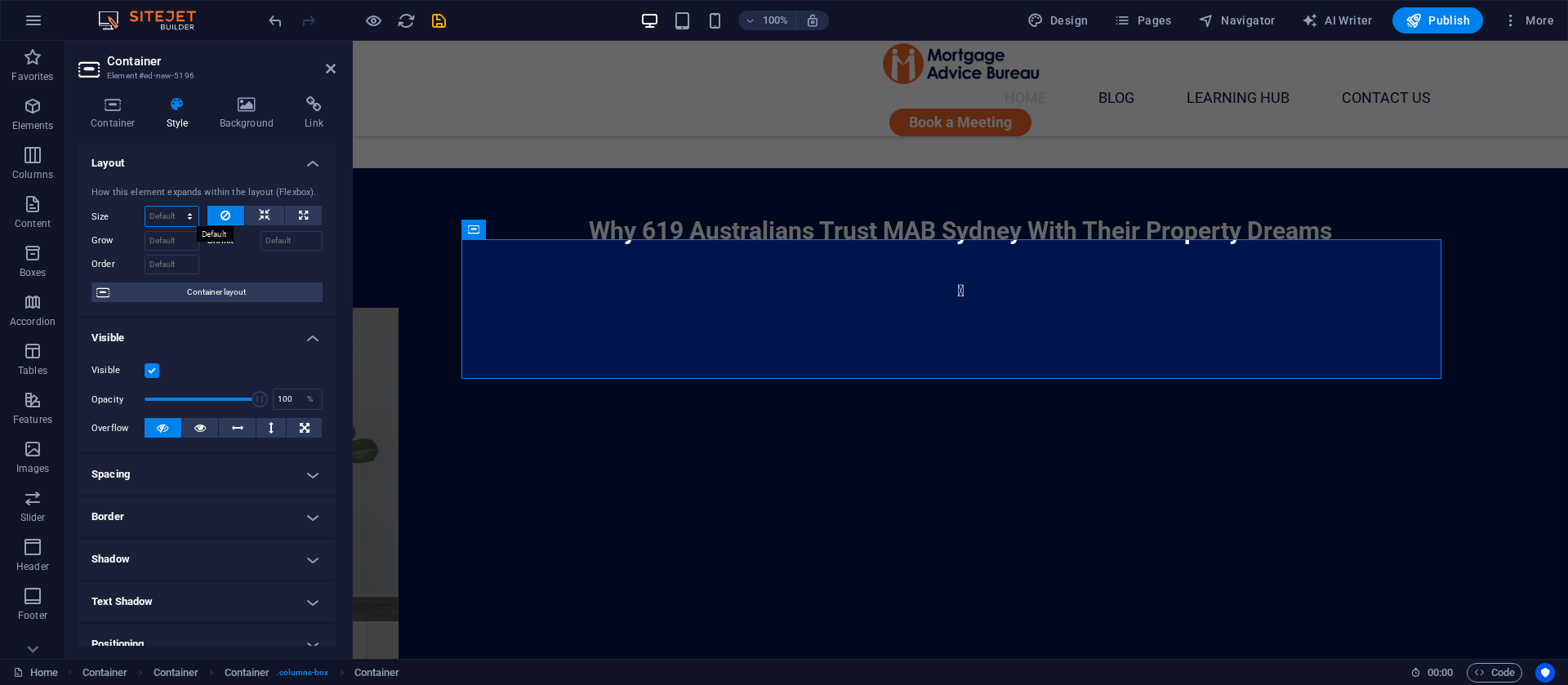
click at [184, 212] on select "Default auto px % 1/1 1/2 1/3 1/4 1/5 1/6 1/7 1/8 1/9 1/10" at bounding box center [172, 216] width 53 height 19
select select "1/4"
click at [173, 207] on select "Default auto px % 1/1 1/2 1/3 1/4 1/5 1/6 1/7 1/8 1/9 1/10" at bounding box center [172, 216] width 53 height 19
type input "25"
select select "%"
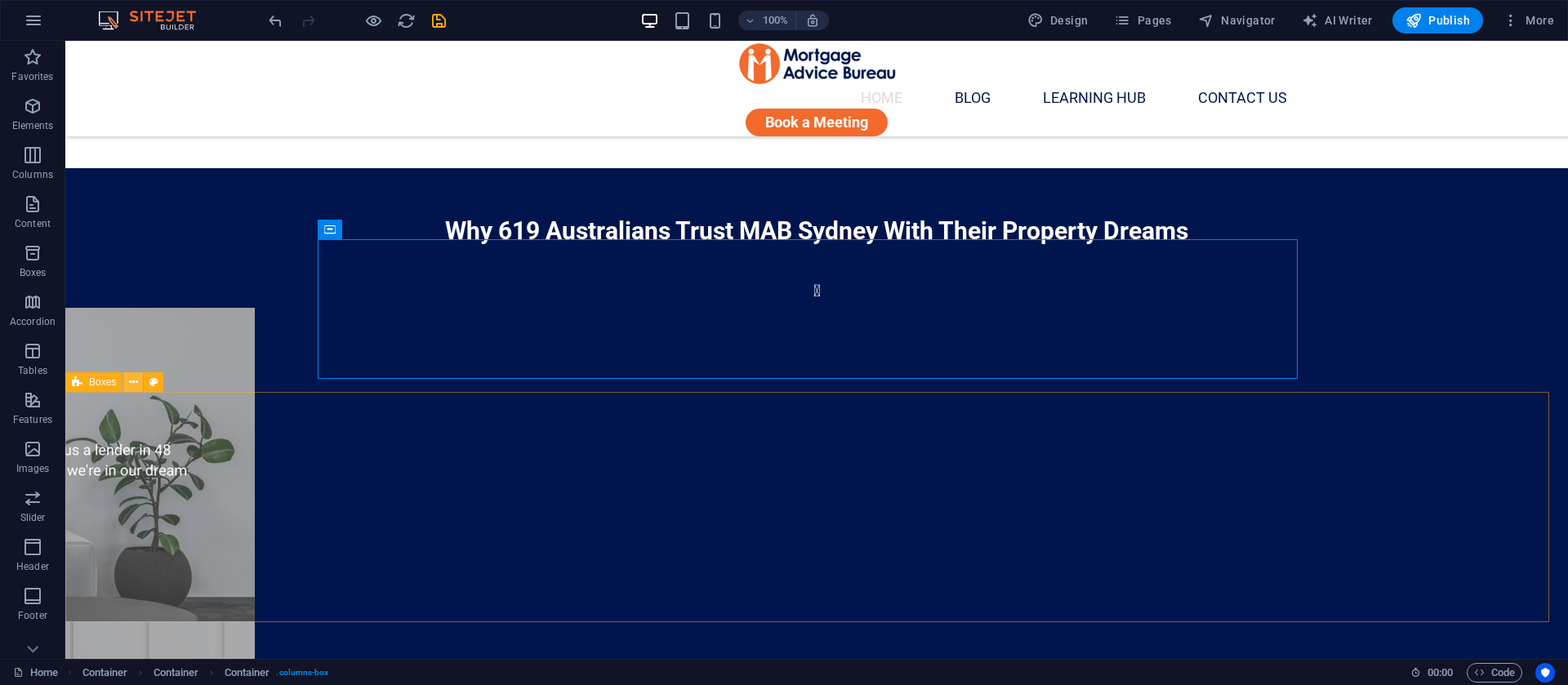
click at [132, 386] on icon at bounding box center [134, 382] width 9 height 17
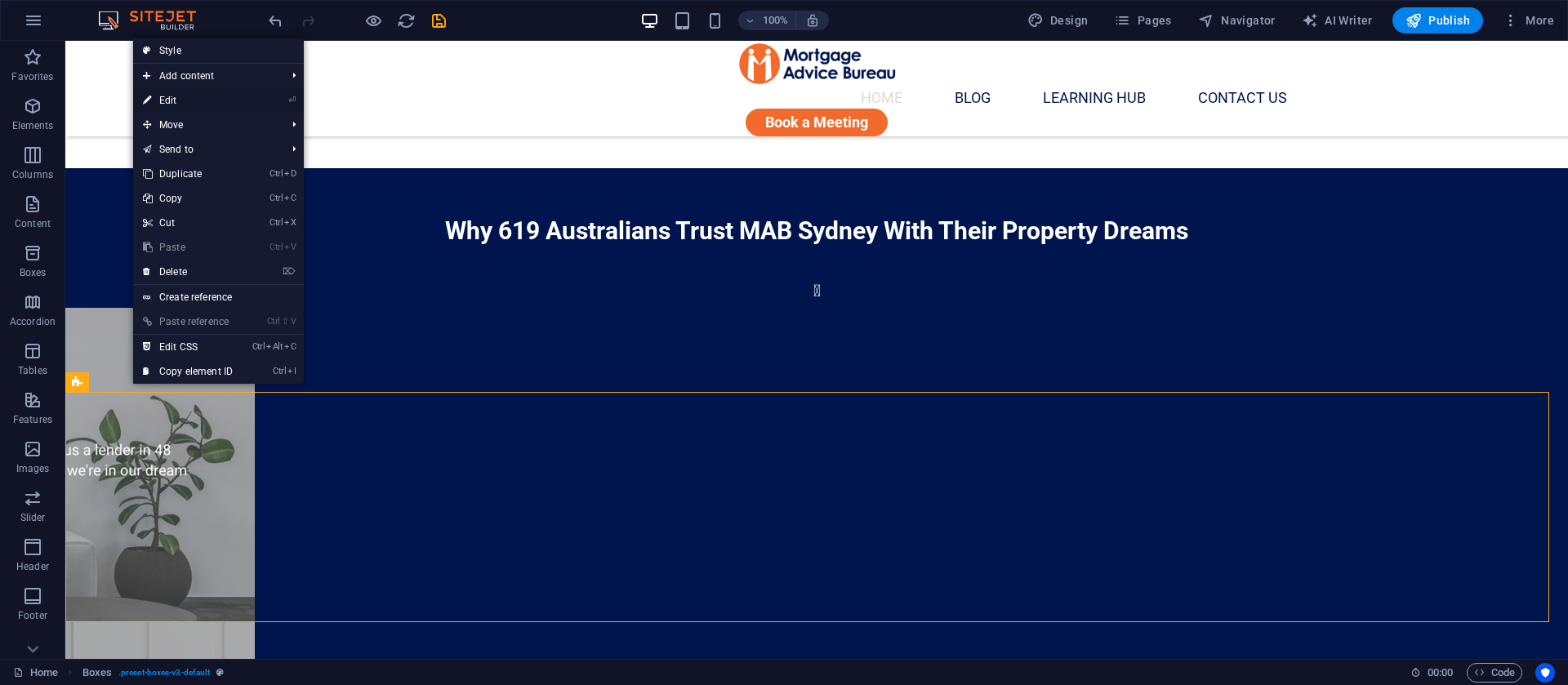
click at [180, 102] on link "⏎ Edit" at bounding box center [188, 100] width 110 height 25
select select "rem"
select select "preset-boxes-v3-default"
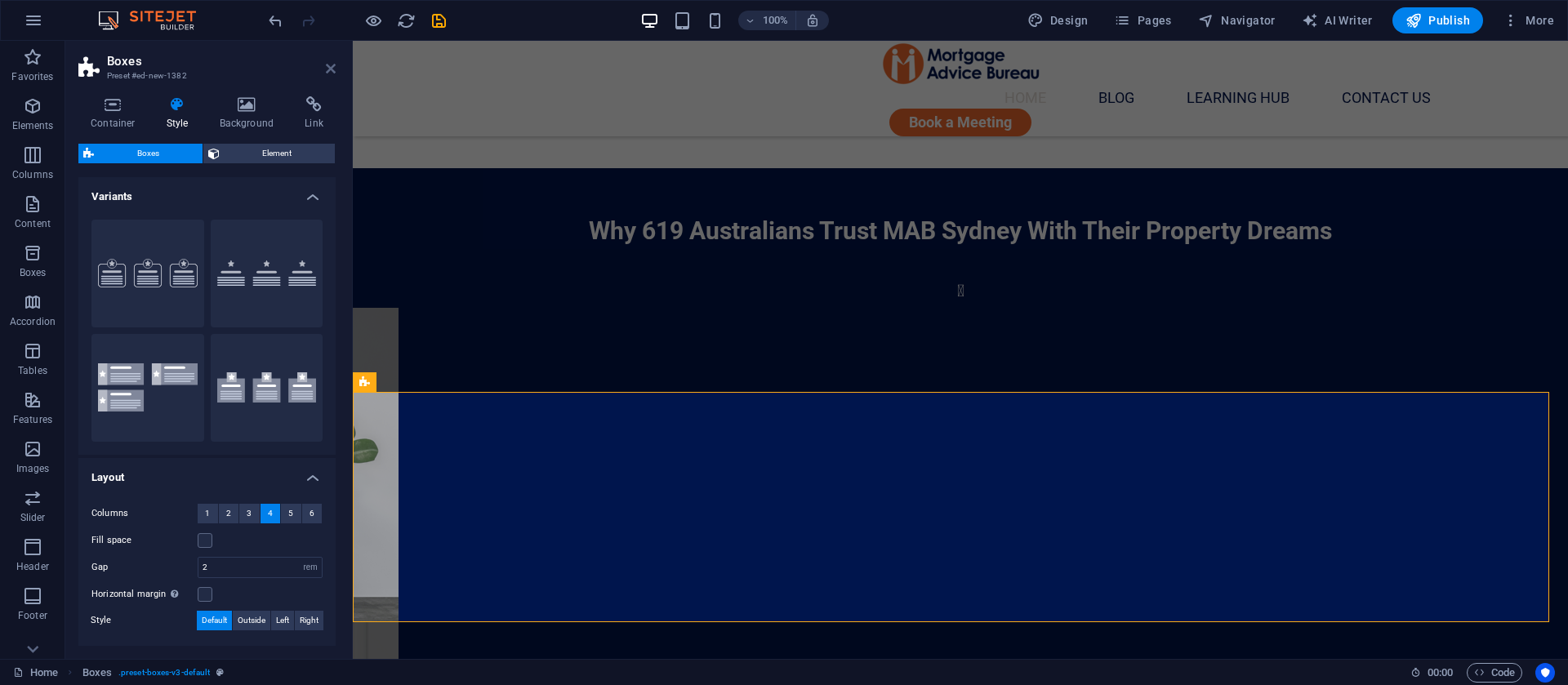
click at [329, 67] on icon at bounding box center [331, 69] width 10 height 13
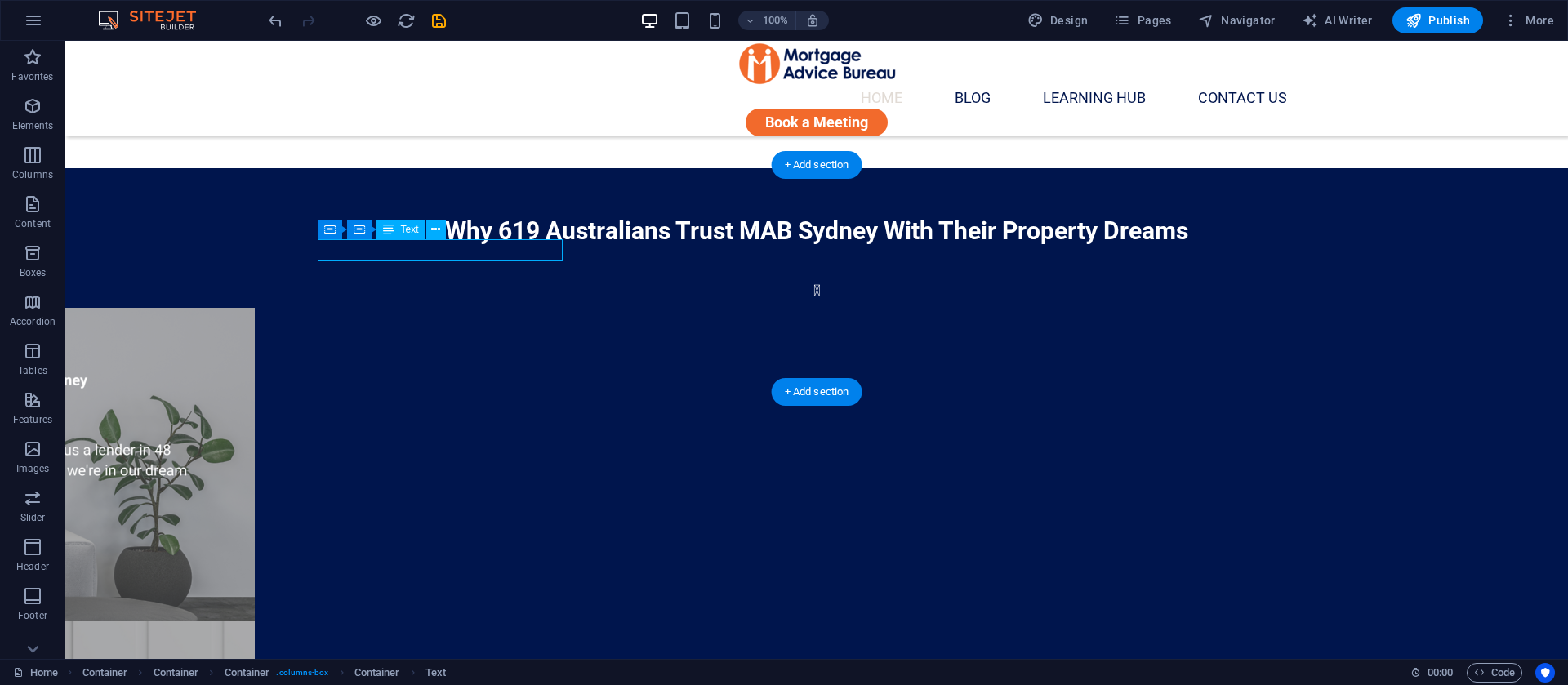
drag, startPoint x: 472, startPoint y: 249, endPoint x: 460, endPoint y: 374, distance: 125.6
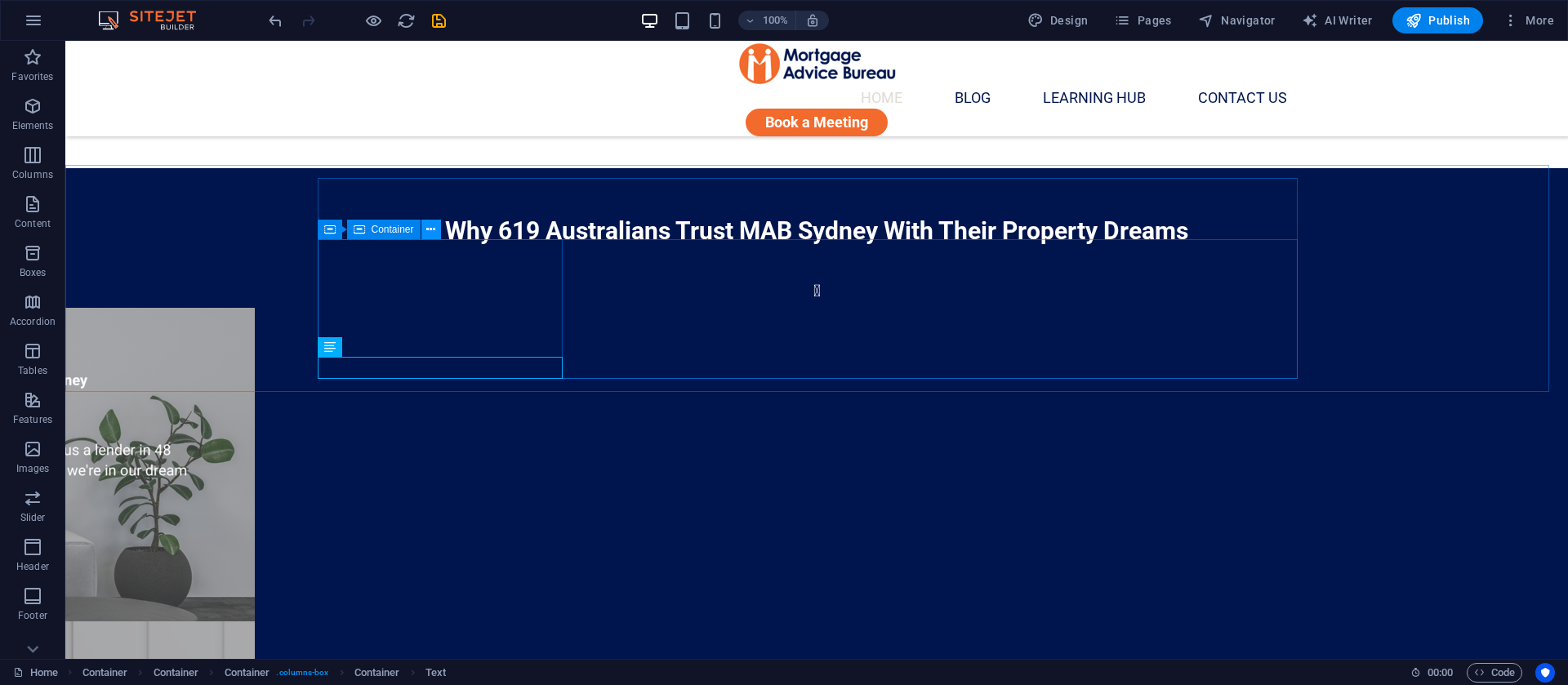
click at [430, 232] on icon at bounding box center [431, 230] width 9 height 17
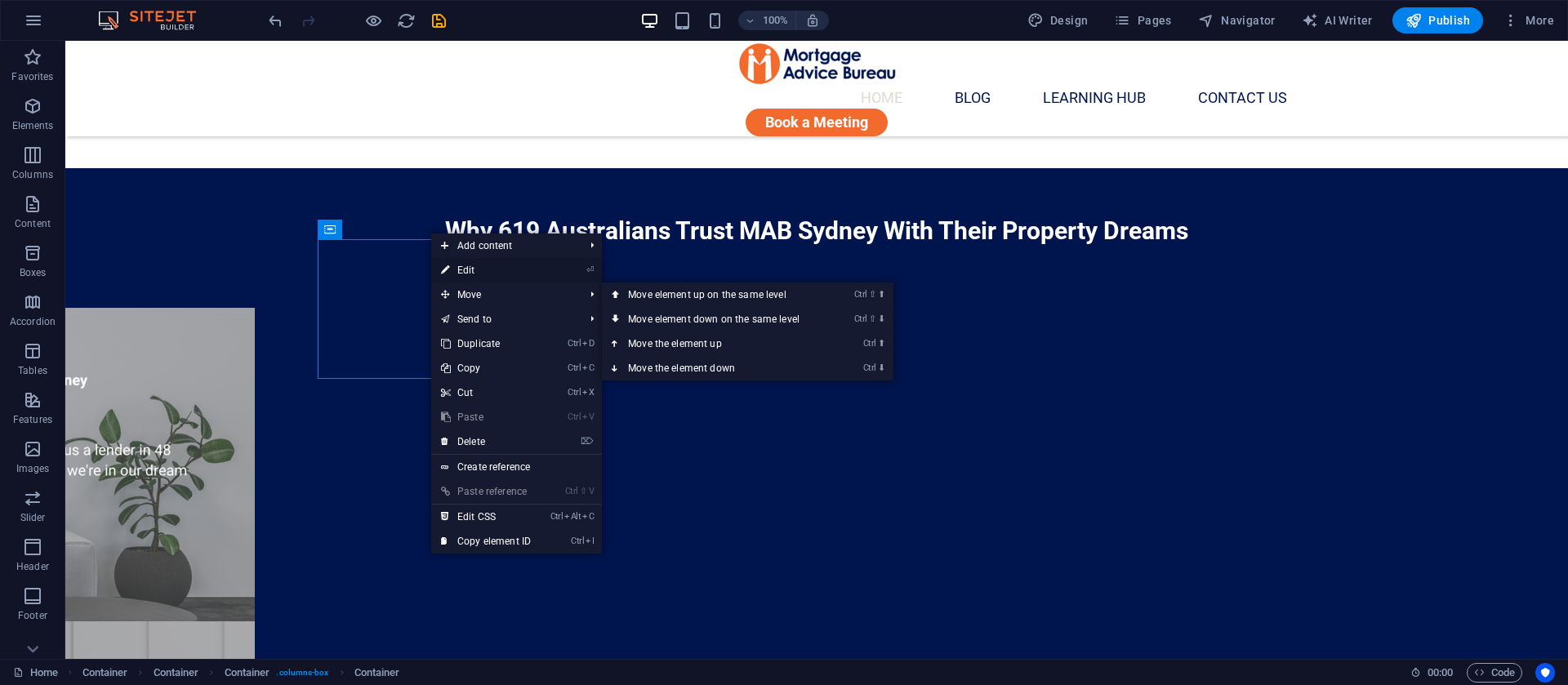
click at [478, 272] on link "⏎ Edit" at bounding box center [486, 270] width 110 height 25
select select "%"
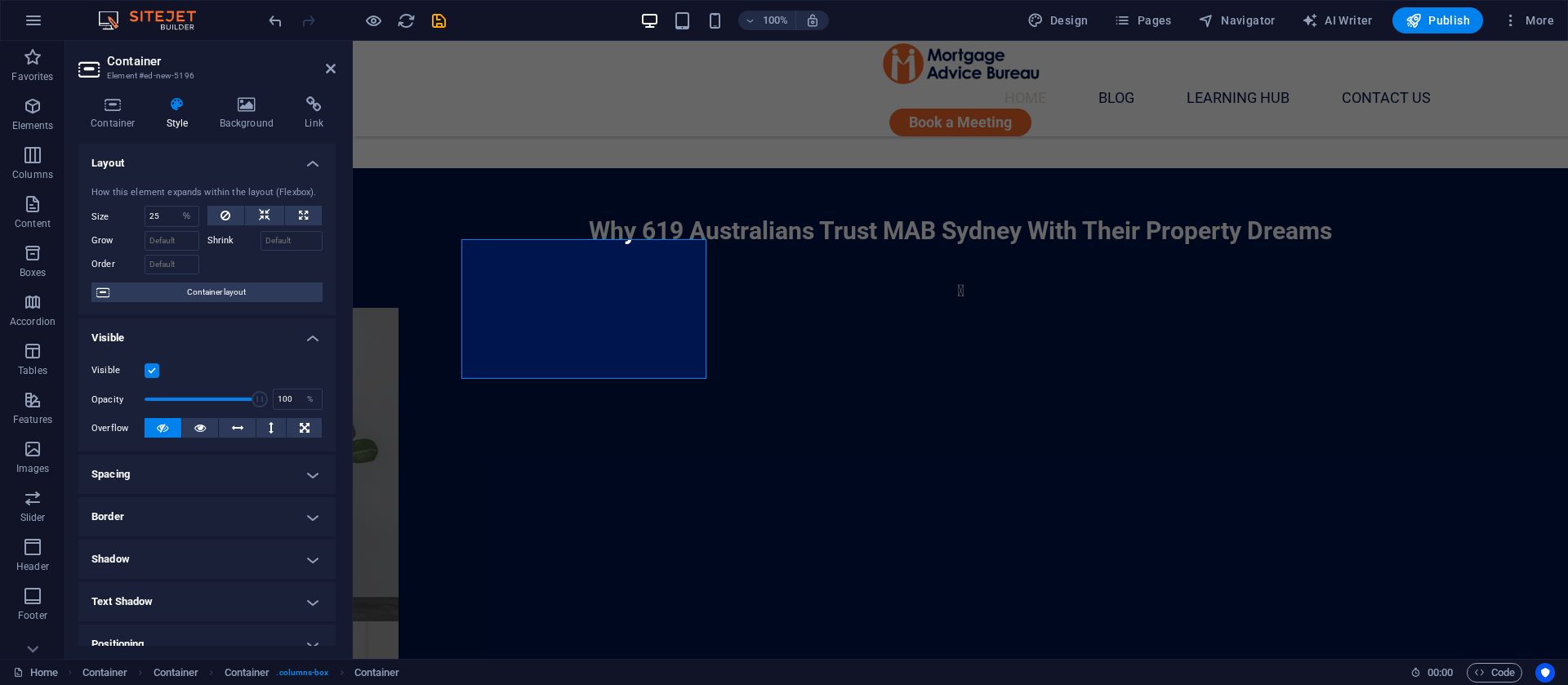
click at [206, 475] on h4 "Spacing" at bounding box center [207, 474] width 257 height 39
click at [163, 582] on h4 "Border" at bounding box center [207, 582] width 257 height 39
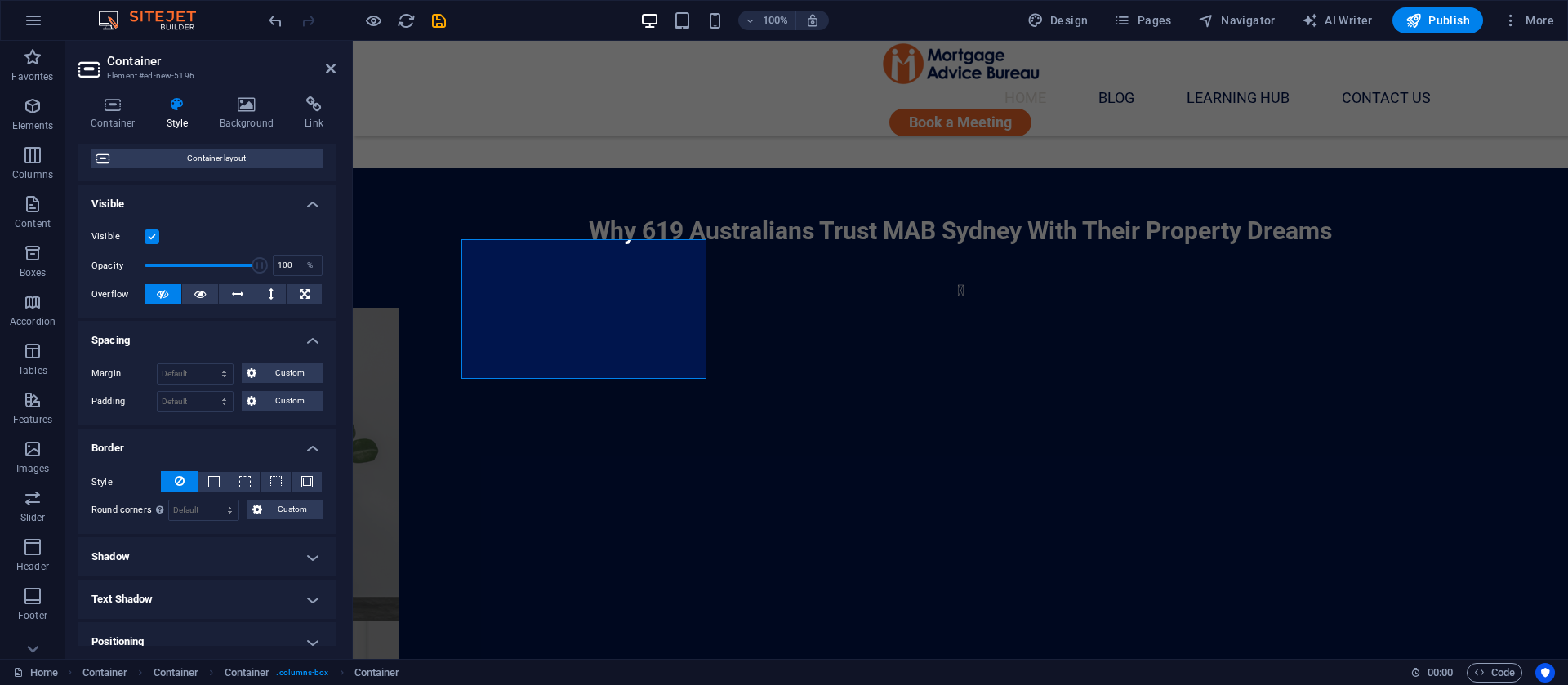
scroll to position [245, 0]
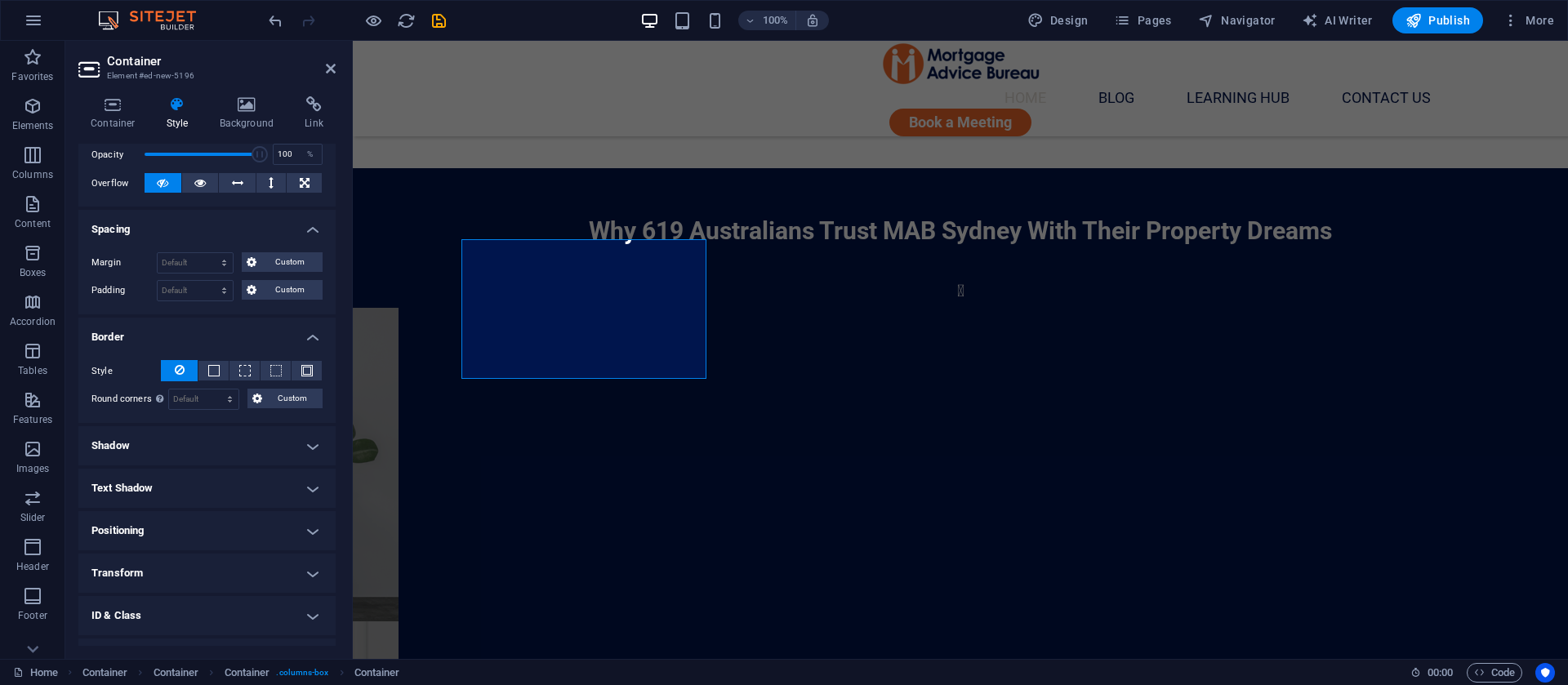
click at [202, 326] on h4 "Border" at bounding box center [207, 332] width 257 height 29
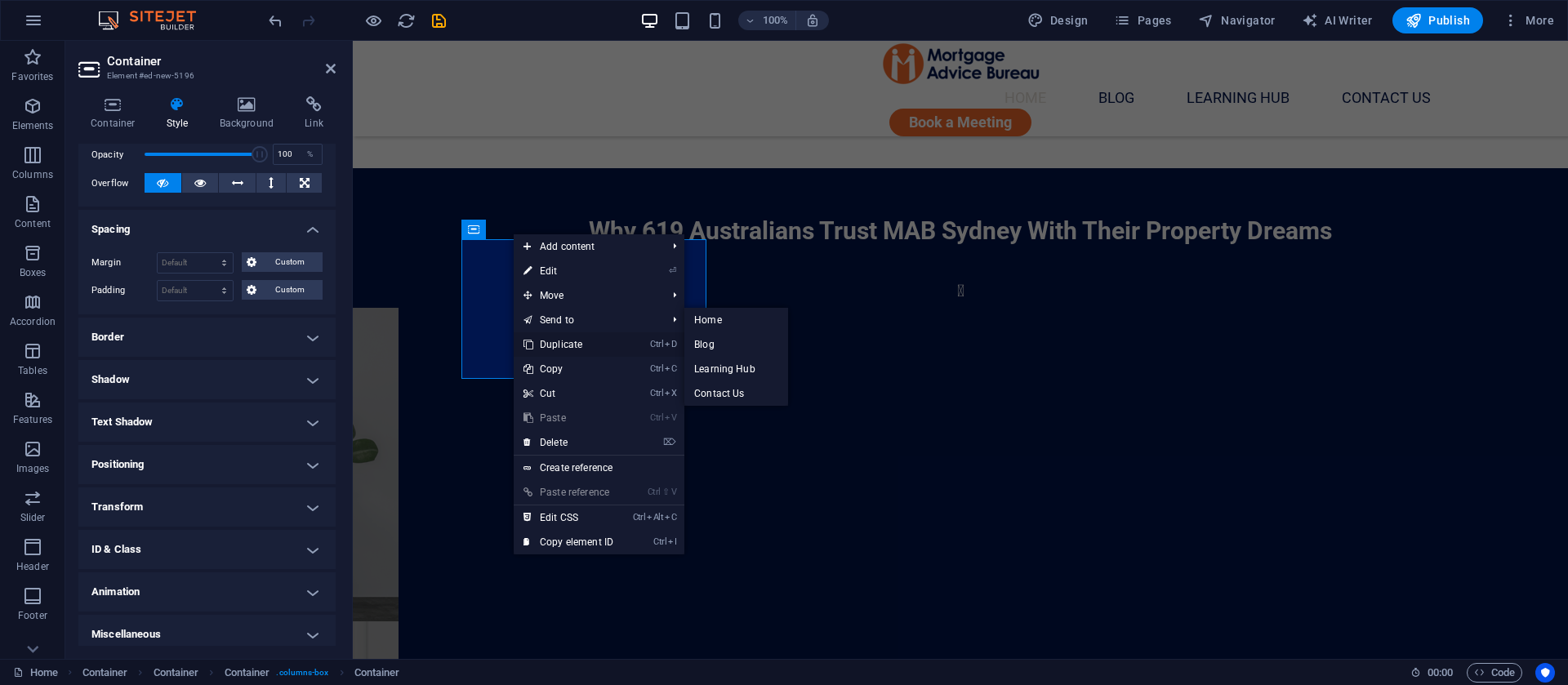
click at [549, 344] on link "Ctrl D Duplicate" at bounding box center [569, 344] width 110 height 25
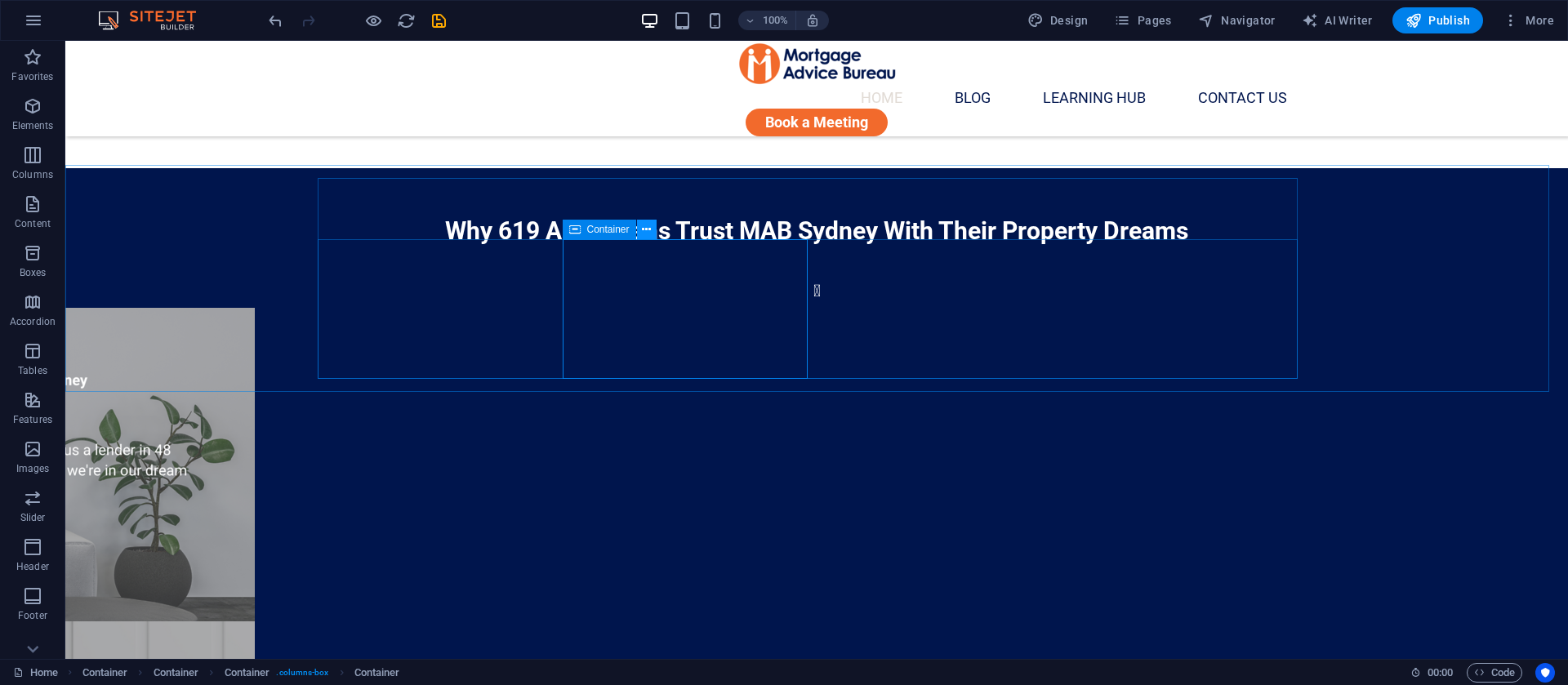
click at [644, 228] on icon at bounding box center [647, 230] width 9 height 17
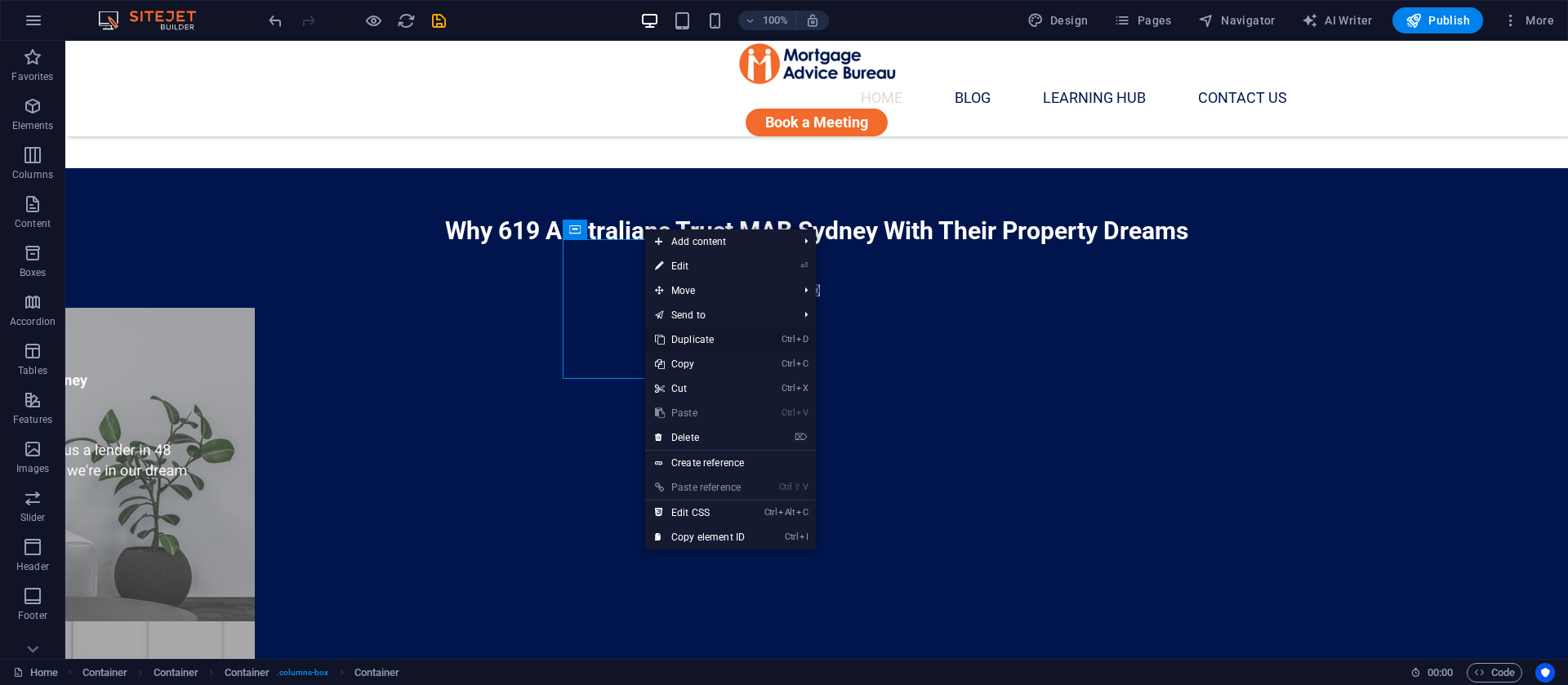
click at [707, 333] on link "Ctrl D Duplicate" at bounding box center [701, 340] width 110 height 25
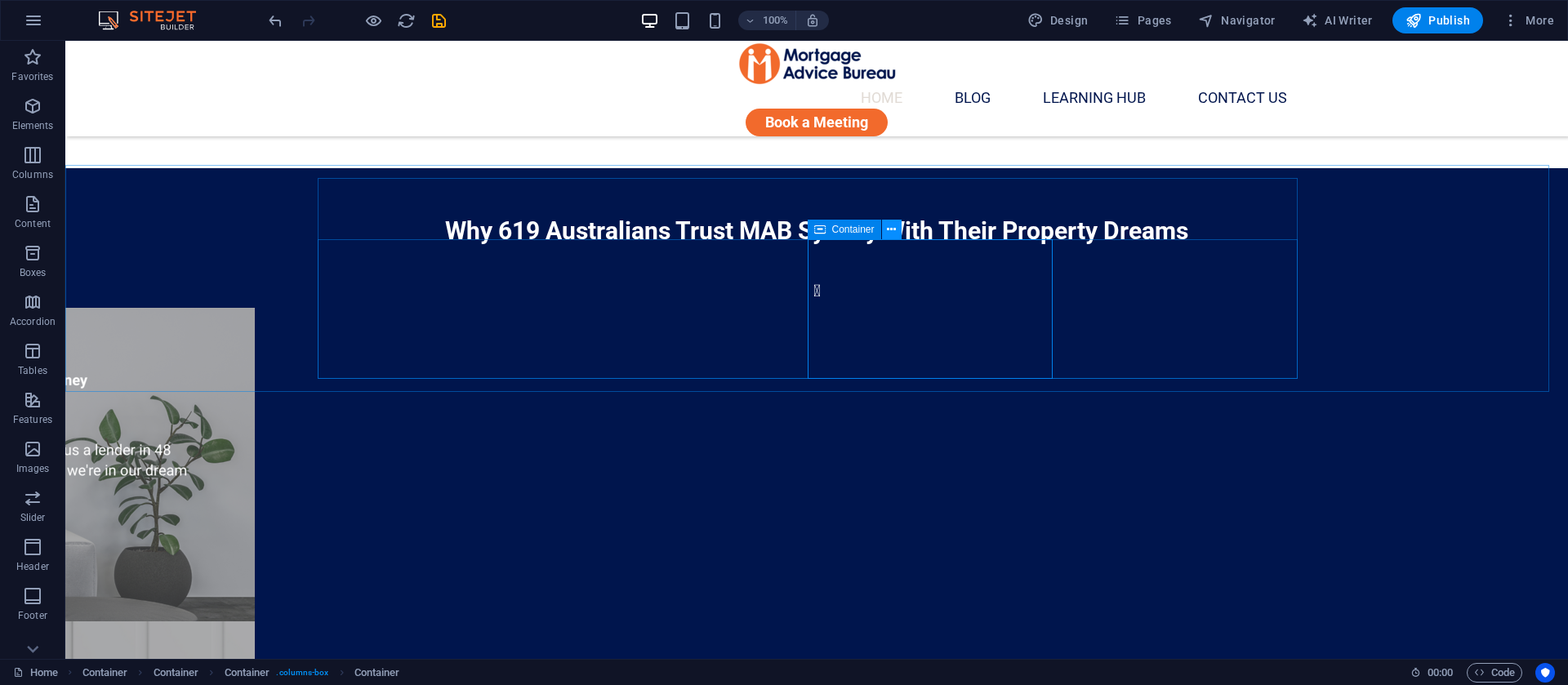
click at [893, 230] on icon at bounding box center [892, 230] width 9 height 17
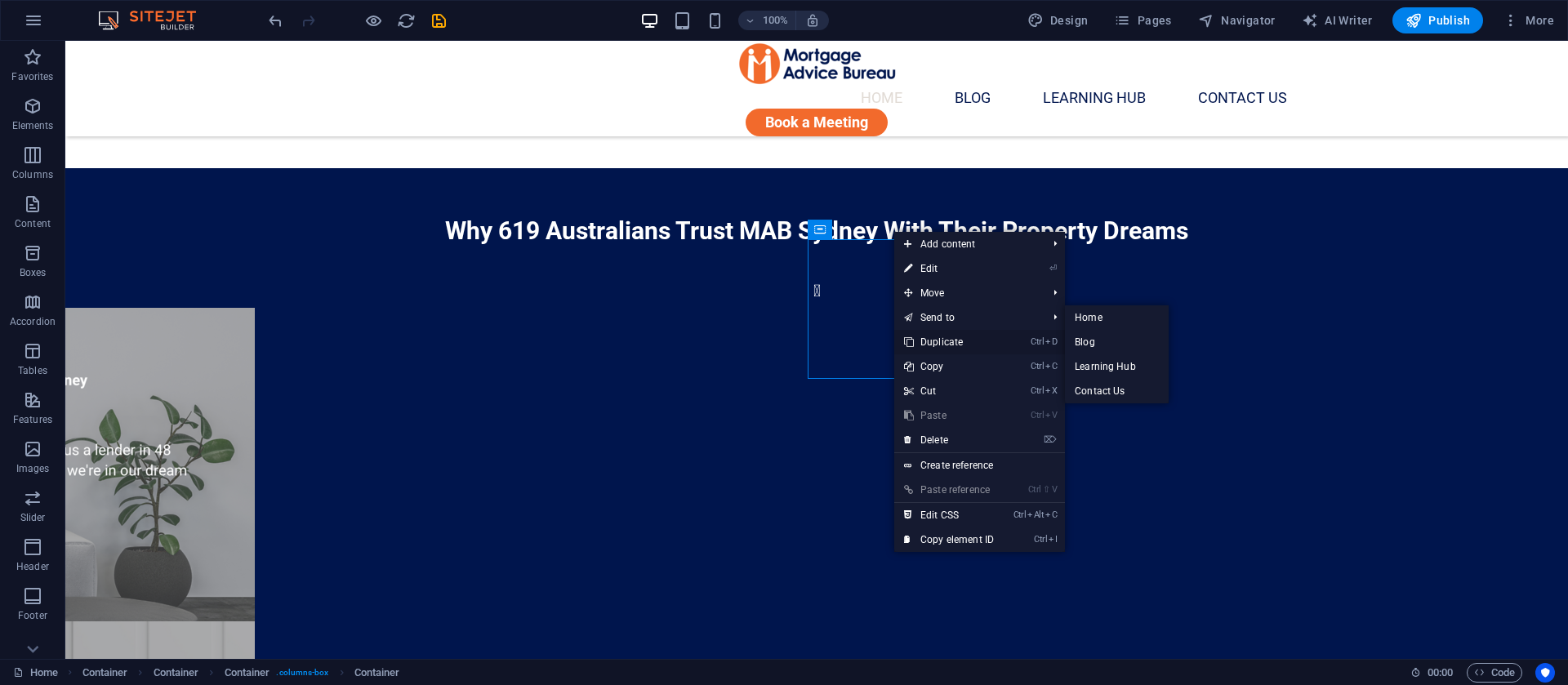
click at [955, 343] on link "Ctrl D Duplicate" at bounding box center [950, 342] width 110 height 25
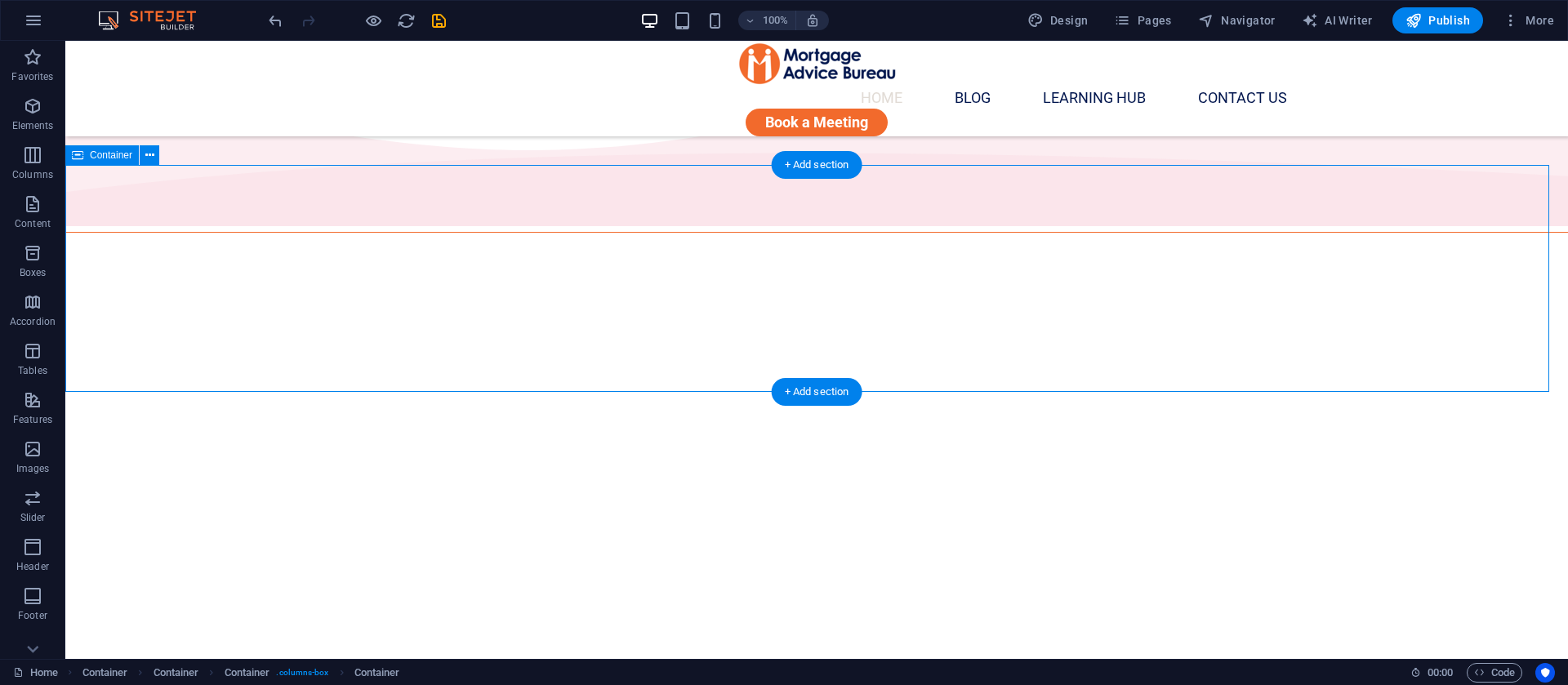
scroll to position [1348, 0]
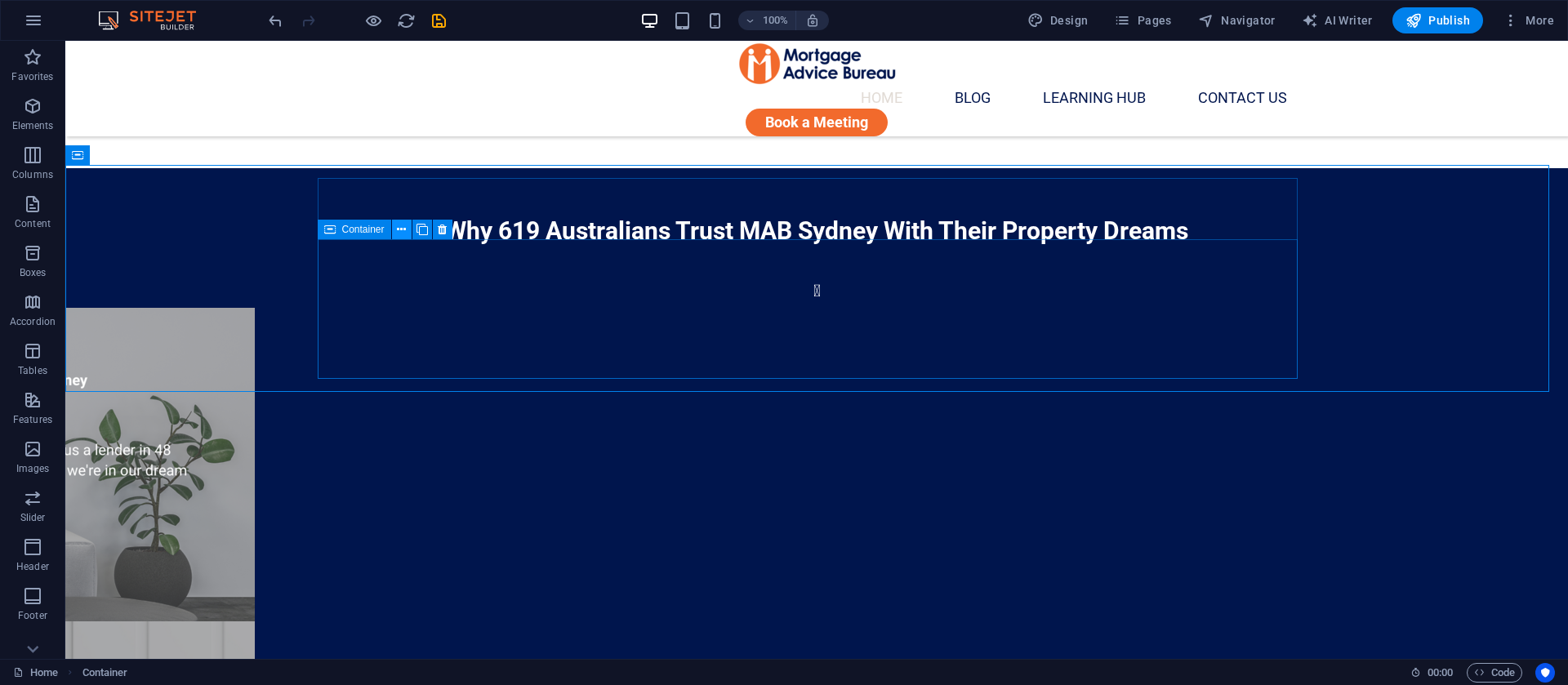
click at [398, 230] on icon at bounding box center [401, 230] width 9 height 17
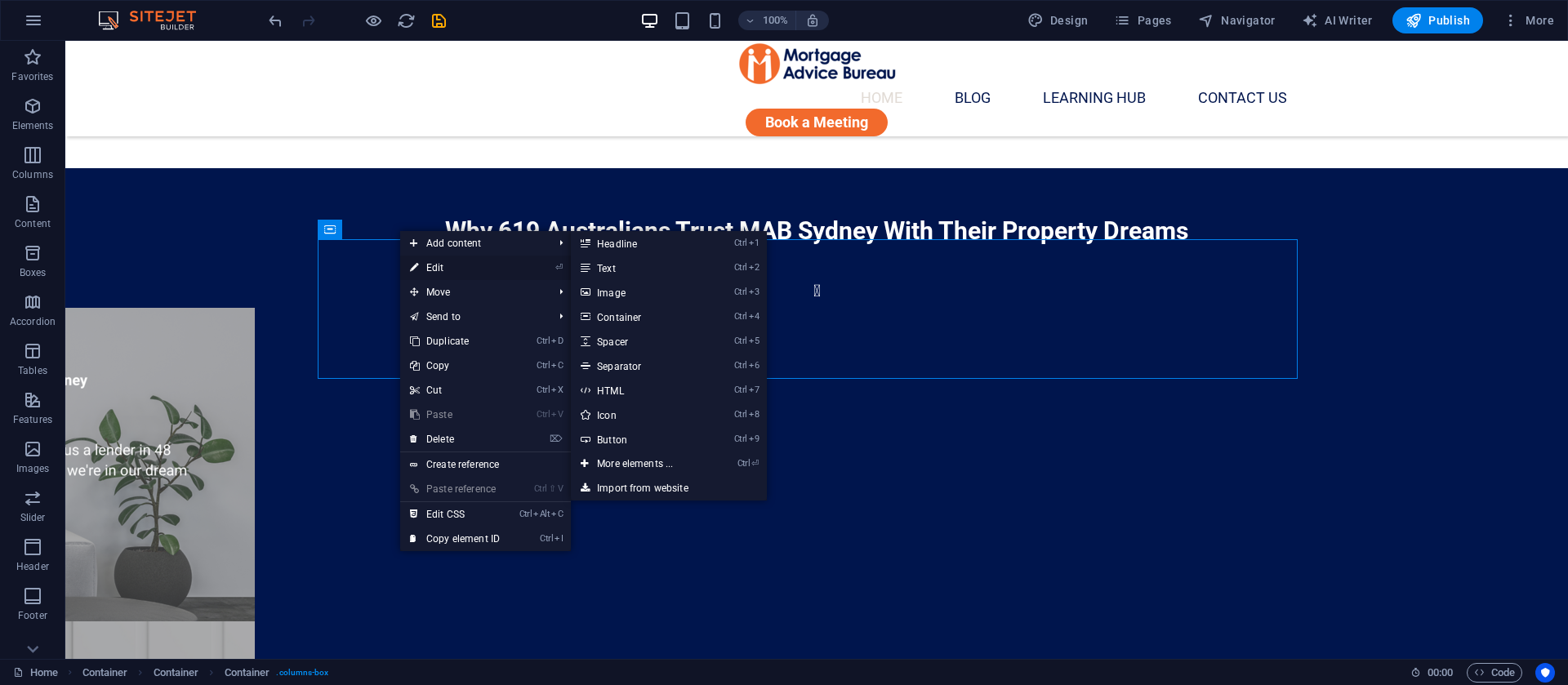
click at [430, 259] on link "⏎ Edit" at bounding box center [455, 267] width 110 height 25
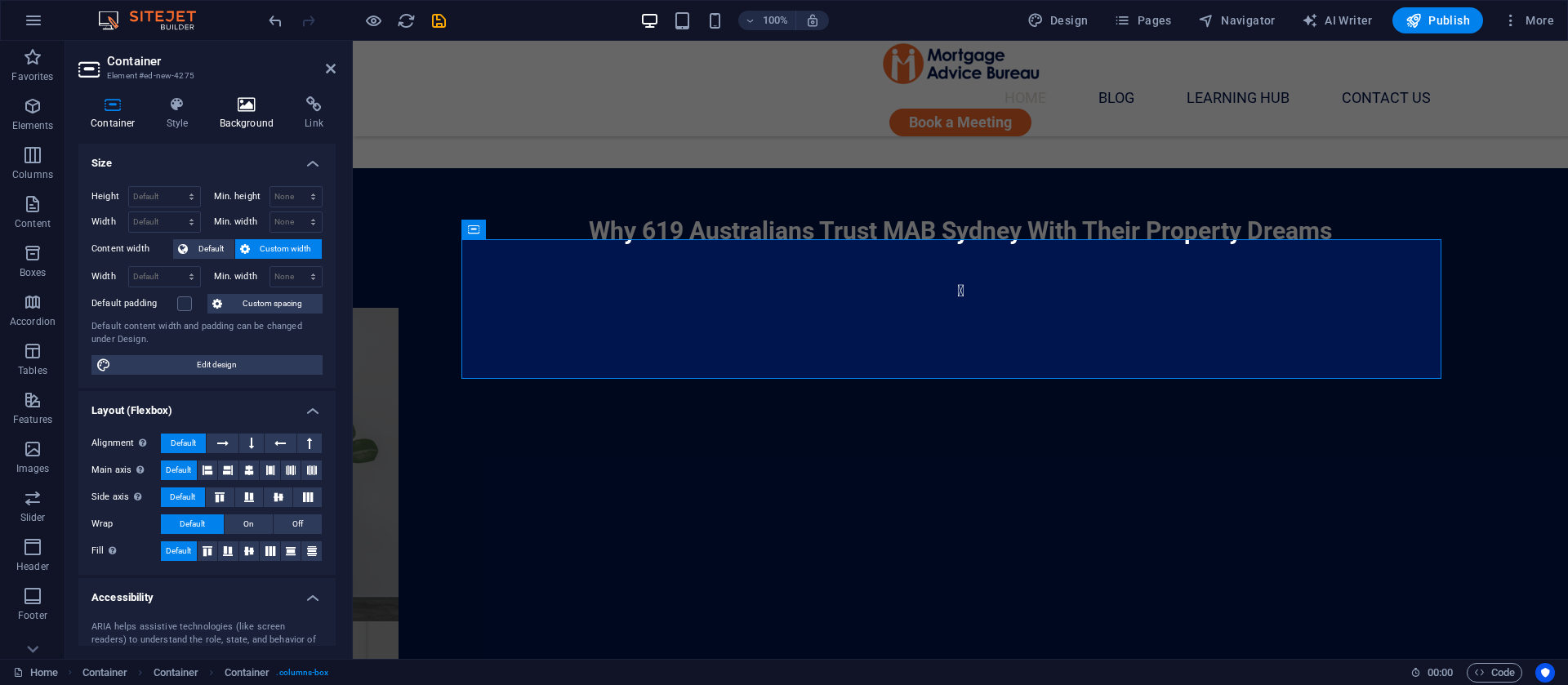
click at [258, 104] on icon at bounding box center [247, 104] width 80 height 16
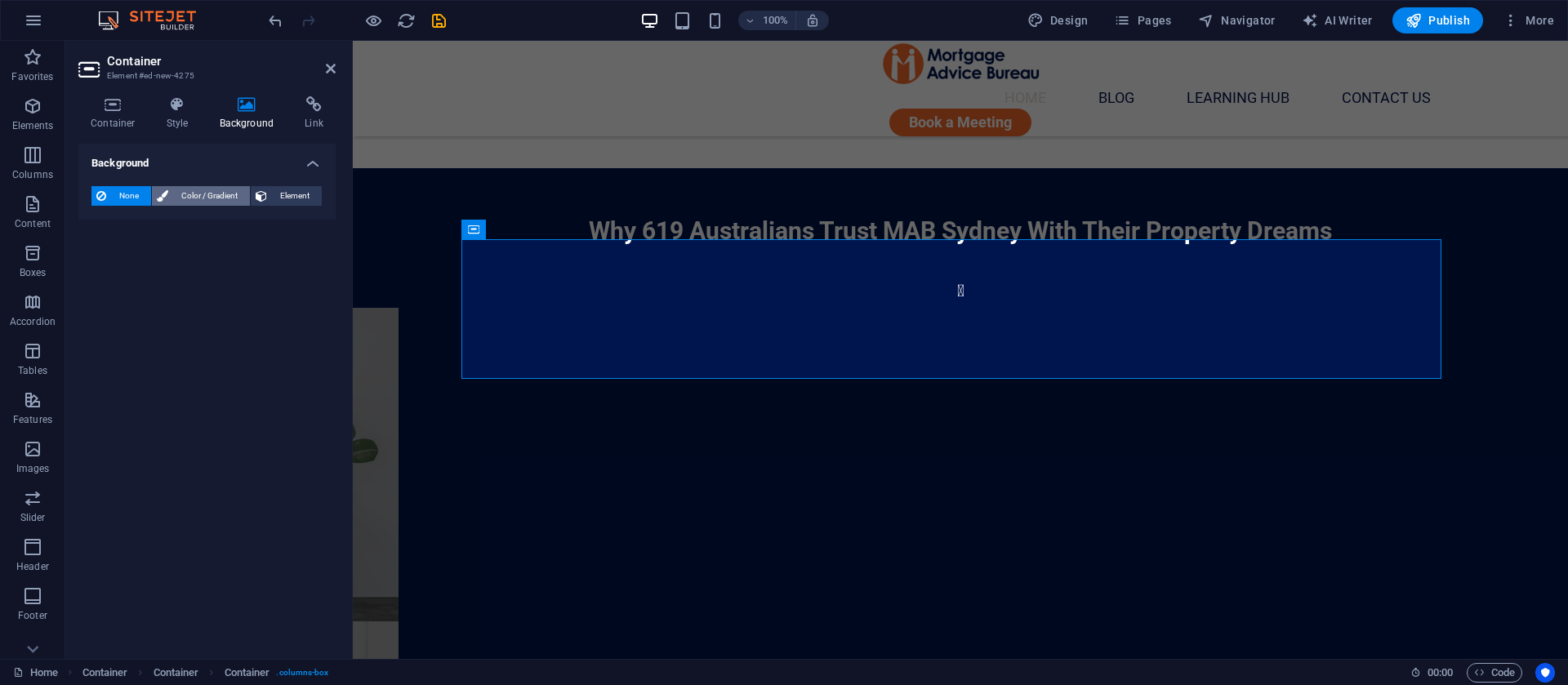
click at [192, 190] on span "Color / Gradient" at bounding box center [209, 195] width 71 height 19
click at [109, 259] on span at bounding box center [103, 262] width 18 height 18
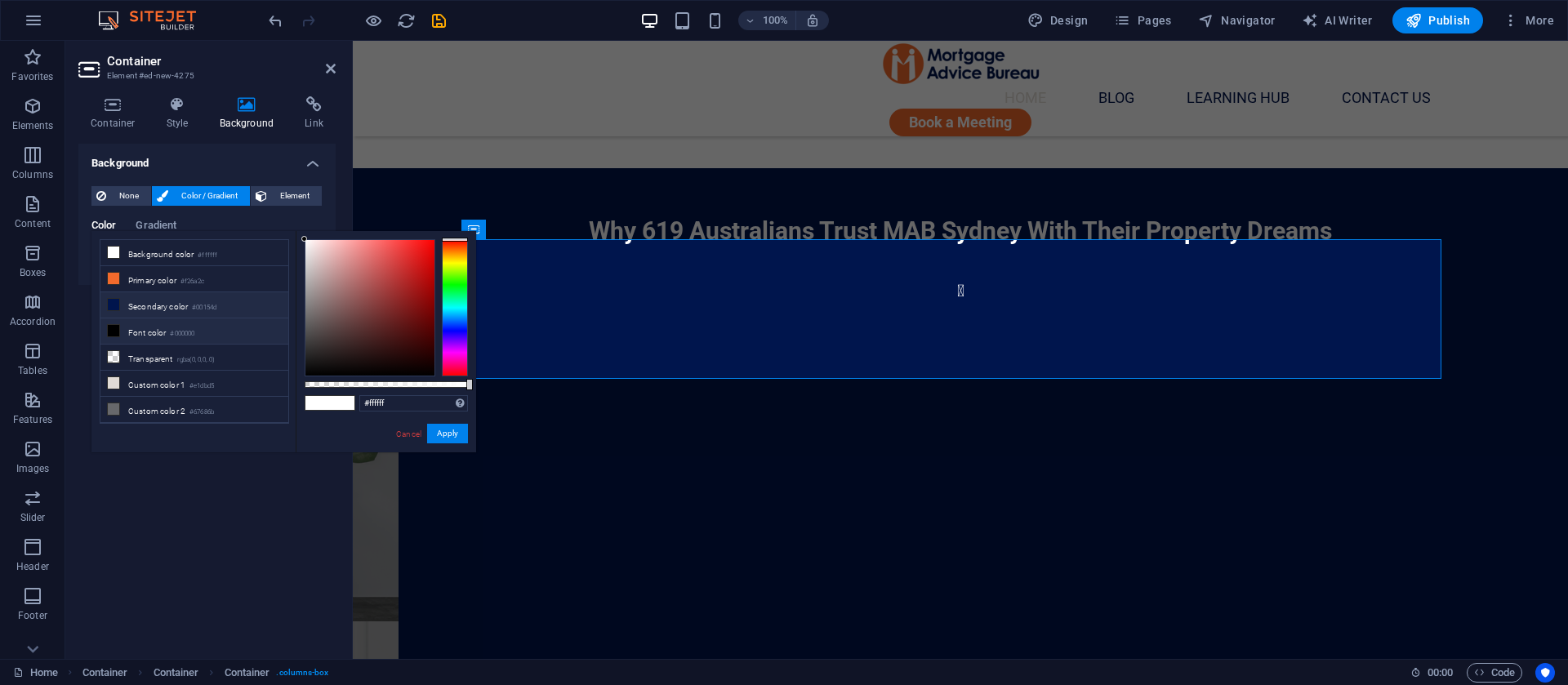
click at [130, 304] on li "Secondary color #00154d" at bounding box center [194, 305] width 188 height 27
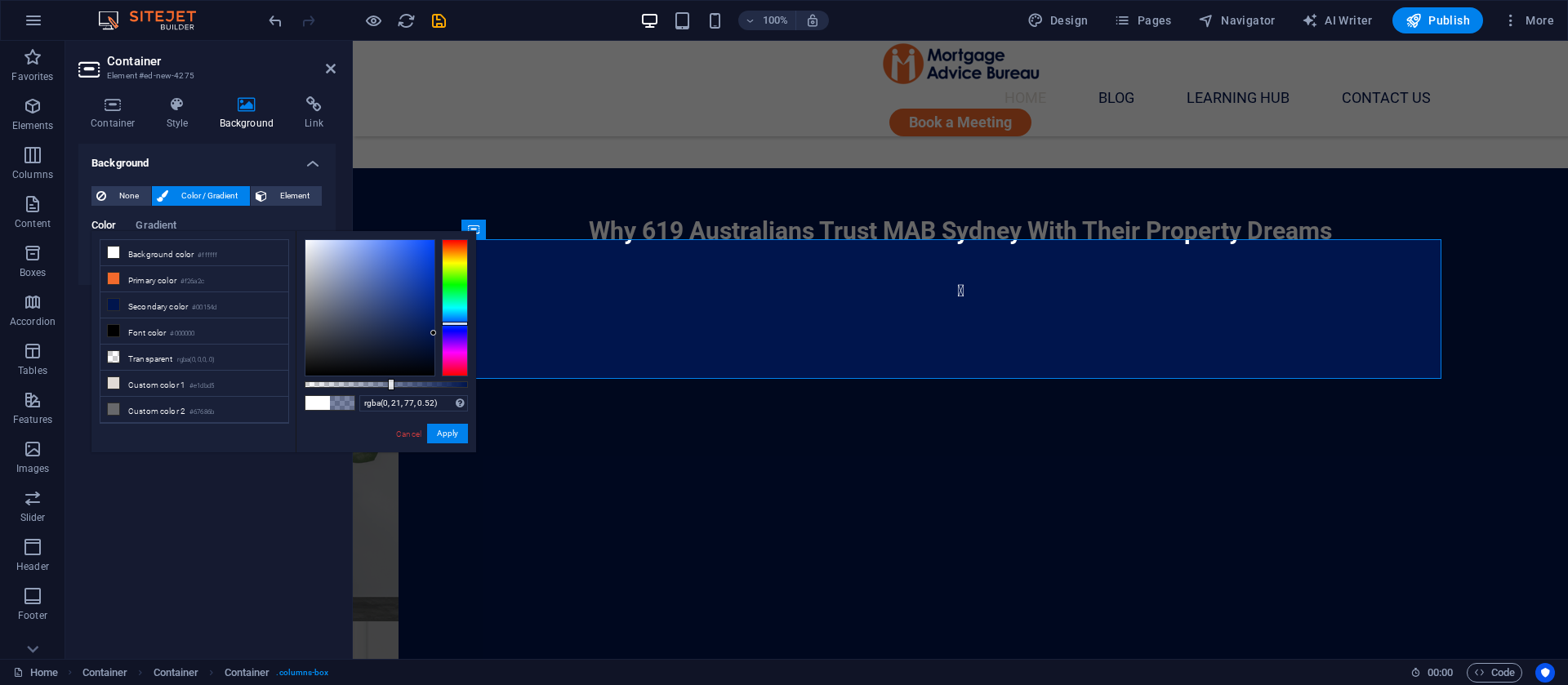
click at [389, 382] on div at bounding box center [387, 384] width 163 height 6
type input "rgba(0, 21, 77, 0.47)"
click at [381, 385] on div at bounding box center [387, 384] width 163 height 6
click at [414, 434] on link "Cancel" at bounding box center [408, 433] width 28 height 12
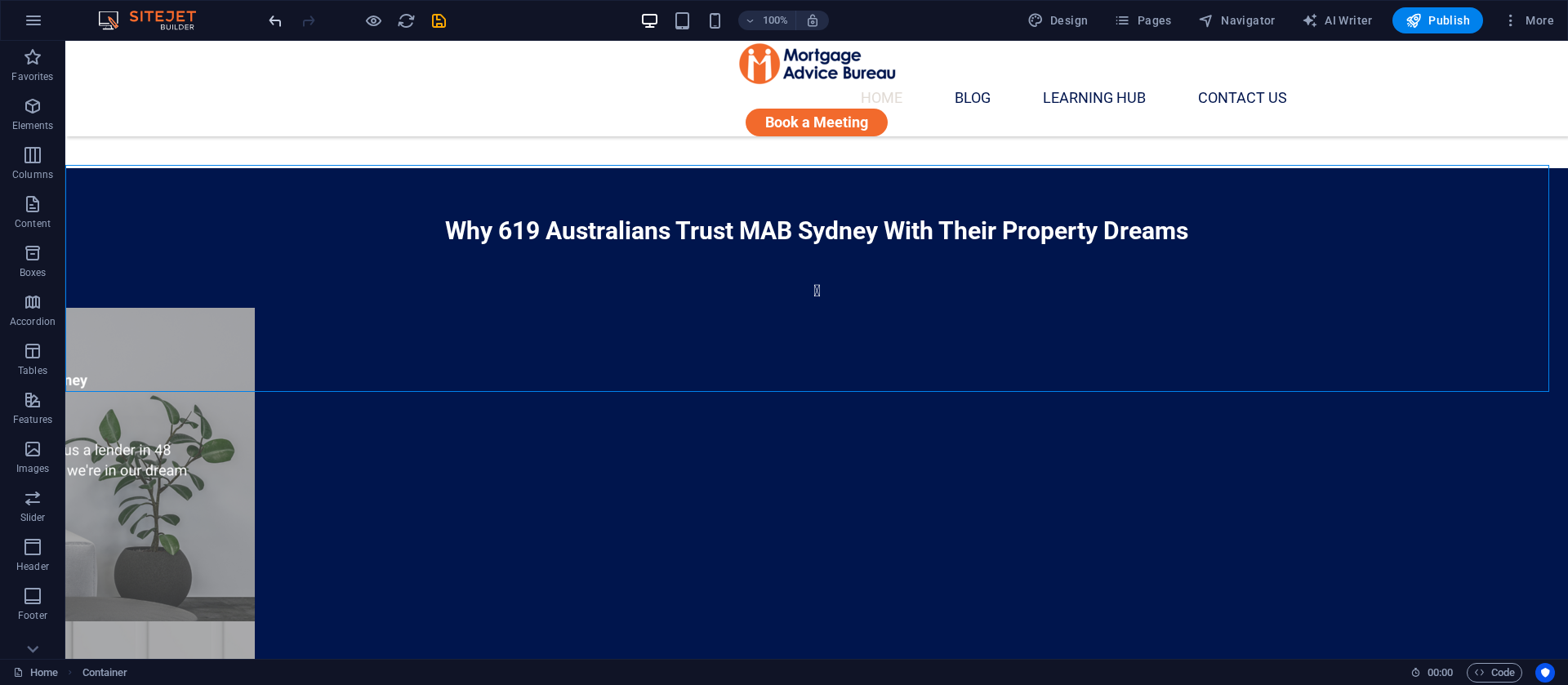
click at [279, 25] on icon "undo" at bounding box center [276, 20] width 19 height 19
click at [431, 227] on icon at bounding box center [431, 230] width 9 height 17
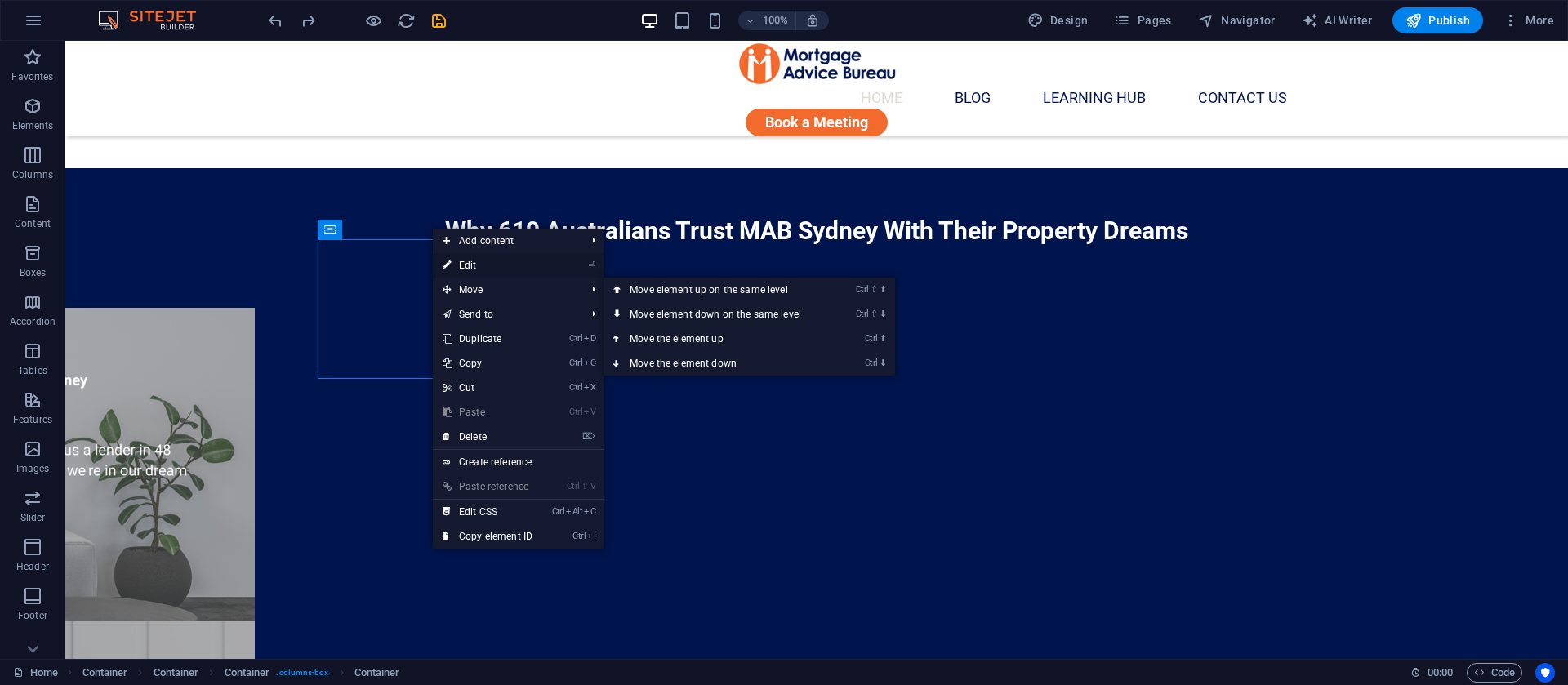
click at [471, 266] on link "⏎ Edit" at bounding box center [488, 265] width 110 height 25
select select "%"
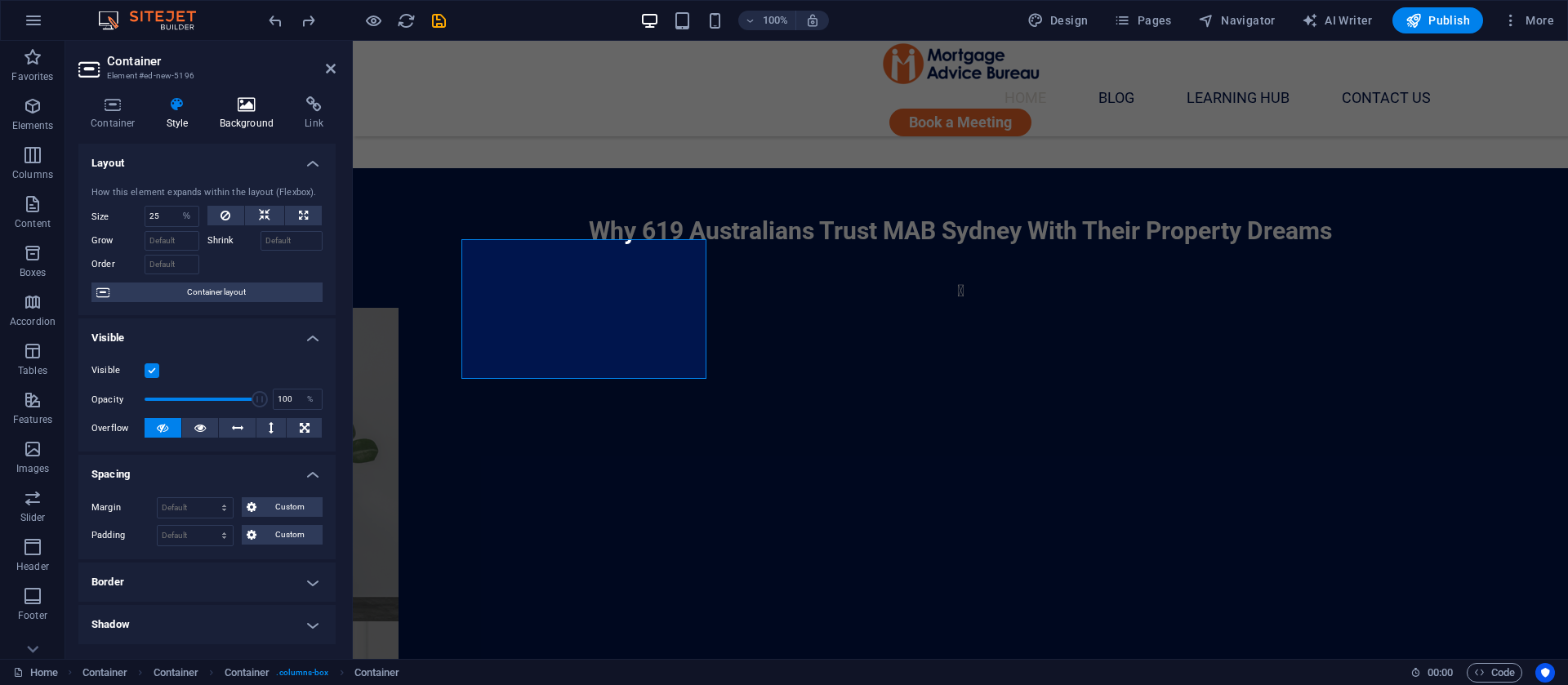
click at [230, 99] on icon at bounding box center [247, 104] width 80 height 16
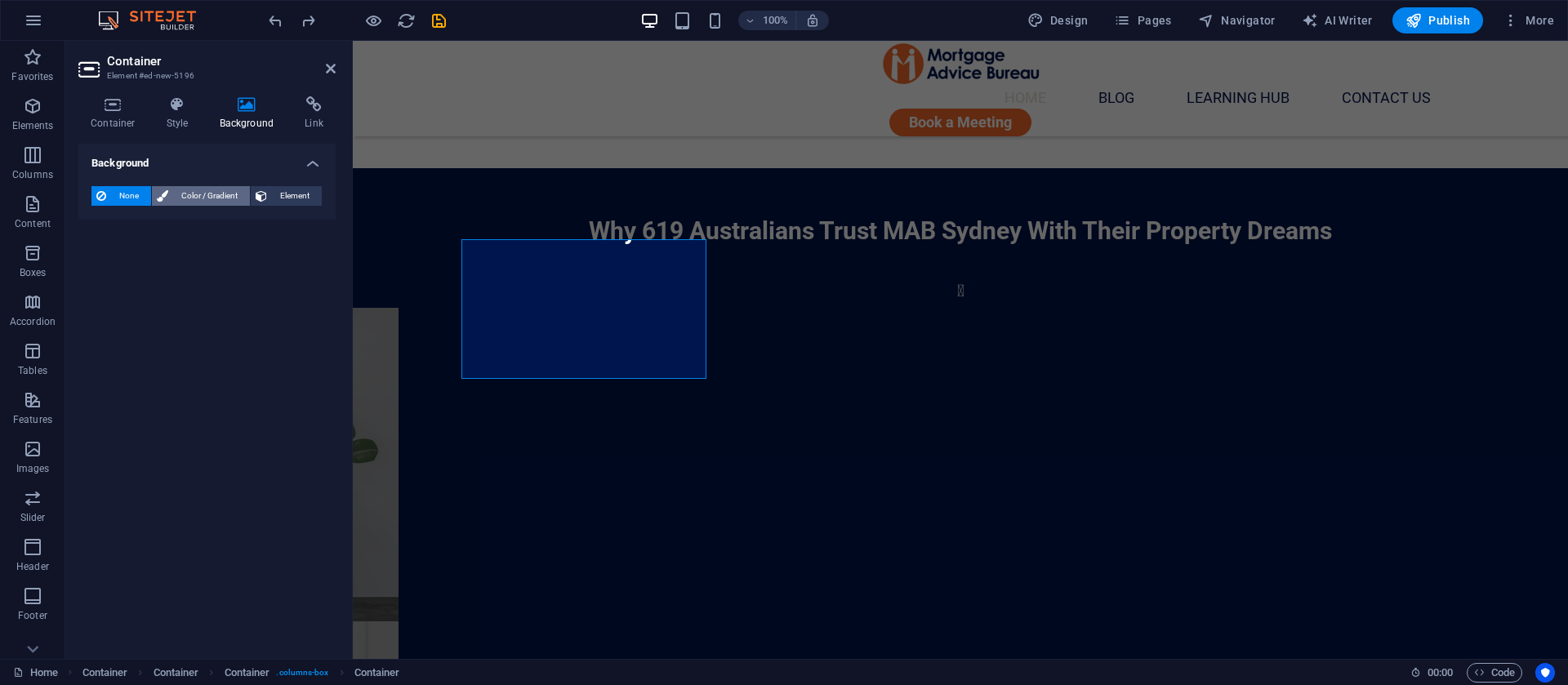
click at [180, 196] on span "Color / Gradient" at bounding box center [209, 195] width 71 height 19
click at [101, 256] on span at bounding box center [103, 262] width 18 height 18
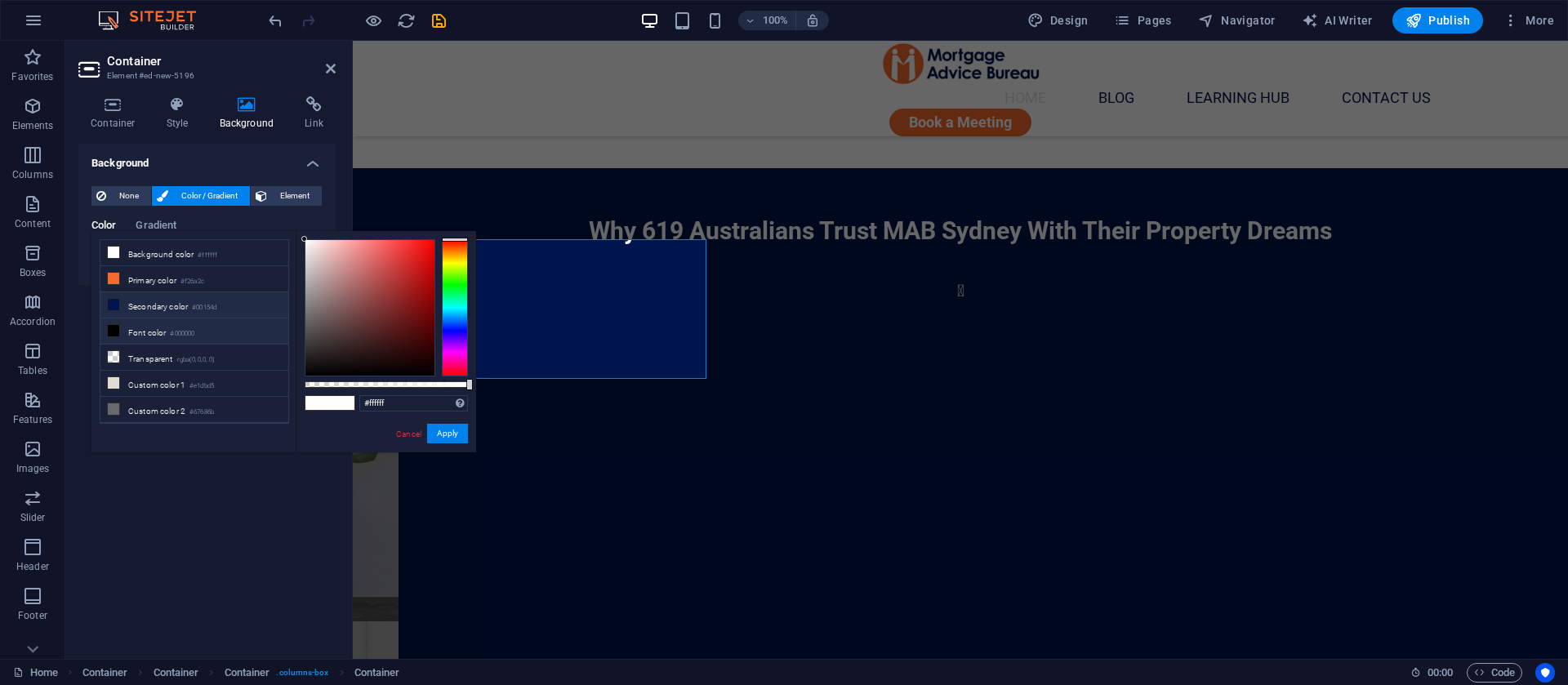
click at [158, 304] on li "Secondary color #00154d" at bounding box center [194, 305] width 188 height 27
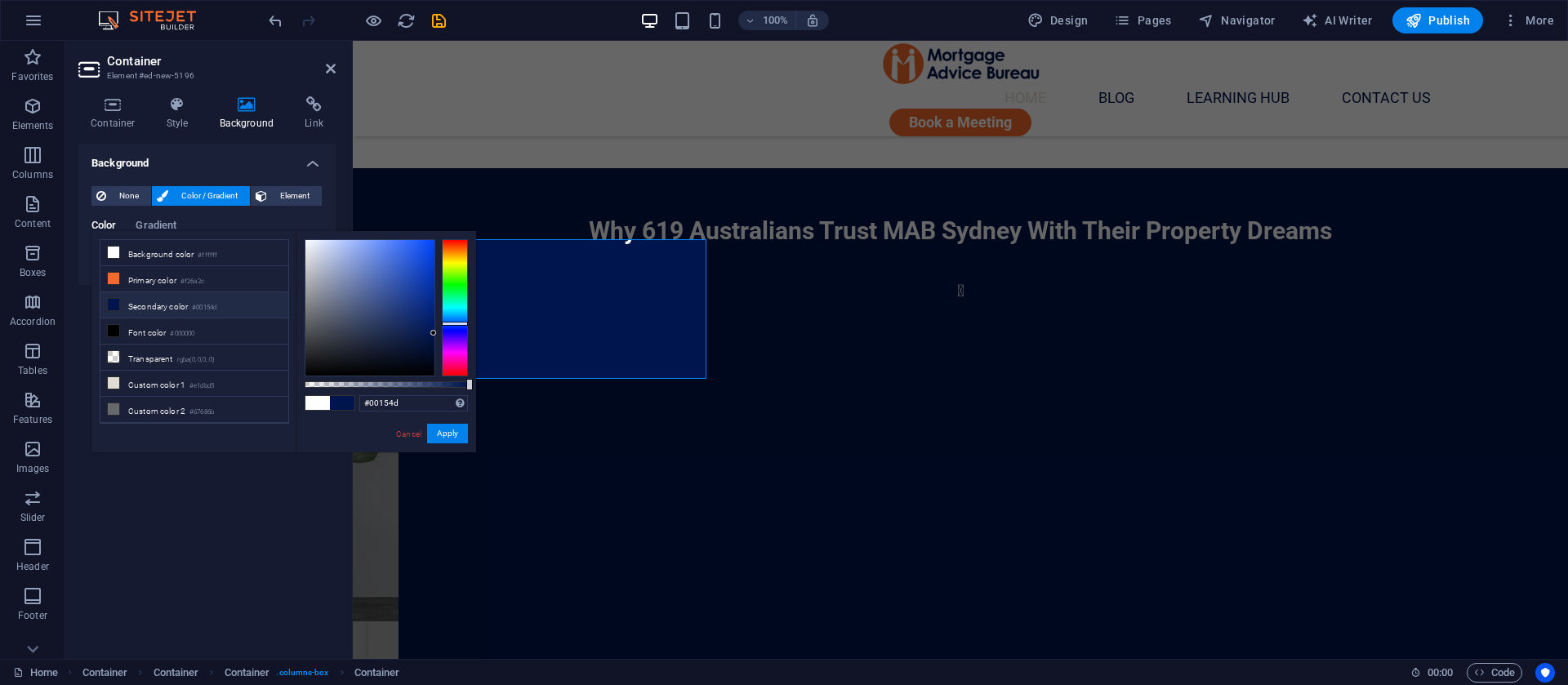
type input "rgba(0, 21, 77, 0.48)"
click at [383, 383] on div at bounding box center [387, 384] width 163 height 6
click at [447, 429] on button "Apply" at bounding box center [447, 433] width 41 height 19
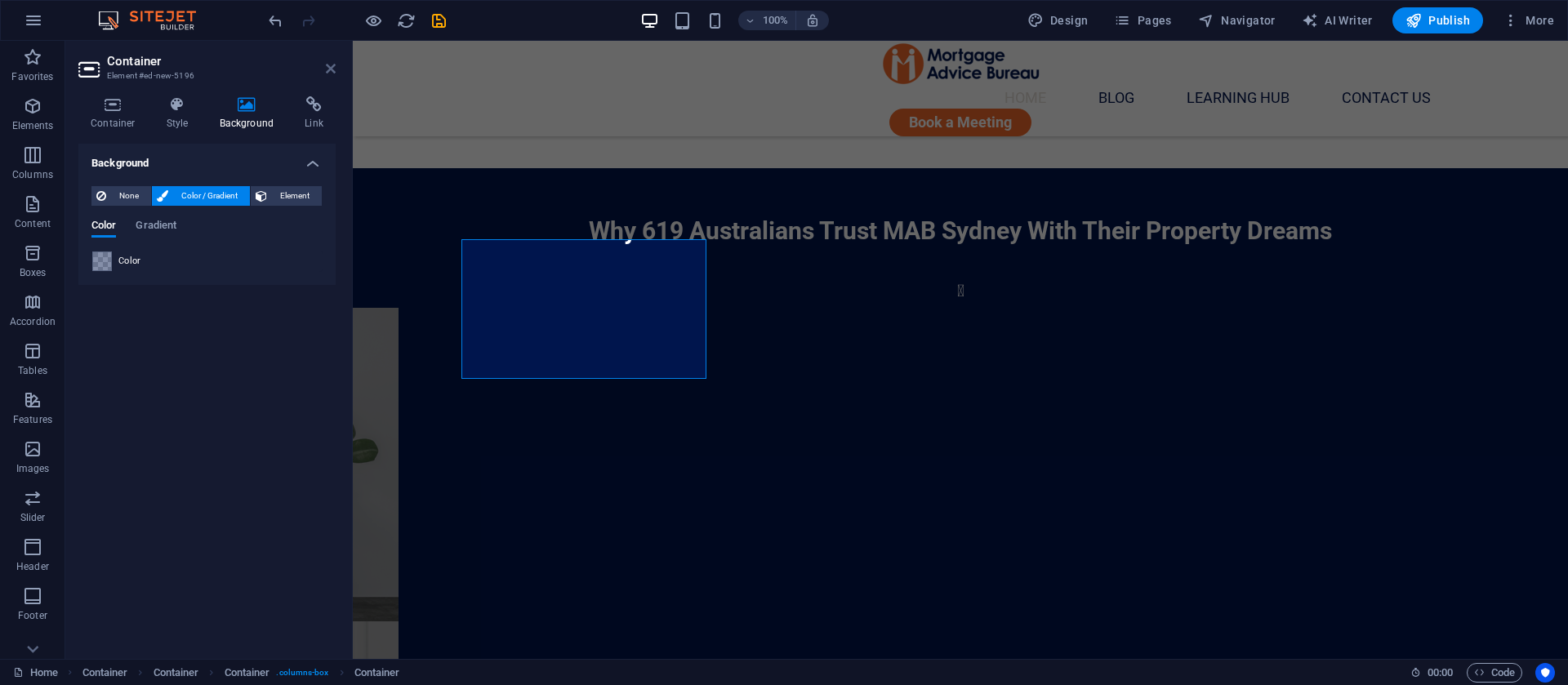
click at [334, 63] on icon at bounding box center [331, 69] width 10 height 13
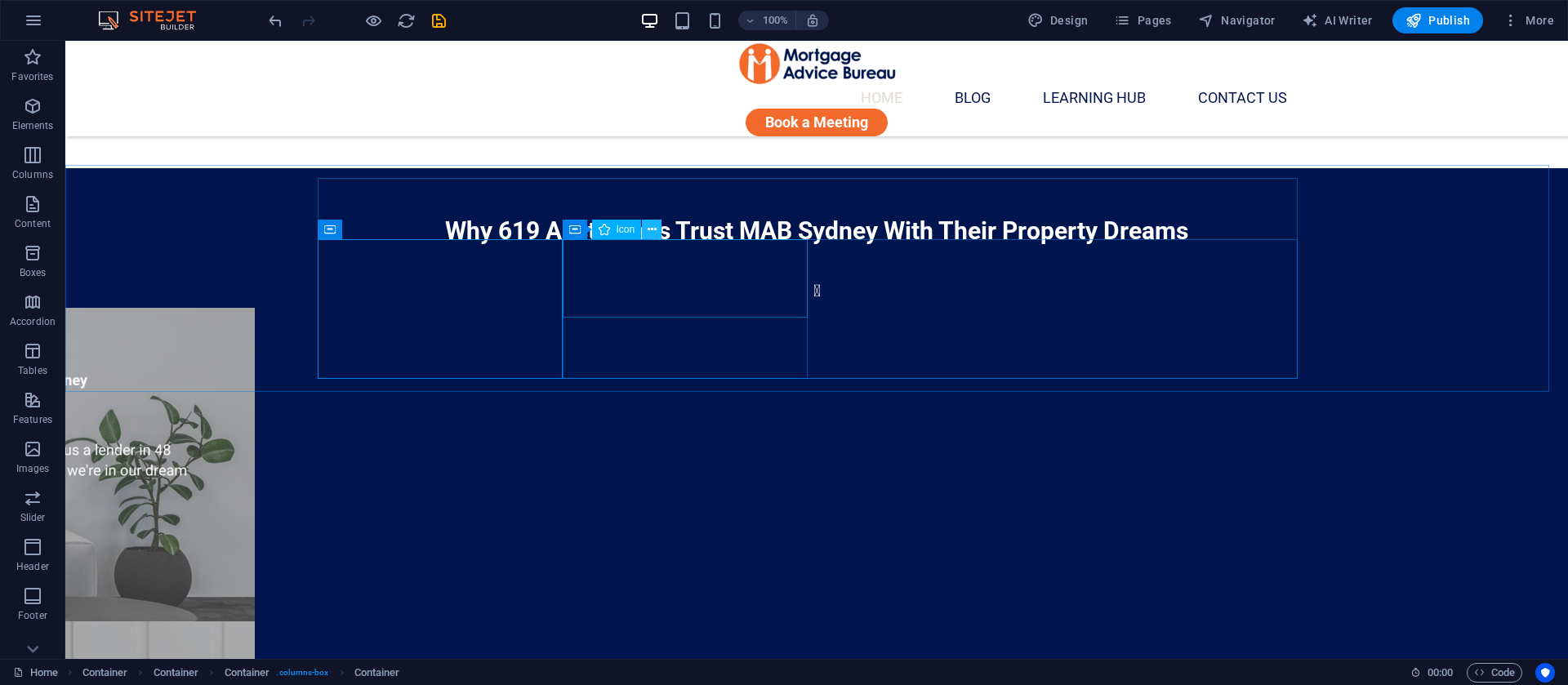
click at [651, 234] on icon at bounding box center [652, 230] width 9 height 17
click at [646, 234] on icon at bounding box center [647, 230] width 9 height 17
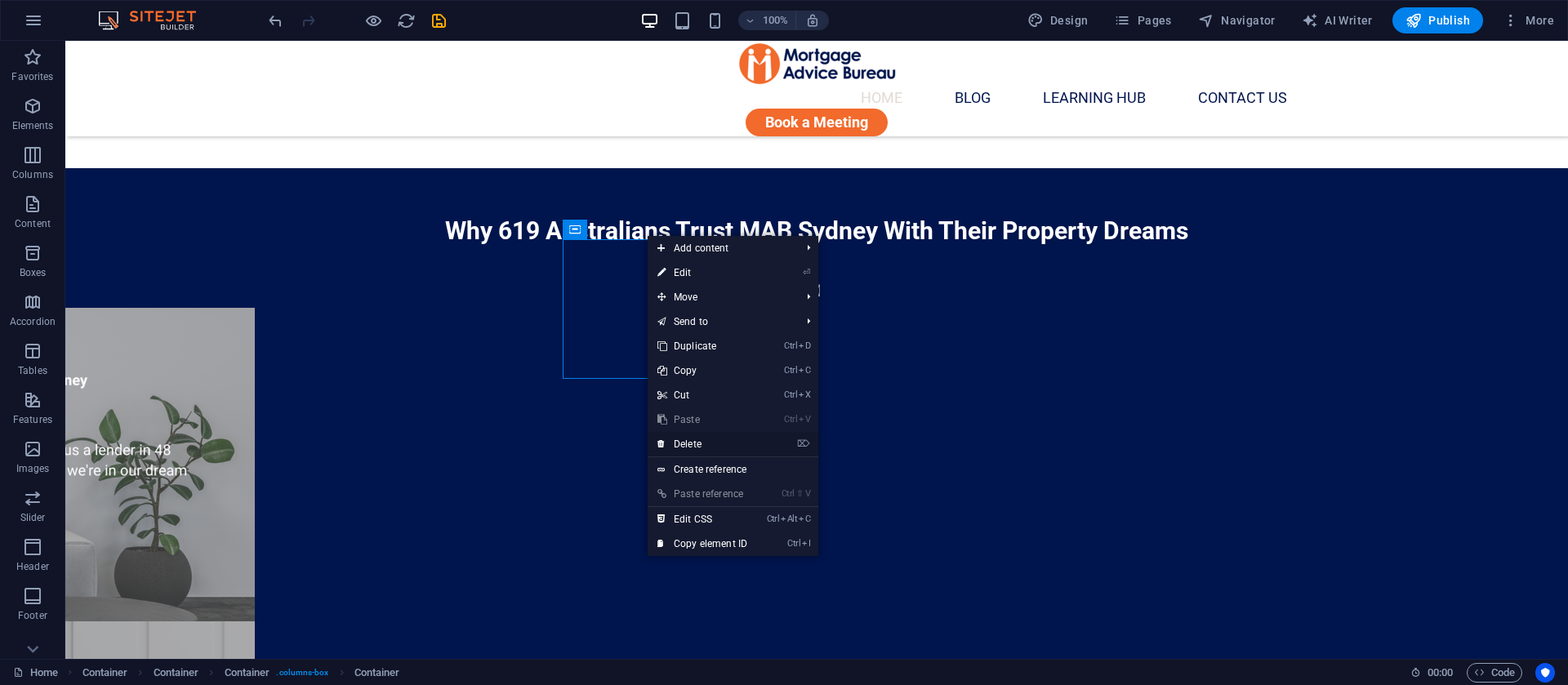
click at [686, 444] on link "⌦ Delete" at bounding box center [702, 444] width 110 height 25
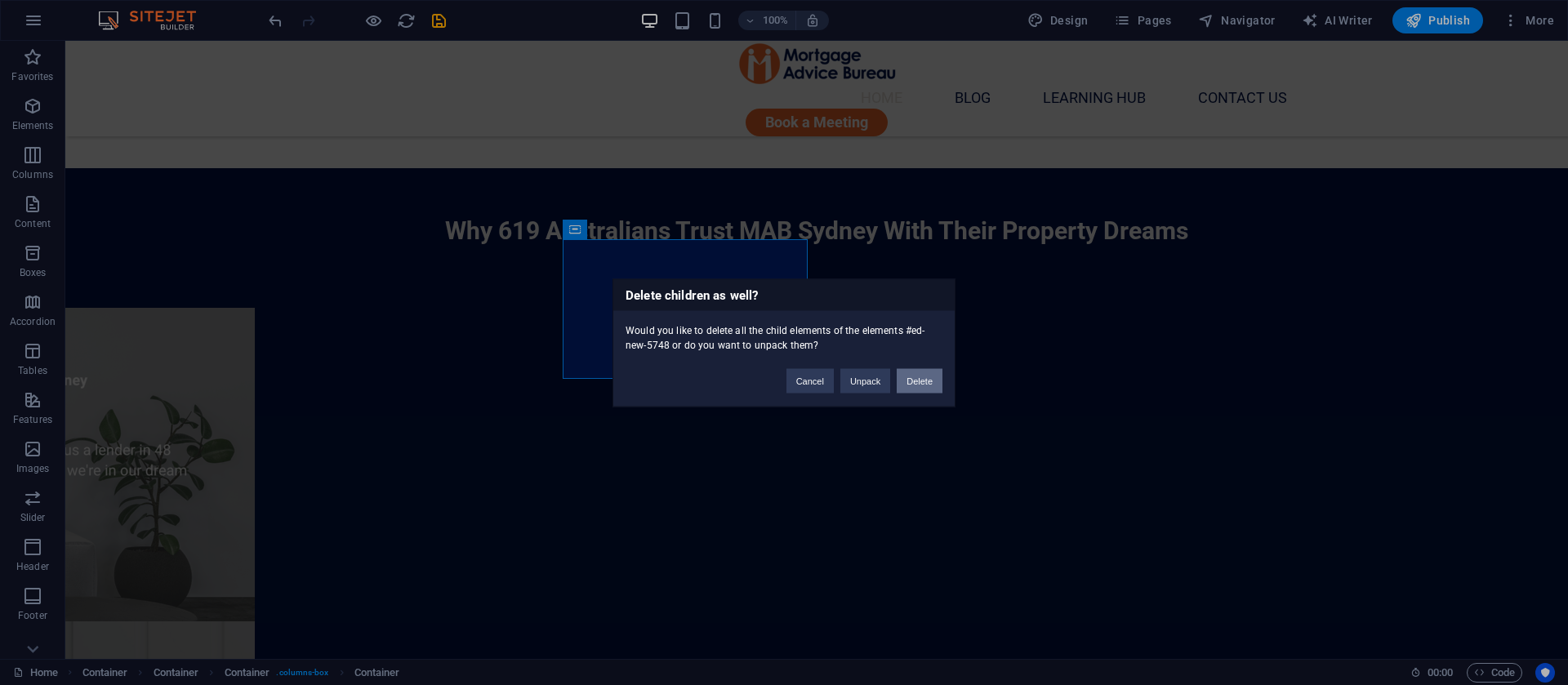
click at [918, 378] on button "Delete" at bounding box center [920, 380] width 46 height 25
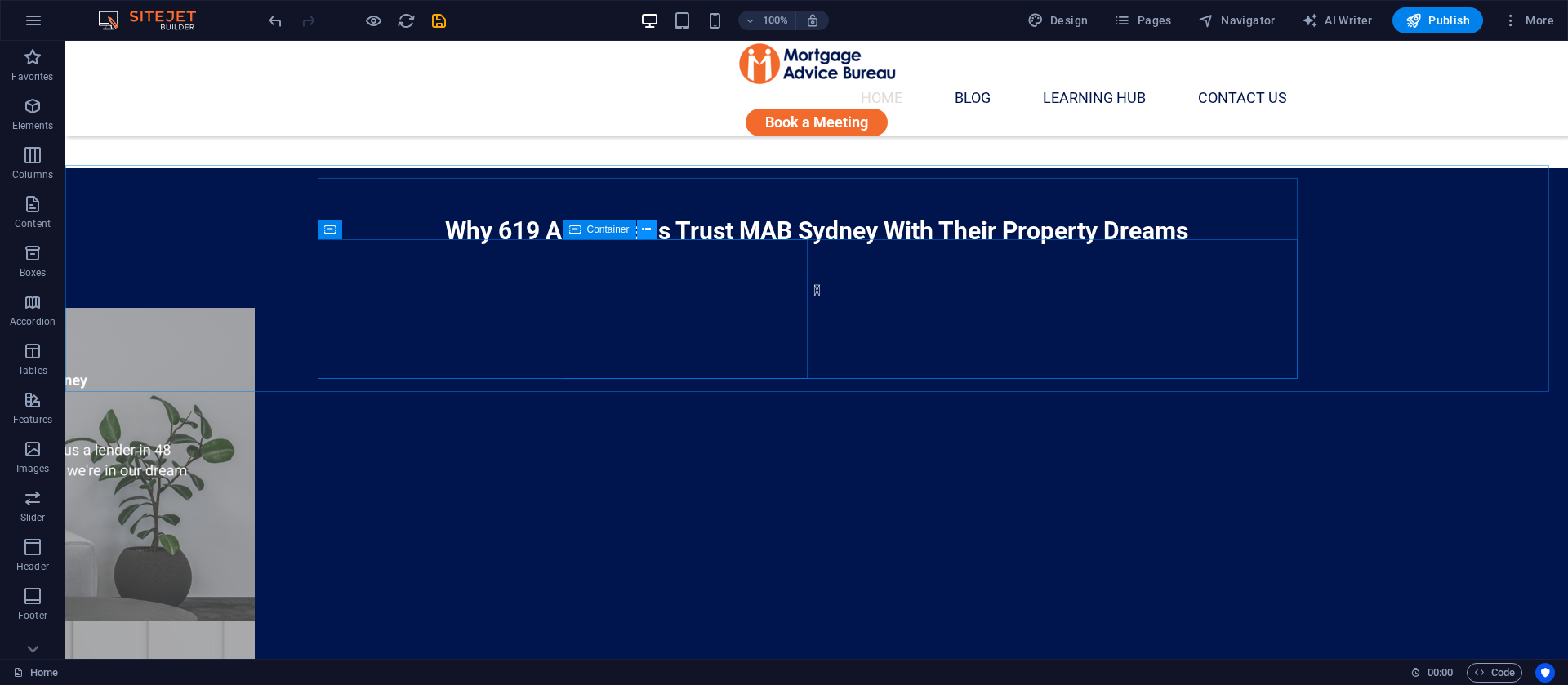
click at [655, 230] on button at bounding box center [647, 229] width 19 height 19
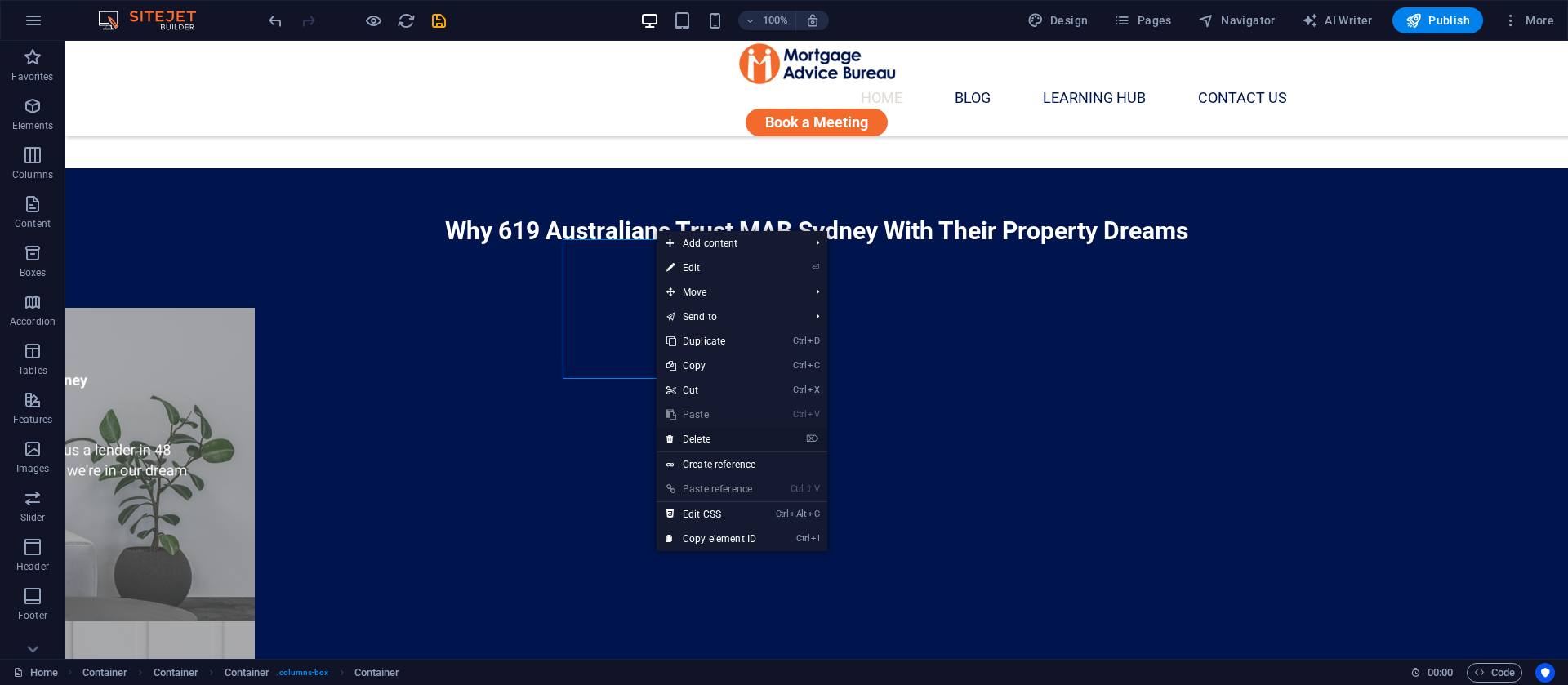
click at [721, 438] on link "⌦ Delete" at bounding box center [712, 439] width 110 height 25
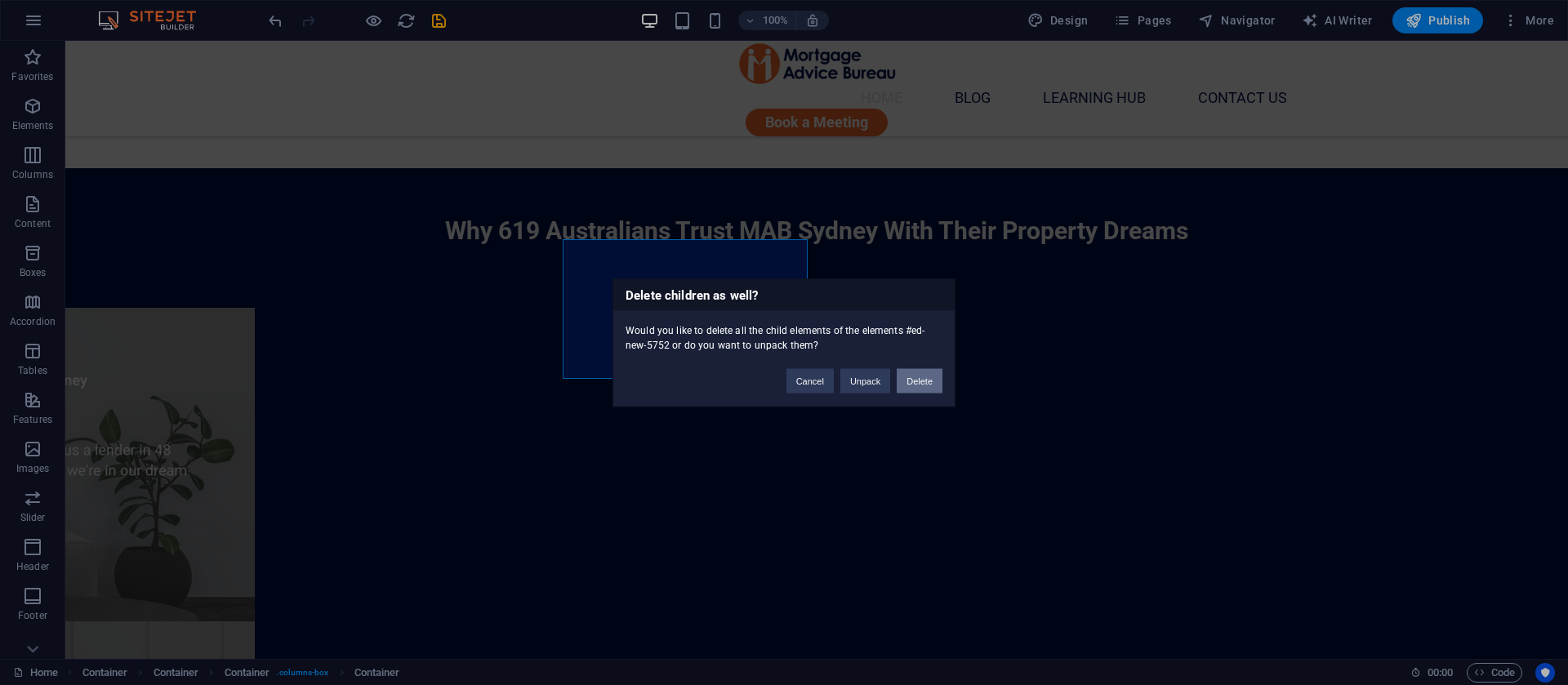
click at [908, 380] on button "Delete" at bounding box center [920, 380] width 46 height 25
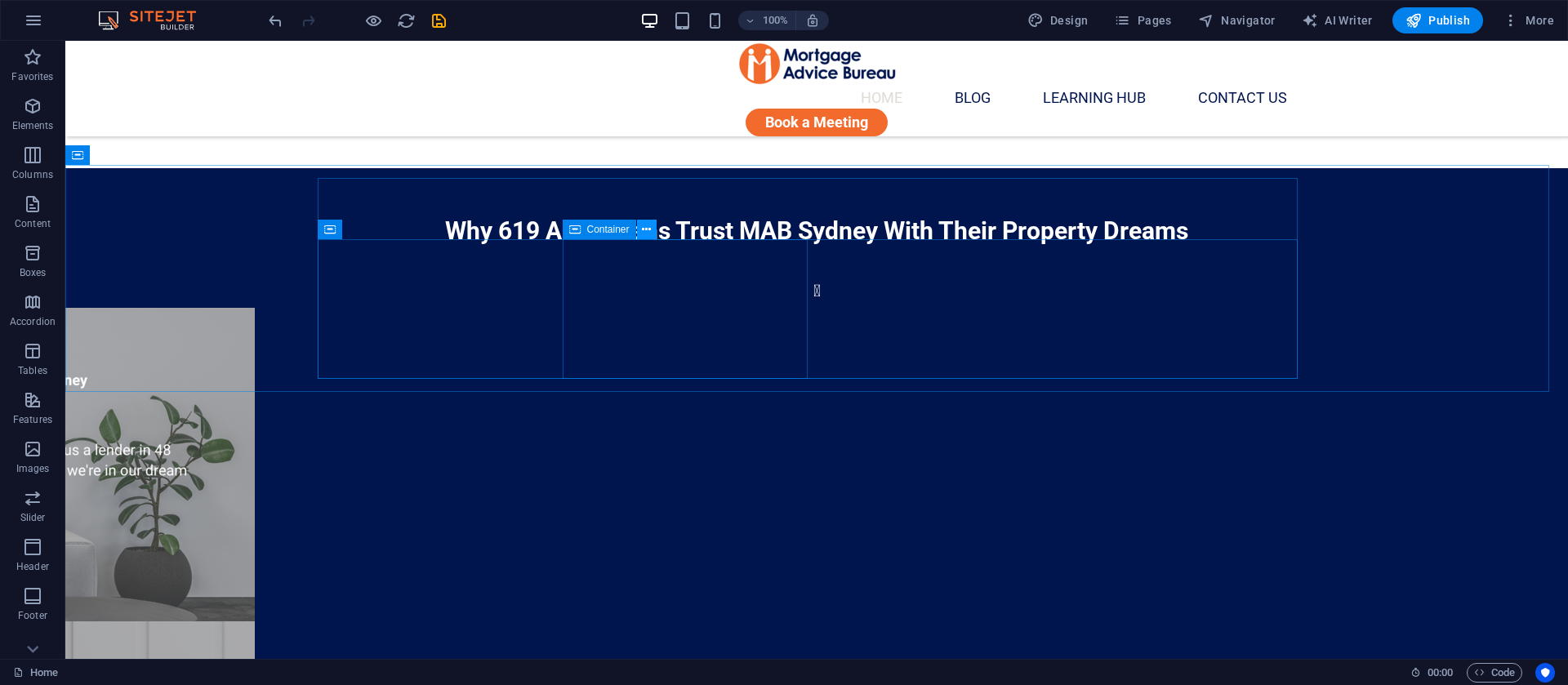
click at [646, 228] on icon at bounding box center [647, 230] width 9 height 17
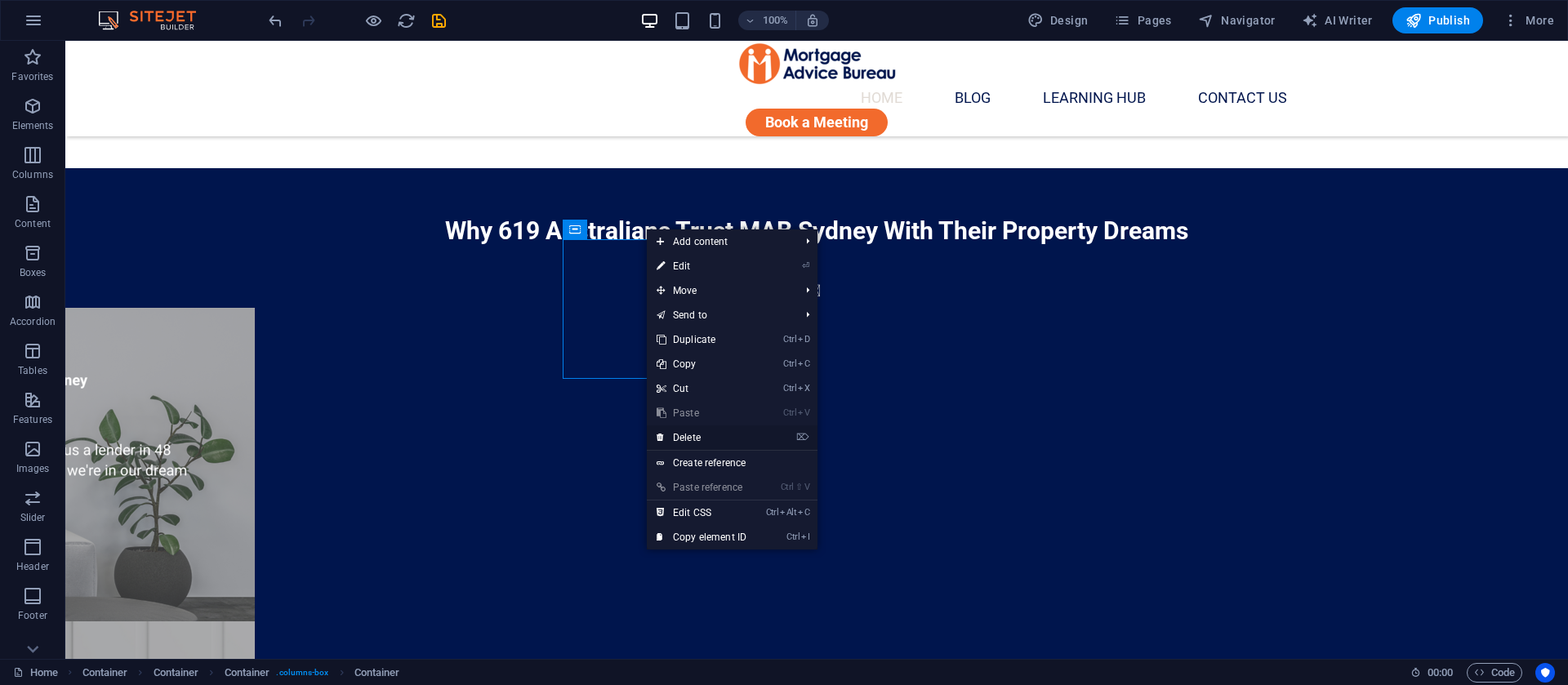
click at [685, 431] on link "⌦ Delete" at bounding box center [702, 438] width 110 height 25
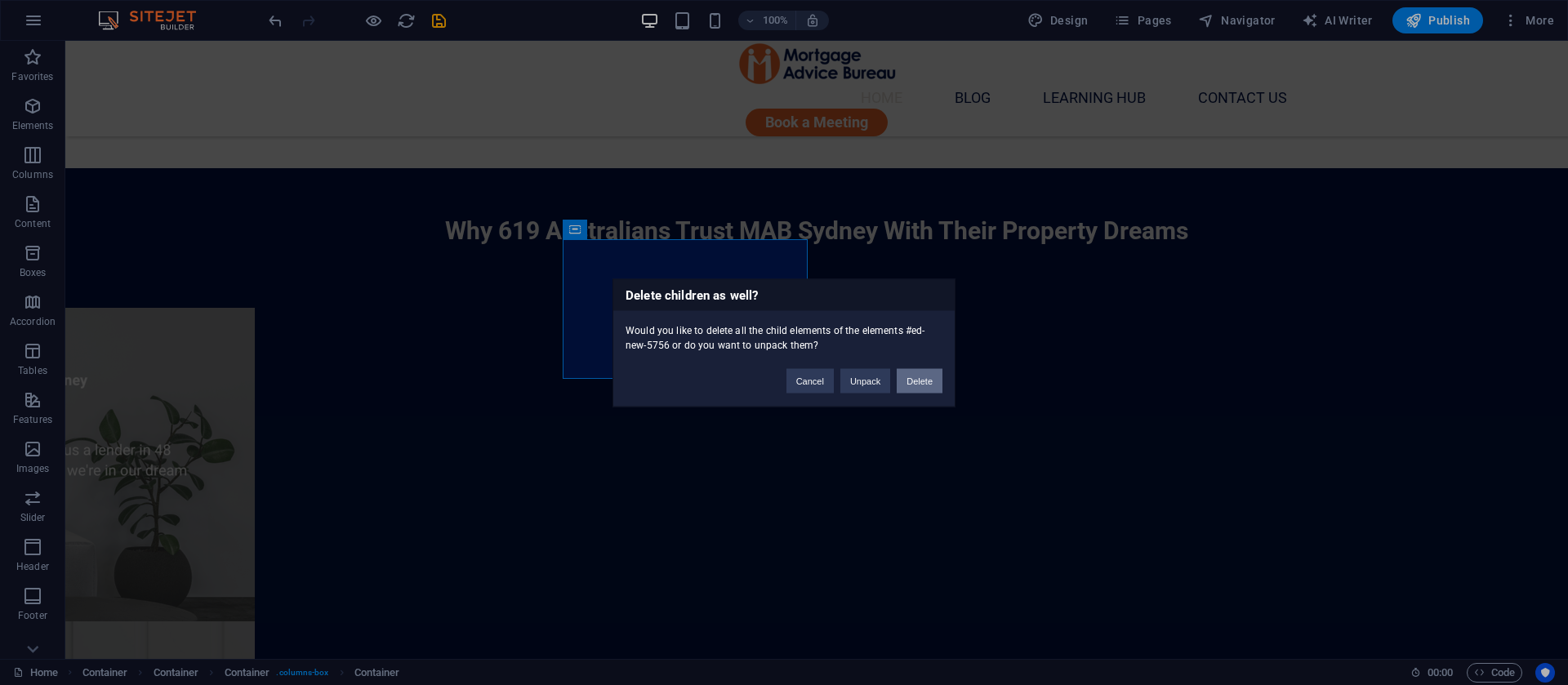
click at [912, 380] on button "Delete" at bounding box center [920, 380] width 46 height 25
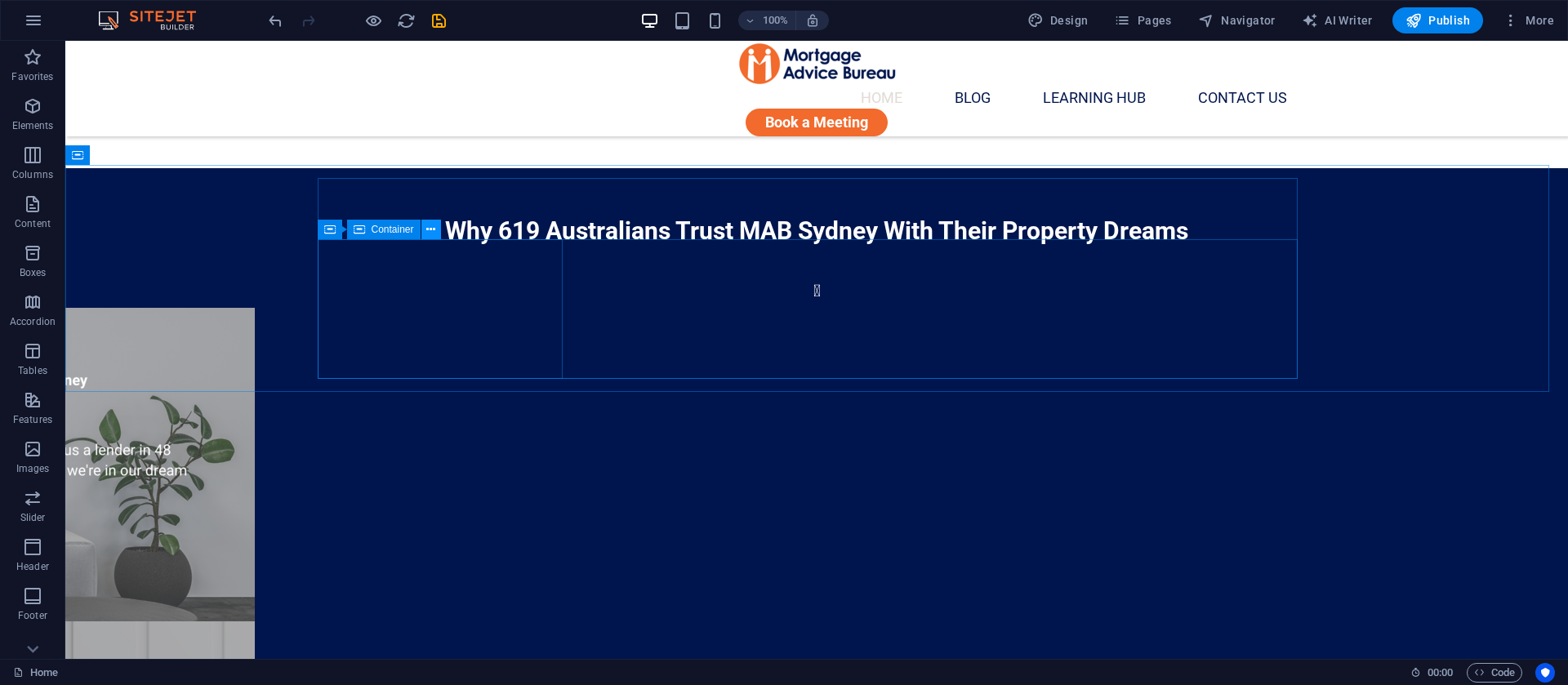
click at [430, 230] on icon at bounding box center [431, 230] width 9 height 17
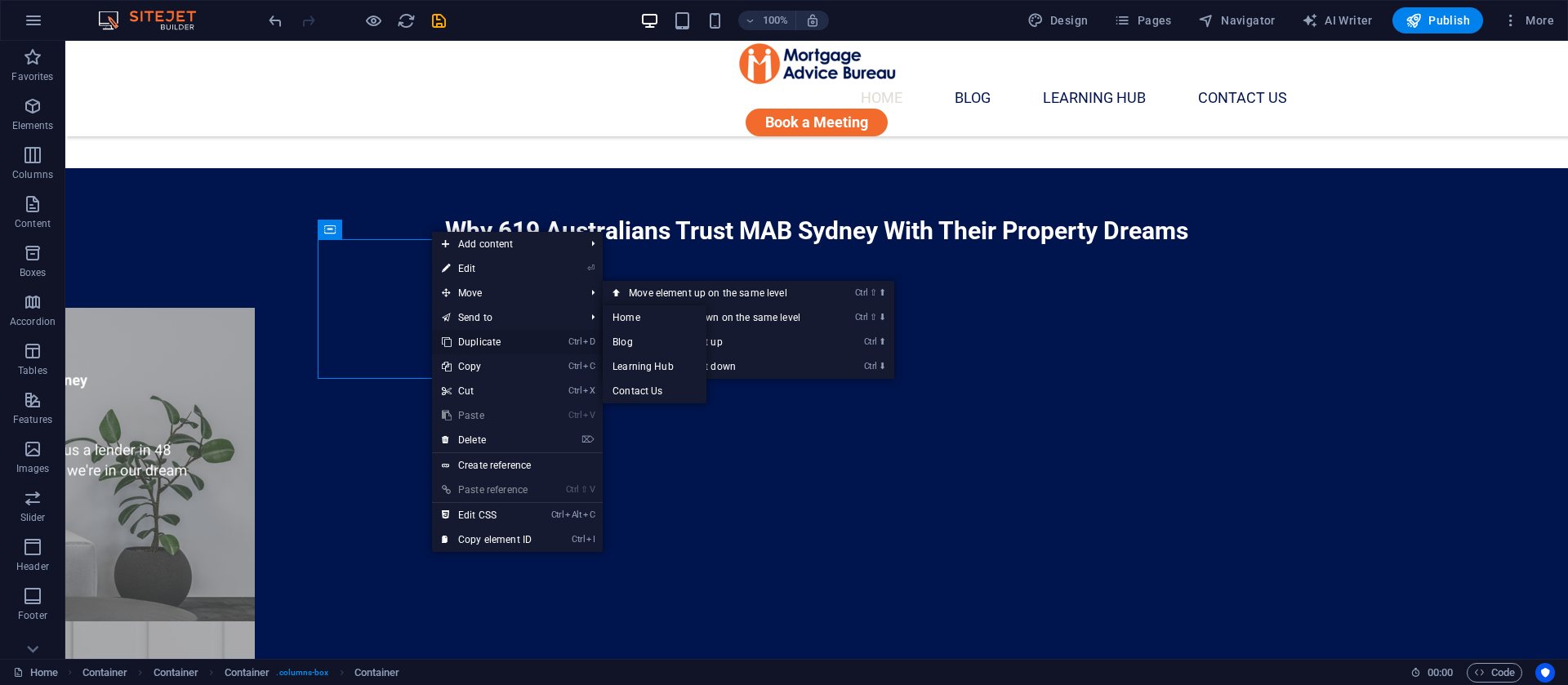
click at [475, 347] on link "Ctrl D Duplicate" at bounding box center [487, 342] width 110 height 25
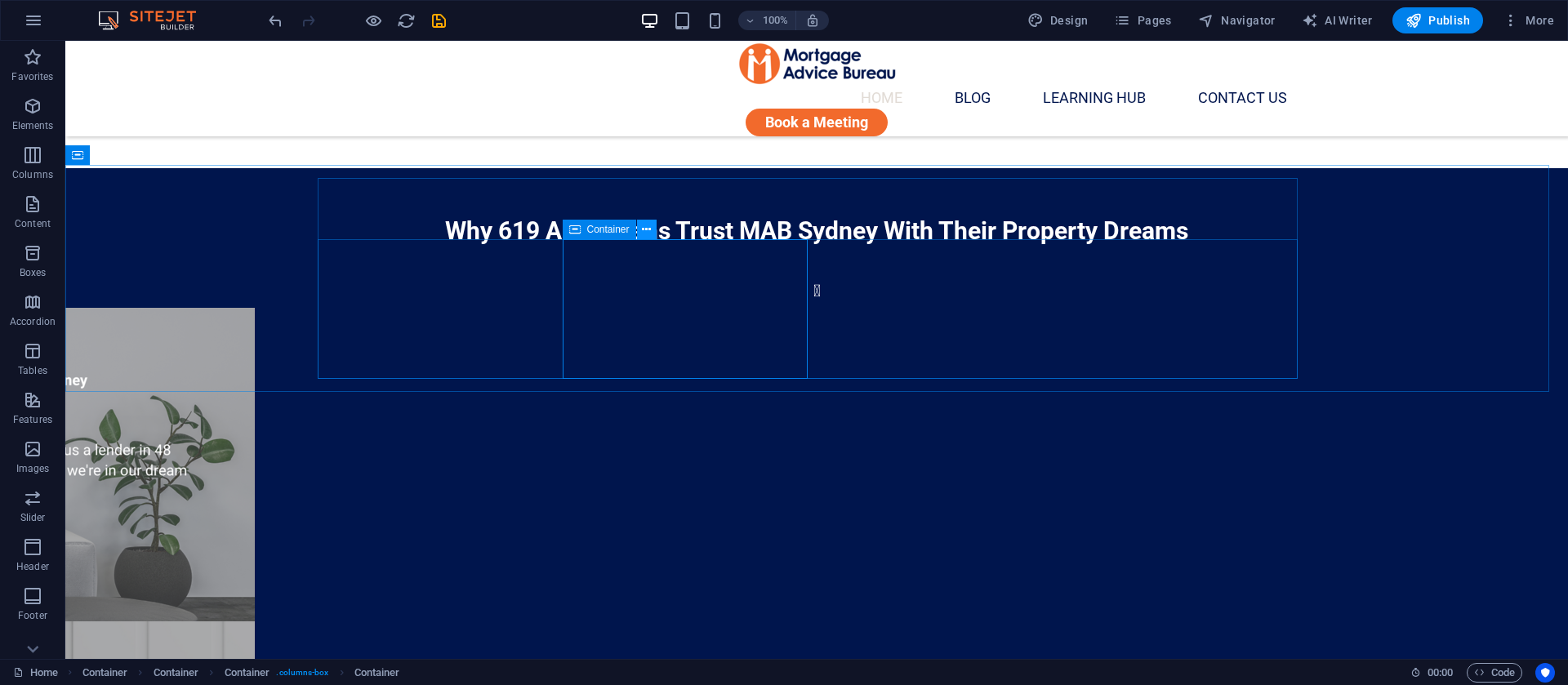
click at [648, 230] on icon at bounding box center [647, 230] width 9 height 17
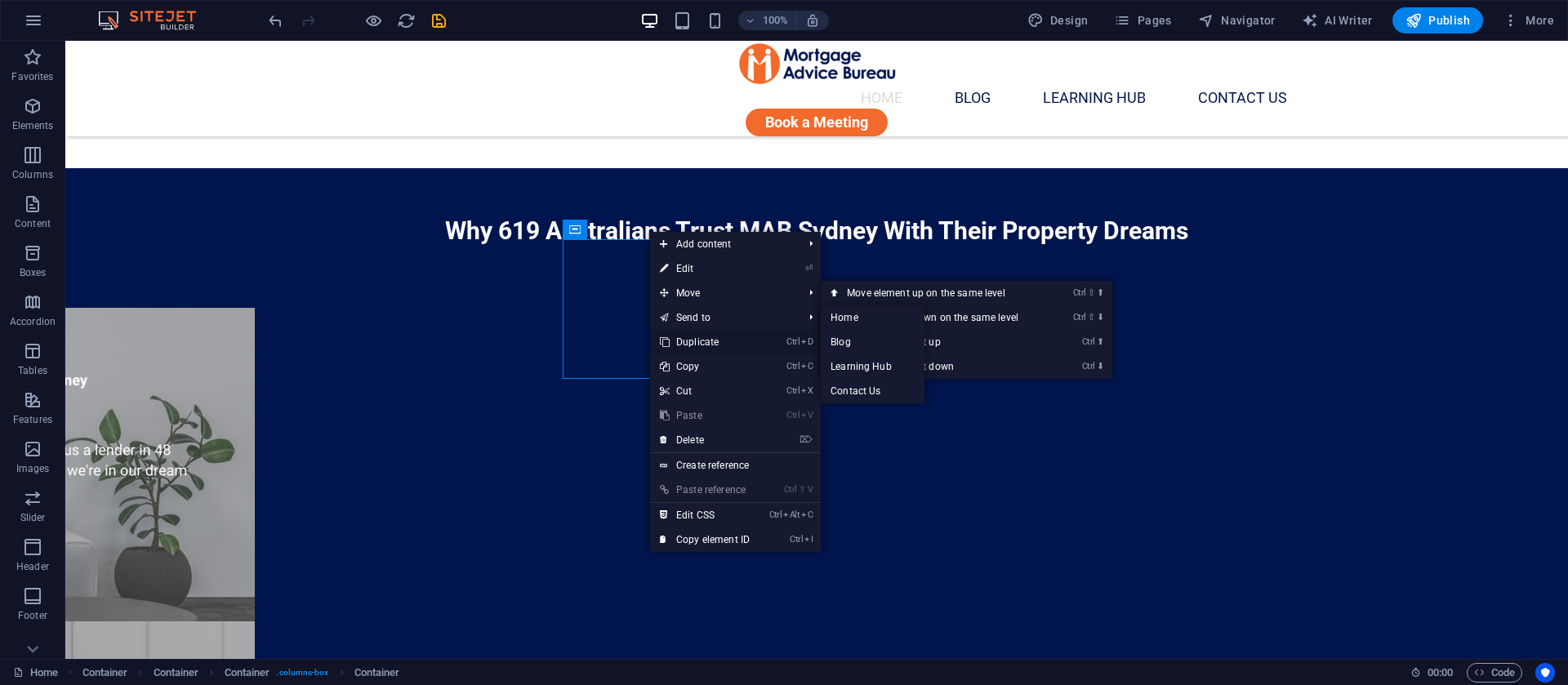
drag, startPoint x: 626, startPoint y: 297, endPoint x: 691, endPoint y: 337, distance: 76.3
click at [691, 337] on link "Ctrl D Duplicate" at bounding box center [705, 342] width 110 height 25
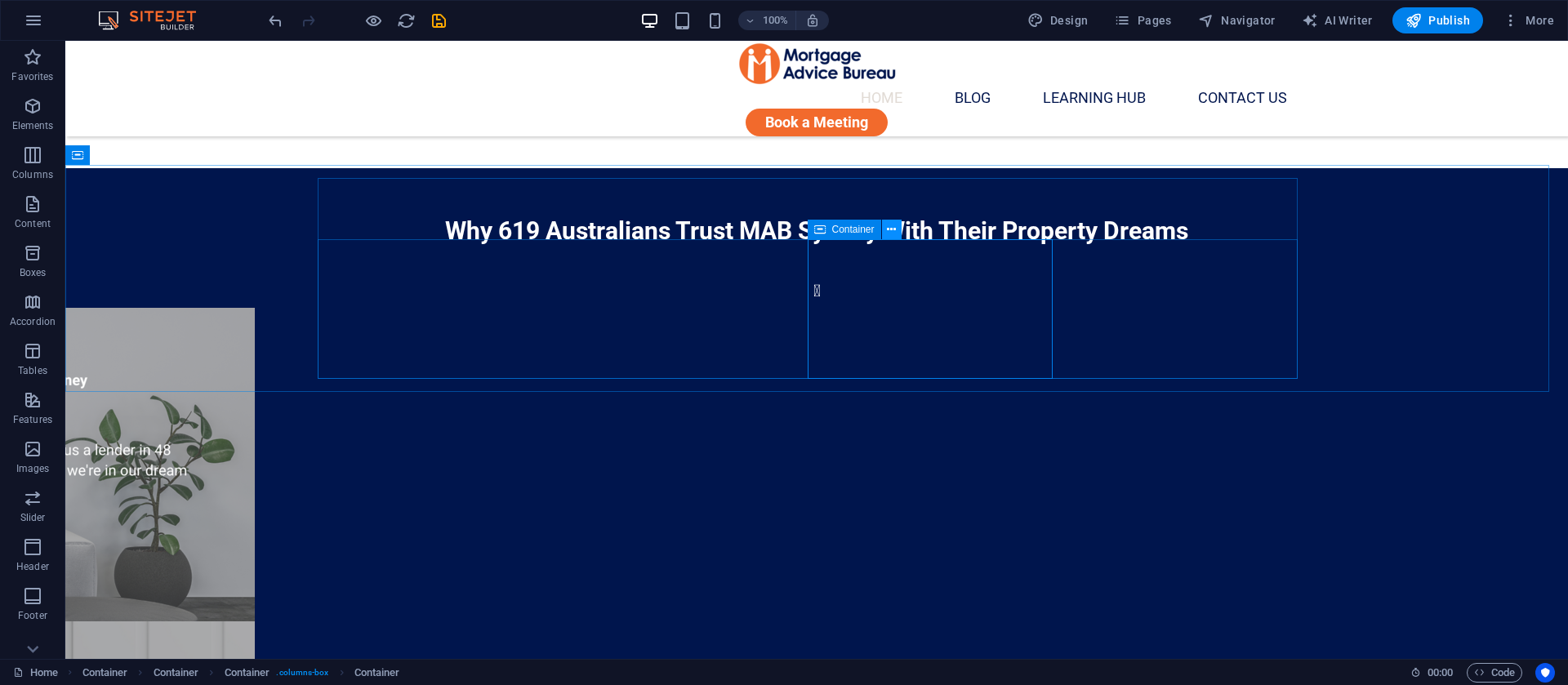
click at [887, 230] on button at bounding box center [891, 229] width 19 height 19
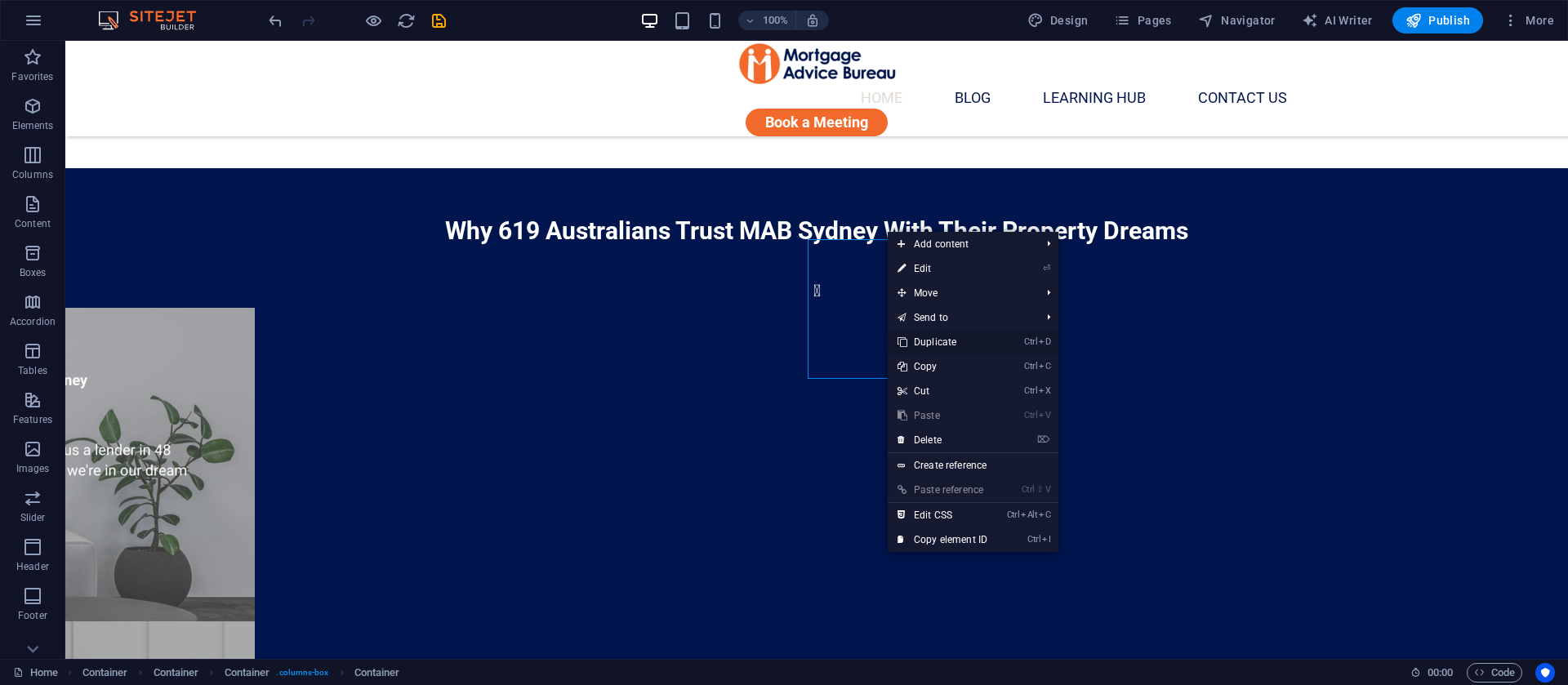
click at [936, 343] on link "Ctrl D Duplicate" at bounding box center [942, 342] width 110 height 25
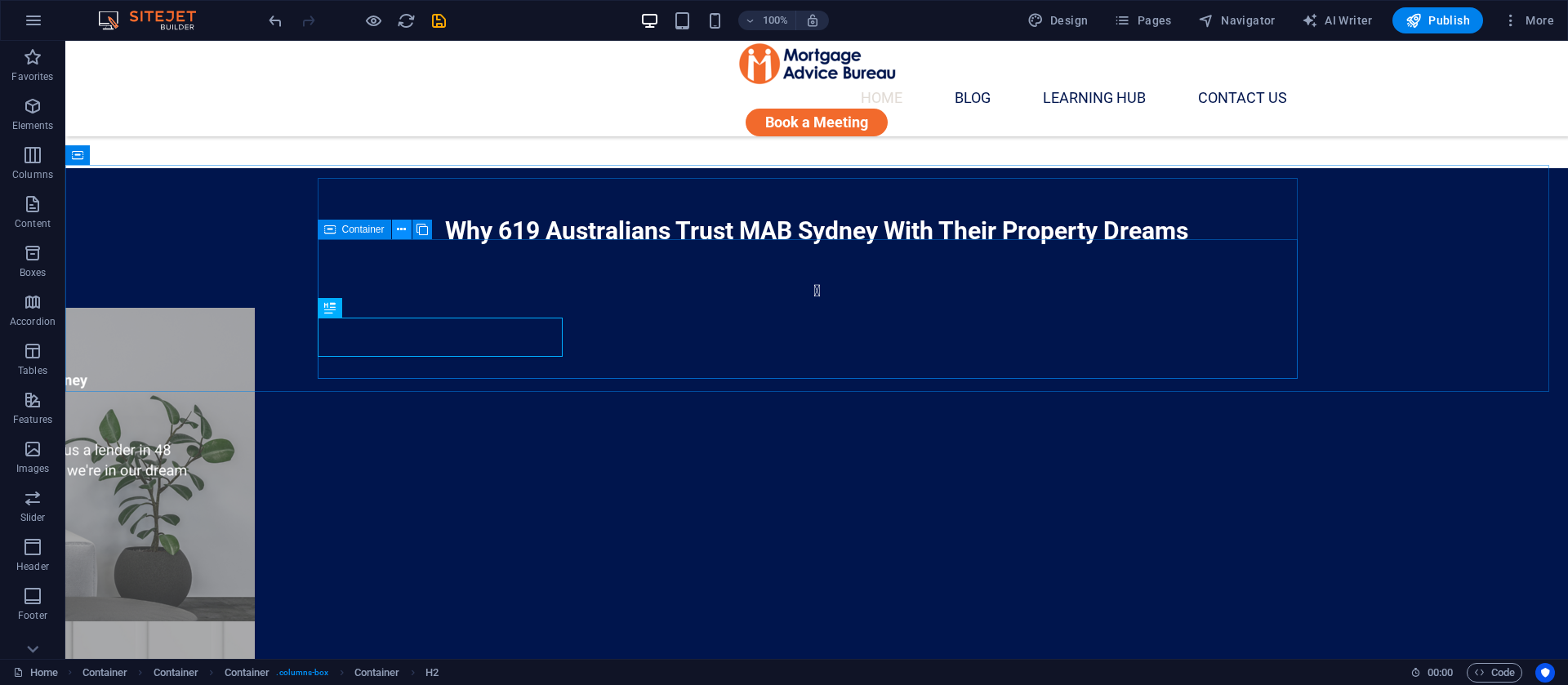
click at [398, 226] on icon at bounding box center [401, 230] width 9 height 17
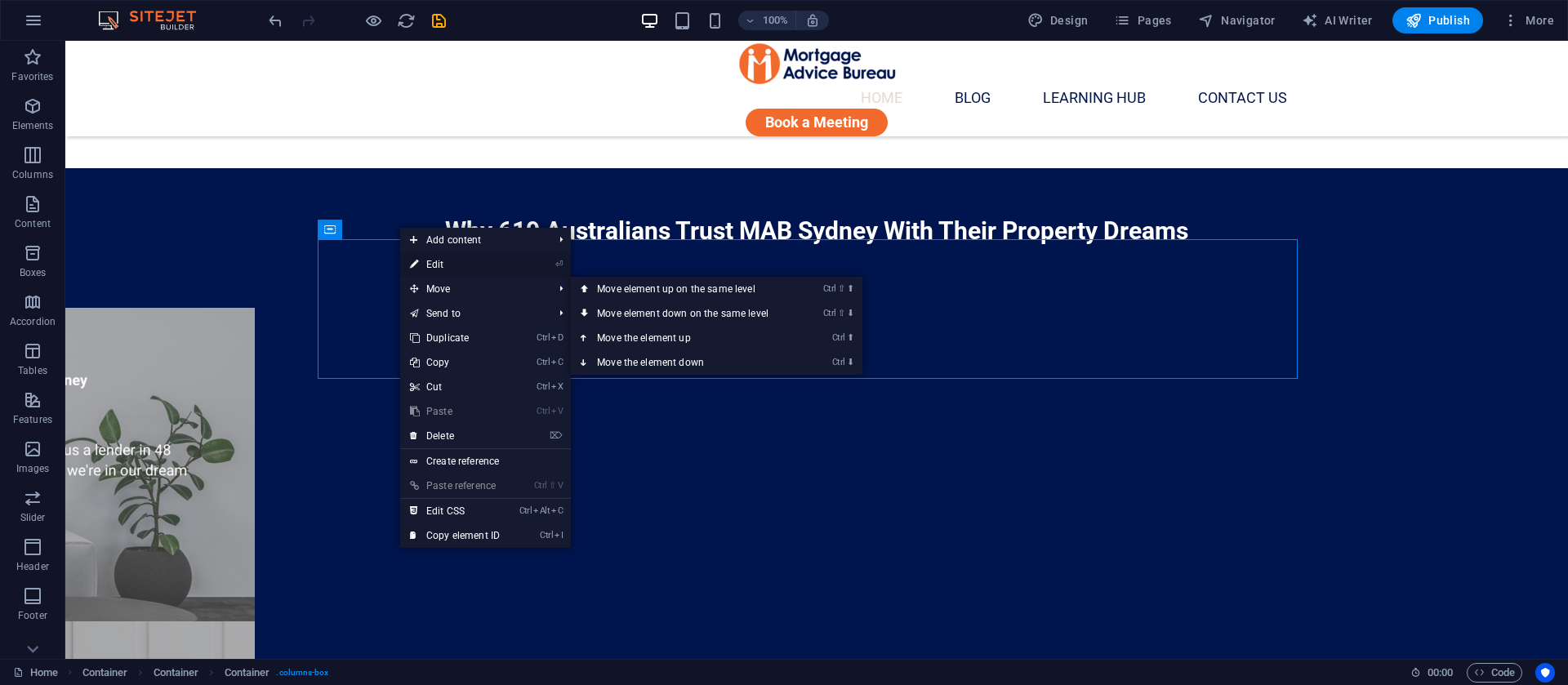
click at [444, 266] on link "⏎ Edit" at bounding box center [455, 265] width 110 height 25
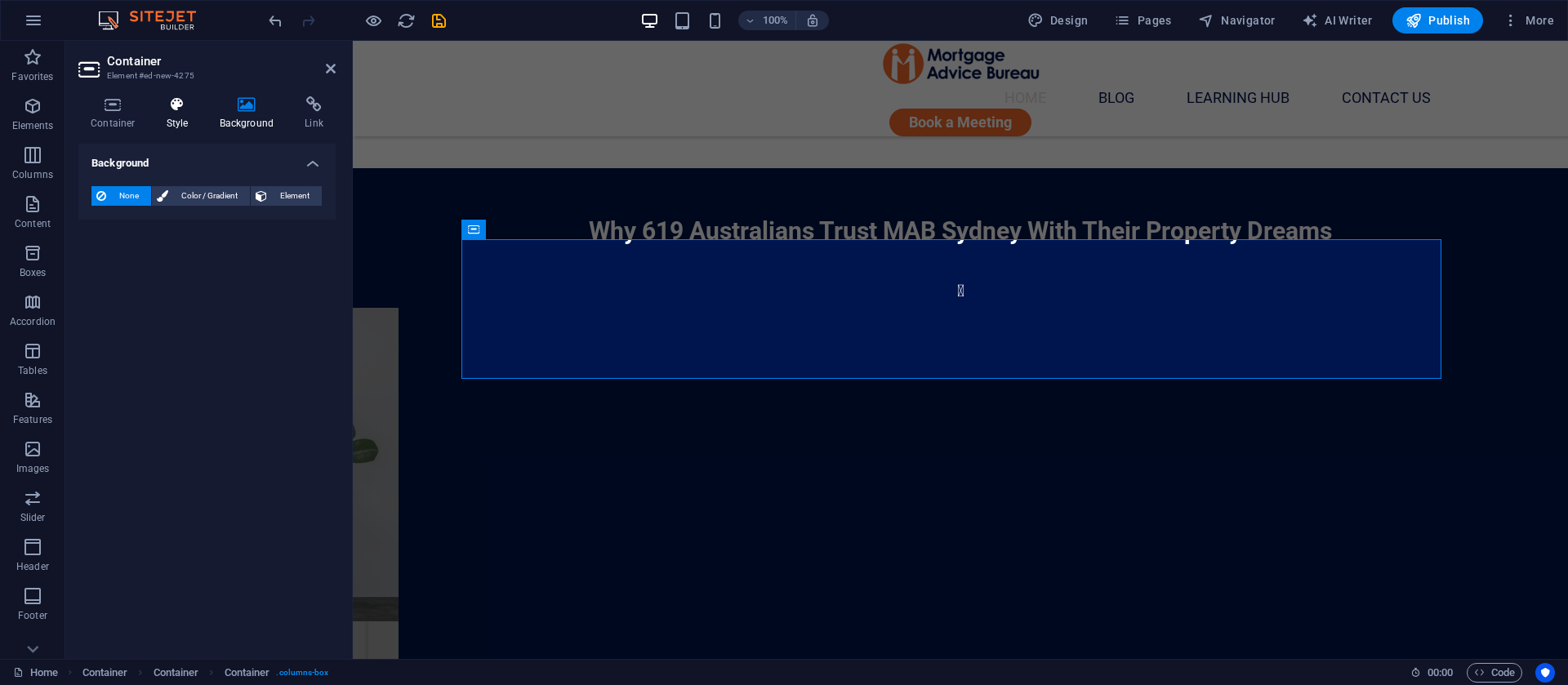
click at [193, 123] on h4 "Style" at bounding box center [181, 113] width 53 height 34
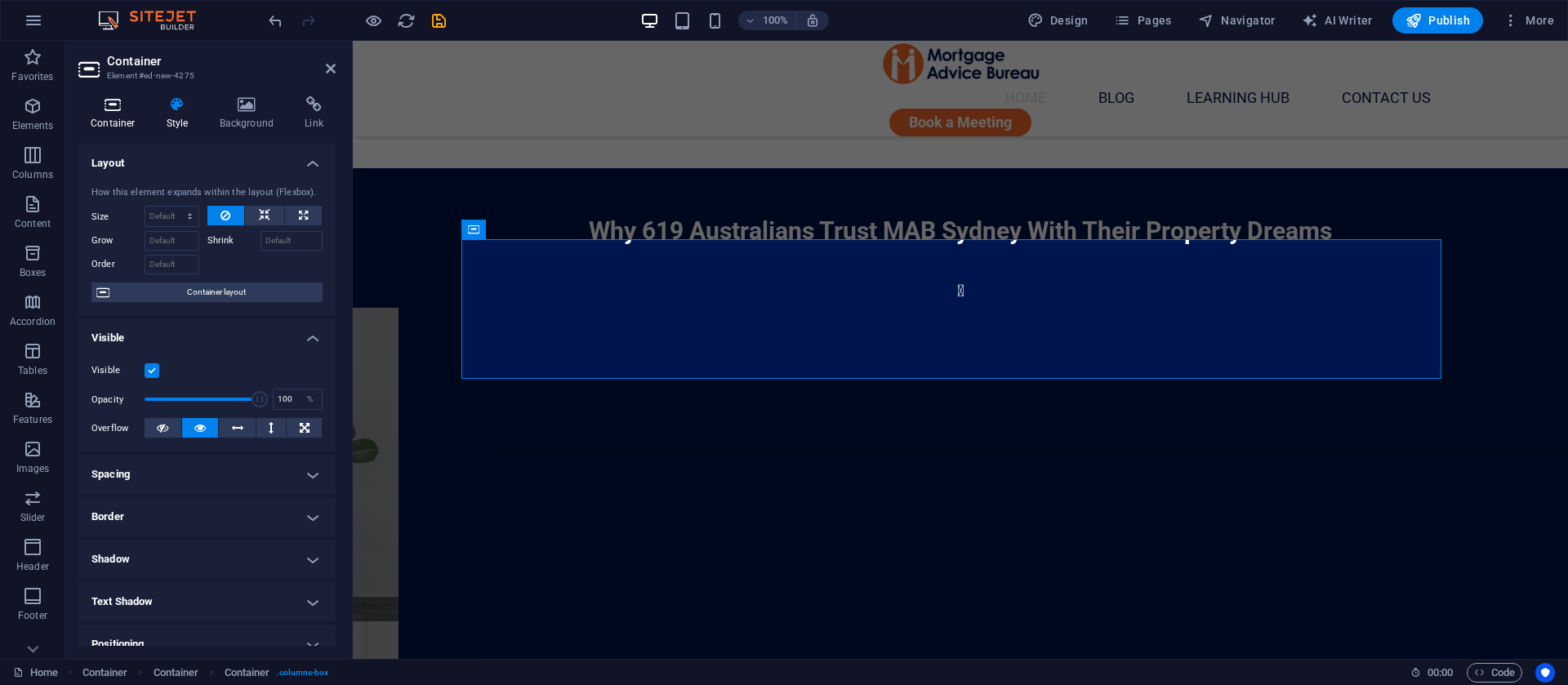
click at [103, 101] on icon at bounding box center [114, 104] width 70 height 16
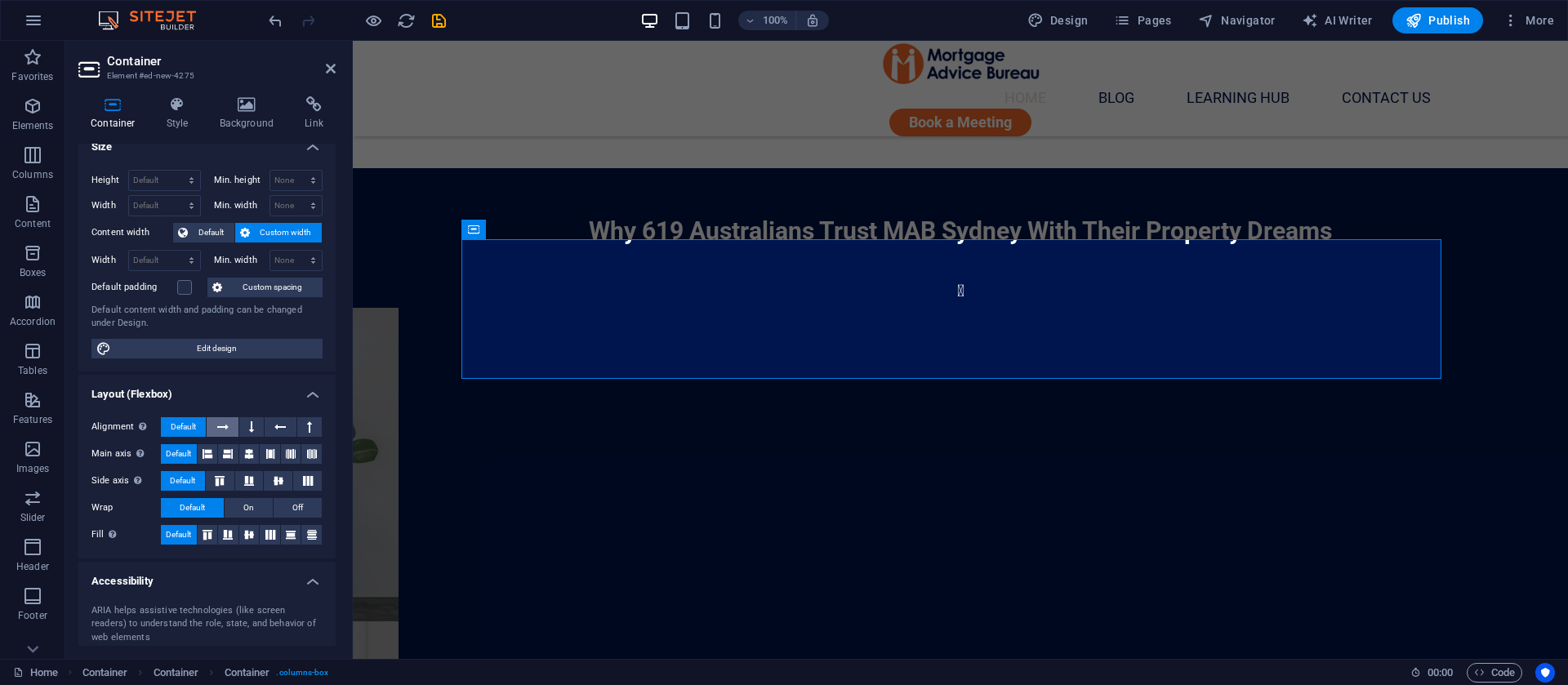
scroll to position [0, 0]
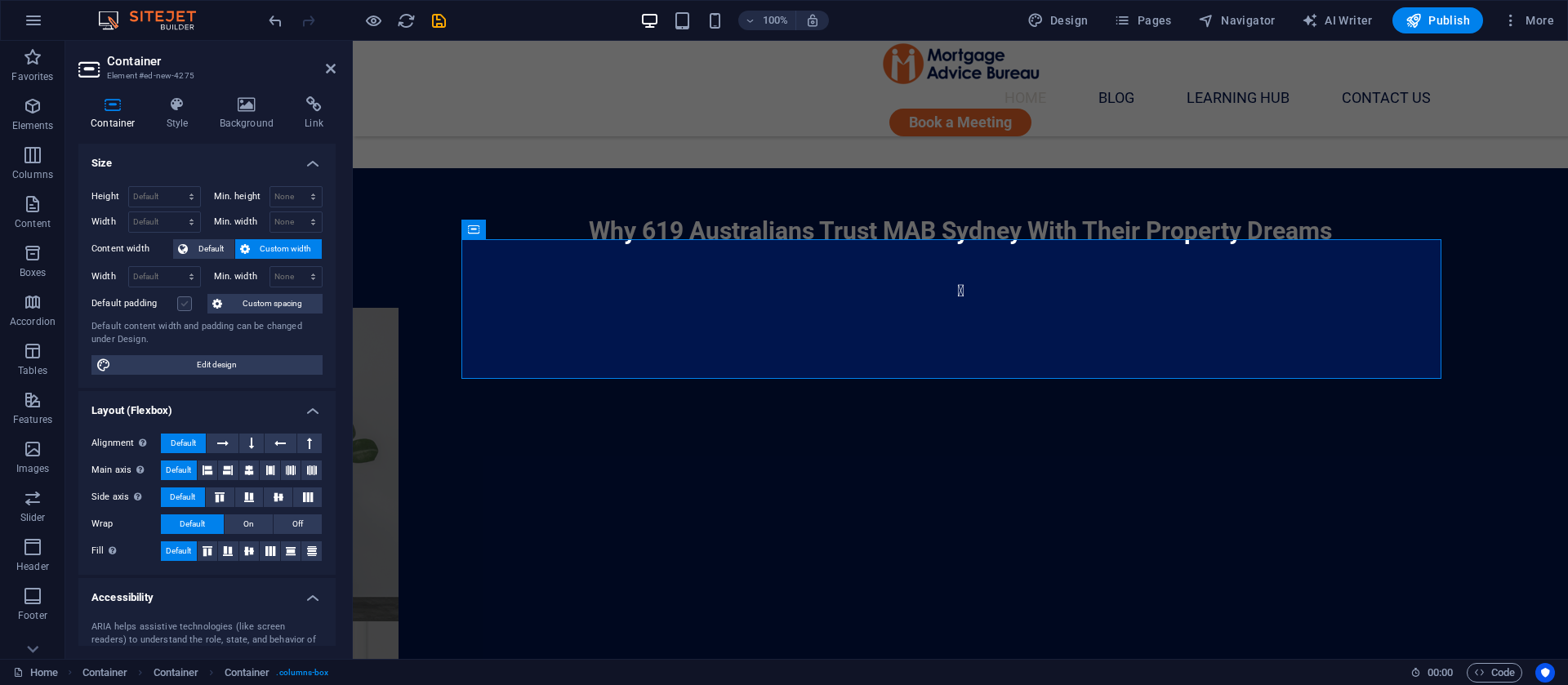
click at [190, 299] on label at bounding box center [185, 304] width 15 height 15
click at [0, 0] on input "Default padding" at bounding box center [0, 0] width 0 height 0
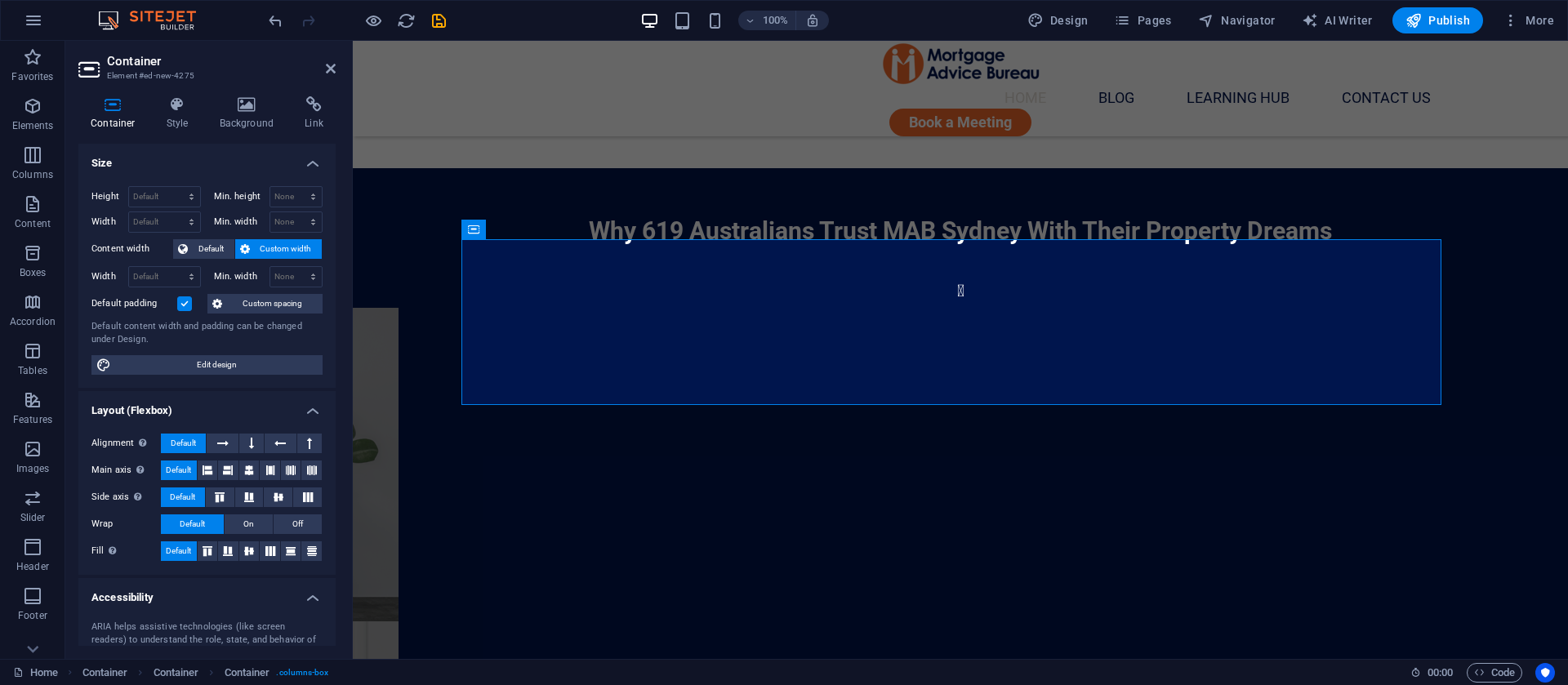
click at [184, 305] on label at bounding box center [185, 304] width 15 height 15
click at [0, 0] on input "Default padding" at bounding box center [0, 0] width 0 height 0
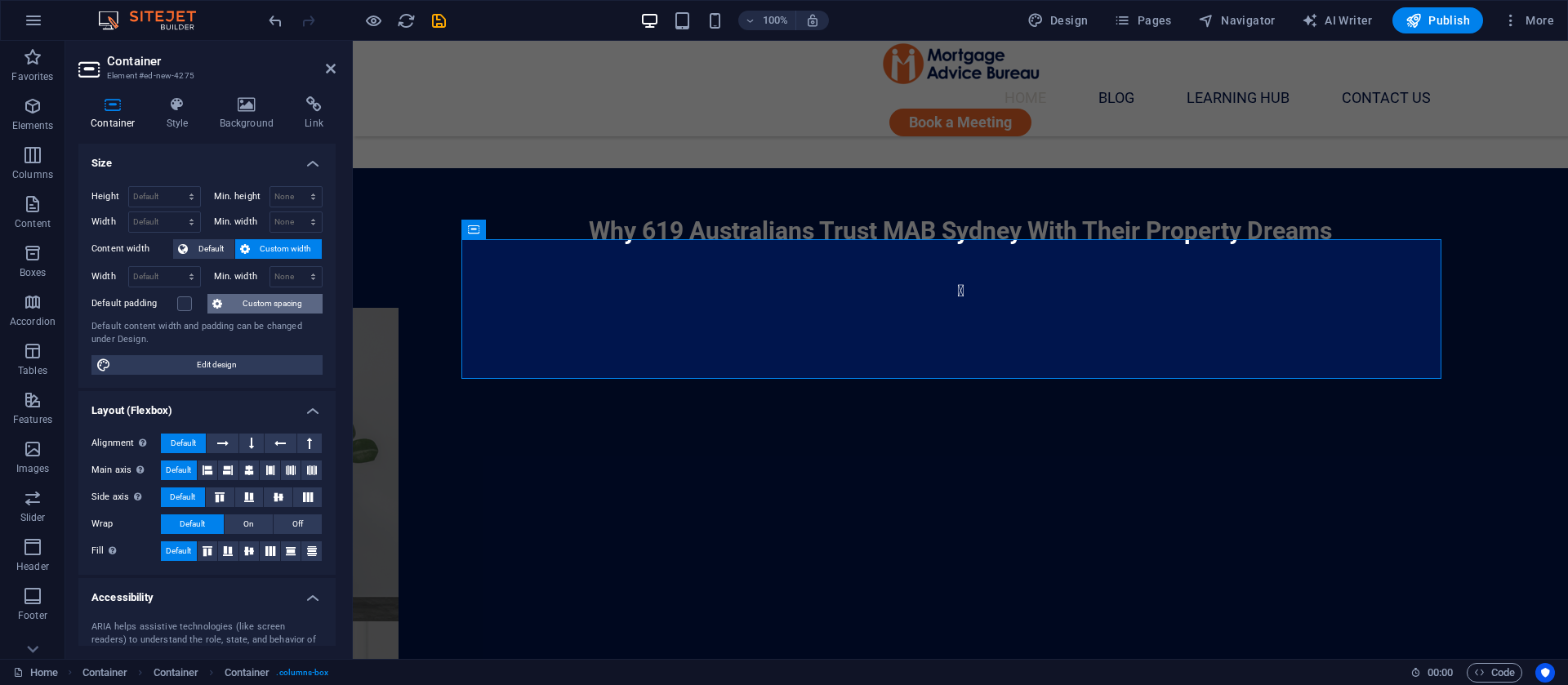
click at [244, 305] on span "Custom spacing" at bounding box center [272, 303] width 91 height 19
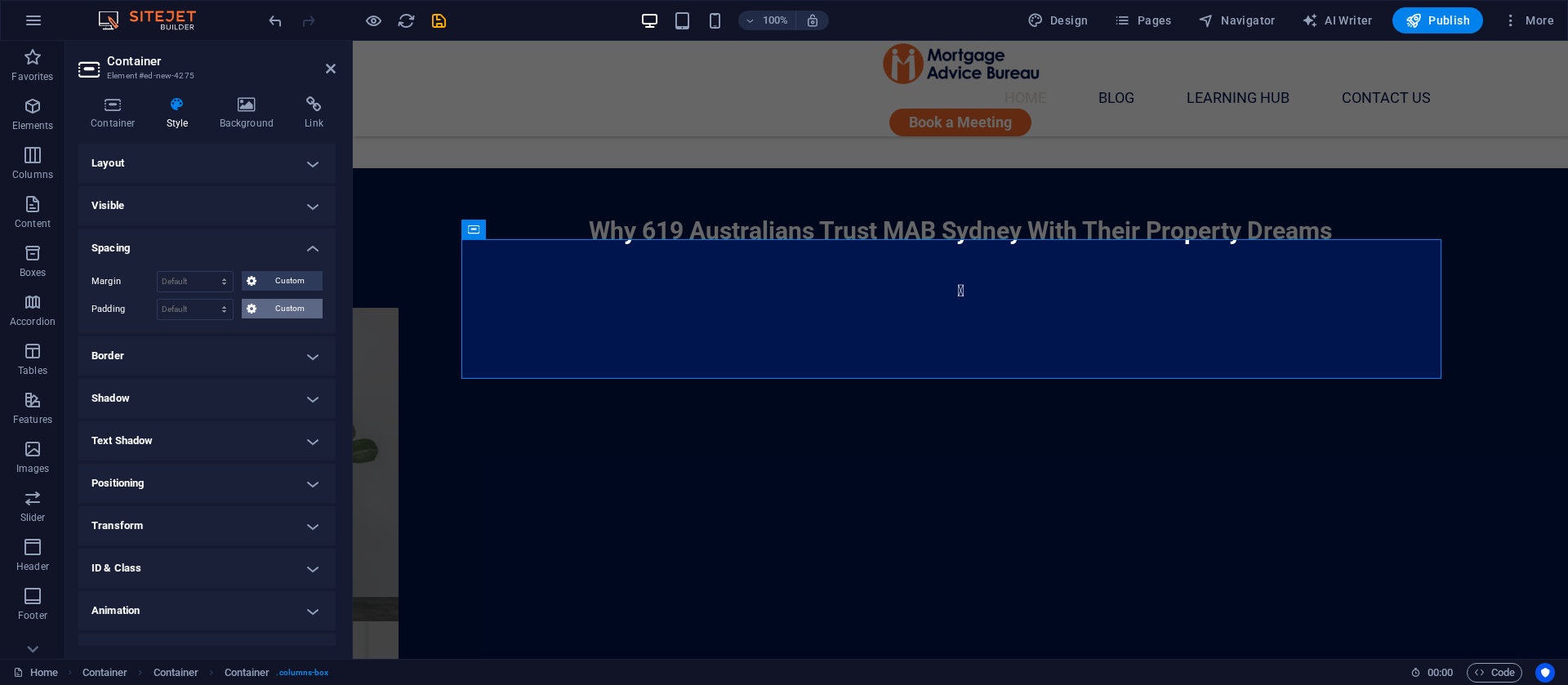
click at [268, 310] on span "Custom" at bounding box center [289, 308] width 57 height 19
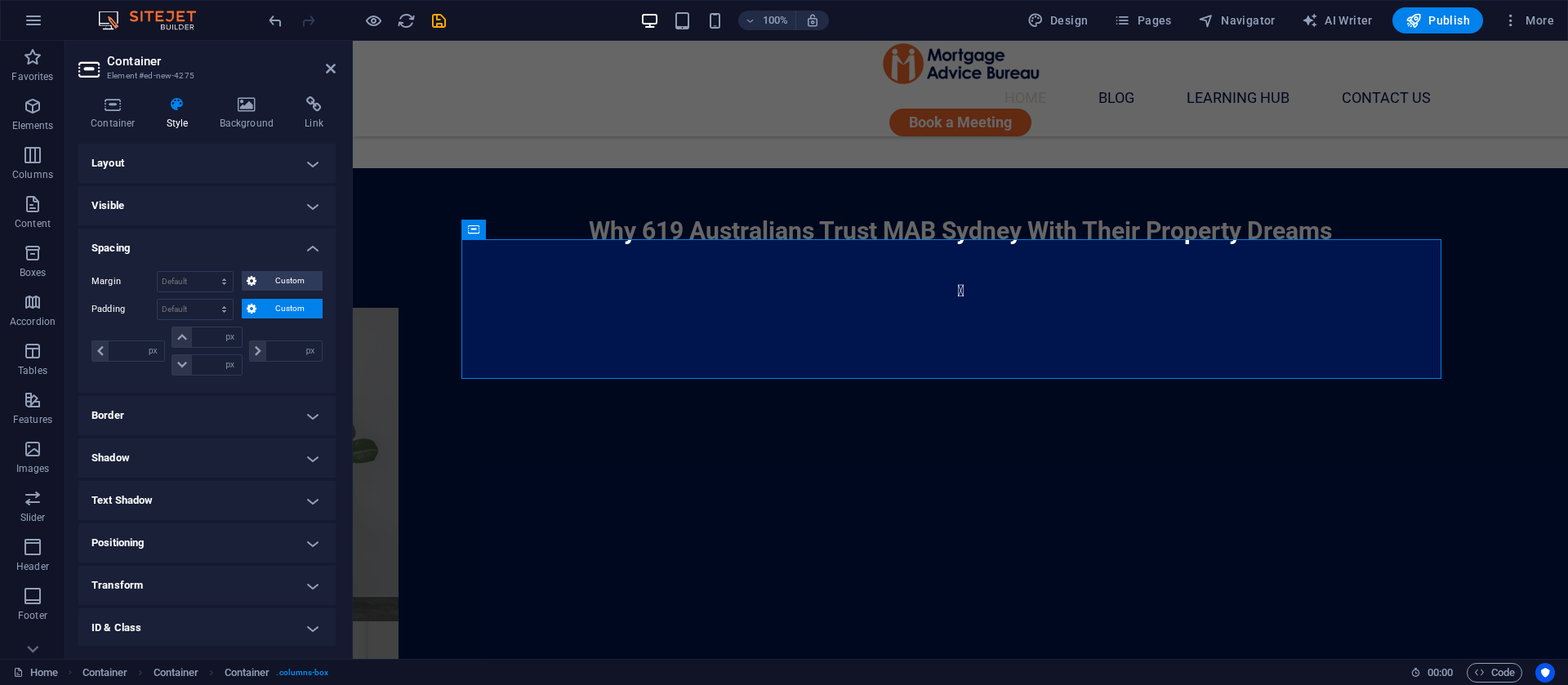
click at [318, 242] on h4 "Spacing" at bounding box center [207, 244] width 257 height 29
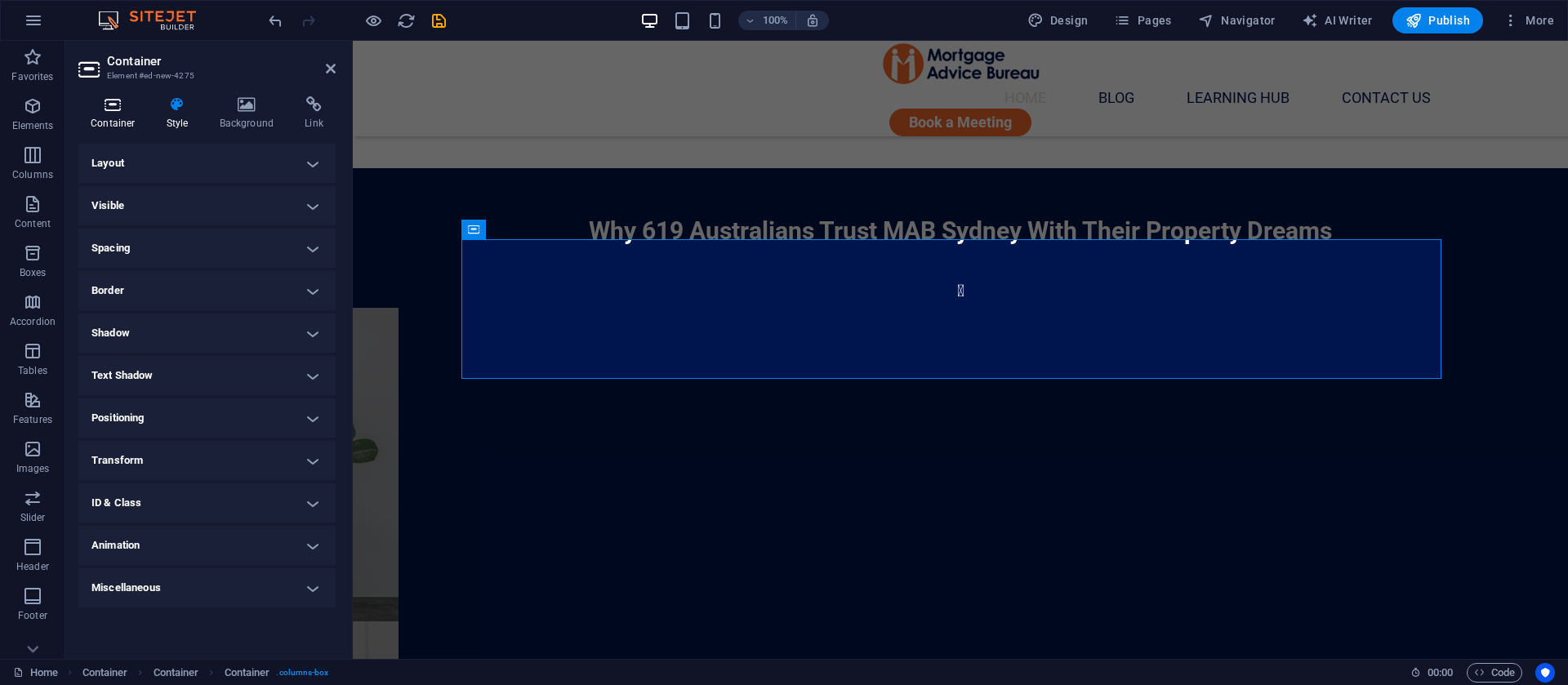
click at [103, 105] on icon at bounding box center [114, 104] width 70 height 16
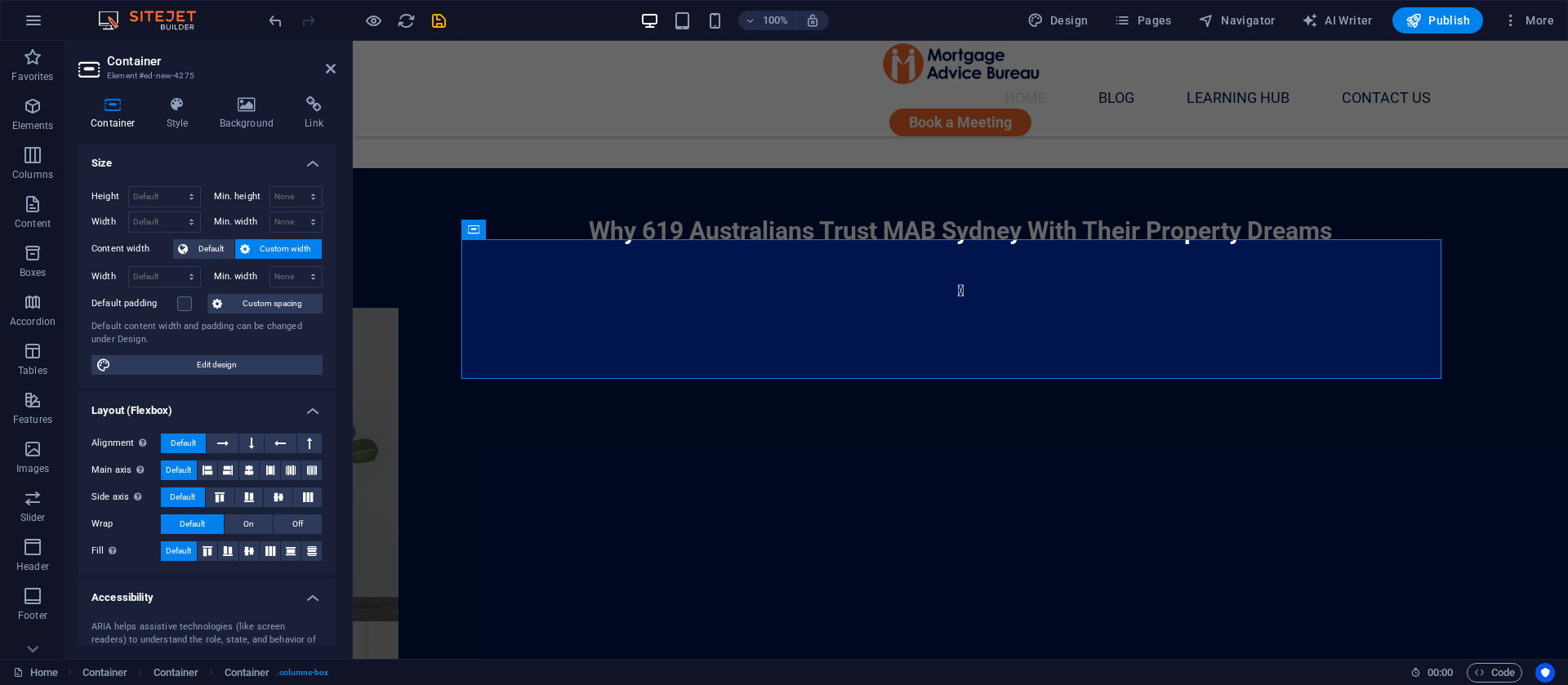
click at [176, 300] on label "Default padding" at bounding box center [135, 303] width 86 height 19
click at [0, 0] on input "Default padding" at bounding box center [0, 0] width 0 height 0
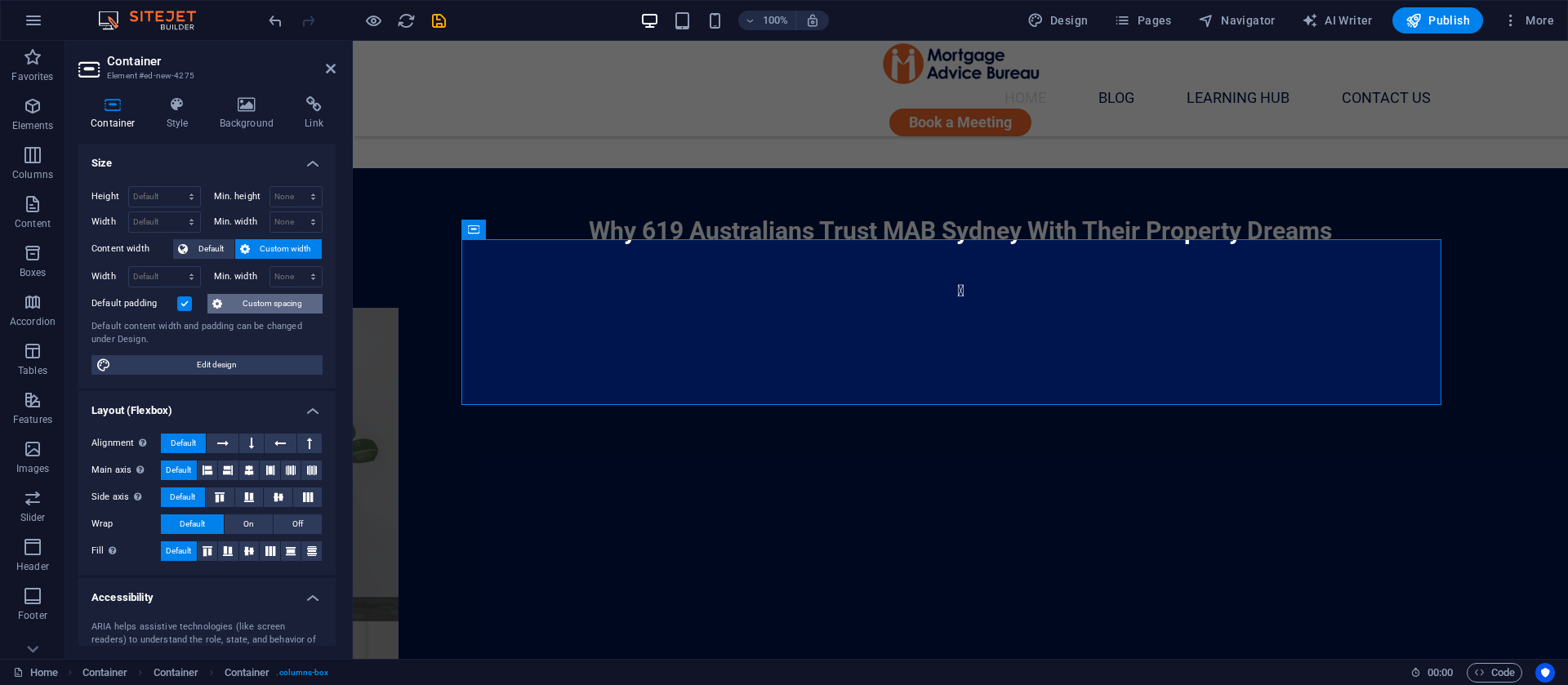
click at [223, 305] on icon at bounding box center [217, 303] width 10 height 19
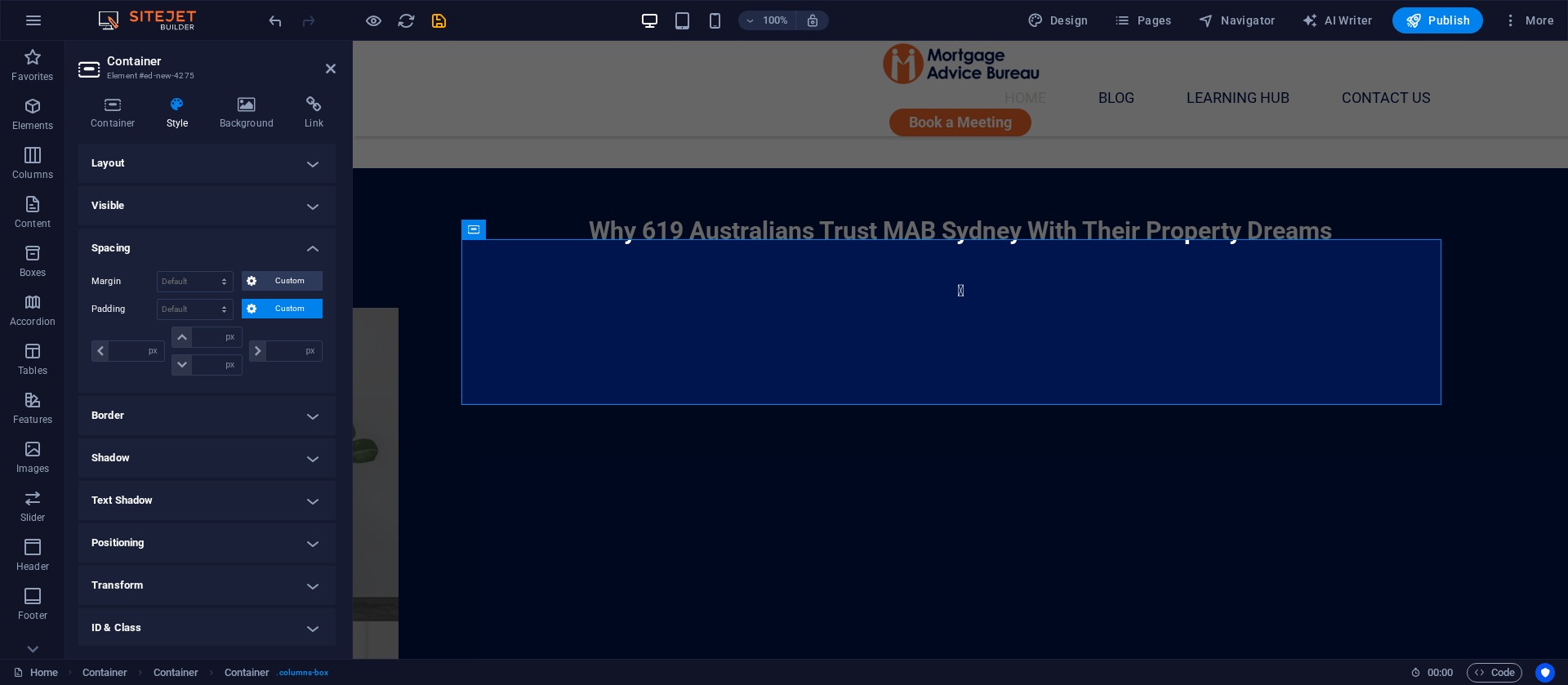
click at [132, 164] on h4 "Layout" at bounding box center [207, 163] width 257 height 39
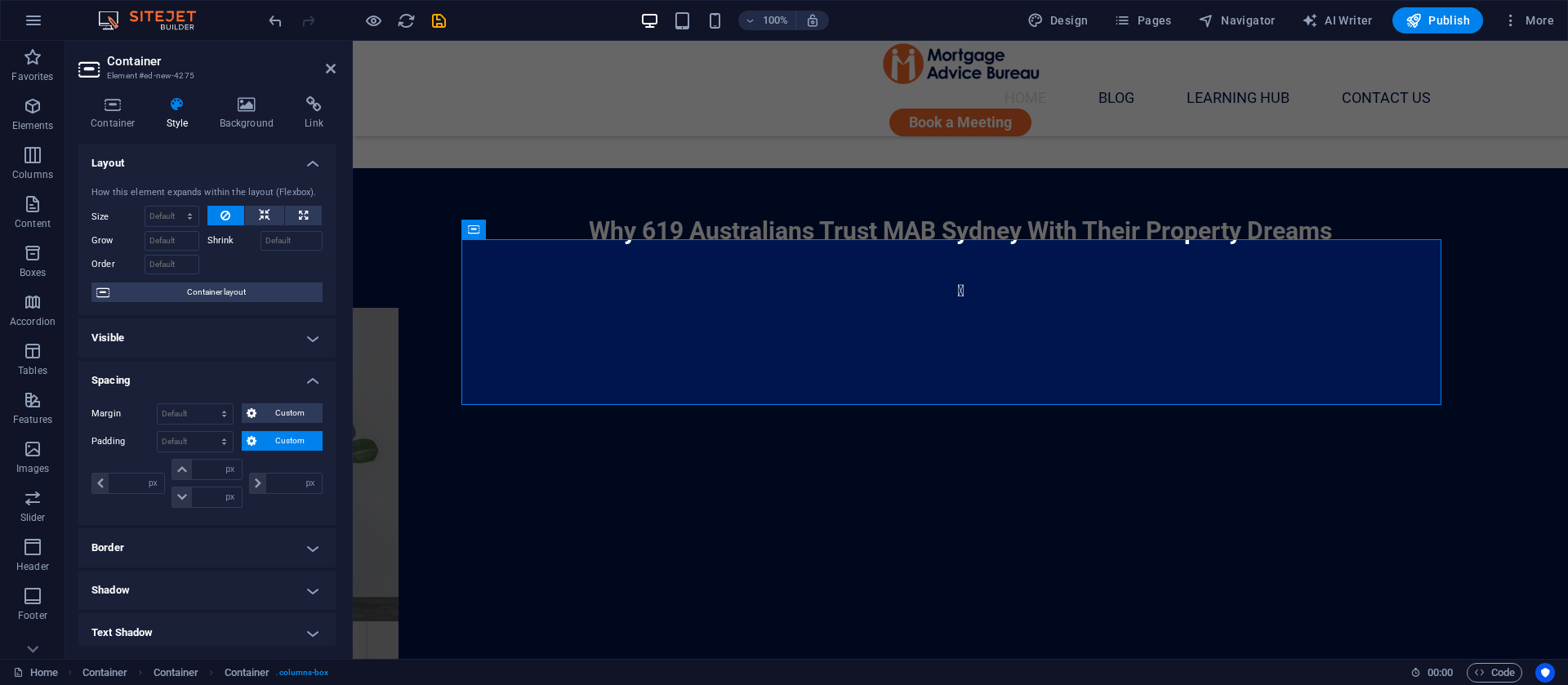
click at [218, 164] on h4 "Layout" at bounding box center [207, 158] width 257 height 29
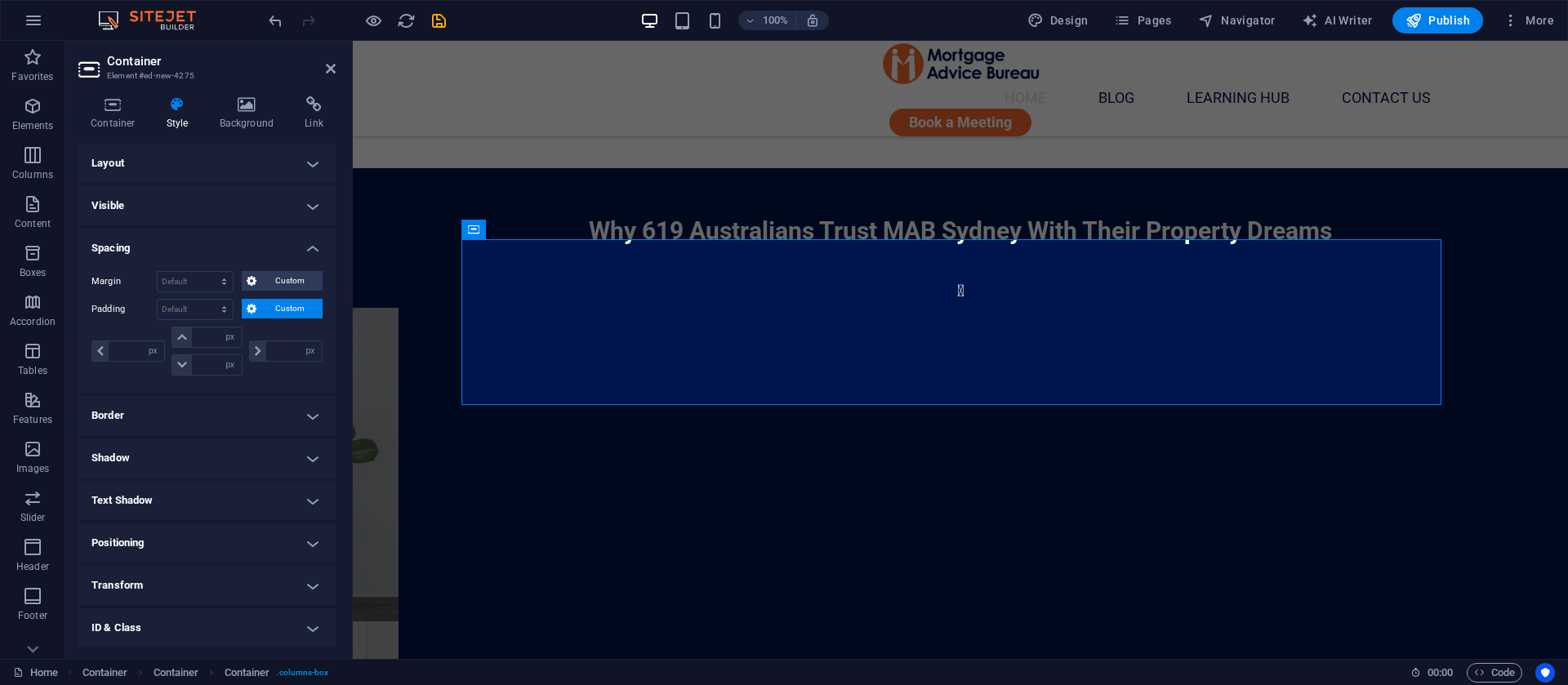
click at [280, 307] on span "Custom" at bounding box center [289, 308] width 57 height 19
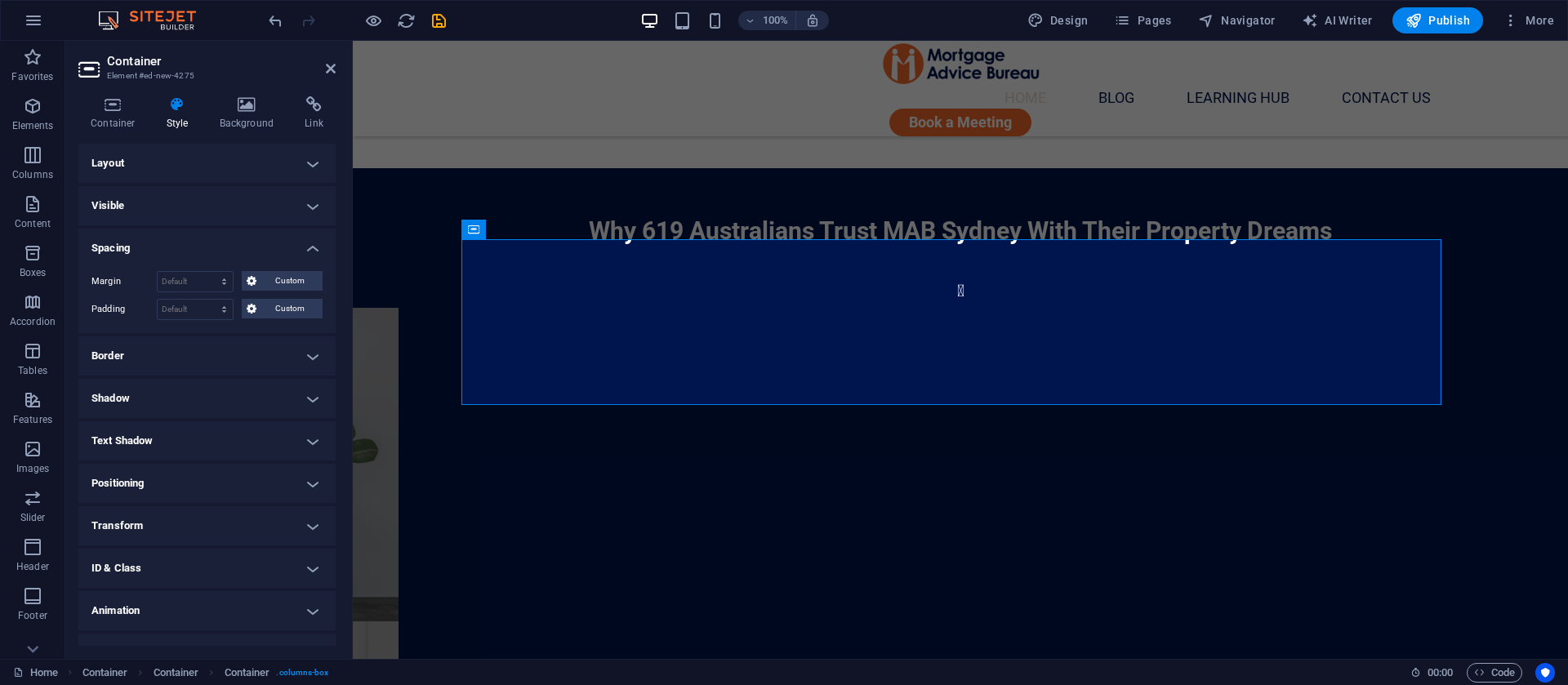
click at [244, 155] on h4 "Layout" at bounding box center [207, 163] width 257 height 39
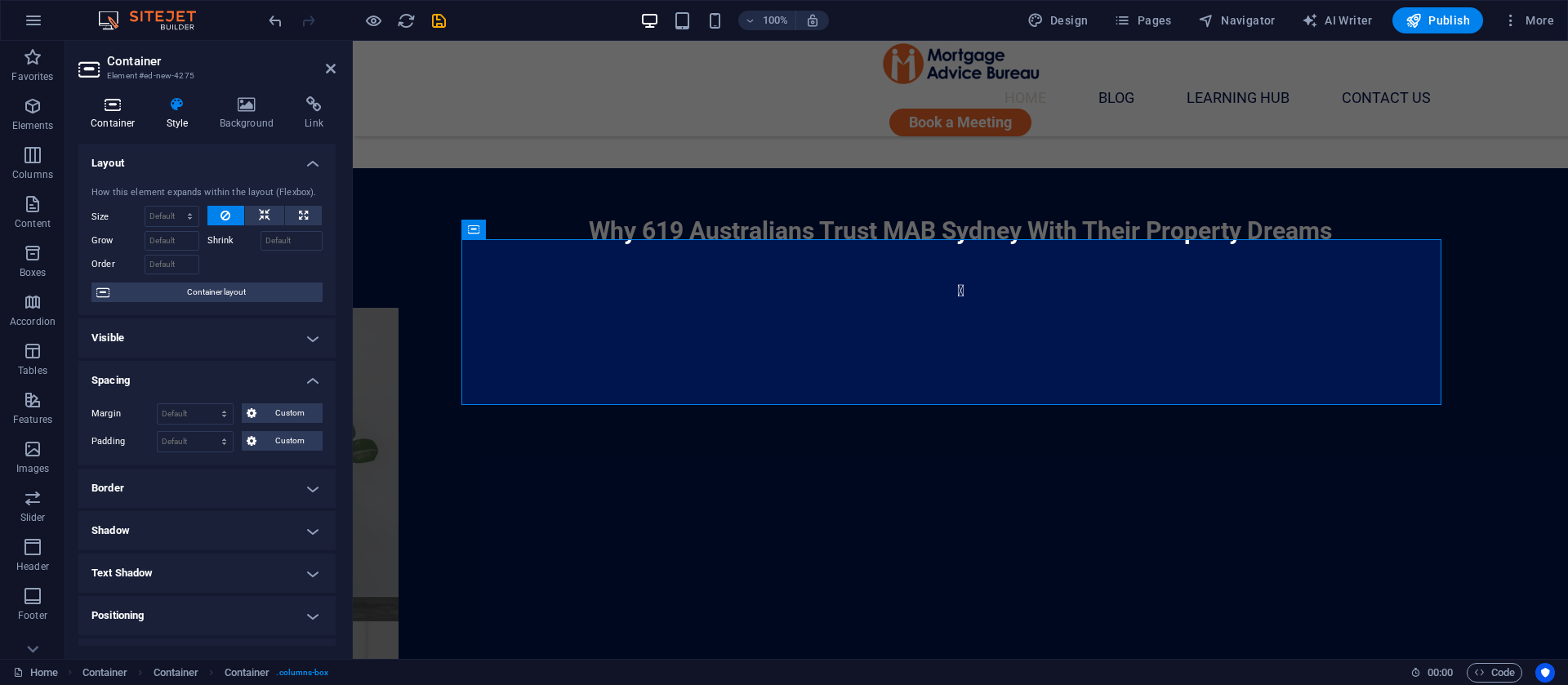
click at [97, 113] on h4 "Container" at bounding box center [116, 113] width 76 height 34
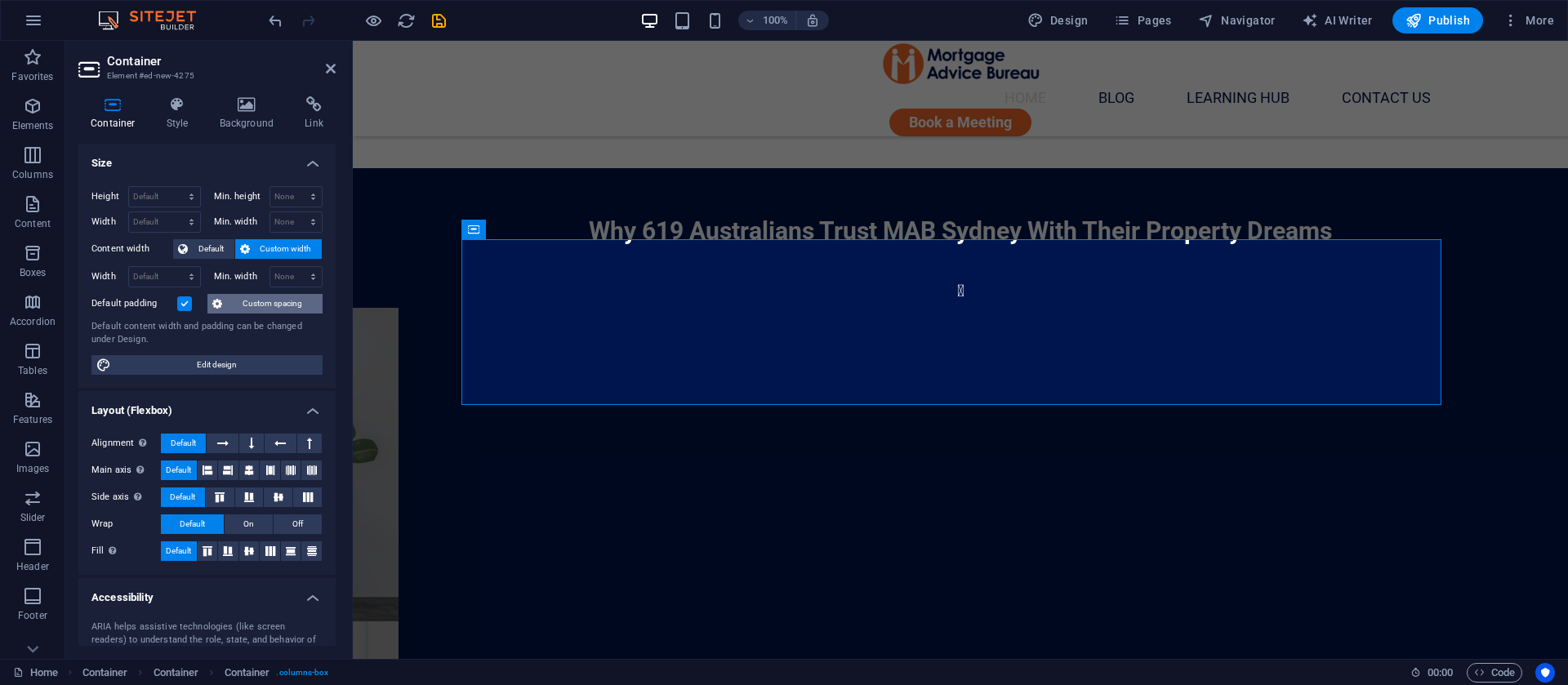
click at [231, 305] on button "Custom spacing" at bounding box center [266, 303] width 115 height 19
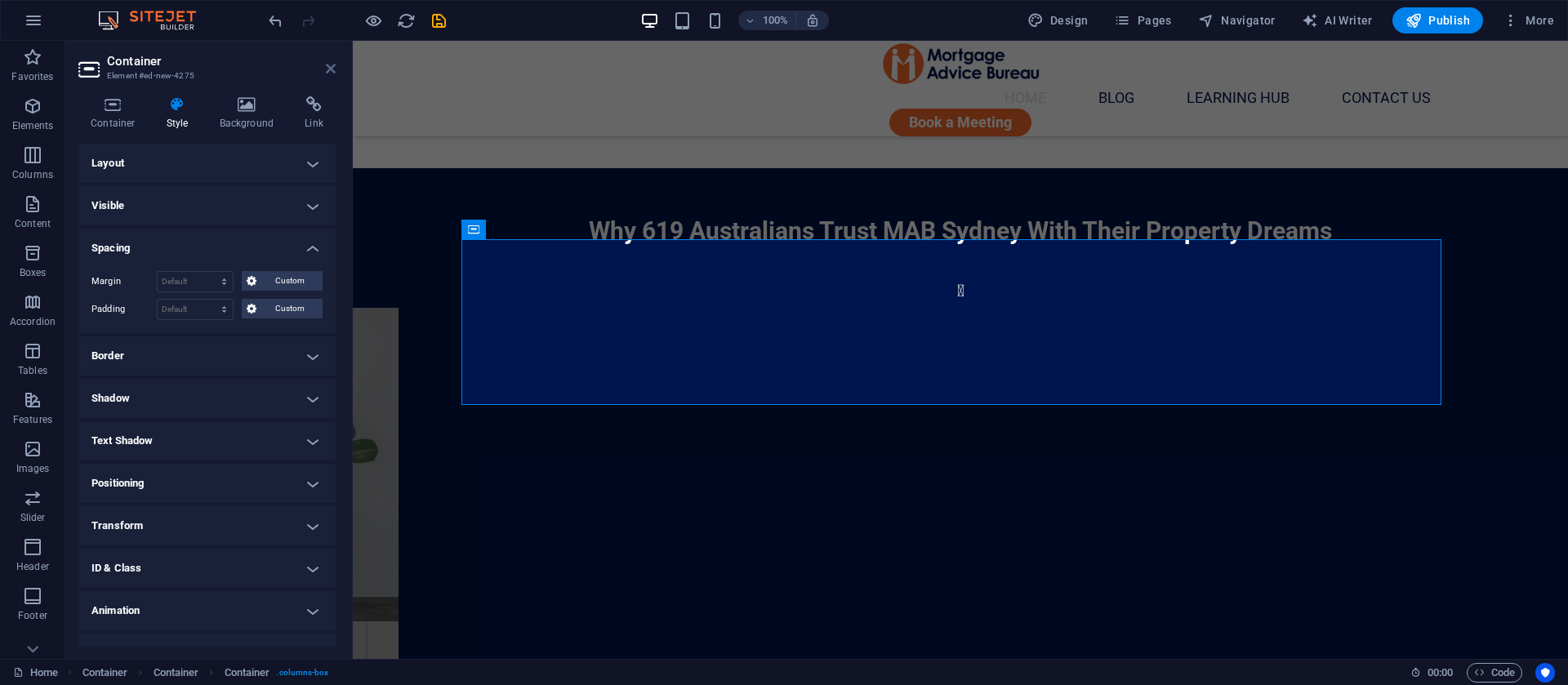
click at [332, 65] on icon at bounding box center [331, 69] width 10 height 13
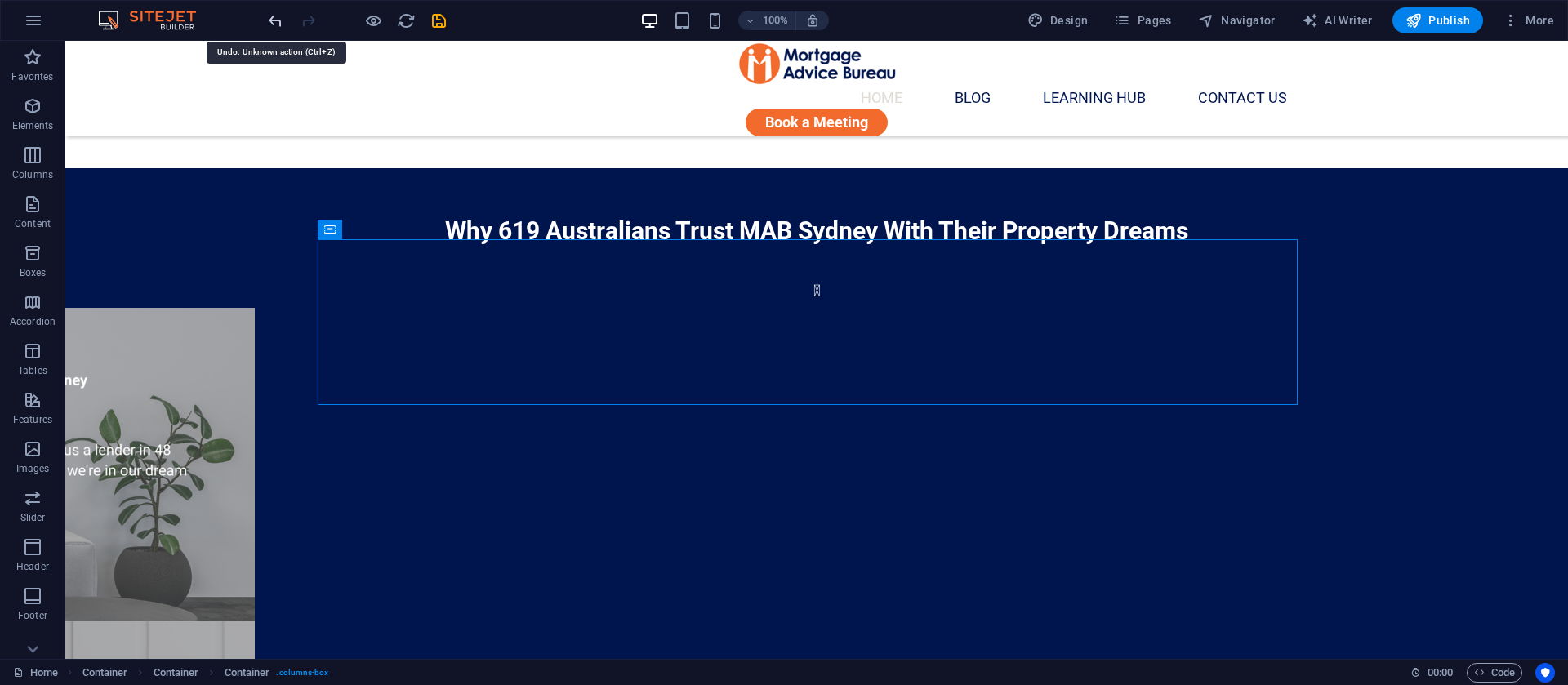
click at [276, 13] on icon "undo" at bounding box center [276, 20] width 19 height 19
click at [428, 229] on icon at bounding box center [431, 230] width 9 height 17
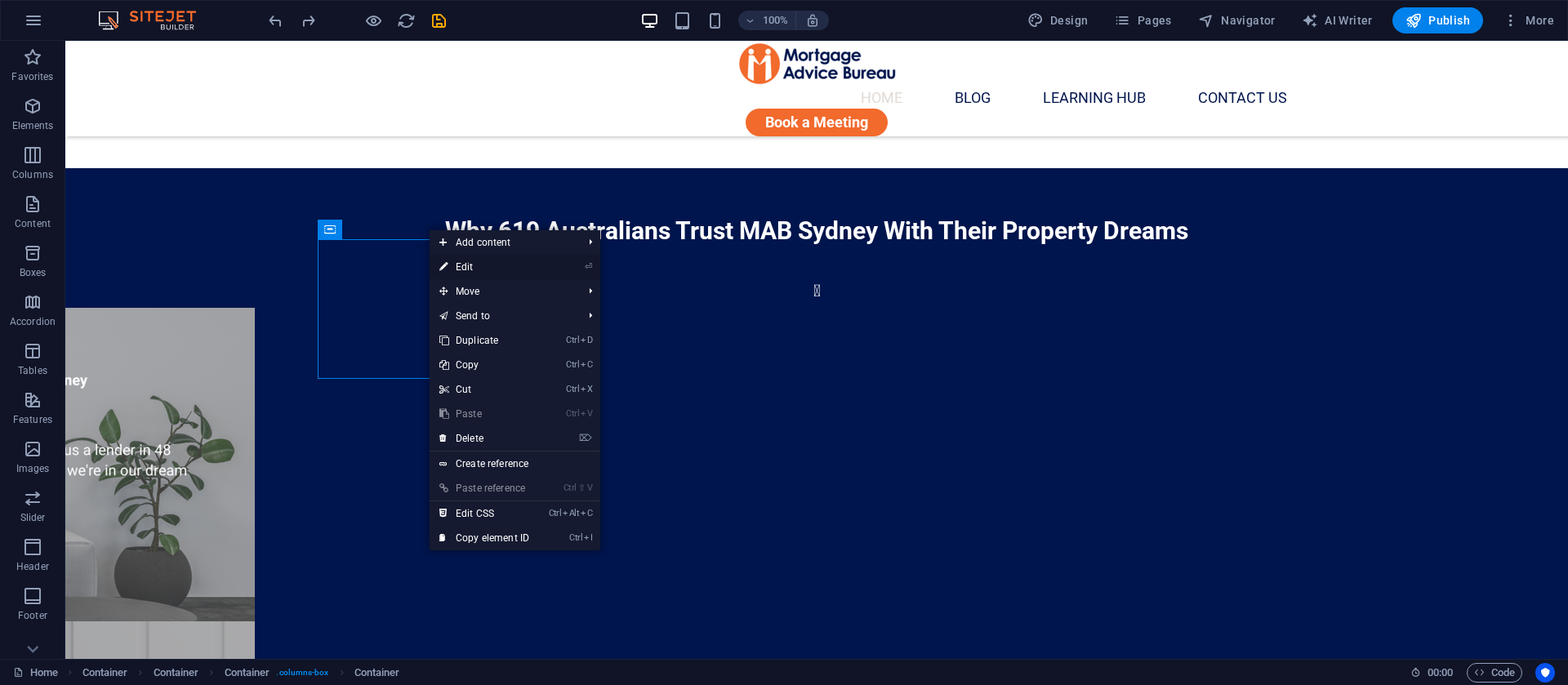
click at [473, 265] on link "⏎ Edit" at bounding box center [485, 266] width 110 height 25
select select "%"
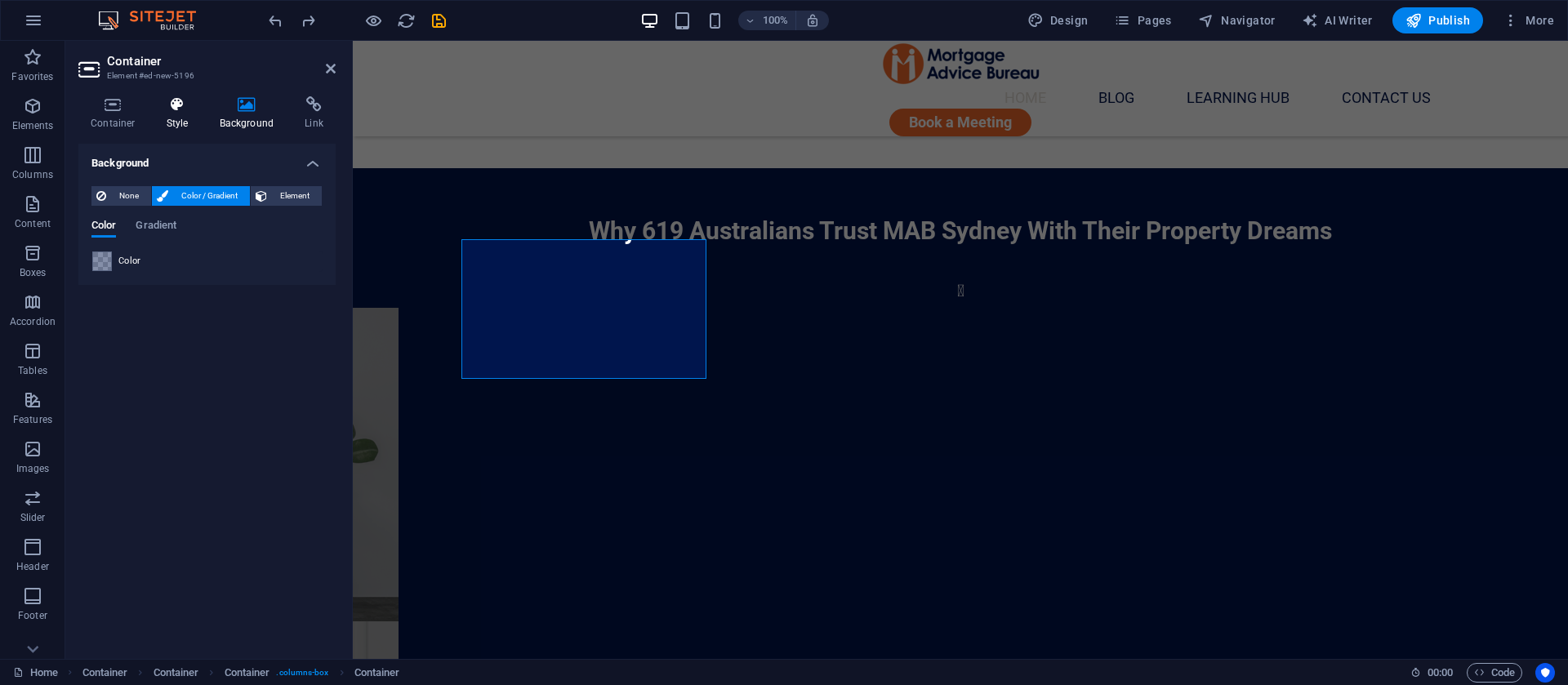
click at [194, 119] on h4 "Style" at bounding box center [181, 113] width 53 height 34
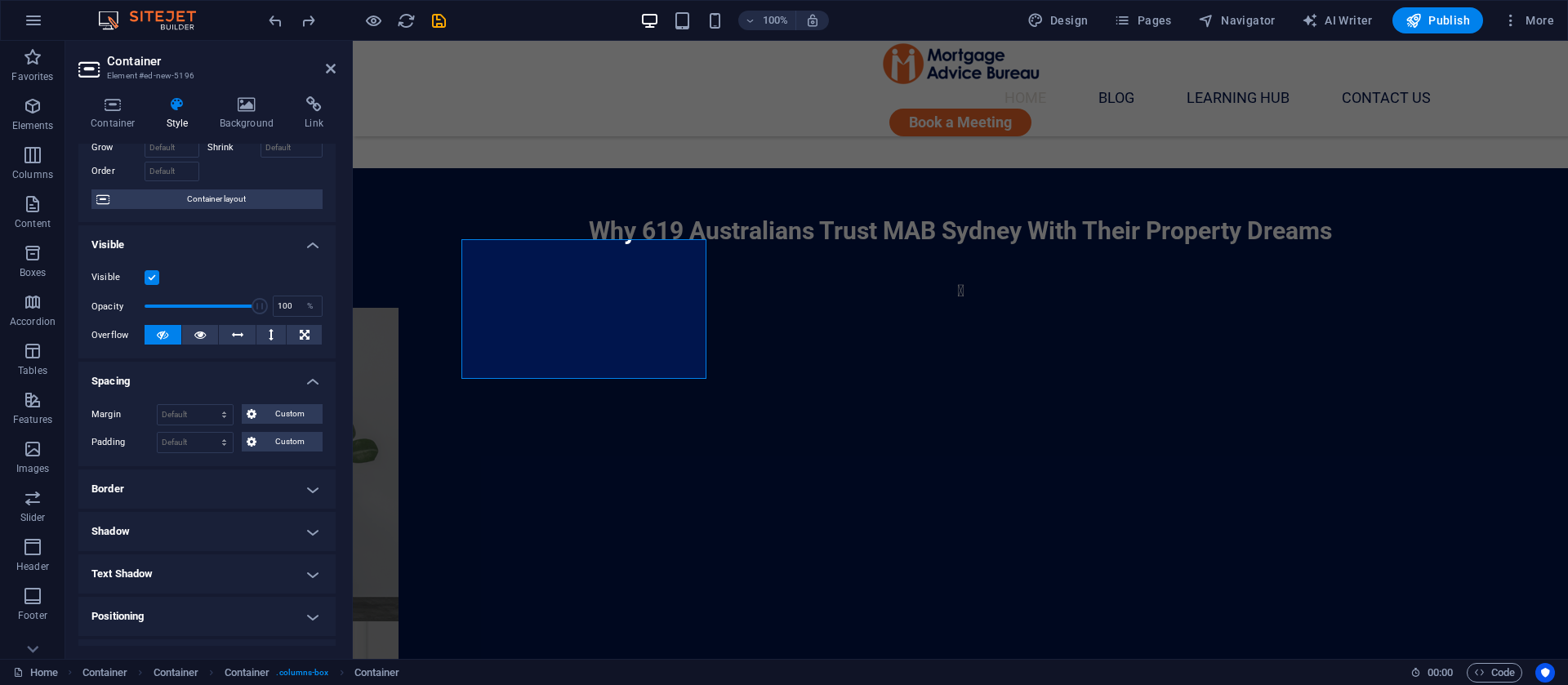
scroll to position [123, 0]
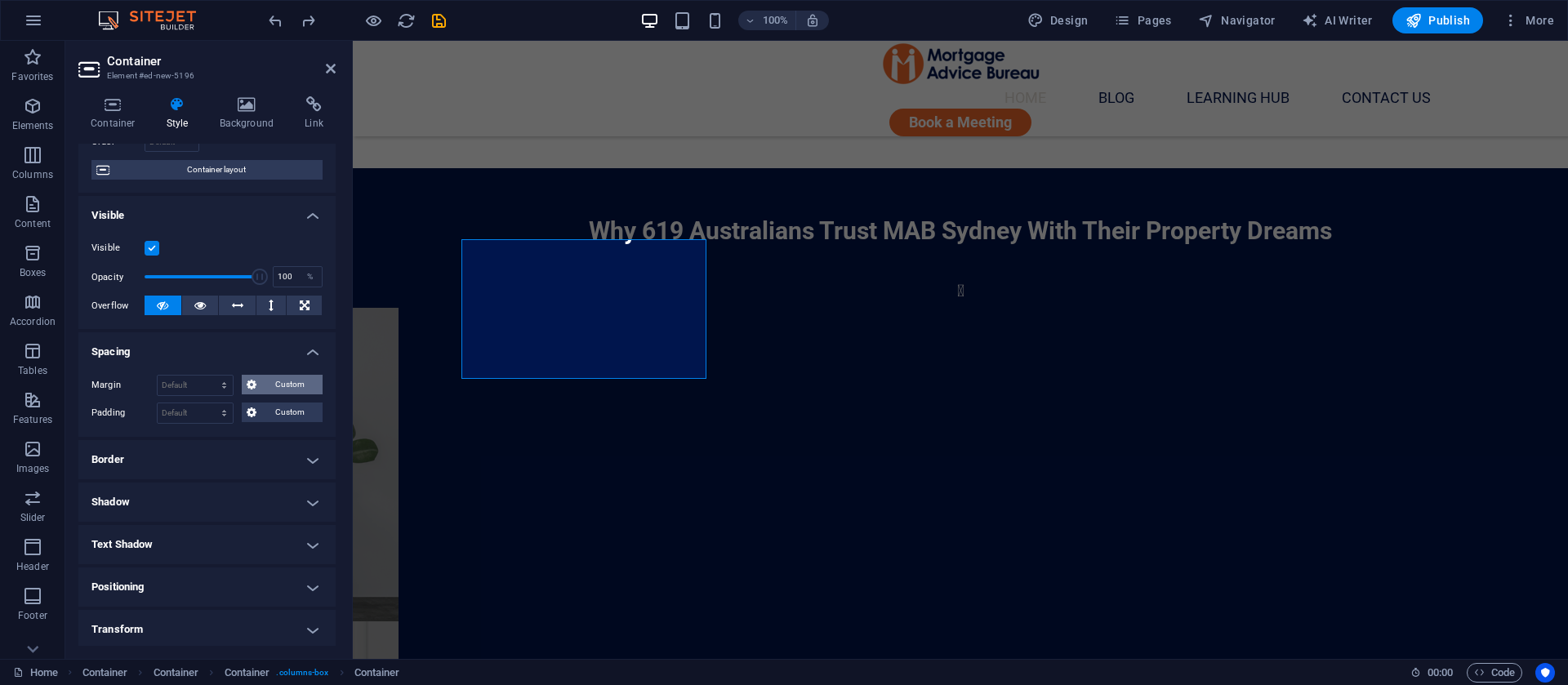
click at [273, 382] on span "Custom" at bounding box center [289, 384] width 57 height 19
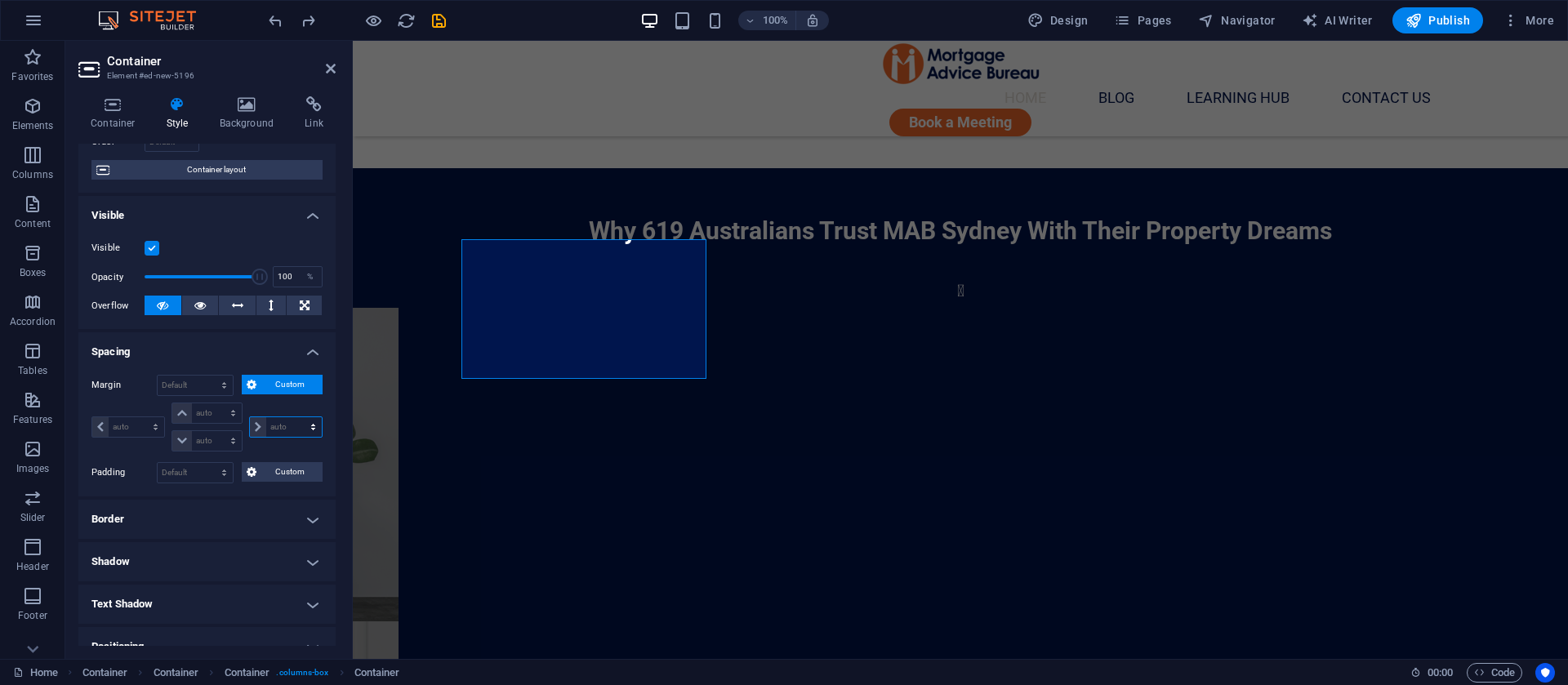
click at [283, 426] on select "auto px % rem vw vh" at bounding box center [286, 427] width 71 height 19
select select "px"
click at [296, 418] on select "auto px % rem vw vh" at bounding box center [286, 427] width 71 height 19
select select "px"
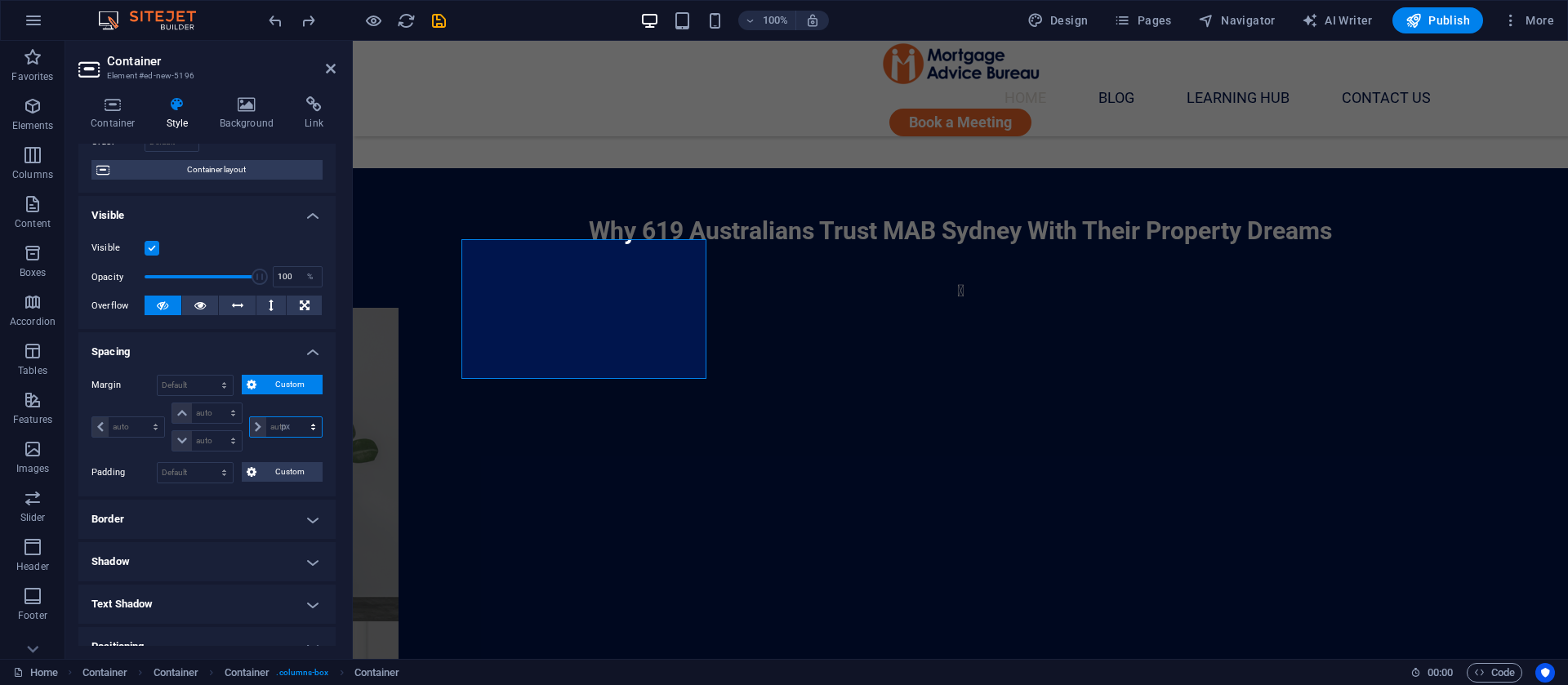
select select "px"
type input "10"
select select "DISABLED_OPTION_VALUE"
click at [808, 229] on icon at bounding box center [804, 230] width 9 height 17
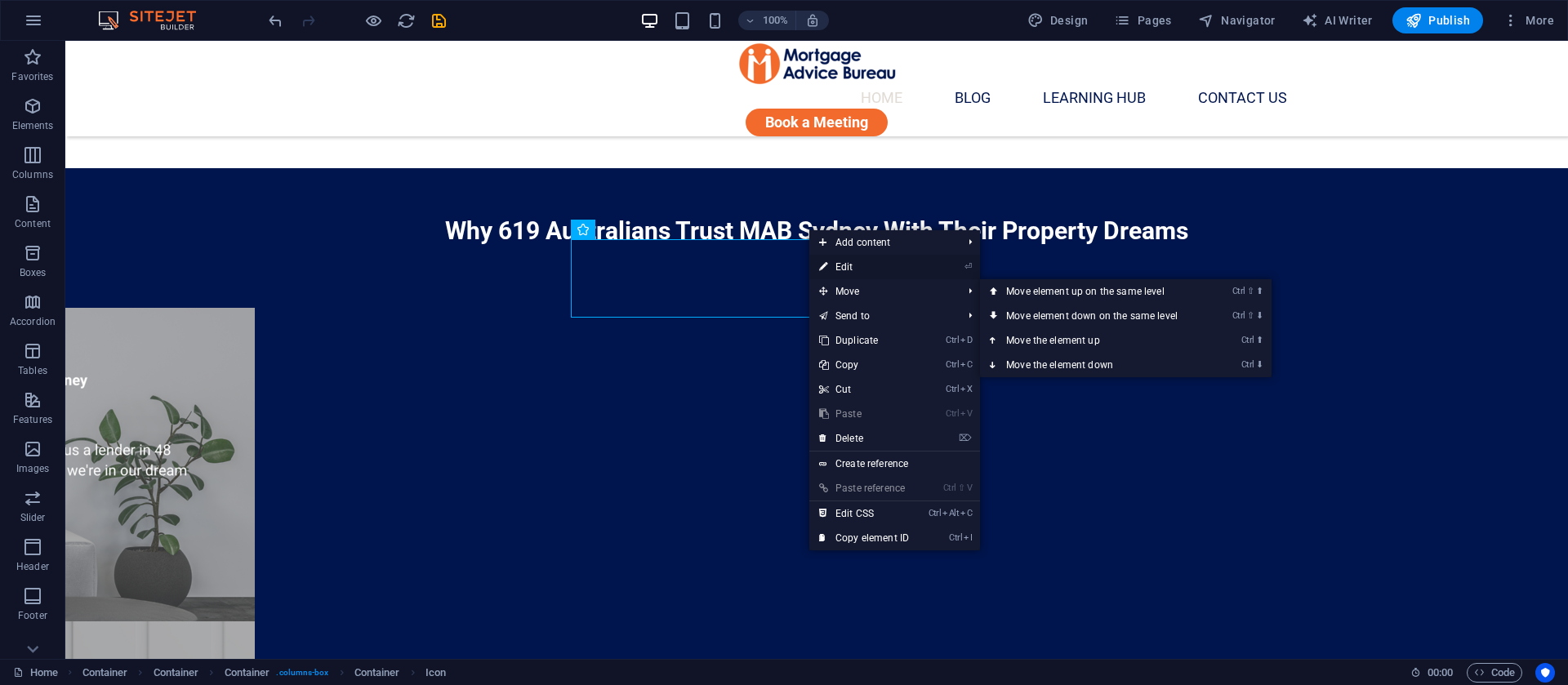
click at [863, 268] on link "⏎ Edit" at bounding box center [865, 266] width 110 height 25
select select "xMidYMid"
select select "px"
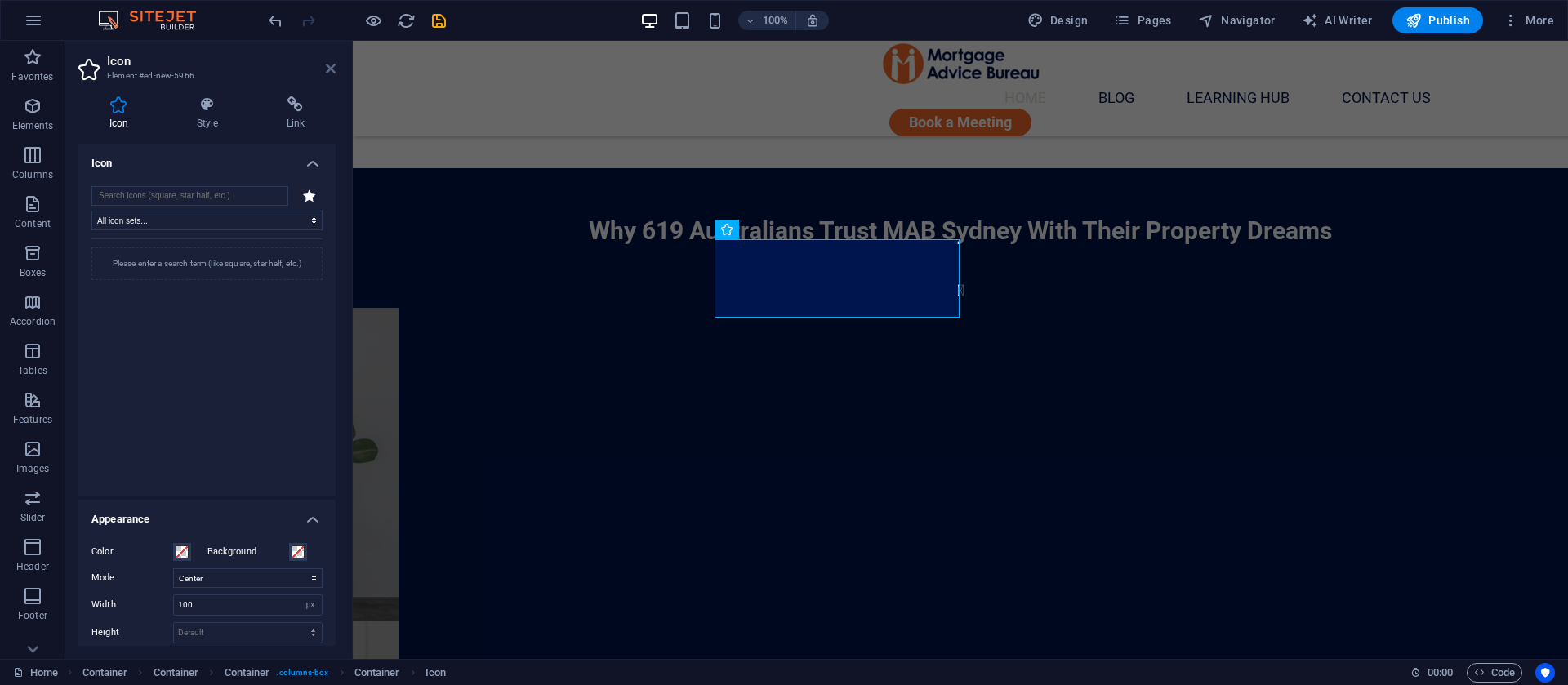
click at [326, 67] on icon at bounding box center [331, 69] width 10 height 13
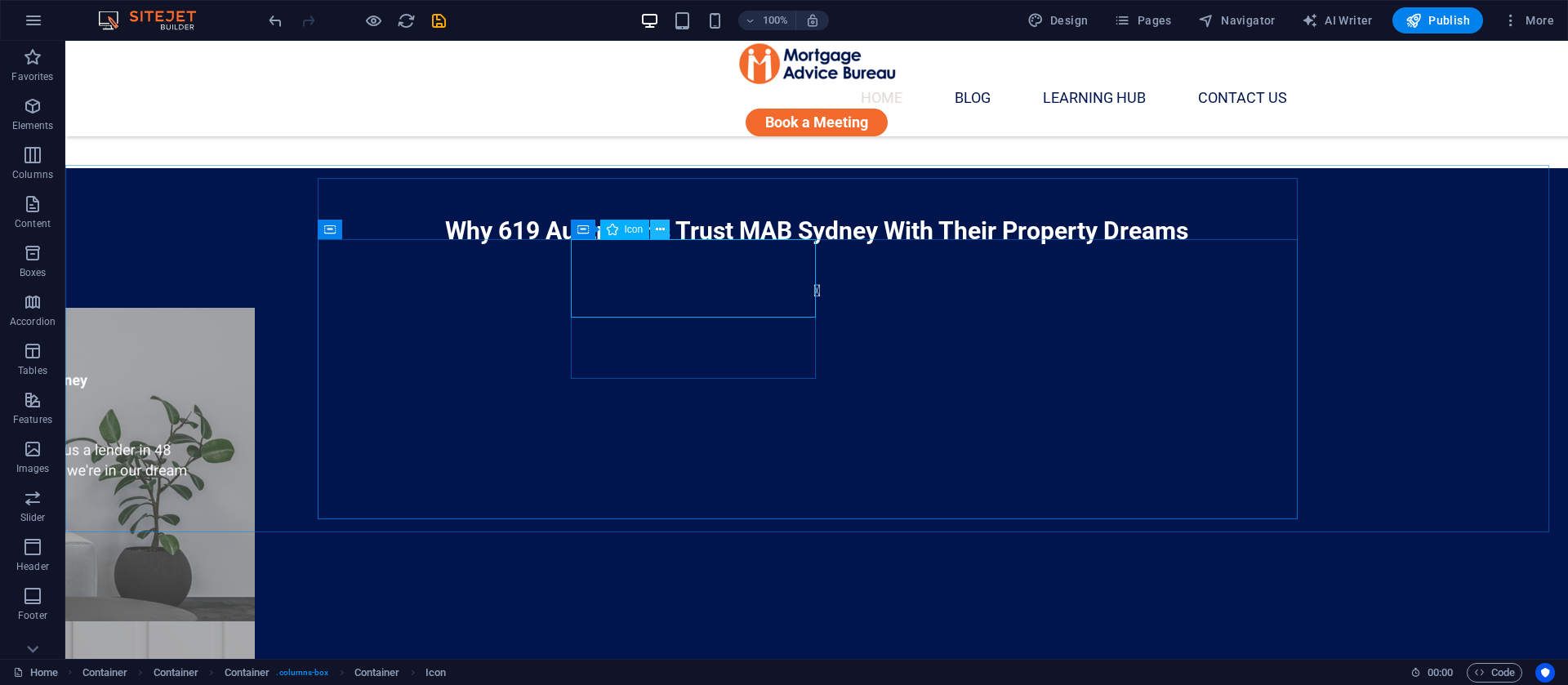
click at [659, 228] on icon at bounding box center [660, 230] width 9 height 17
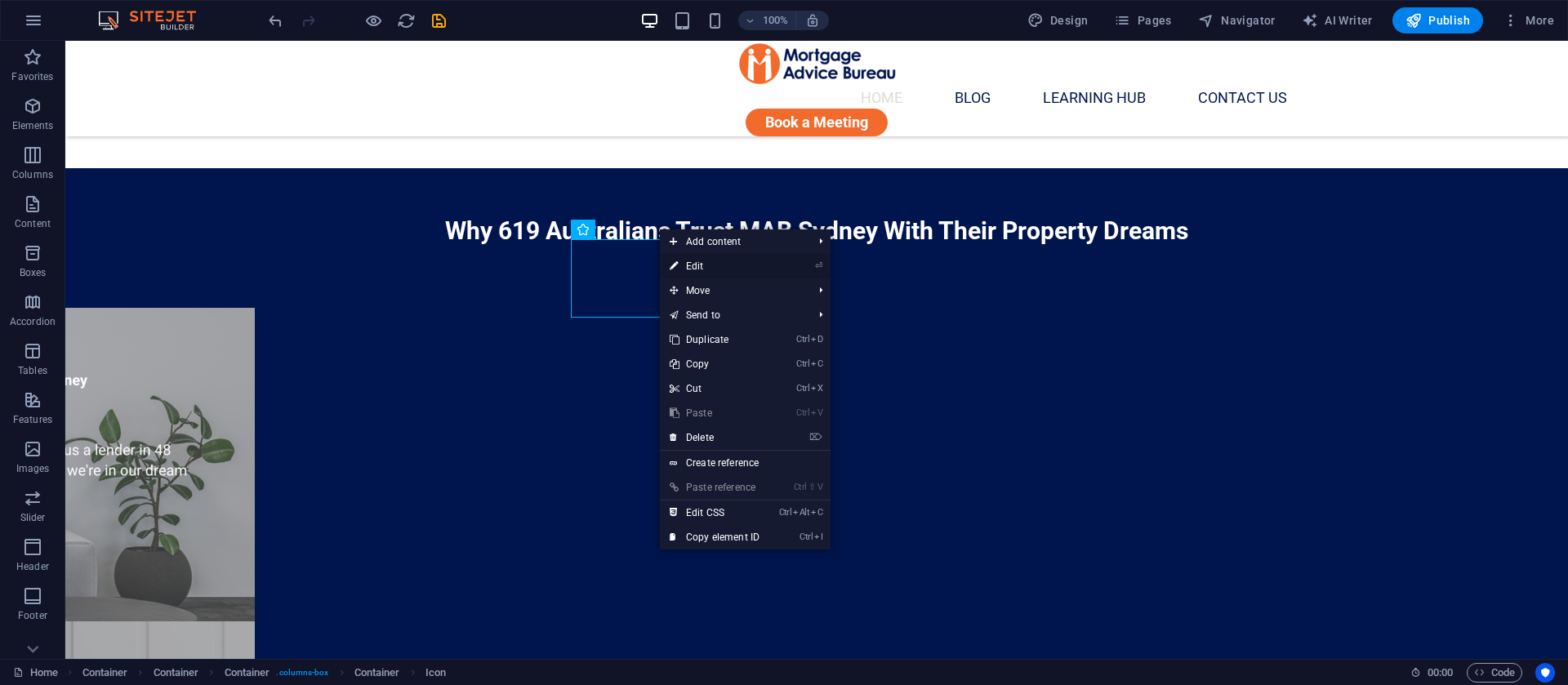
click at [713, 265] on link "⏎ Edit" at bounding box center [715, 266] width 110 height 25
select select "xMidYMid"
select select "px"
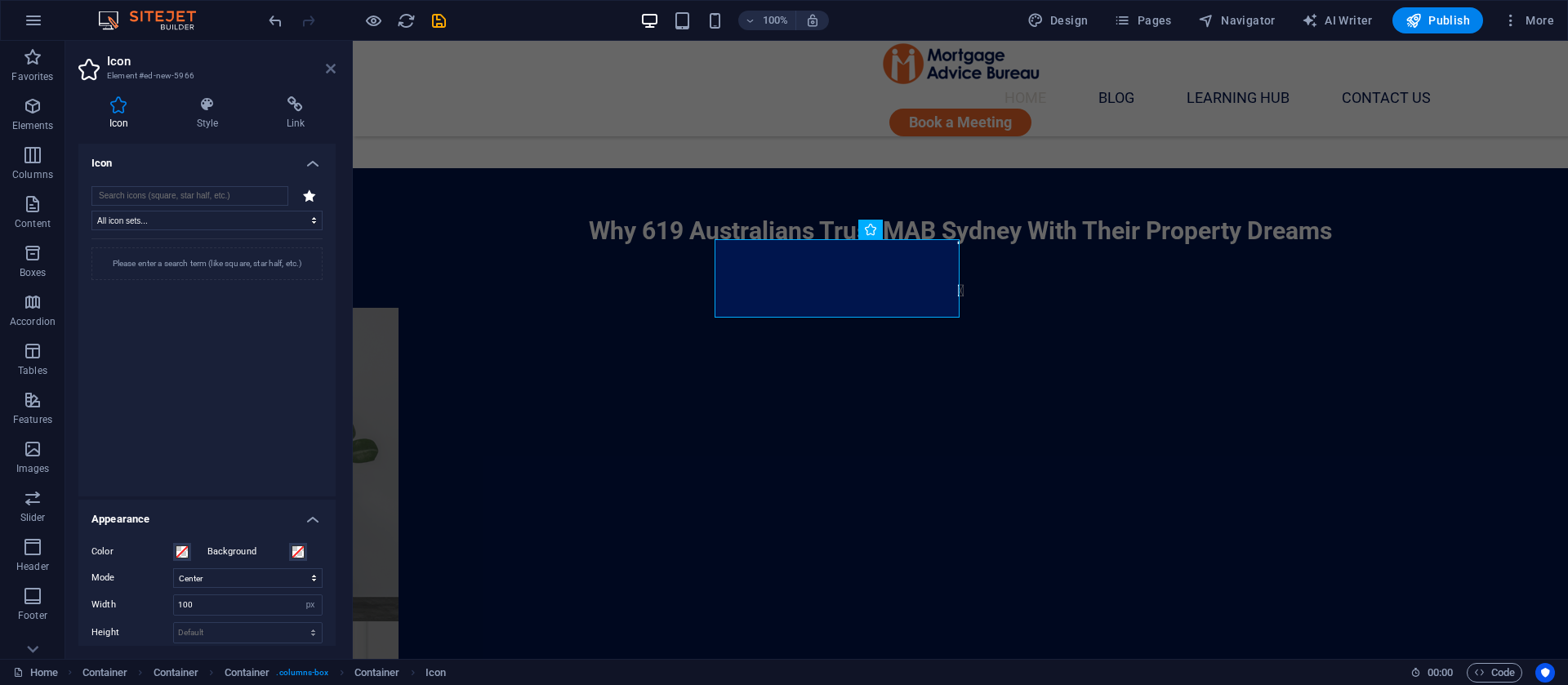
click at [329, 67] on icon at bounding box center [331, 69] width 10 height 13
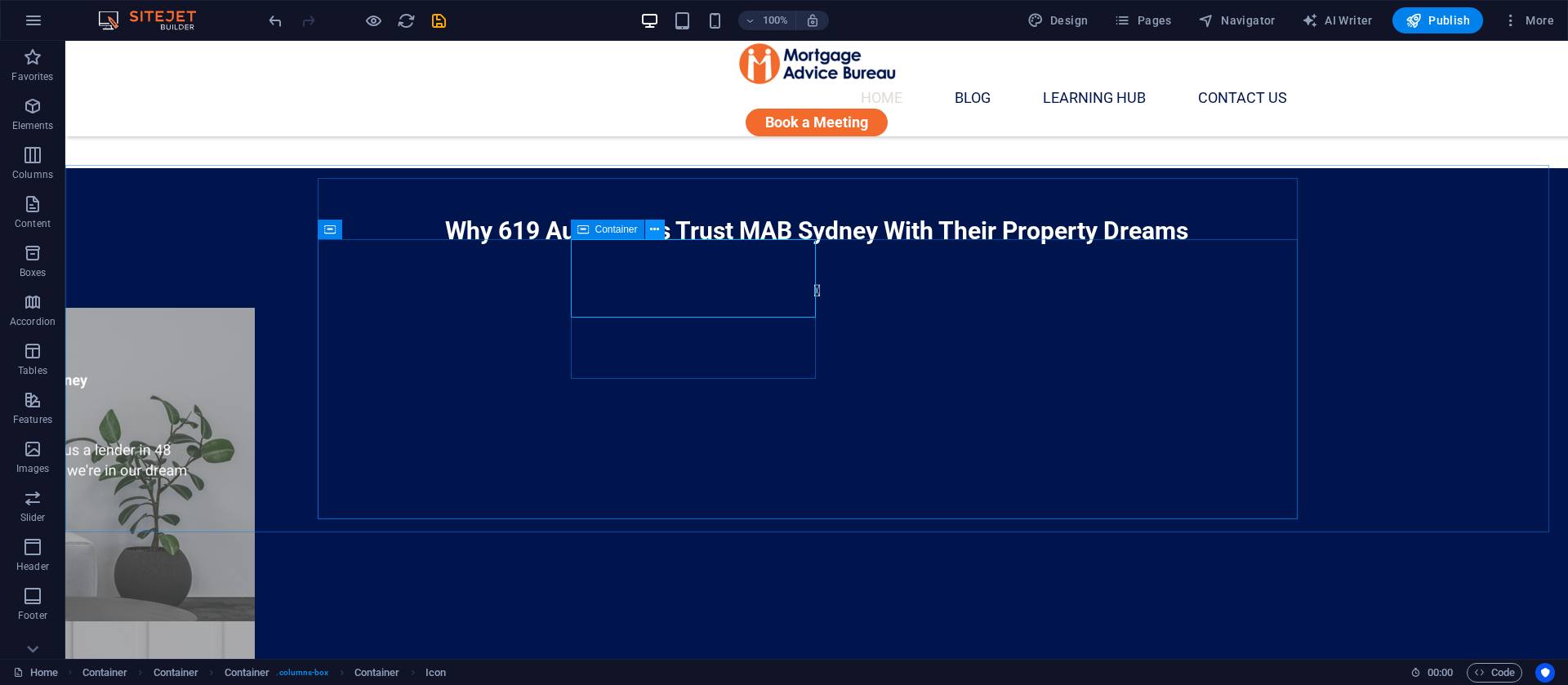
click at [653, 230] on icon at bounding box center [655, 230] width 9 height 17
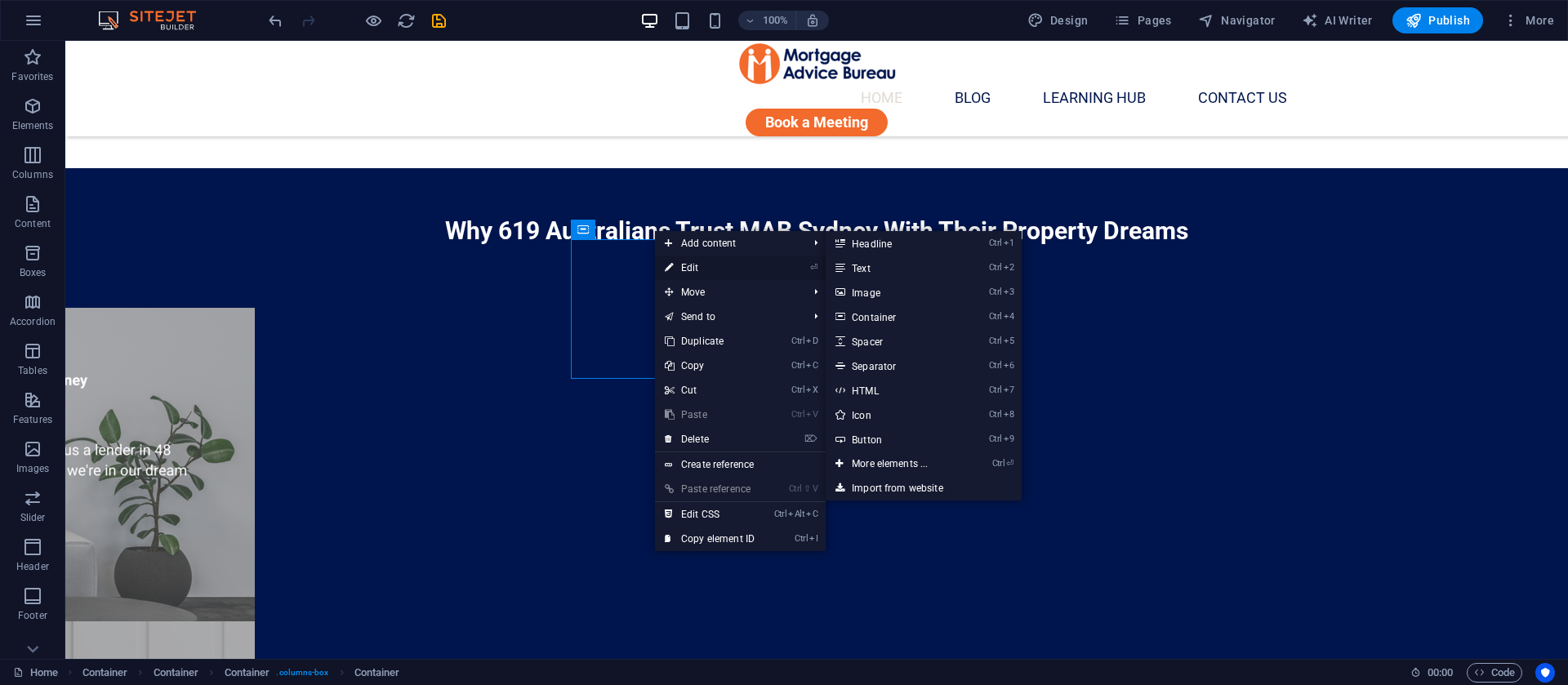
click at [700, 266] on link "⏎ Edit" at bounding box center [710, 267] width 110 height 25
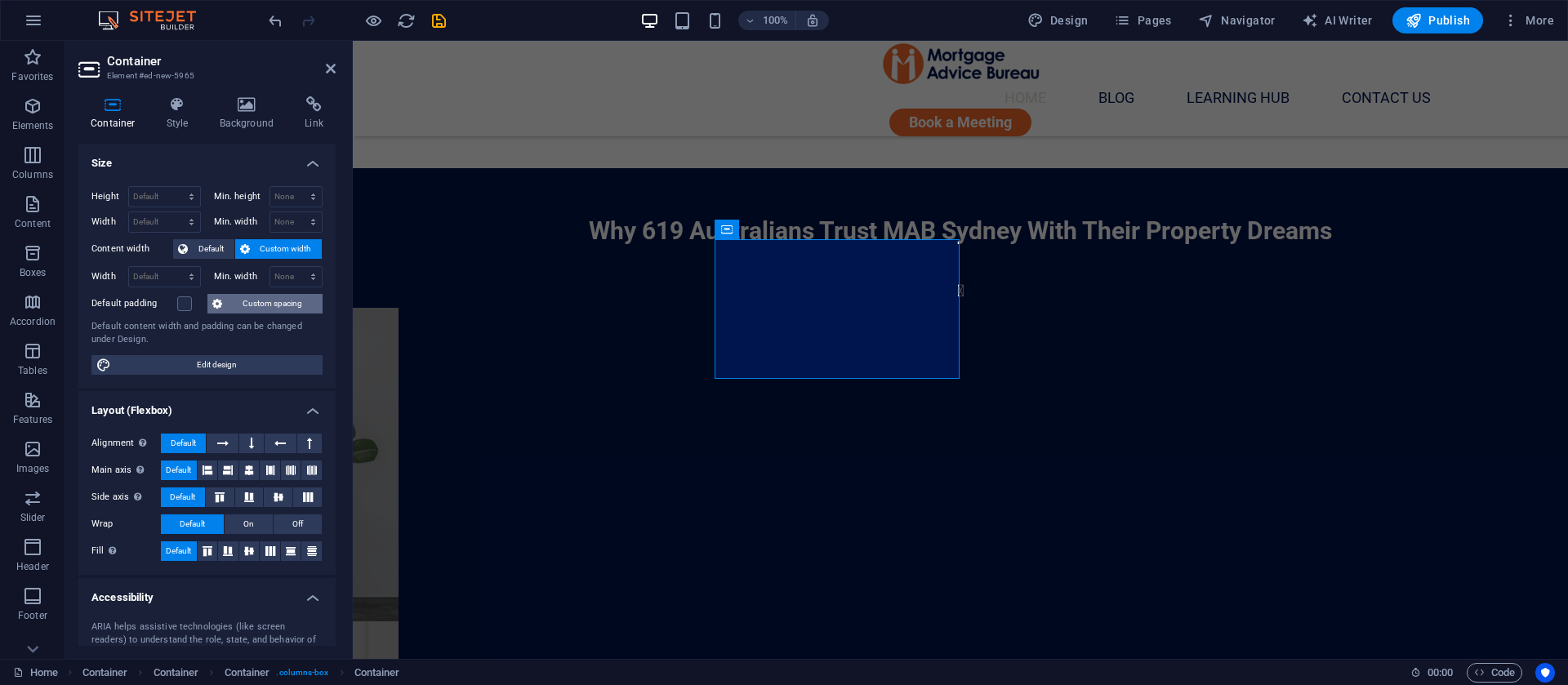
click at [244, 304] on span "Custom spacing" at bounding box center [272, 303] width 91 height 19
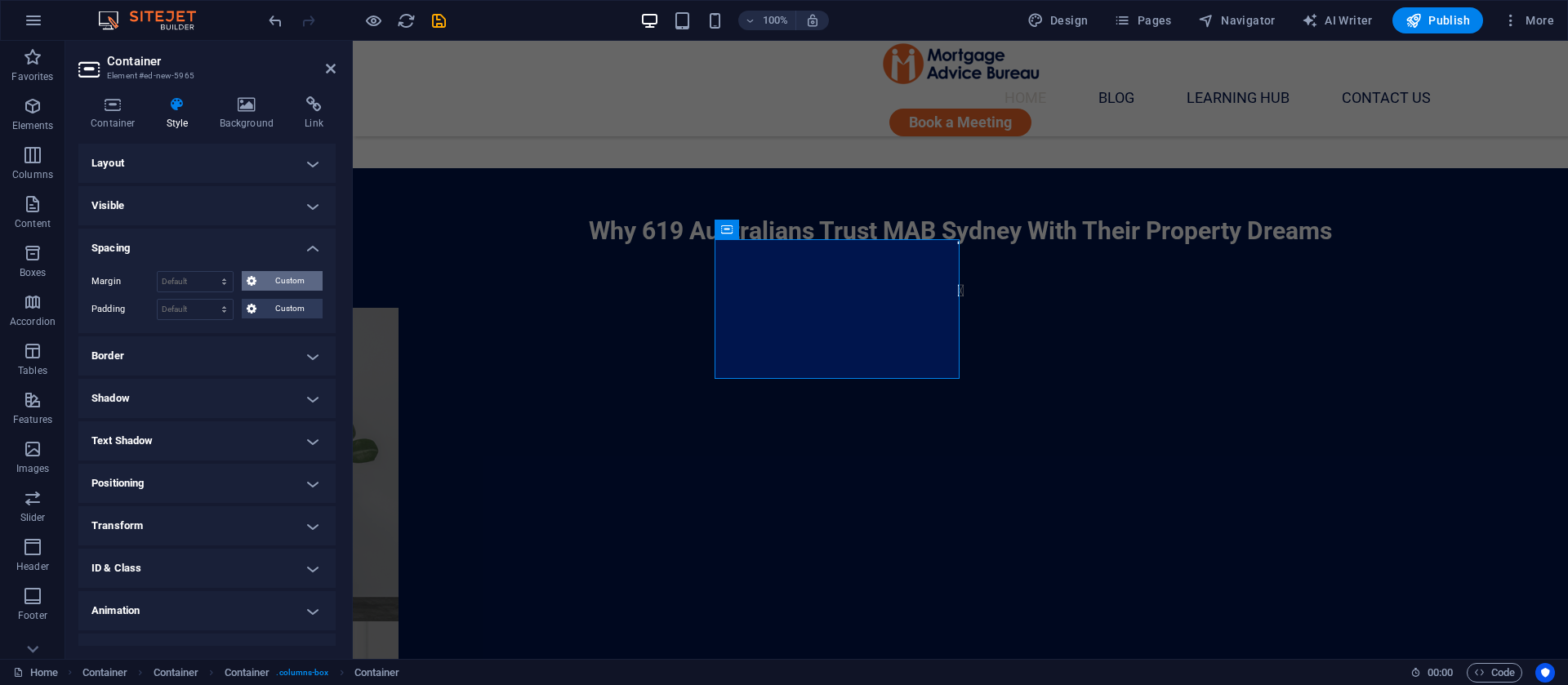
click at [283, 280] on span "Custom" at bounding box center [289, 280] width 57 height 19
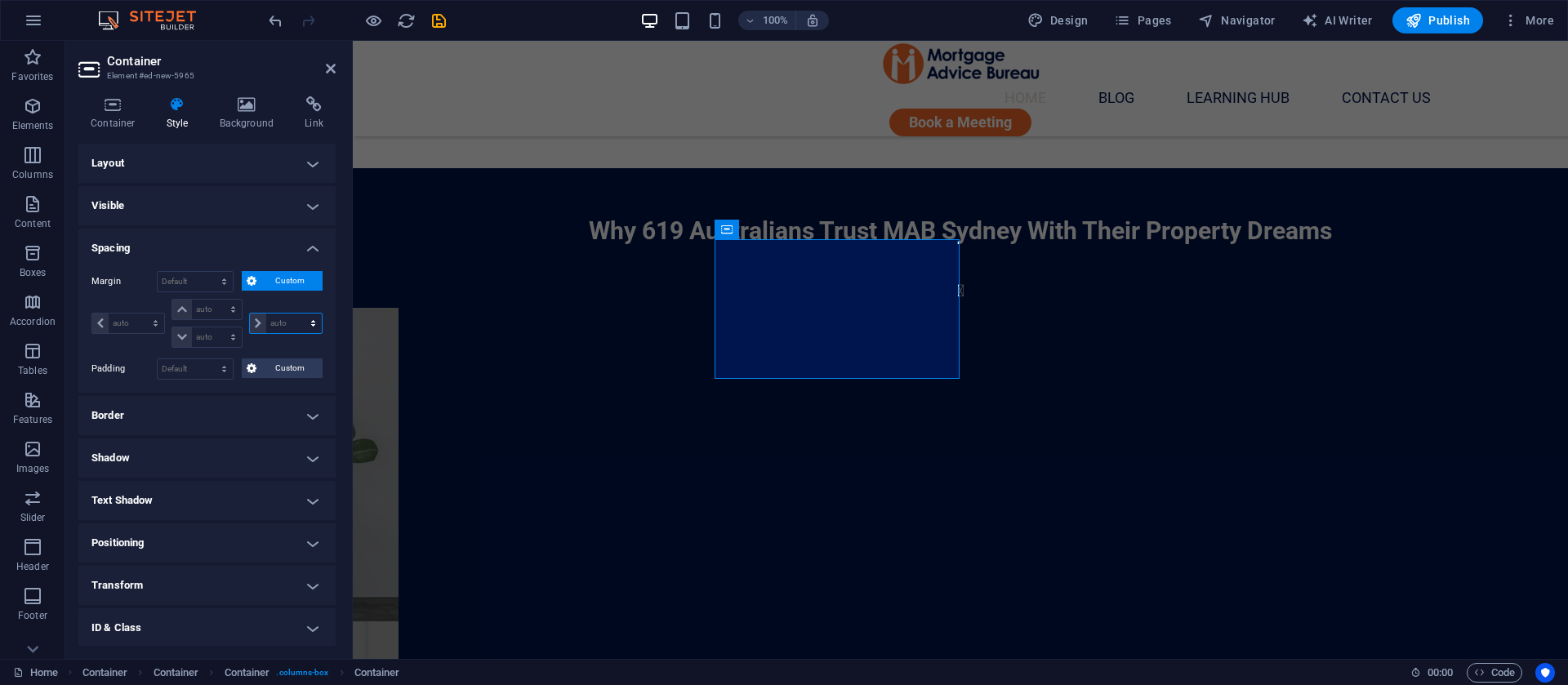
click at [273, 320] on select "auto px % rem vw vh" at bounding box center [286, 322] width 71 height 19
select select "px"
click at [296, 313] on select "auto px % rem vw vh" at bounding box center [286, 322] width 71 height 19
type input "0"
select select "px"
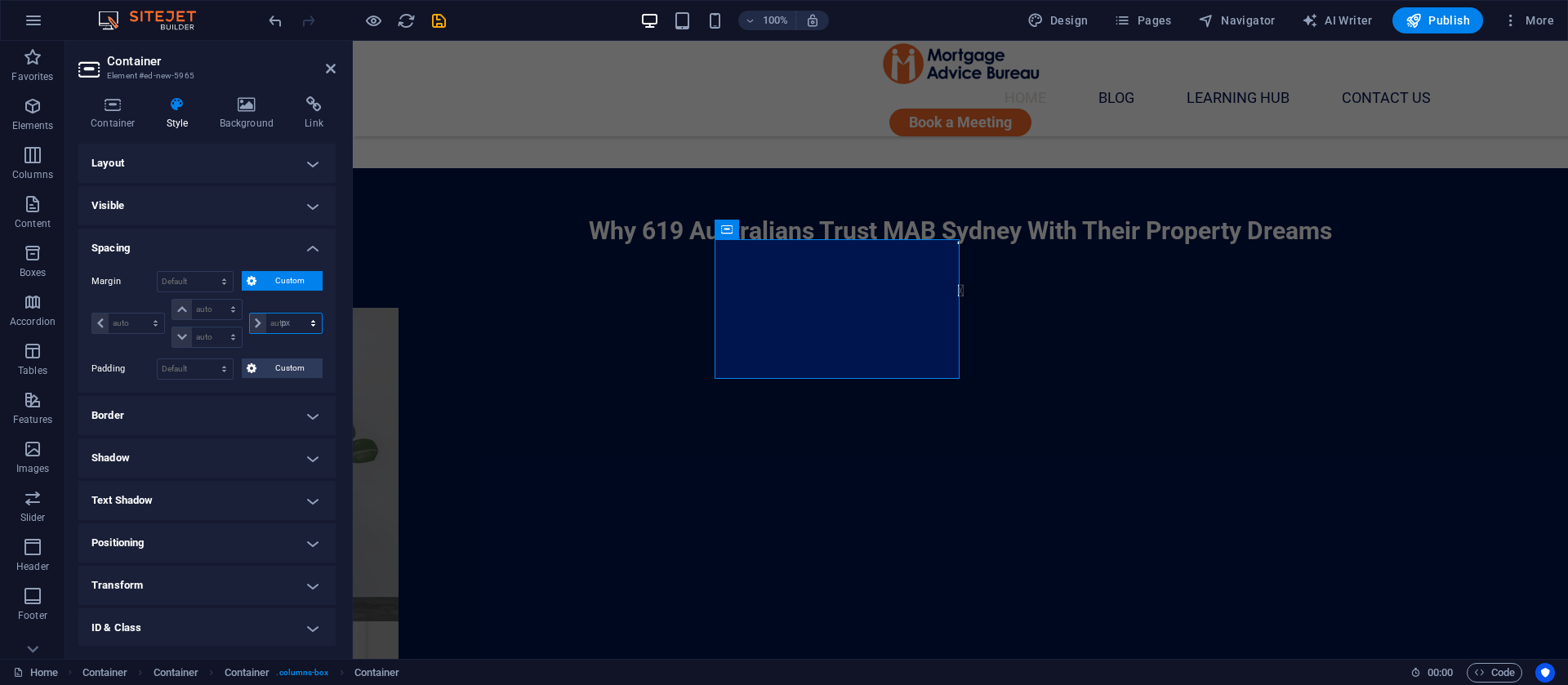
type input "0"
select select "px"
type input "0"
select select "px"
type input "0"
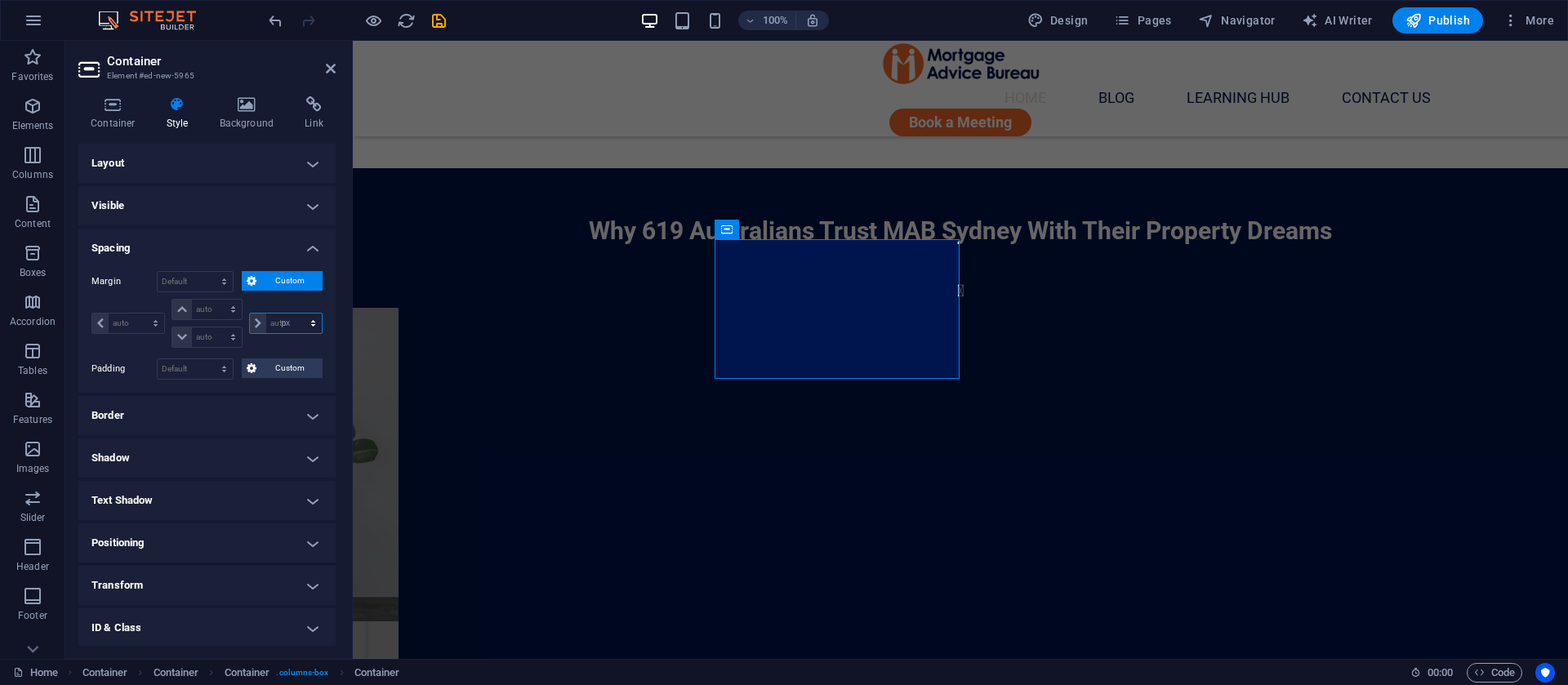
select select "px"
type input "10"
select select "DISABLED_OPTION_VALUE"
click at [577, 233] on icon at bounding box center [574, 230] width 9 height 17
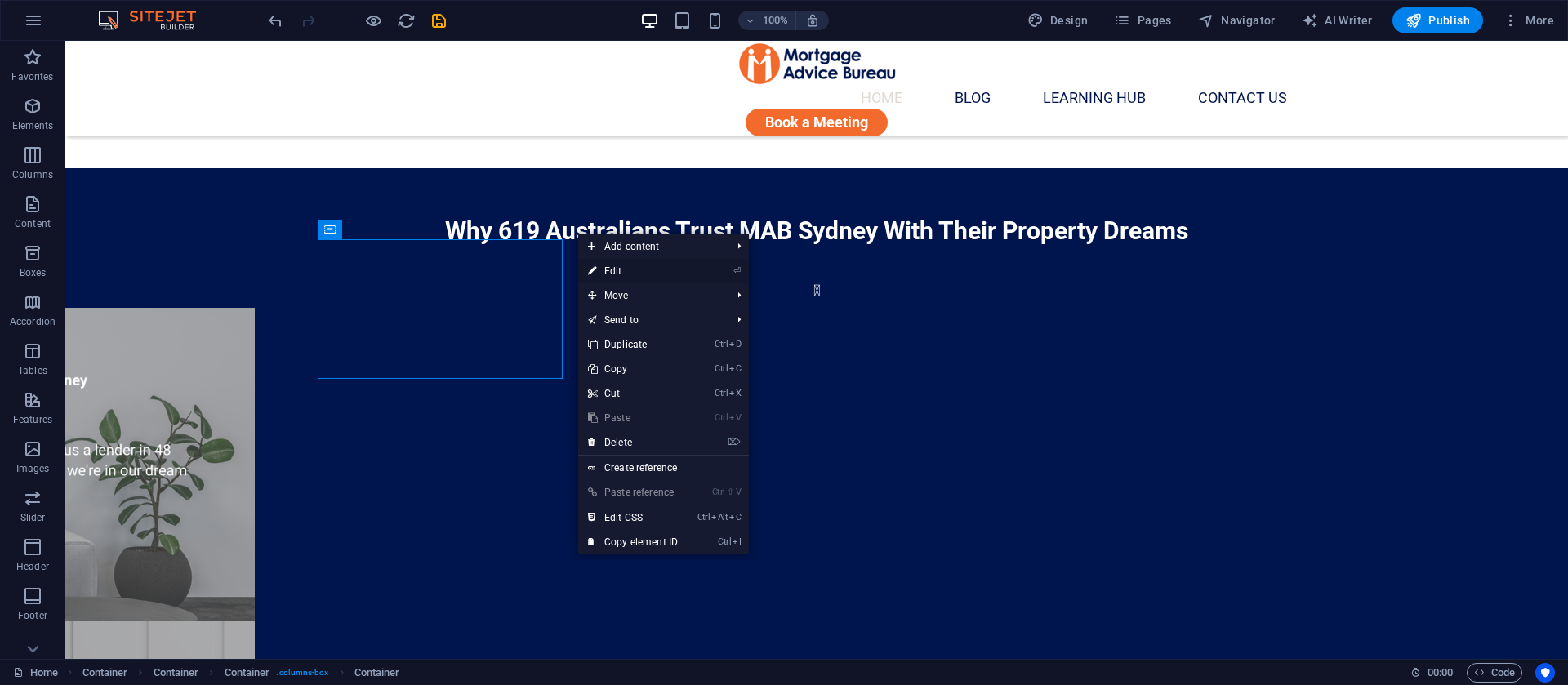
click at [624, 270] on link "⏎ Edit" at bounding box center [633, 271] width 110 height 25
select select "%"
select select "px"
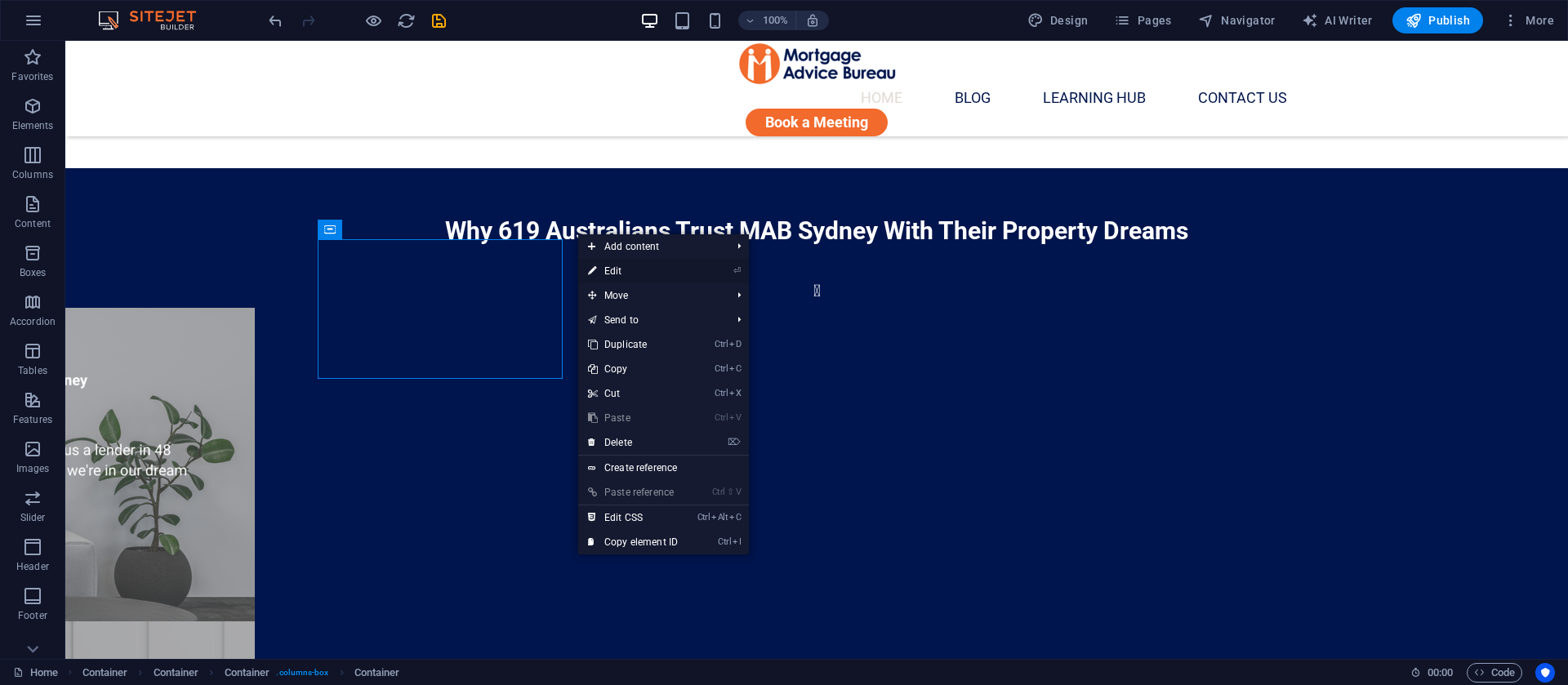
select select "px"
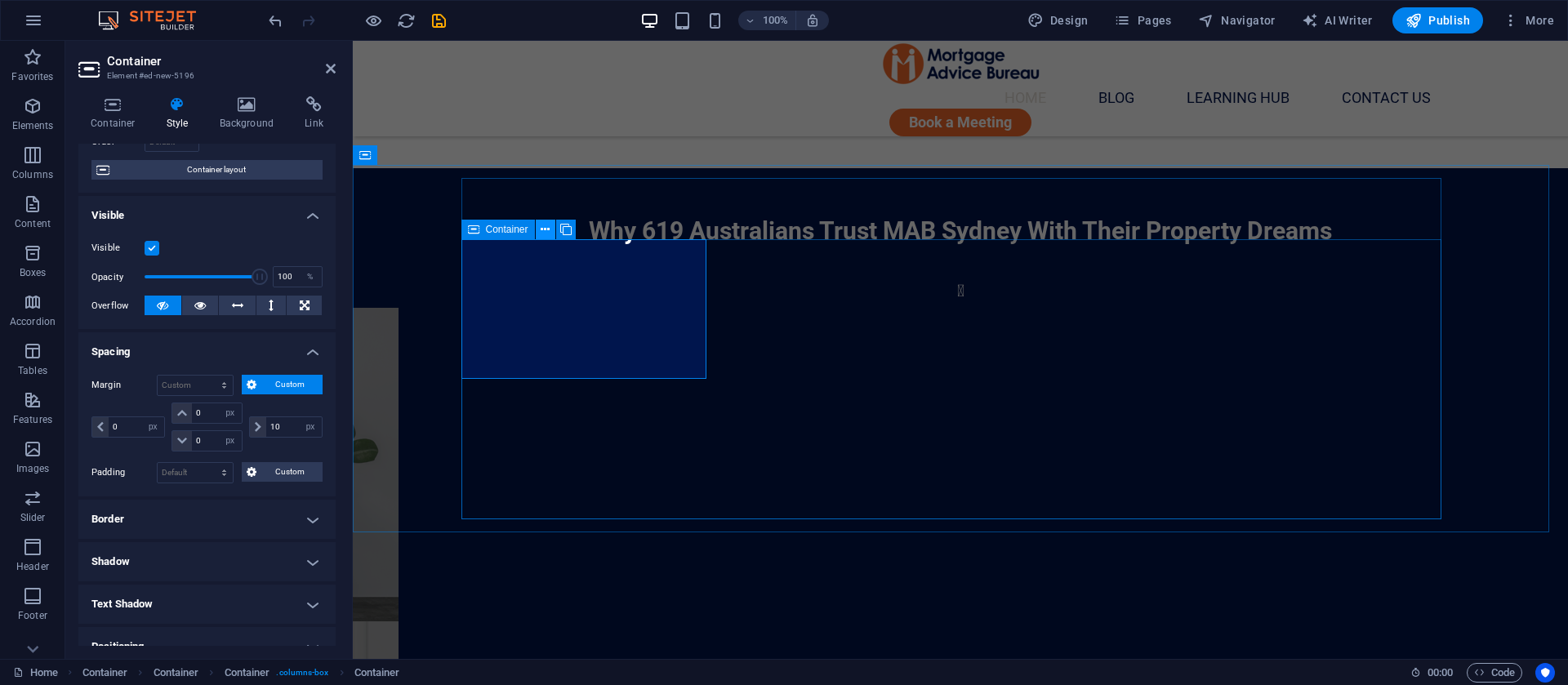
click at [550, 230] on icon at bounding box center [545, 230] width 9 height 17
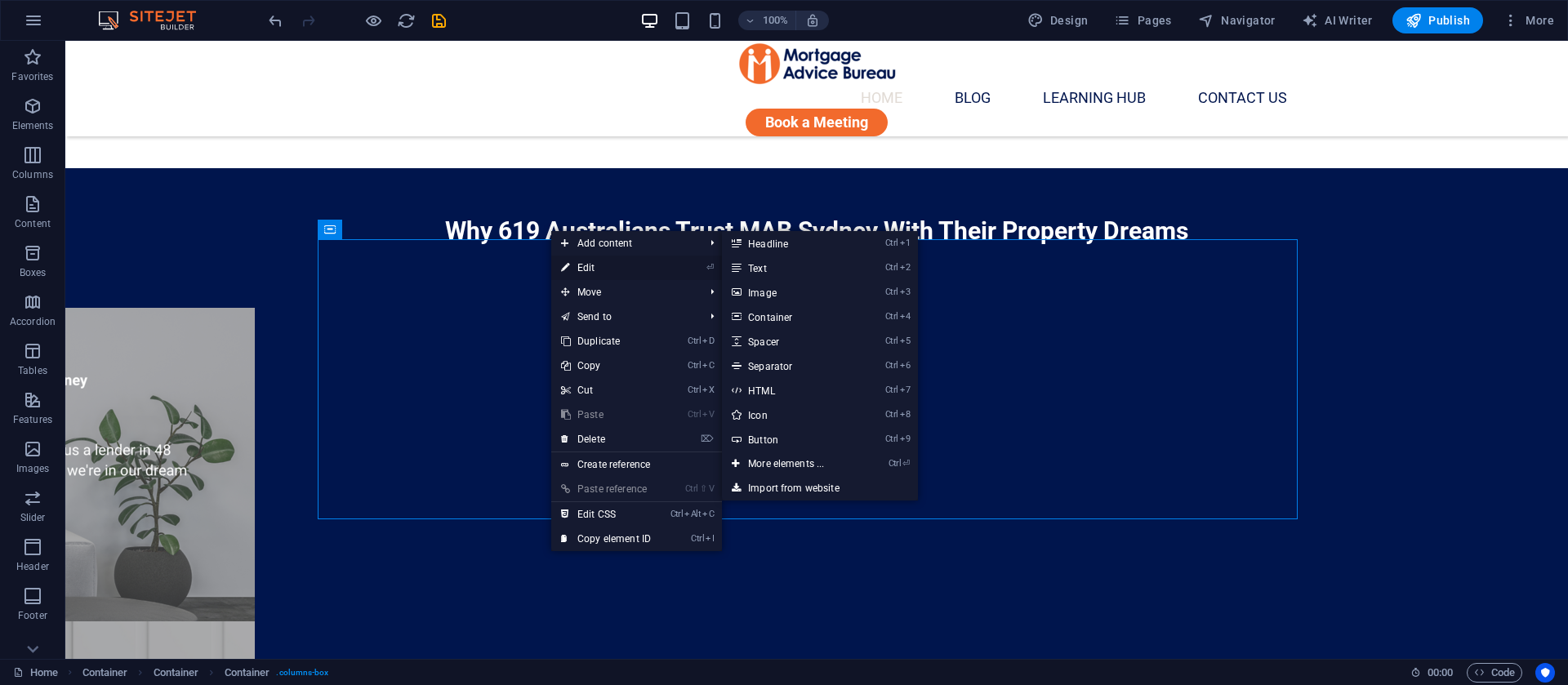
click at [588, 260] on link "⏎ Edit" at bounding box center [606, 267] width 110 height 25
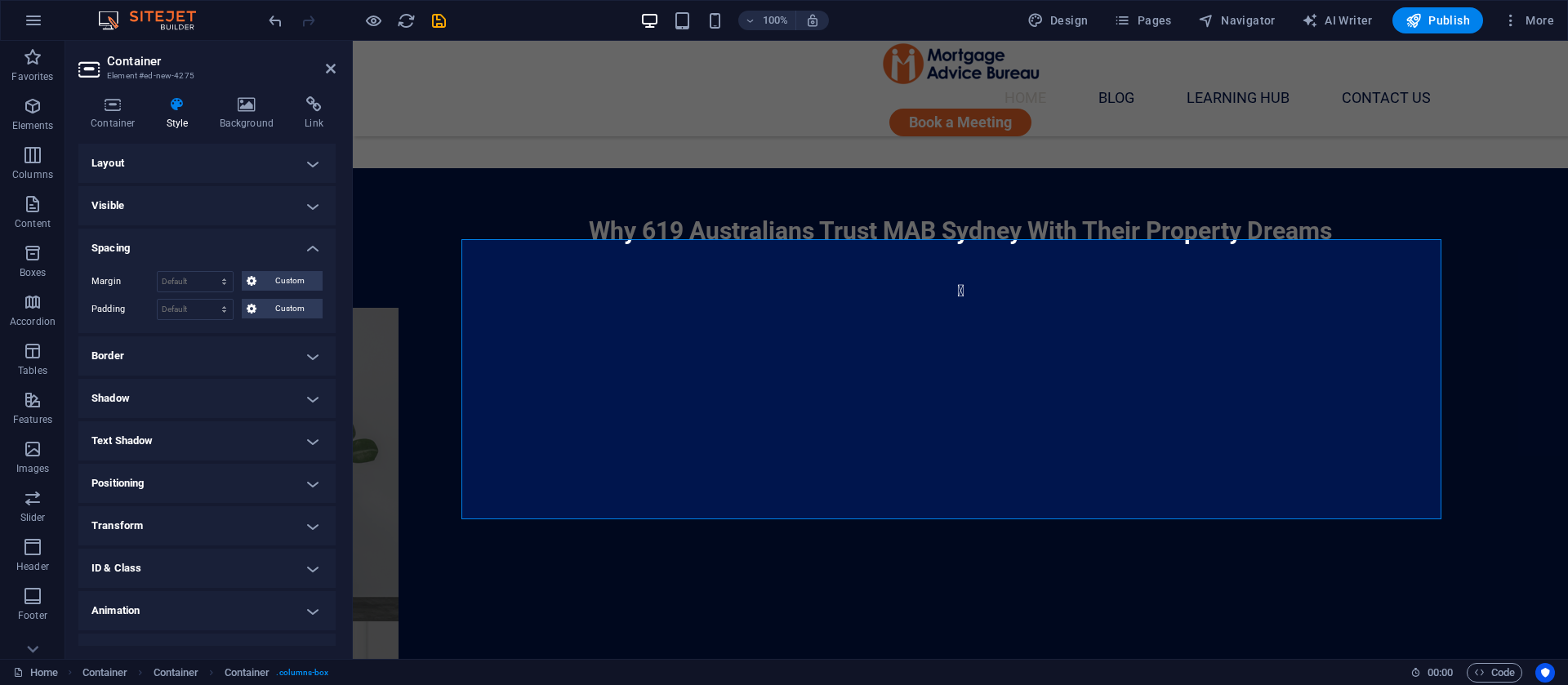
click at [218, 144] on h4 "Layout" at bounding box center [207, 163] width 257 height 39
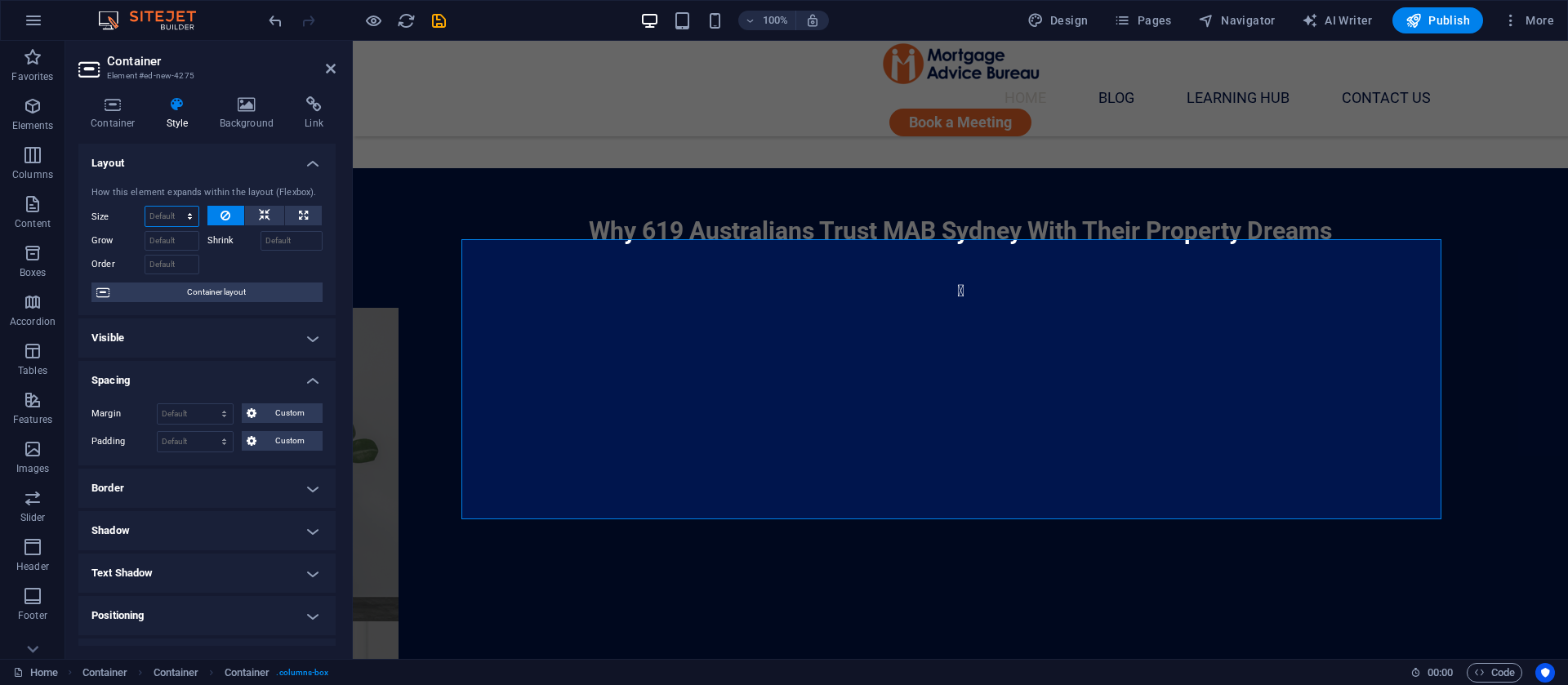
click at [180, 216] on select "Default auto px % 1/1 1/2 1/3 1/4 1/5 1/6 1/7 1/8 1/9 1/10" at bounding box center [172, 216] width 53 height 19
select select "1/4"
click at [173, 207] on select "Default auto px % 1/1 1/2 1/3 1/4 1/5 1/6 1/7 1/8 1/9 1/10" at bounding box center [172, 216] width 53 height 19
type input "25"
select select "%"
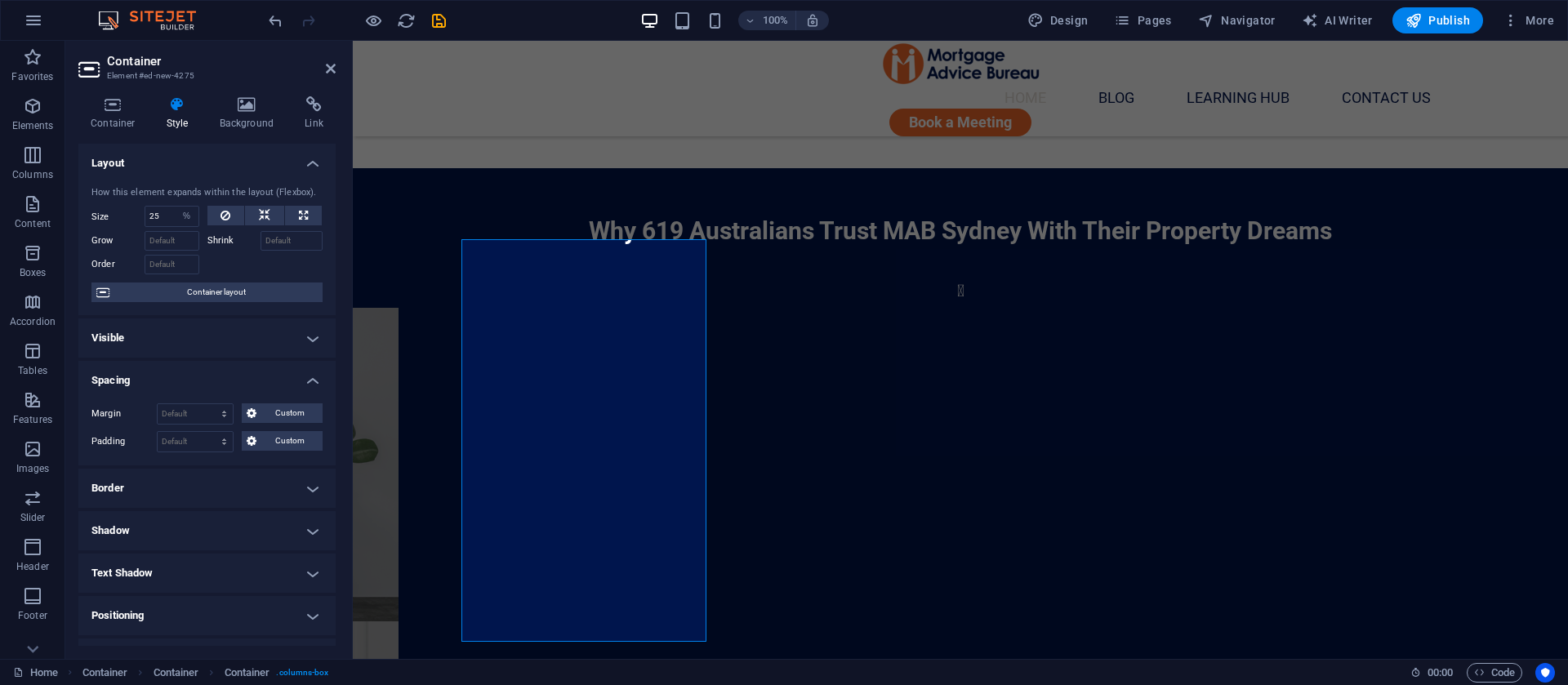
select select "DISABLED_OPTION_VALUE"
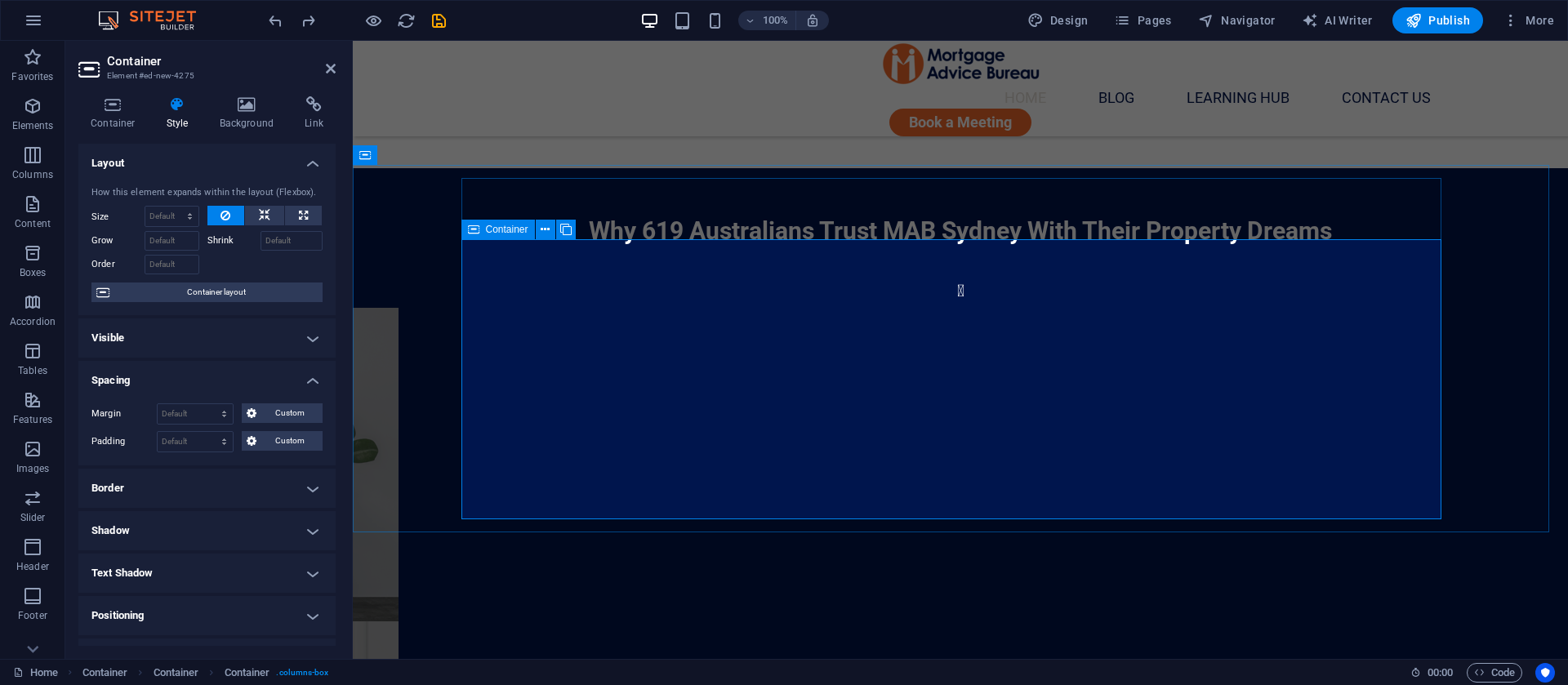
click at [546, 228] on icon at bounding box center [545, 230] width 9 height 17
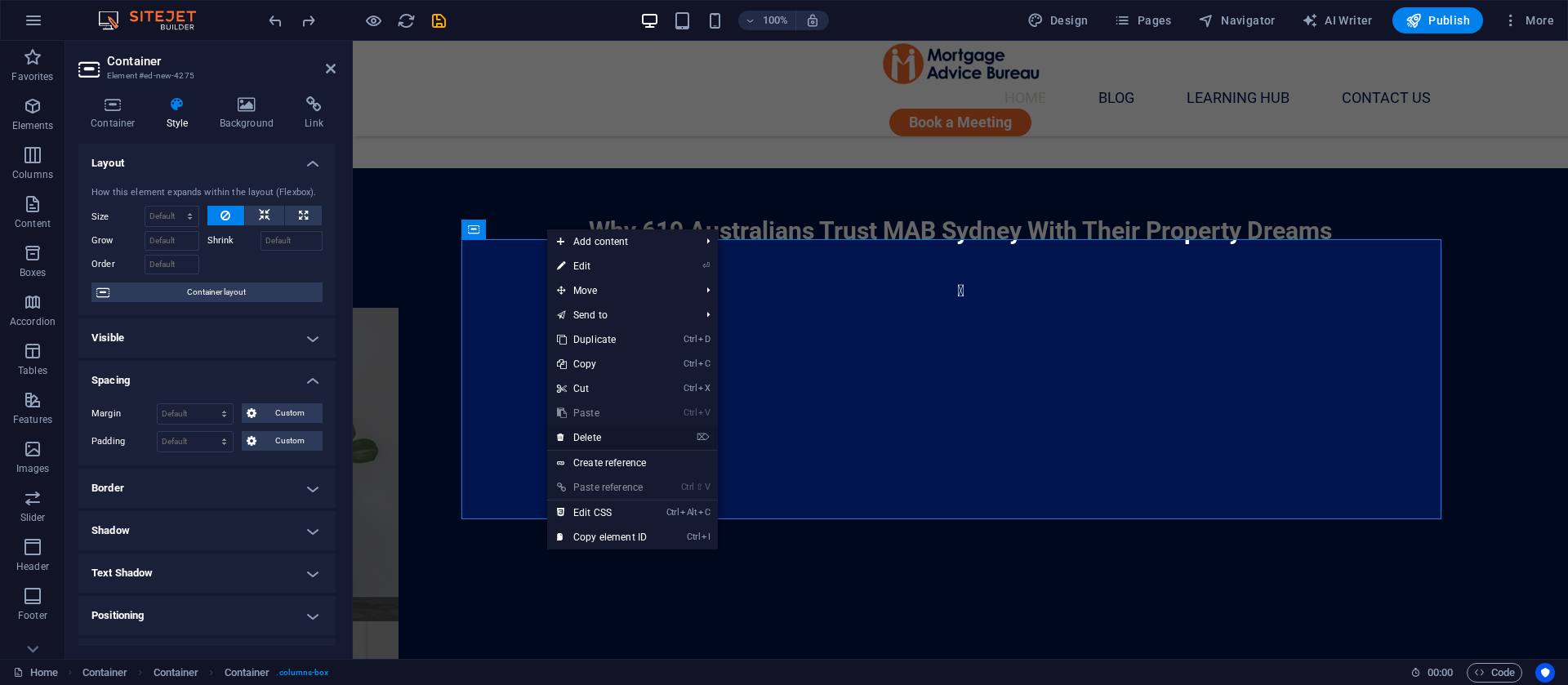
click at [593, 434] on link "⌦ Delete" at bounding box center [603, 438] width 110 height 25
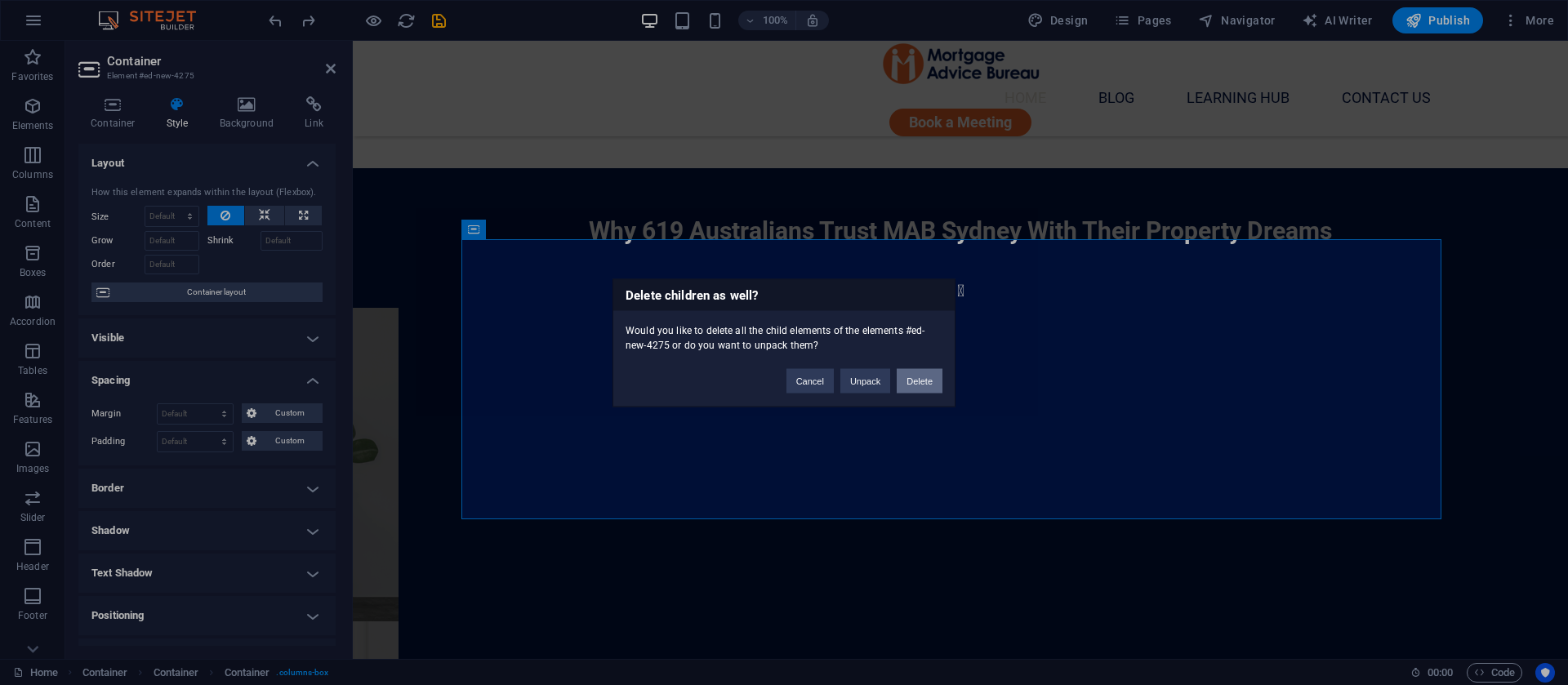
click at [916, 381] on button "Delete" at bounding box center [920, 380] width 46 height 25
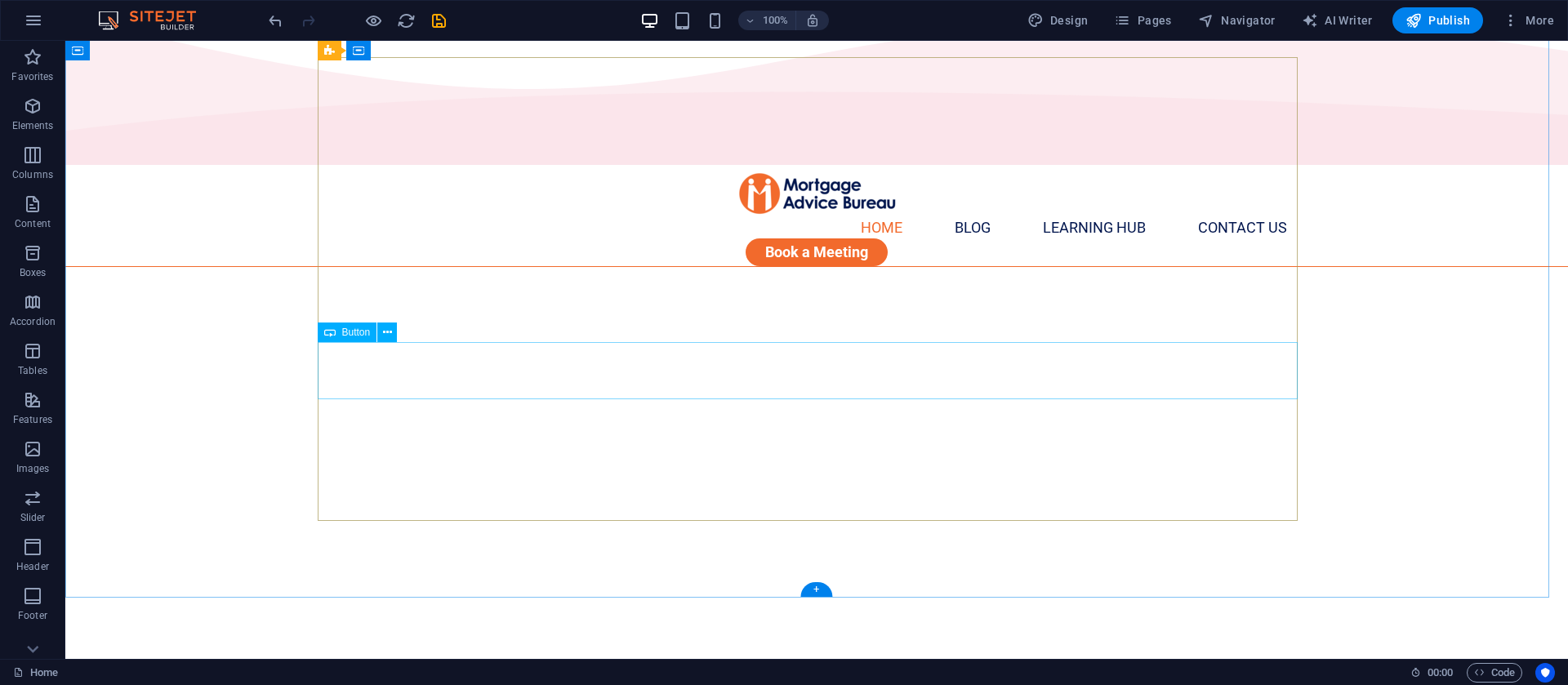
scroll to position [0, 0]
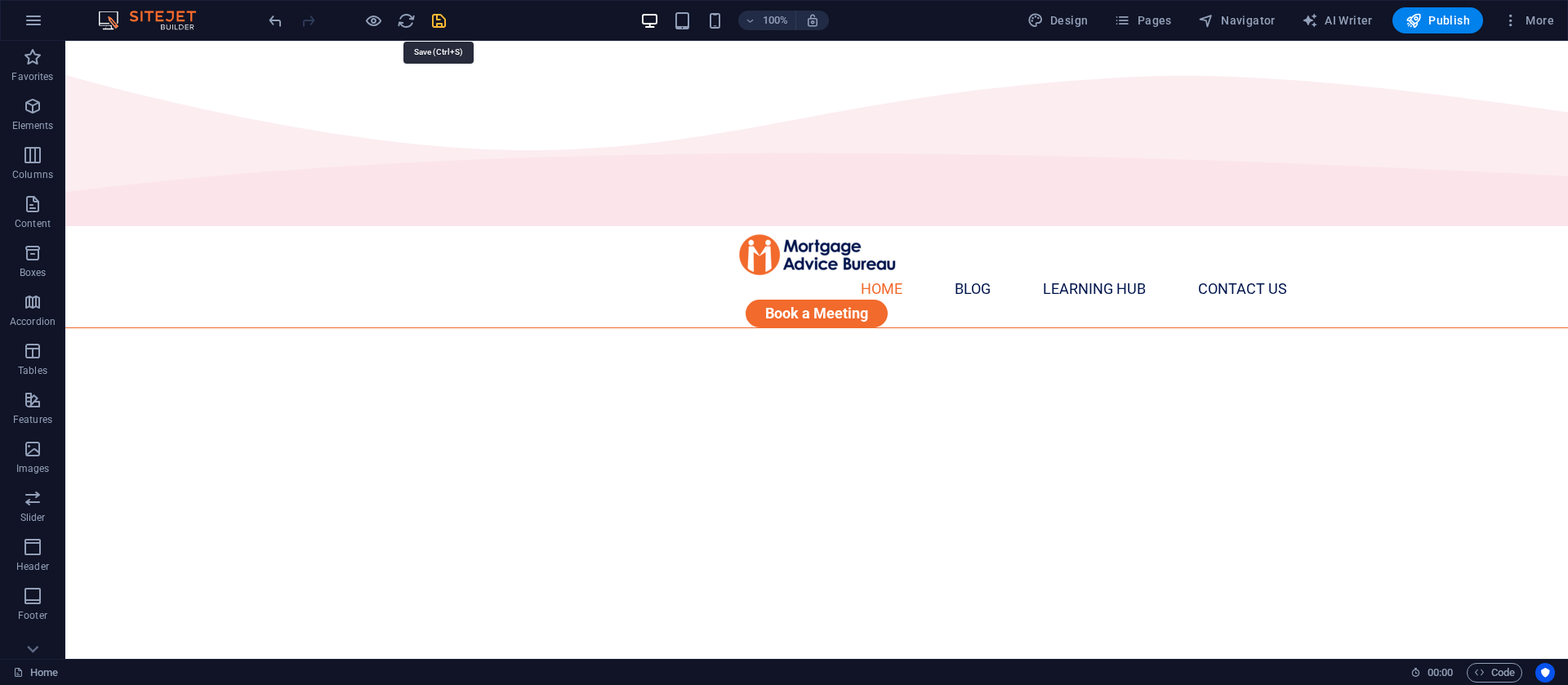
click at [441, 19] on icon "save" at bounding box center [439, 20] width 19 height 19
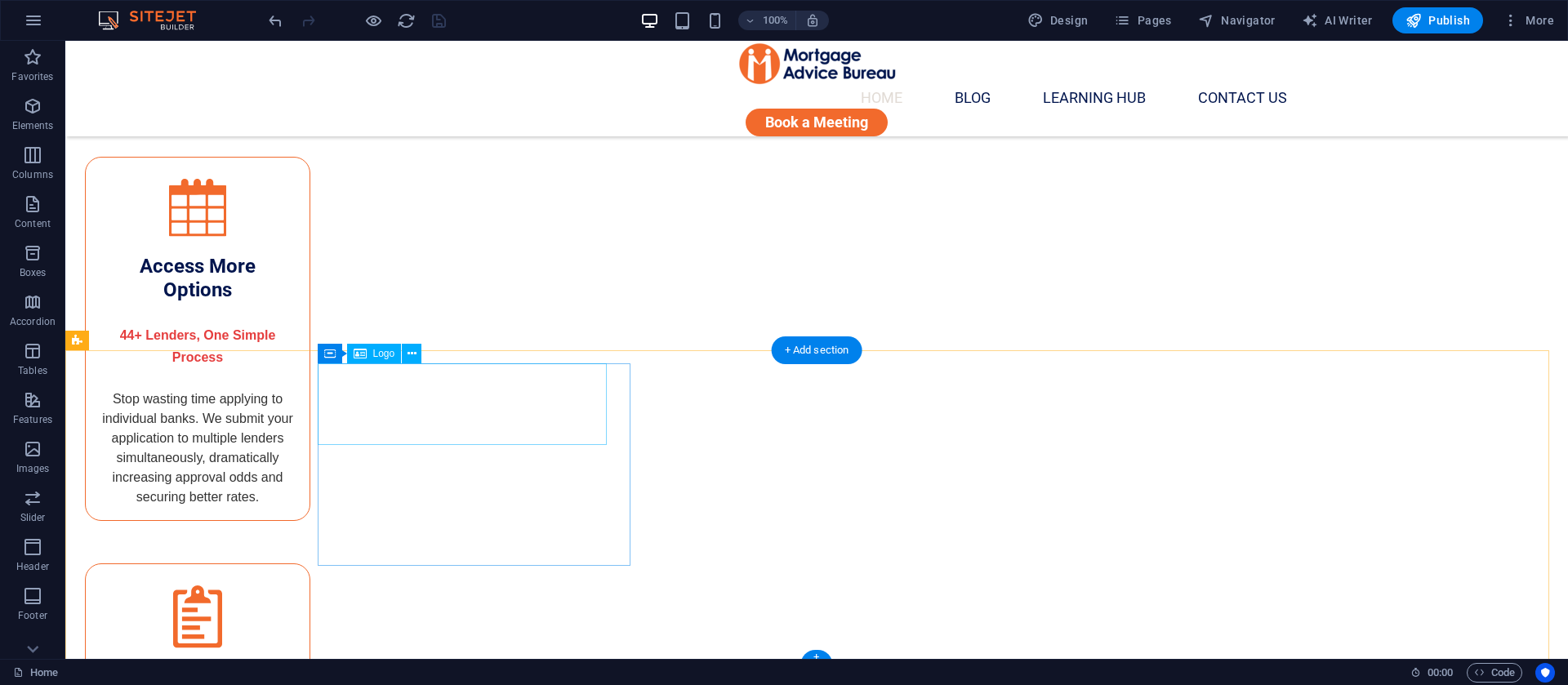
scroll to position [3635, 0]
